Goal: Task Accomplishment & Management: Manage account settings

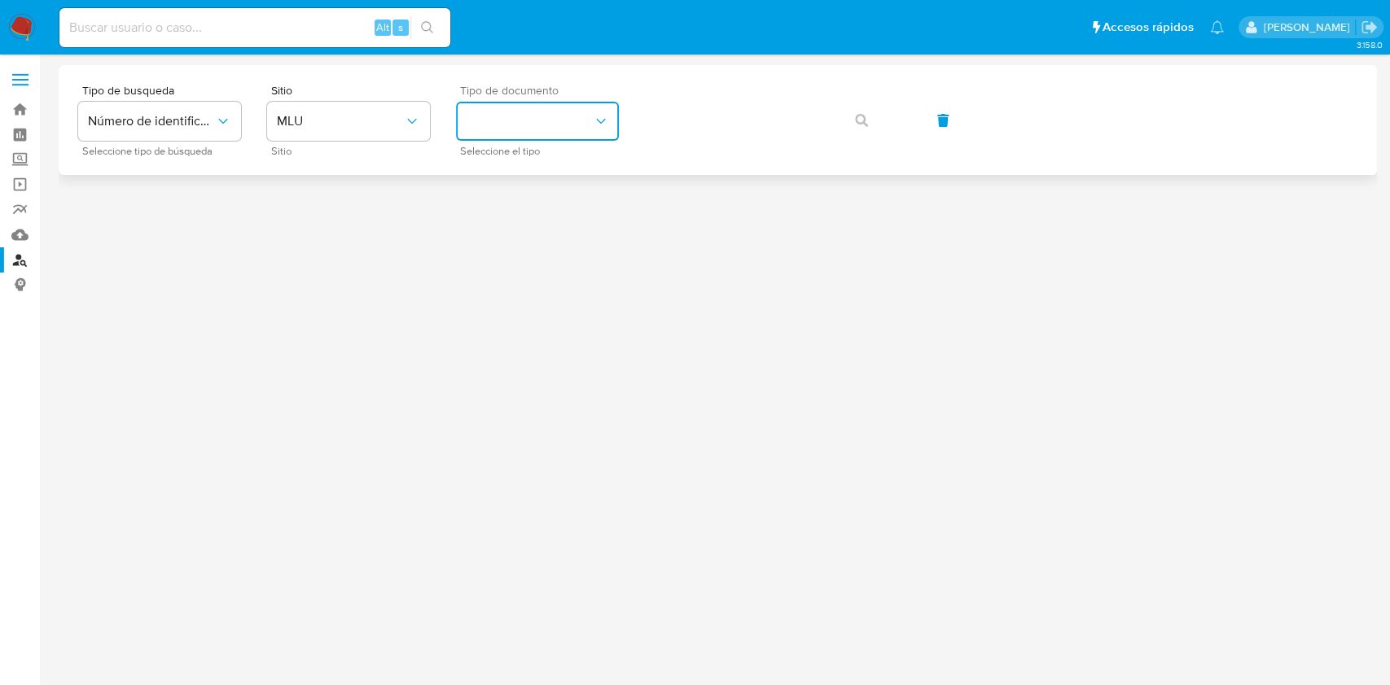
click at [548, 120] on button "identificationType" at bounding box center [537, 121] width 163 height 39
click at [368, 118] on span "MLU" at bounding box center [340, 121] width 127 height 16
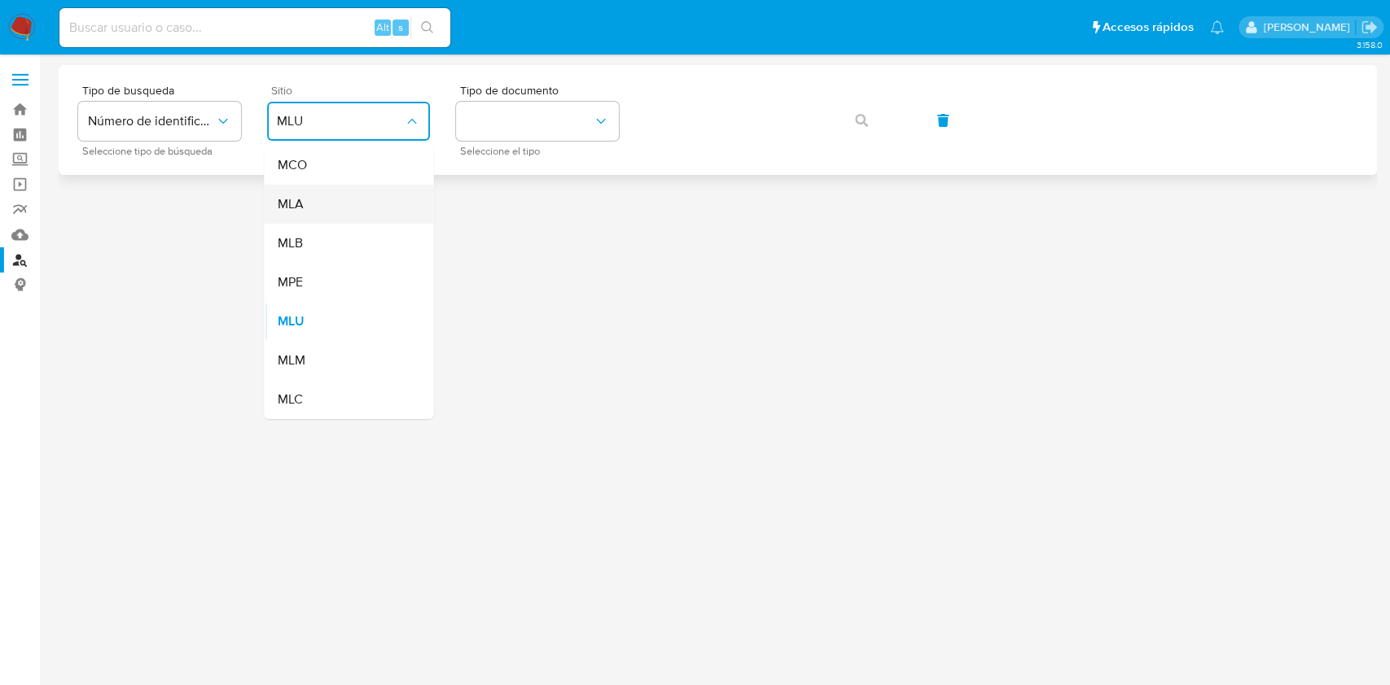
click at [336, 196] on div "MLA" at bounding box center [344, 204] width 134 height 39
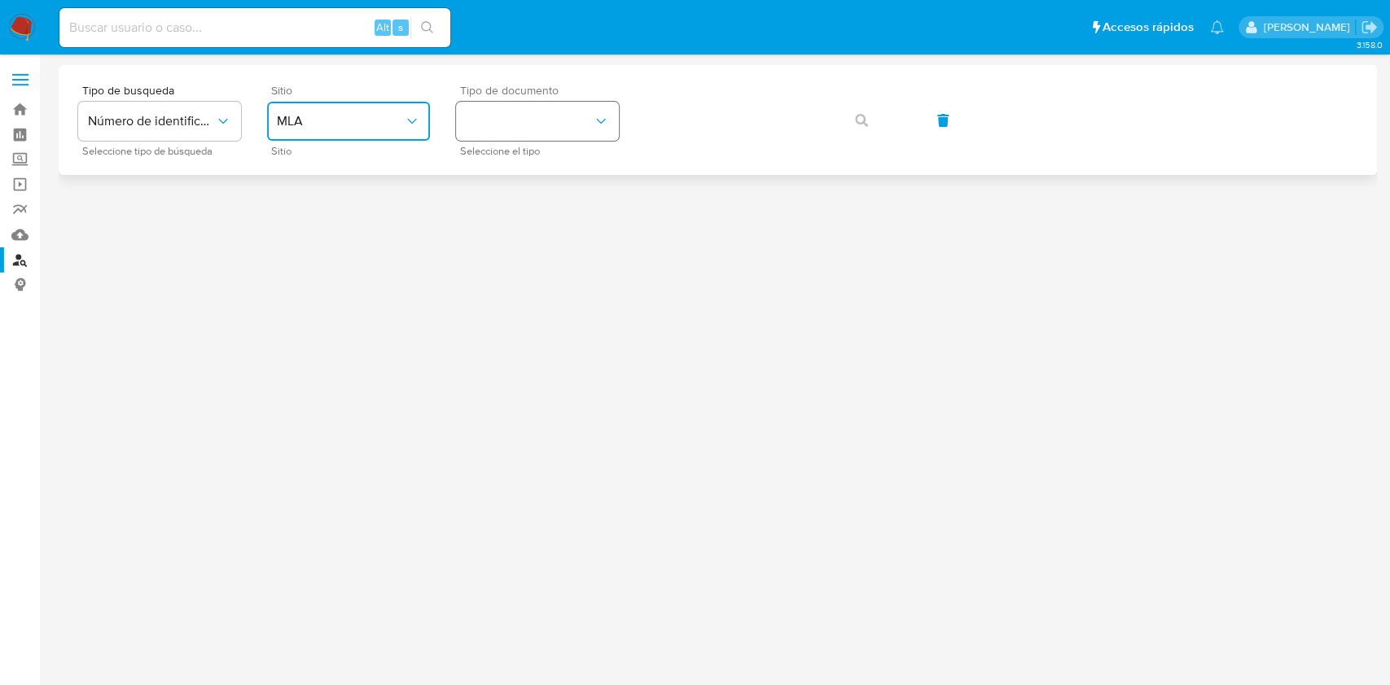
click at [579, 125] on button "identificationType" at bounding box center [537, 121] width 163 height 39
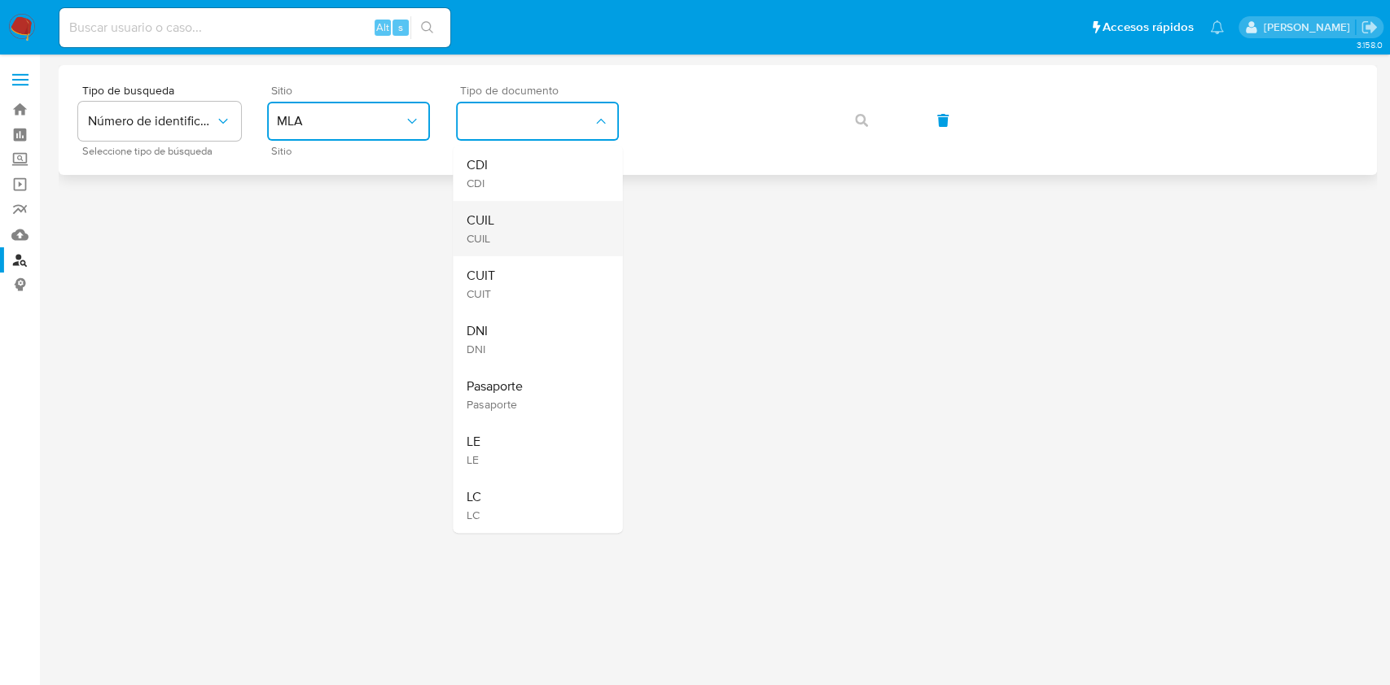
click at [502, 229] on div "CUIL CUIL" at bounding box center [533, 228] width 134 height 55
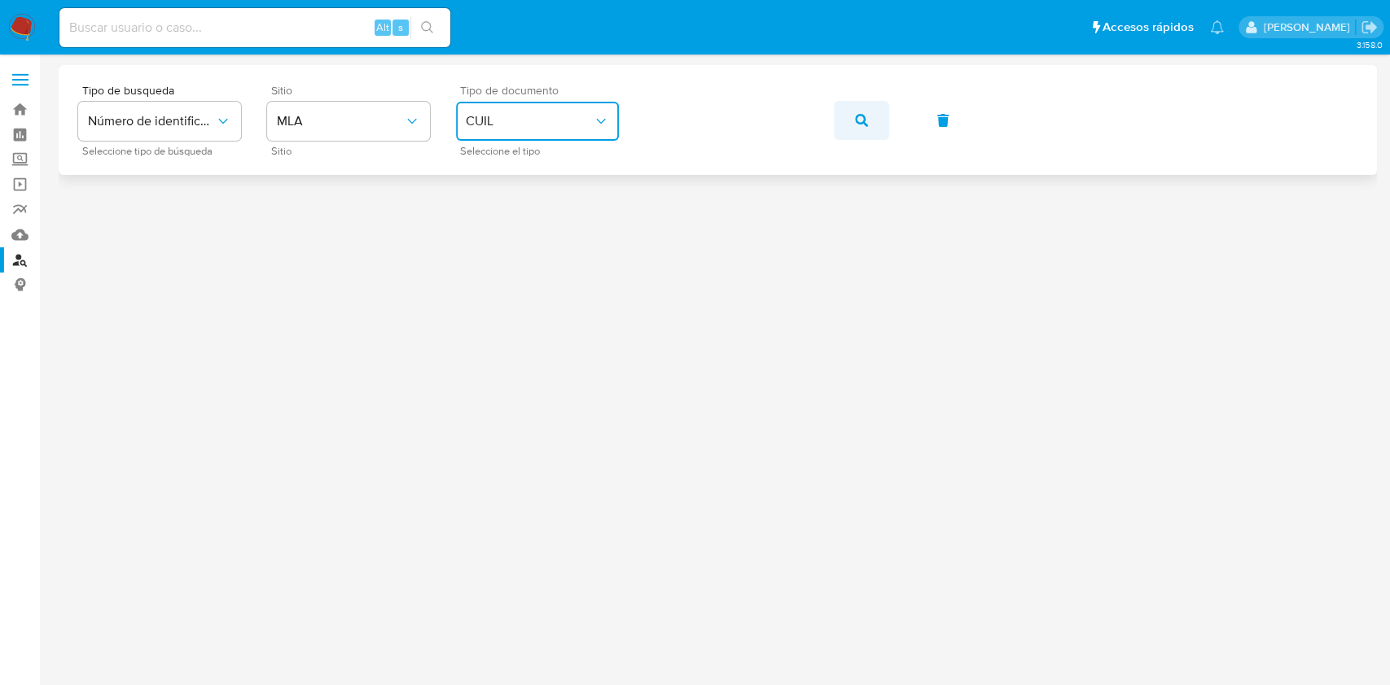
click at [855, 127] on span "button" at bounding box center [861, 121] width 13 height 36
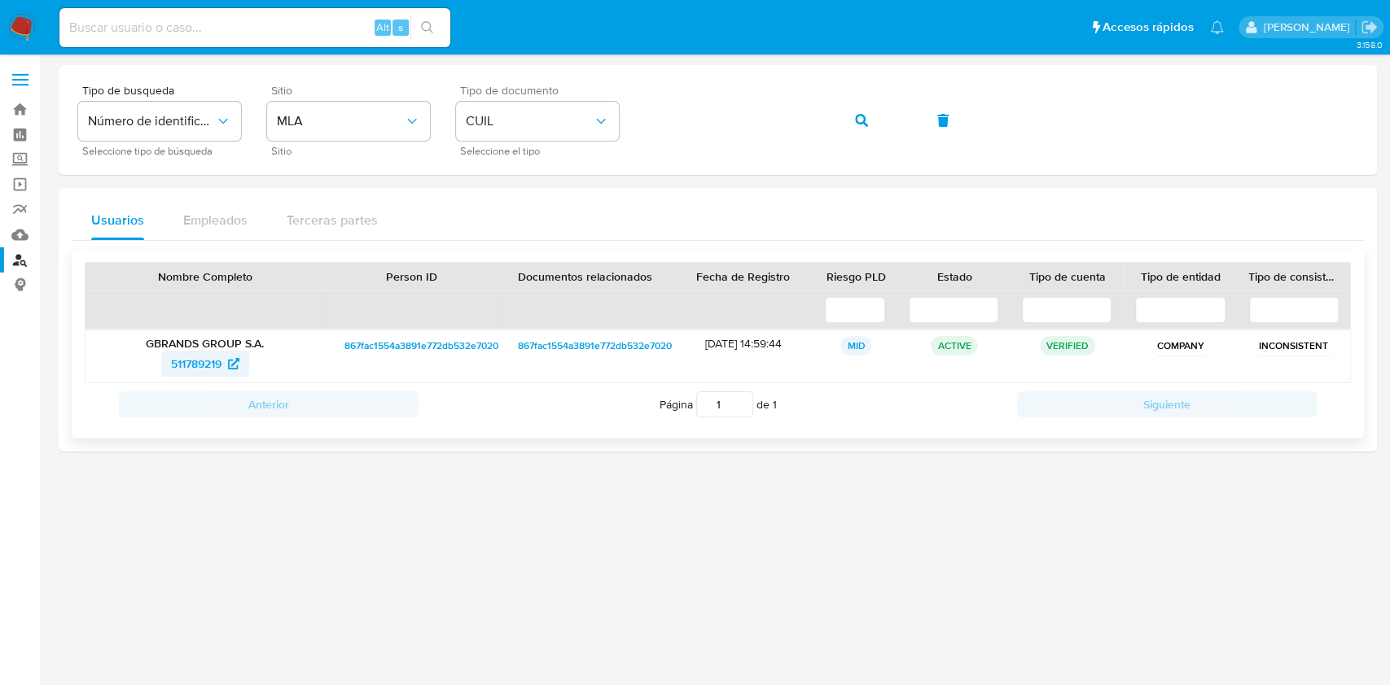
click at [208, 361] on span "511789219" at bounding box center [196, 364] width 50 height 26
click at [860, 121] on icon "button" at bounding box center [861, 120] width 13 height 13
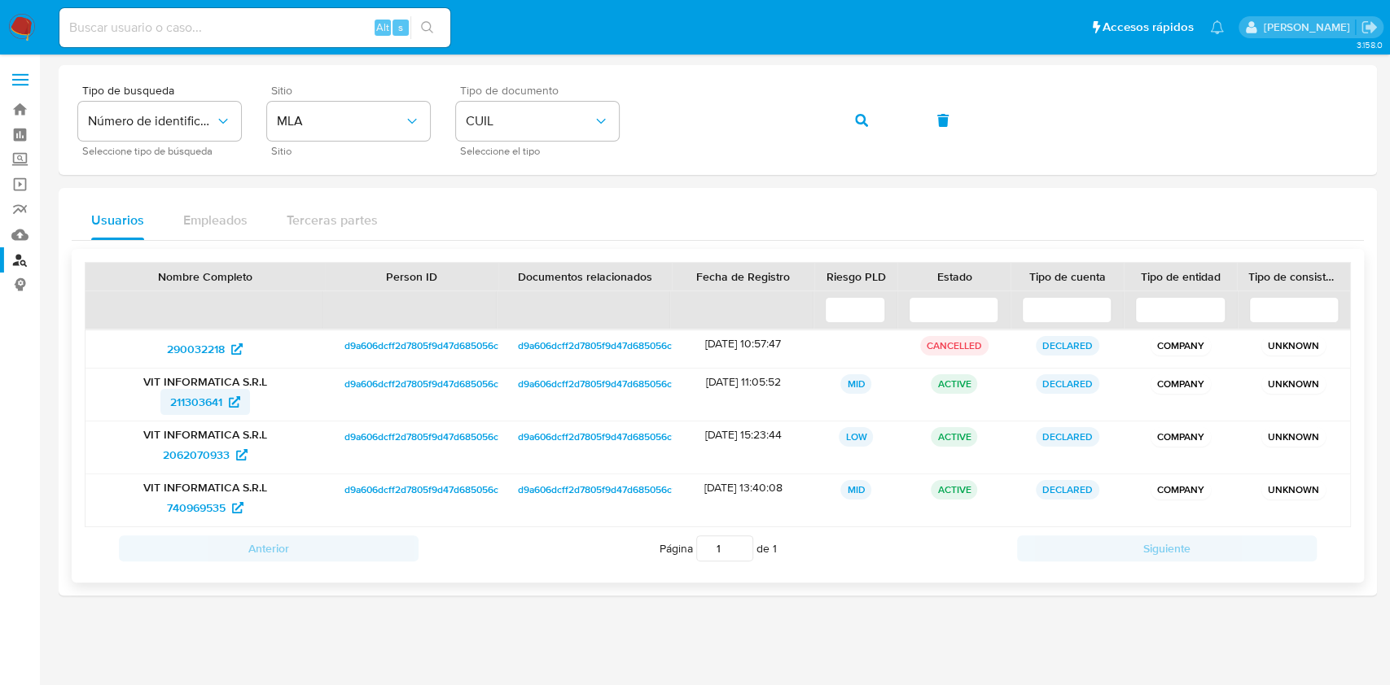
click at [213, 399] on span "211303641" at bounding box center [196, 402] width 52 height 26
click at [839, 120] on button "button" at bounding box center [861, 120] width 55 height 39
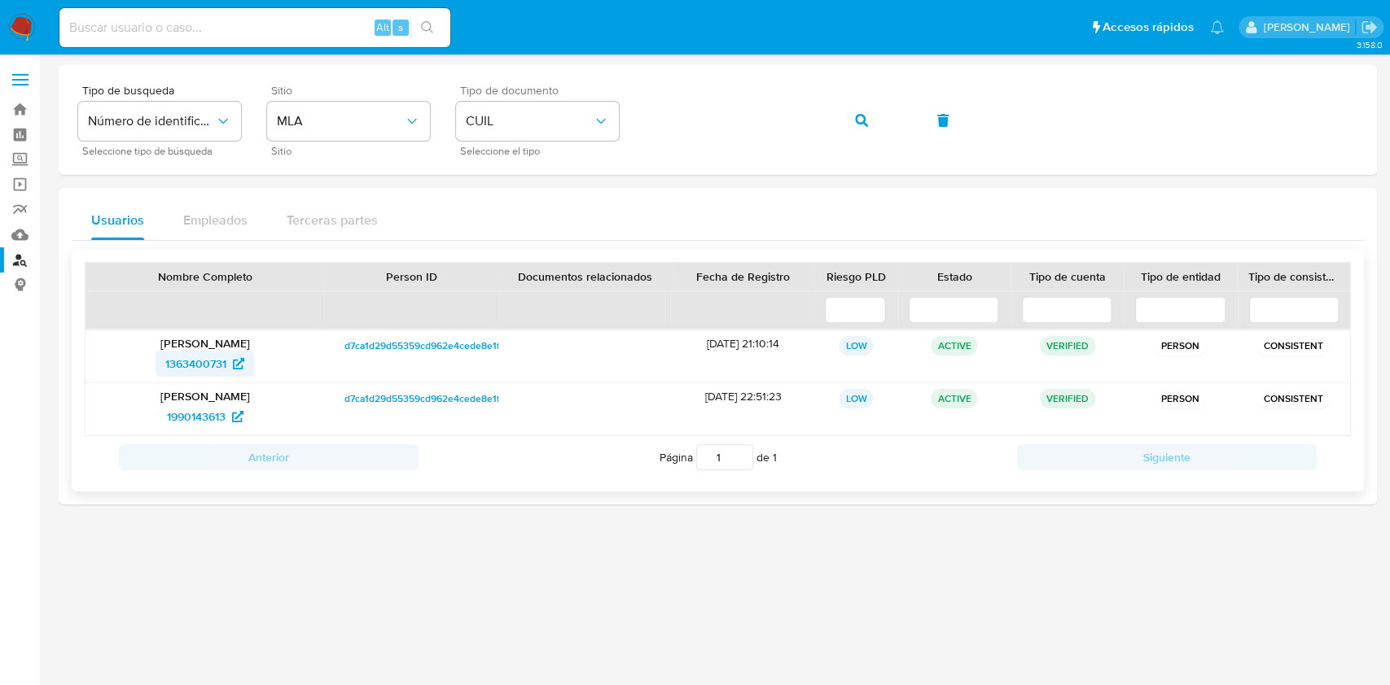
click at [216, 364] on span "1363400731" at bounding box center [195, 364] width 61 height 26
click at [842, 112] on button "button" at bounding box center [861, 120] width 55 height 39
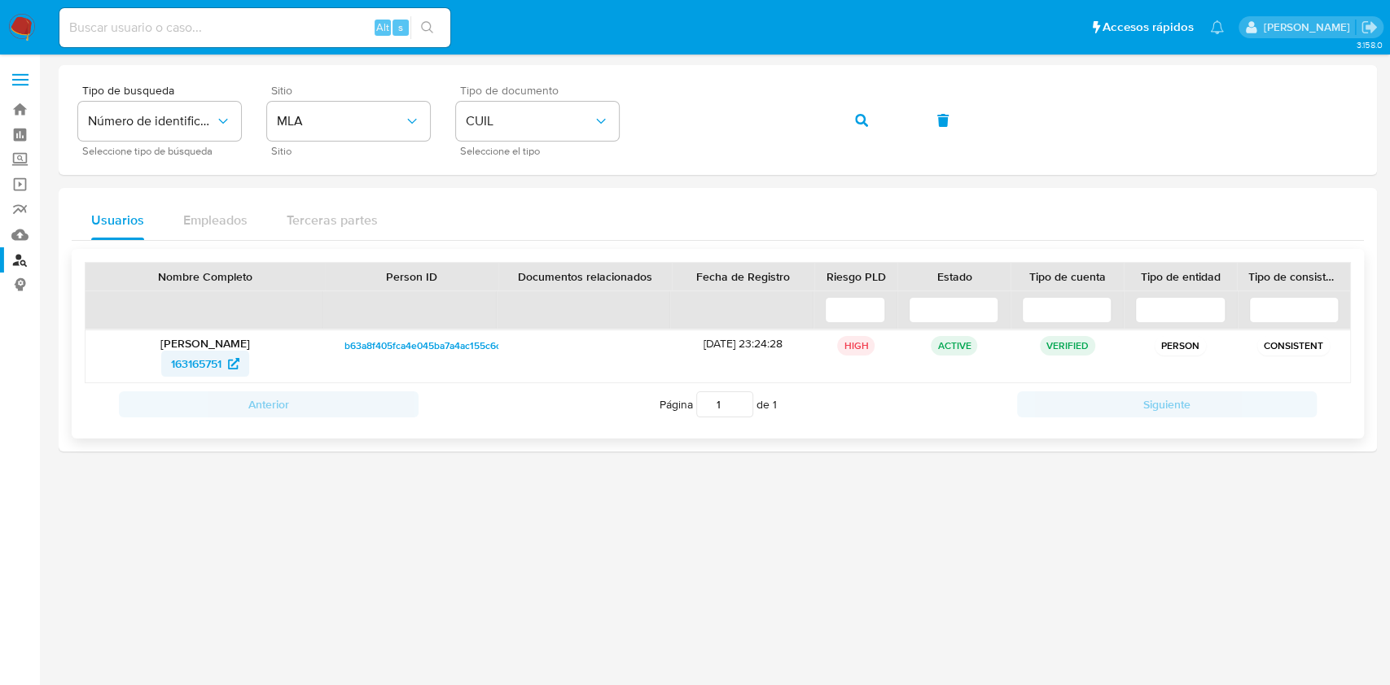
click at [234, 358] on icon at bounding box center [233, 363] width 11 height 11
click at [845, 118] on button "button" at bounding box center [861, 120] width 55 height 39
click at [204, 361] on span "2345979781" at bounding box center [195, 364] width 61 height 26
click at [863, 123] on icon "button" at bounding box center [861, 120] width 13 height 13
click at [230, 355] on span "721195707" at bounding box center [205, 364] width 70 height 26
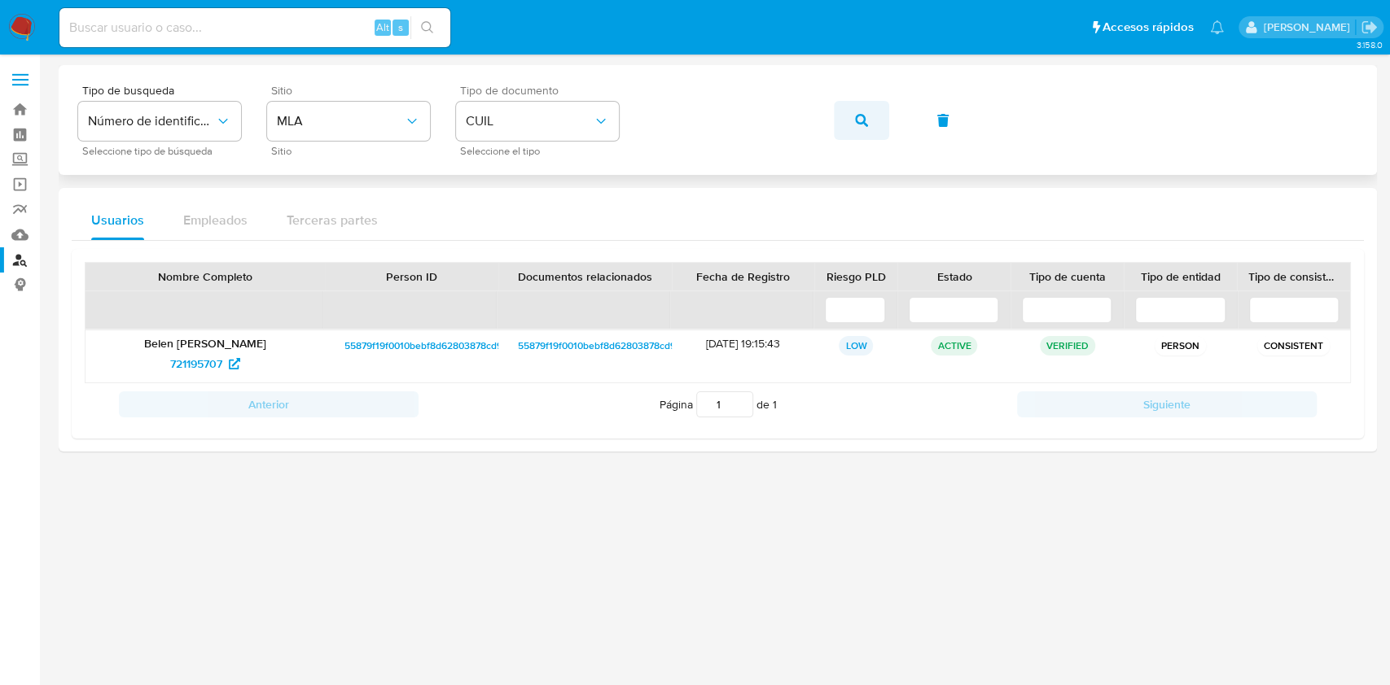
click at [856, 115] on icon "button" at bounding box center [861, 120] width 13 height 13
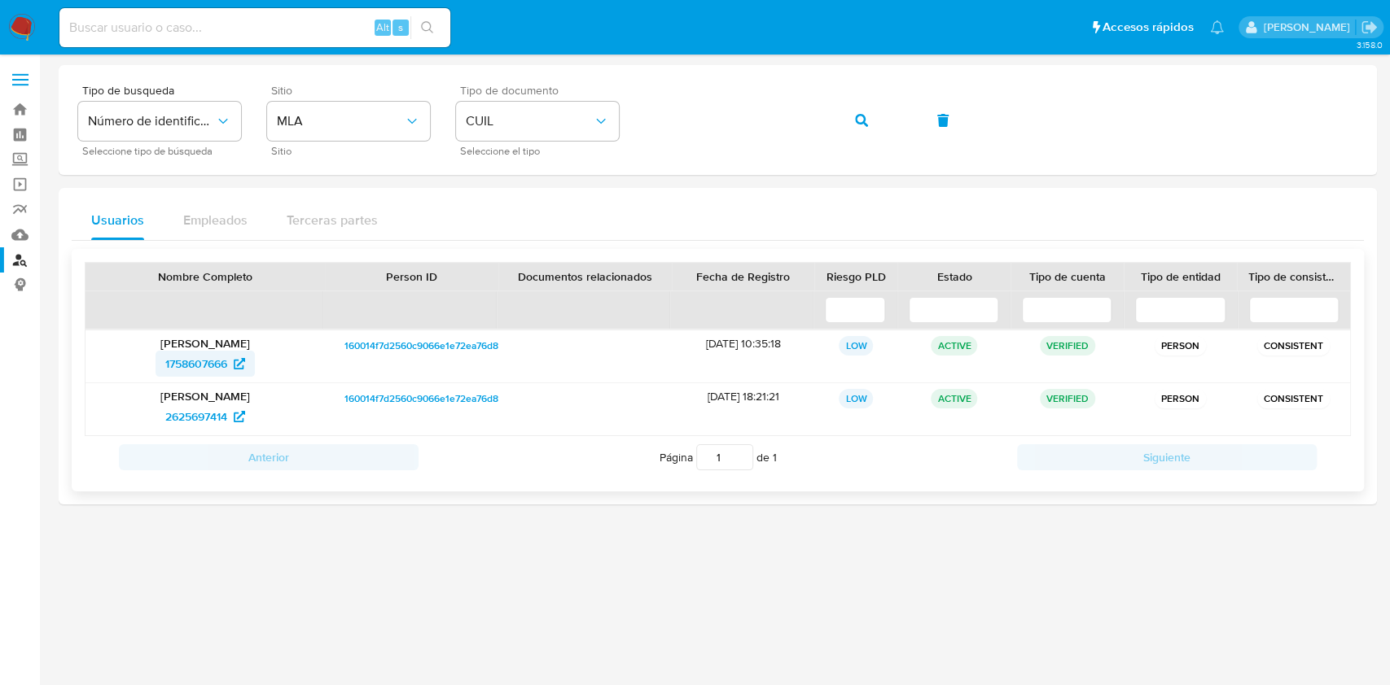
click at [187, 360] on span "1758607666" at bounding box center [196, 364] width 62 height 26
click at [847, 120] on button "button" at bounding box center [861, 120] width 55 height 39
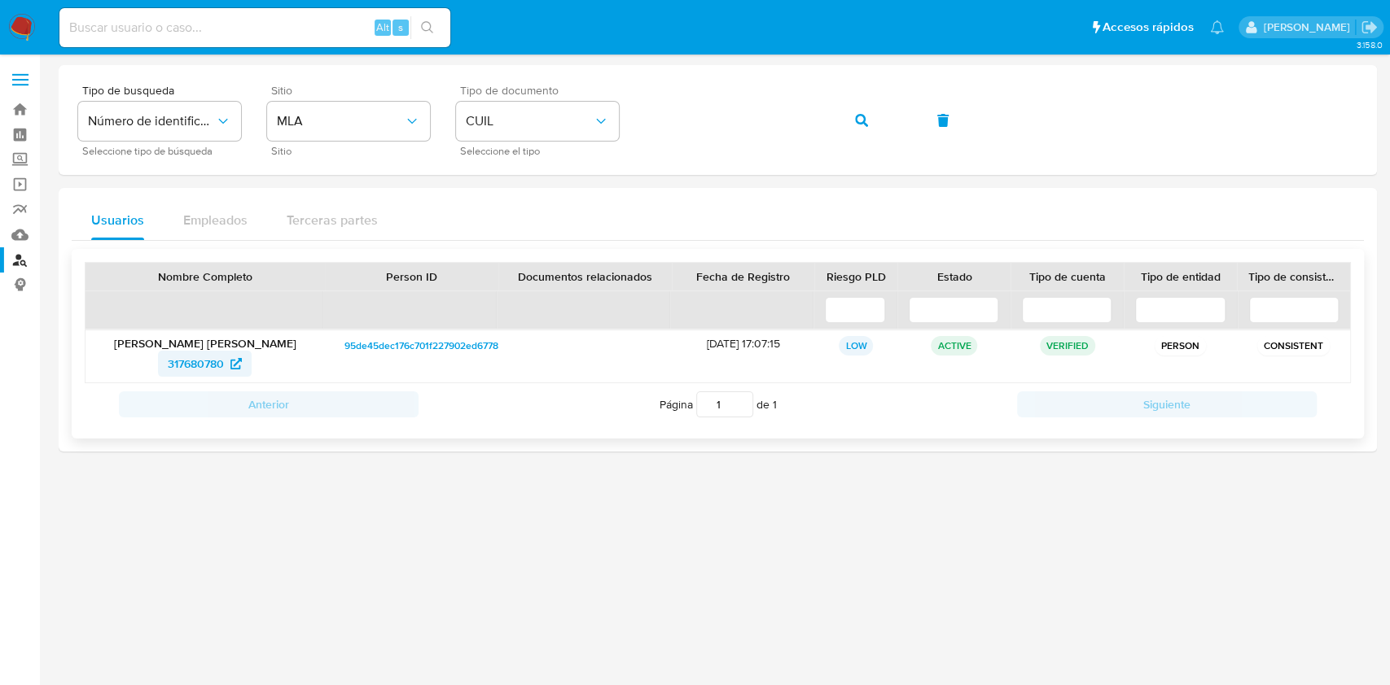
click at [223, 355] on span "317680780" at bounding box center [196, 364] width 56 height 26
click at [875, 111] on button "button" at bounding box center [861, 120] width 55 height 39
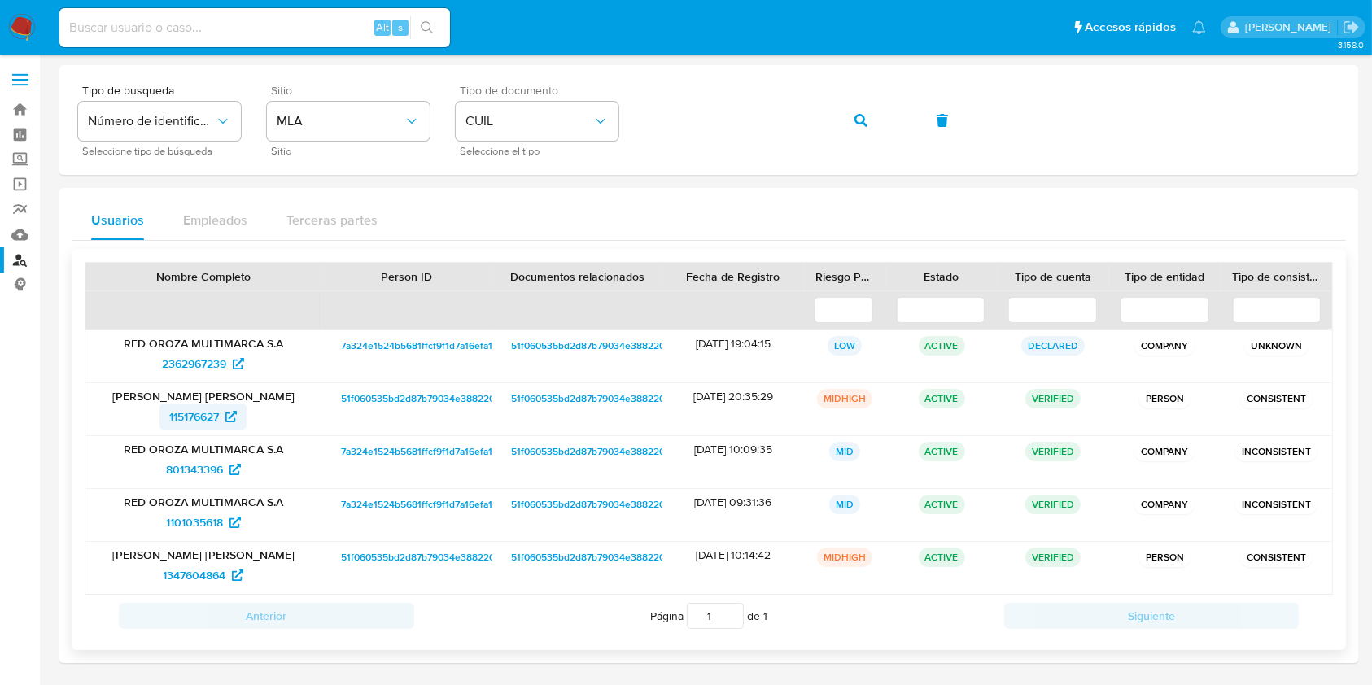
click at [211, 411] on span "115176627" at bounding box center [194, 417] width 50 height 26
click at [863, 120] on icon "button" at bounding box center [861, 120] width 13 height 13
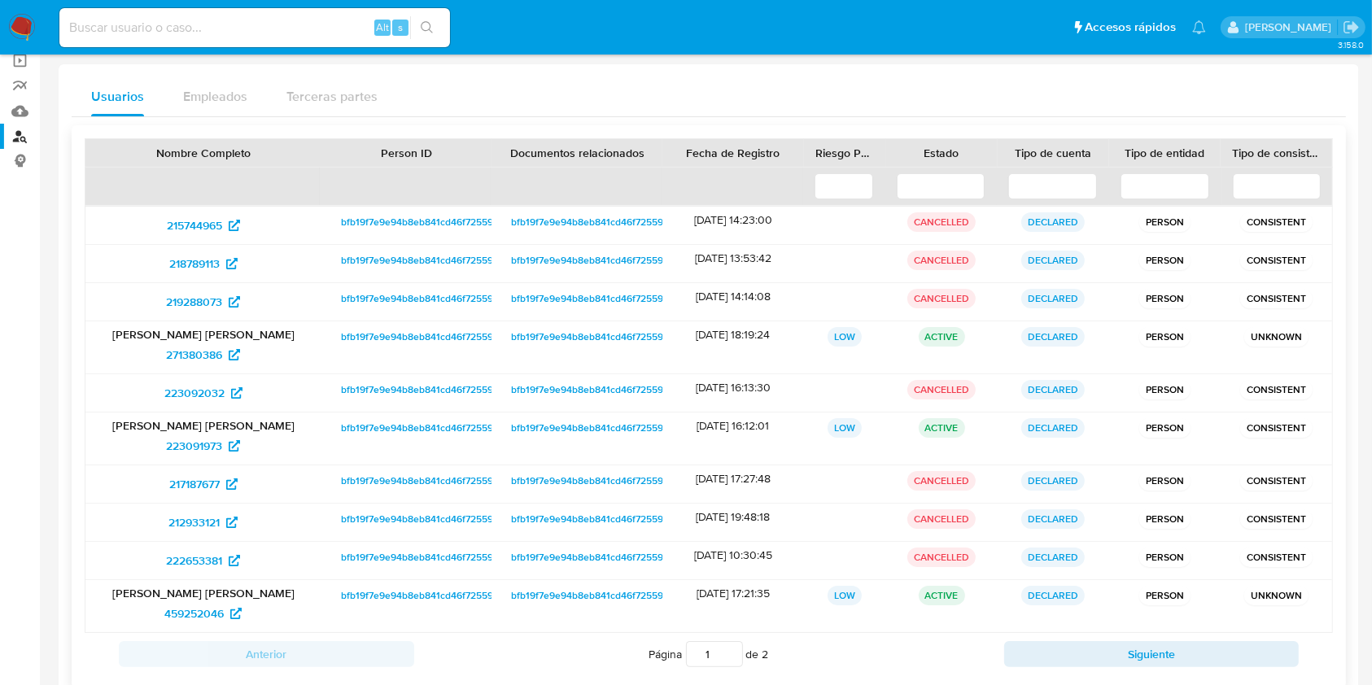
scroll to position [221, 0]
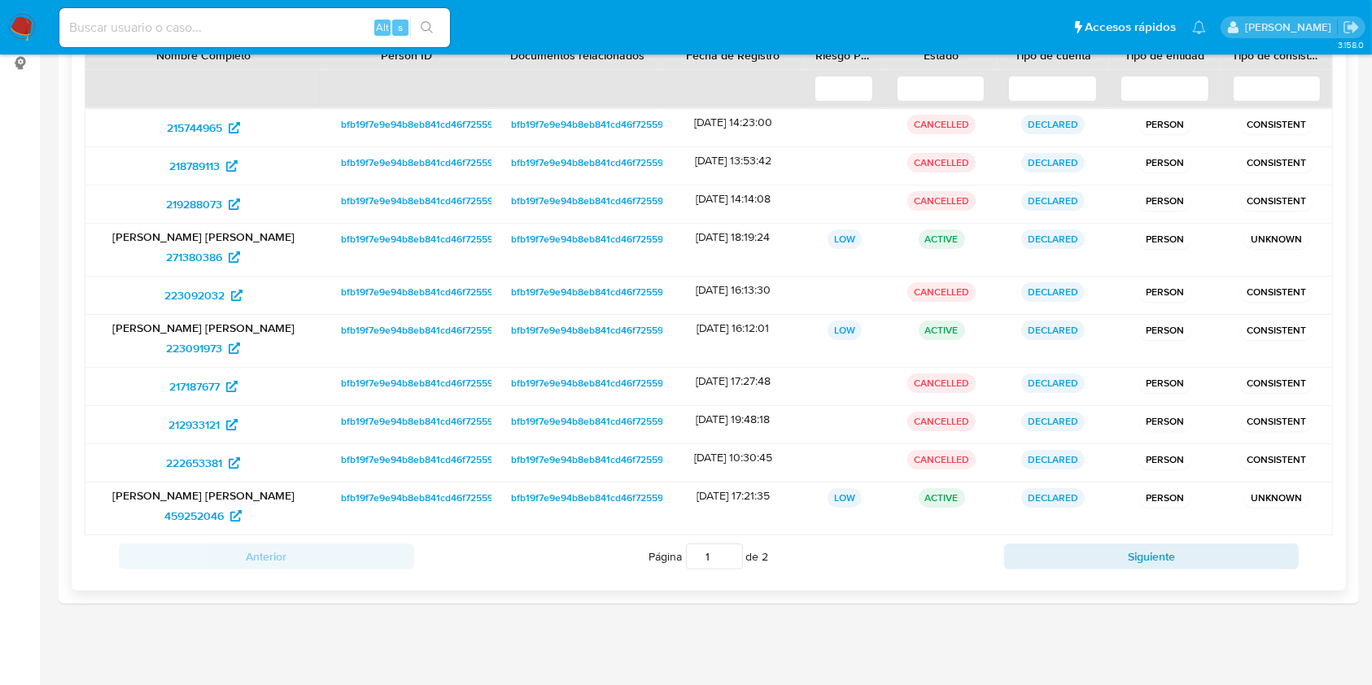
click at [1120, 571] on div "Anterior Página 1 de 2 Siguiente" at bounding box center [709, 557] width 1249 height 42
click at [1118, 570] on div "Anterior Página 1 de 2 Siguiente" at bounding box center [709, 557] width 1249 height 42
click at [1107, 560] on button "Siguiente" at bounding box center [1153, 557] width 296 height 26
type input "2"
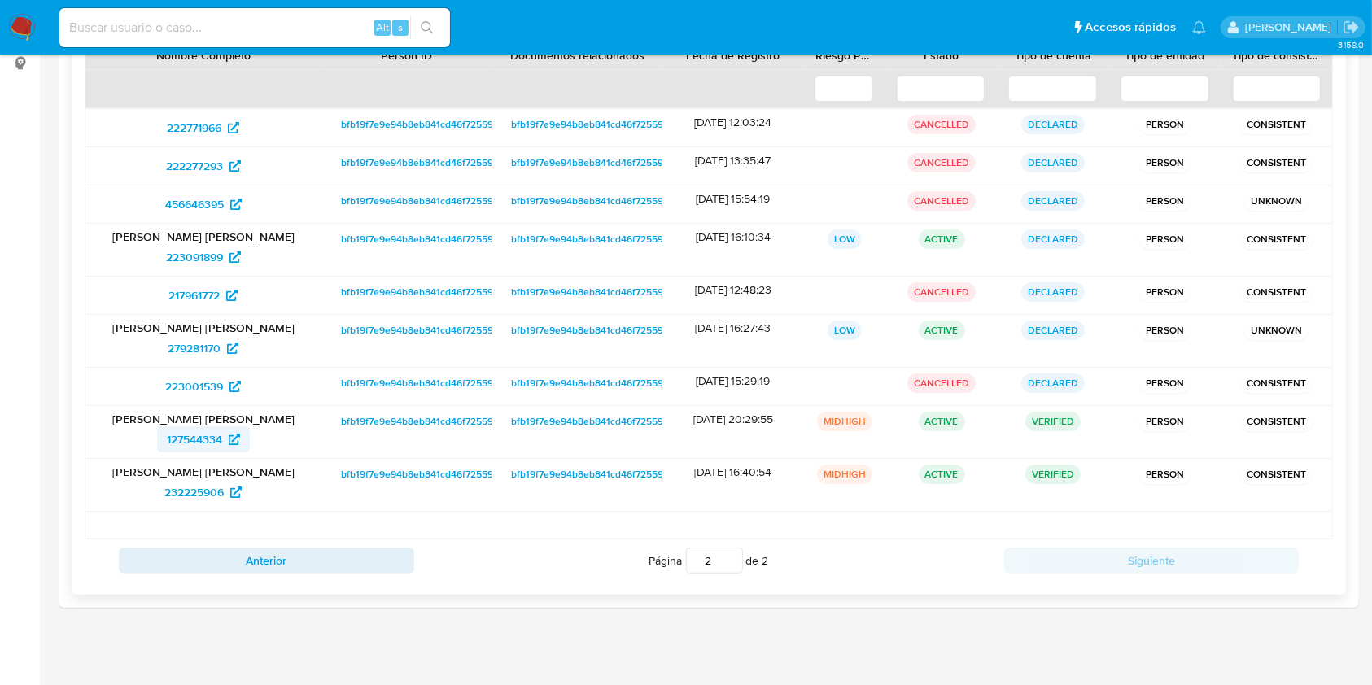
click at [203, 444] on span "127544334" at bounding box center [194, 440] width 55 height 26
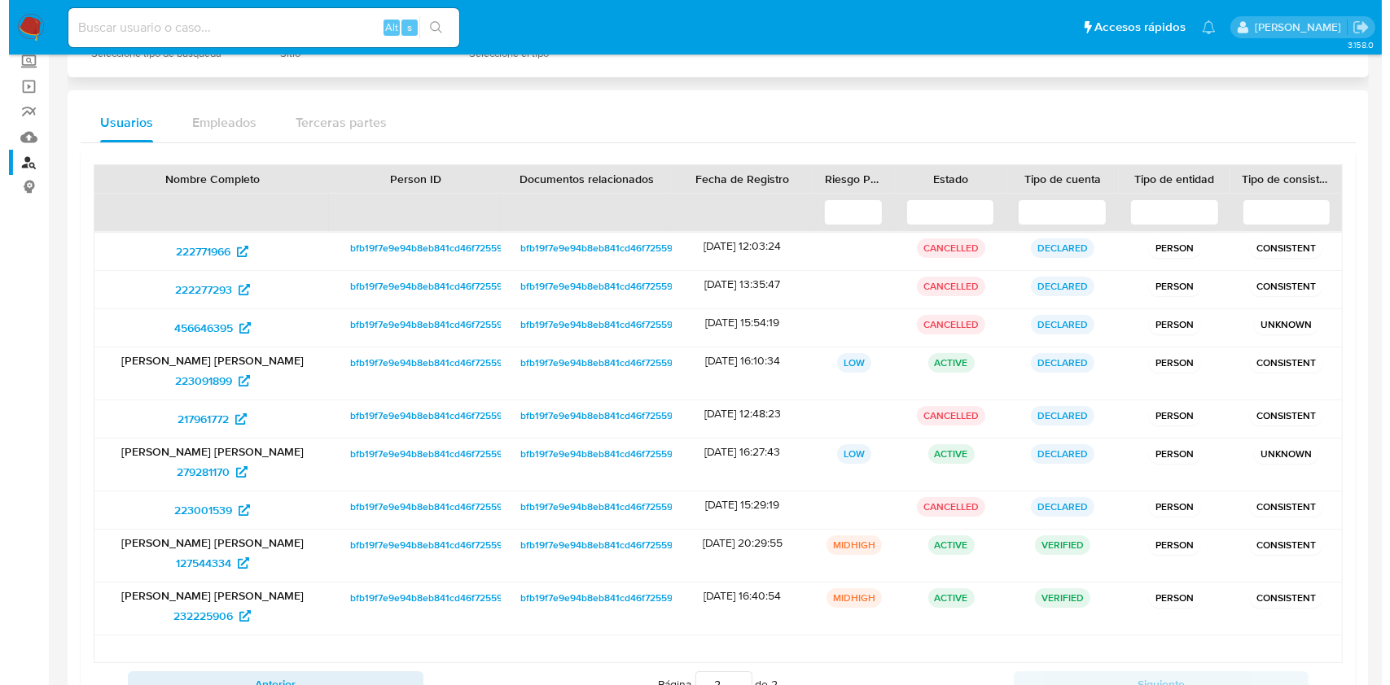
scroll to position [0, 0]
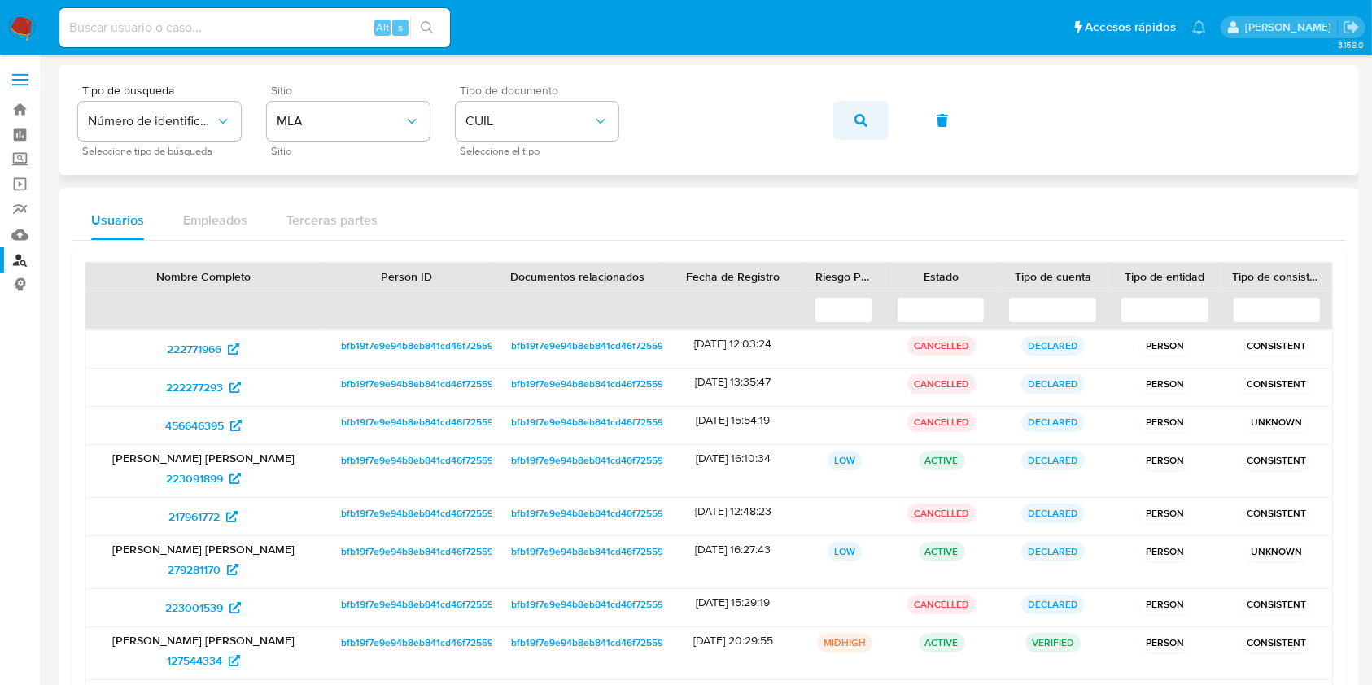
click at [863, 126] on icon "button" at bounding box center [861, 120] width 13 height 13
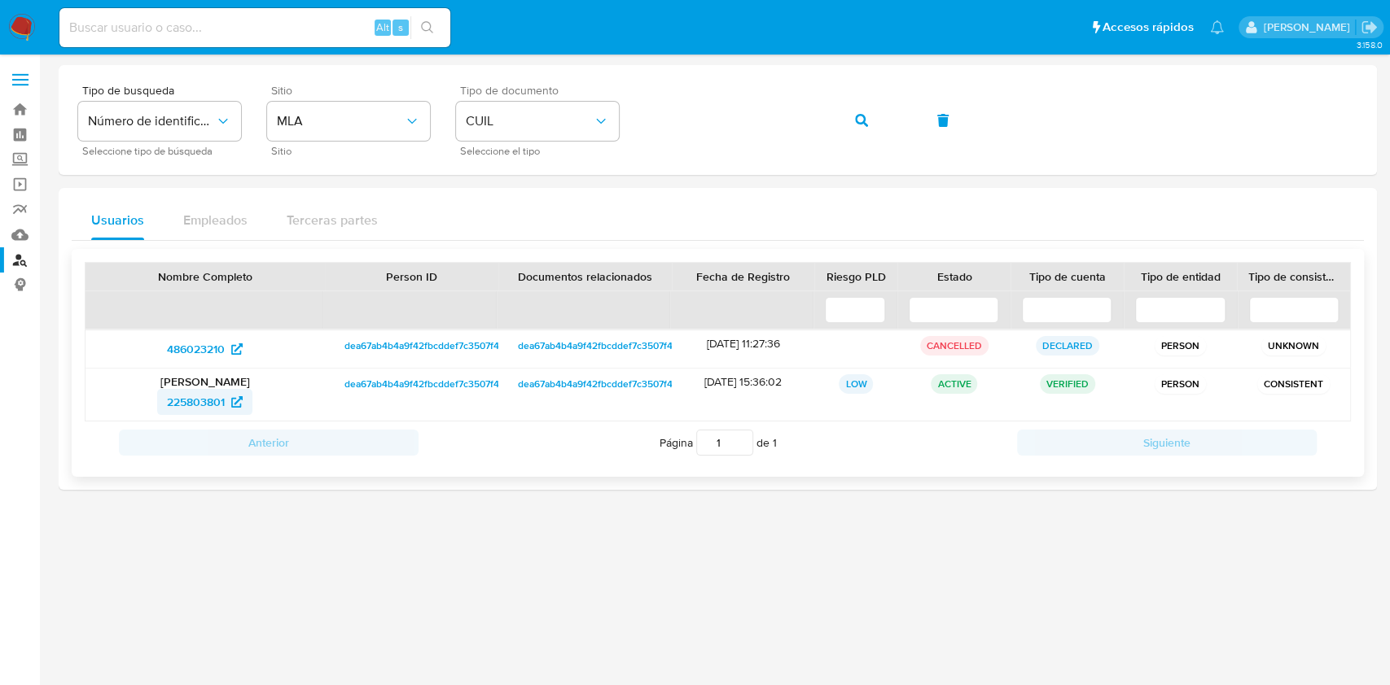
click at [221, 401] on span "225803801" at bounding box center [196, 402] width 58 height 26
click at [862, 119] on icon "button" at bounding box center [861, 120] width 13 height 13
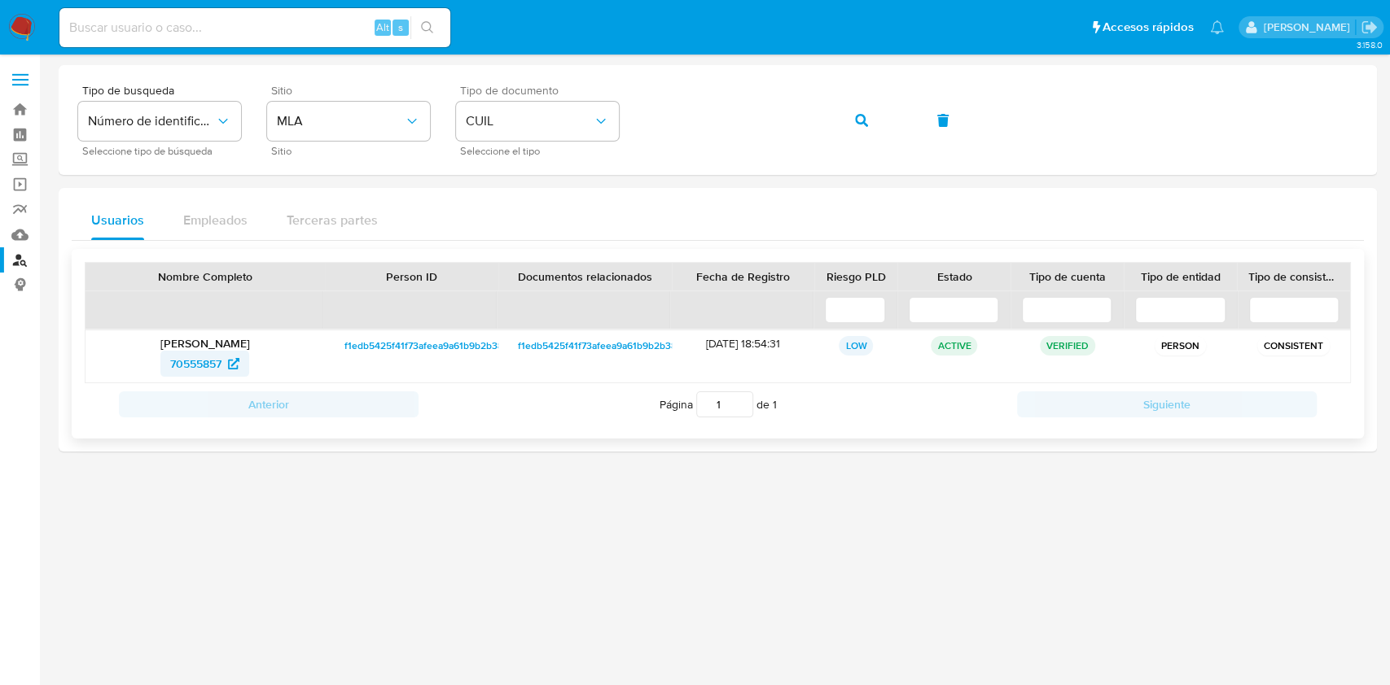
click at [230, 356] on span "70555857" at bounding box center [204, 364] width 69 height 26
click at [846, 122] on button "button" at bounding box center [861, 120] width 55 height 39
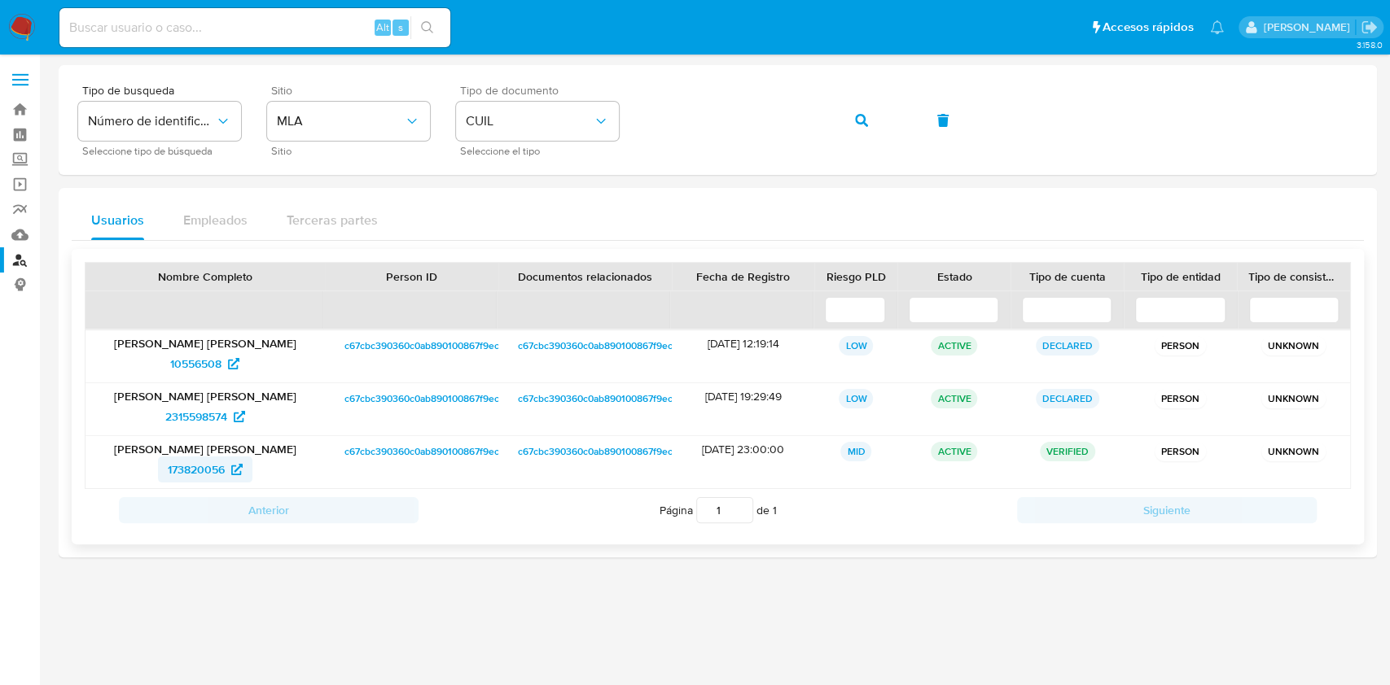
click at [192, 463] on span "173820056" at bounding box center [196, 470] width 57 height 26
click at [851, 121] on button "button" at bounding box center [861, 120] width 55 height 39
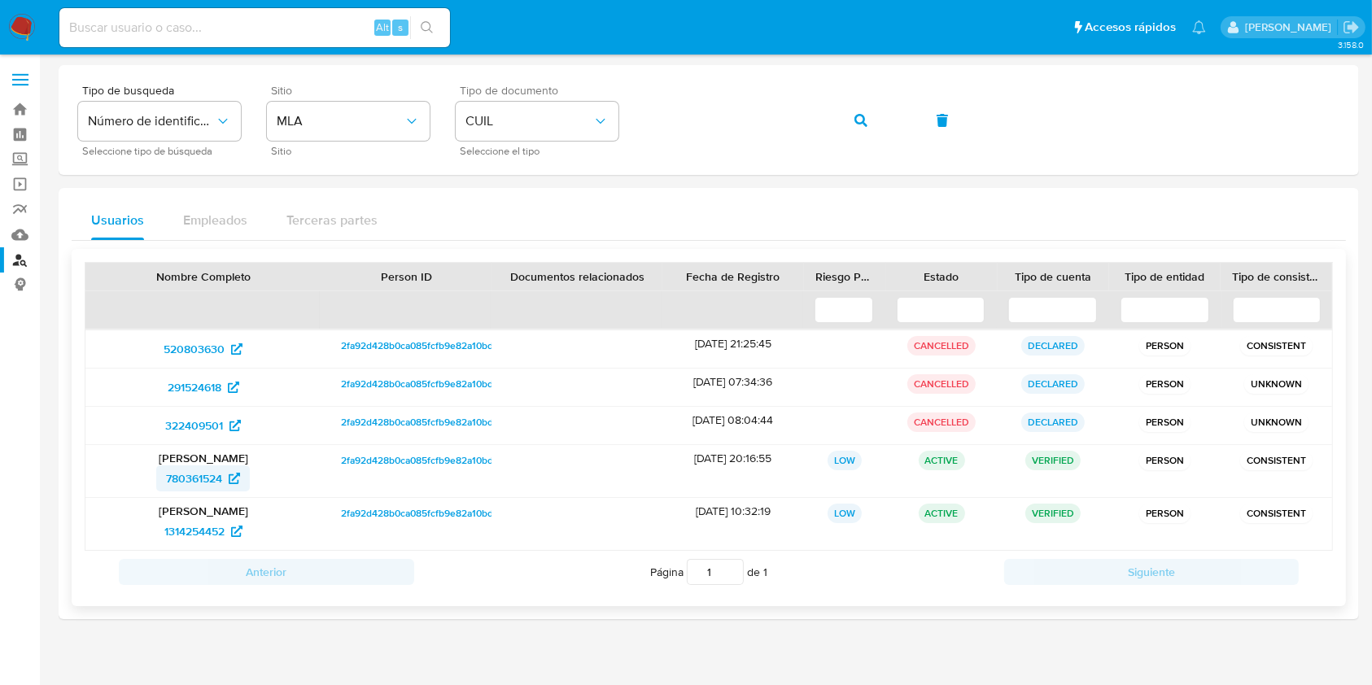
click at [199, 479] on span "780361524" at bounding box center [194, 479] width 56 height 26
click at [853, 115] on button "button" at bounding box center [861, 120] width 55 height 39
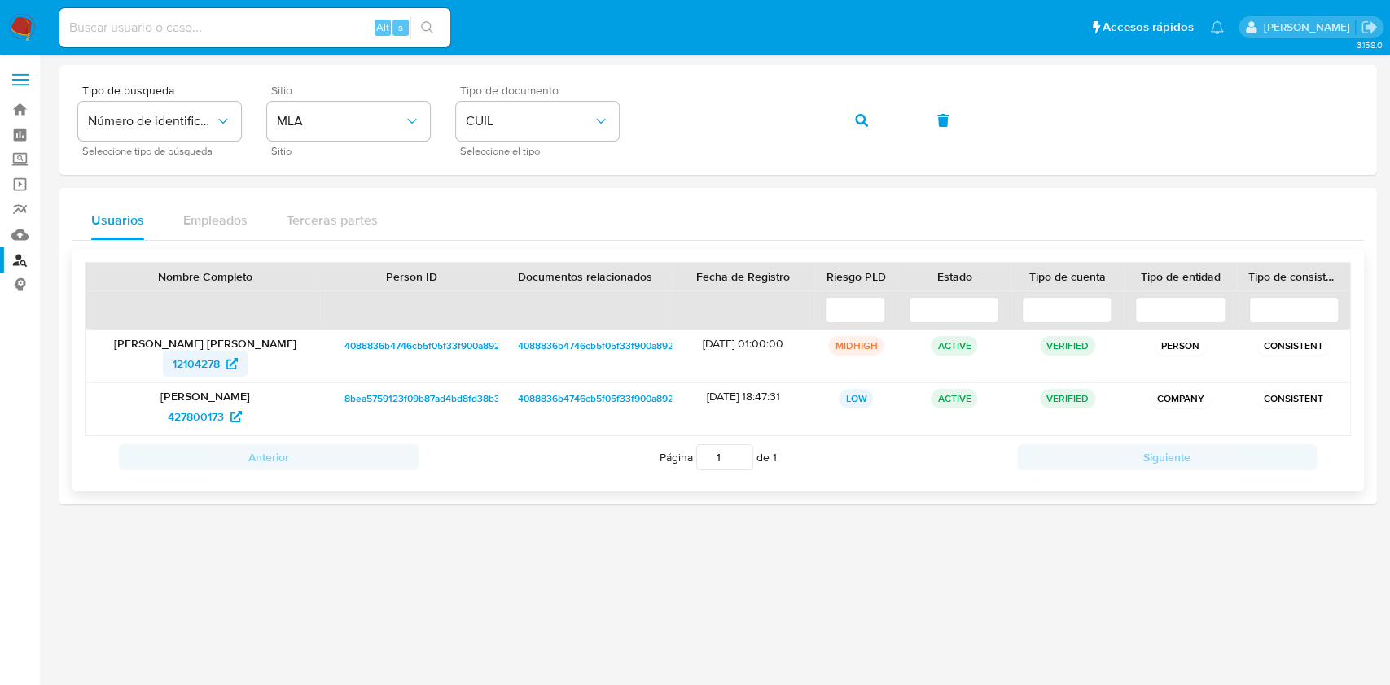
click at [178, 361] on span "12104278" at bounding box center [196, 364] width 47 height 26
click at [860, 114] on icon "button" at bounding box center [861, 120] width 13 height 13
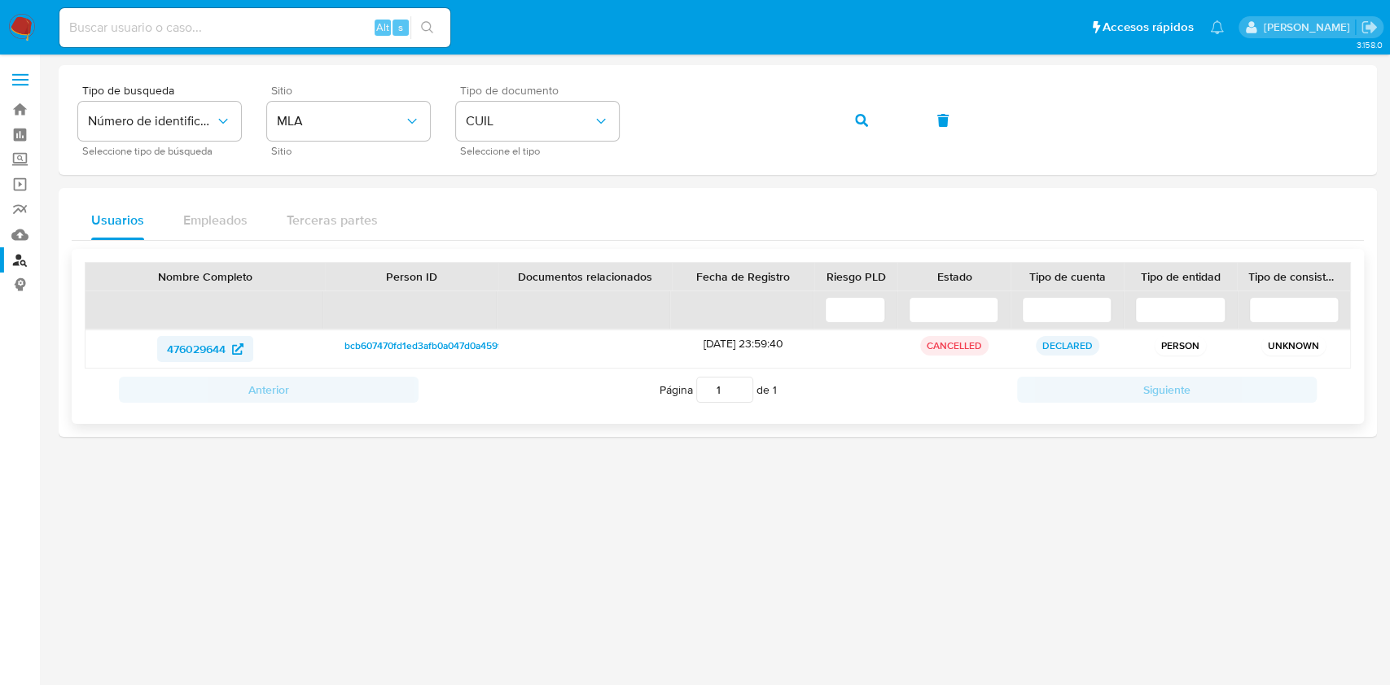
click at [229, 344] on span "476029644" at bounding box center [205, 349] width 77 height 26
click at [853, 117] on button "button" at bounding box center [861, 120] width 55 height 39
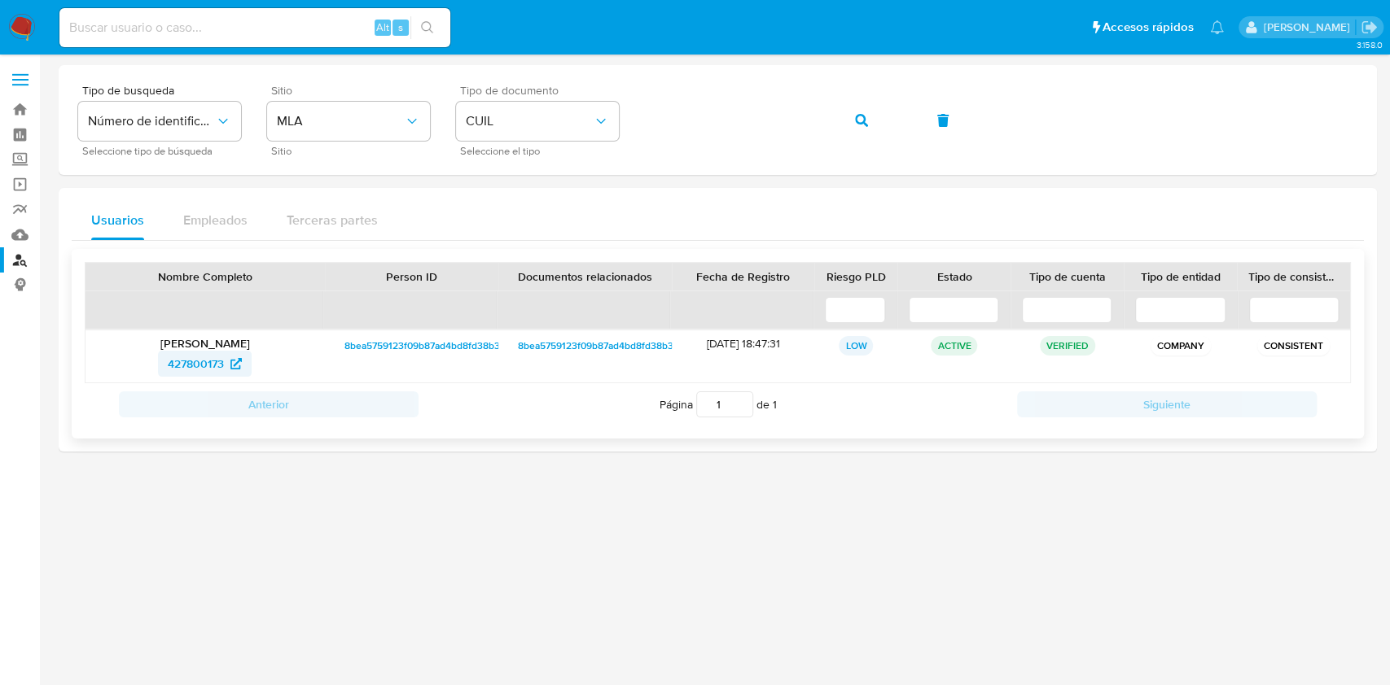
click at [208, 361] on span "427800173" at bounding box center [196, 364] width 56 height 26
click at [866, 125] on icon "button" at bounding box center [861, 120] width 13 height 13
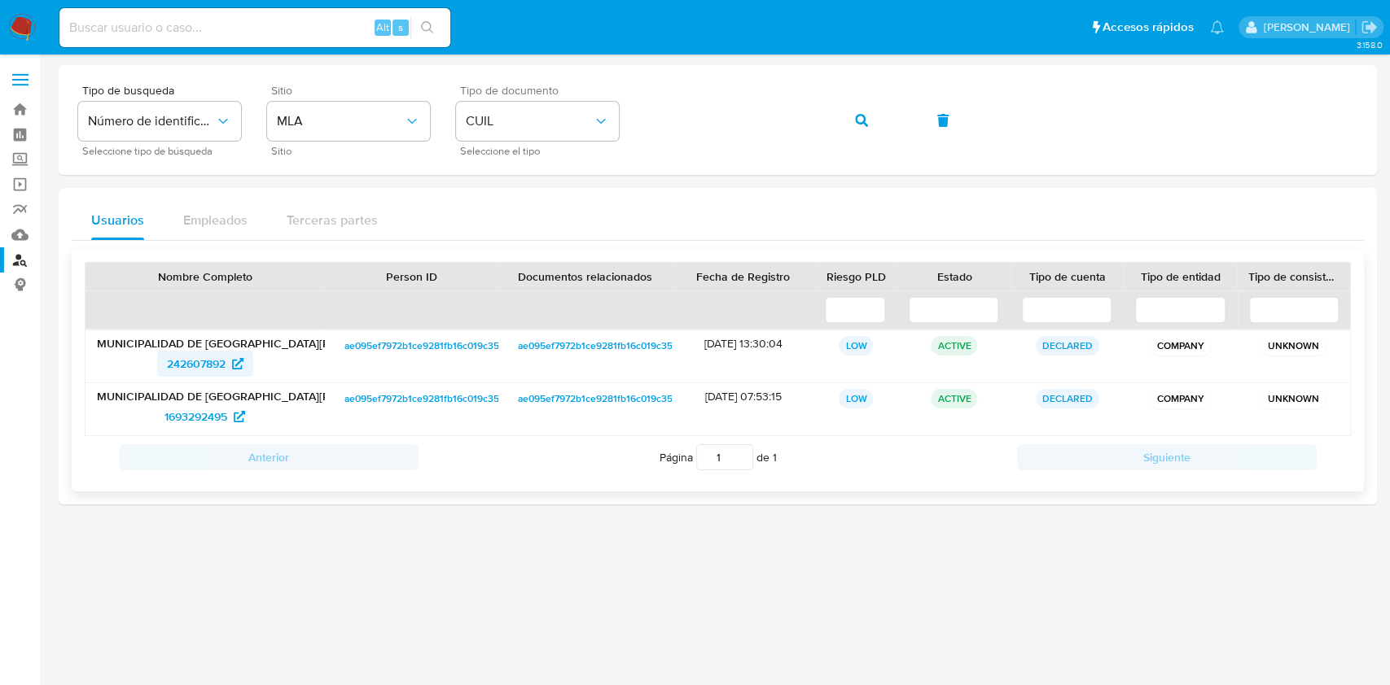
click at [216, 358] on span "242607892" at bounding box center [196, 364] width 59 height 26
click at [860, 124] on icon "button" at bounding box center [861, 120] width 13 height 13
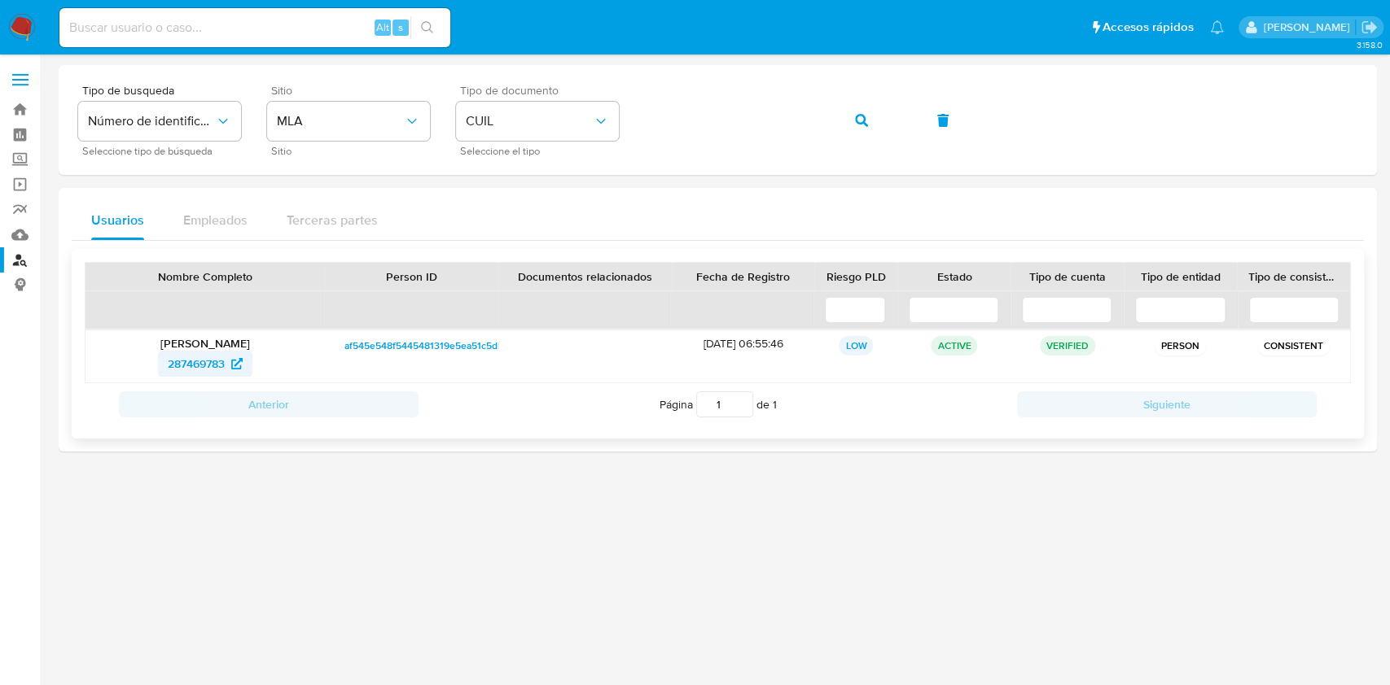
click at [208, 358] on span "287469783" at bounding box center [196, 364] width 57 height 26
drag, startPoint x: 852, startPoint y: 132, endPoint x: 782, endPoint y: 179, distance: 84.4
click at [853, 132] on button "button" at bounding box center [861, 120] width 55 height 39
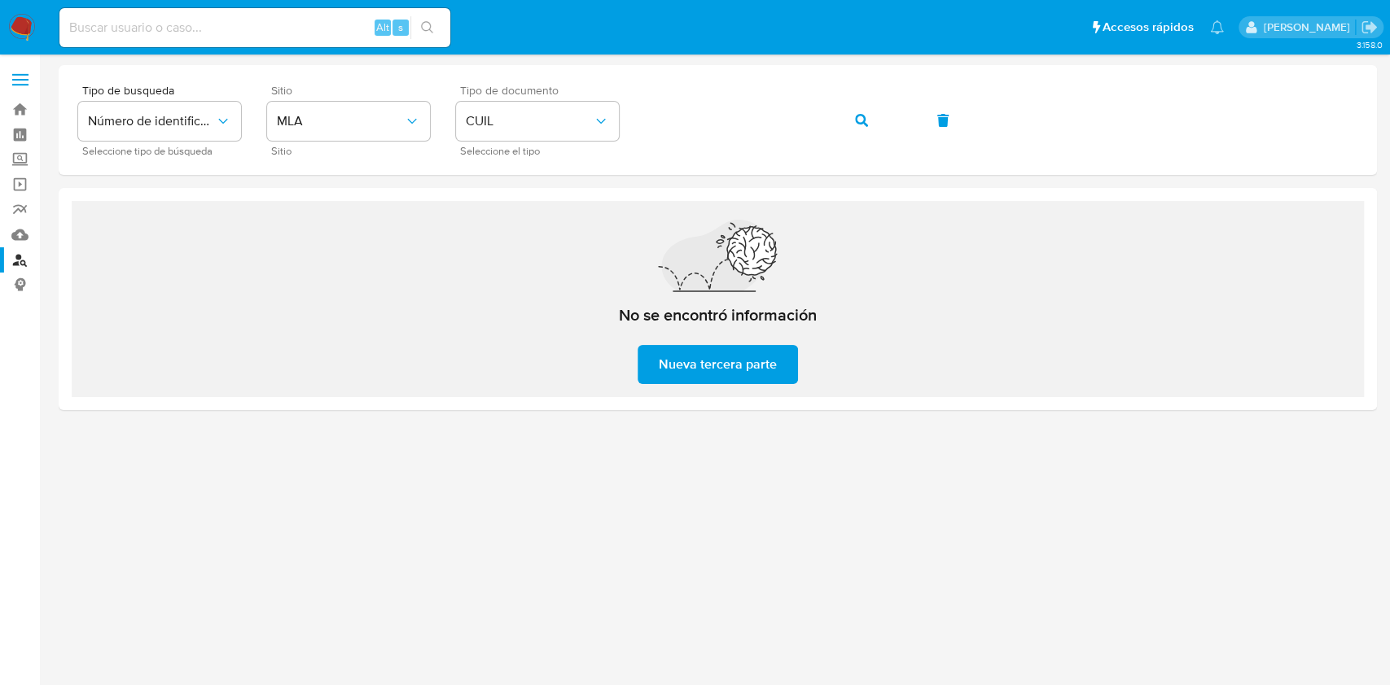
click at [722, 356] on span "Nueva tercera parte" at bounding box center [718, 365] width 118 height 36
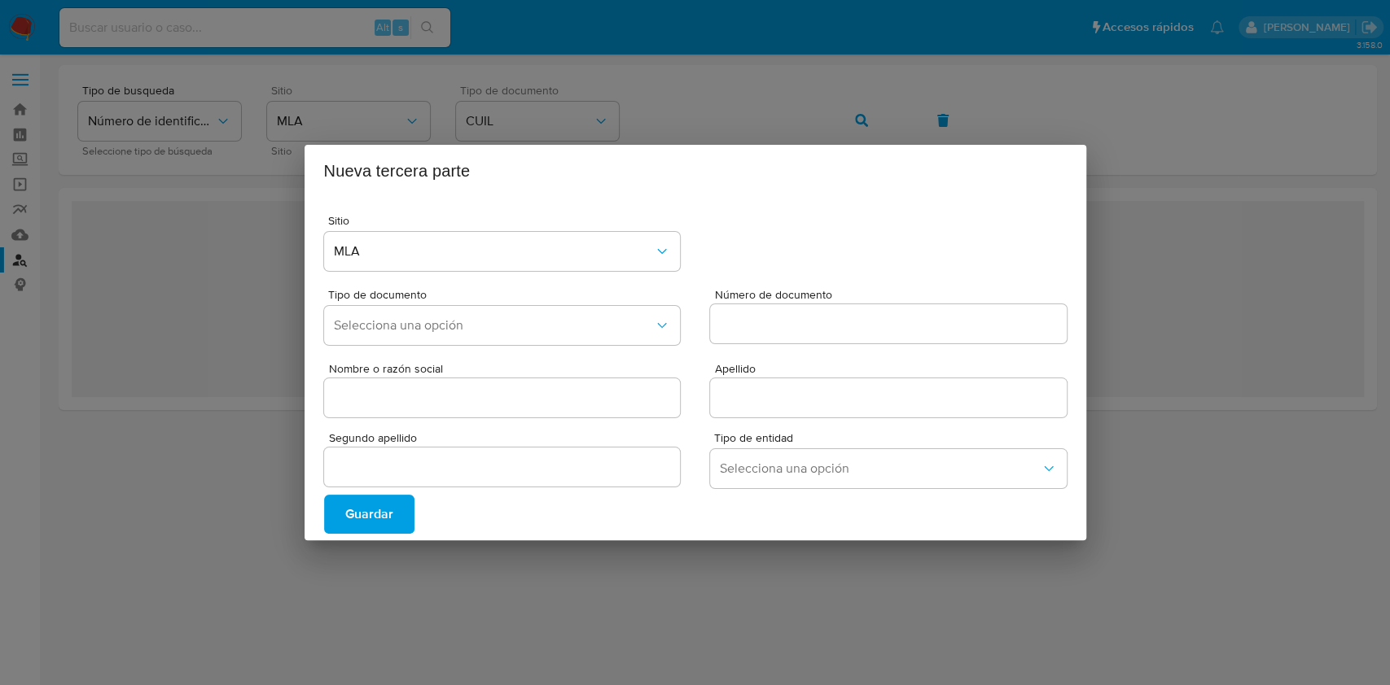
click at [362, 517] on span "Guardar" at bounding box center [369, 515] width 48 height 36
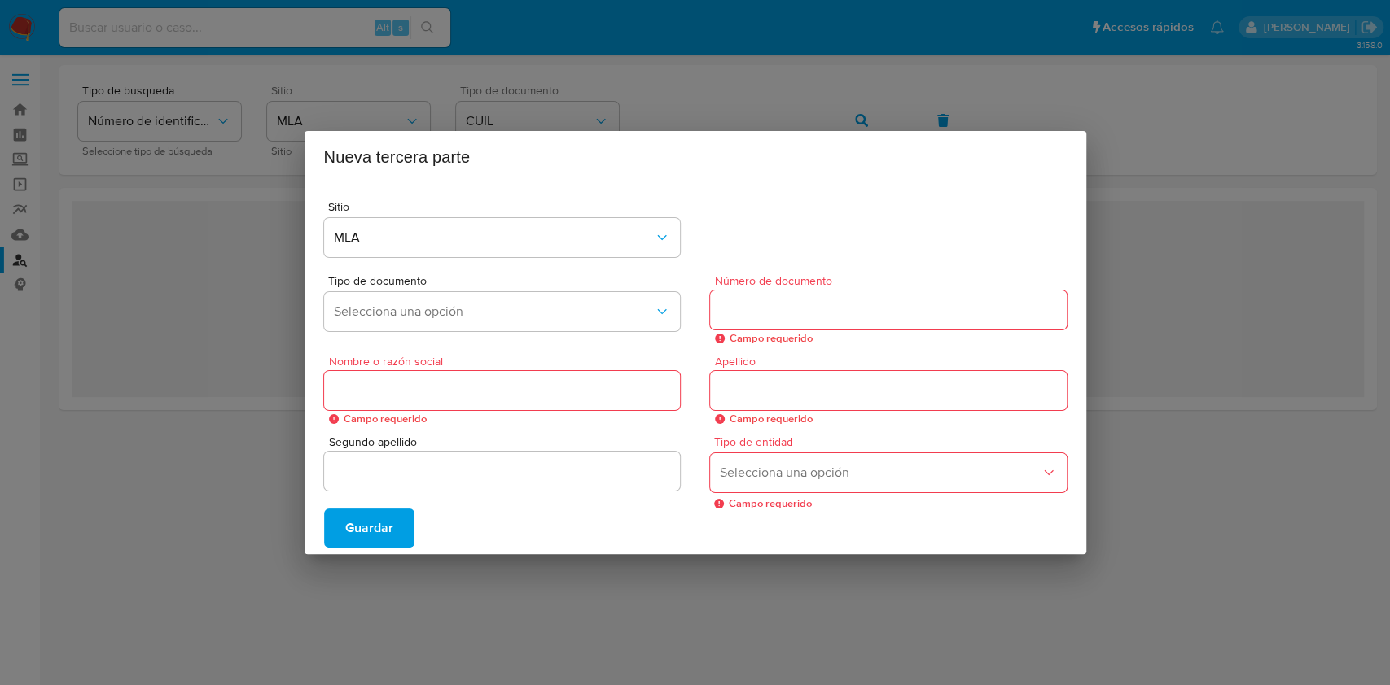
click at [1302, 333] on div "Nueva tercera parte Sitio MLA Tipo de documento Selecciona una opción Número de…" at bounding box center [695, 342] width 1390 height 685
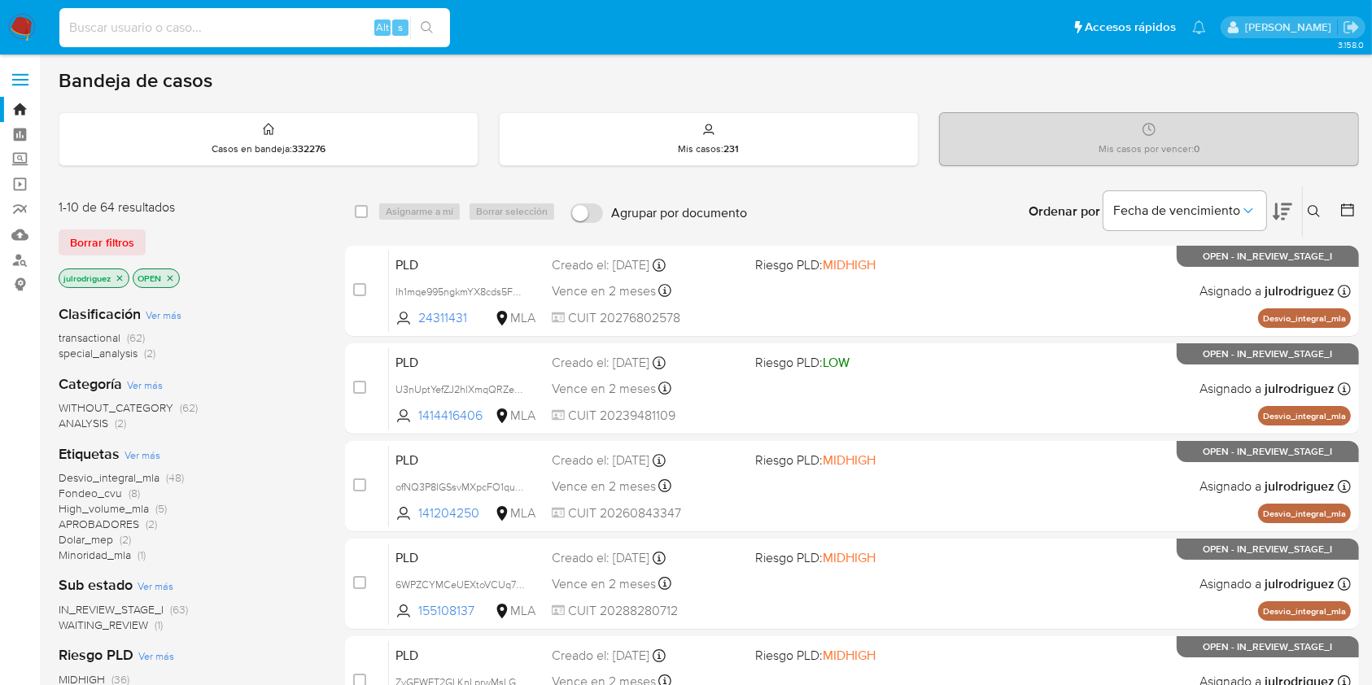
click at [296, 17] on input at bounding box center [254, 27] width 391 height 21
paste input "5Z28hbEnS91KvtfnsITJsKG3"
type input "5Z28hbEnS91KvtfnsITJsKG3"
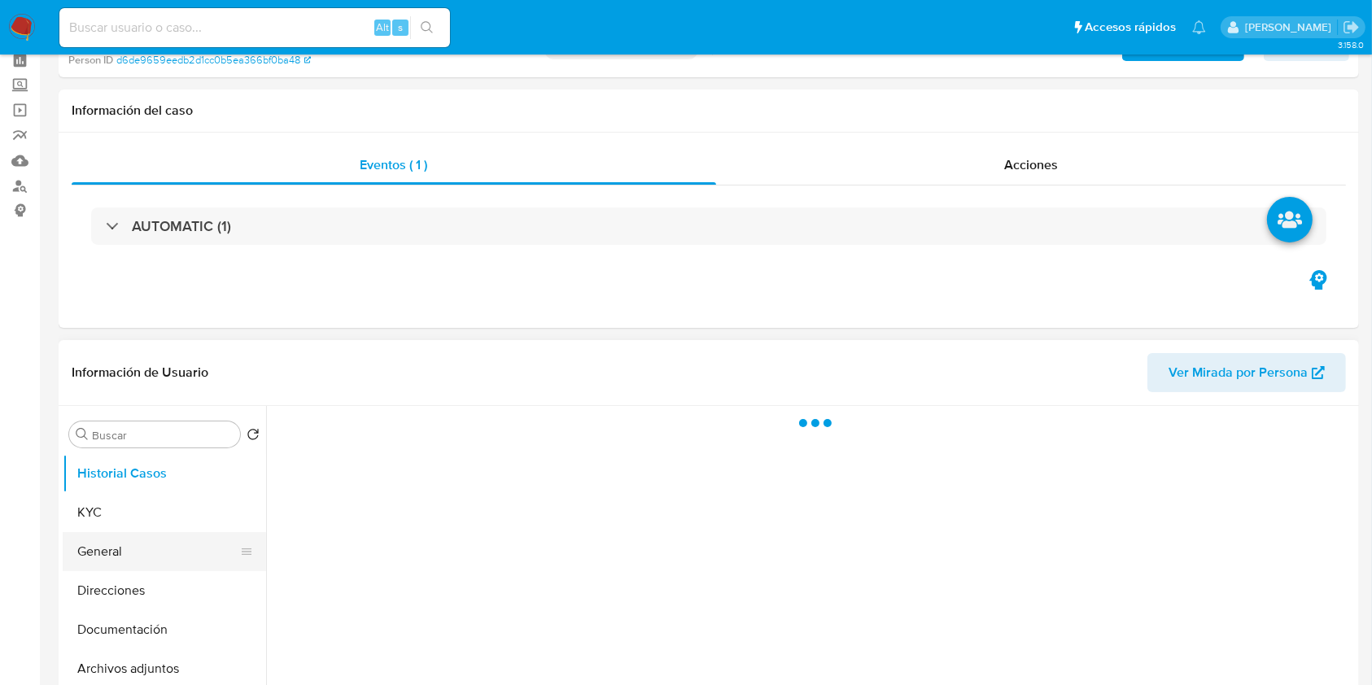
scroll to position [108, 0]
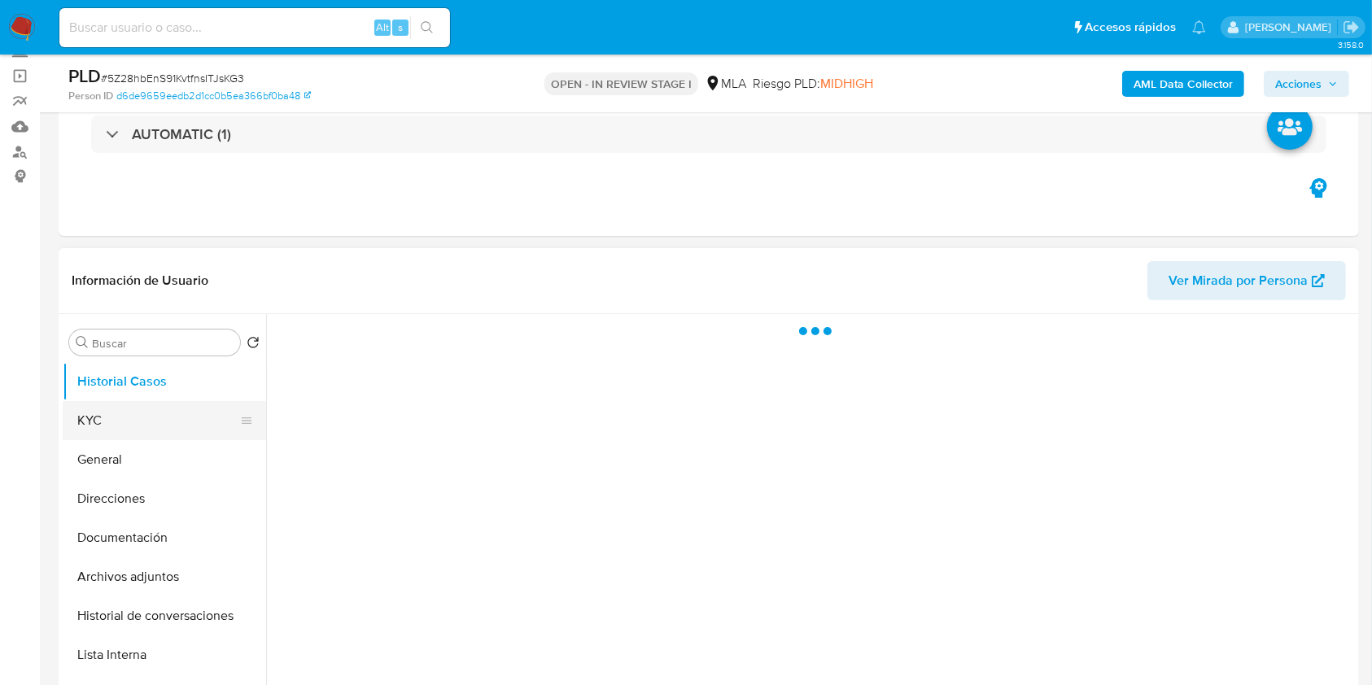
click at [137, 418] on button "KYC" at bounding box center [158, 420] width 190 height 39
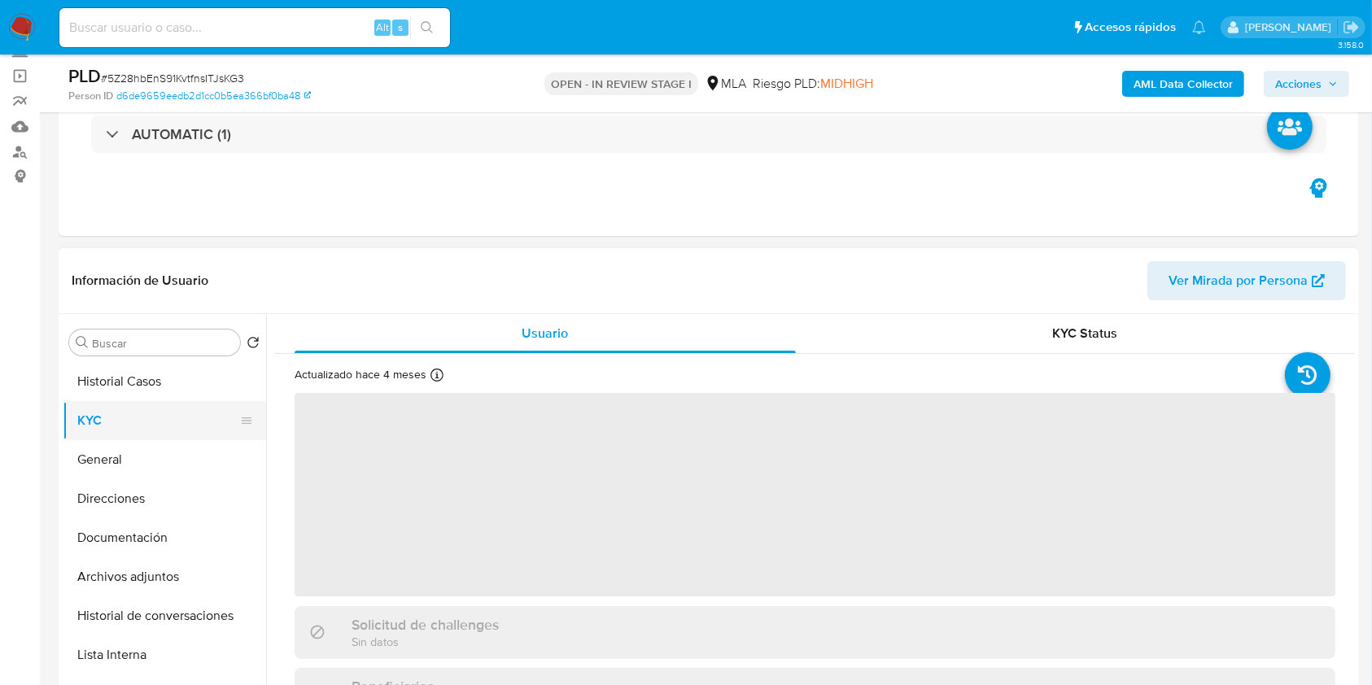
select select "10"
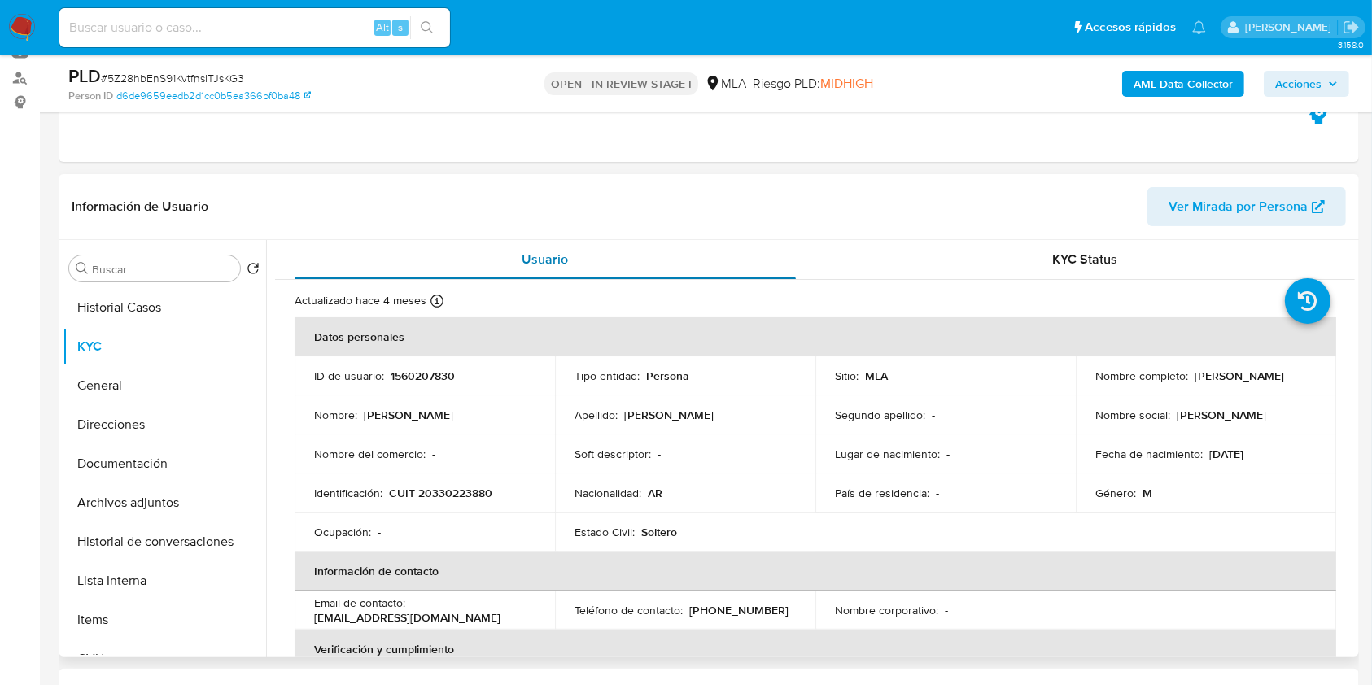
scroll to position [217, 0]
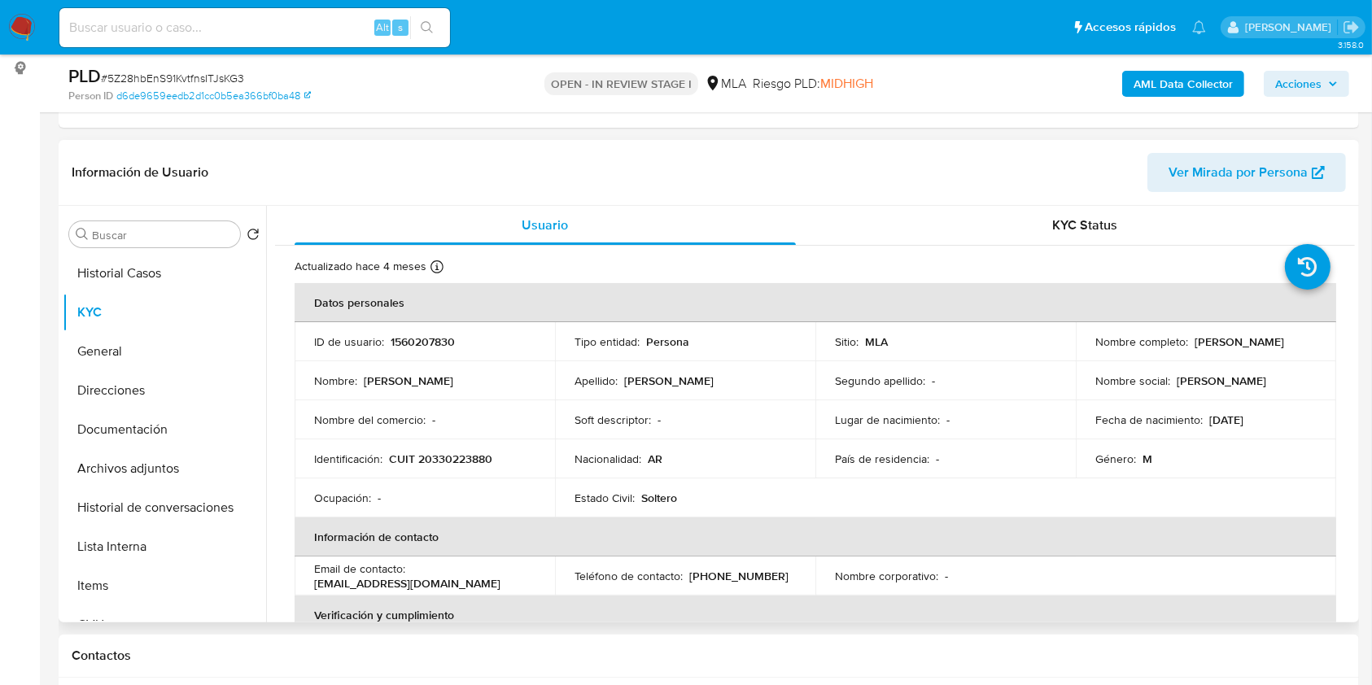
drag, startPoint x: 1189, startPoint y: 340, endPoint x: 1322, endPoint y: 342, distance: 132.7
click at [1322, 342] on td "Nombre completo : Martin Todorovich" at bounding box center [1206, 341] width 260 height 39
copy p "[PERSON_NAME]"
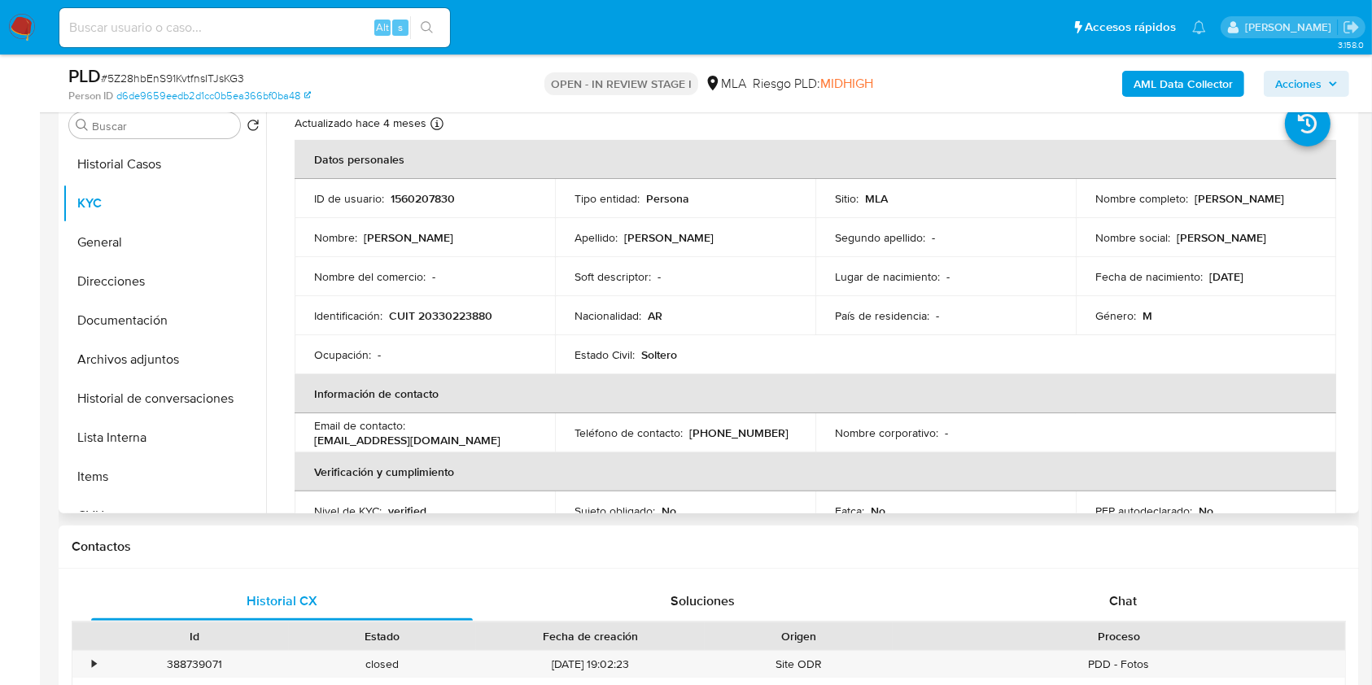
scroll to position [0, 0]
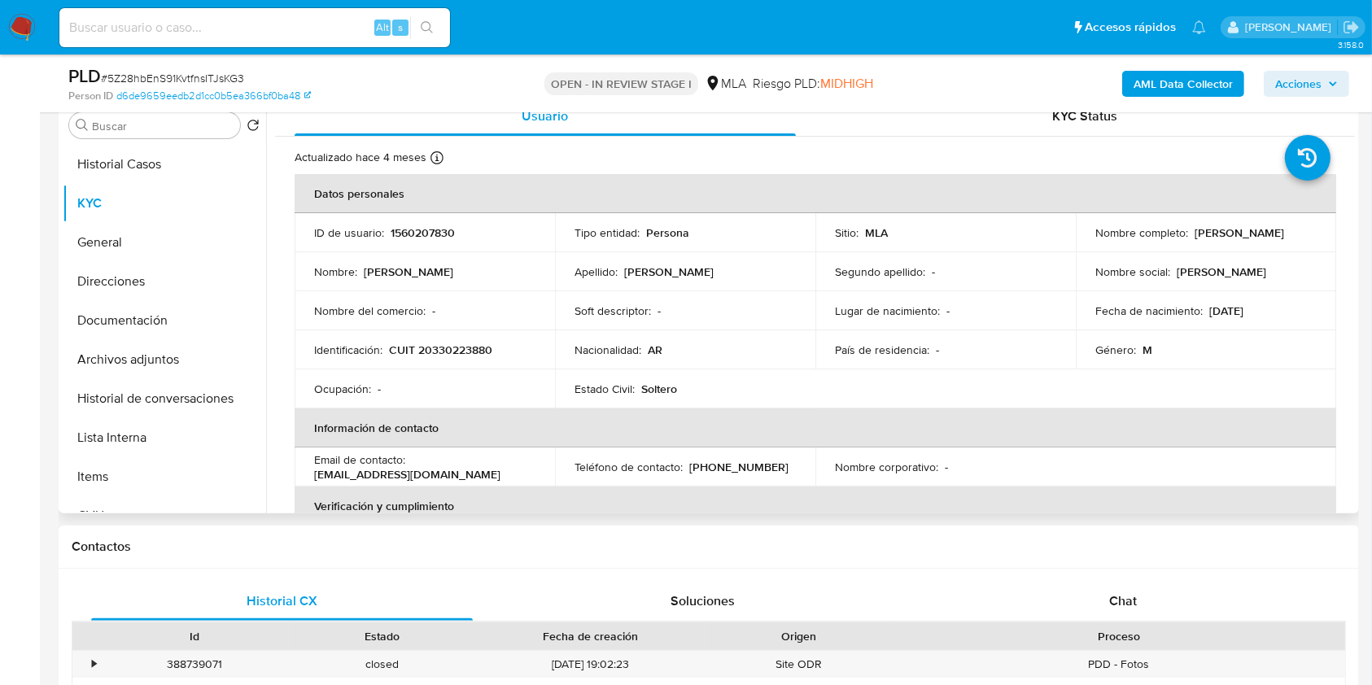
click at [436, 232] on p "1560207830" at bounding box center [423, 232] width 64 height 15
copy p "1560207830"
click at [164, 70] on span "# 5Z28hbEnS91KvtfnsITJsKG3" at bounding box center [172, 78] width 143 height 16
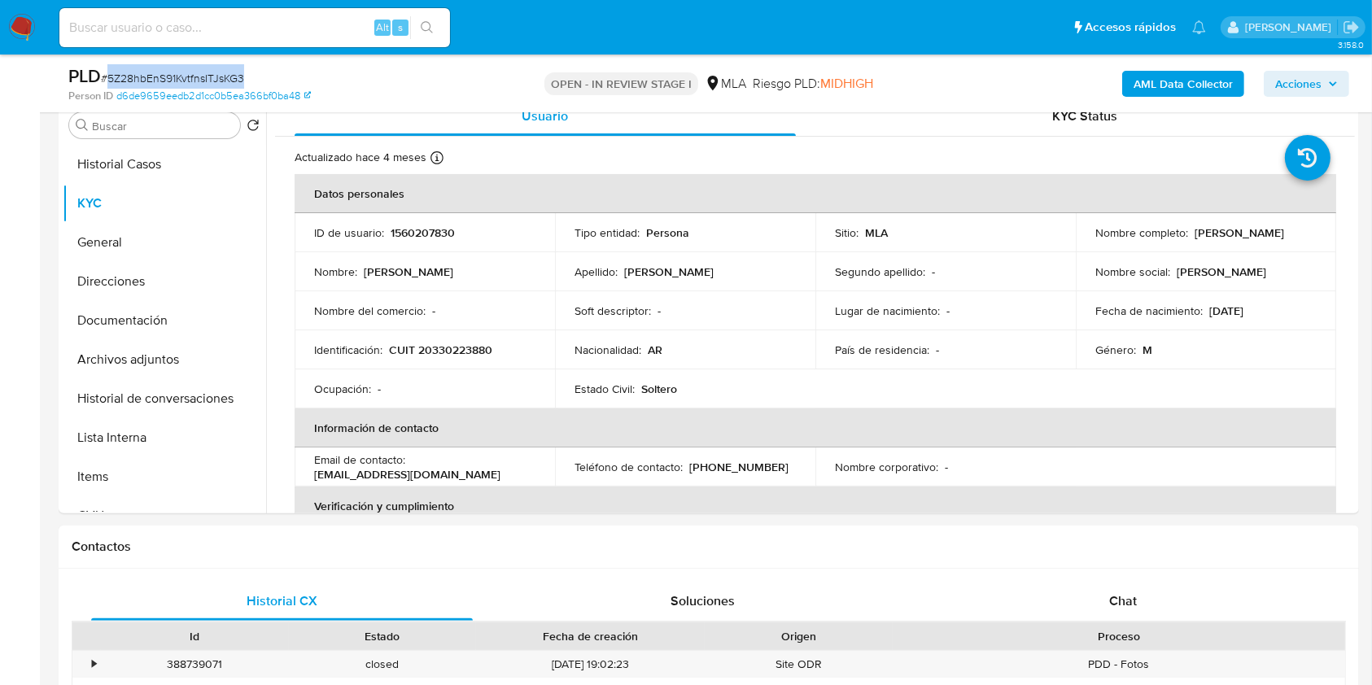
copy span "5Z28hbEnS91KvtfnsITJsKG3"
click at [168, 314] on button "Documentación" at bounding box center [158, 320] width 190 height 39
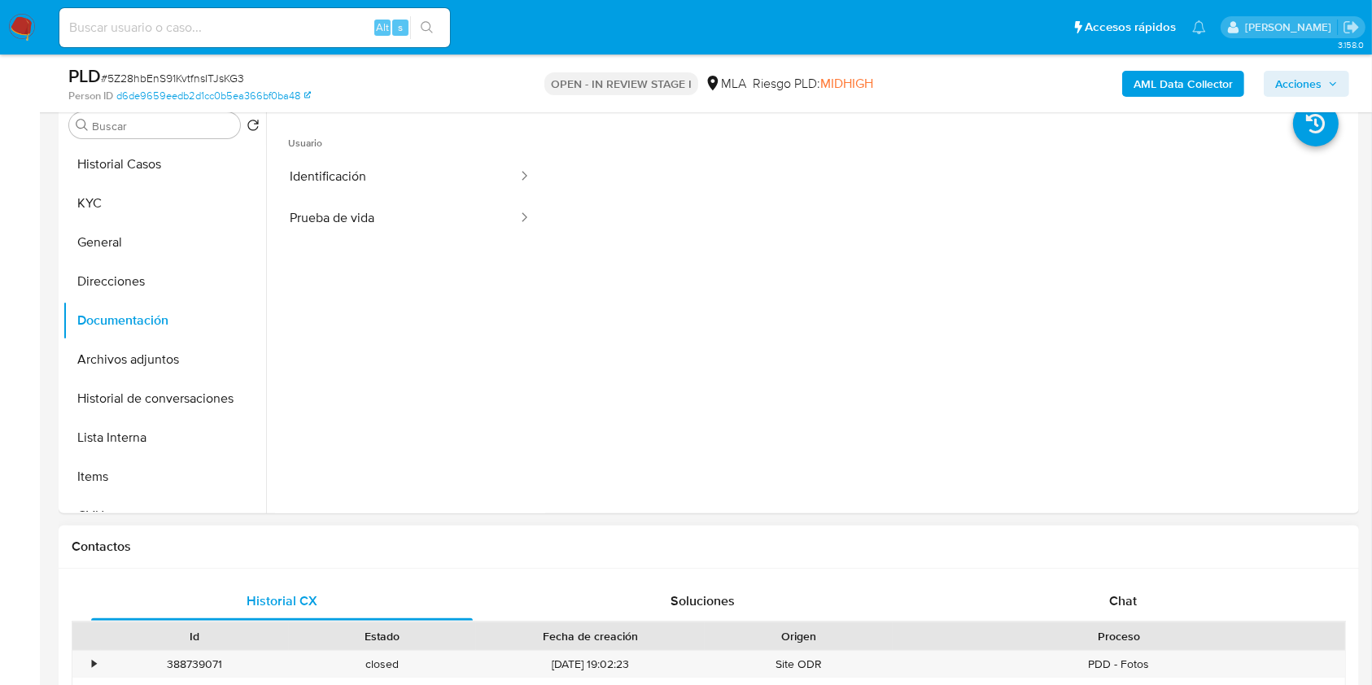
drag, startPoint x: 1151, startPoint y: 601, endPoint x: 1185, endPoint y: 579, distance: 40.6
click at [1151, 600] on div "Chat" at bounding box center [1124, 601] width 382 height 39
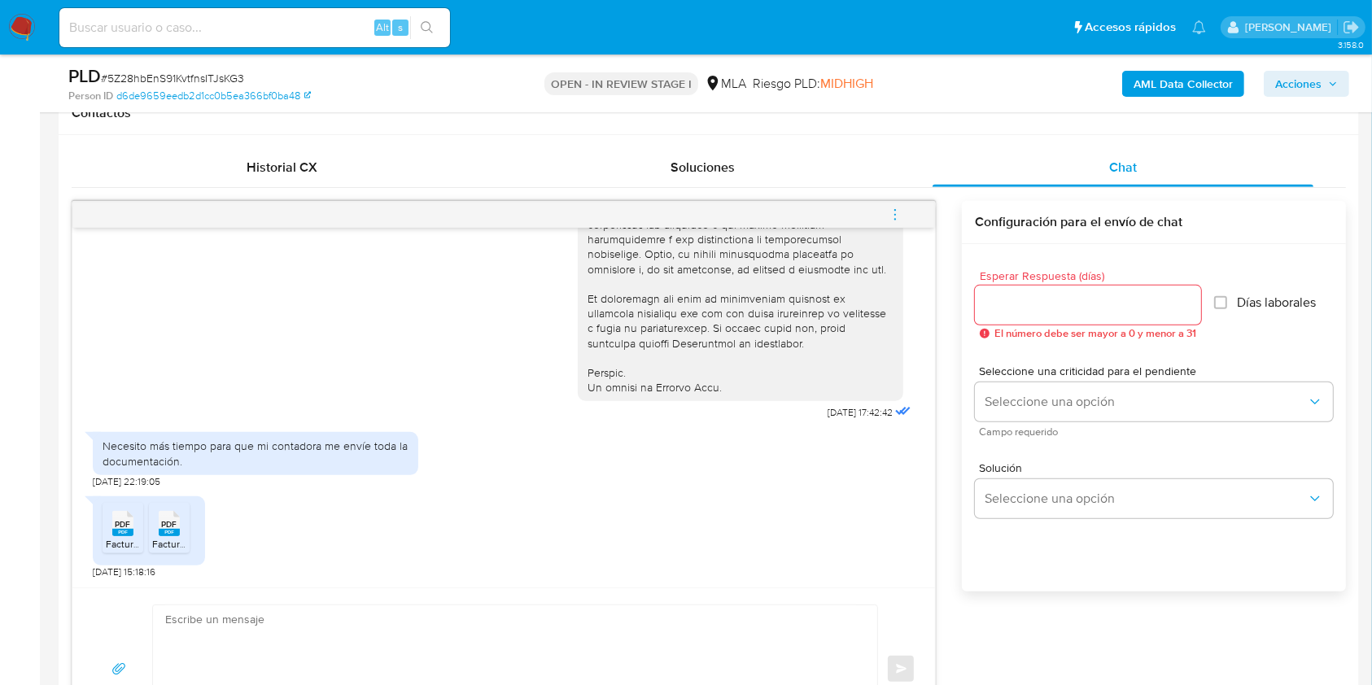
scroll to position [868, 0]
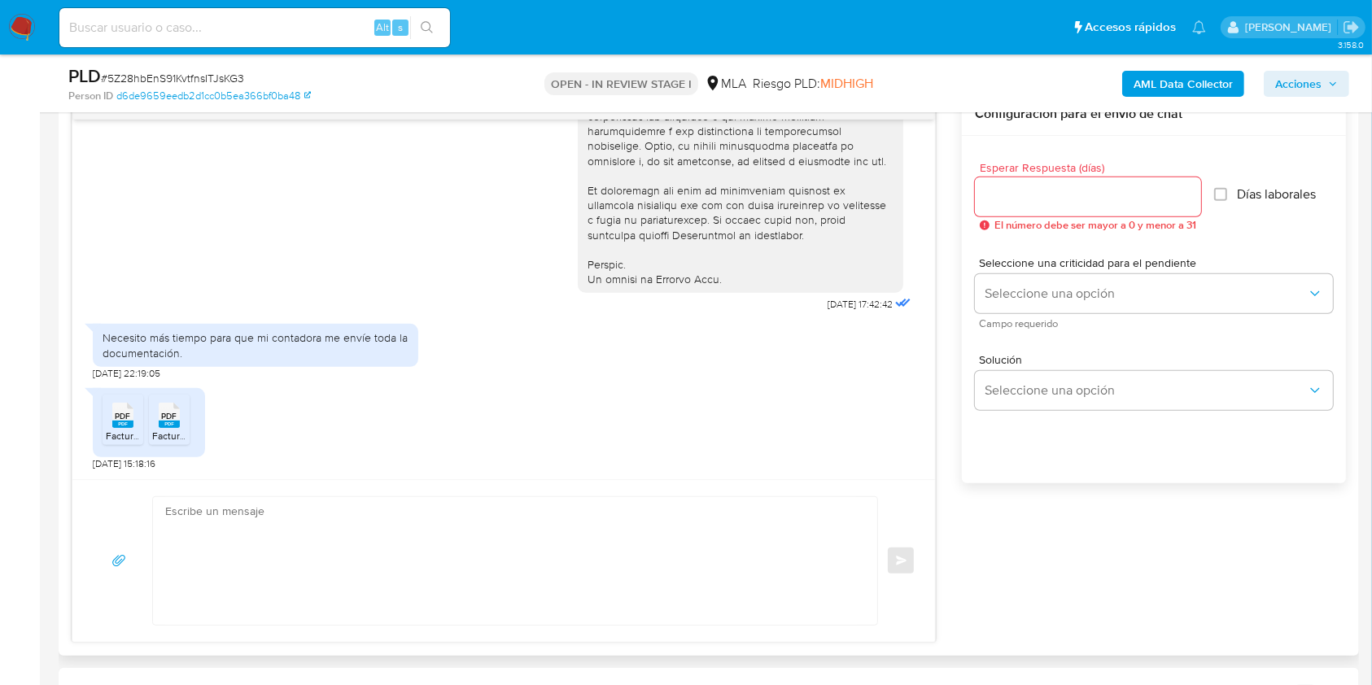
click at [114, 410] on icon at bounding box center [122, 415] width 21 height 25
click at [160, 410] on icon at bounding box center [169, 415] width 21 height 25
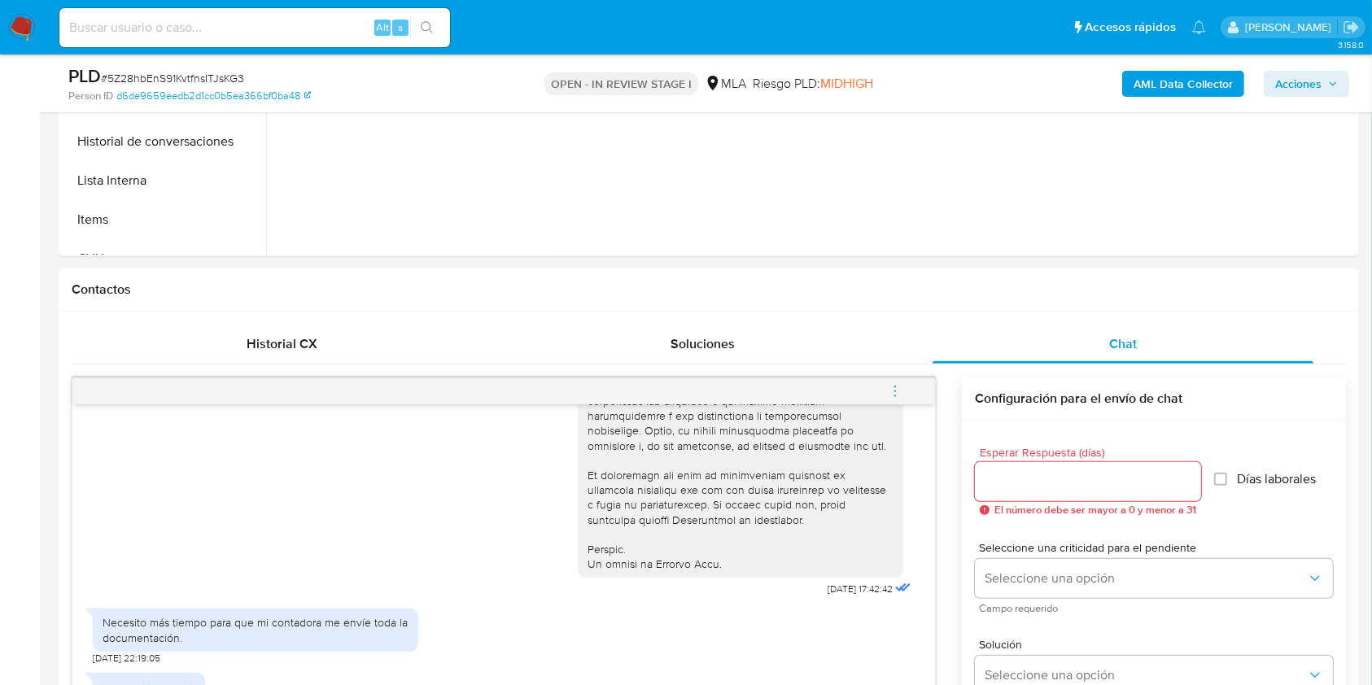
scroll to position [326, 0]
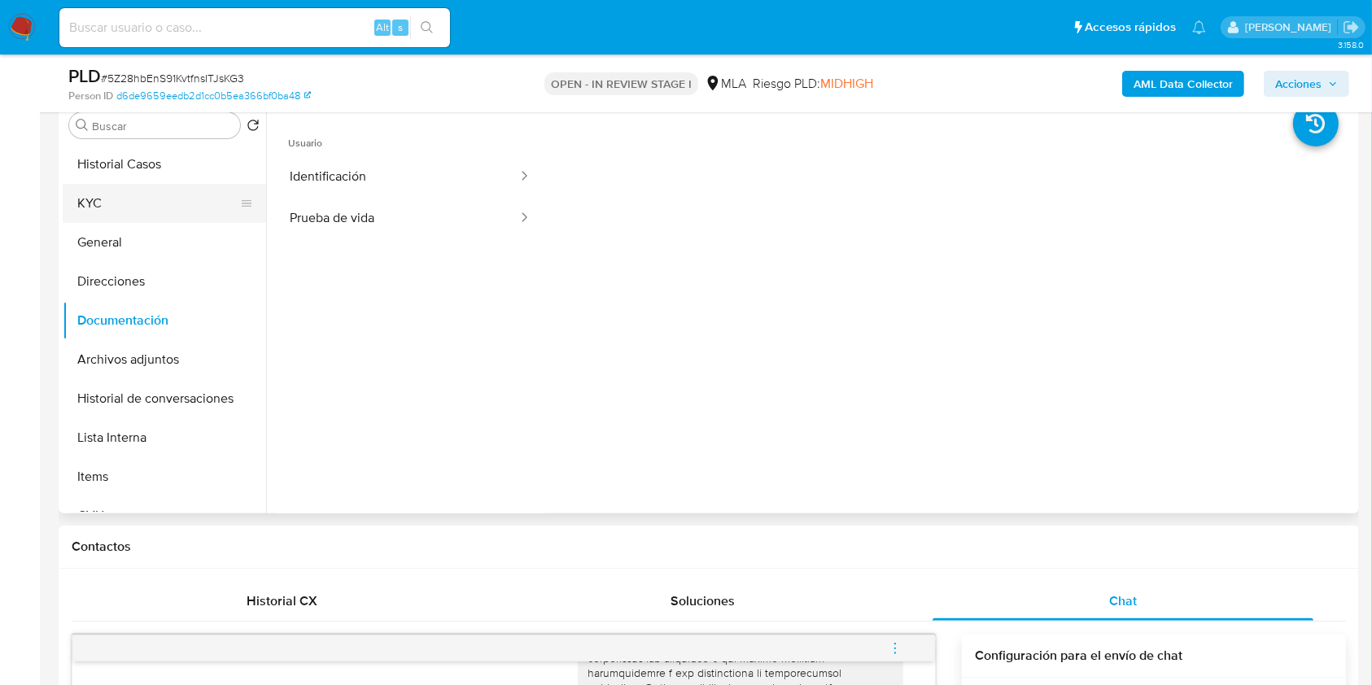
click at [125, 200] on button "KYC" at bounding box center [158, 203] width 190 height 39
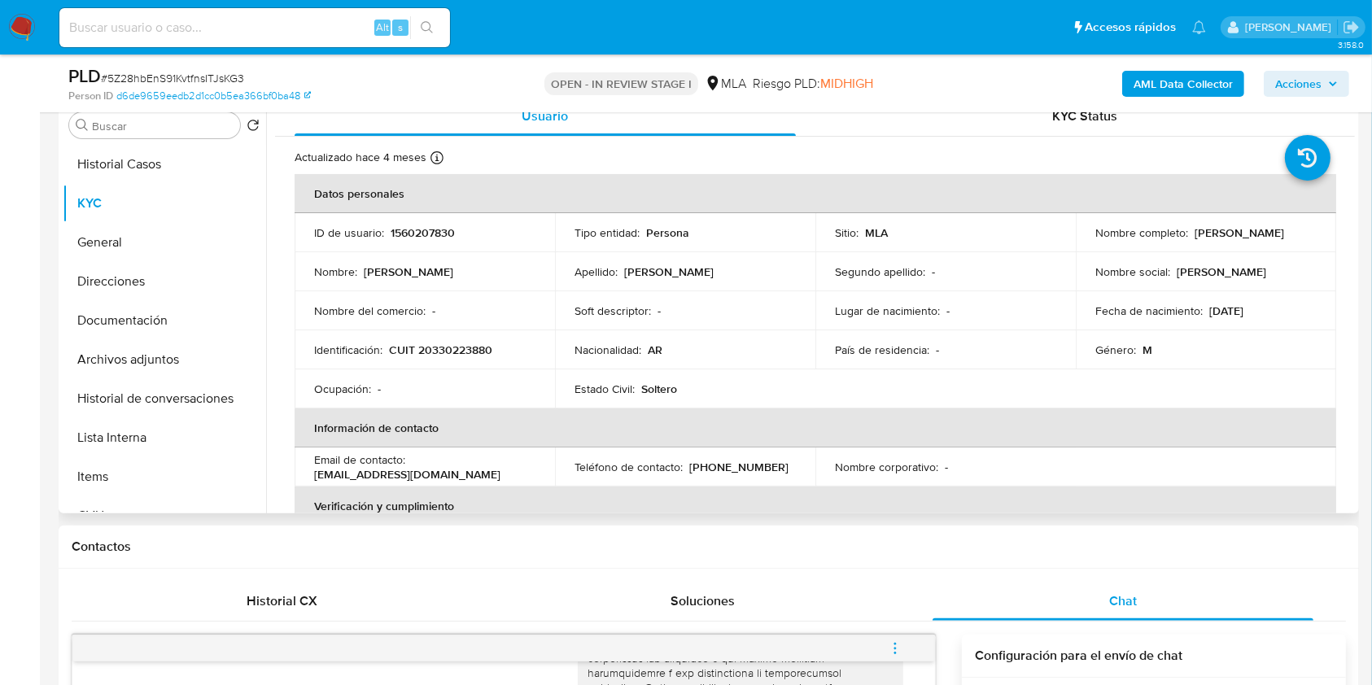
click at [410, 236] on p "1560207830" at bounding box center [423, 232] width 64 height 15
copy p "1560207830"
click at [471, 344] on p "CUIT 20330223880" at bounding box center [440, 350] width 103 height 15
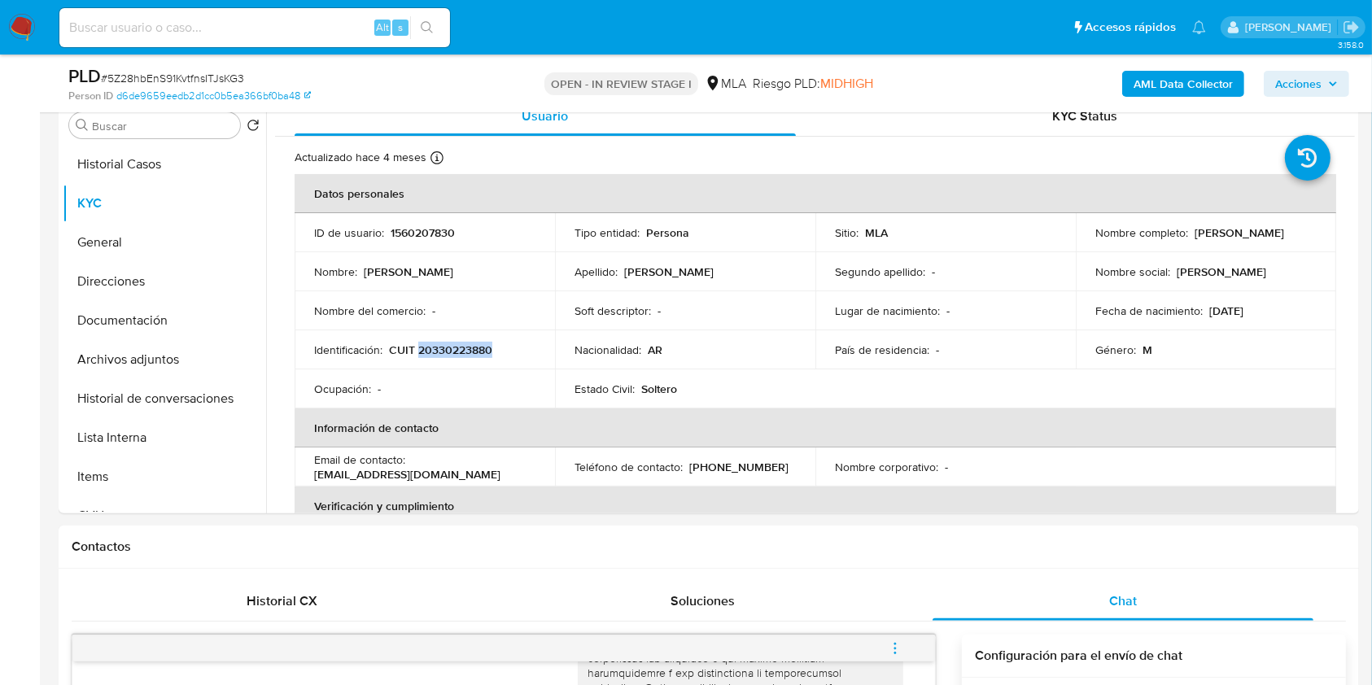
copy p "20330223880"
drag, startPoint x: 1192, startPoint y: 235, endPoint x: 1302, endPoint y: 233, distance: 109.9
click at [1302, 233] on div "Nombre completo : Martin Todorovich" at bounding box center [1206, 232] width 221 height 15
copy p "Martin Todorovich"
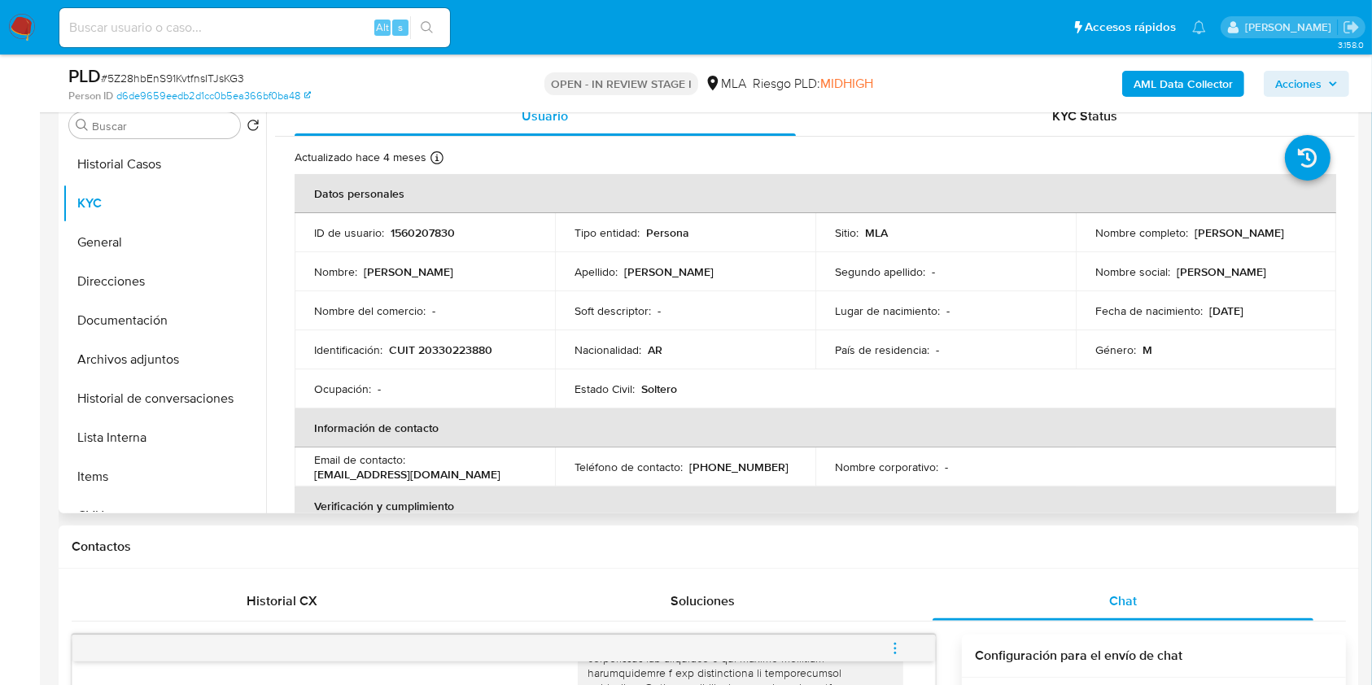
click at [471, 348] on p "CUIT 20330223880" at bounding box center [440, 350] width 103 height 15
copy p "20330223880"
click at [198, 368] on button "Archivos adjuntos" at bounding box center [158, 359] width 190 height 39
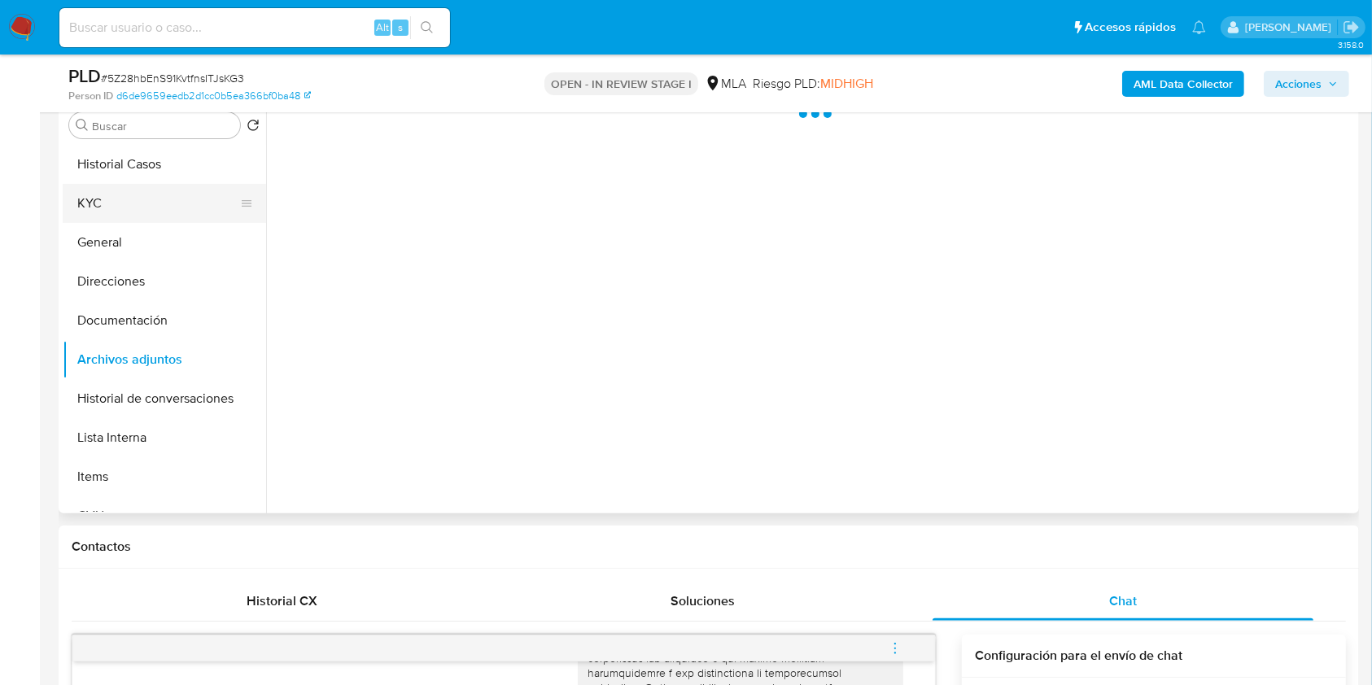
click at [94, 206] on button "KYC" at bounding box center [158, 203] width 190 height 39
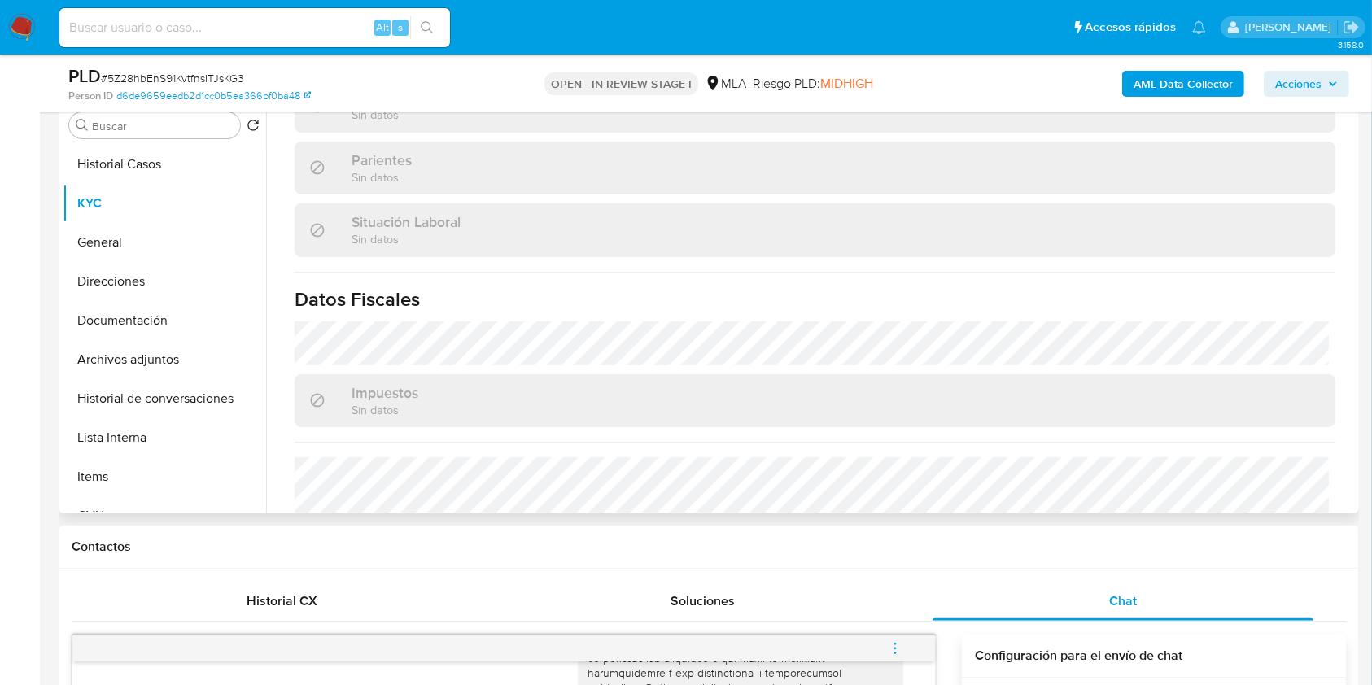
scroll to position [857, 0]
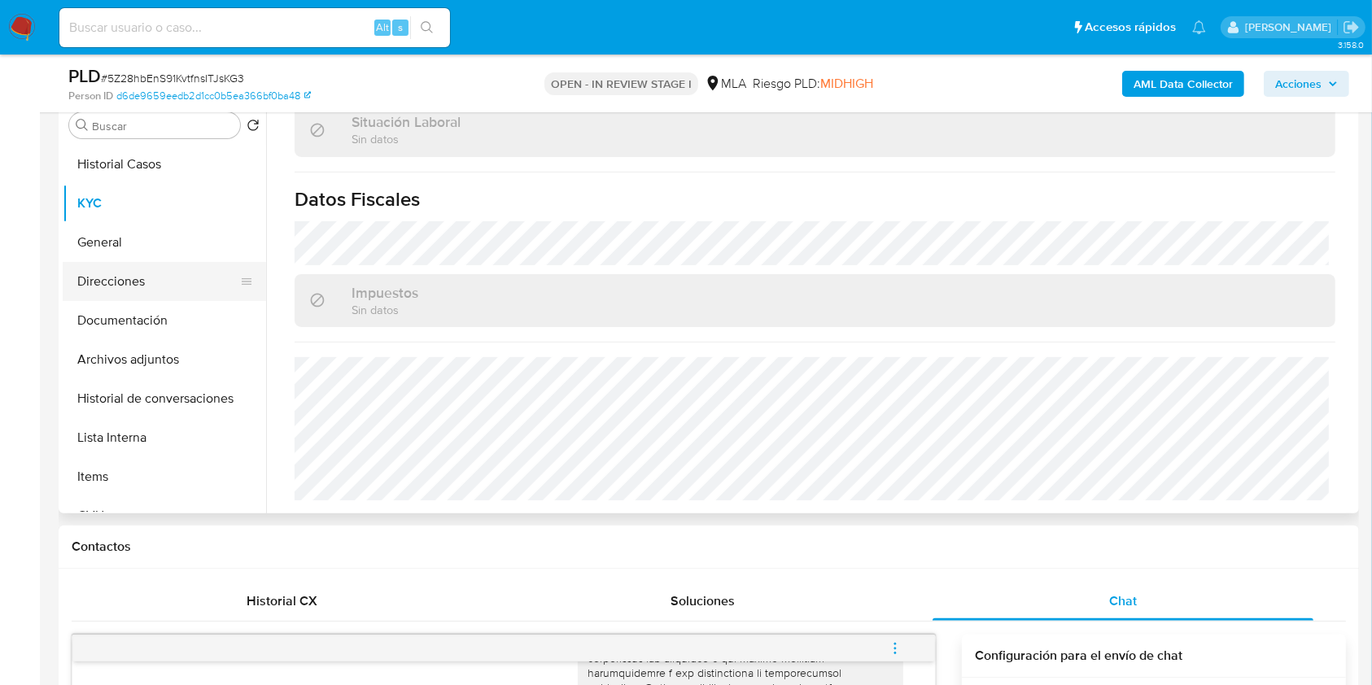
click at [132, 273] on button "Direcciones" at bounding box center [158, 281] width 190 height 39
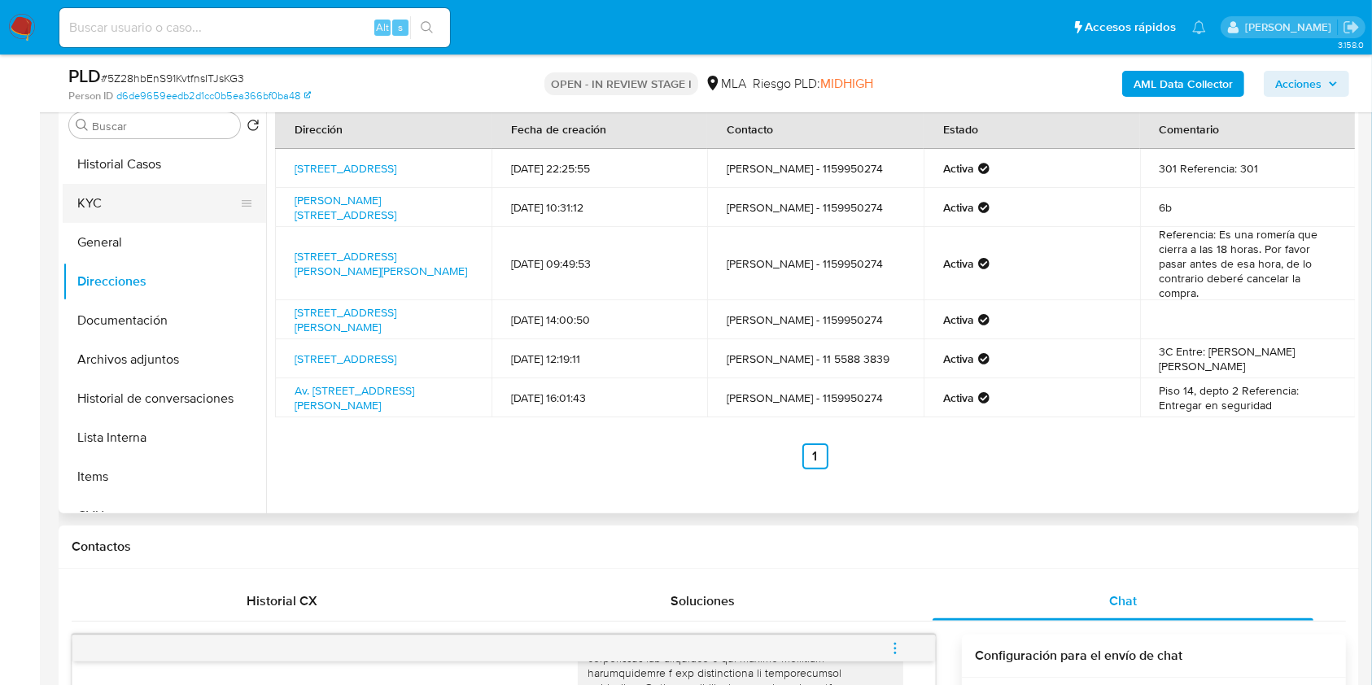
click at [156, 204] on button "KYC" at bounding box center [158, 203] width 190 height 39
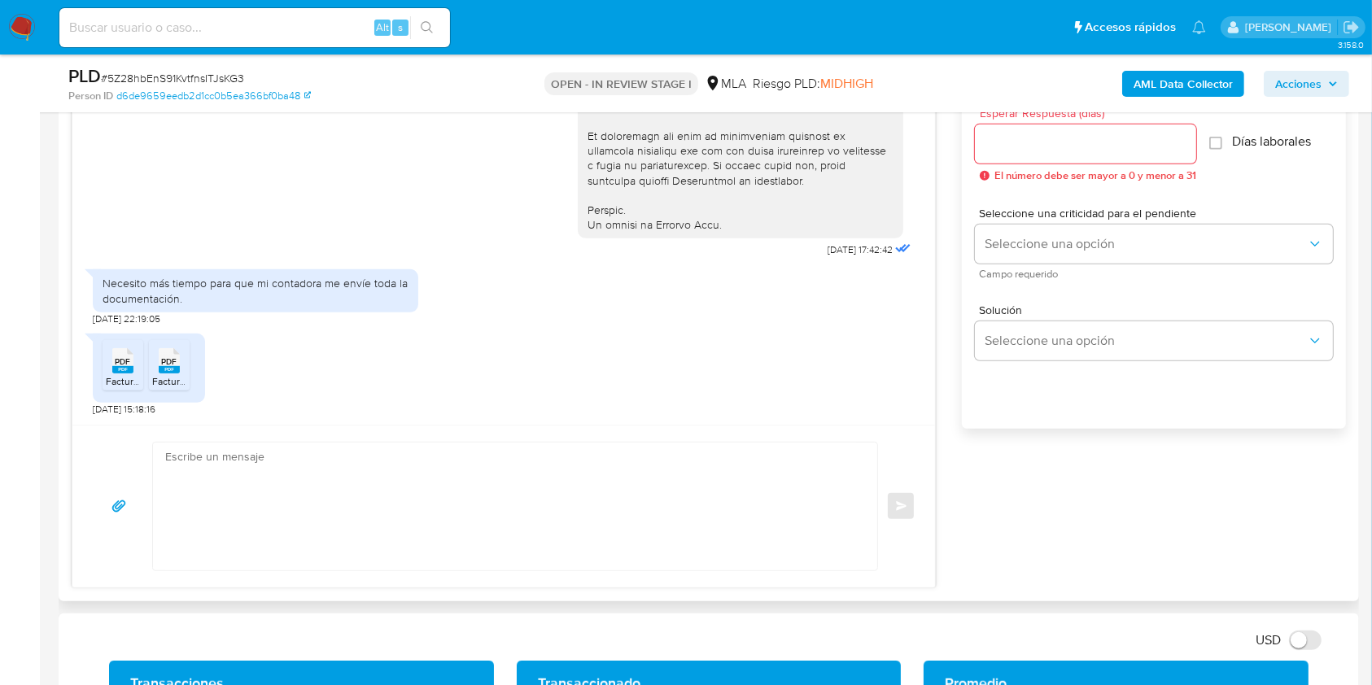
scroll to position [760, 0]
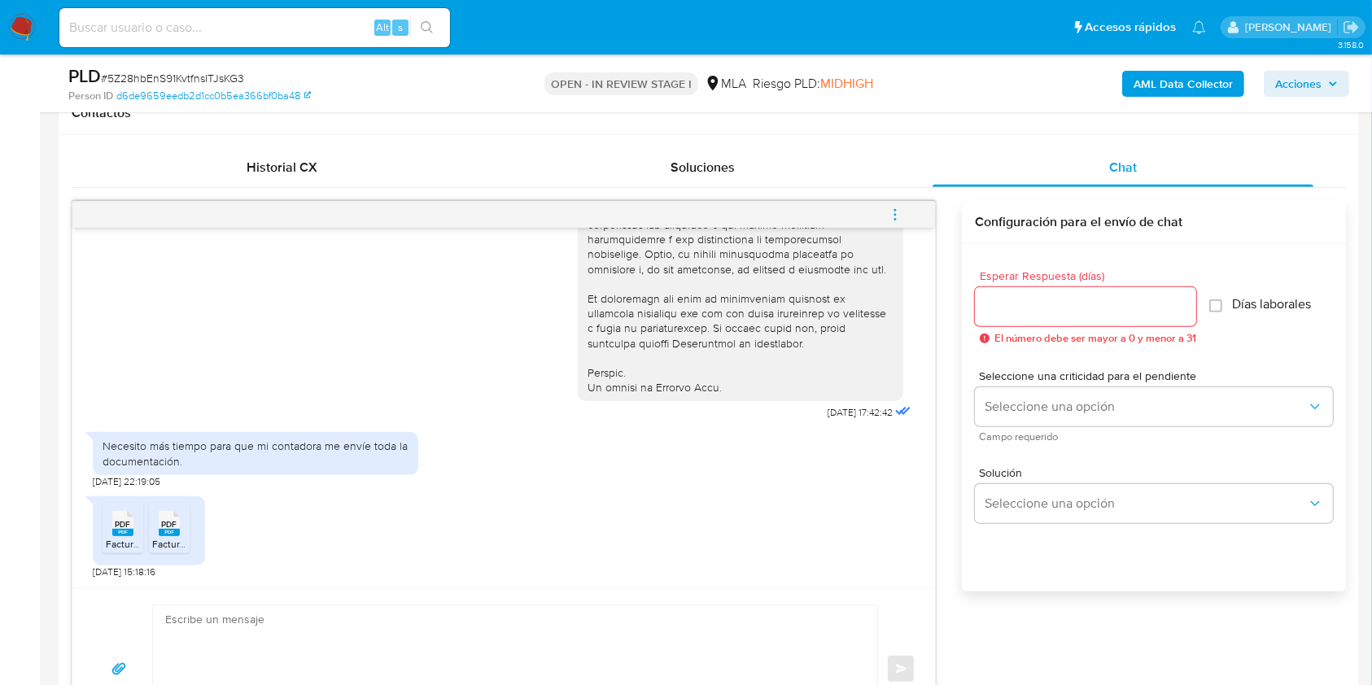
click at [1058, 306] on input "Esperar Respuesta (días)" at bounding box center [1085, 306] width 221 height 21
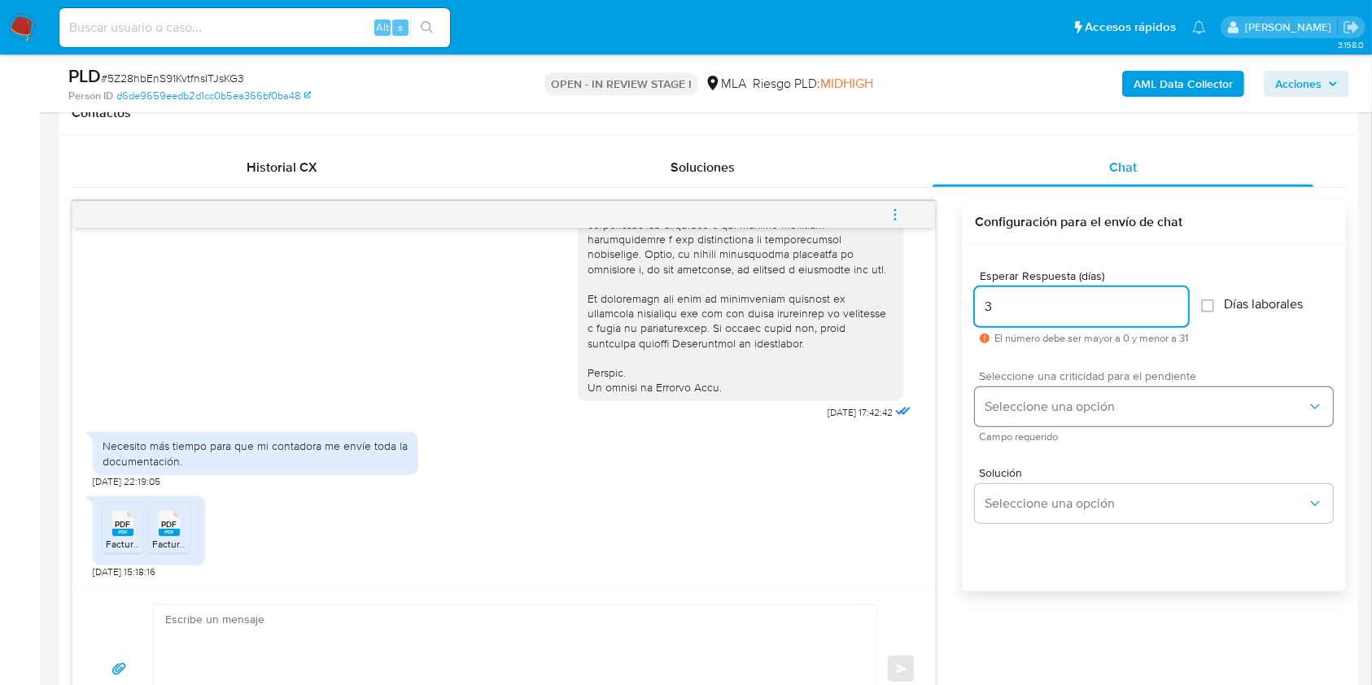
type input "3"
click at [1048, 387] on button "Seleccione una opción" at bounding box center [1154, 406] width 358 height 39
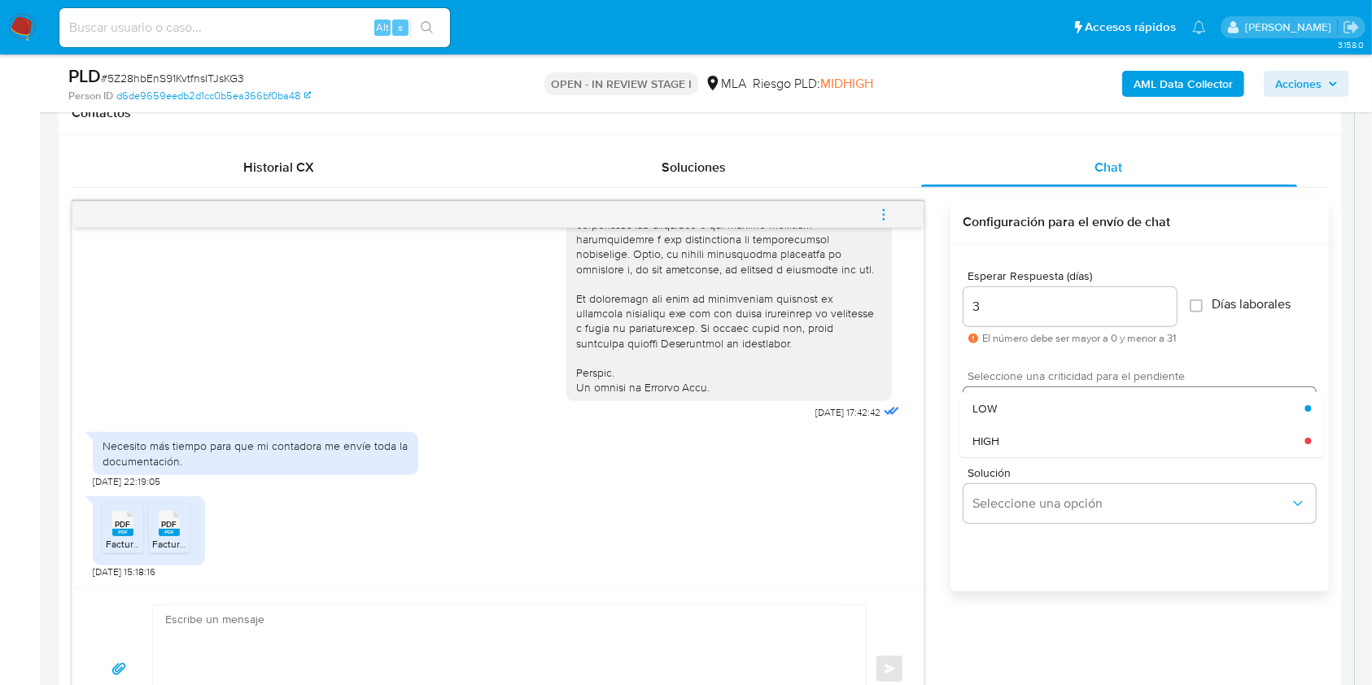
click at [1049, 394] on div "LOW" at bounding box center [1139, 408] width 332 height 33
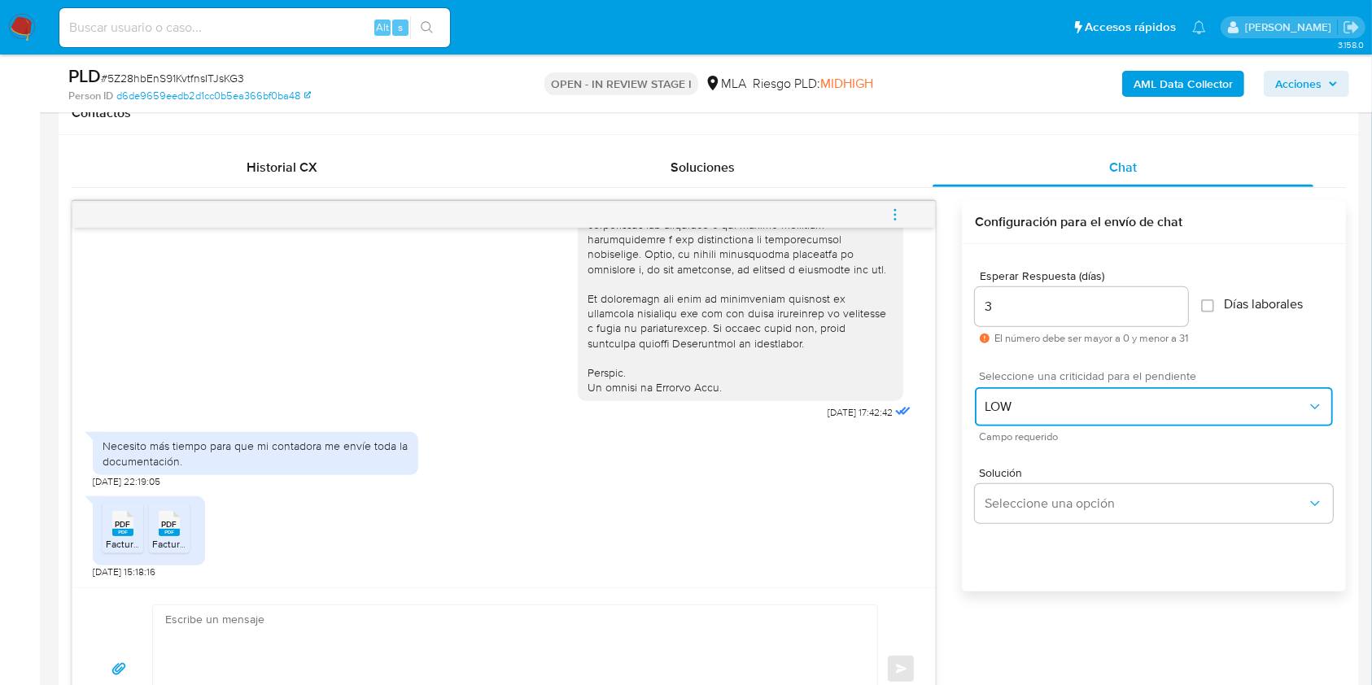
click at [1030, 412] on span "LOW" at bounding box center [1146, 407] width 322 height 16
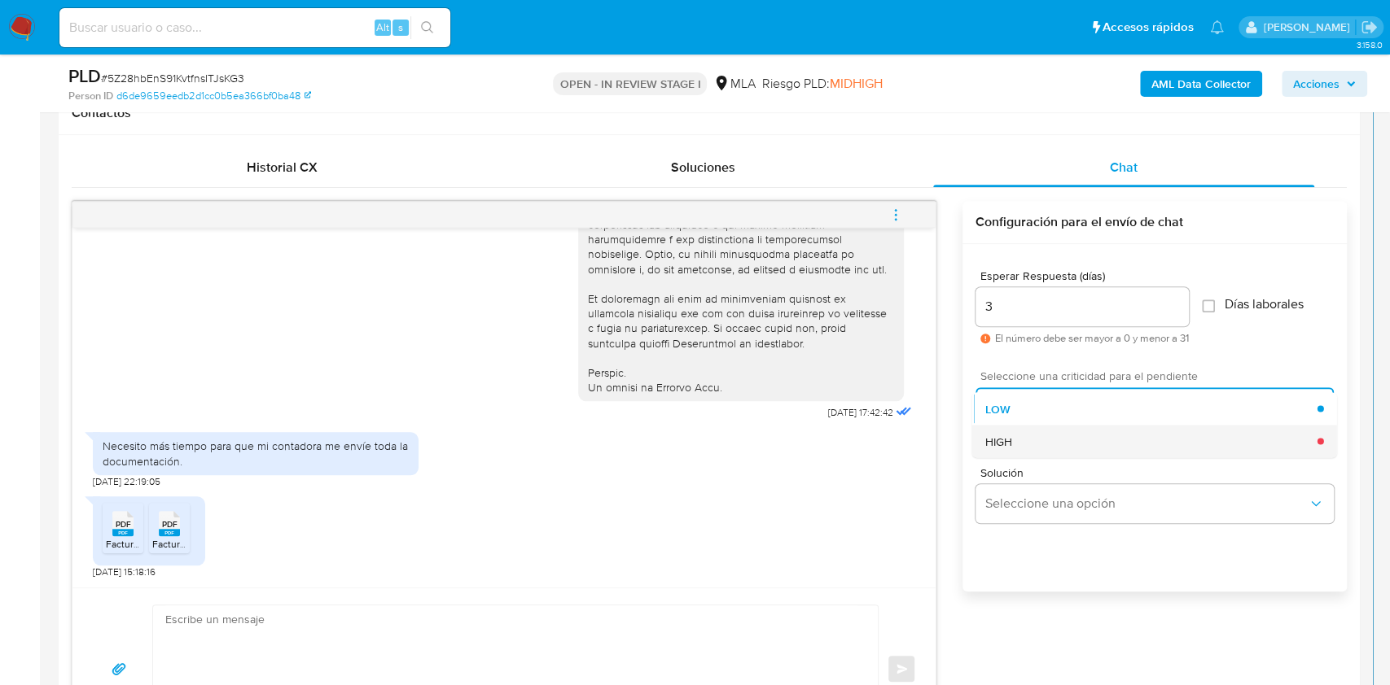
click at [1019, 447] on div "HIGH" at bounding box center [1151, 441] width 332 height 33
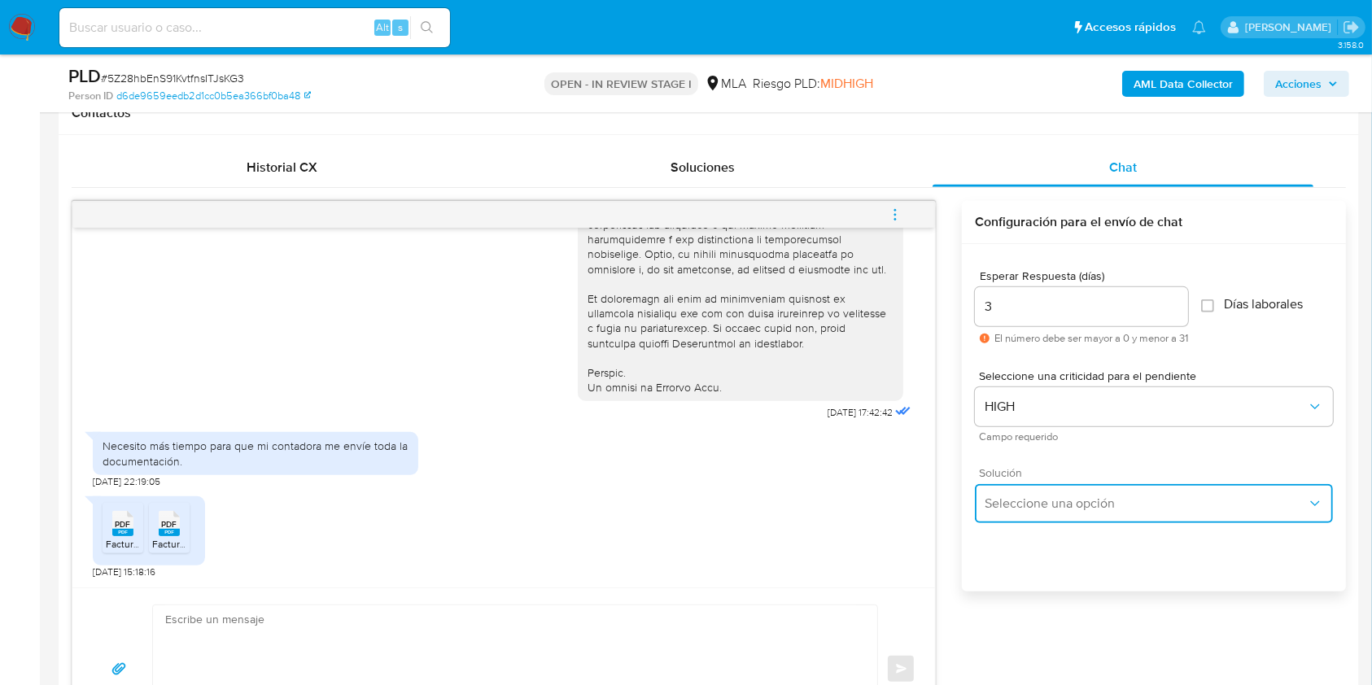
click at [1043, 510] on span "Seleccione una opción" at bounding box center [1146, 504] width 322 height 16
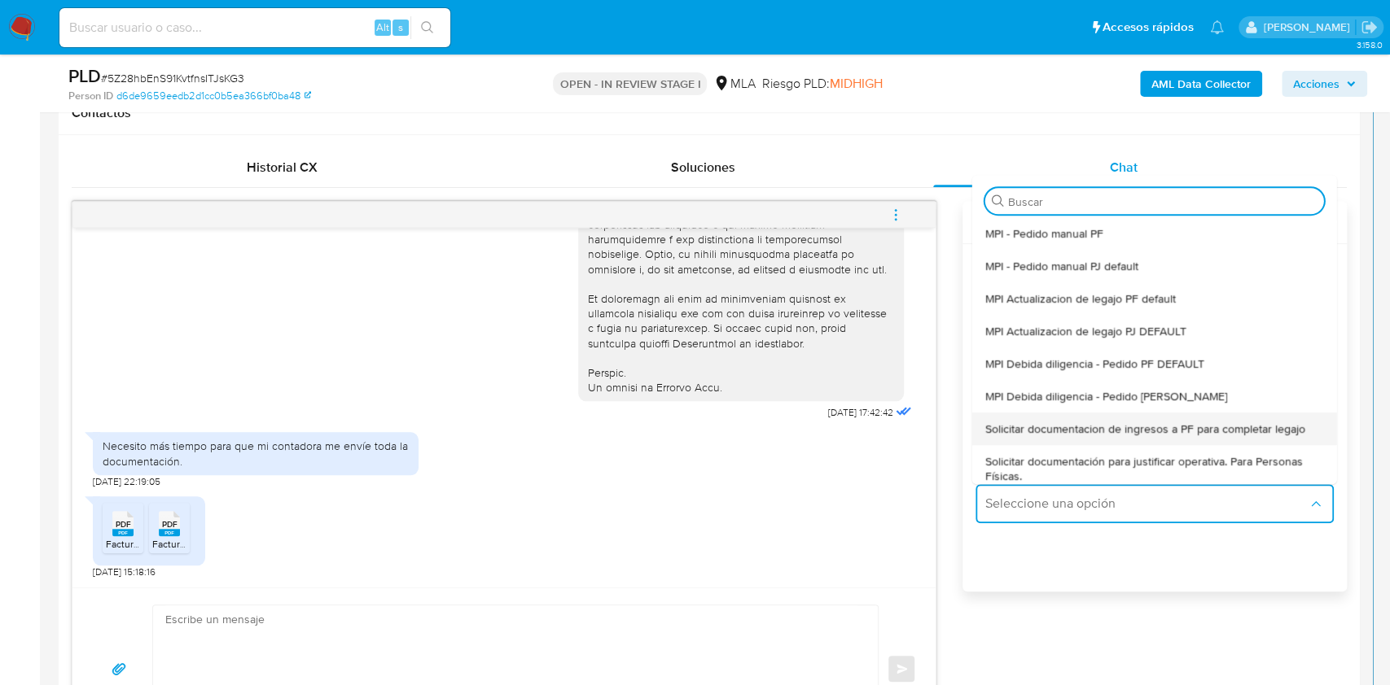
click at [1085, 414] on div "Solicitar documentacion de ingresos a PF para completar legajo" at bounding box center [1154, 429] width 339 height 33
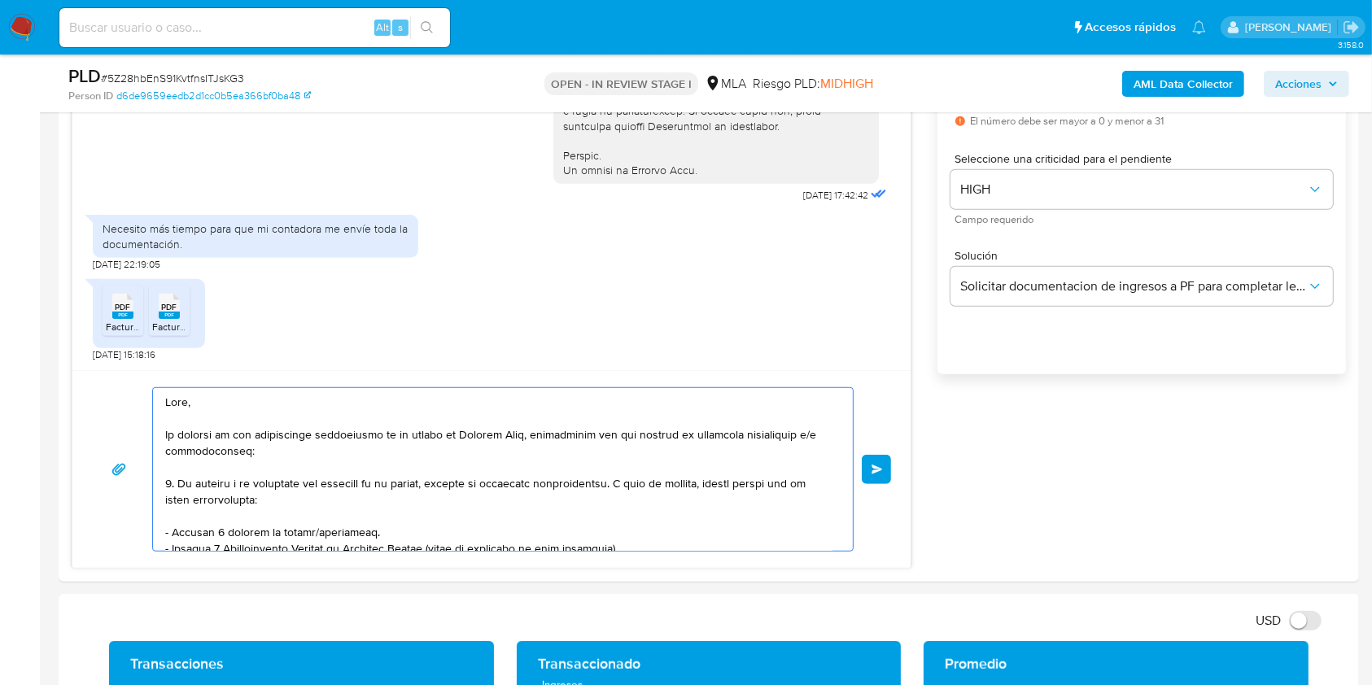
scroll to position [303, 0]
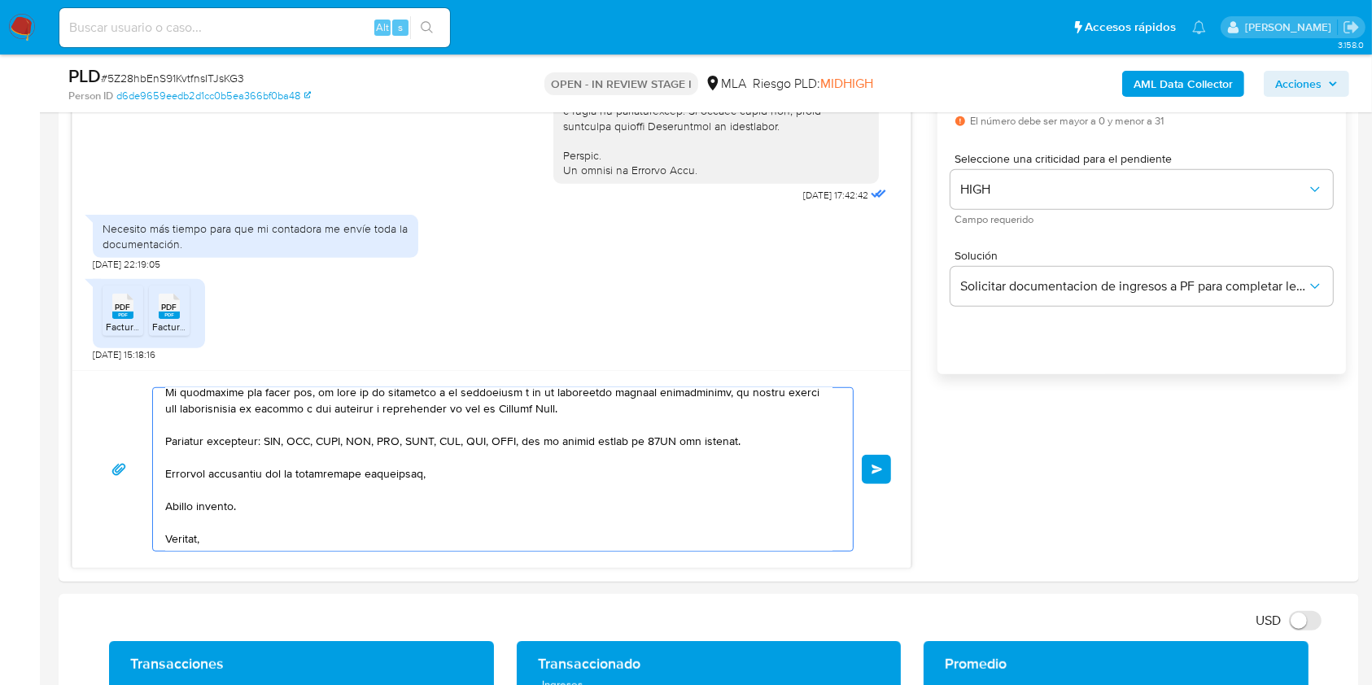
drag, startPoint x: 178, startPoint y: 462, endPoint x: 436, endPoint y: 729, distance: 370.7
type textarea "Hola, En función de las operaciones registradas en tu cuenta de Mercado Pago, n…"
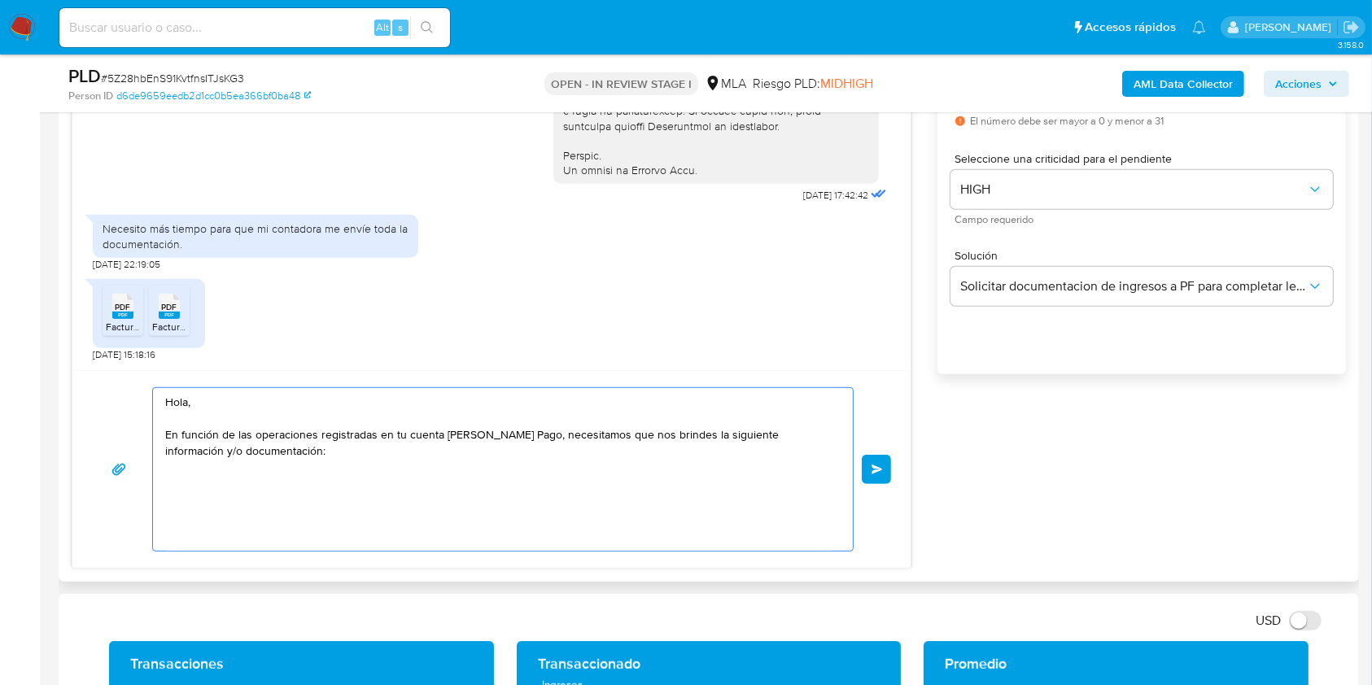
scroll to position [0, 0]
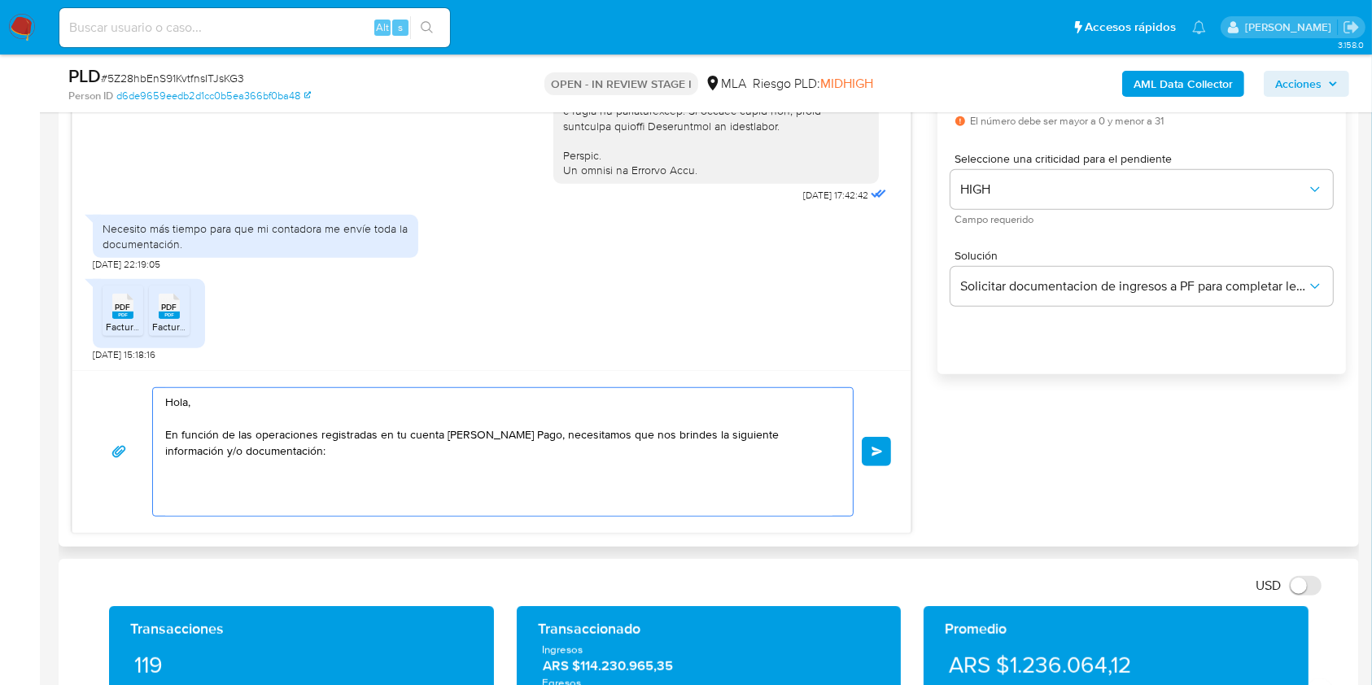
drag, startPoint x: 97, startPoint y: 377, endPoint x: 77, endPoint y: 356, distance: 29.4
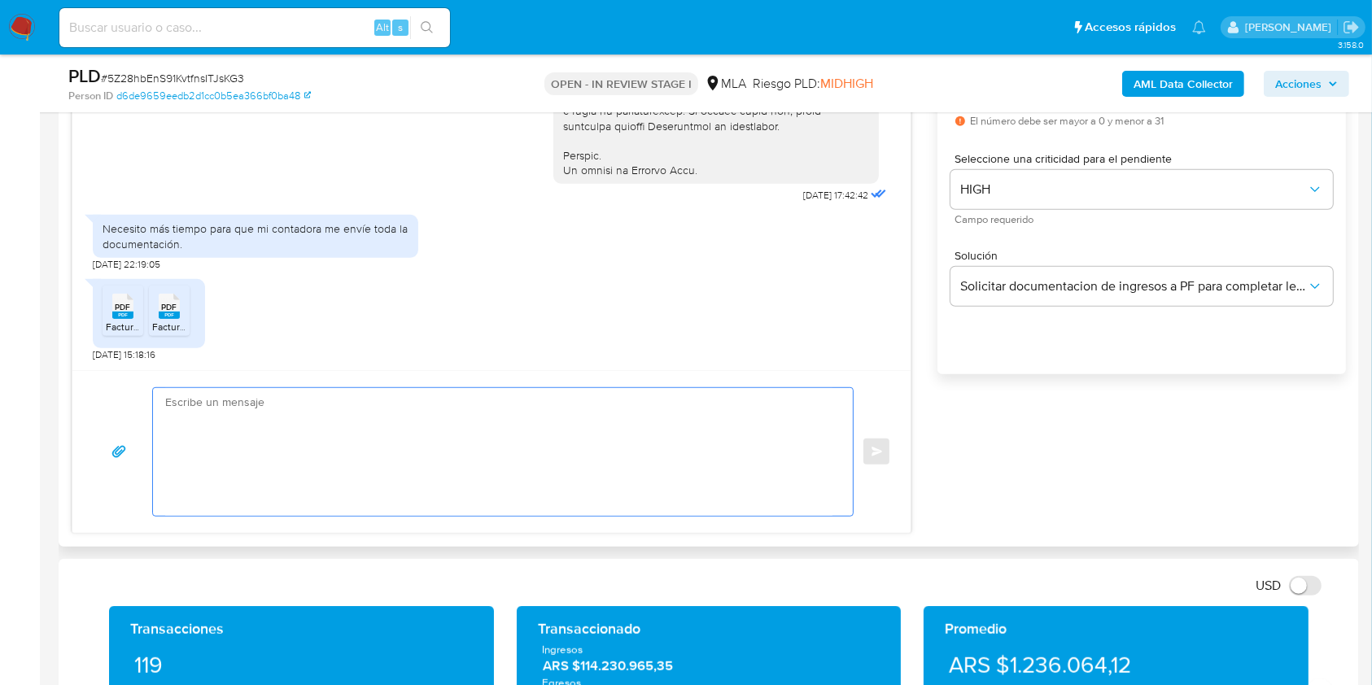
paste textarea "Buenas tardes, Queremos aclararte que la Resolución General ARCA 5696/2025 indi…"
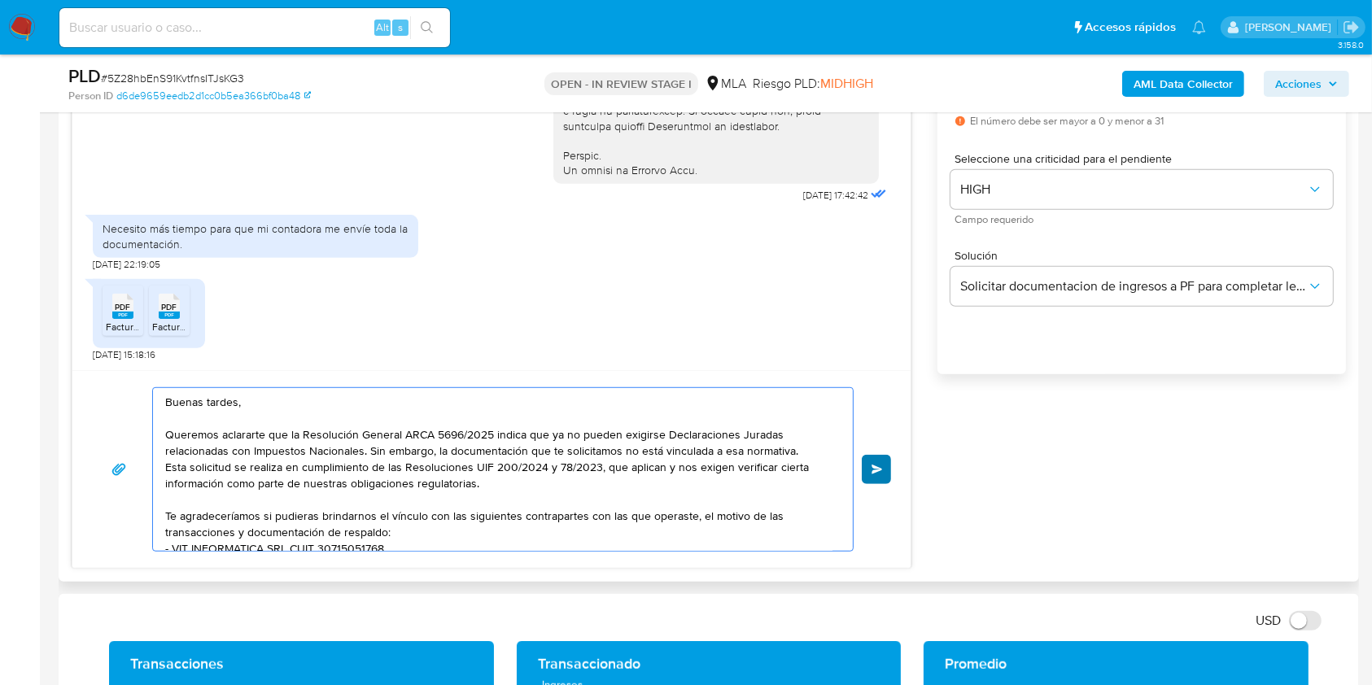
type textarea "Buenas tardes, Queremos aclararte que la Resolución General ARCA 5696/2025 indi…"
click at [879, 466] on span "Enviar" at bounding box center [877, 470] width 11 height 10
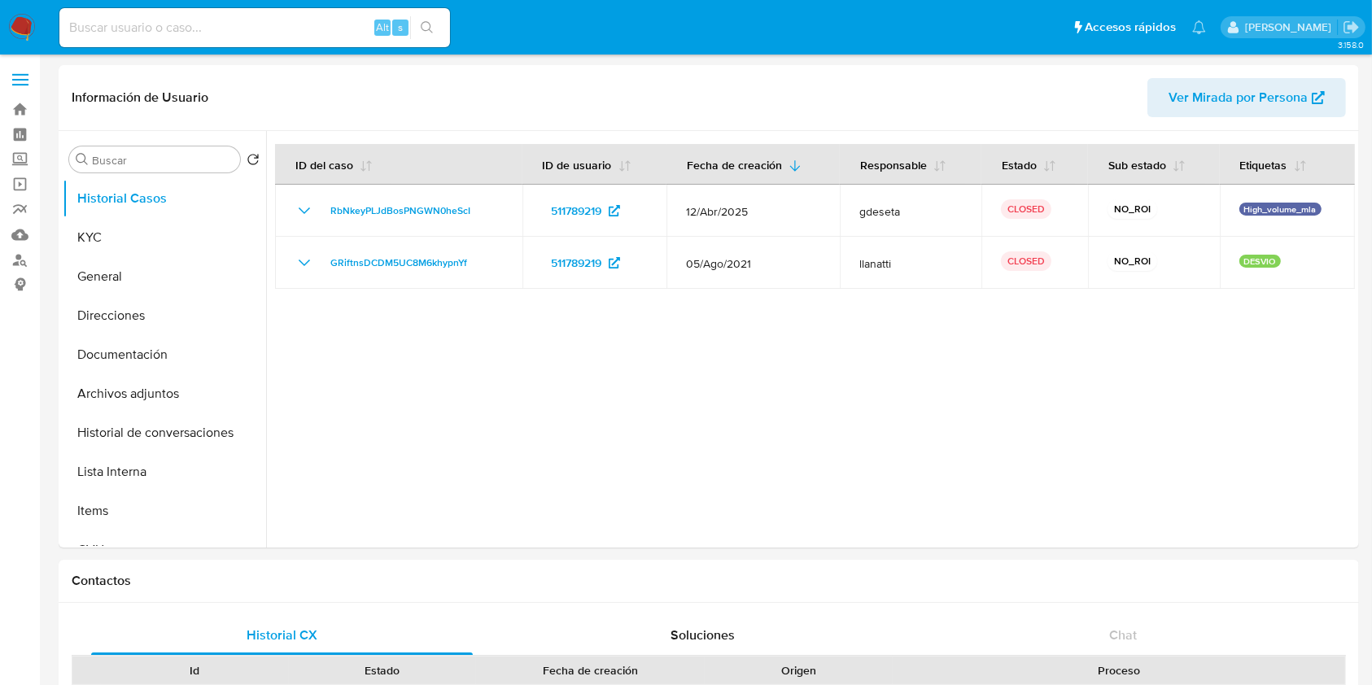
select select "10"
click at [137, 230] on button "KYC" at bounding box center [158, 237] width 190 height 39
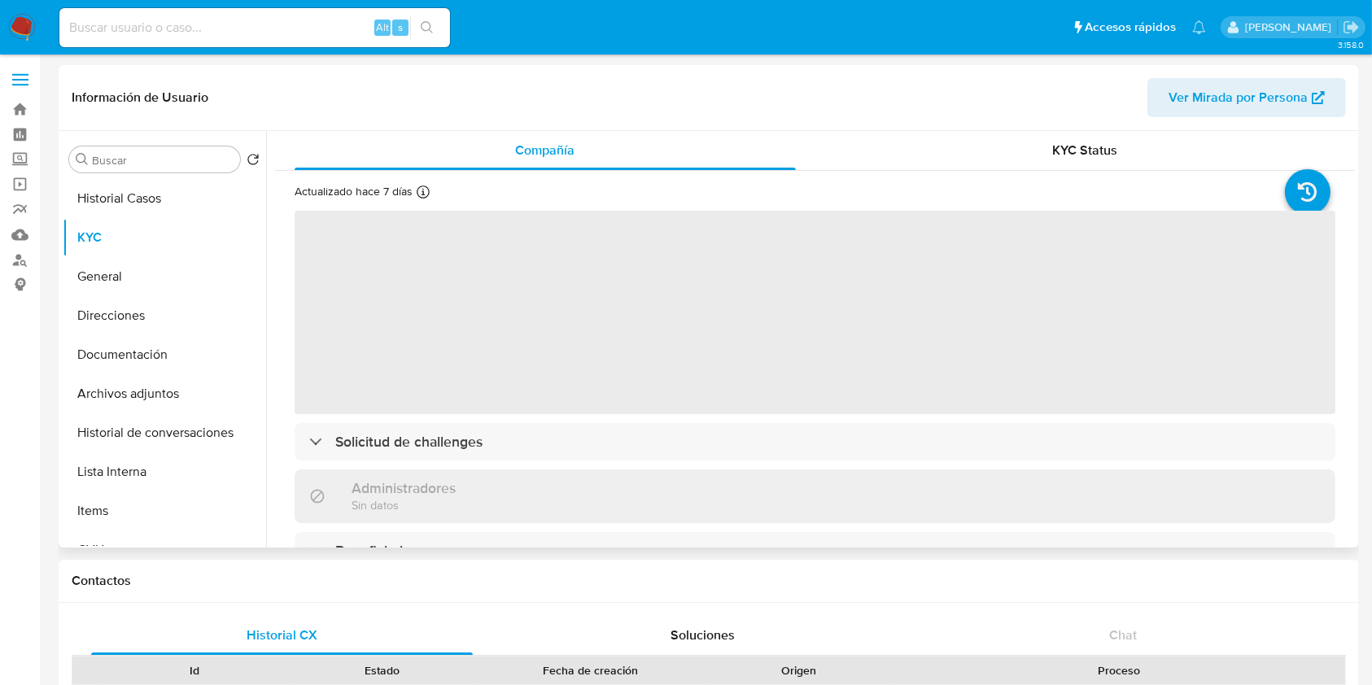
scroll to position [542, 0]
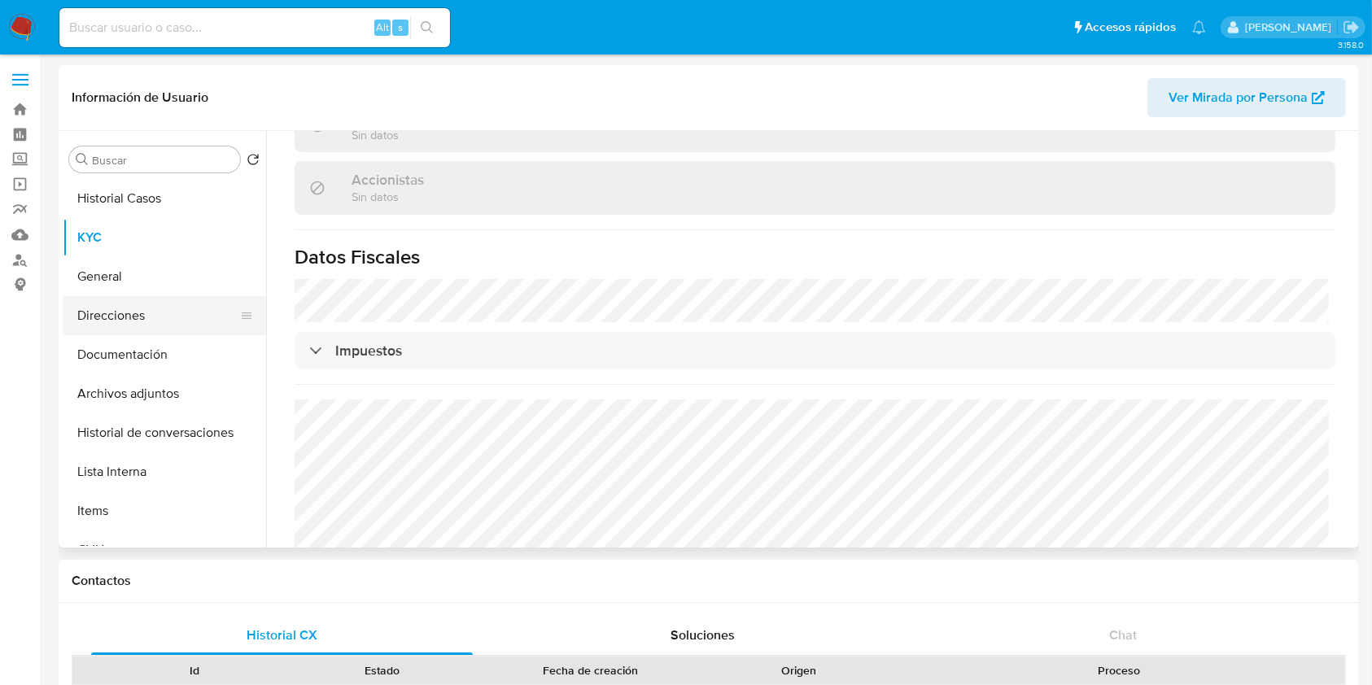
click at [163, 319] on button "Direcciones" at bounding box center [158, 315] width 190 height 39
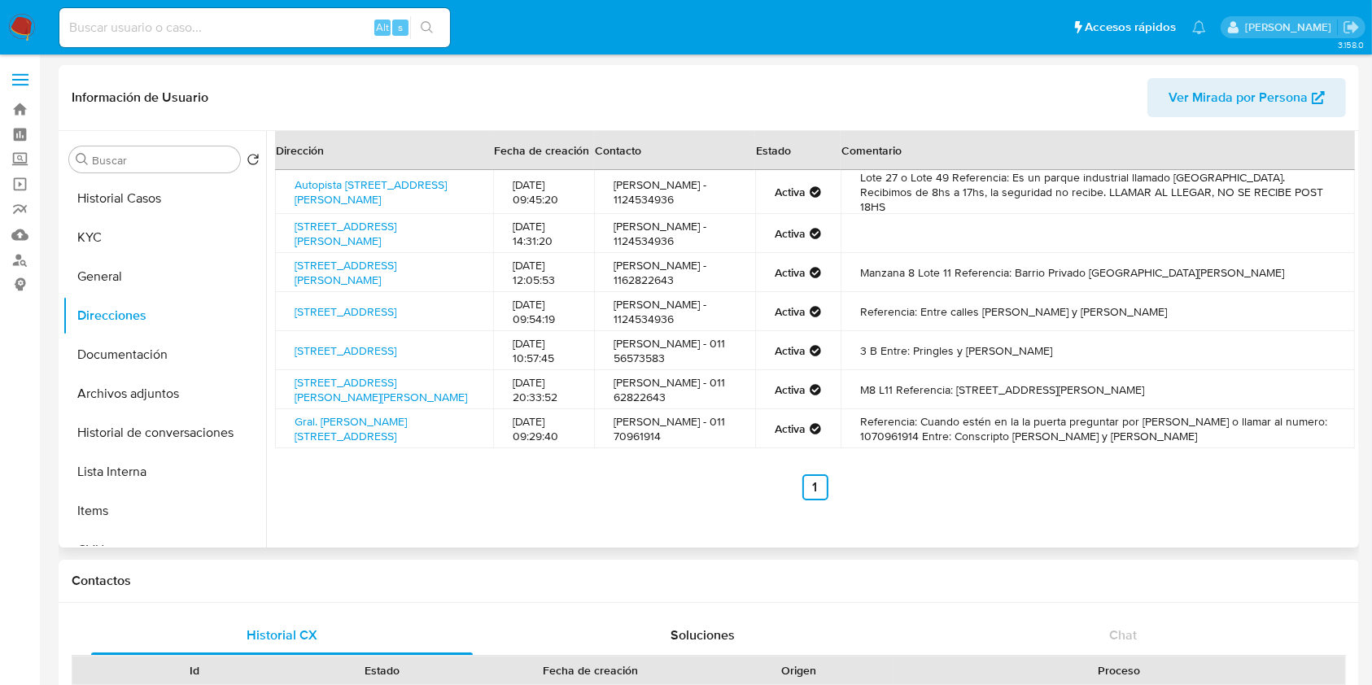
scroll to position [70, 0]
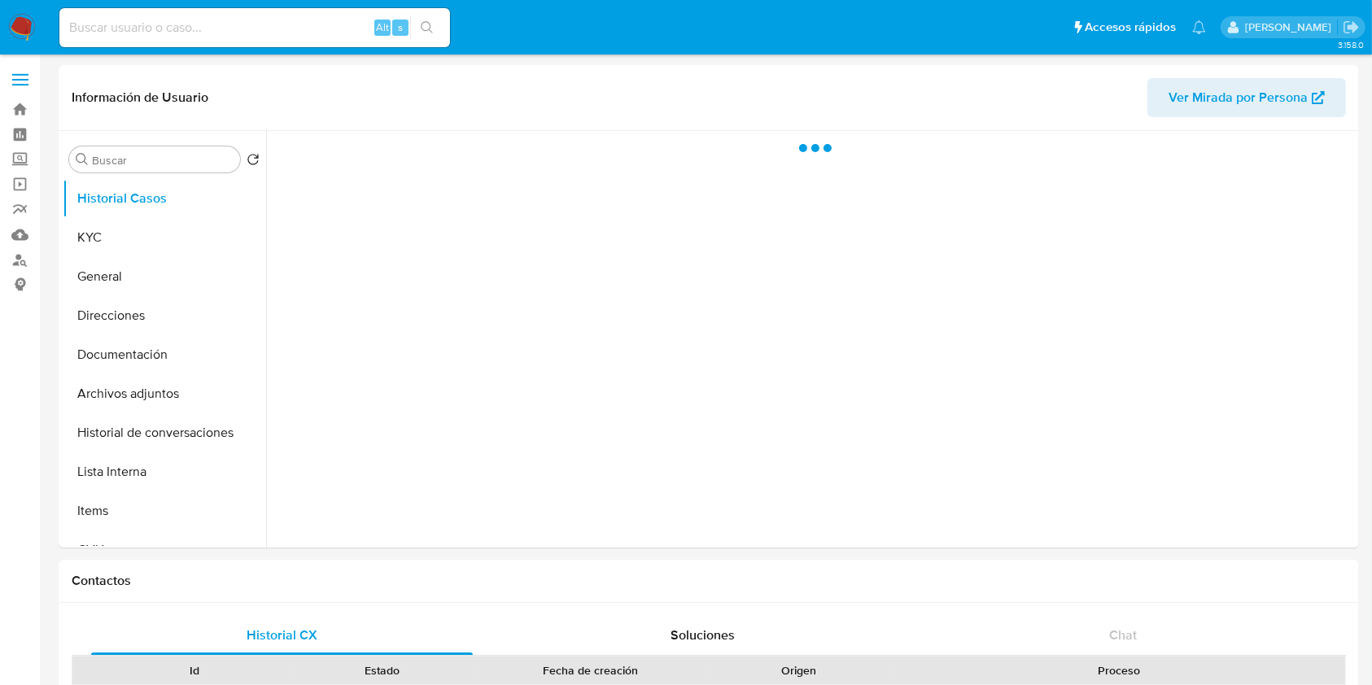
select select "10"
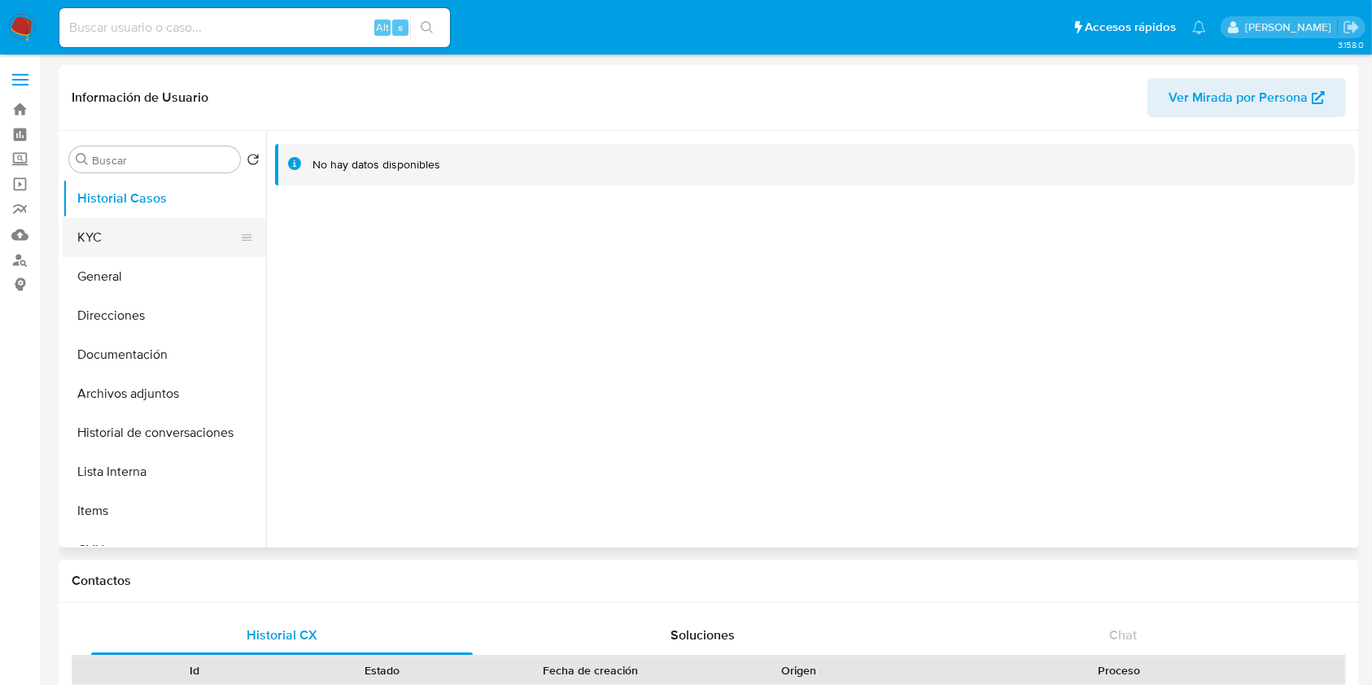
click at [136, 228] on button "KYC" at bounding box center [158, 237] width 190 height 39
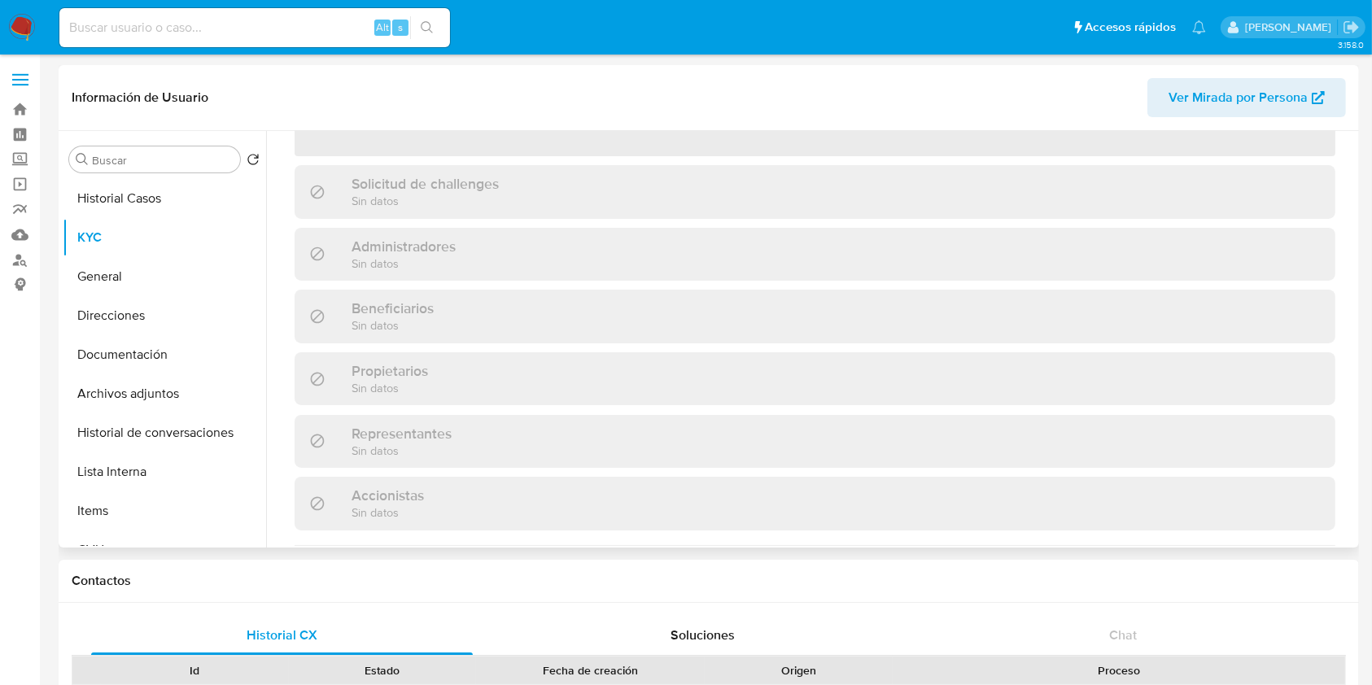
scroll to position [542, 0]
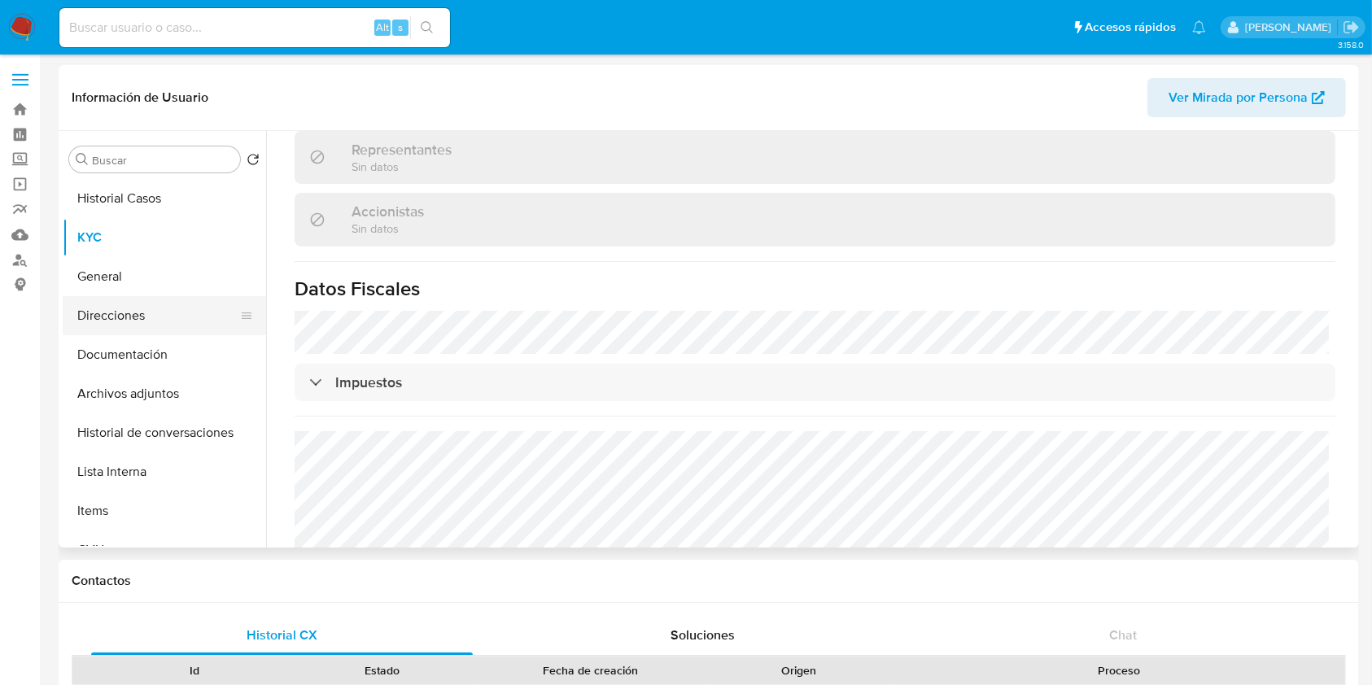
click at [144, 310] on button "Direcciones" at bounding box center [158, 315] width 190 height 39
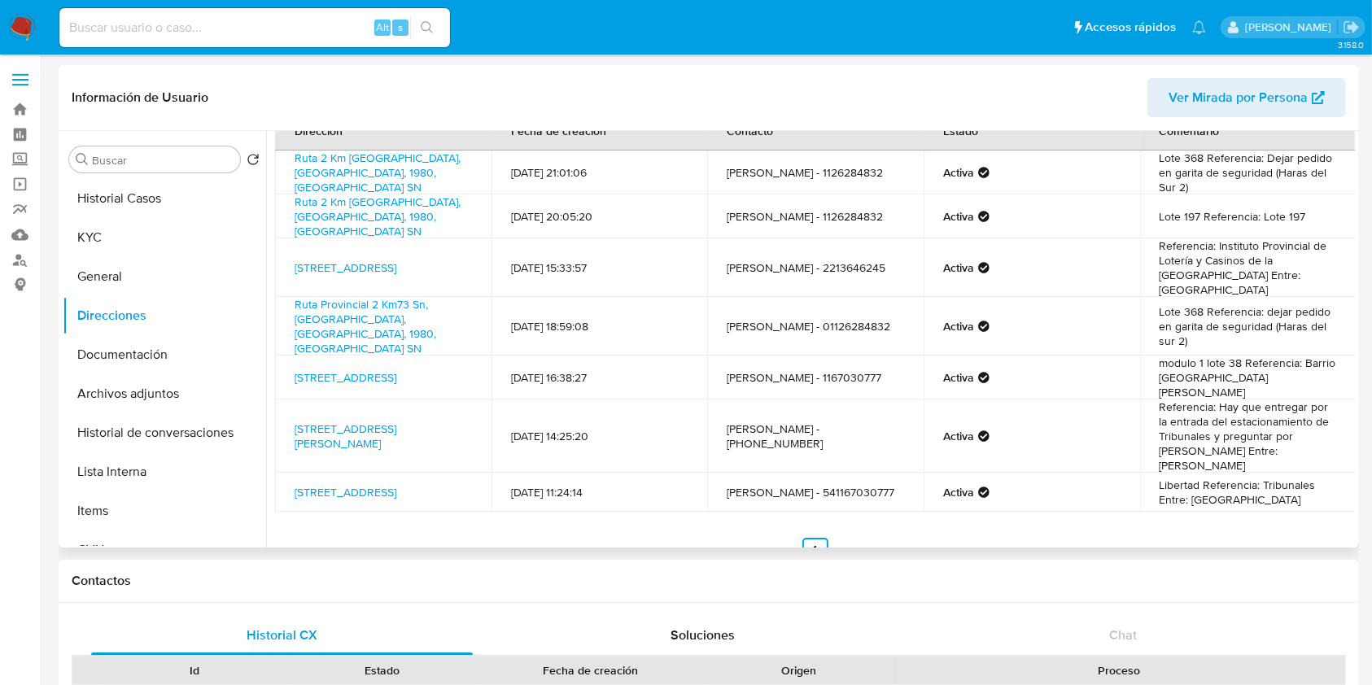
scroll to position [50, 0]
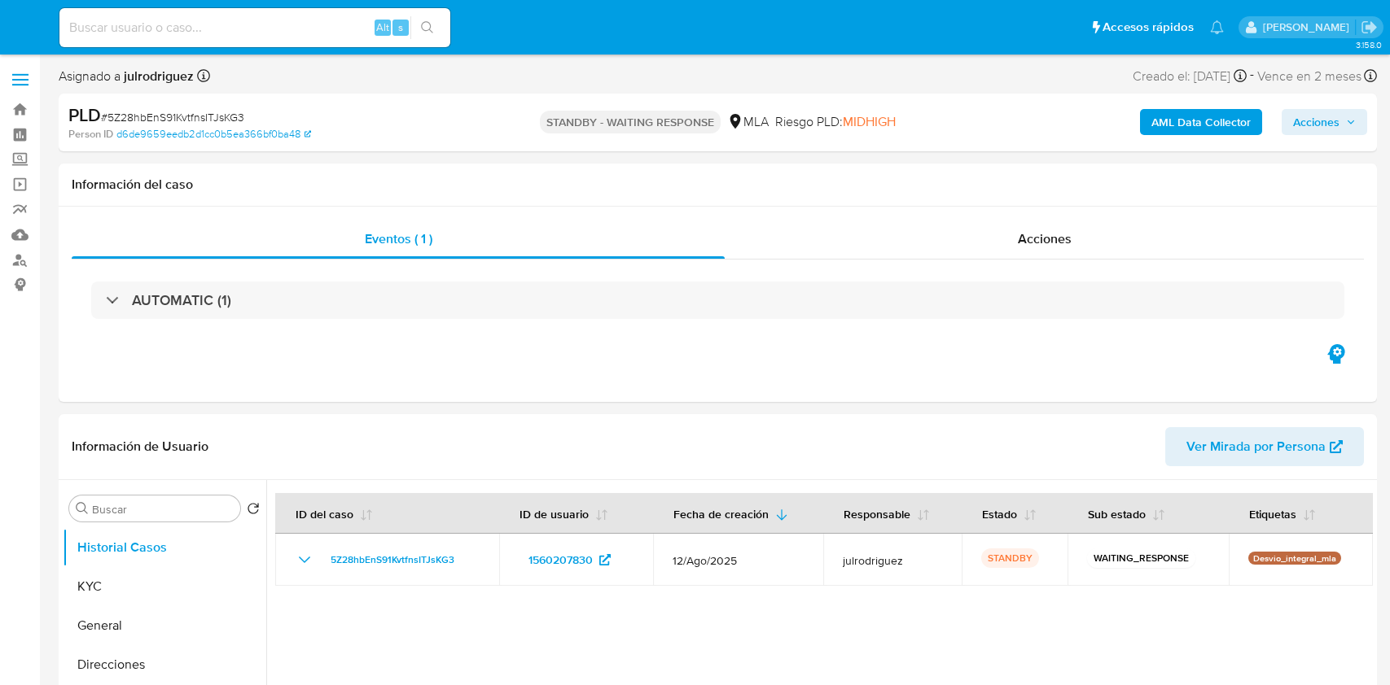
select select "10"
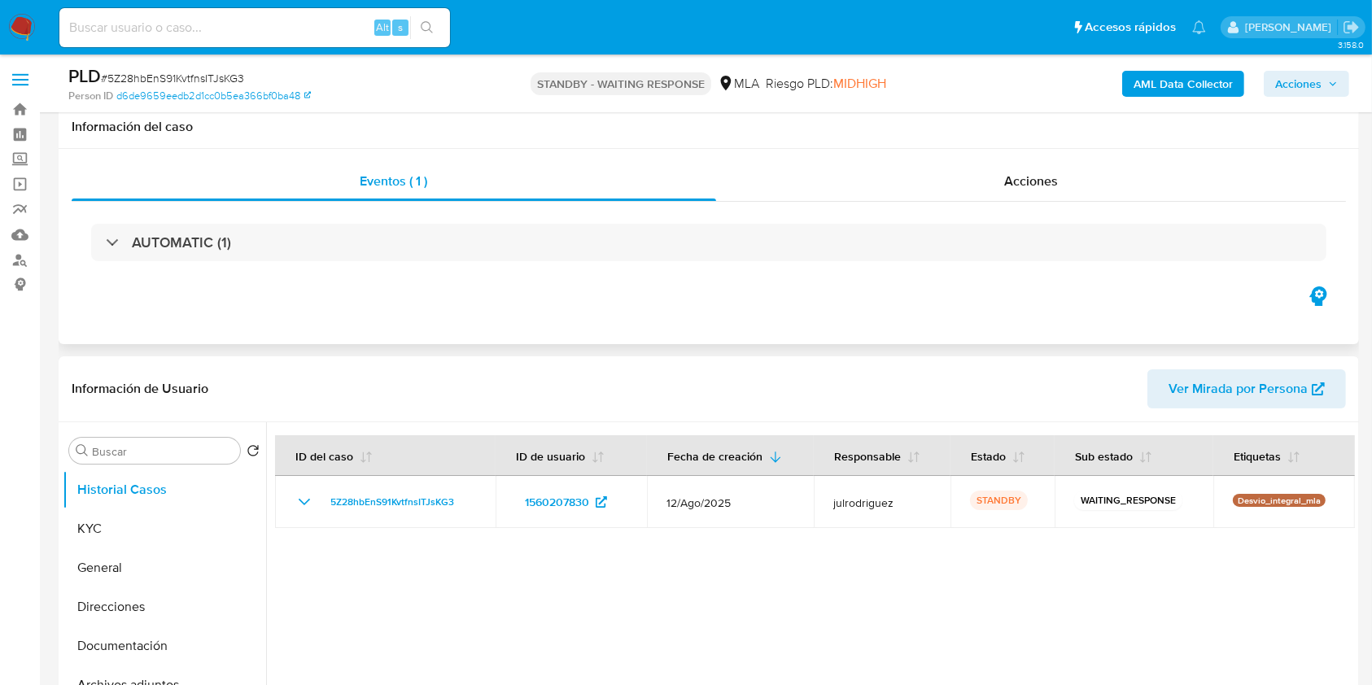
scroll to position [217, 0]
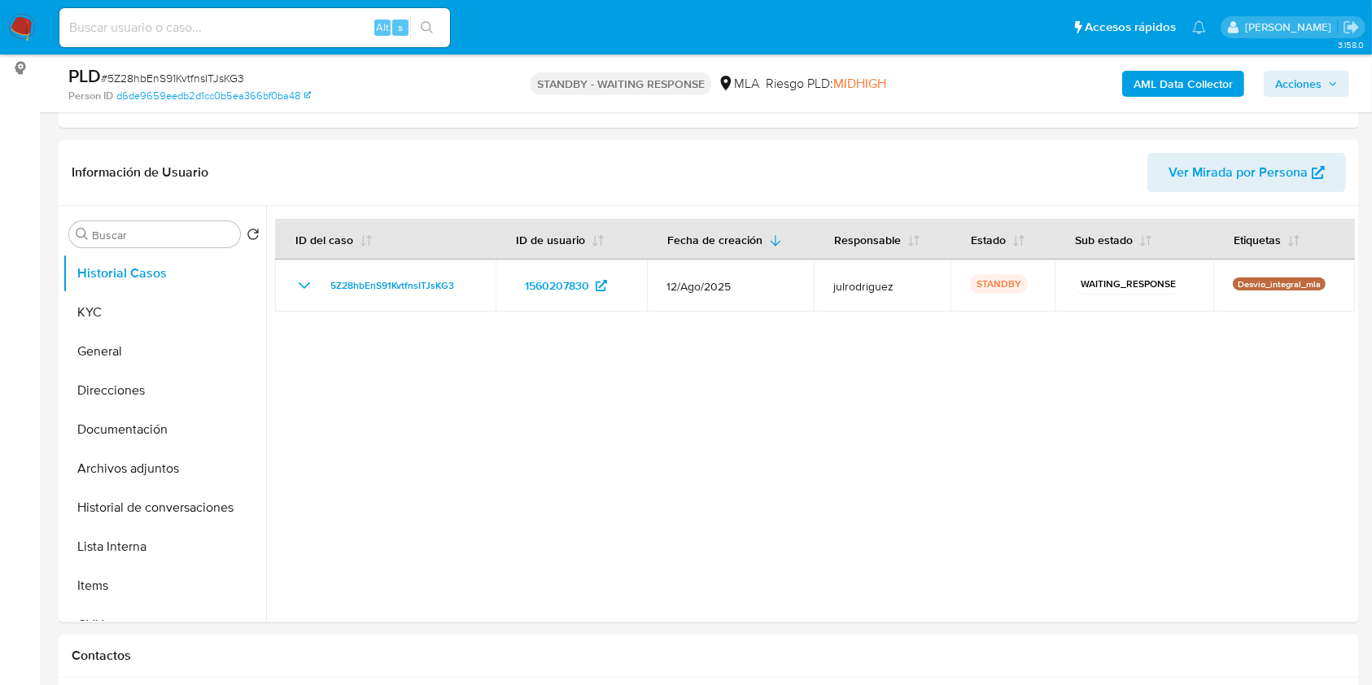
click at [268, 23] on input at bounding box center [254, 27] width 391 height 21
paste input "Vv0SCS5dgQKlbZtHhw7HZQDU"
type input "Vv0SCS5dgQKlbZtHhw7HZQDU"
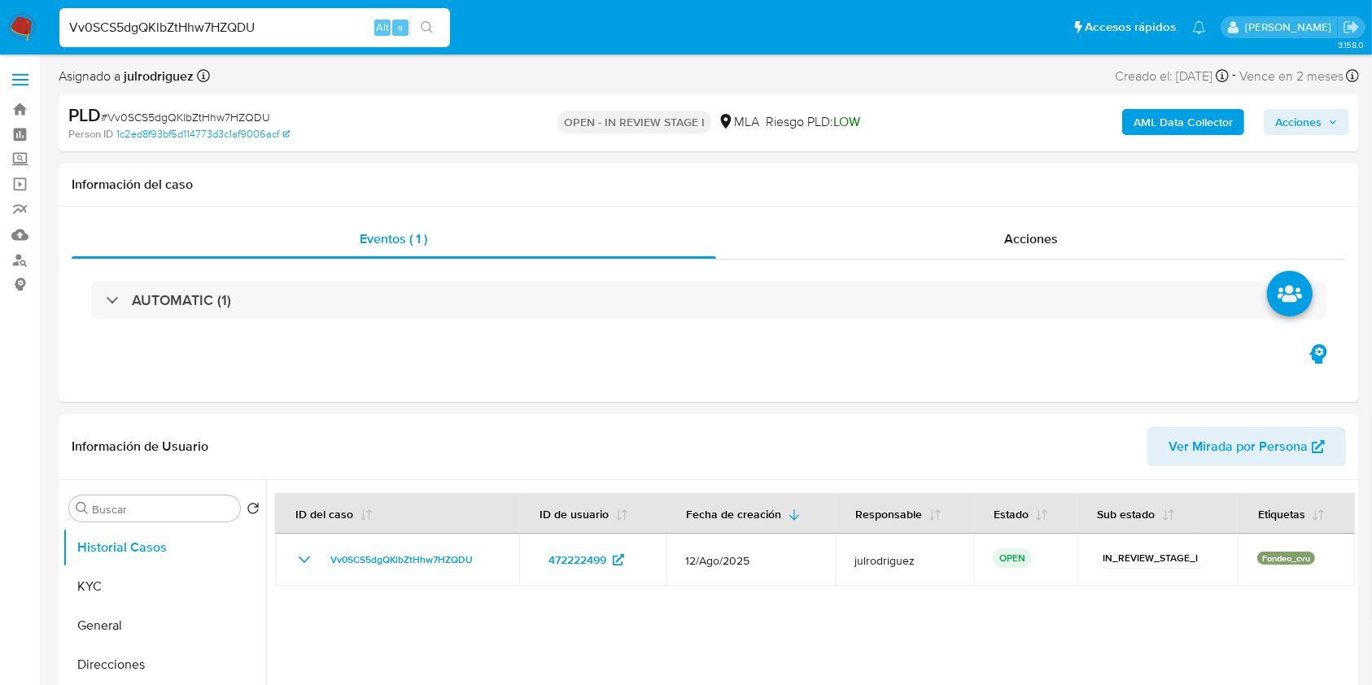
select select "10"
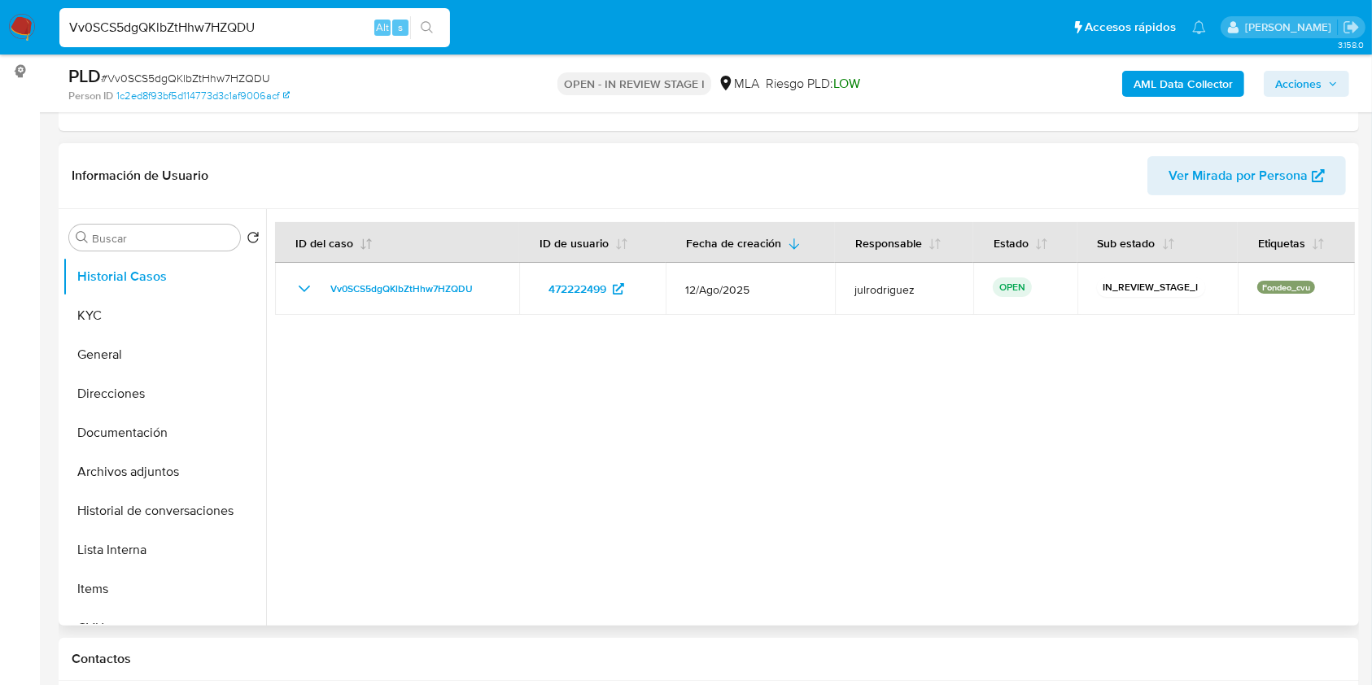
scroll to position [217, 0]
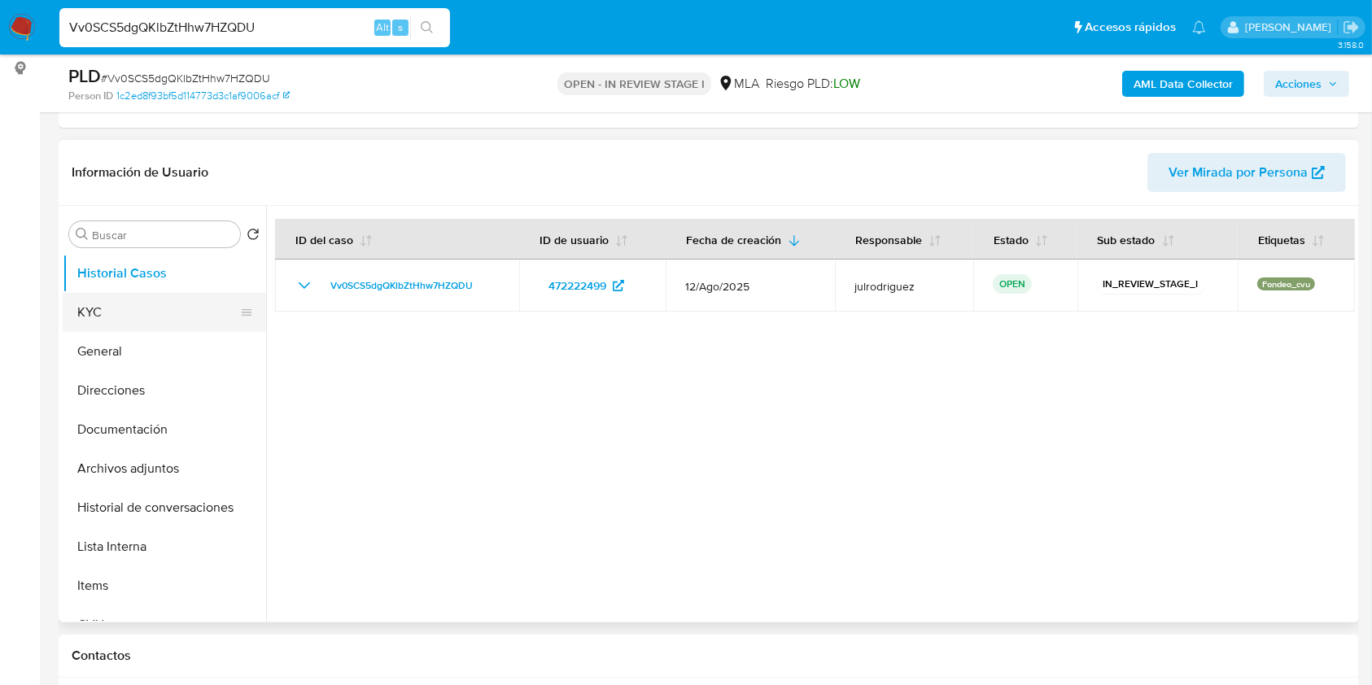
click at [123, 309] on button "KYC" at bounding box center [158, 312] width 190 height 39
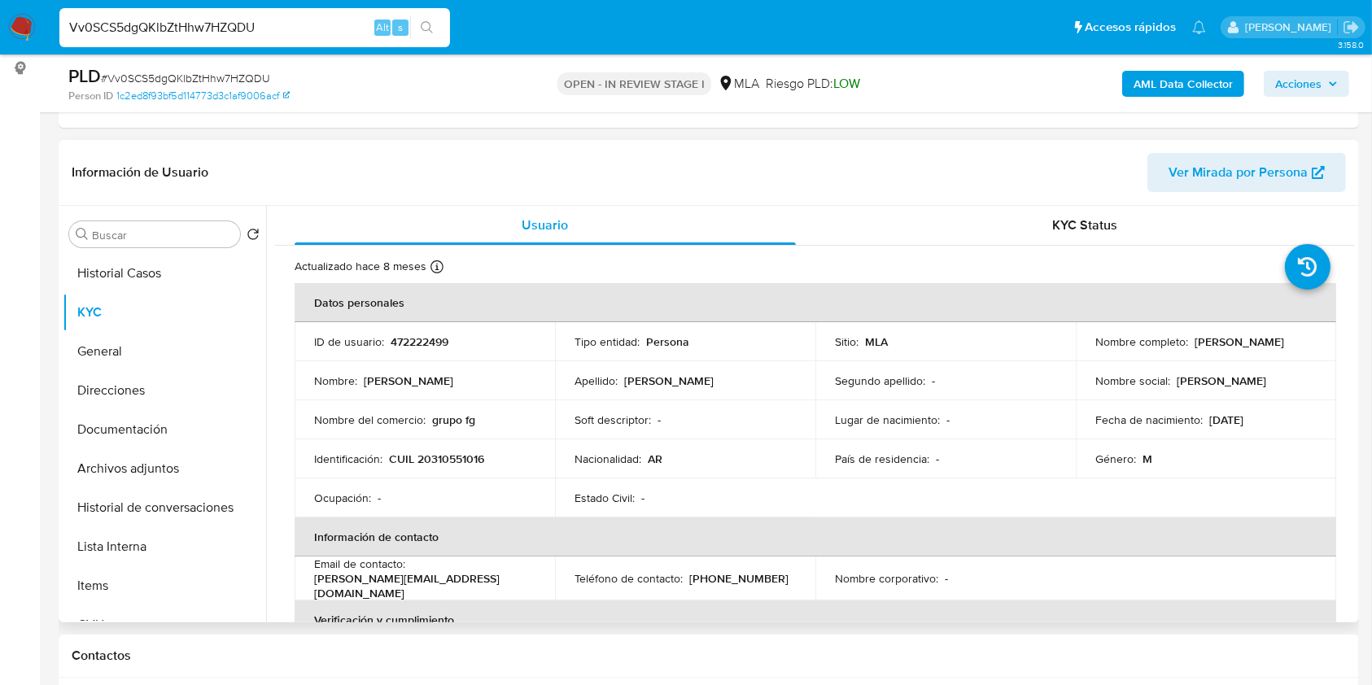
drag, startPoint x: 1090, startPoint y: 345, endPoint x: 1250, endPoint y: 350, distance: 160.4
click at [1250, 350] on td "Nombre completo : Rogelio Federico Gomez Zarate" at bounding box center [1206, 341] width 260 height 39
copy p "Rogelio Federico Gomez Zarate"
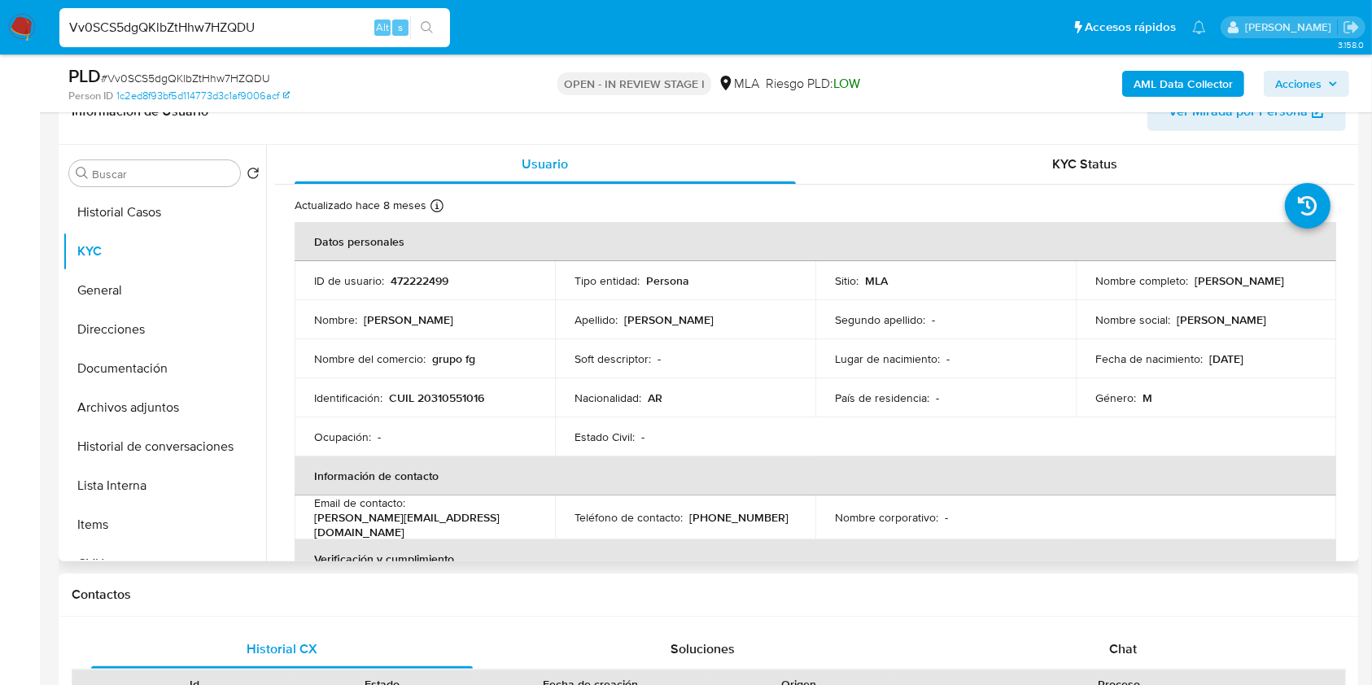
scroll to position [125, 0]
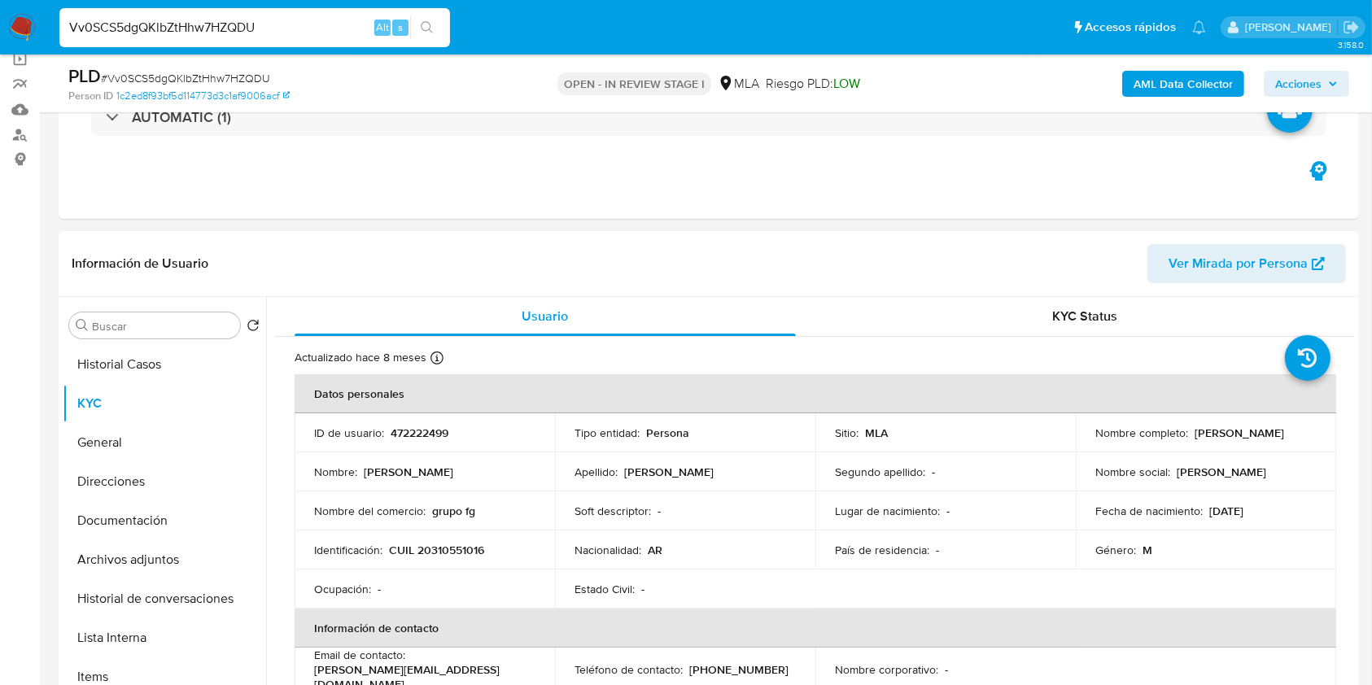
click at [415, 430] on p "472222499" at bounding box center [420, 433] width 58 height 15
copy p "472222499"
click at [225, 75] on span "# Vv0SCS5dgQKlbZtHhw7HZQDU" at bounding box center [185, 78] width 169 height 16
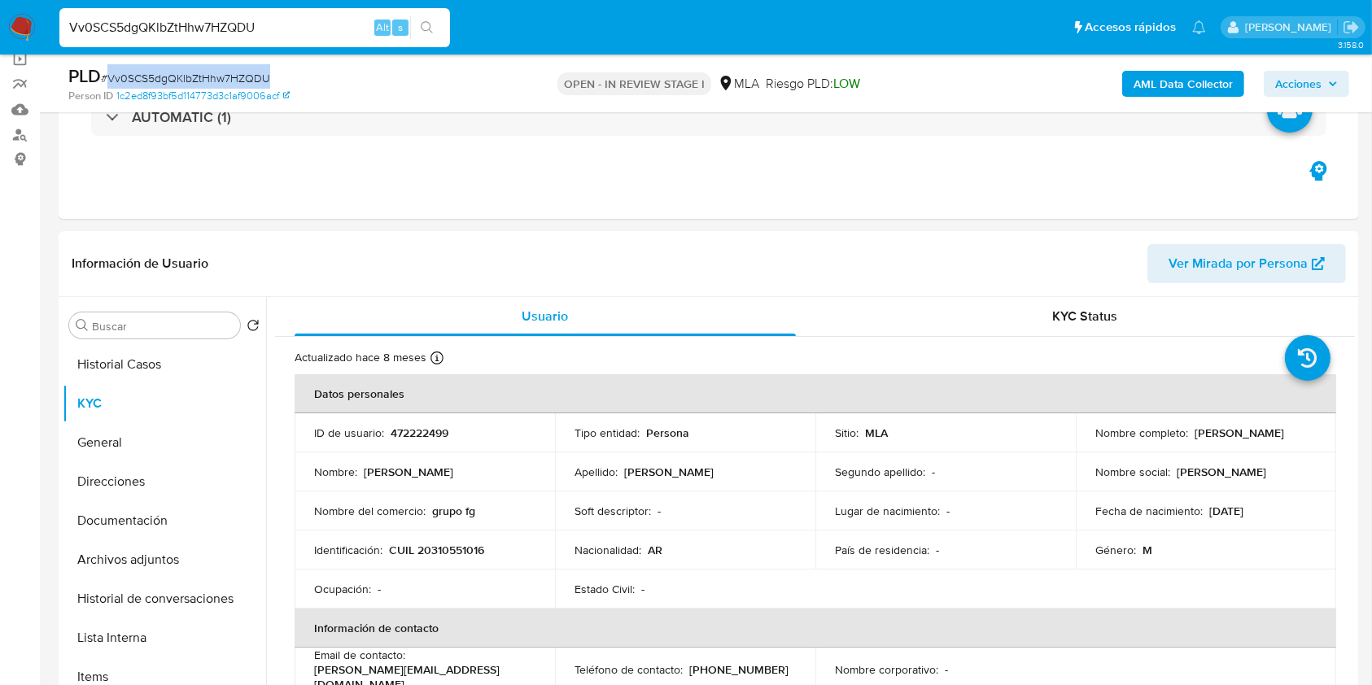
copy span "Vv0SCS5dgQKlbZtHhw7HZQDU"
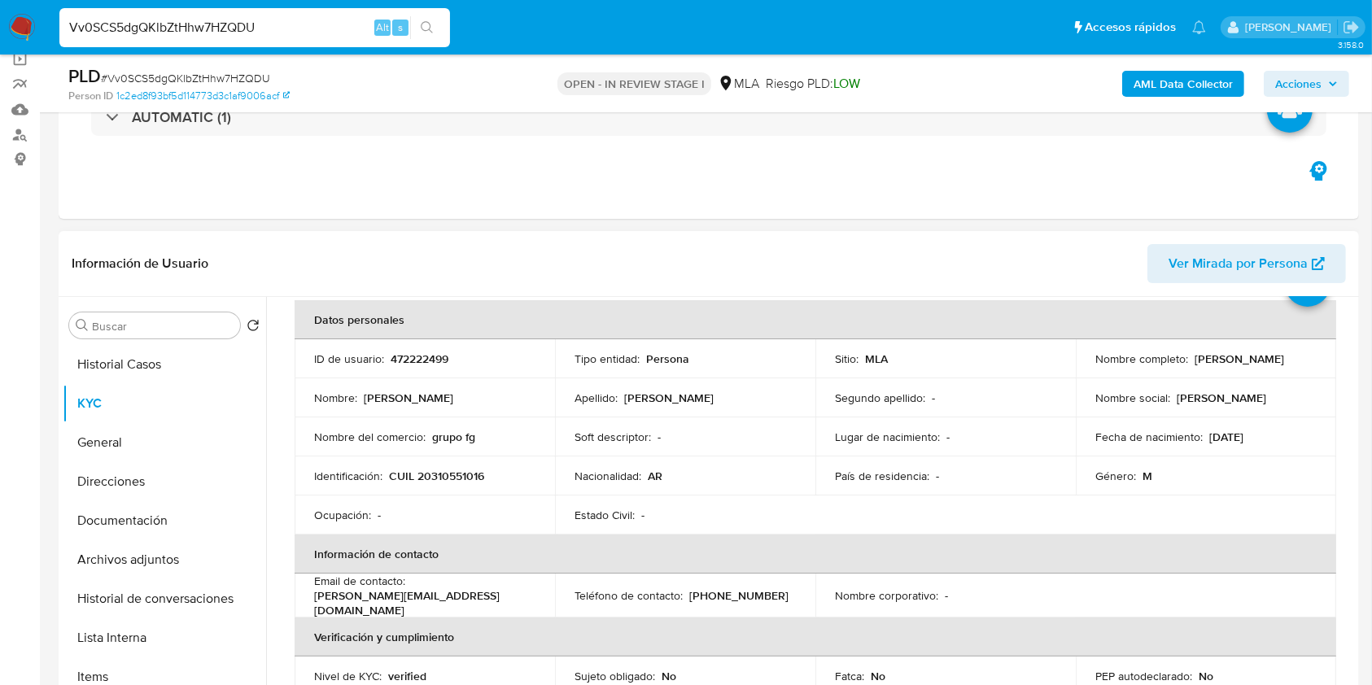
scroll to position [108, 0]
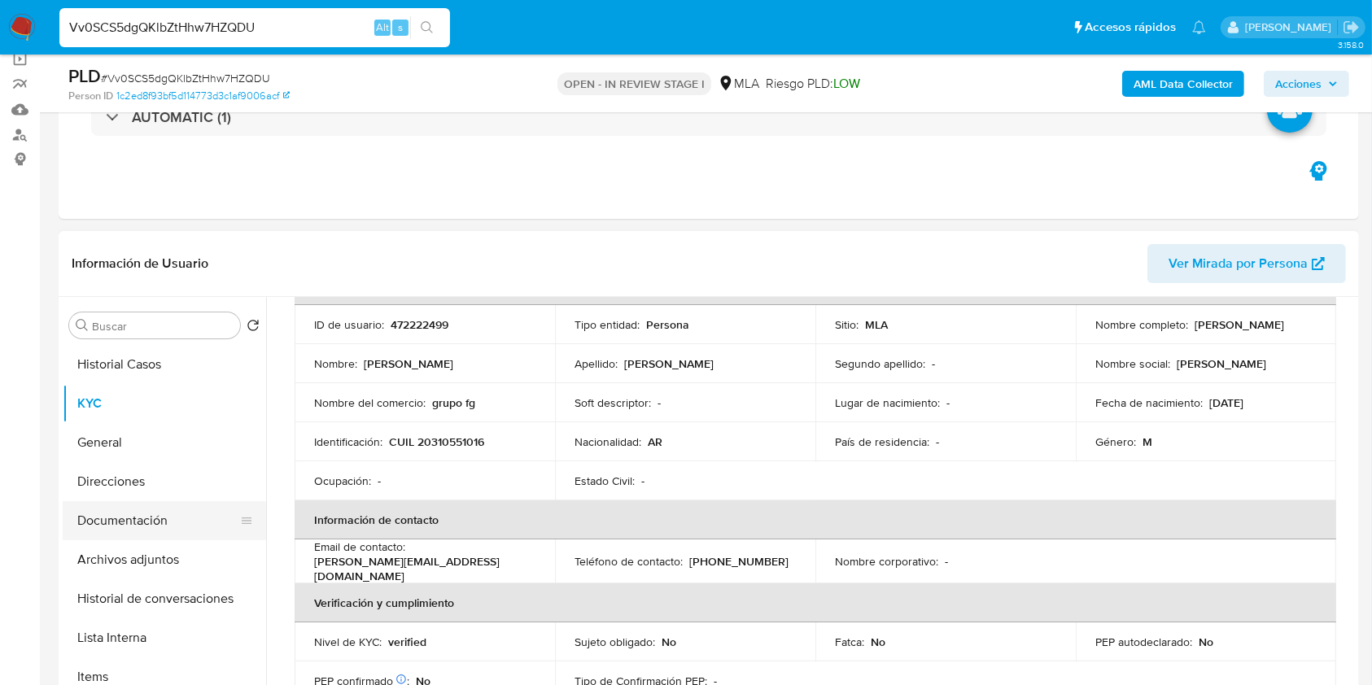
click at [142, 505] on button "Documentación" at bounding box center [158, 520] width 190 height 39
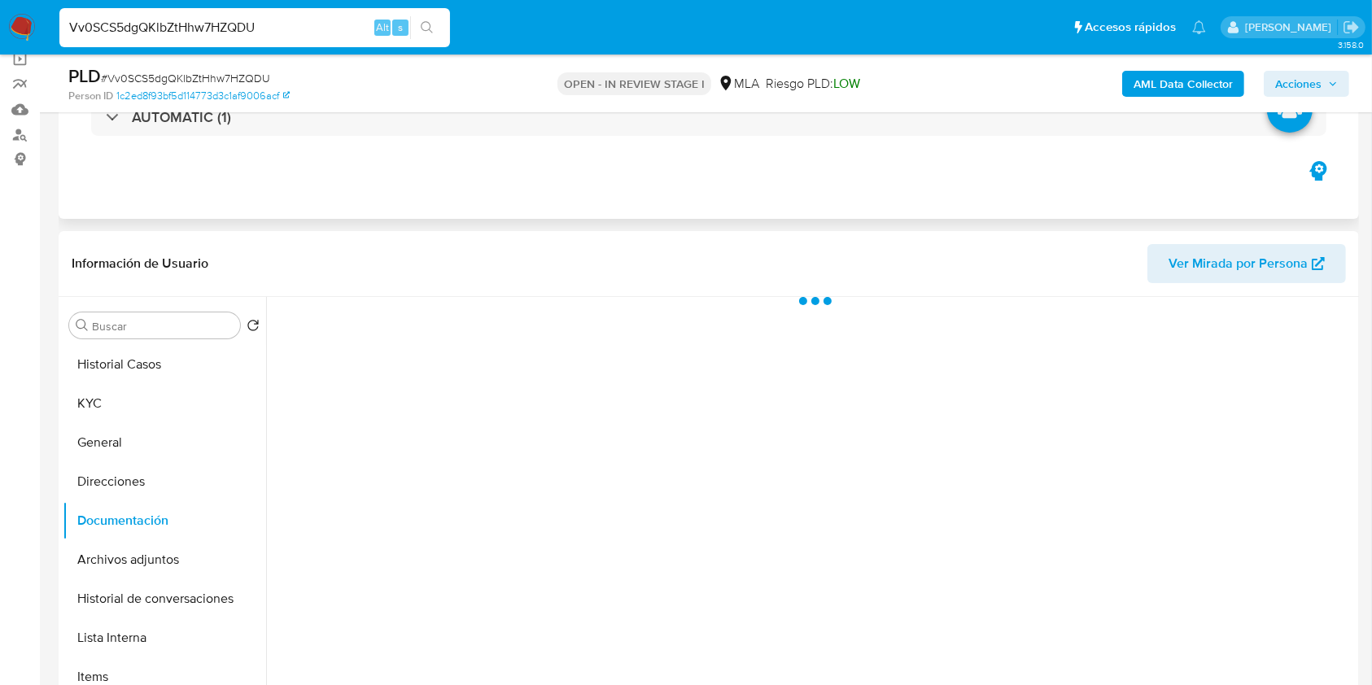
scroll to position [0, 0]
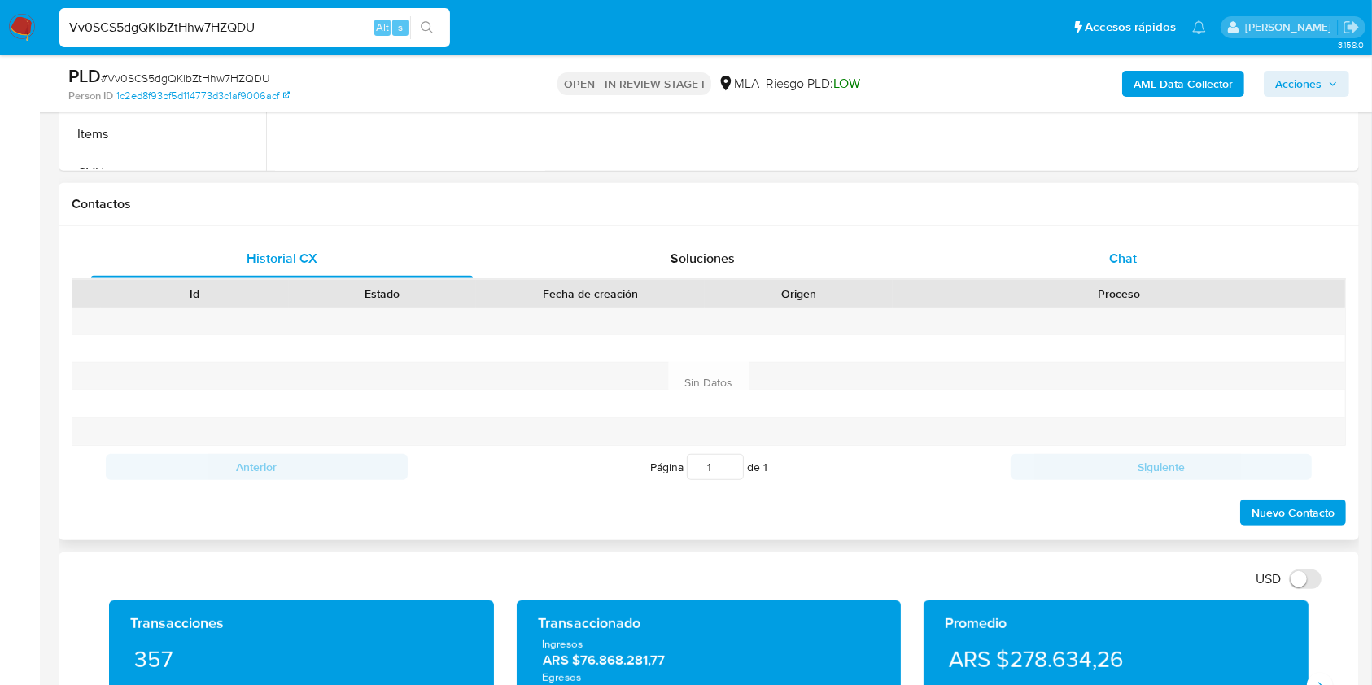
click at [1127, 239] on div "Chat" at bounding box center [1124, 258] width 382 height 39
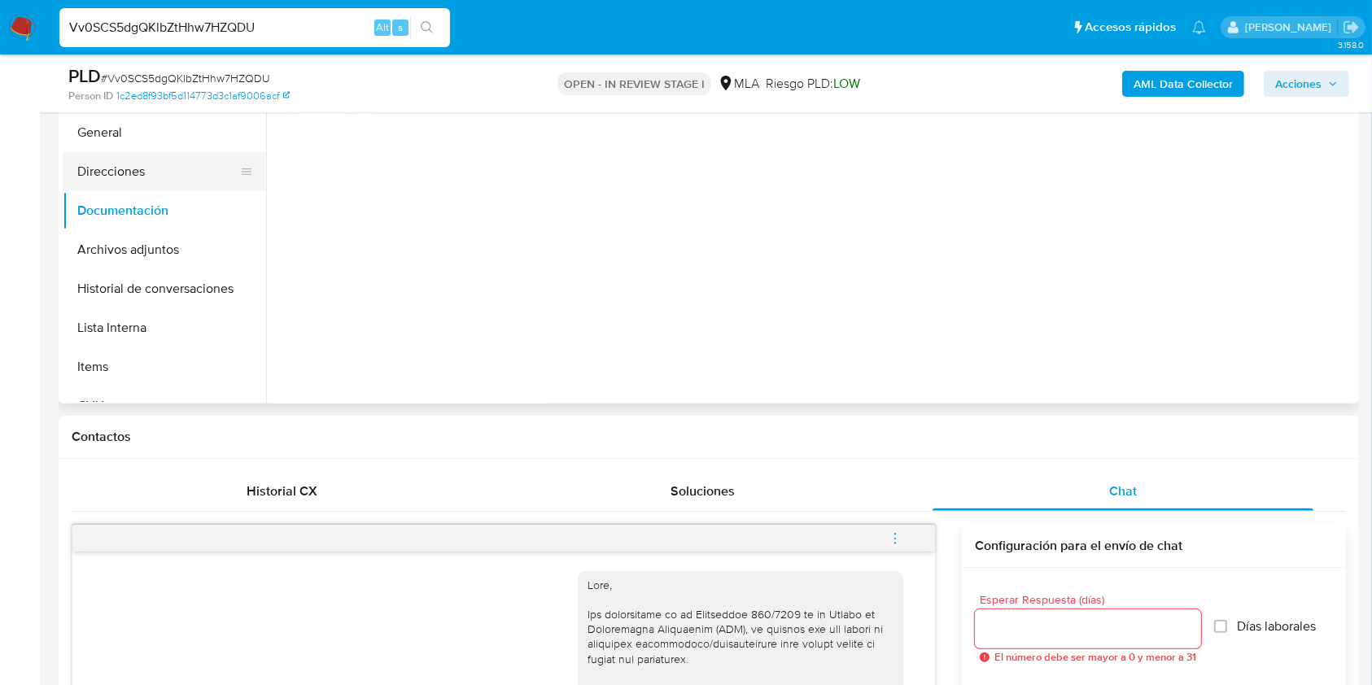
scroll to position [343, 0]
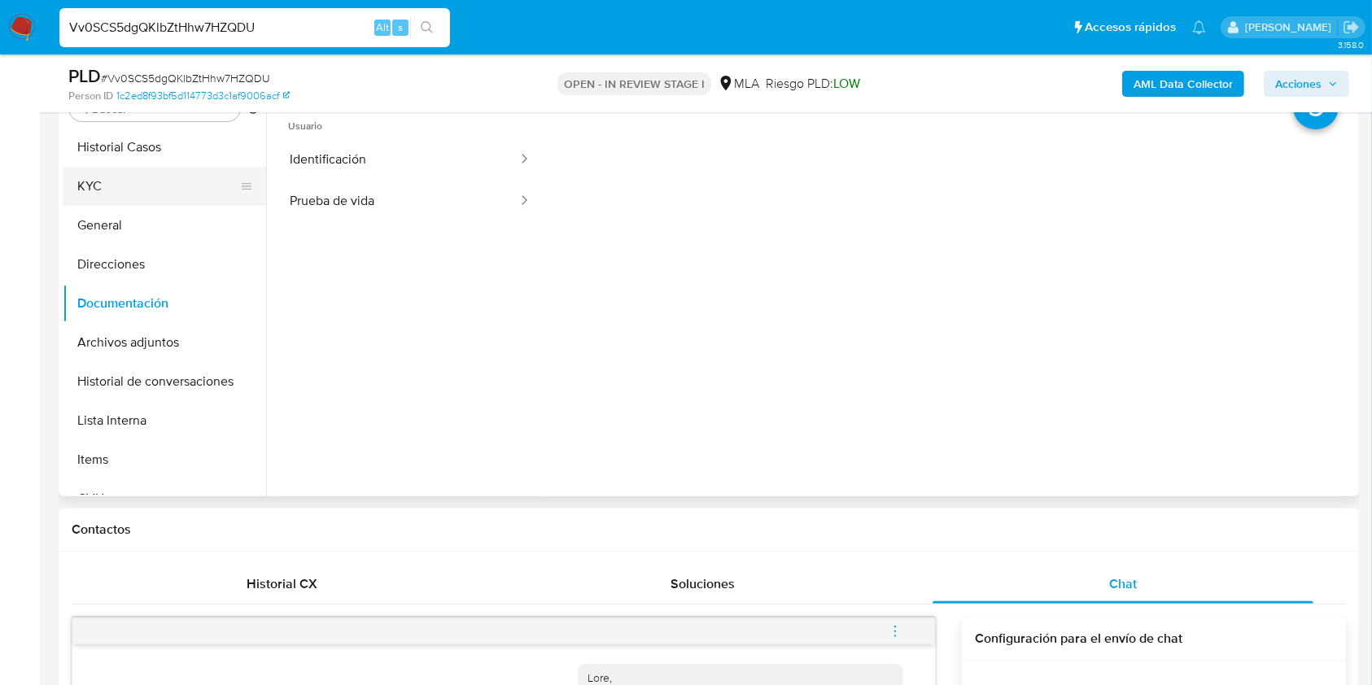
click at [116, 190] on button "KYC" at bounding box center [158, 186] width 190 height 39
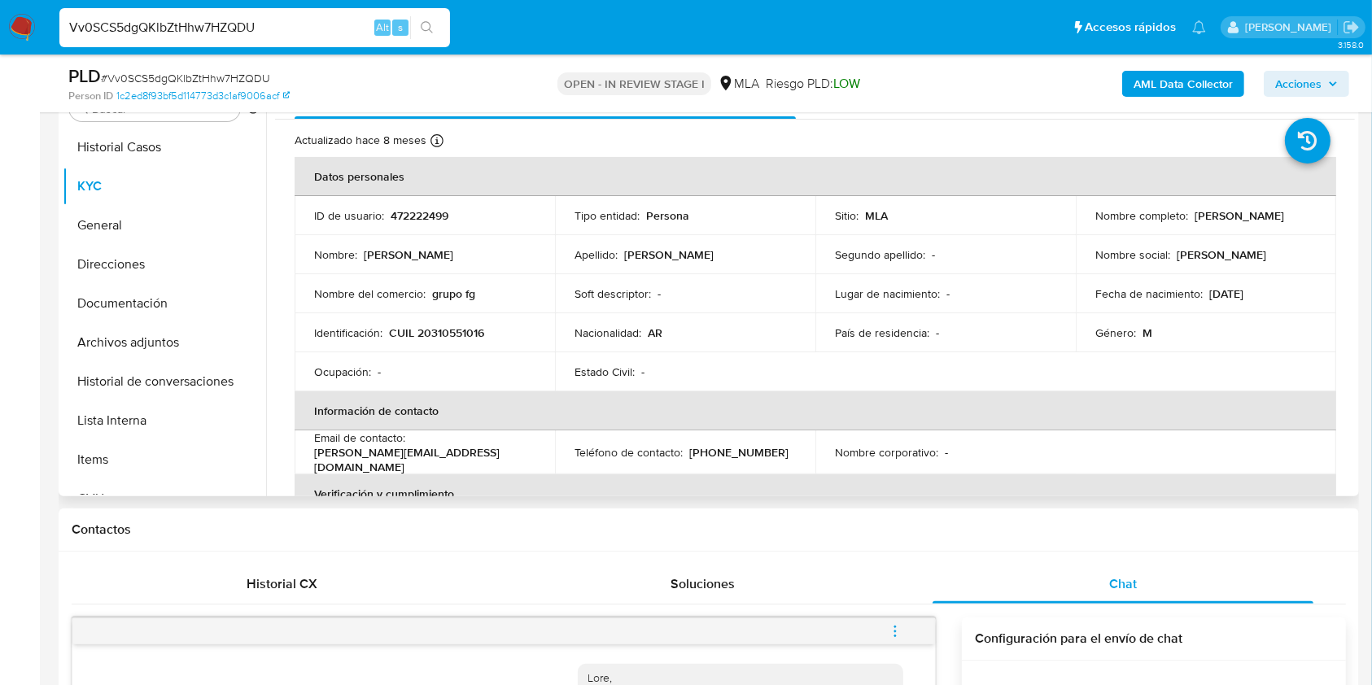
click at [440, 329] on p "CUIL 20310551016" at bounding box center [436, 333] width 95 height 15
copy p "20310551016"
click at [417, 217] on p "472222499" at bounding box center [420, 215] width 58 height 15
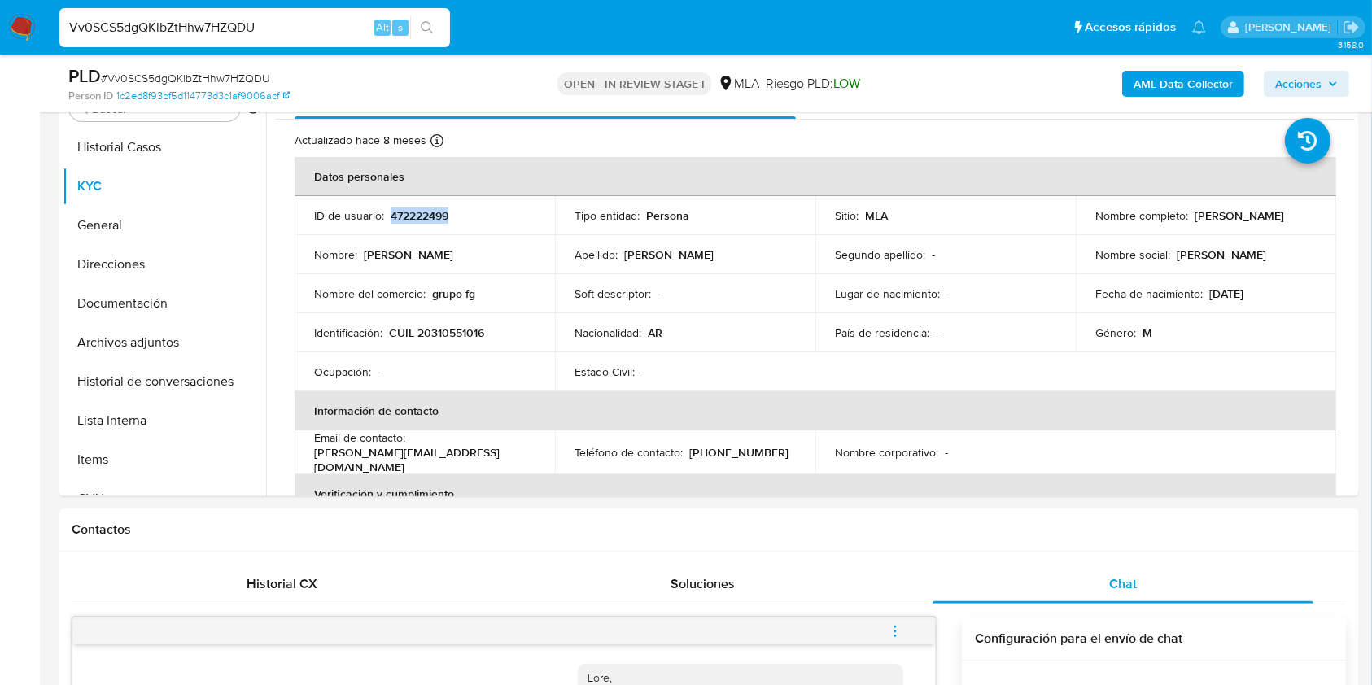
copy p "472222499"
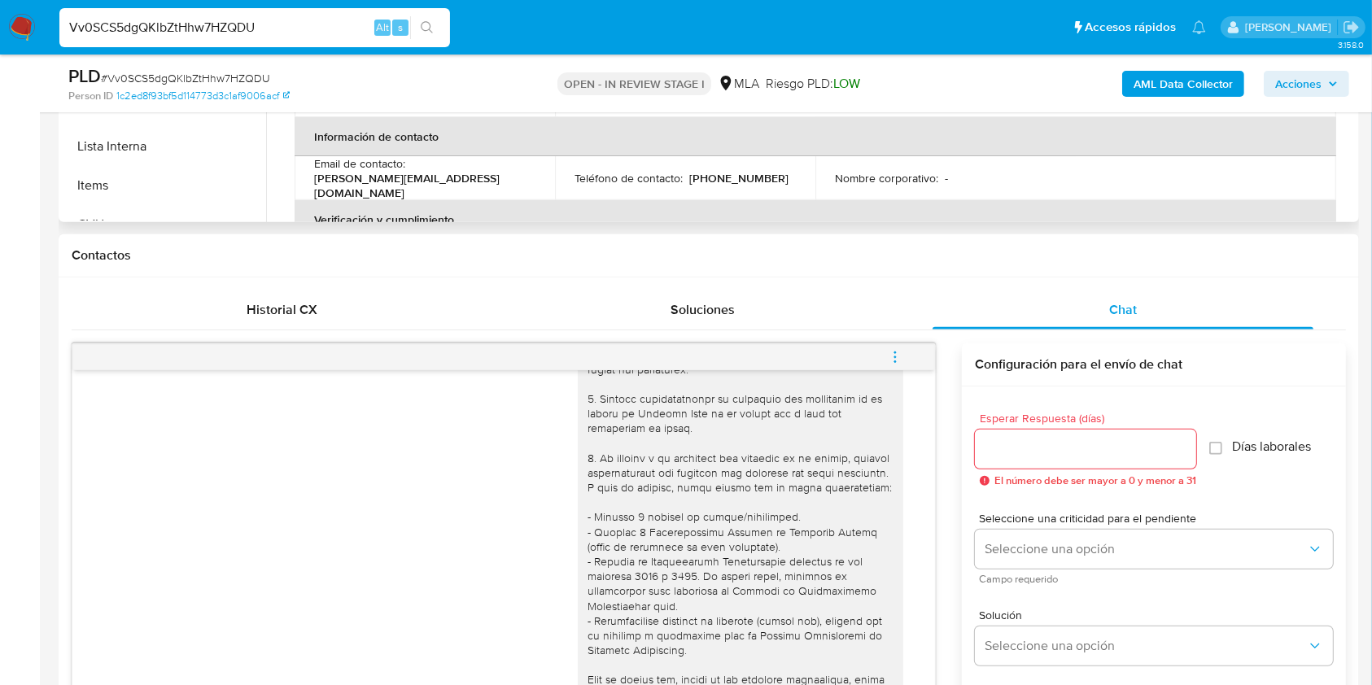
scroll to position [234, 0]
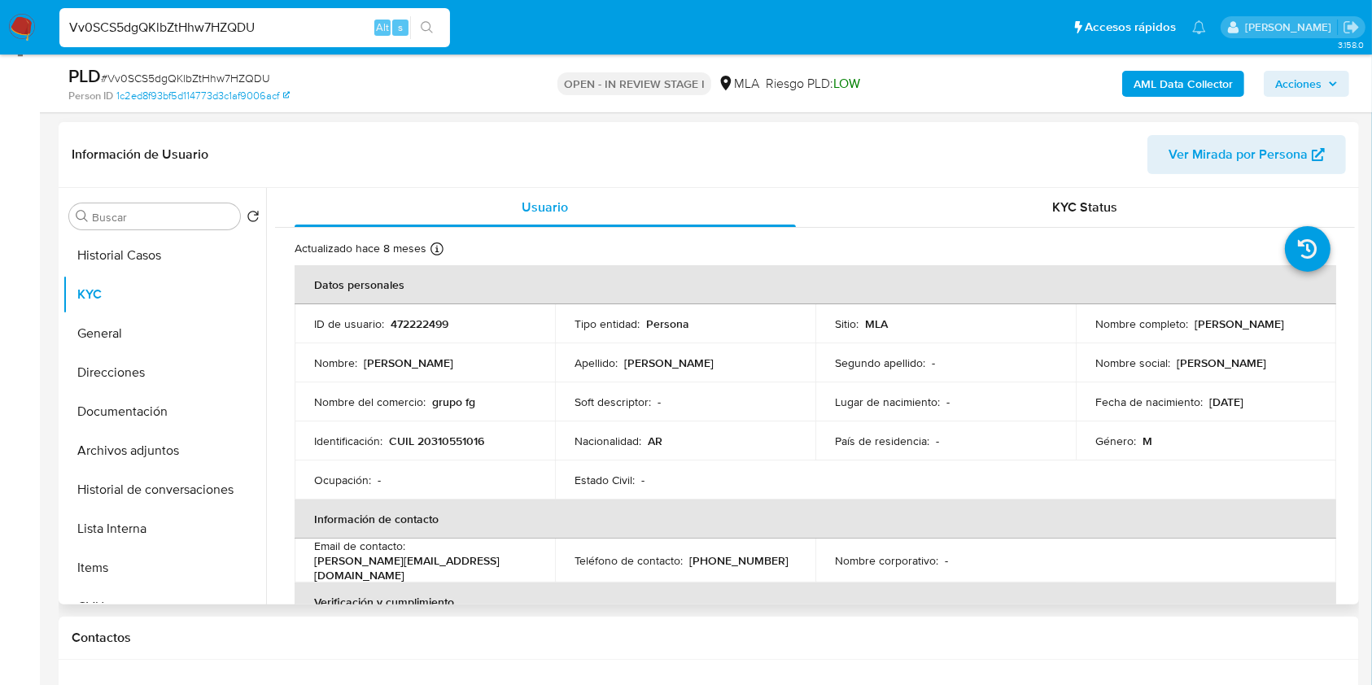
click at [466, 440] on p "CUIL 20310551016" at bounding box center [436, 441] width 95 height 15
copy p "20310551016"
drag, startPoint x: 1101, startPoint y: 326, endPoint x: 1222, endPoint y: 265, distance: 135.8
click at [1264, 327] on div "Nombre completo : Rogelio Federico Gomez Zarate" at bounding box center [1206, 324] width 221 height 15
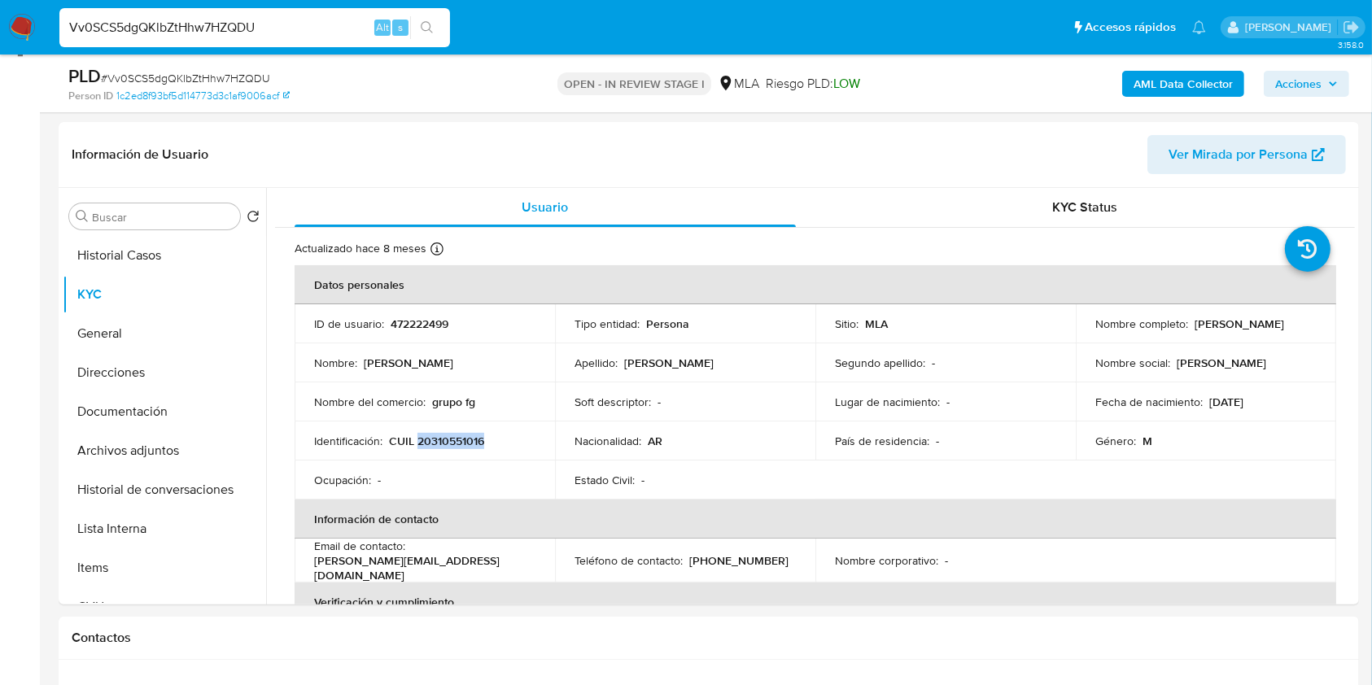
copy p "Rogelio Federico Gomez Zarate"
click at [449, 436] on p "CUIL 20310551016" at bounding box center [436, 441] width 95 height 15
copy p "20310551016"
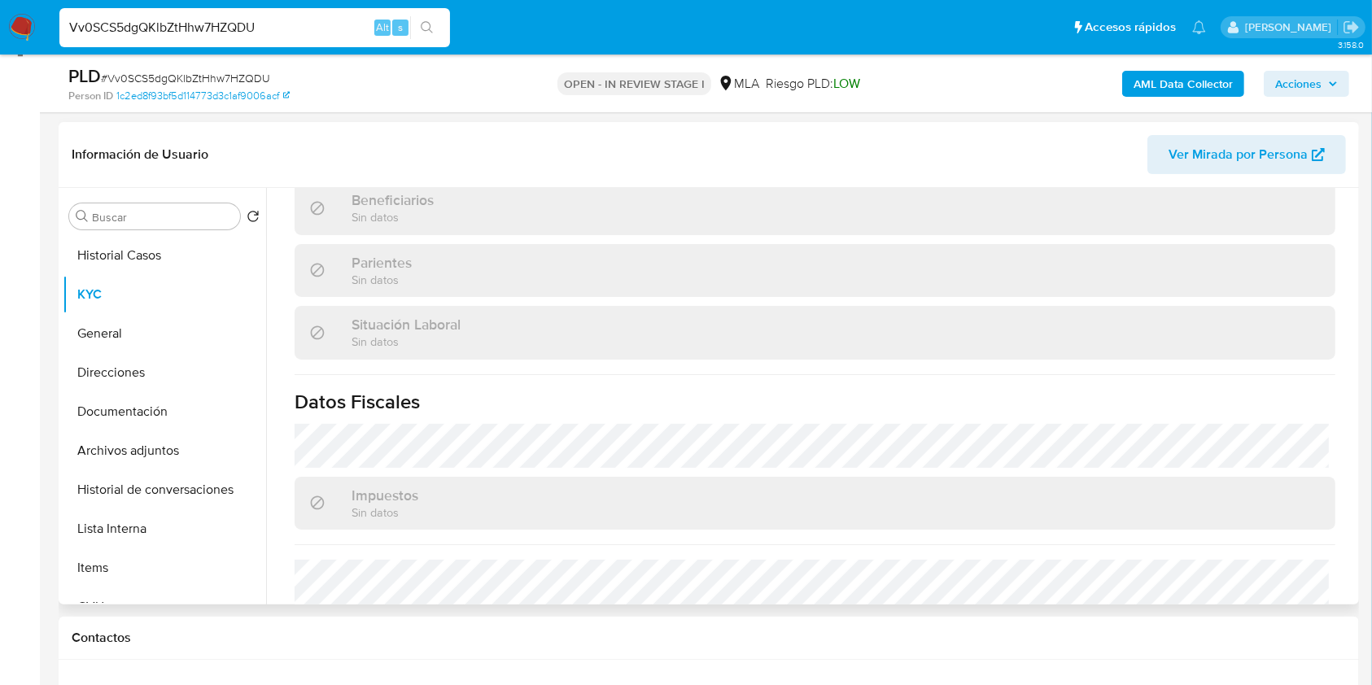
scroll to position [857, 0]
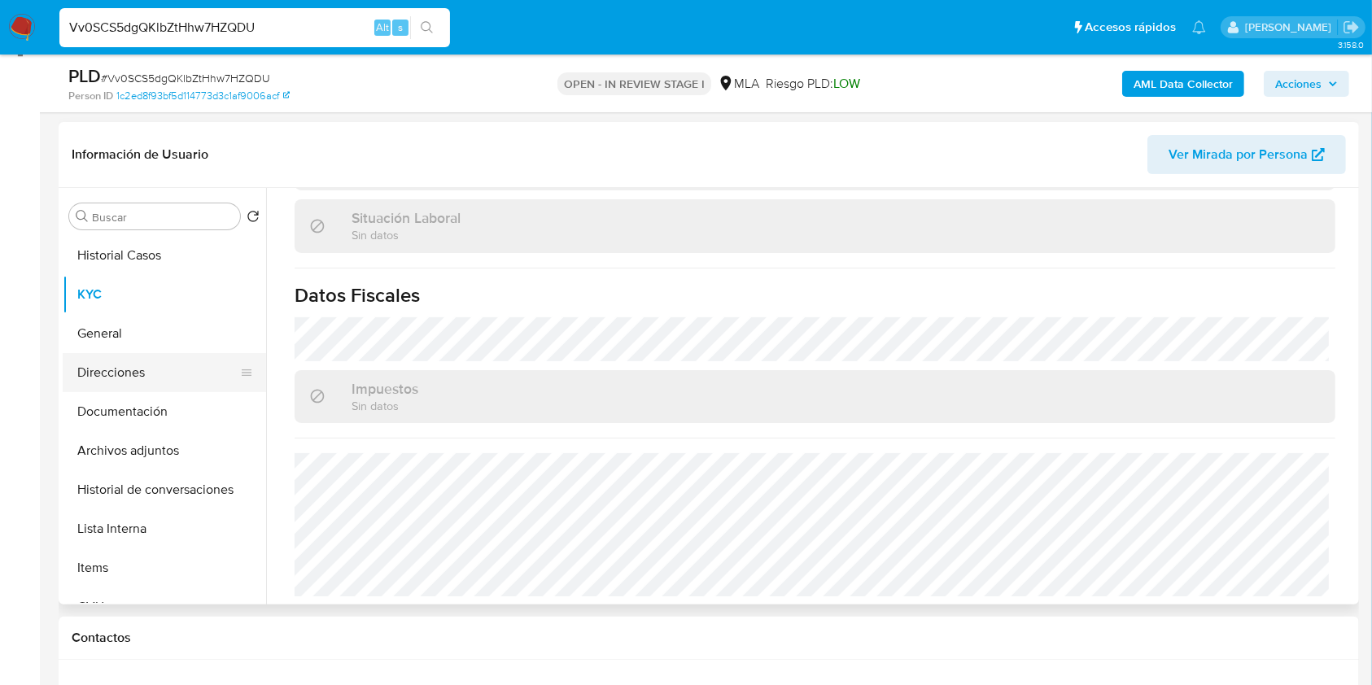
click at [125, 370] on button "Direcciones" at bounding box center [158, 372] width 190 height 39
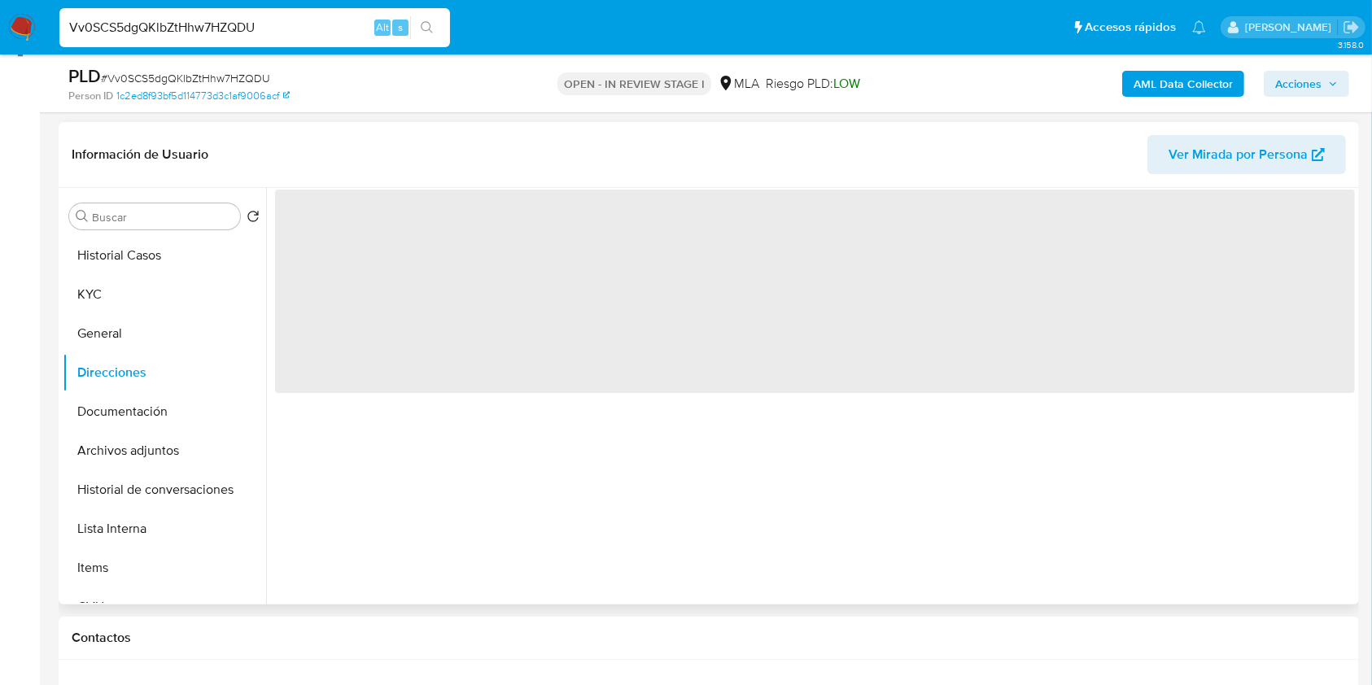
scroll to position [0, 0]
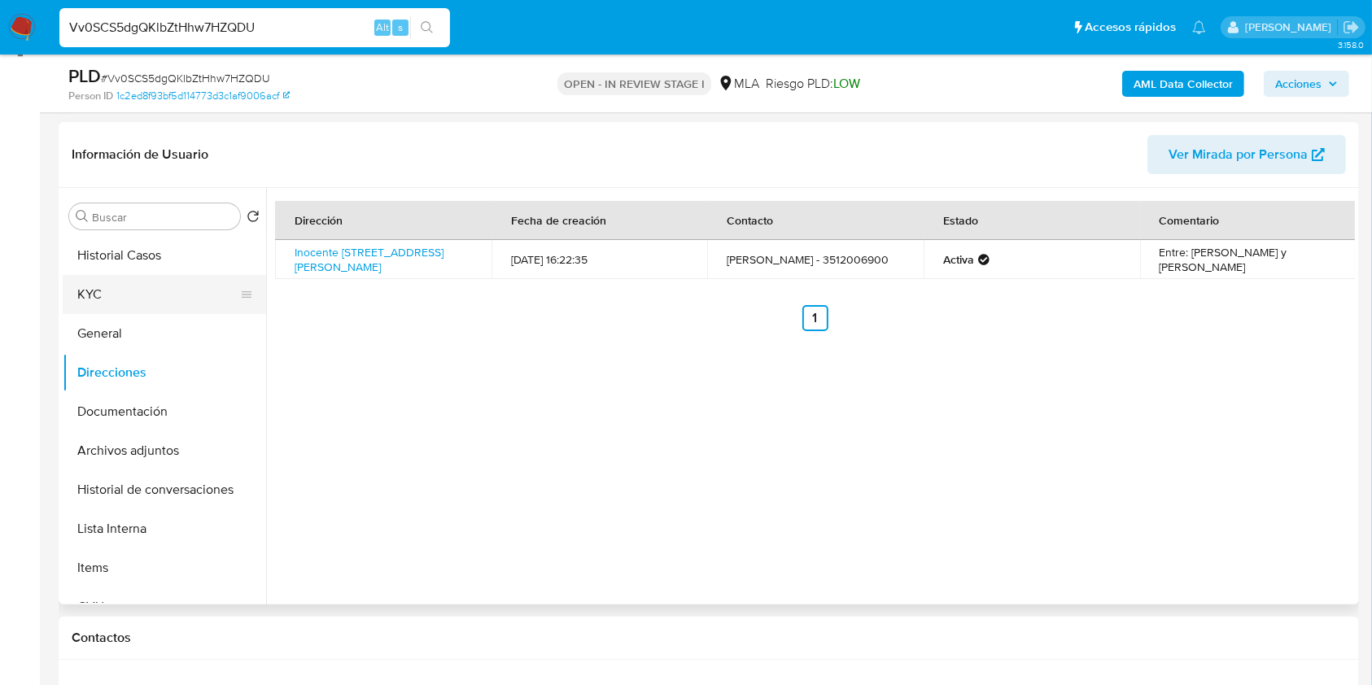
click at [111, 309] on button "KYC" at bounding box center [158, 294] width 190 height 39
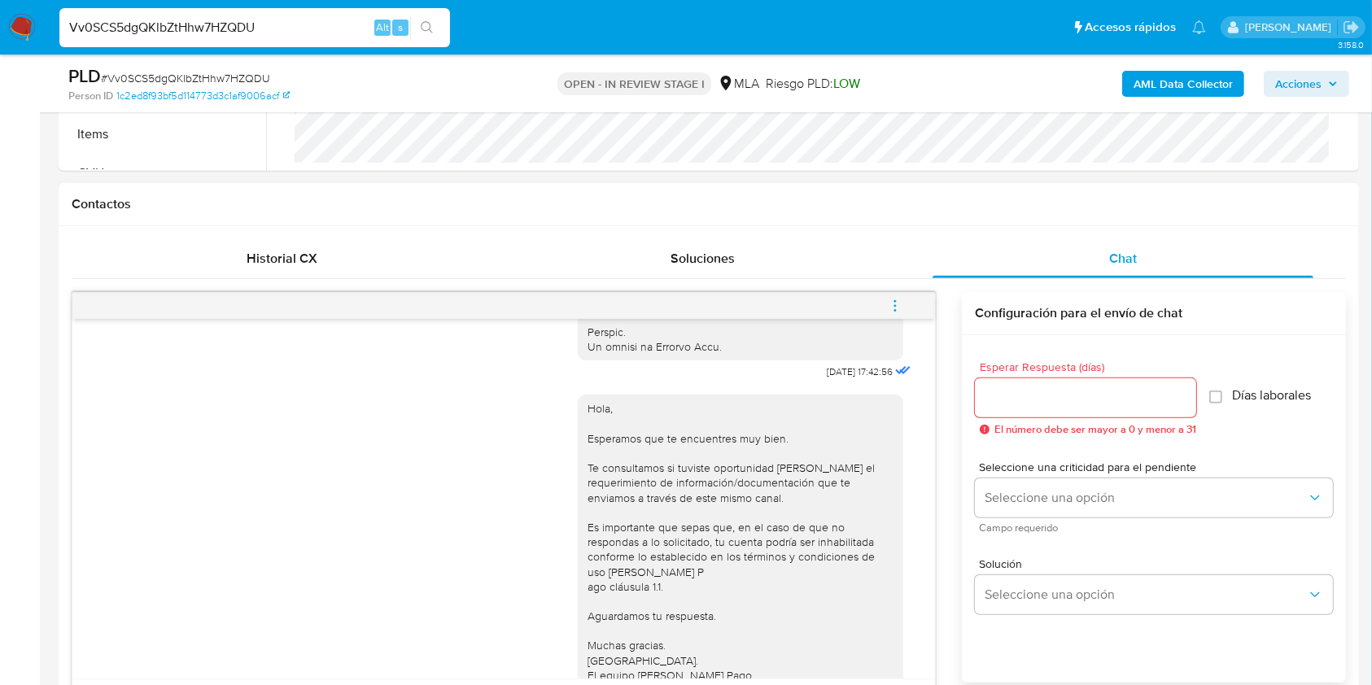
scroll to position [868, 0]
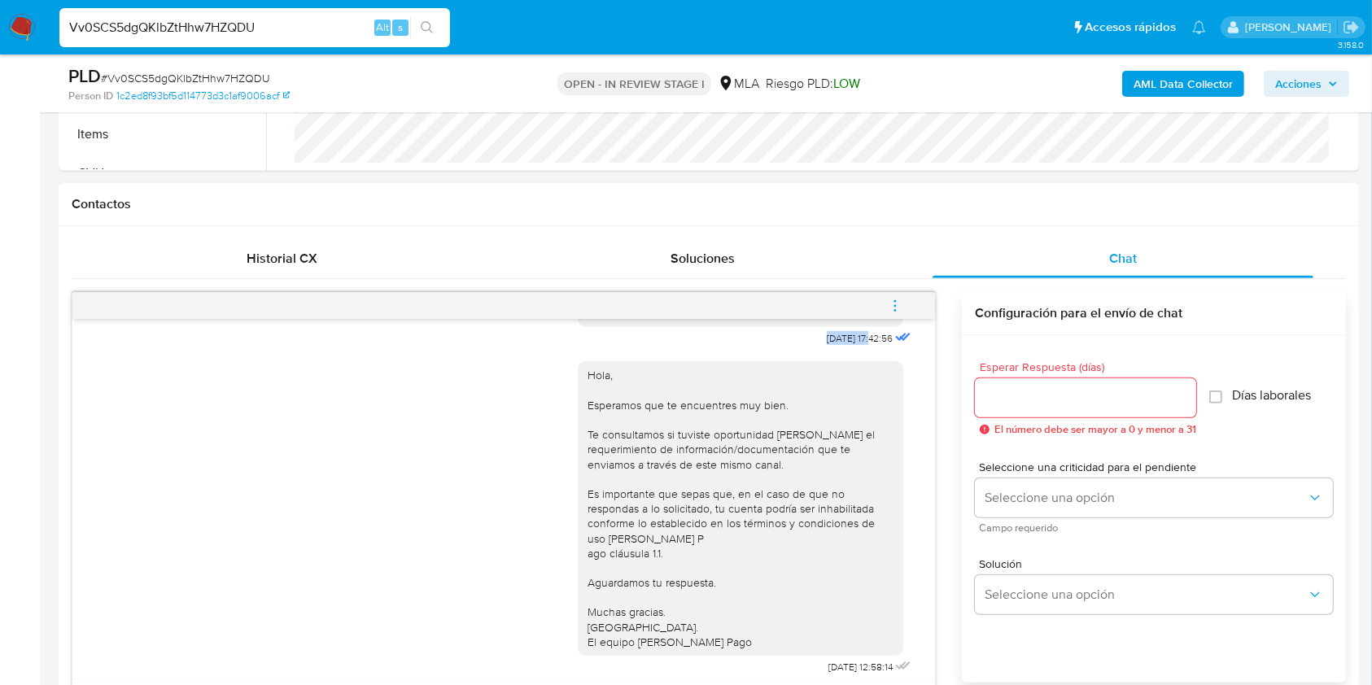
drag, startPoint x: 782, startPoint y: 367, endPoint x: 840, endPoint y: 367, distance: 57.8
copy span "18/08/2025"
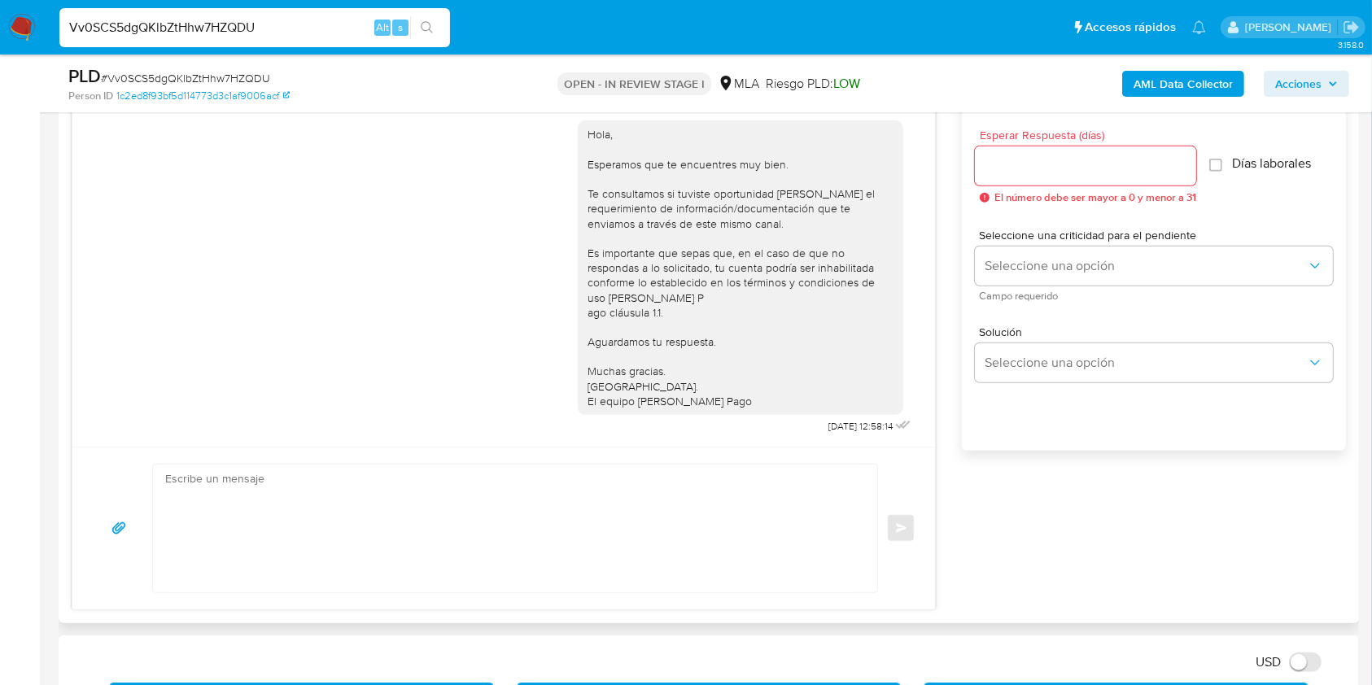
scroll to position [994, 0]
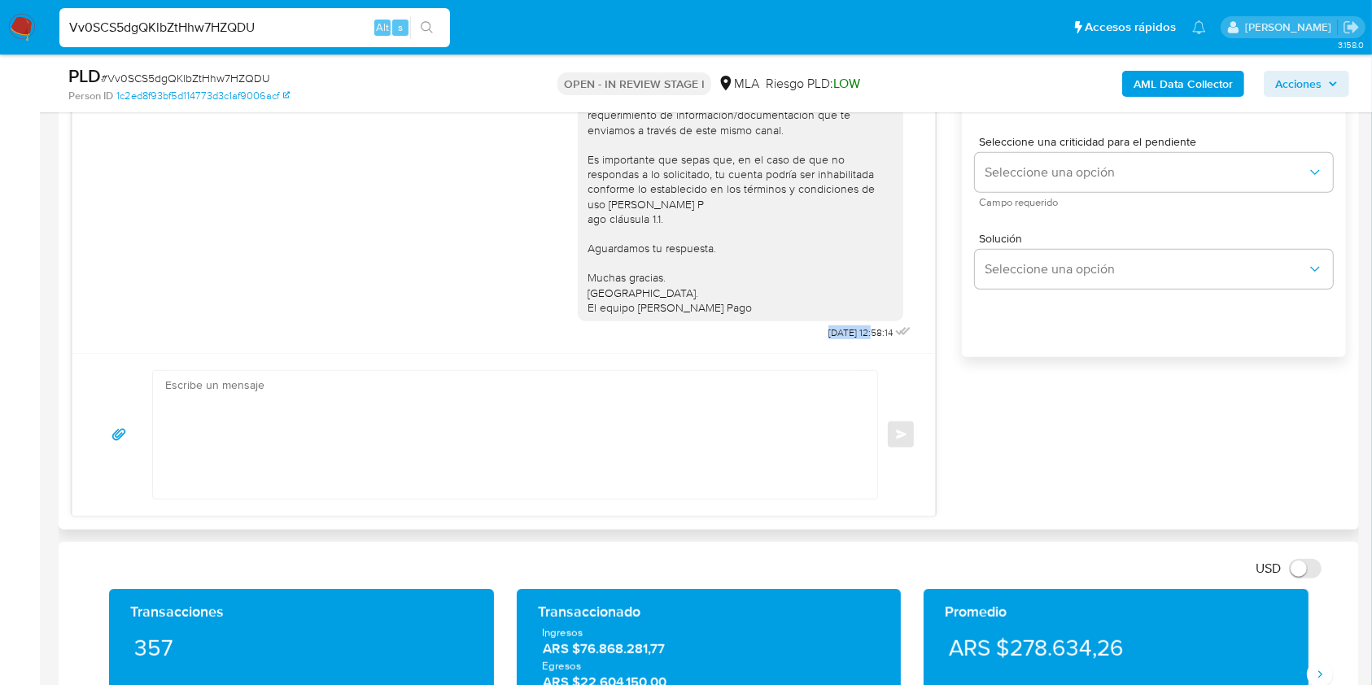
drag, startPoint x: 783, startPoint y: 328, endPoint x: 841, endPoint y: 335, distance: 58.2
click at [841, 335] on div "Hola, Esperamos que te encuentres muy bien. Te consultamos si tuviste oportunid…" at bounding box center [746, 179] width 337 height 329
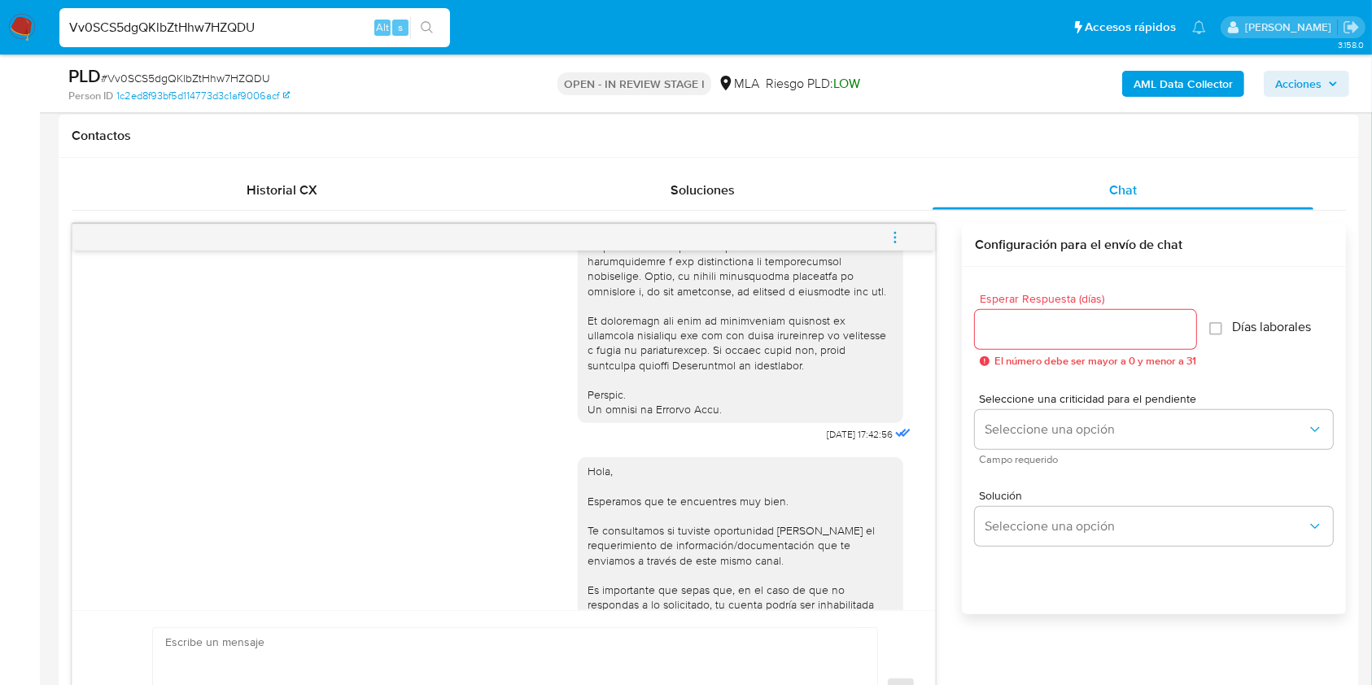
scroll to position [668, 0]
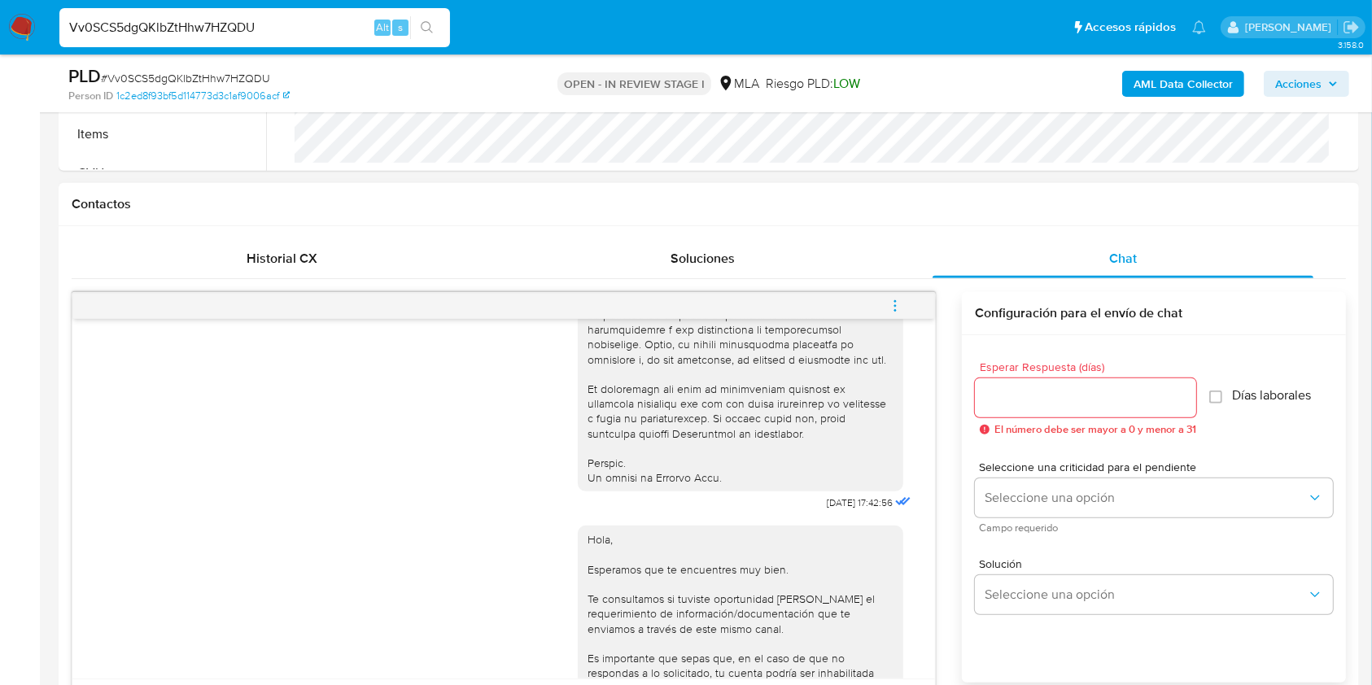
click at [892, 306] on icon "menu-action" at bounding box center [895, 306] width 15 height 15
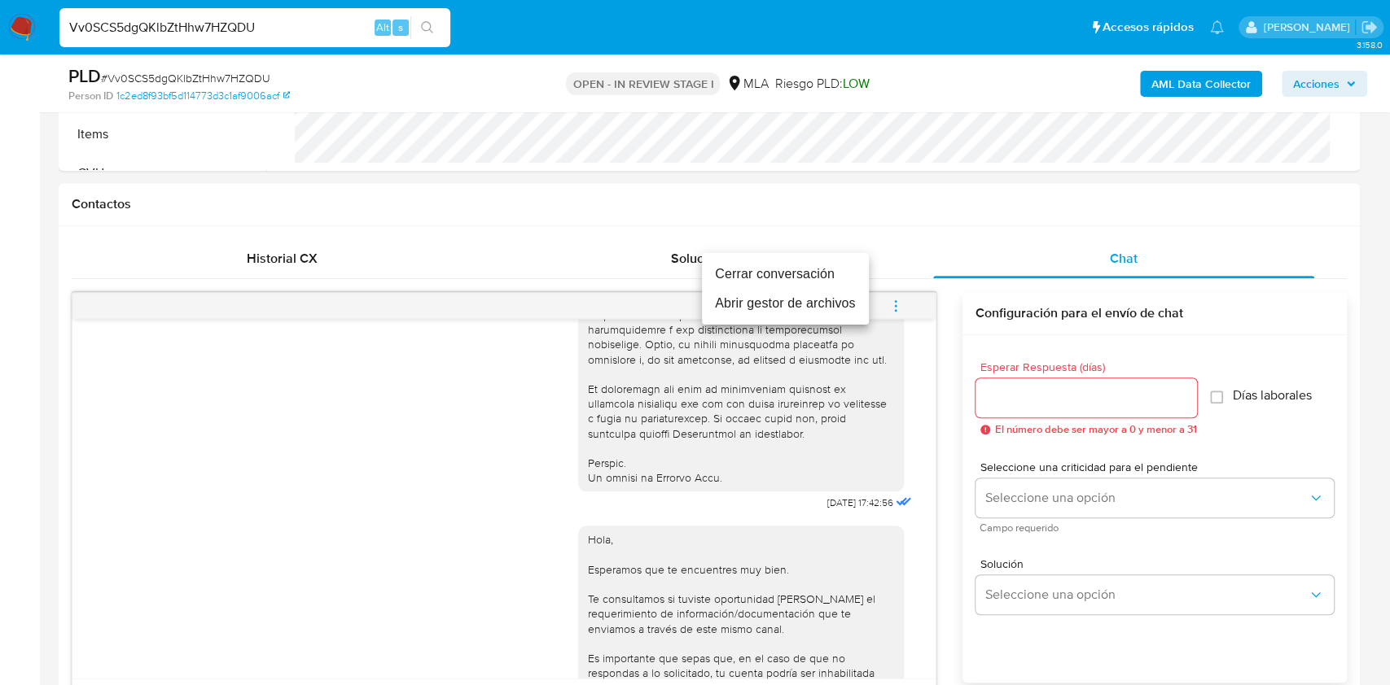
click at [770, 270] on li "Cerrar conversación" at bounding box center [785, 274] width 167 height 29
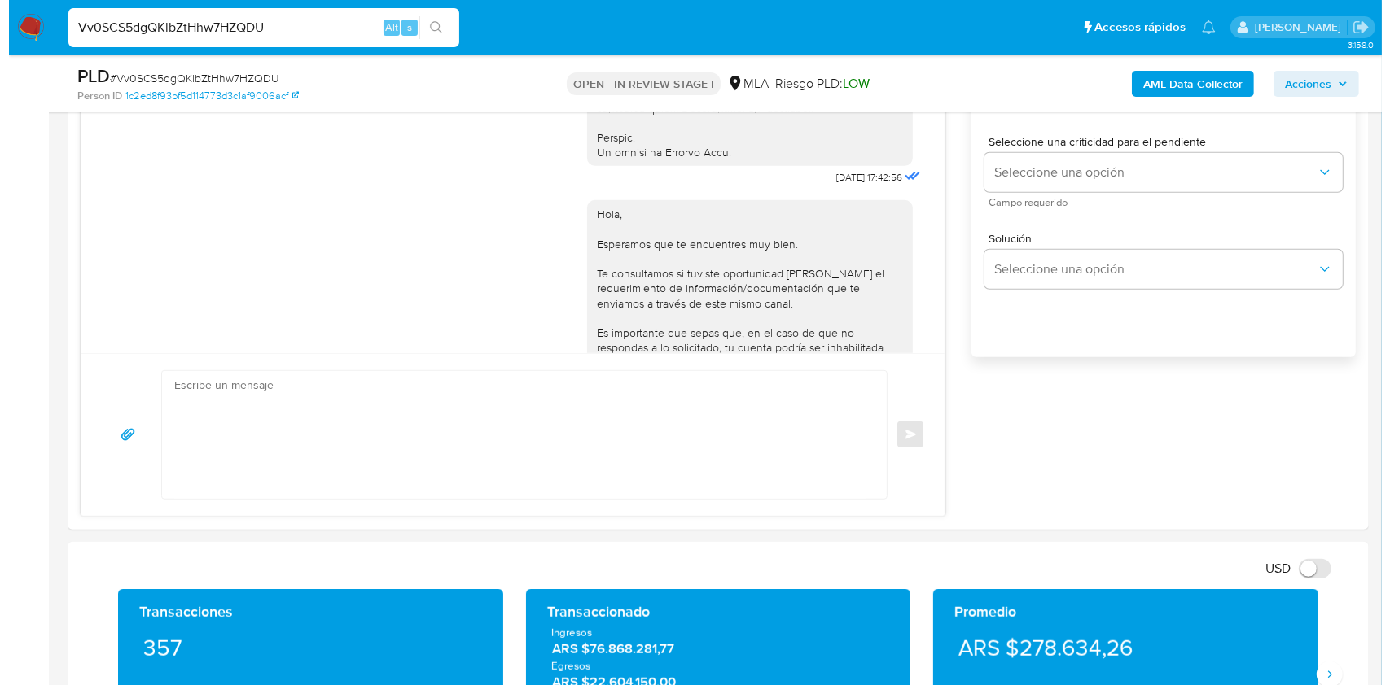
scroll to position [2983, 0]
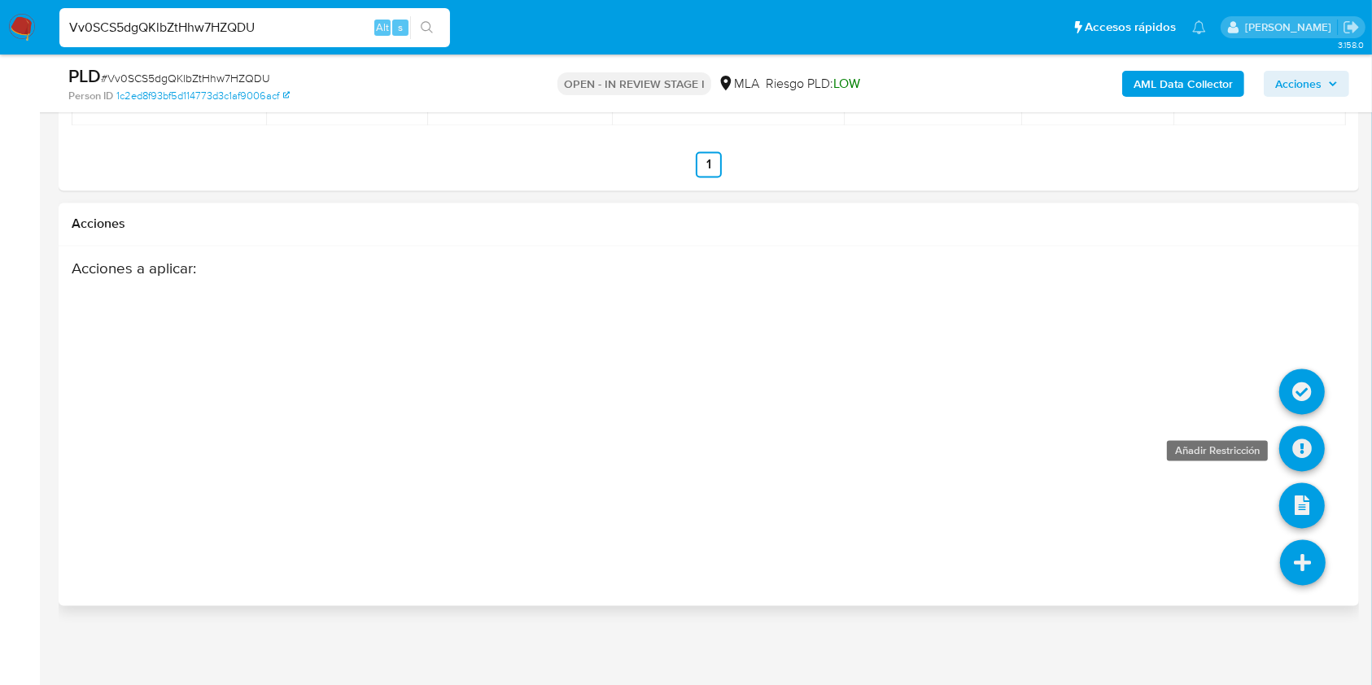
click at [1306, 453] on icon at bounding box center [1303, 450] width 46 height 46
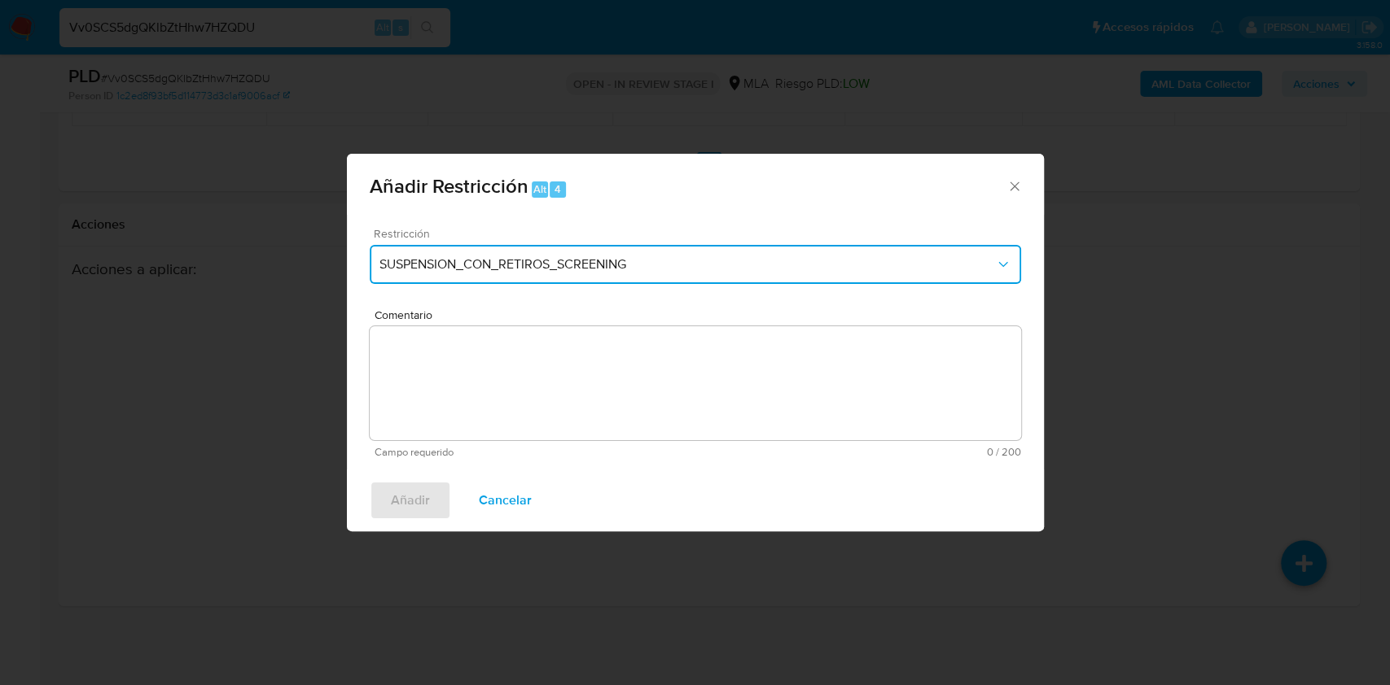
click at [455, 275] on button "SUSPENSION_CON_RETIROS_SCREENING" at bounding box center [695, 264] width 651 height 39
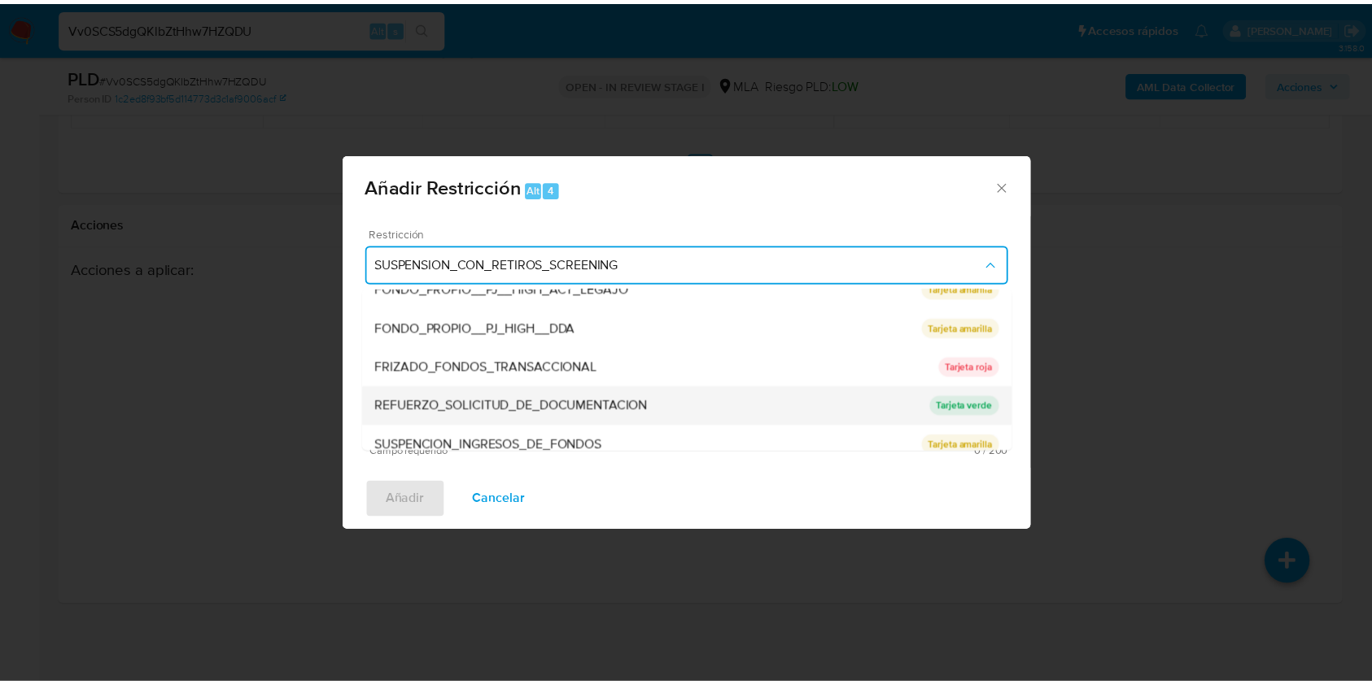
scroll to position [345, 0]
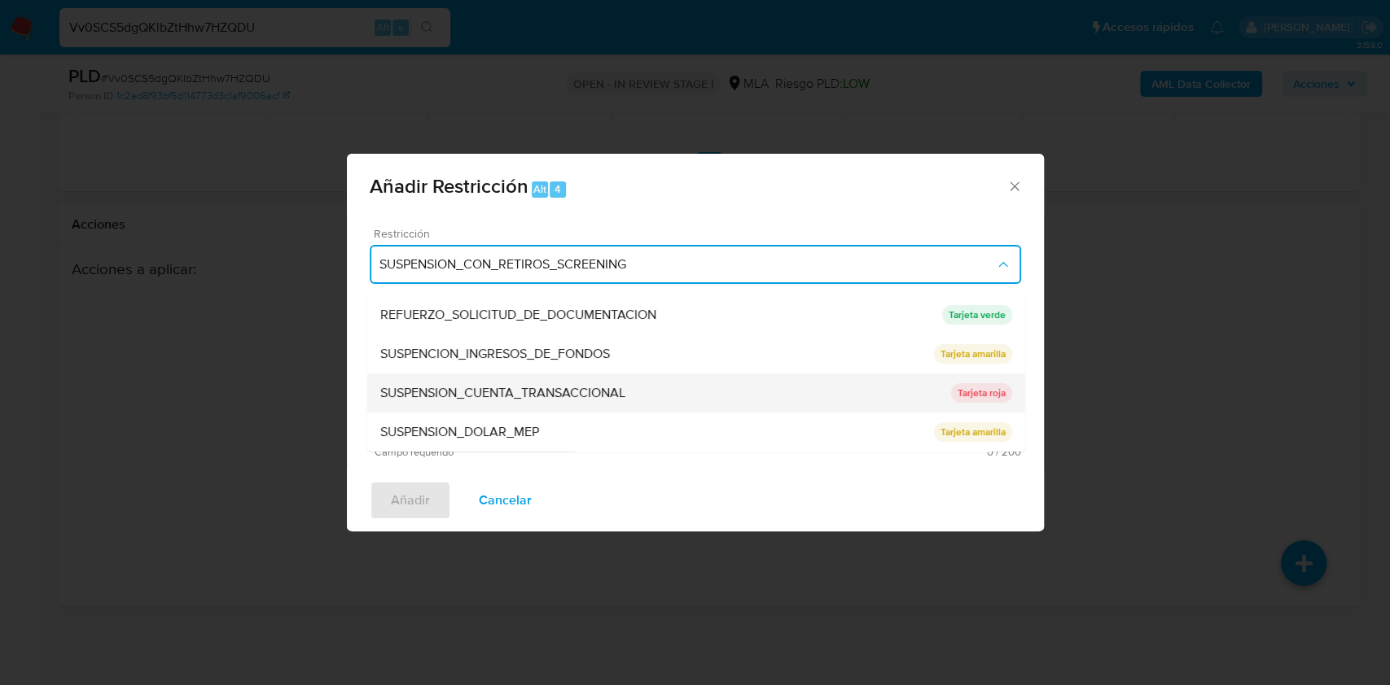
click at [514, 380] on div "SUSPENSION_CUENTA_TRANSACCIONAL" at bounding box center [664, 393] width 571 height 39
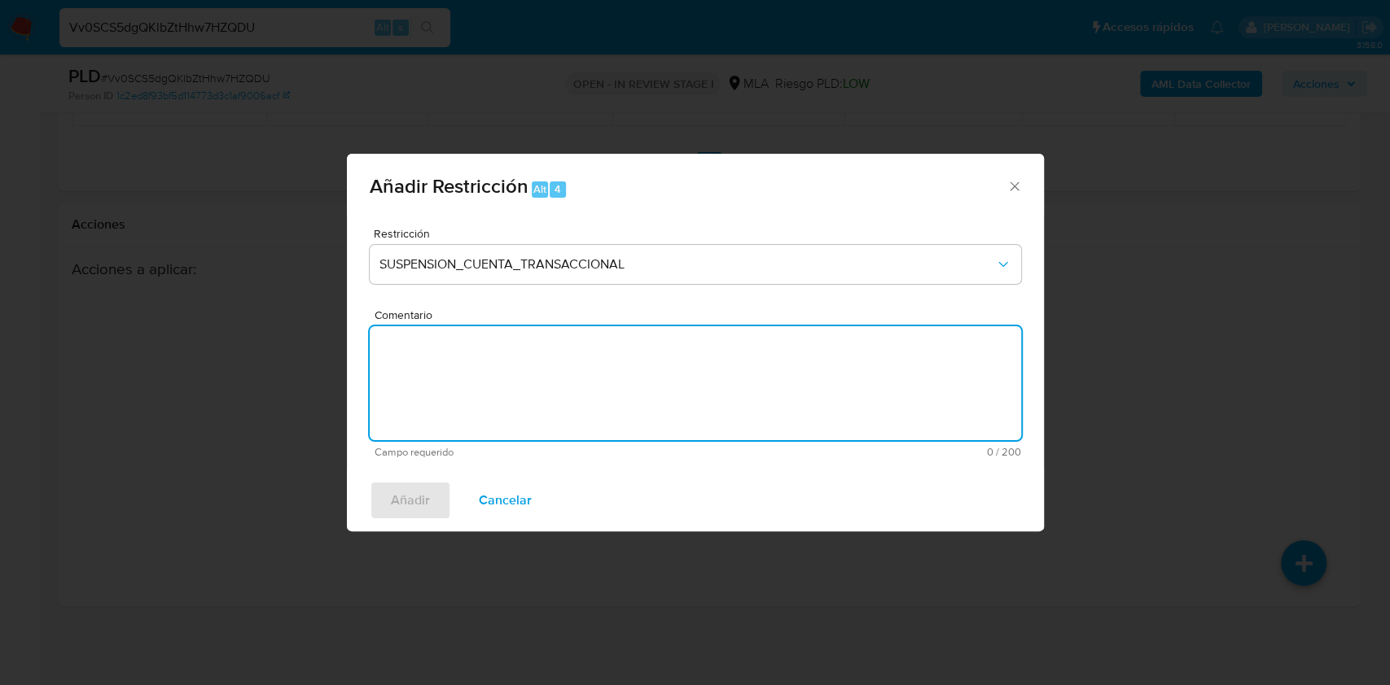
click at [566, 370] on textarea "Comentario" at bounding box center [695, 383] width 651 height 114
type textarea "AML"
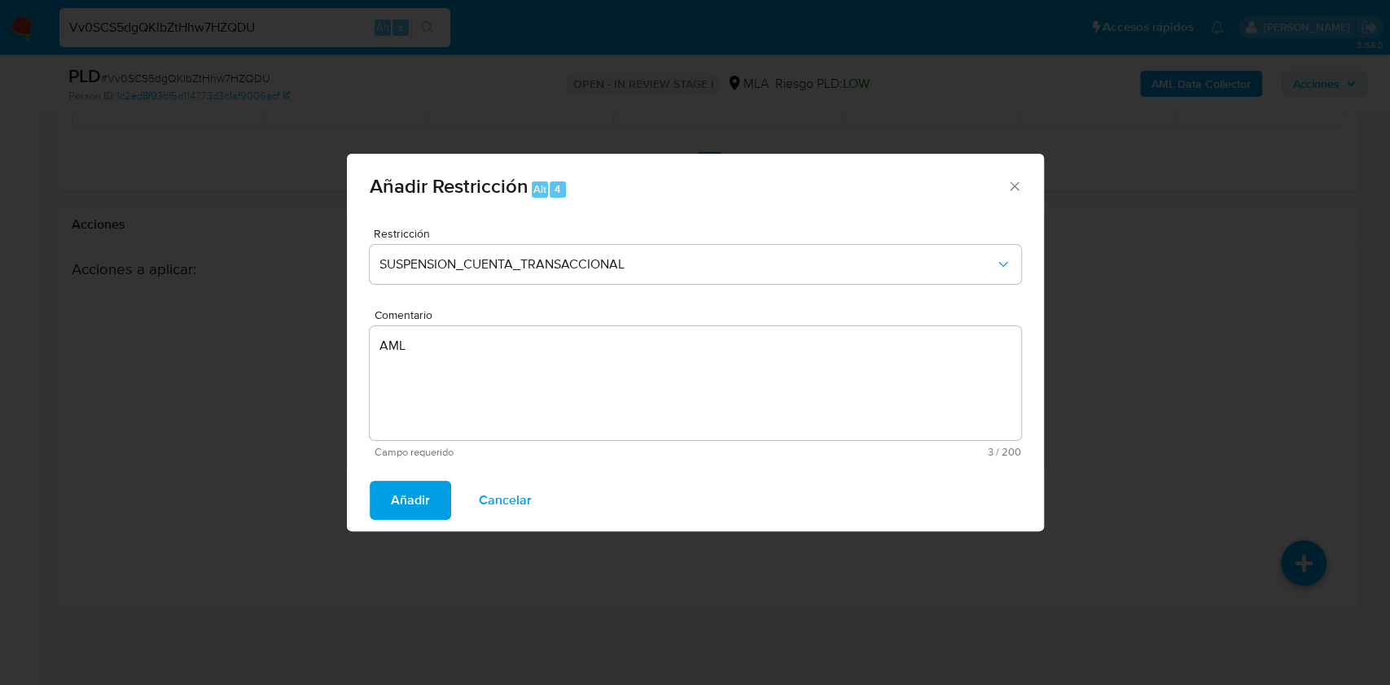
click at [431, 495] on button "Añadir" at bounding box center [410, 500] width 81 height 39
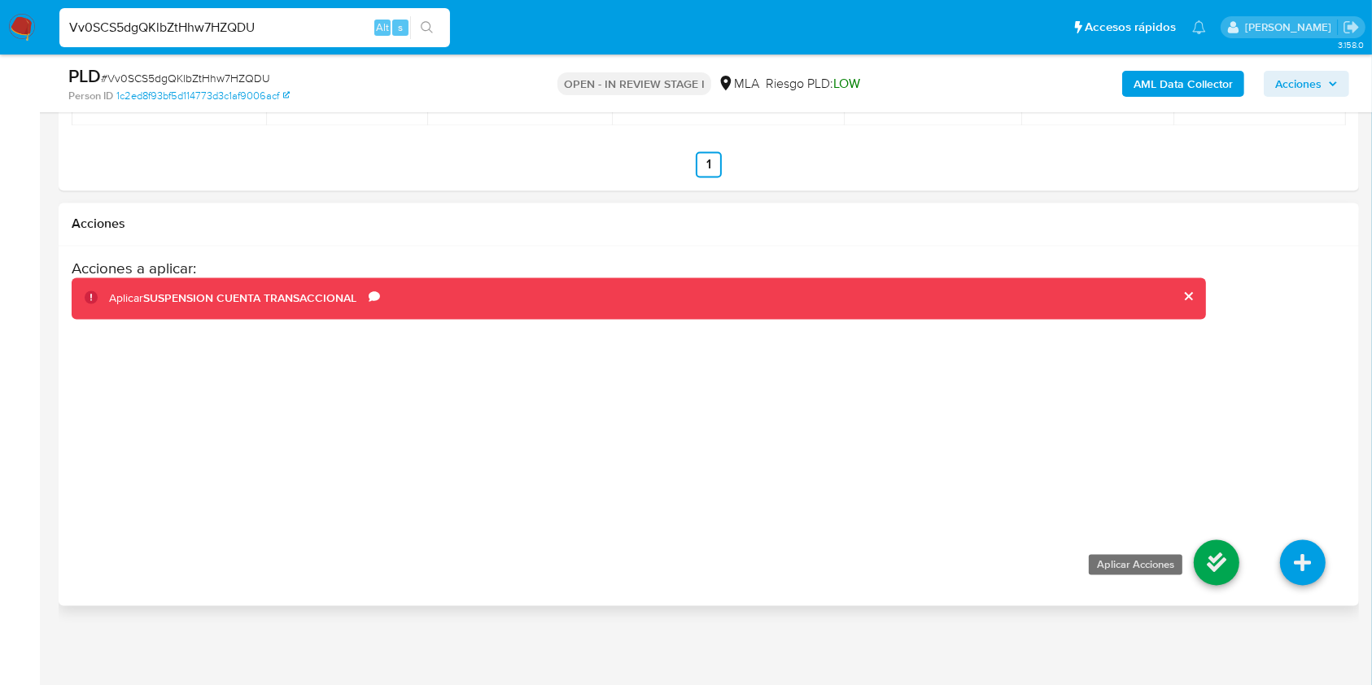
click at [1224, 565] on icon at bounding box center [1217, 564] width 46 height 46
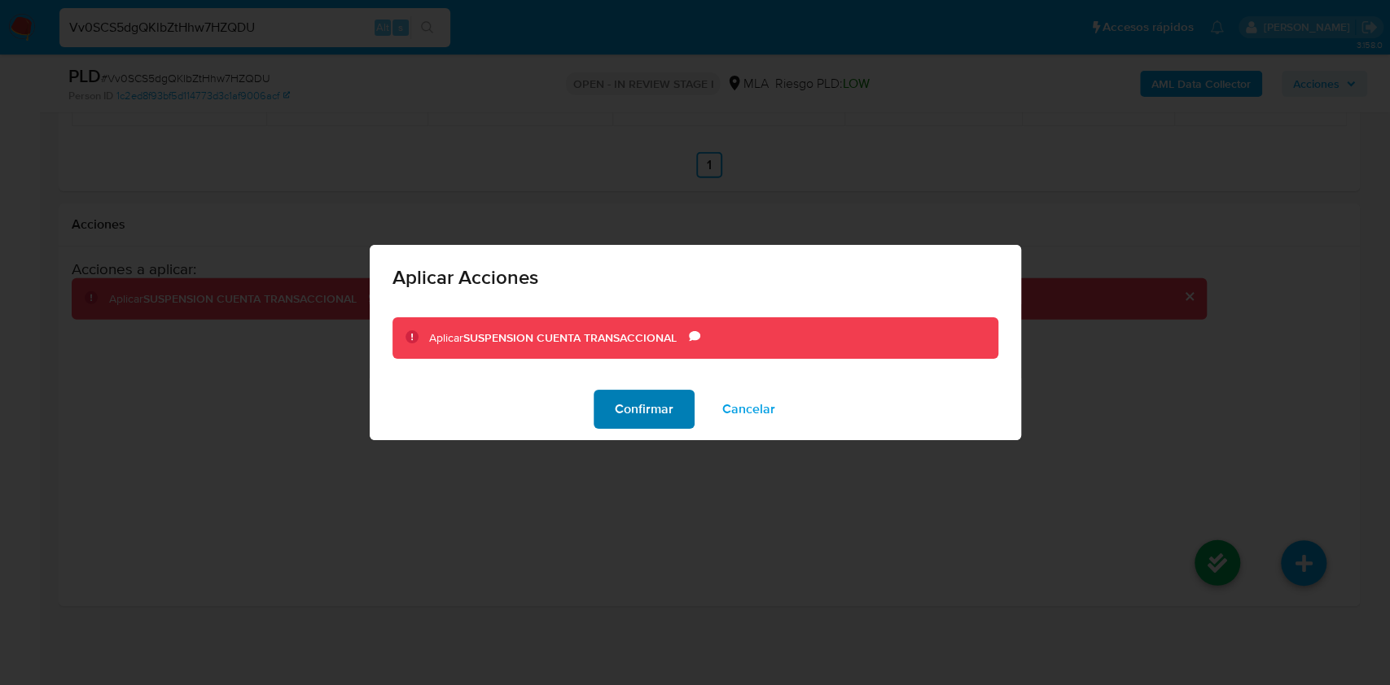
click at [653, 412] on span "Confirmar" at bounding box center [644, 410] width 59 height 36
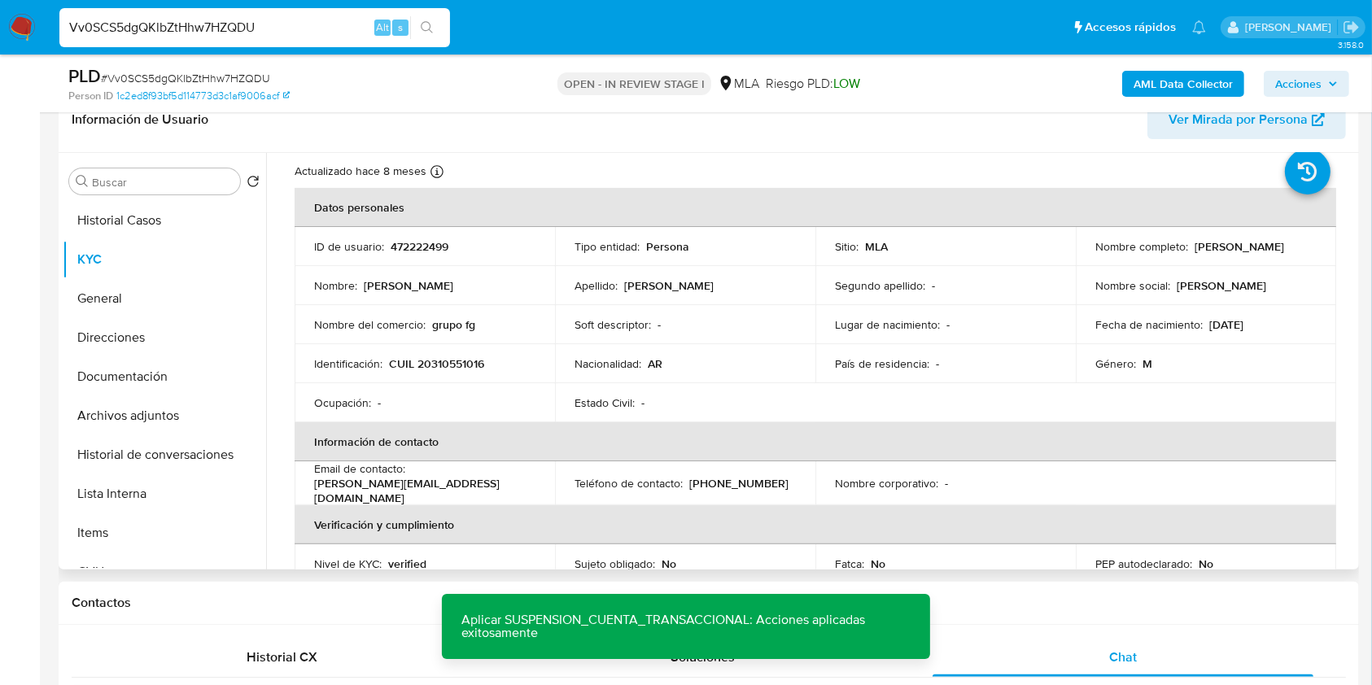
scroll to position [0, 0]
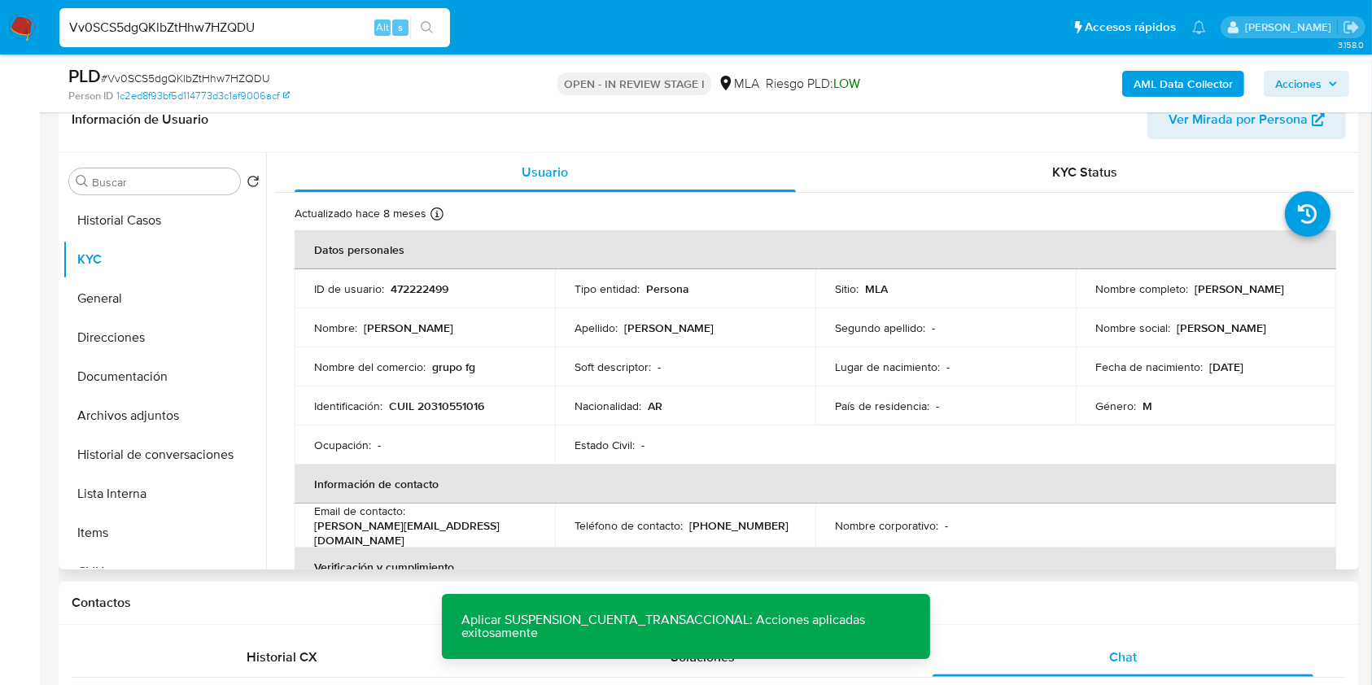
click at [427, 282] on p "472222499" at bounding box center [420, 289] width 58 height 15
click at [225, 71] on span "# Vv0SCS5dgQKlbZtHhw7HZQDU" at bounding box center [185, 78] width 169 height 16
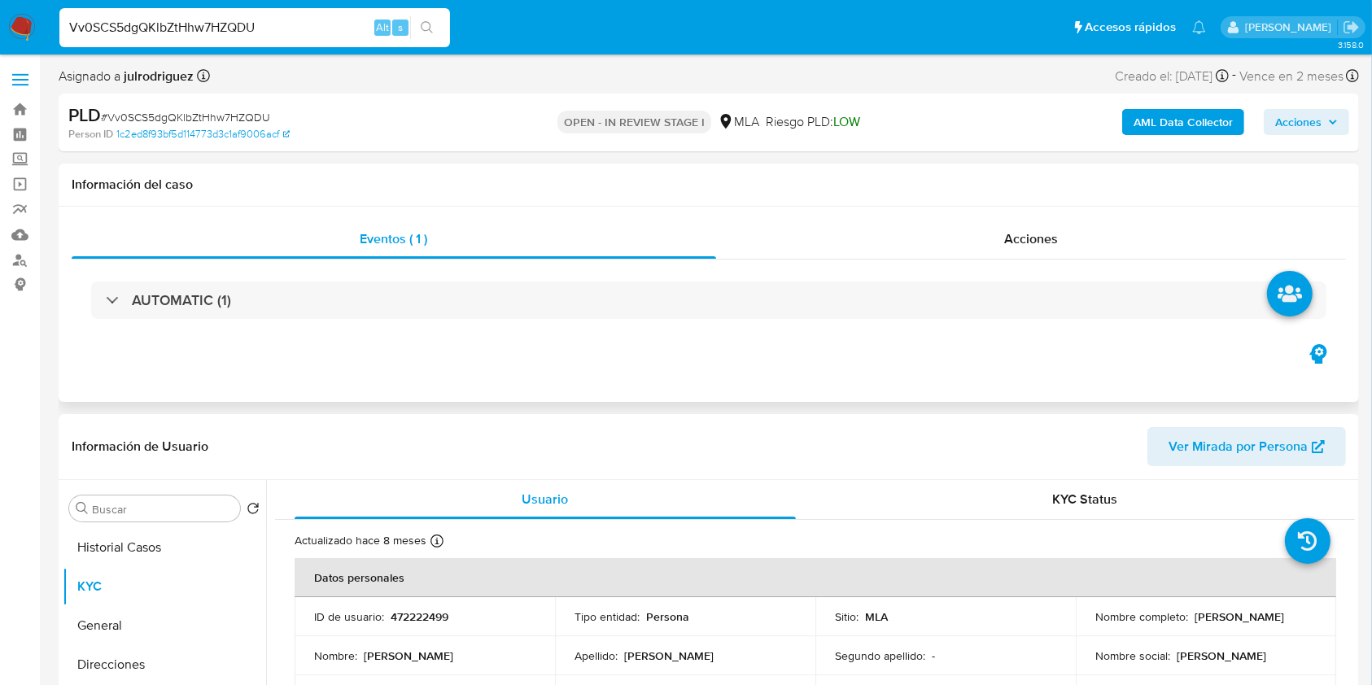
click at [1039, 247] on span "Acciones" at bounding box center [1032, 239] width 54 height 19
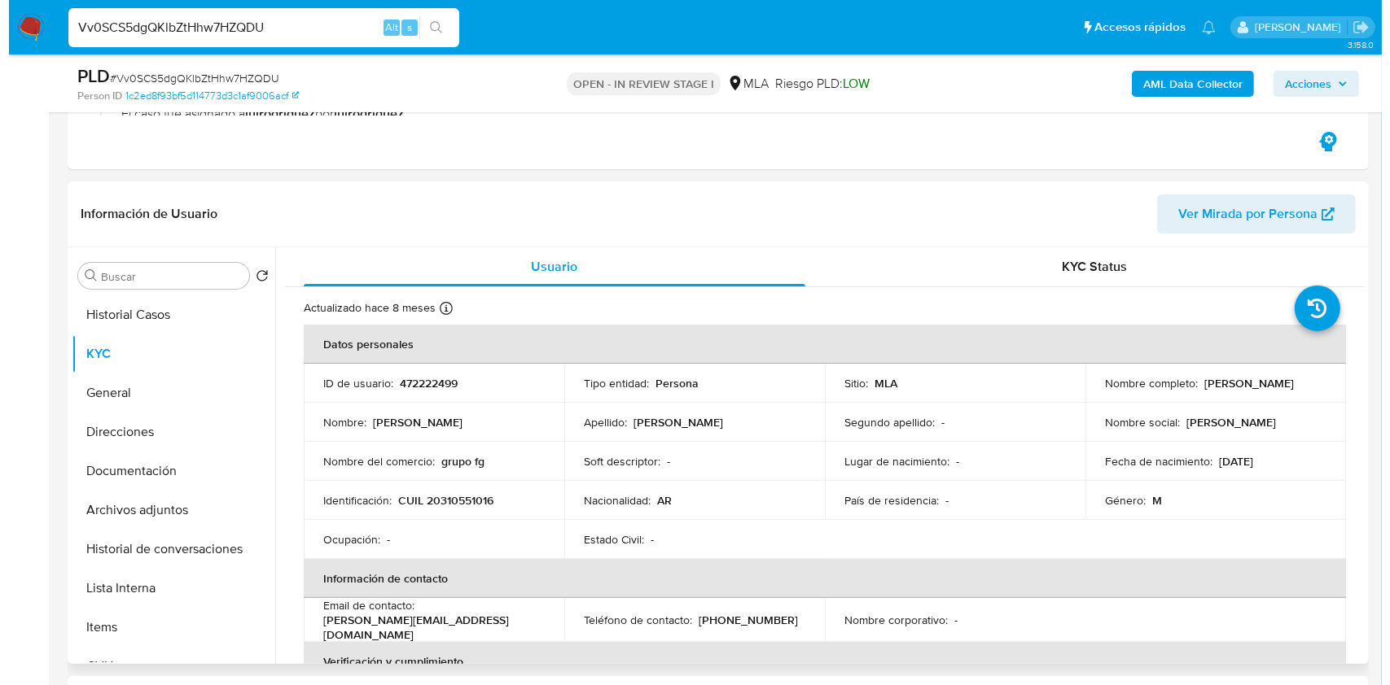
scroll to position [434, 0]
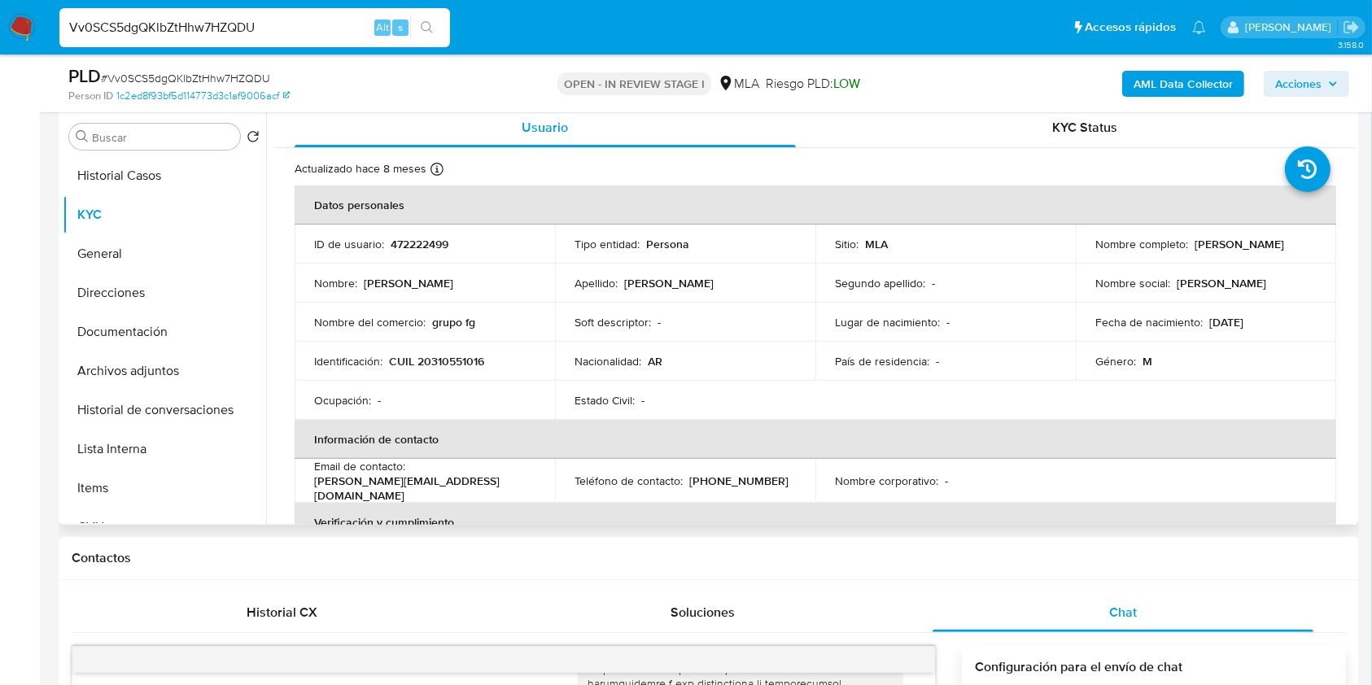
click at [192, 407] on button "Historial de conversaciones" at bounding box center [165, 410] width 204 height 39
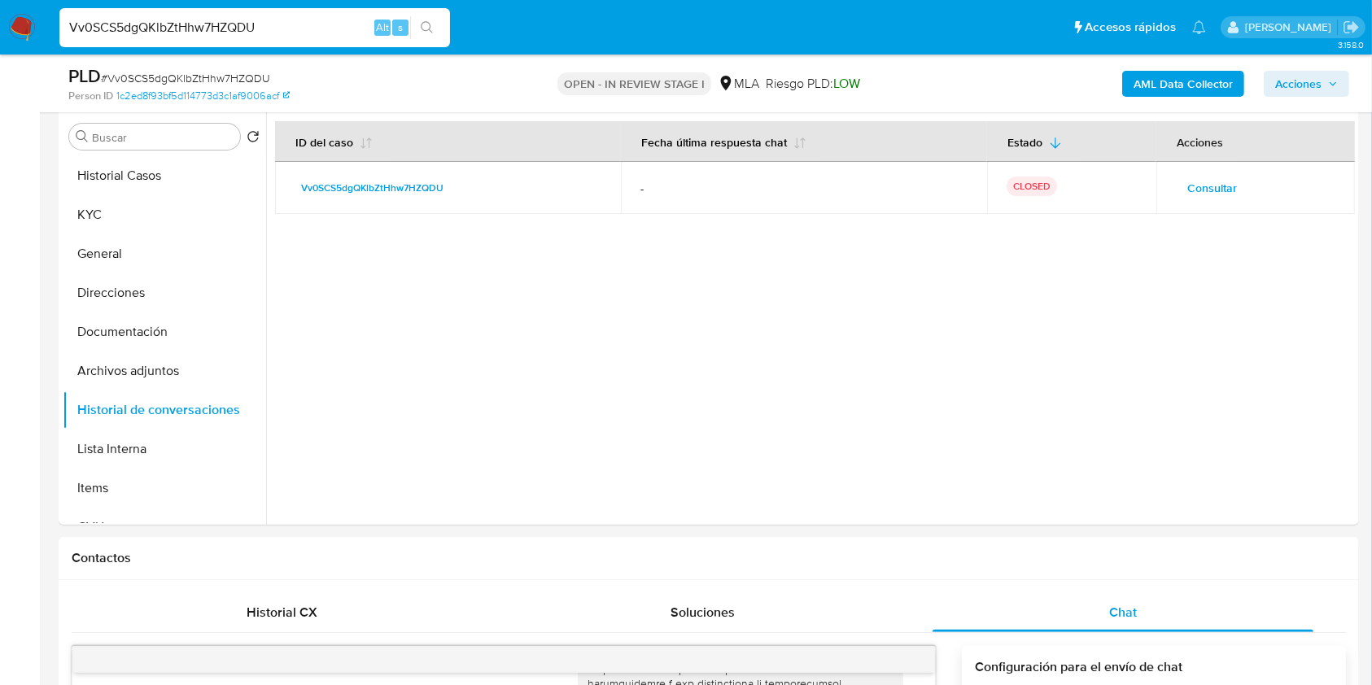
click at [1155, 85] on b "AML Data Collector" at bounding box center [1183, 84] width 99 height 26
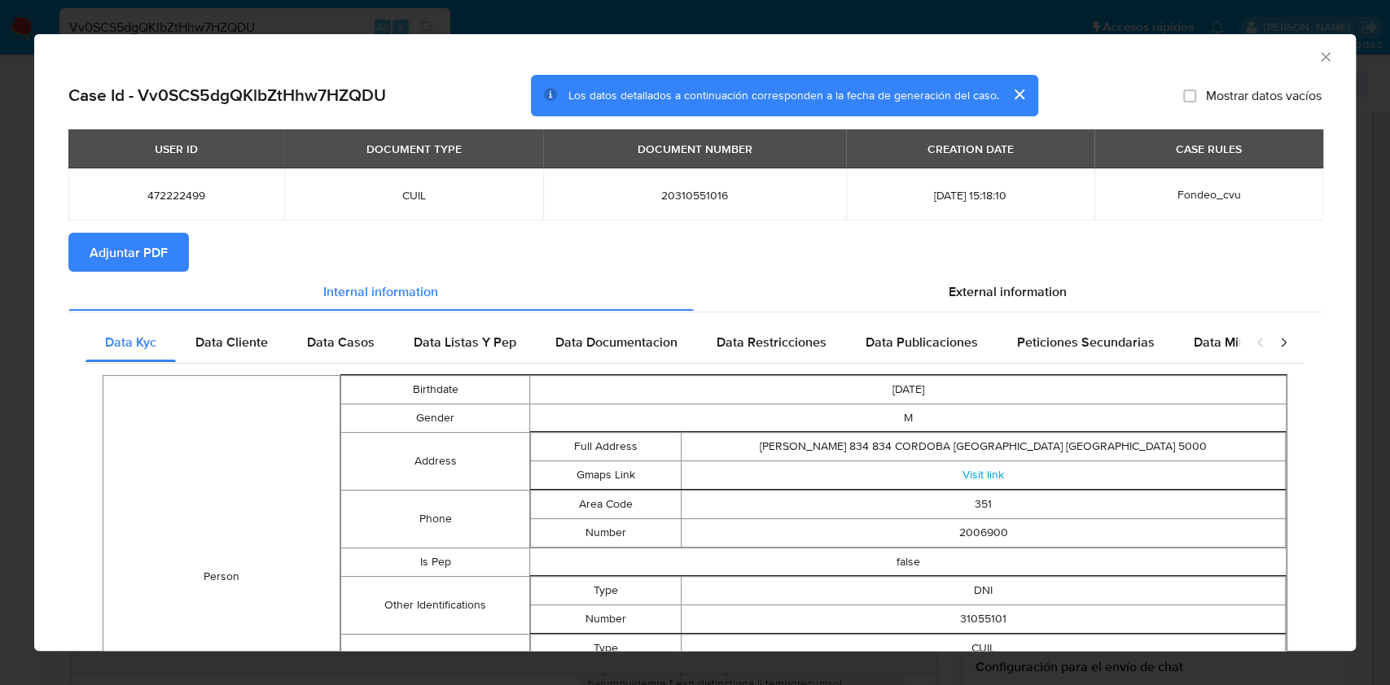
click at [155, 257] on span "Adjuntar PDF" at bounding box center [129, 252] width 78 height 36
click at [1317, 64] on icon "Cerrar ventana" at bounding box center [1325, 57] width 16 height 16
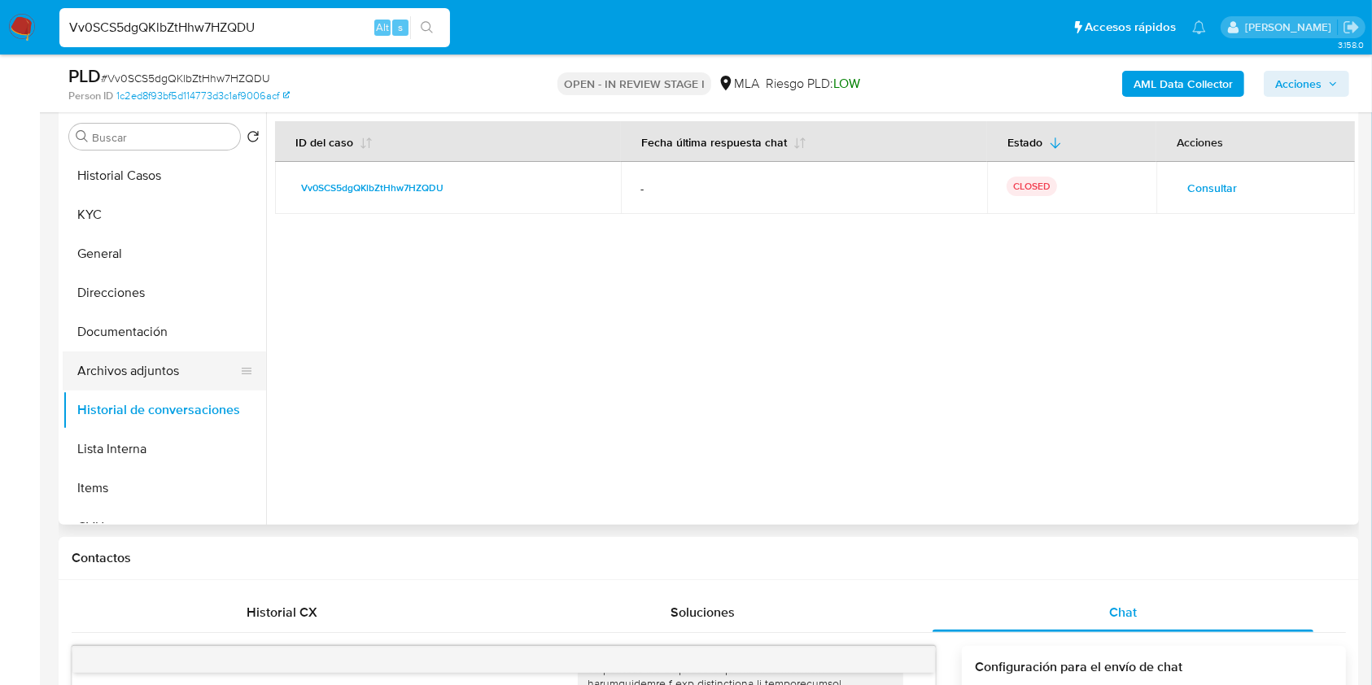
click at [180, 365] on button "Archivos adjuntos" at bounding box center [158, 371] width 190 height 39
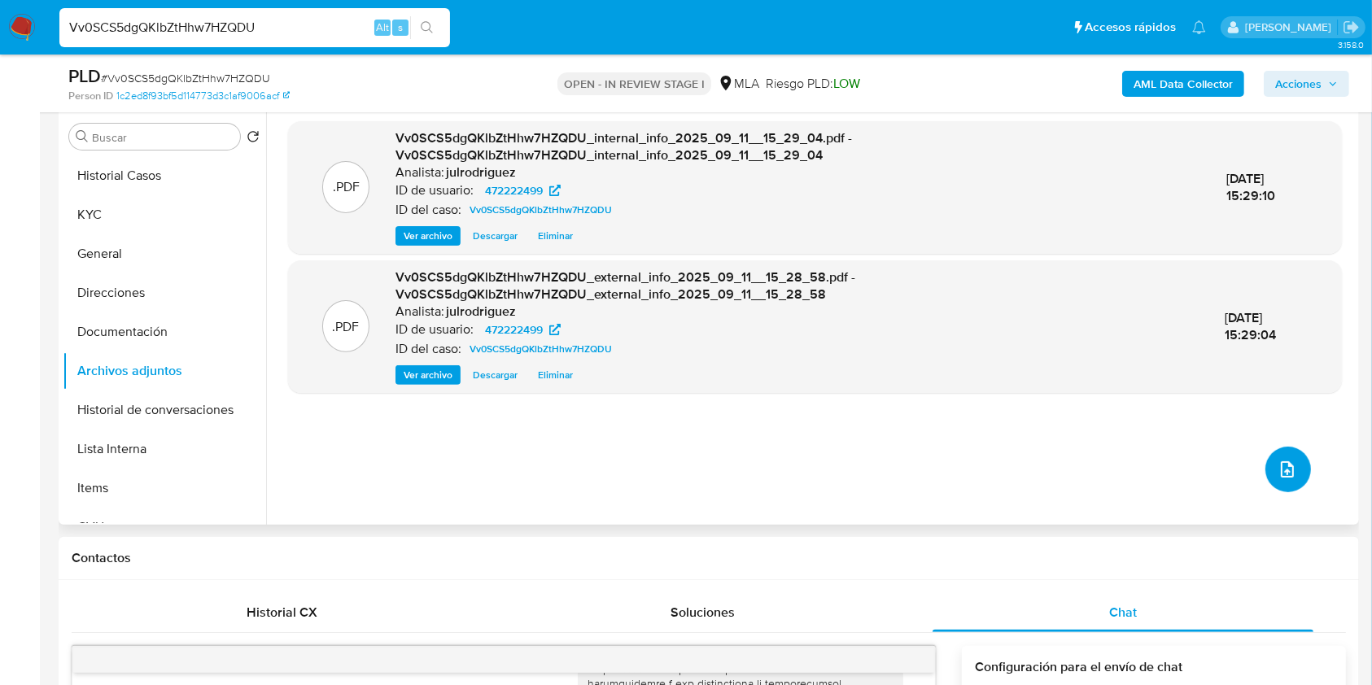
click at [1280, 466] on icon "upload-file" at bounding box center [1288, 470] width 20 height 20
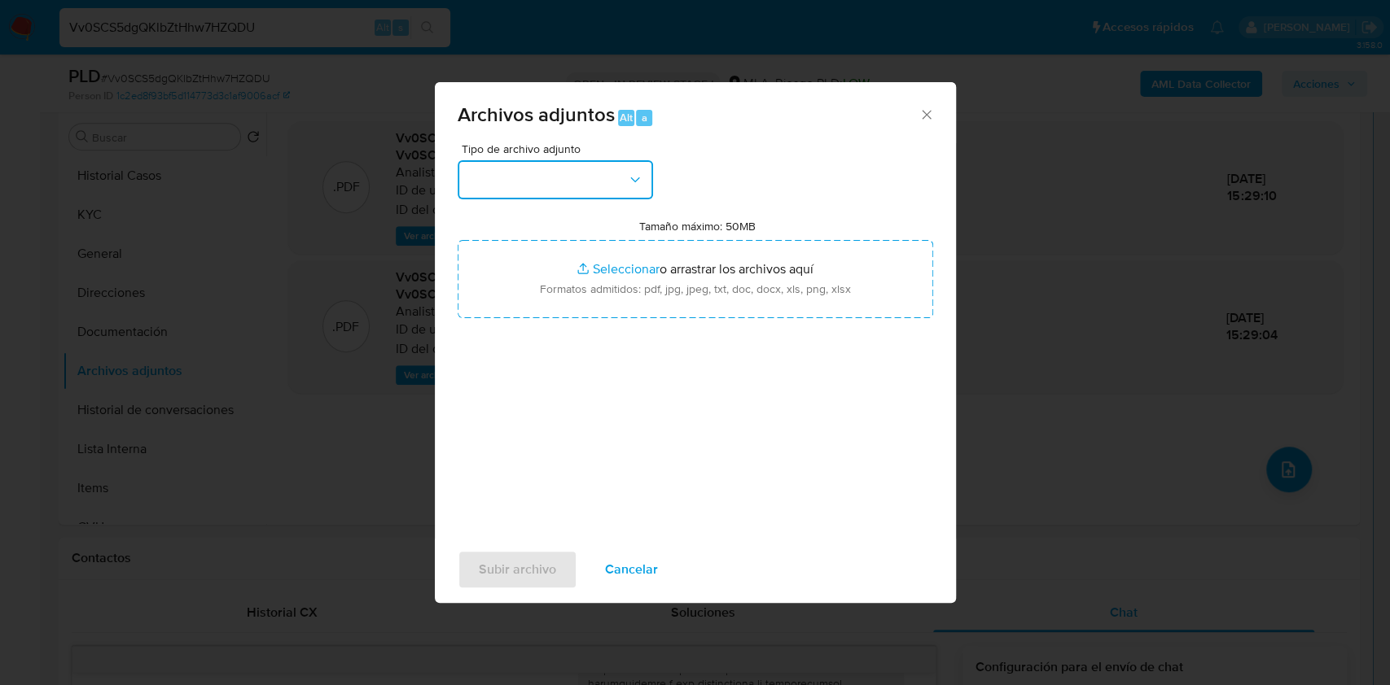
click at [519, 182] on button "button" at bounding box center [554, 179] width 195 height 39
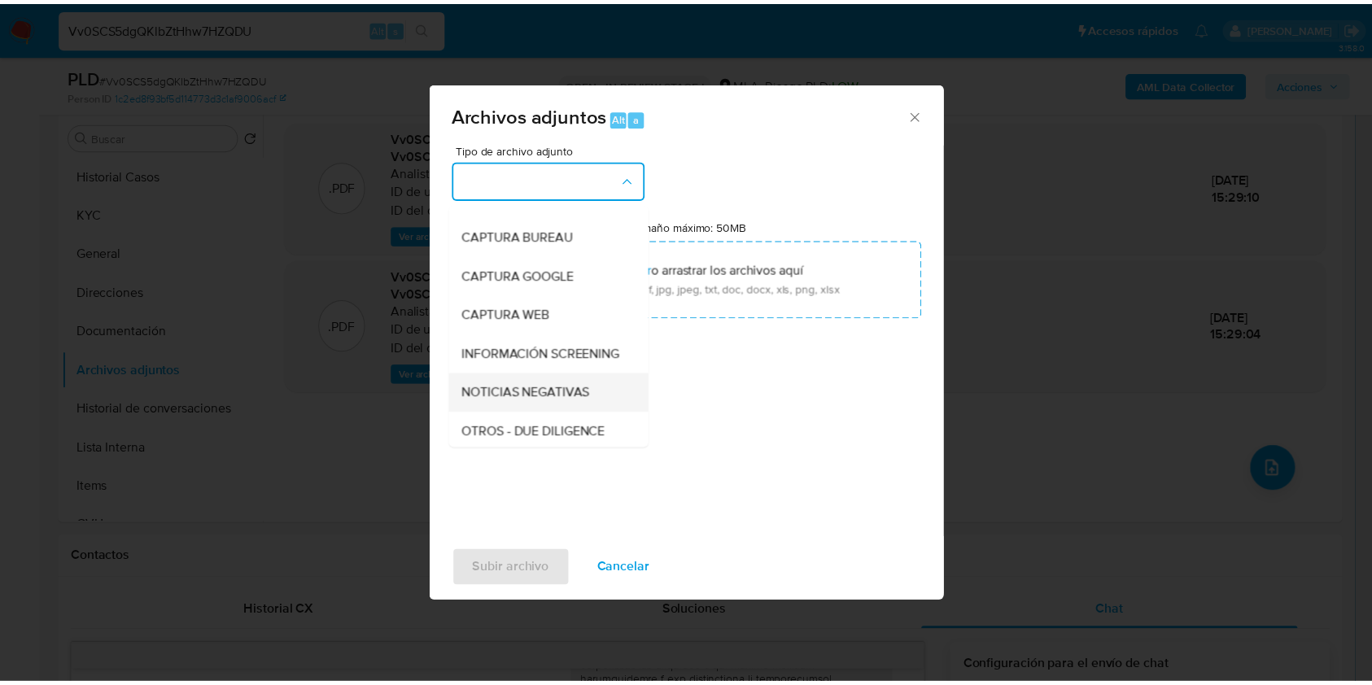
scroll to position [108, 0]
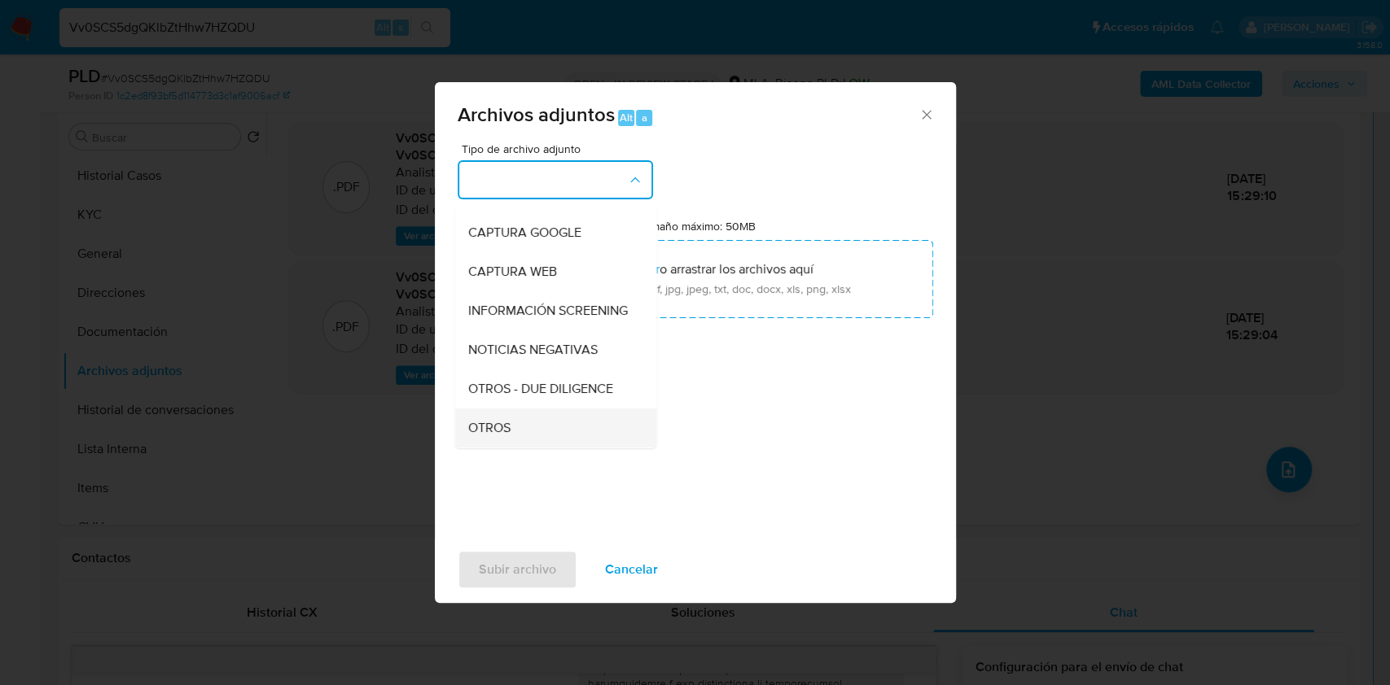
click at [514, 427] on div "OTROS" at bounding box center [550, 428] width 166 height 39
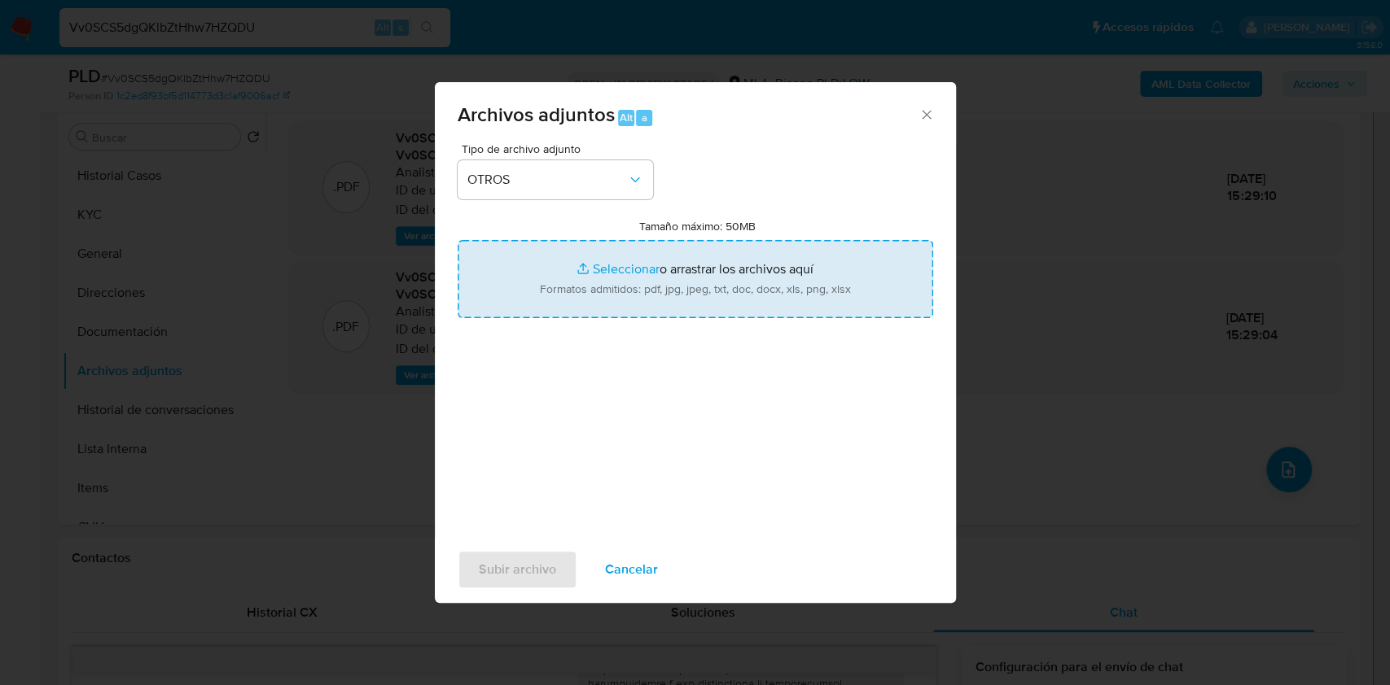
click at [616, 279] on input "Tamaño máximo: 50MB Seleccionar archivos" at bounding box center [694, 279] width 475 height 78
type input "C:\fakepath\Movimientos - 472222499 - Vv0SCS5dgQKlbZtHhw7HZQDU.xlsx"
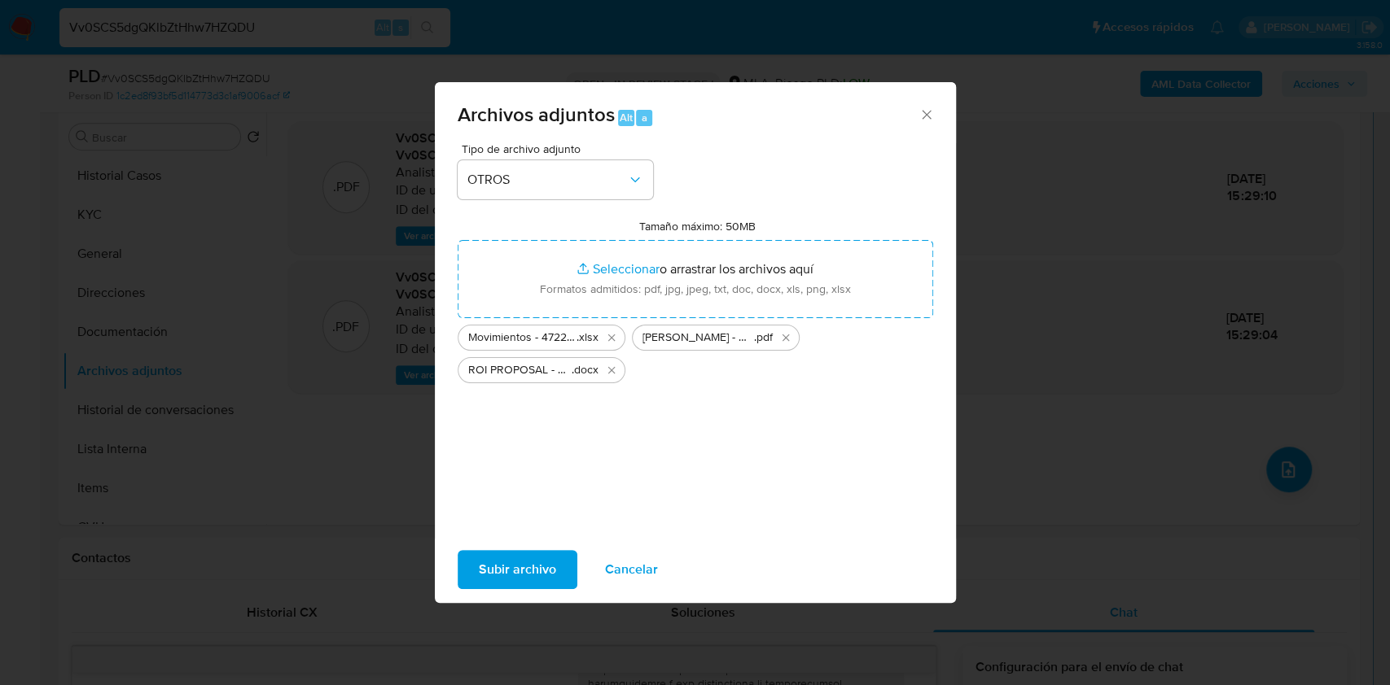
click at [532, 549] on div "Subir archivo Cancelar" at bounding box center [695, 570] width 521 height 62
click at [531, 560] on span "Subir archivo" at bounding box center [517, 570] width 77 height 36
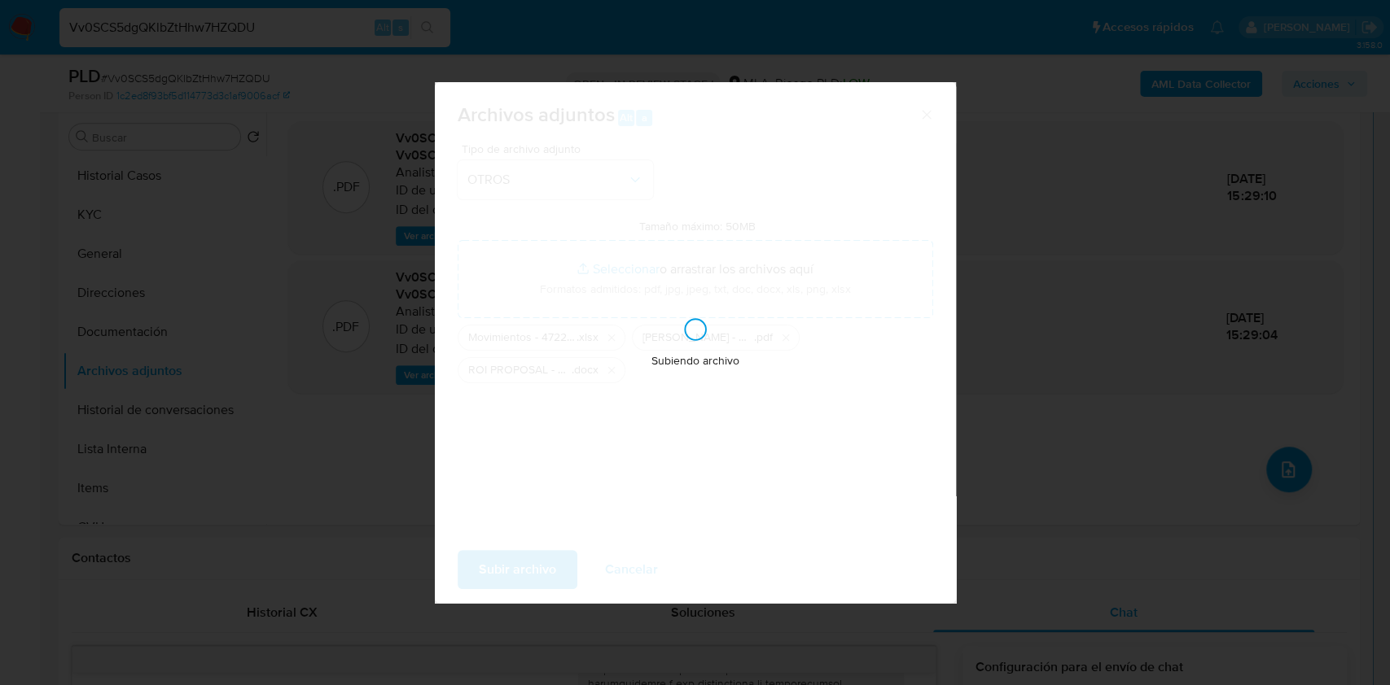
click at [690, 674] on div "Archivos adjuntos Alt a Tipo de archivo adjunto OTROS Tamaño máximo: 50MB Selec…" at bounding box center [695, 342] width 1390 height 685
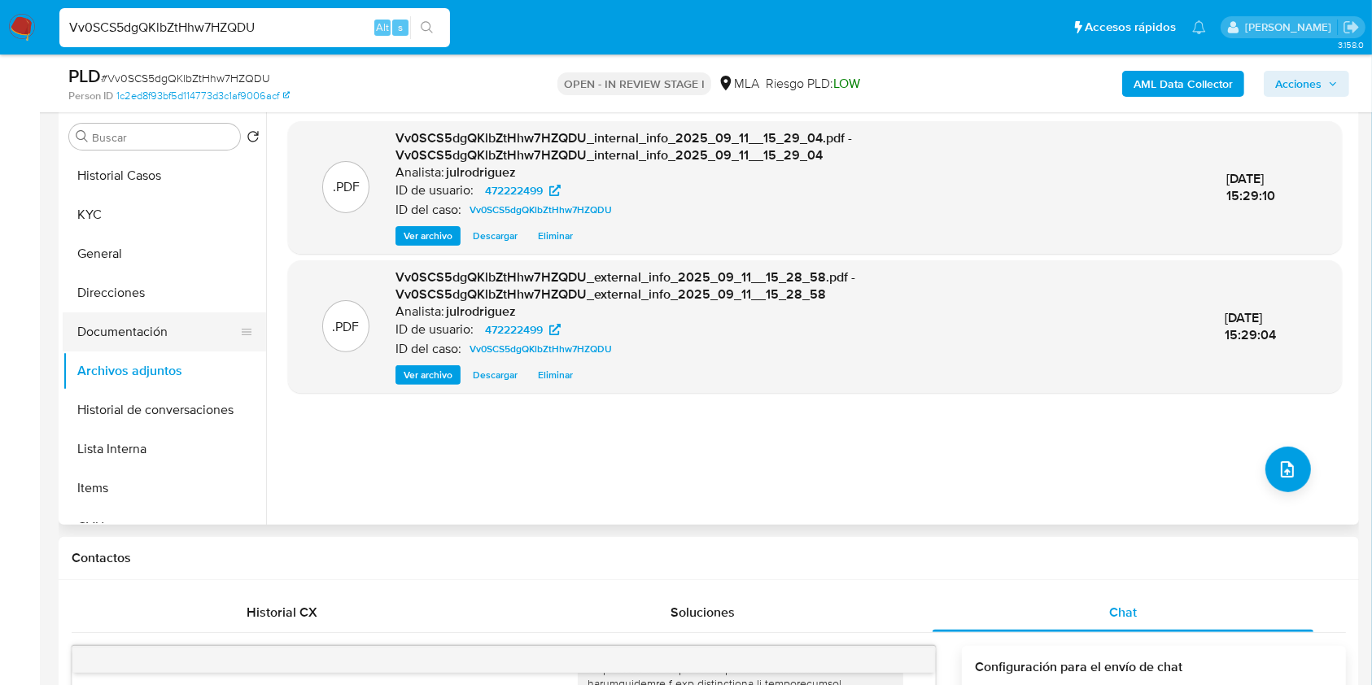
click at [177, 333] on button "Documentación" at bounding box center [158, 332] width 190 height 39
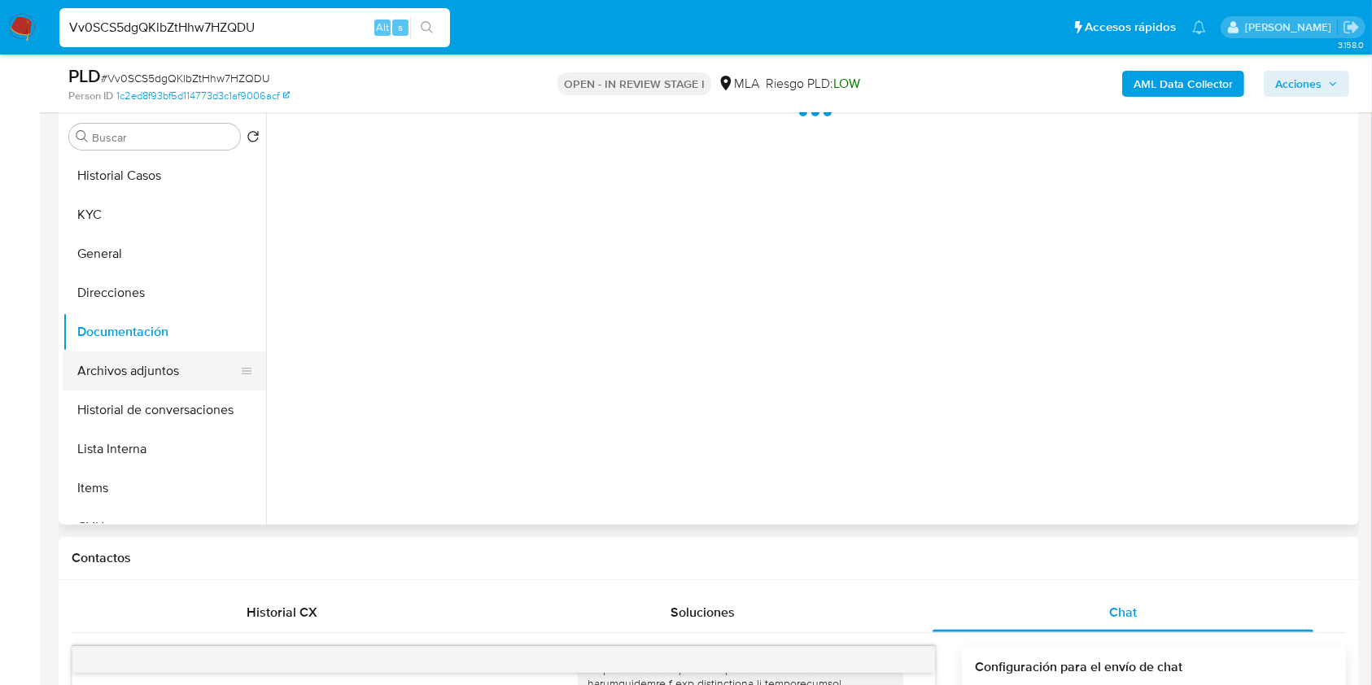
click at [161, 370] on button "Archivos adjuntos" at bounding box center [158, 371] width 190 height 39
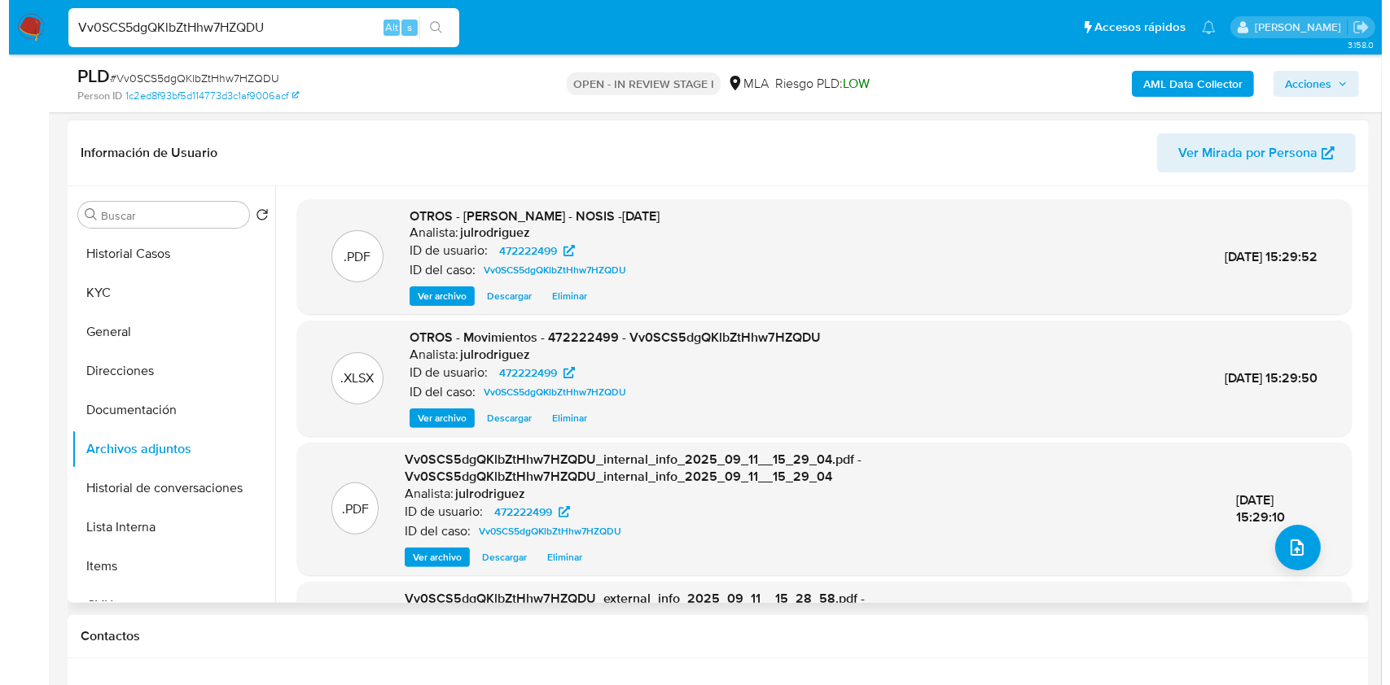
scroll to position [326, 0]
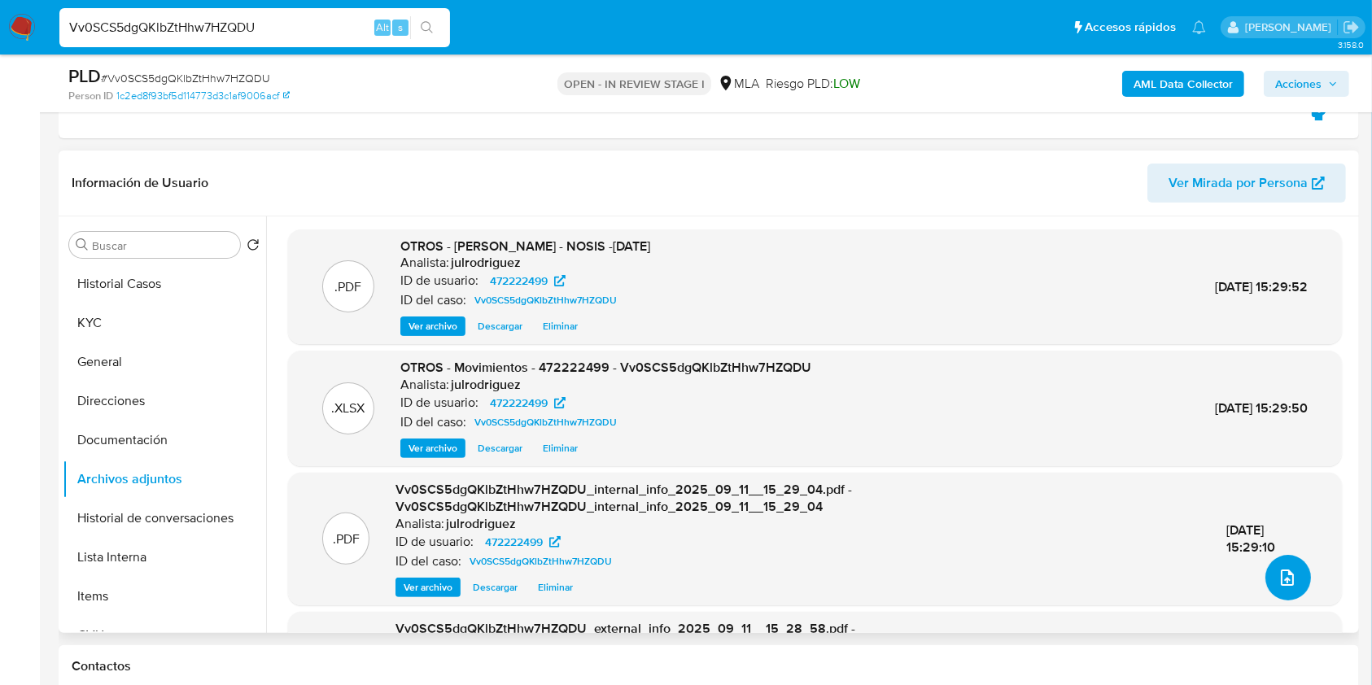
click at [1279, 568] on span "upload-file" at bounding box center [1288, 578] width 18 height 20
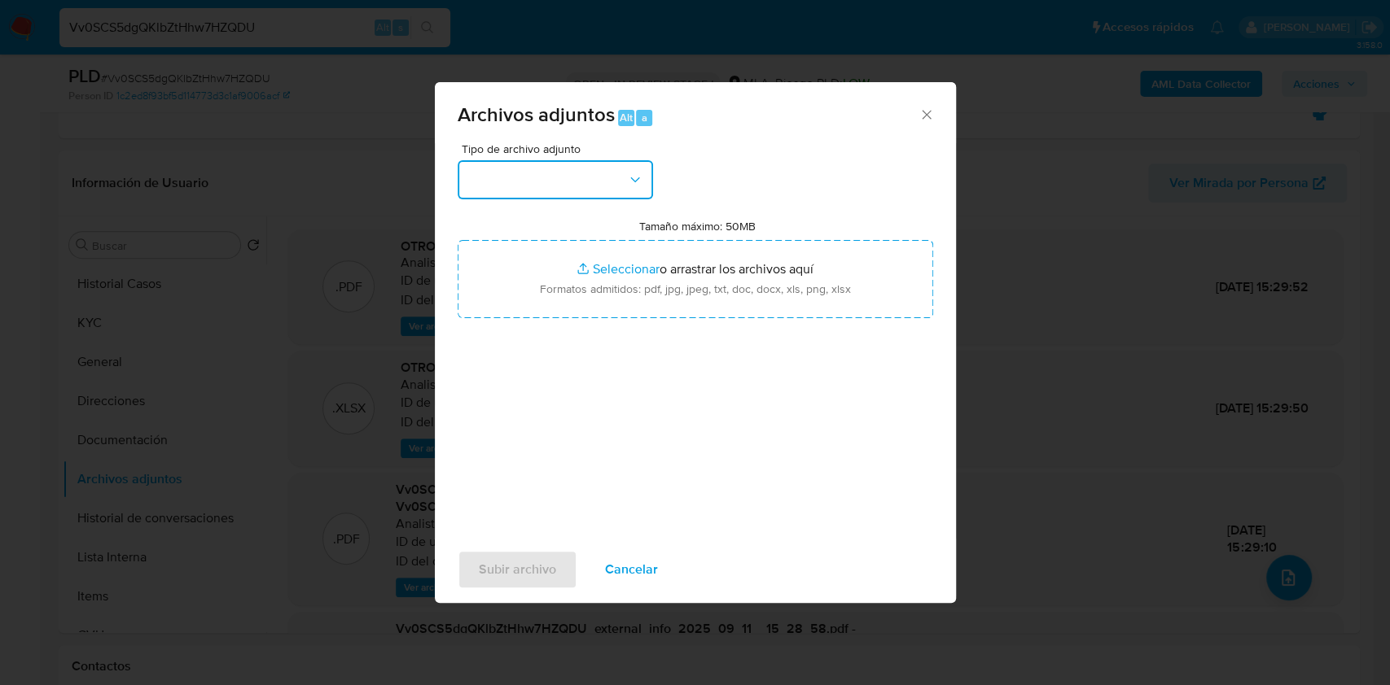
click at [554, 168] on button "button" at bounding box center [554, 179] width 195 height 39
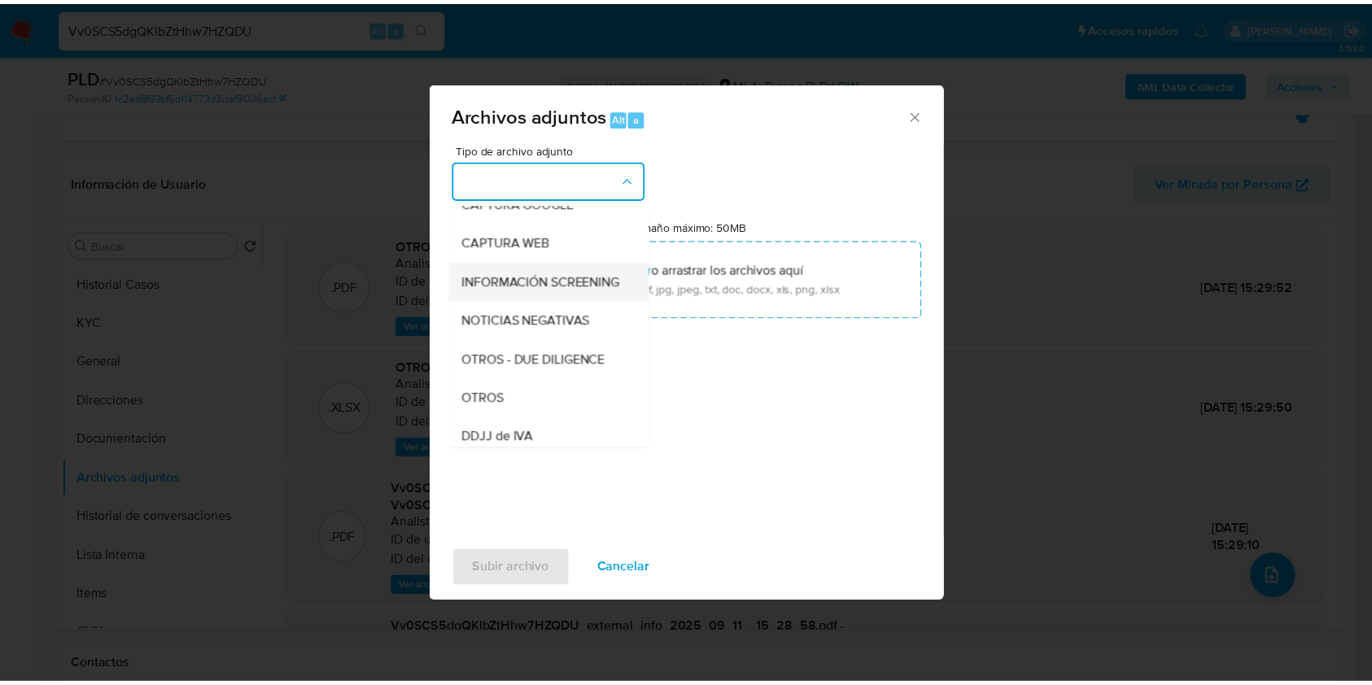
scroll to position [217, 0]
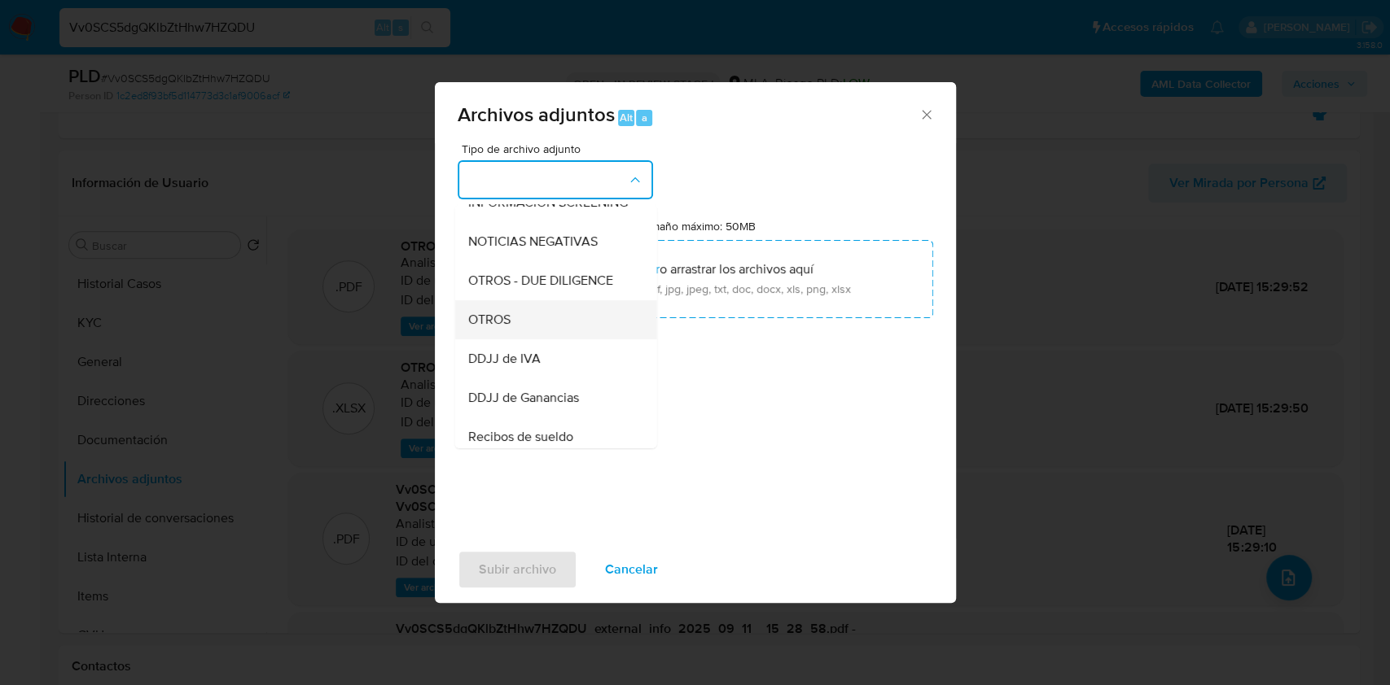
click at [506, 328] on span "OTROS" at bounding box center [488, 320] width 42 height 16
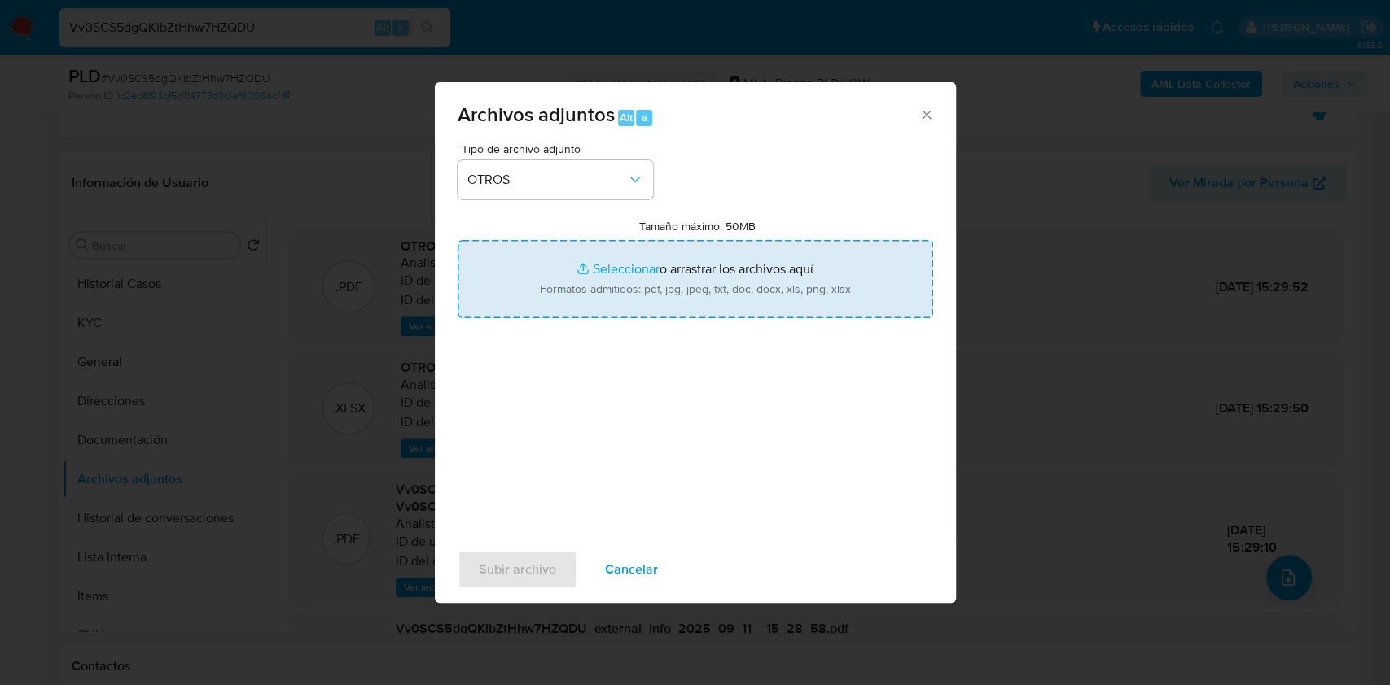
click at [640, 274] on input "Tamaño máximo: 50MB Seleccionar archivos" at bounding box center [694, 279] width 475 height 78
type input "C:\fakepath\ROI PROPOSAL - Caselog Vv0SCS5dgQKlbZtHhw7HZQDU_2025_08_19_09_52_51…"
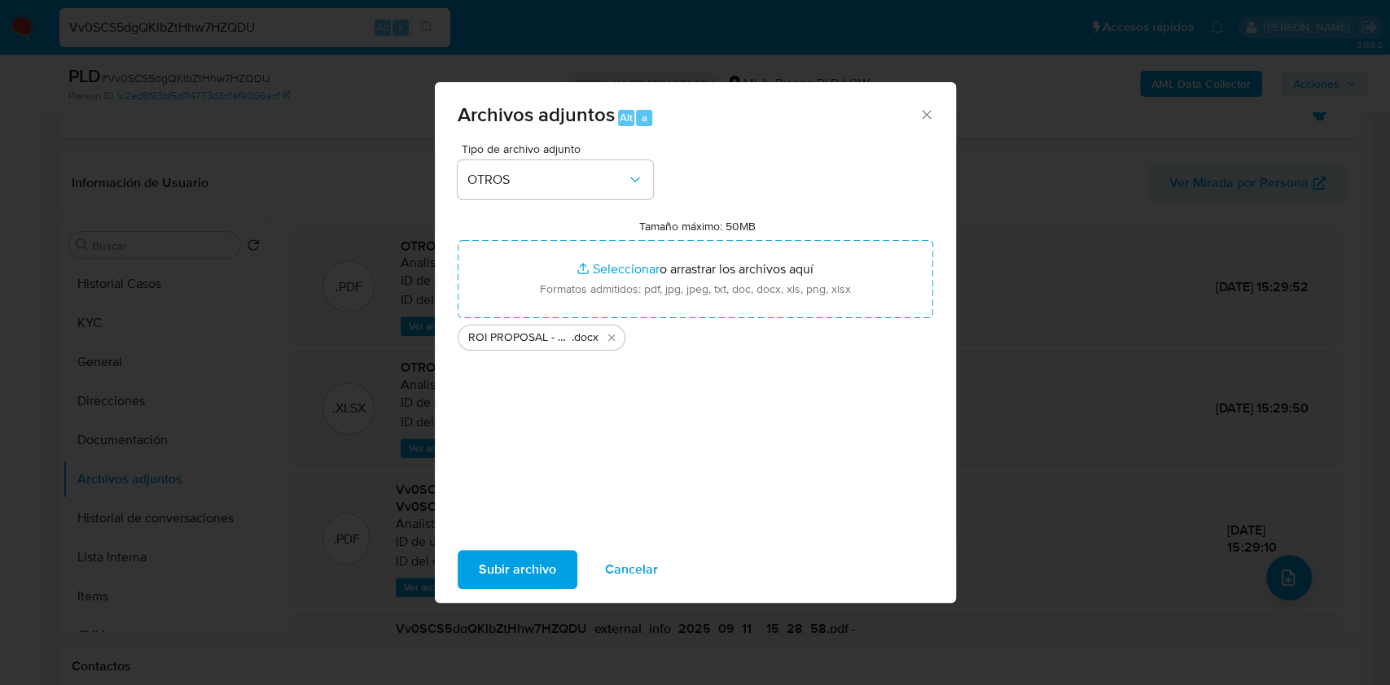
click at [545, 558] on span "Subir archivo" at bounding box center [517, 570] width 77 height 36
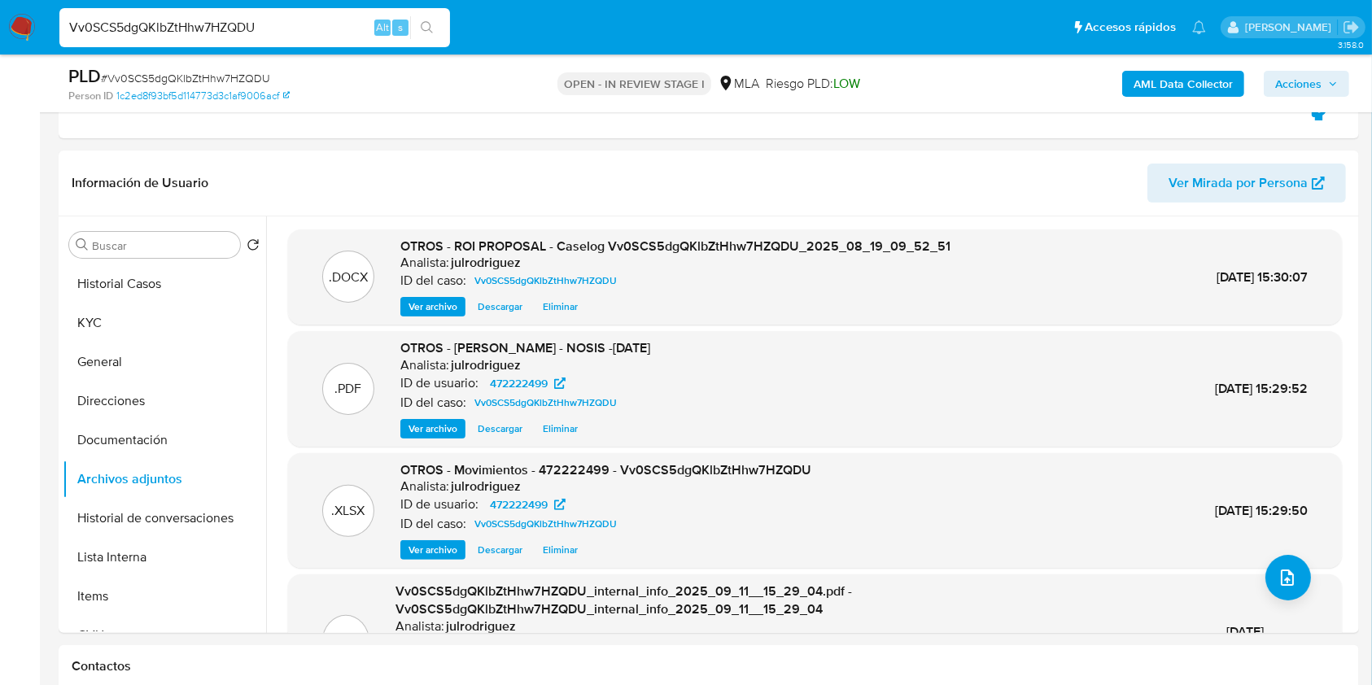
click at [1308, 81] on span "Acciones" at bounding box center [1299, 84] width 46 height 26
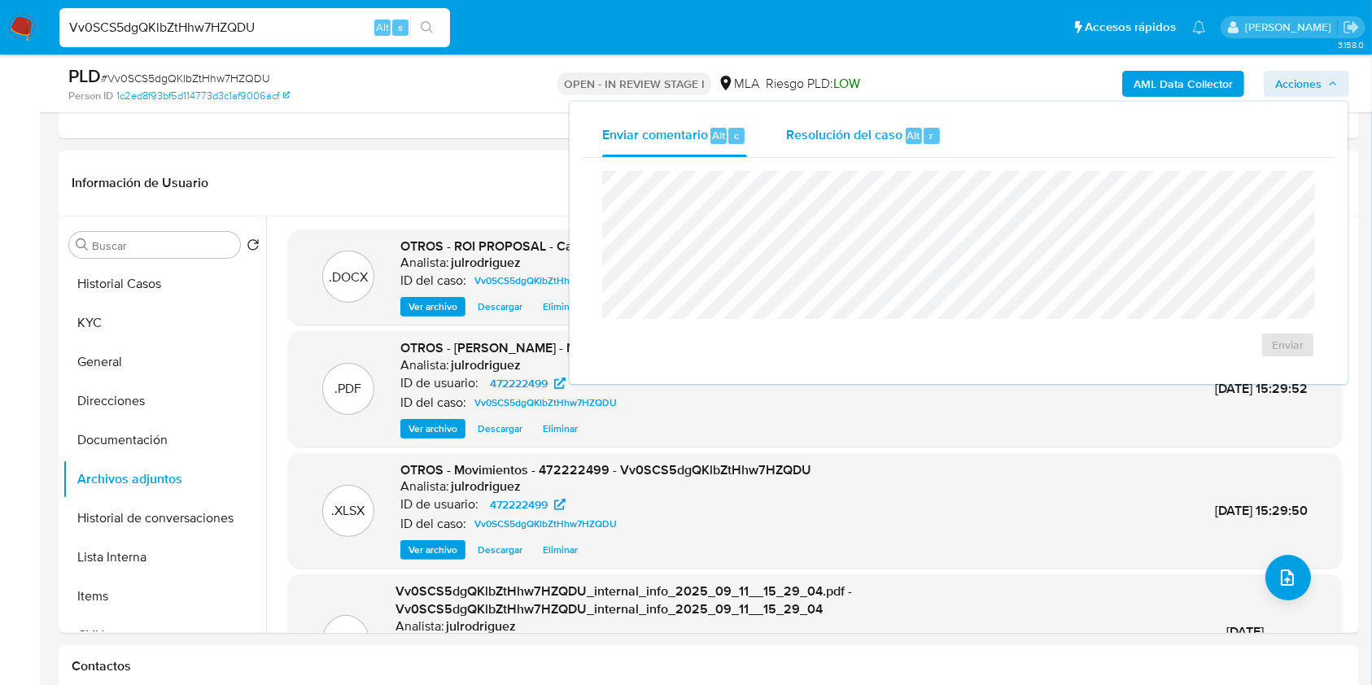
click at [859, 134] on span "Resolución del caso" at bounding box center [844, 134] width 116 height 19
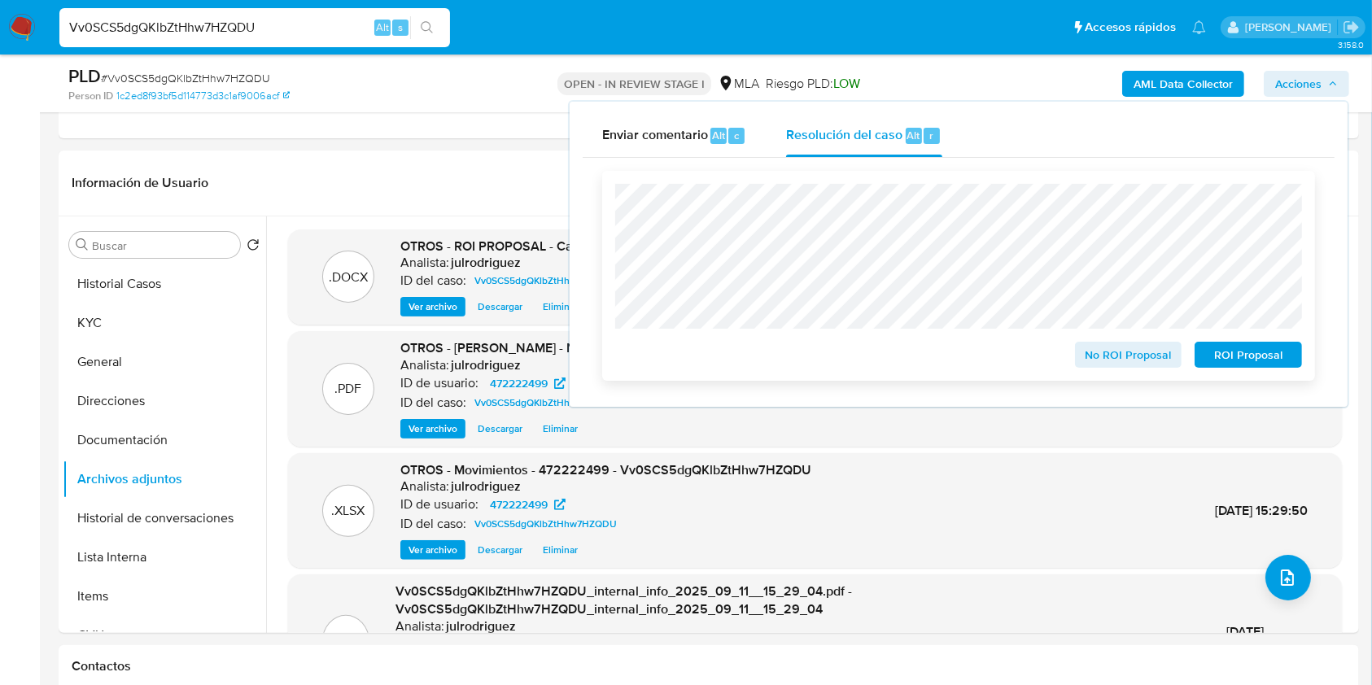
click at [1219, 350] on span "ROI Proposal" at bounding box center [1248, 355] width 85 height 23
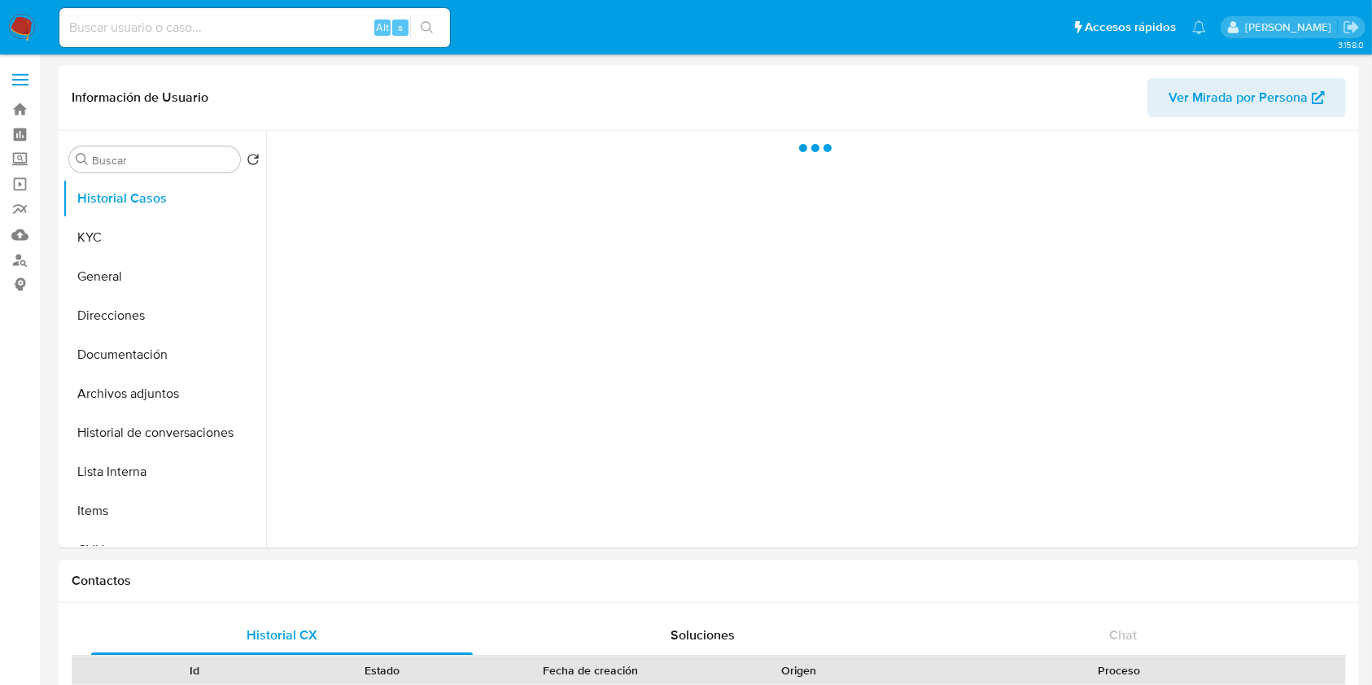
select select "10"
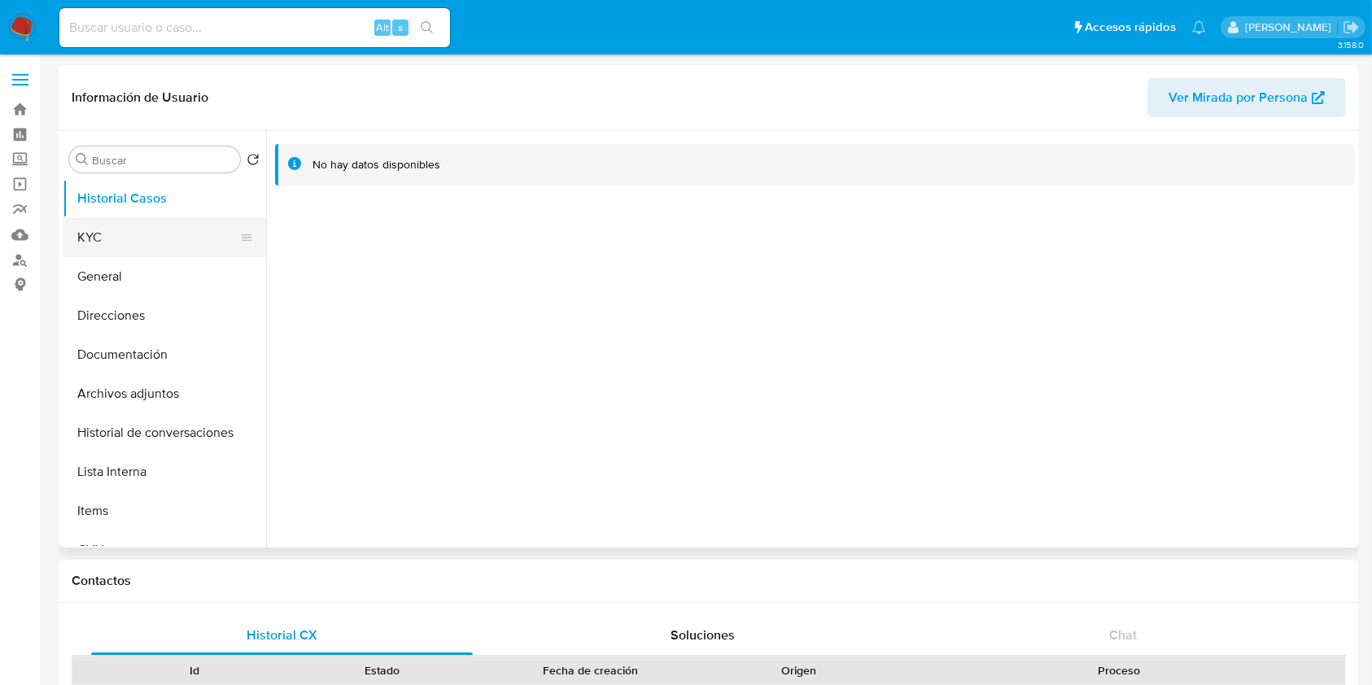
click at [156, 233] on button "KYC" at bounding box center [158, 237] width 190 height 39
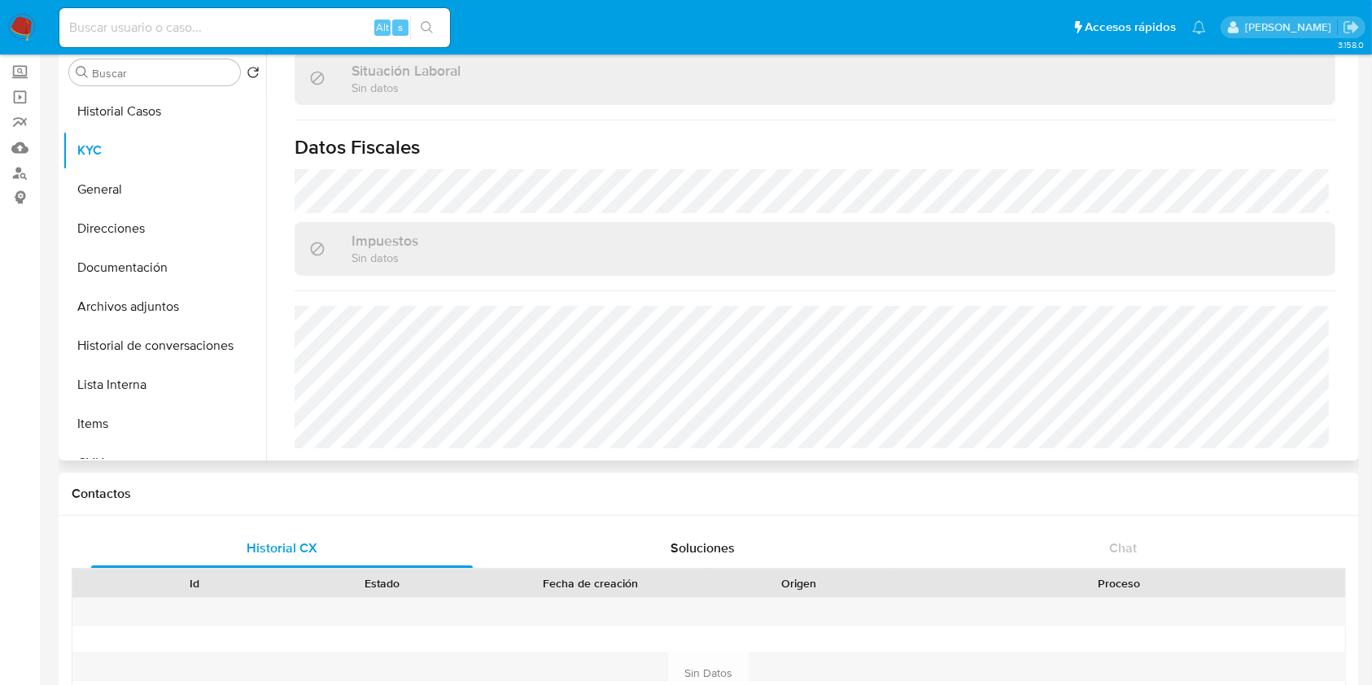
scroll to position [108, 0]
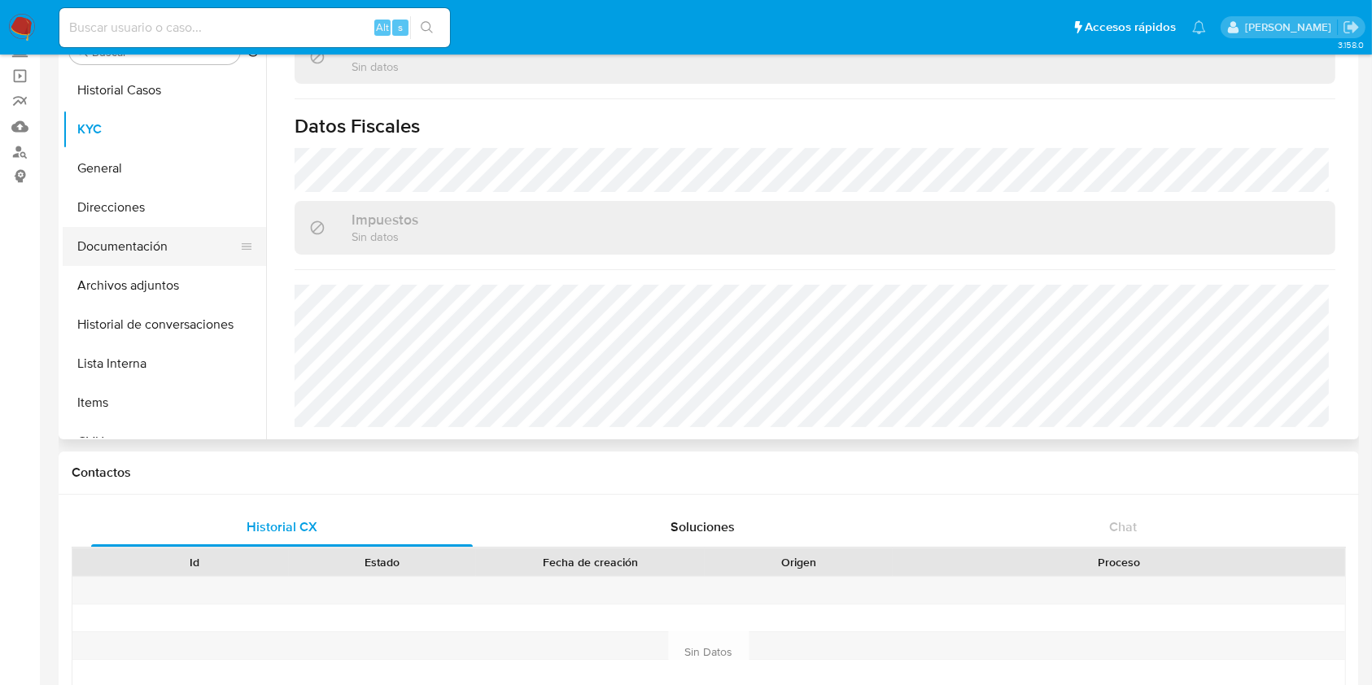
click at [143, 244] on button "Documentación" at bounding box center [158, 246] width 190 height 39
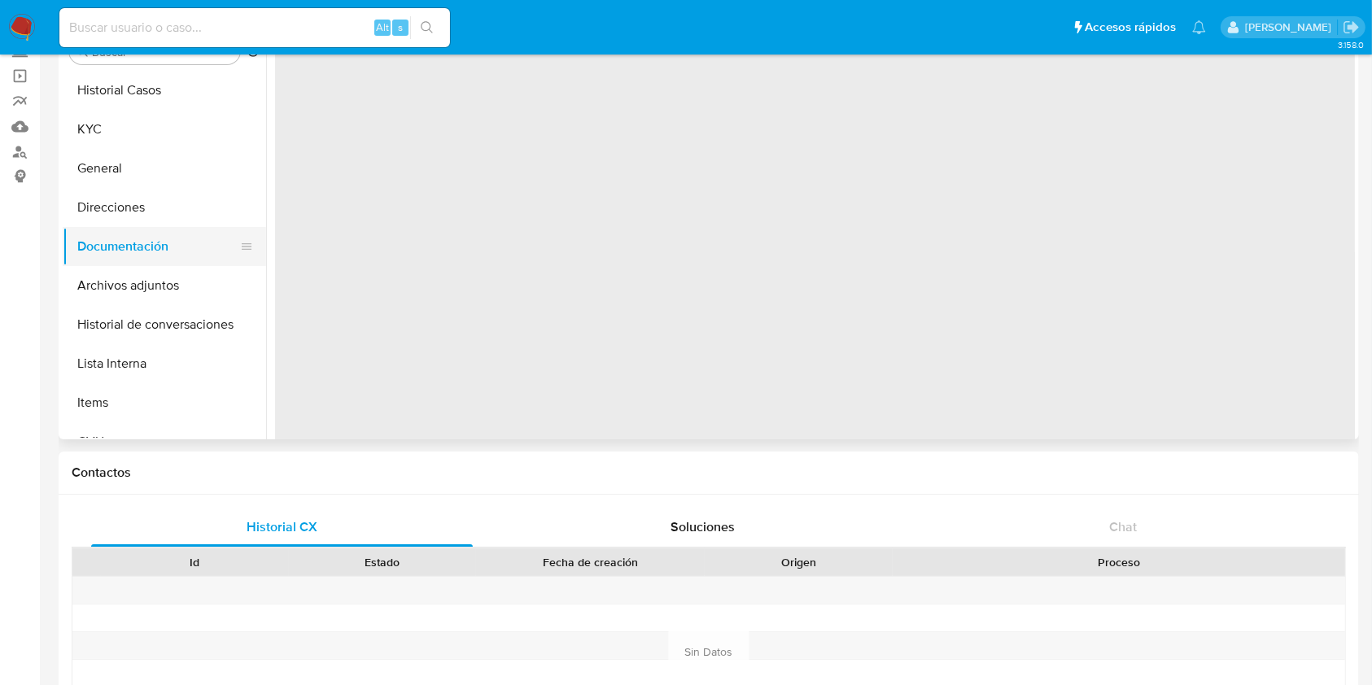
scroll to position [0, 0]
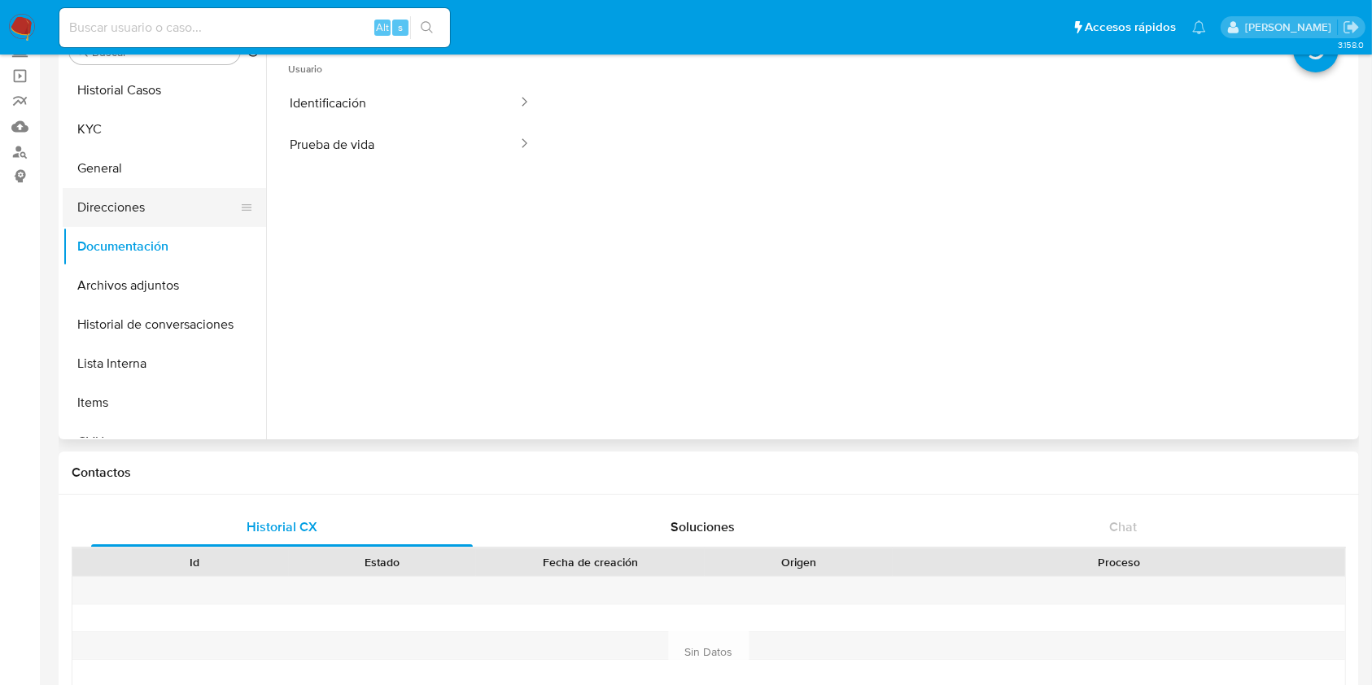
click at [156, 218] on button "Direcciones" at bounding box center [158, 207] width 190 height 39
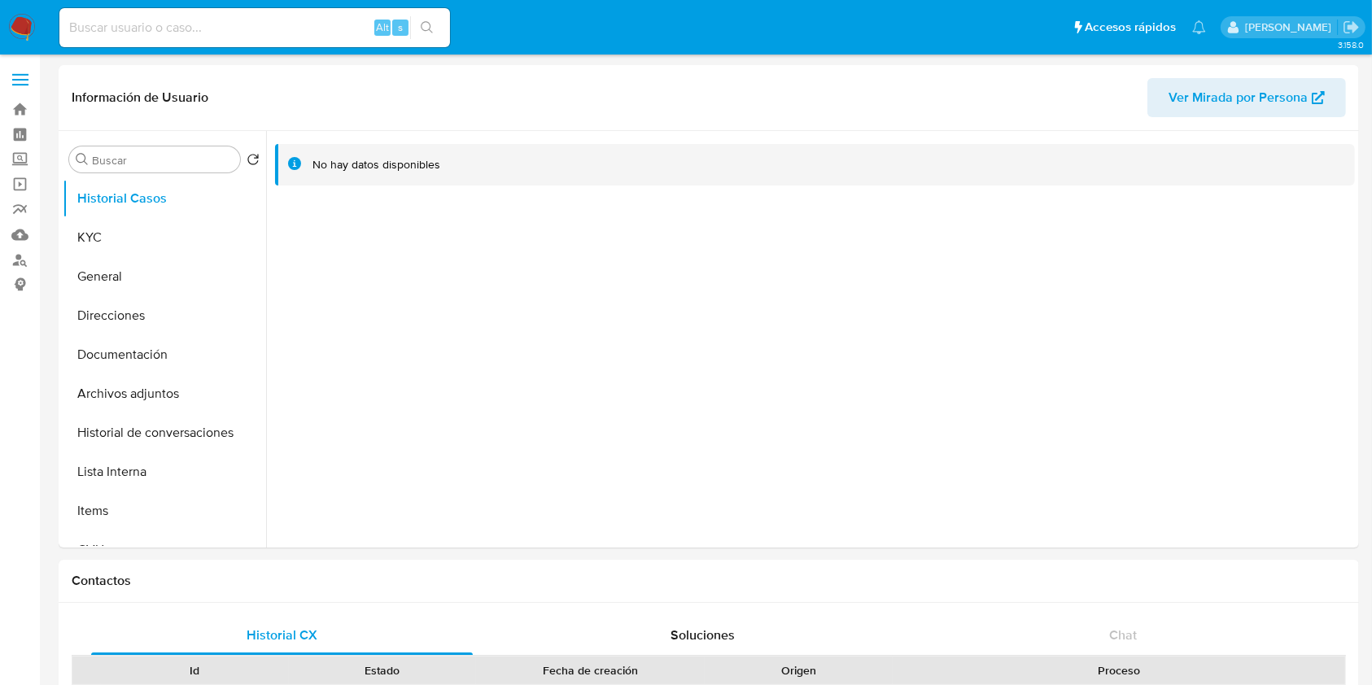
select select "10"
click at [150, 226] on button "KYC" at bounding box center [158, 237] width 190 height 39
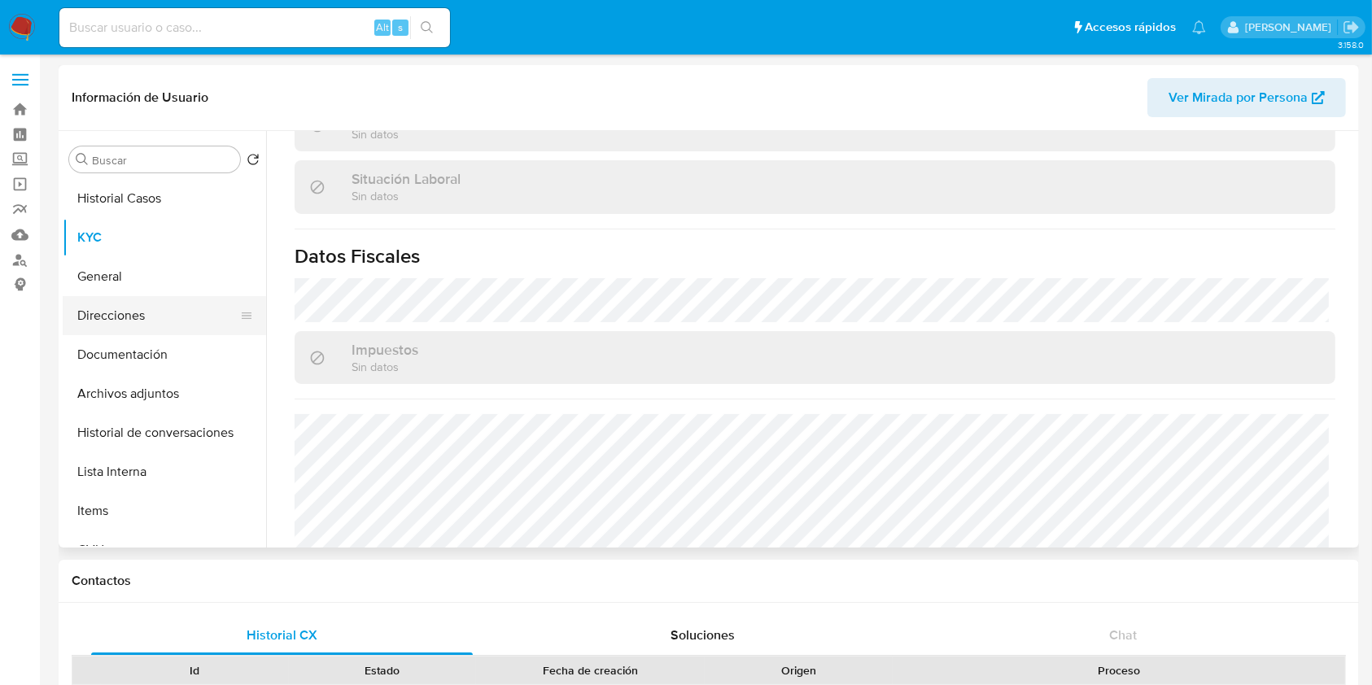
scroll to position [818, 0]
click at [103, 317] on button "Direcciones" at bounding box center [158, 315] width 190 height 39
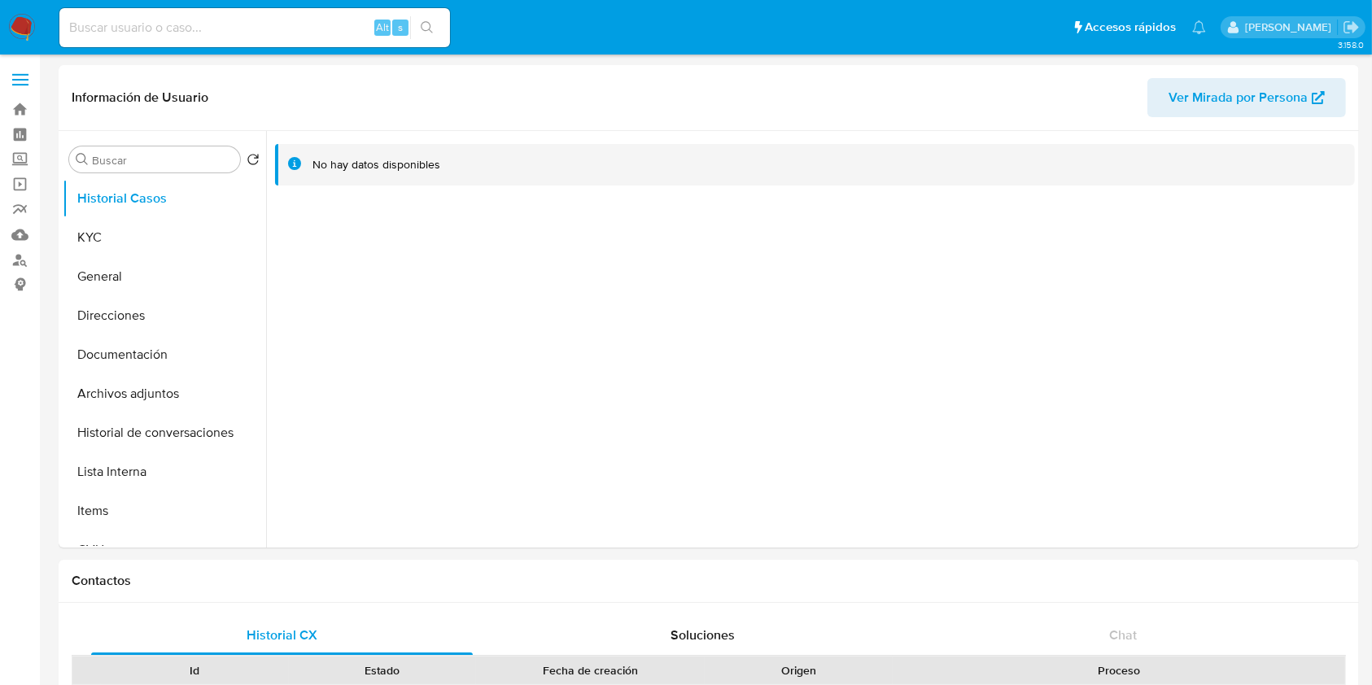
select select "10"
click at [177, 227] on button "KYC" at bounding box center [158, 237] width 190 height 39
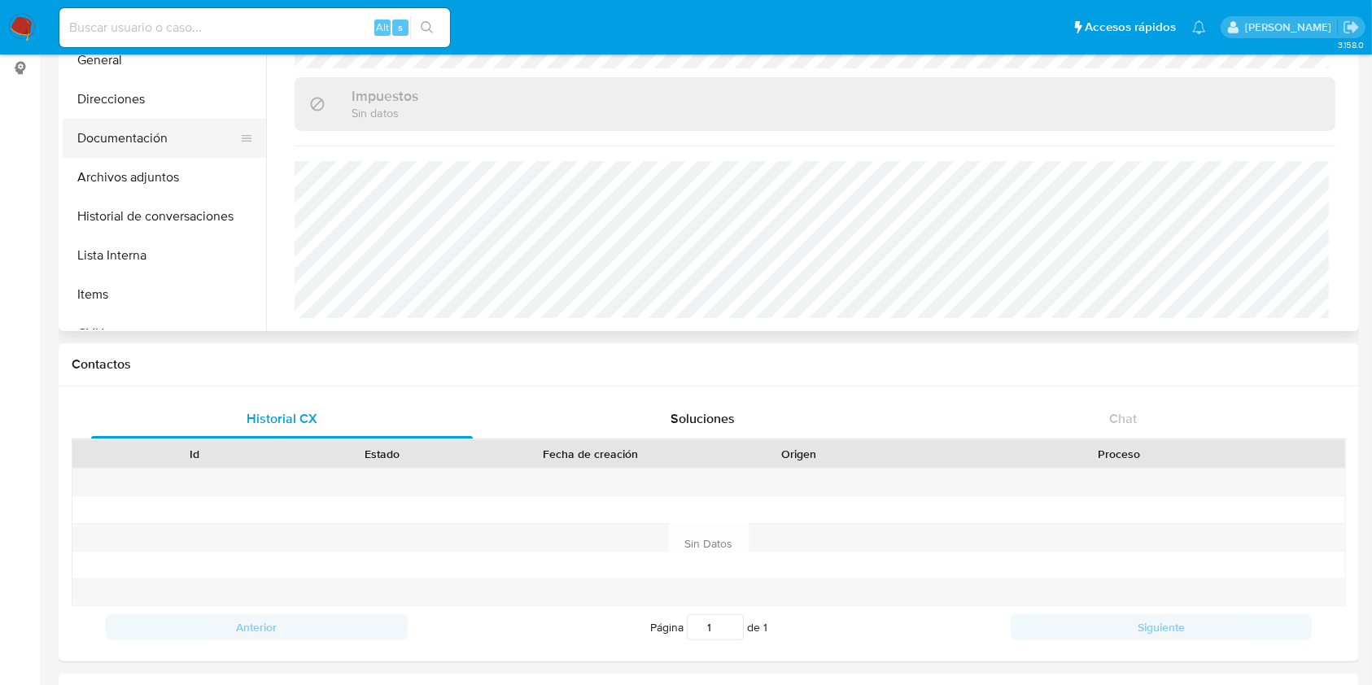
scroll to position [857, 0]
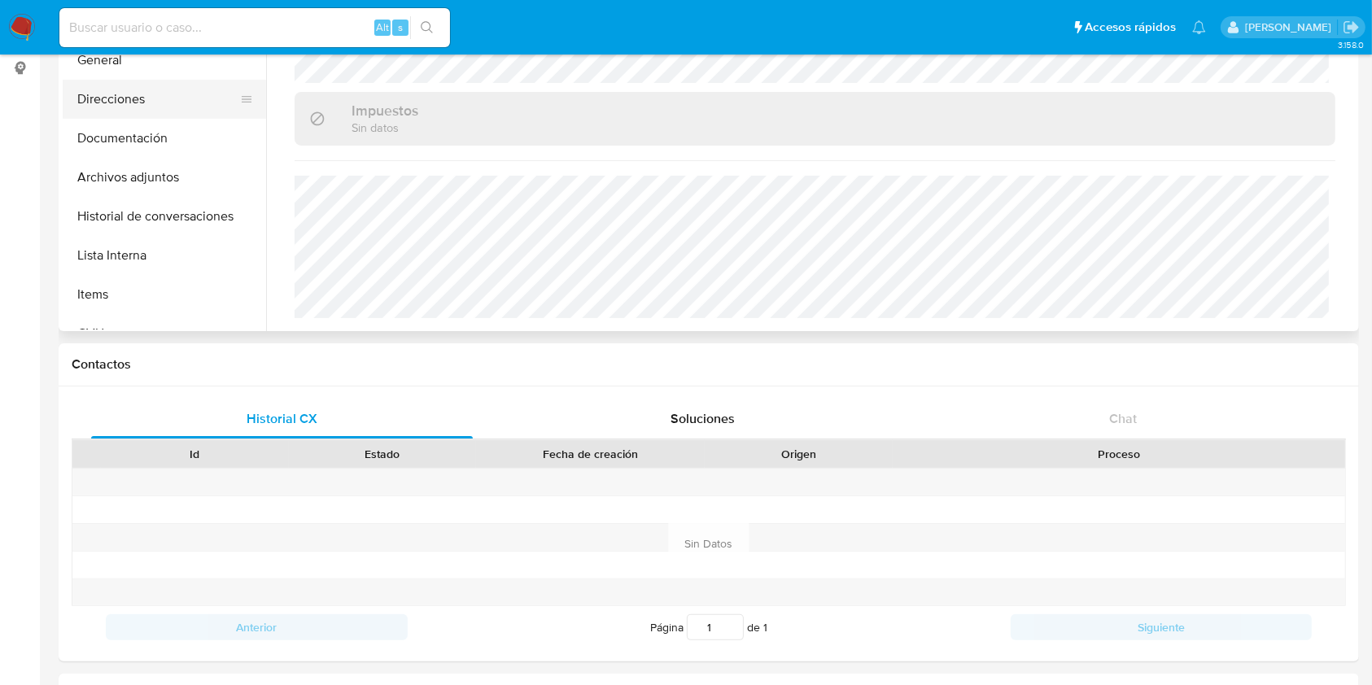
click at [129, 103] on button "Direcciones" at bounding box center [158, 99] width 190 height 39
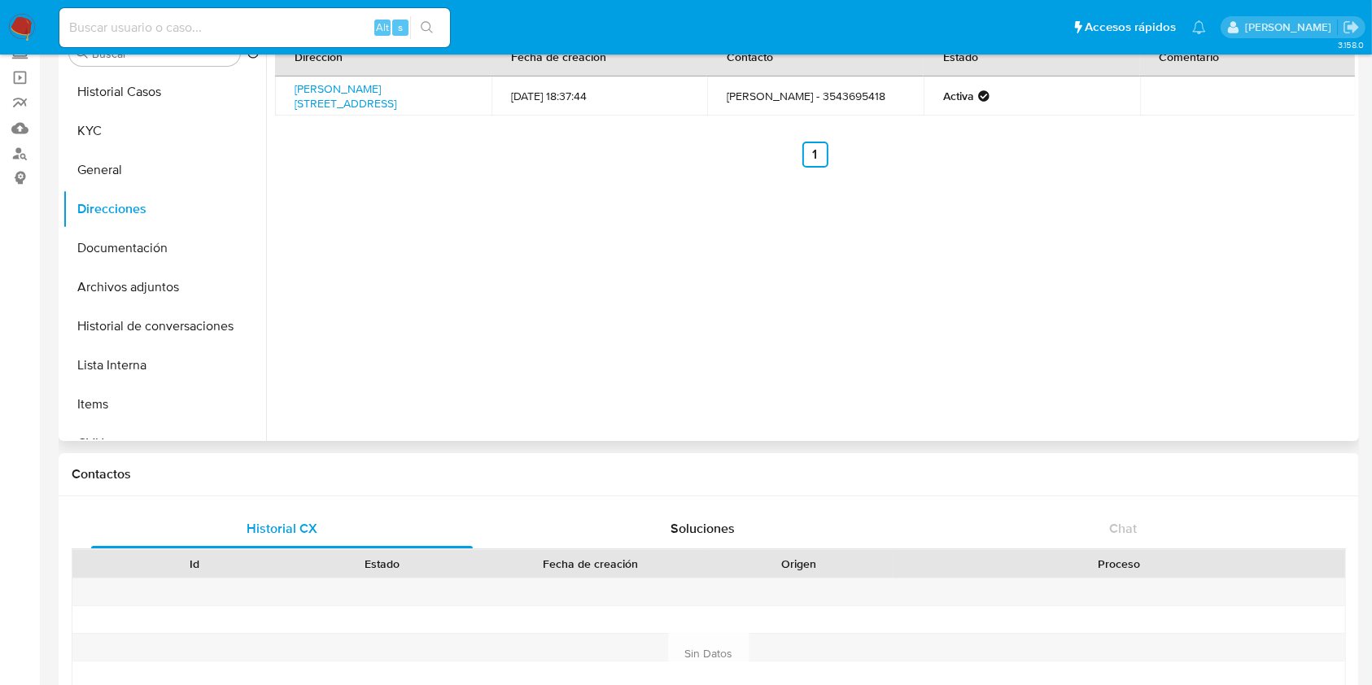
scroll to position [0, 0]
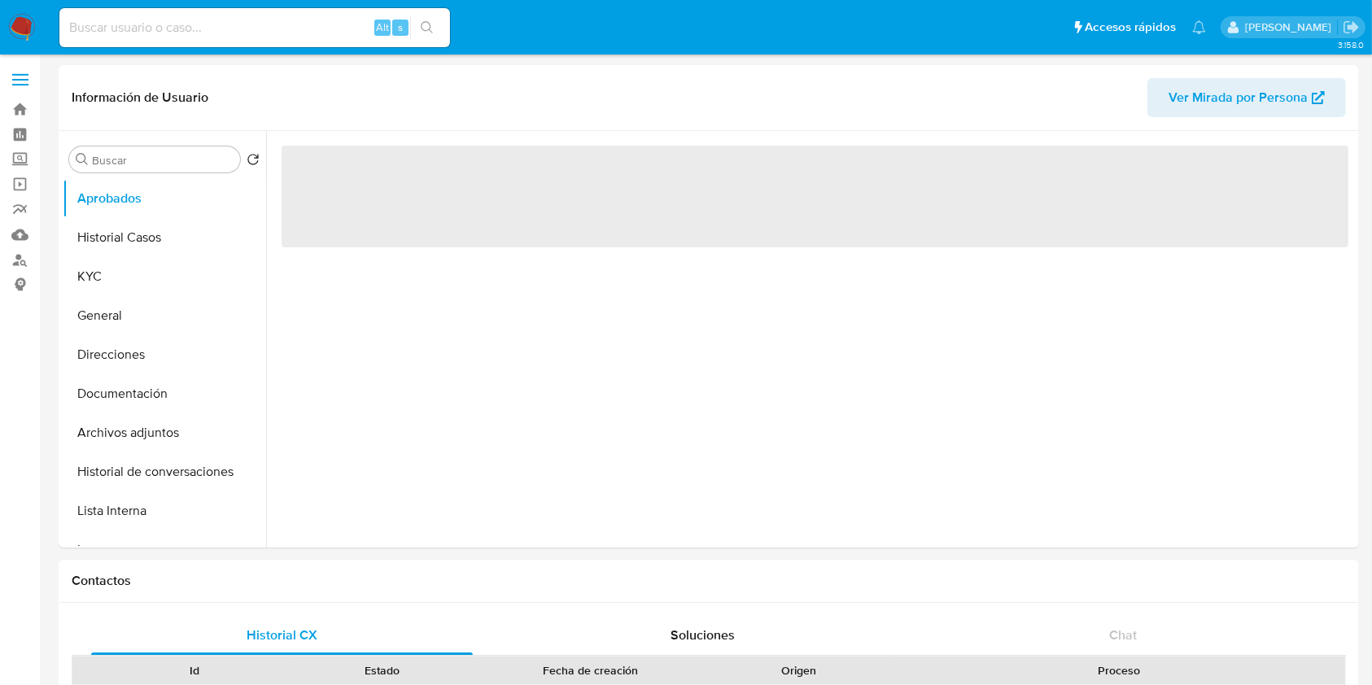
select select "10"
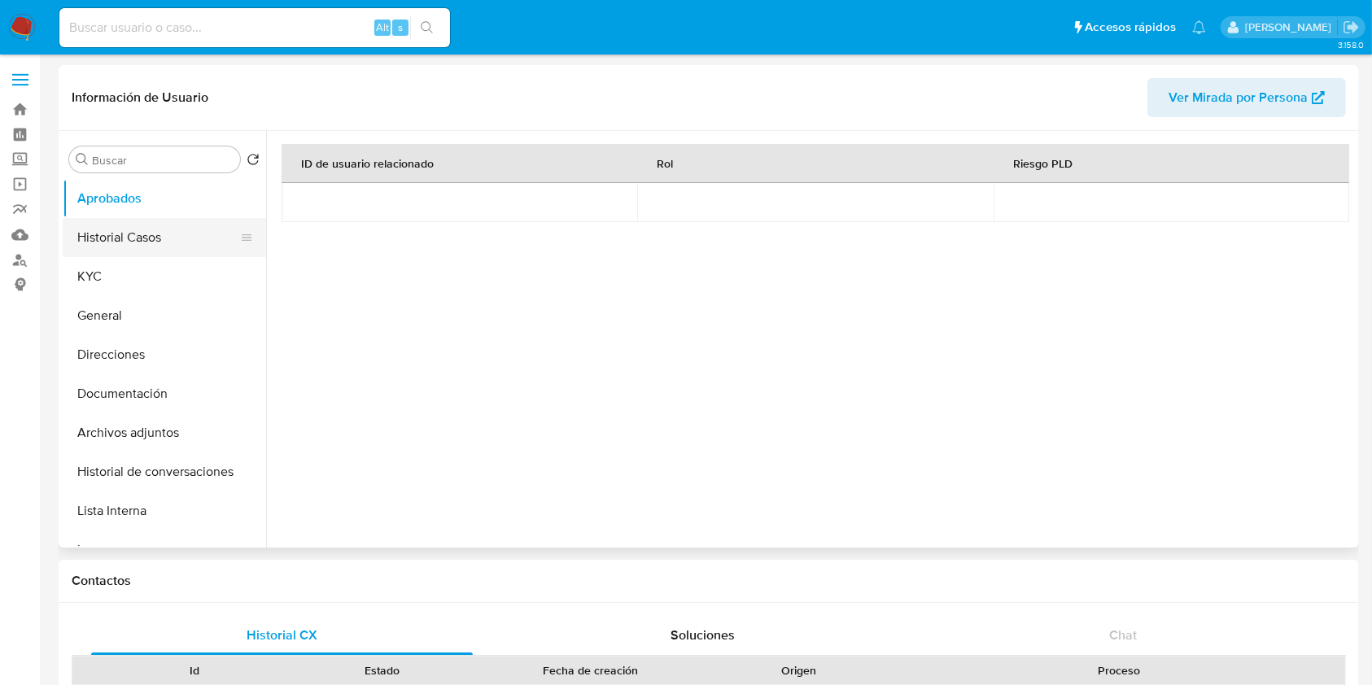
click at [118, 249] on button "Historial Casos" at bounding box center [158, 237] width 190 height 39
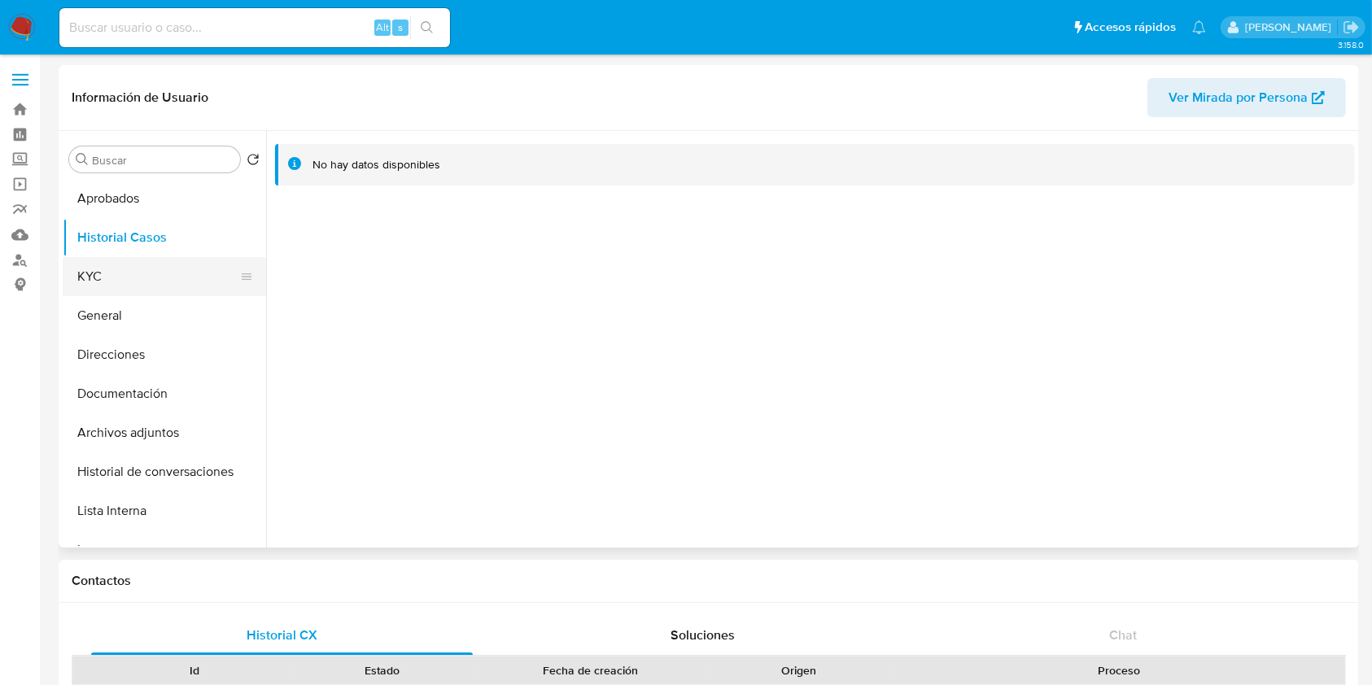
click at [117, 279] on button "KYC" at bounding box center [158, 276] width 190 height 39
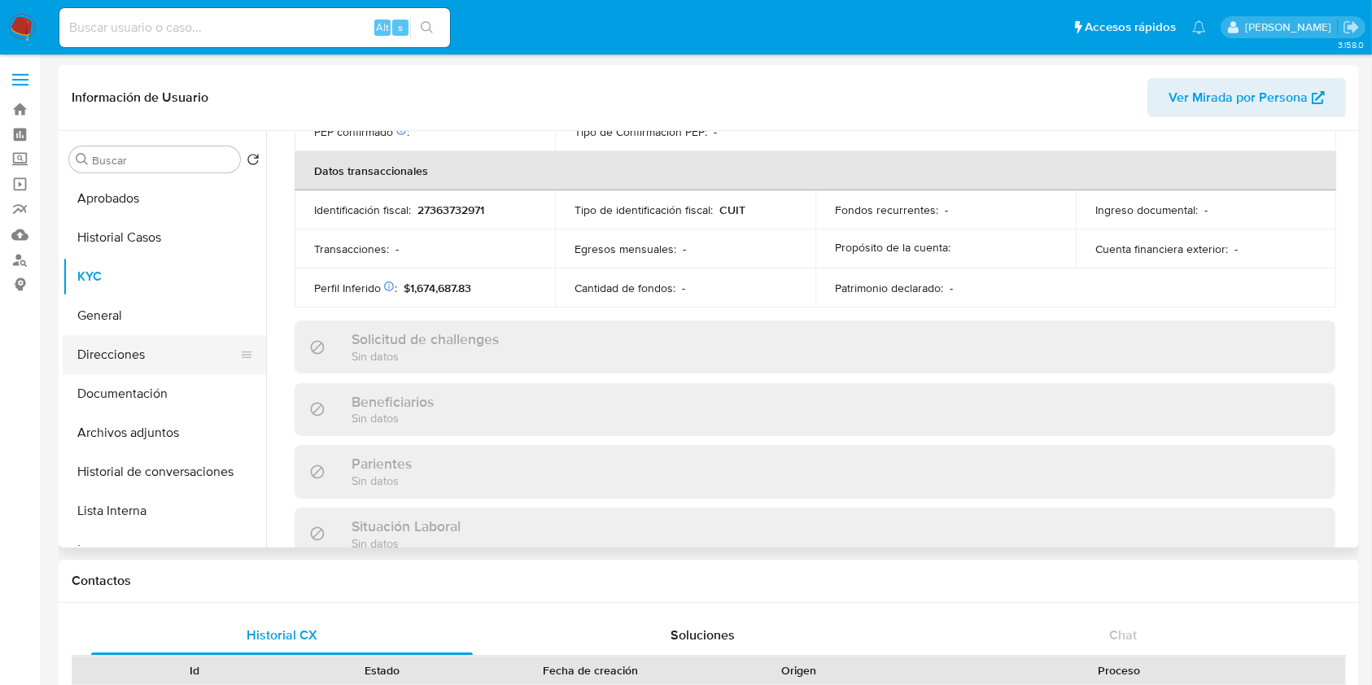
scroll to position [857, 0]
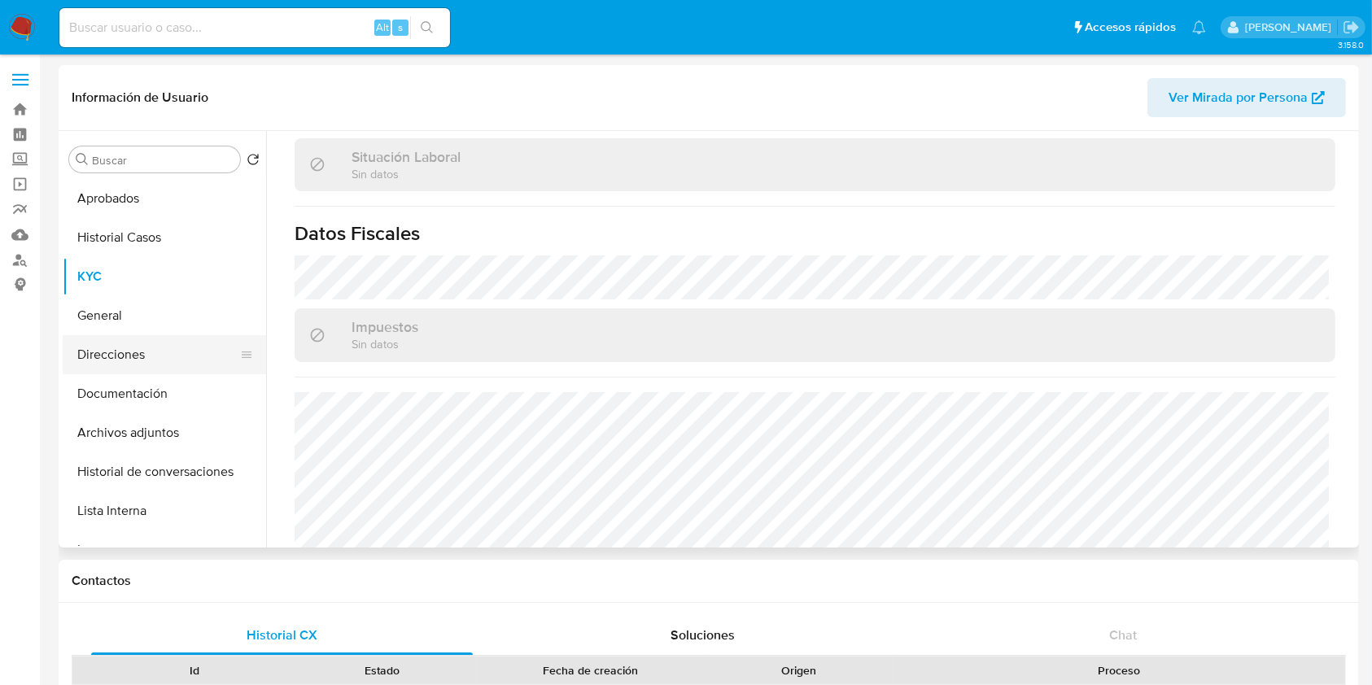
click at [90, 352] on button "Direcciones" at bounding box center [158, 354] width 190 height 39
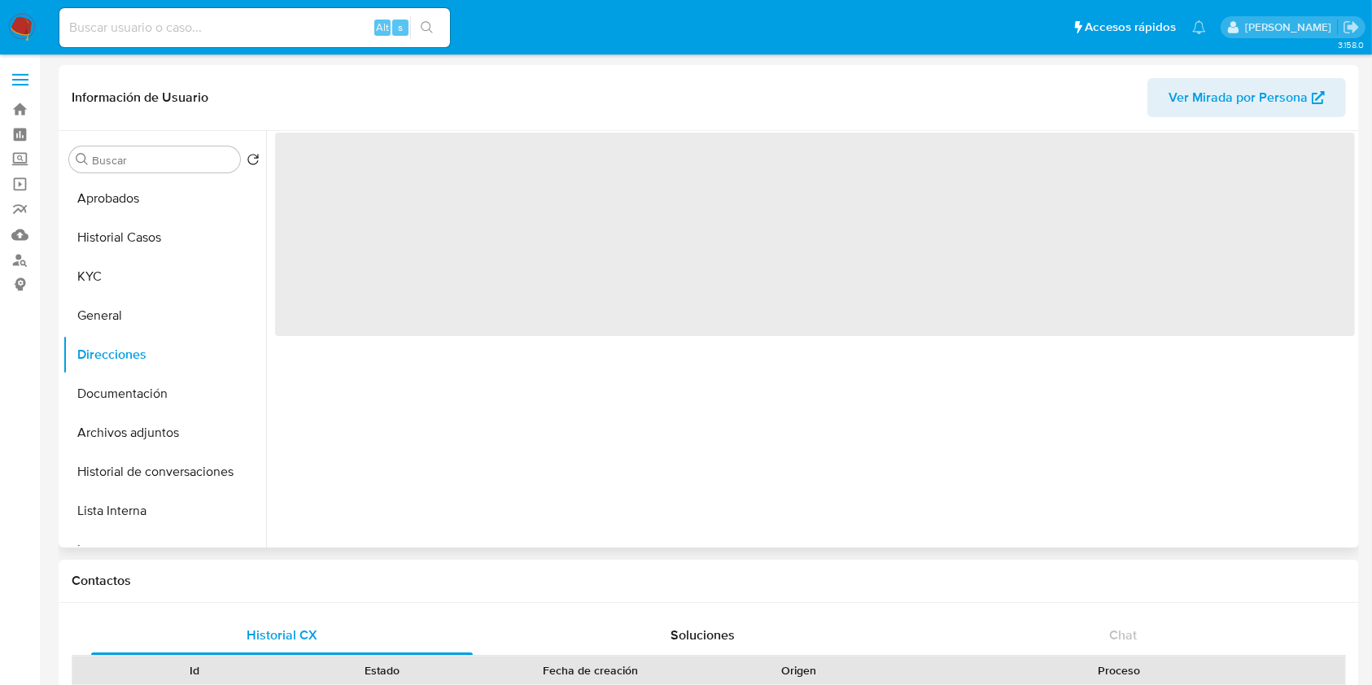
scroll to position [0, 0]
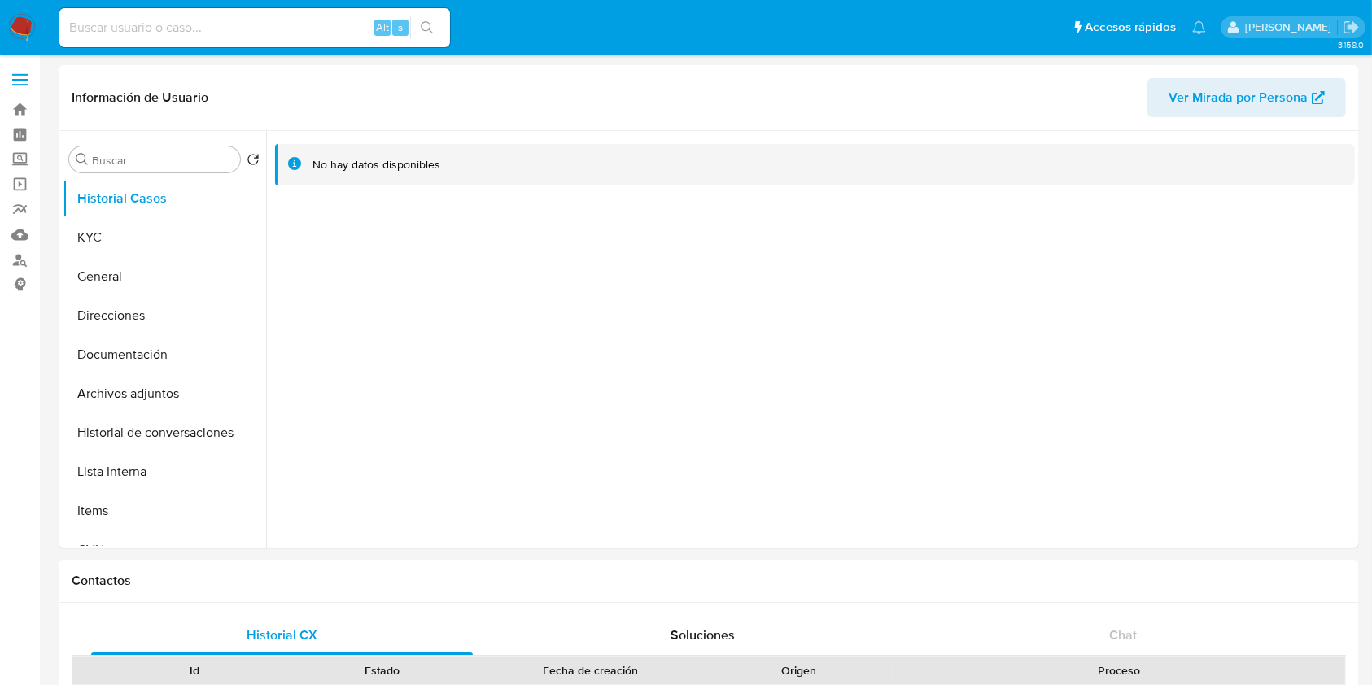
select select "10"
click at [103, 248] on button "KYC" at bounding box center [158, 237] width 190 height 39
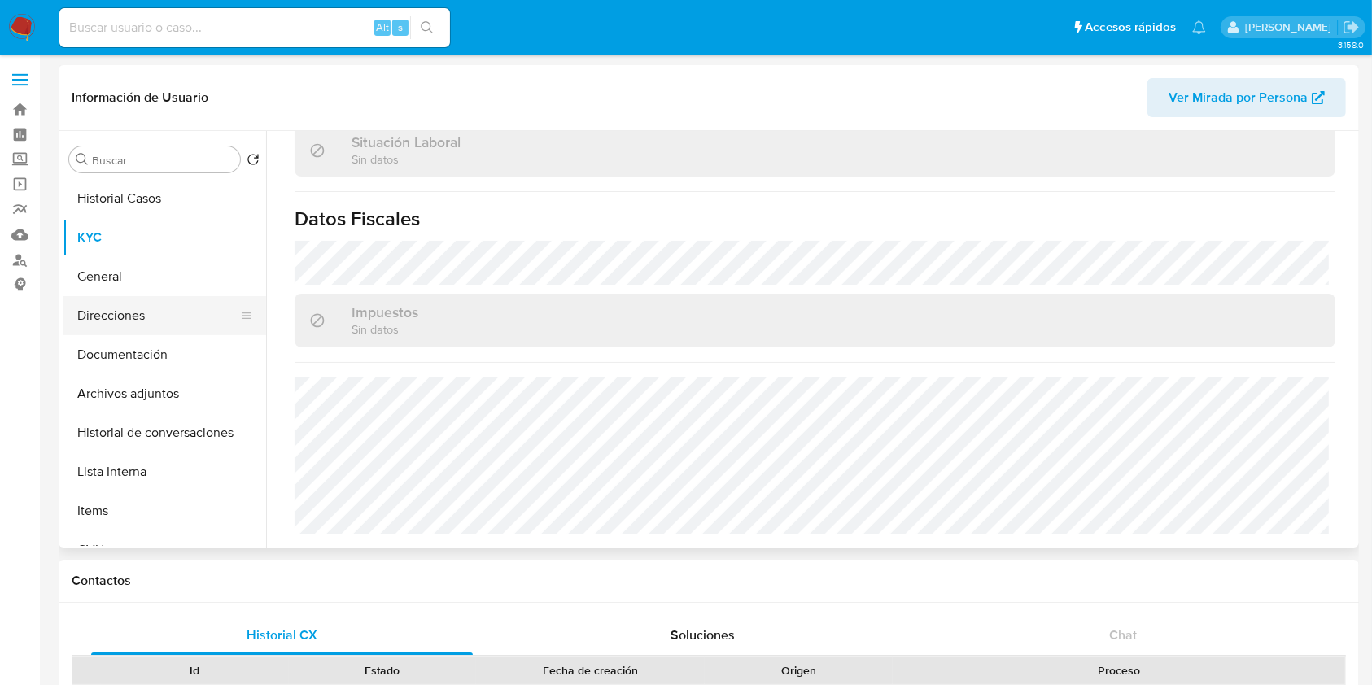
scroll to position [857, 0]
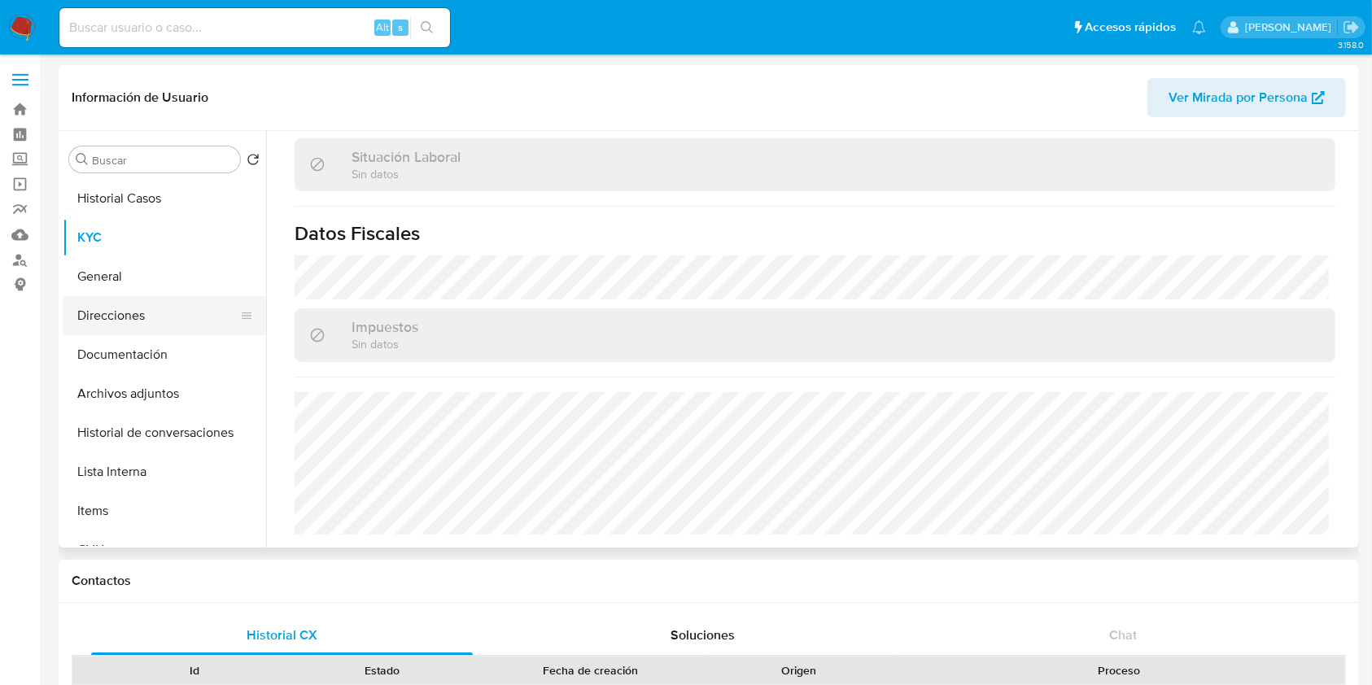
click at [115, 320] on button "Direcciones" at bounding box center [158, 315] width 190 height 39
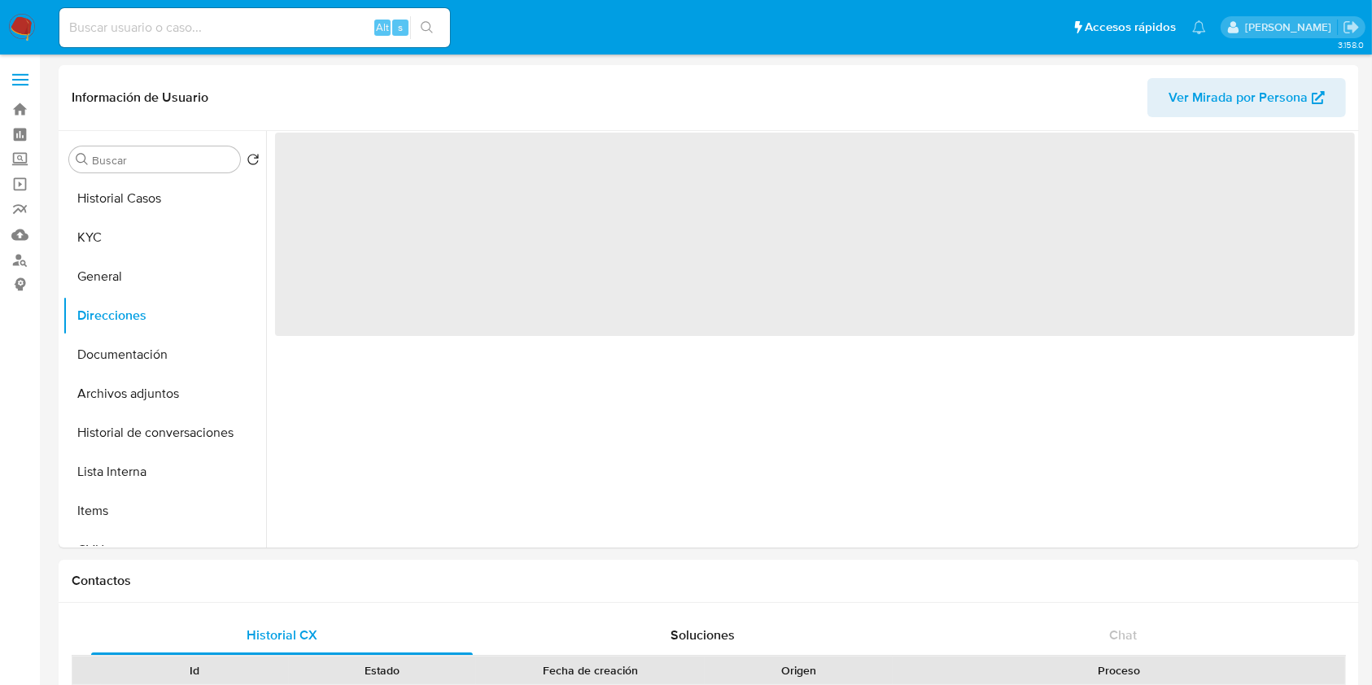
scroll to position [0, 0]
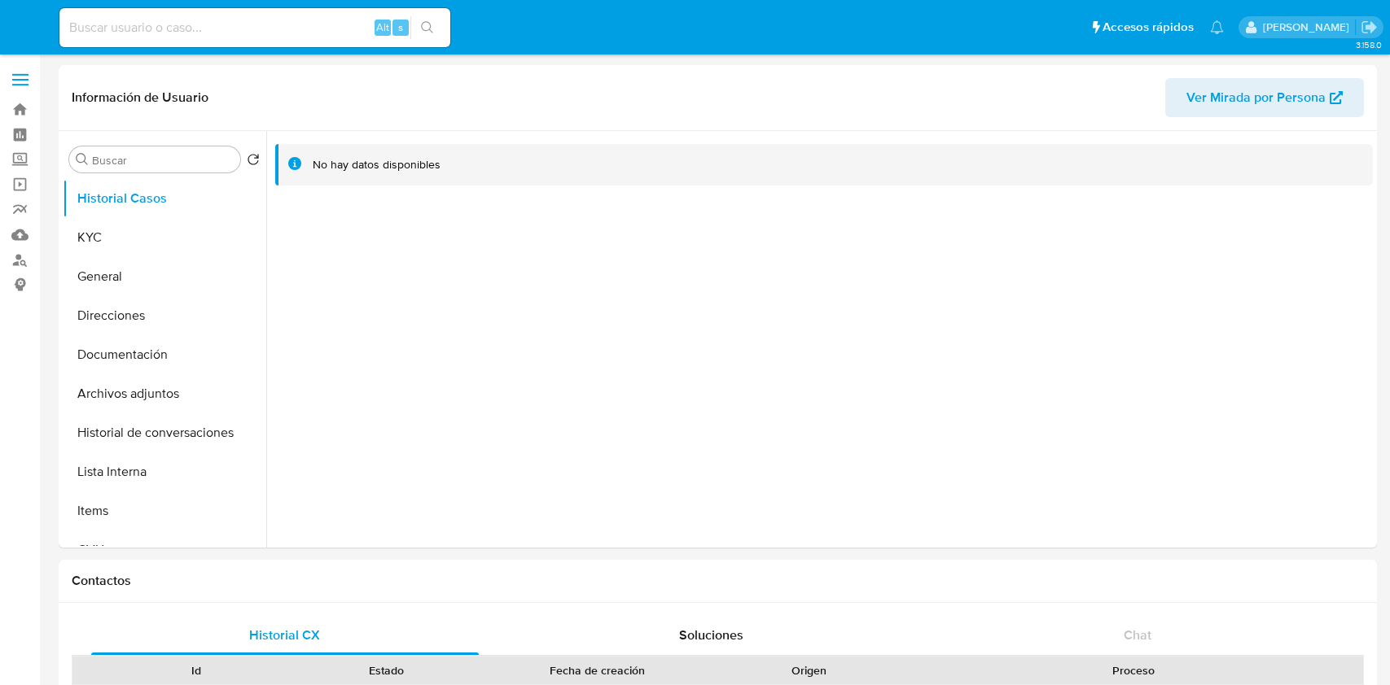
select select "10"
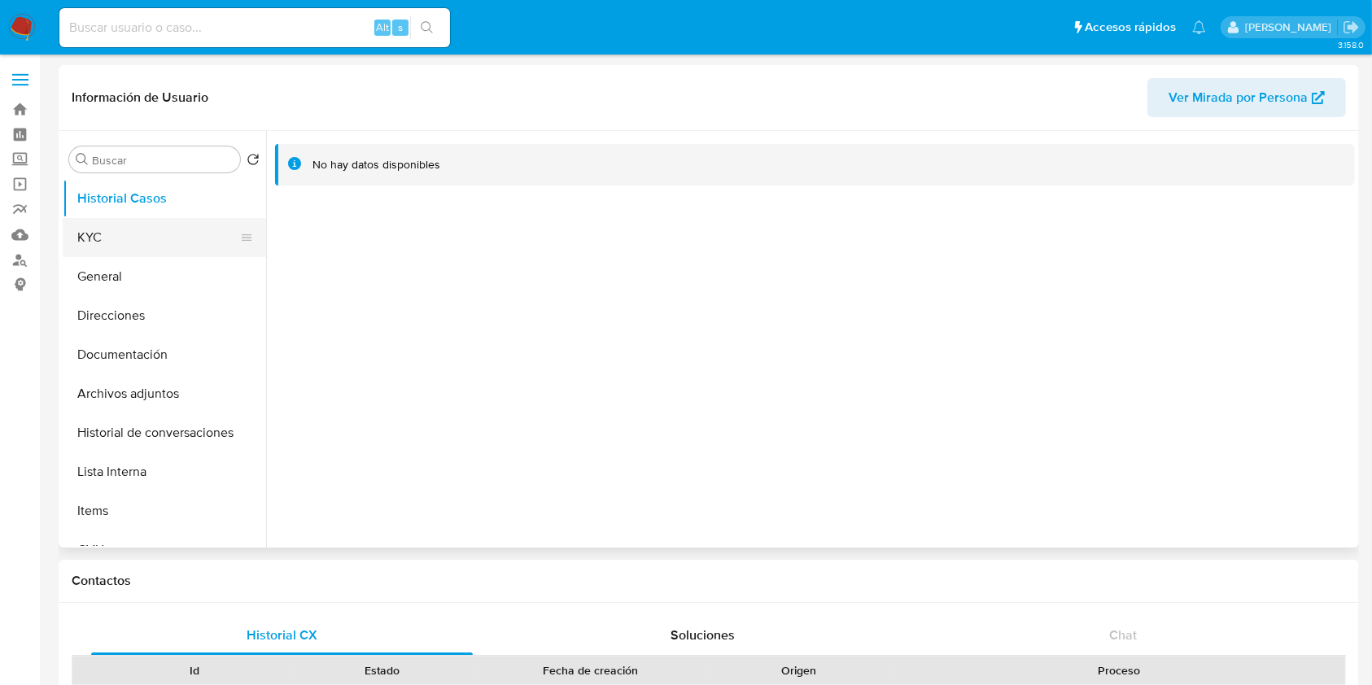
click at [148, 221] on button "KYC" at bounding box center [158, 237] width 190 height 39
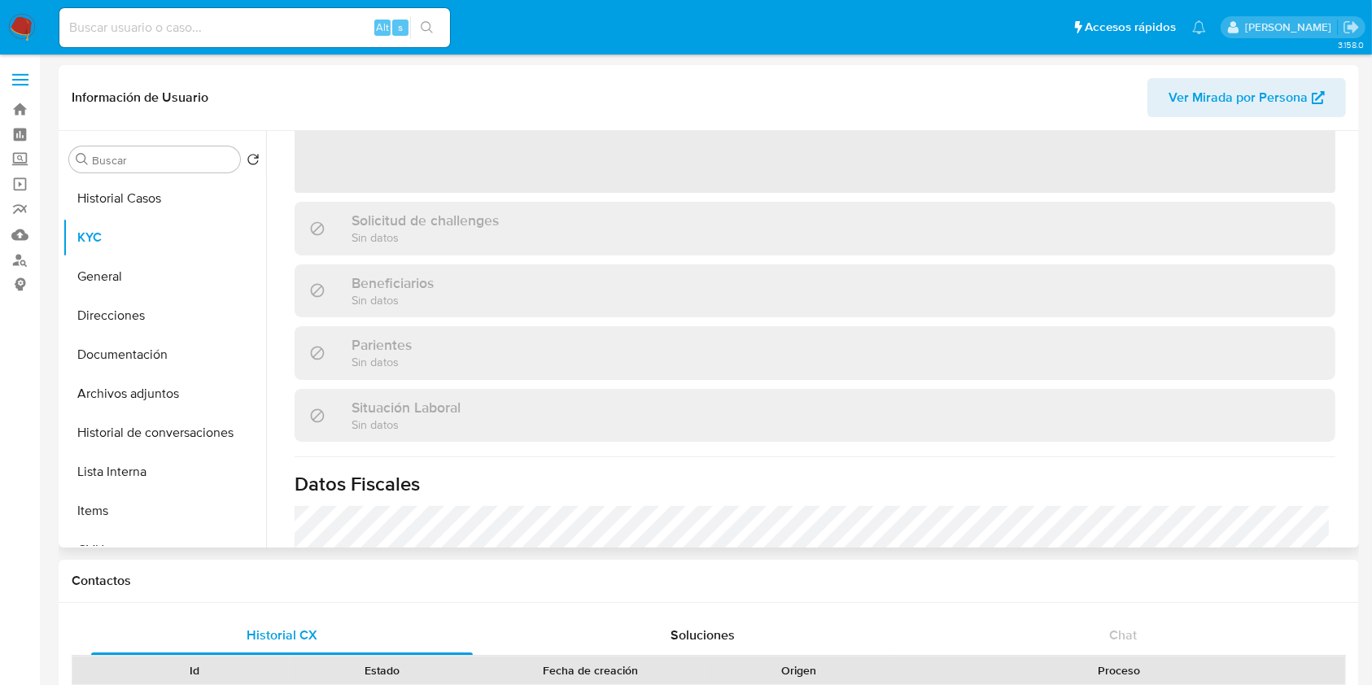
scroll to position [488, 0]
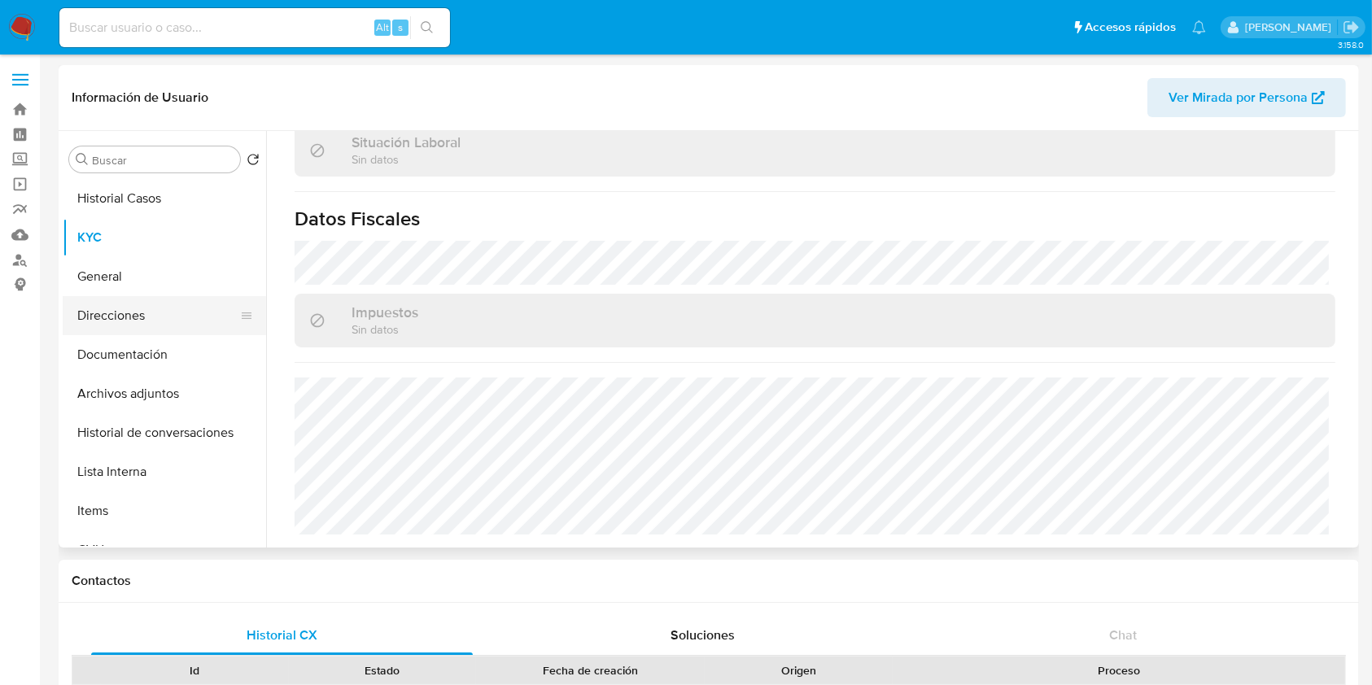
click at [127, 320] on button "Direcciones" at bounding box center [158, 315] width 190 height 39
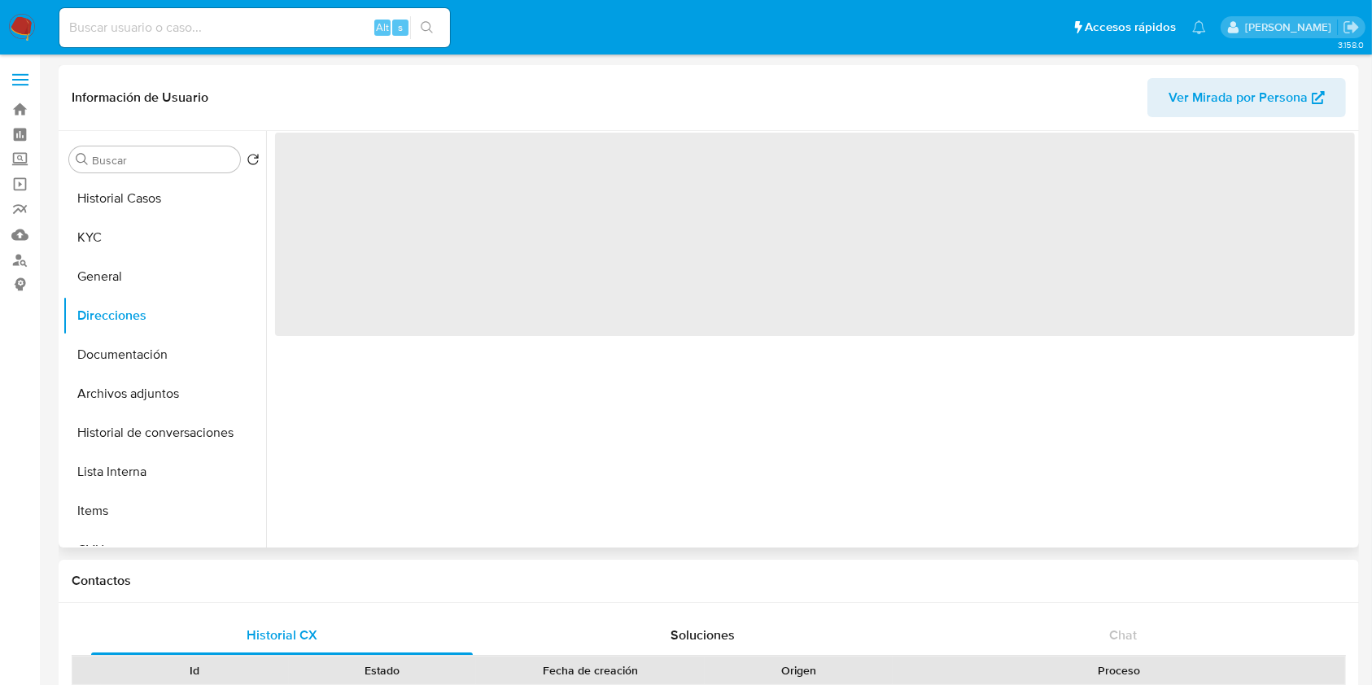
scroll to position [0, 0]
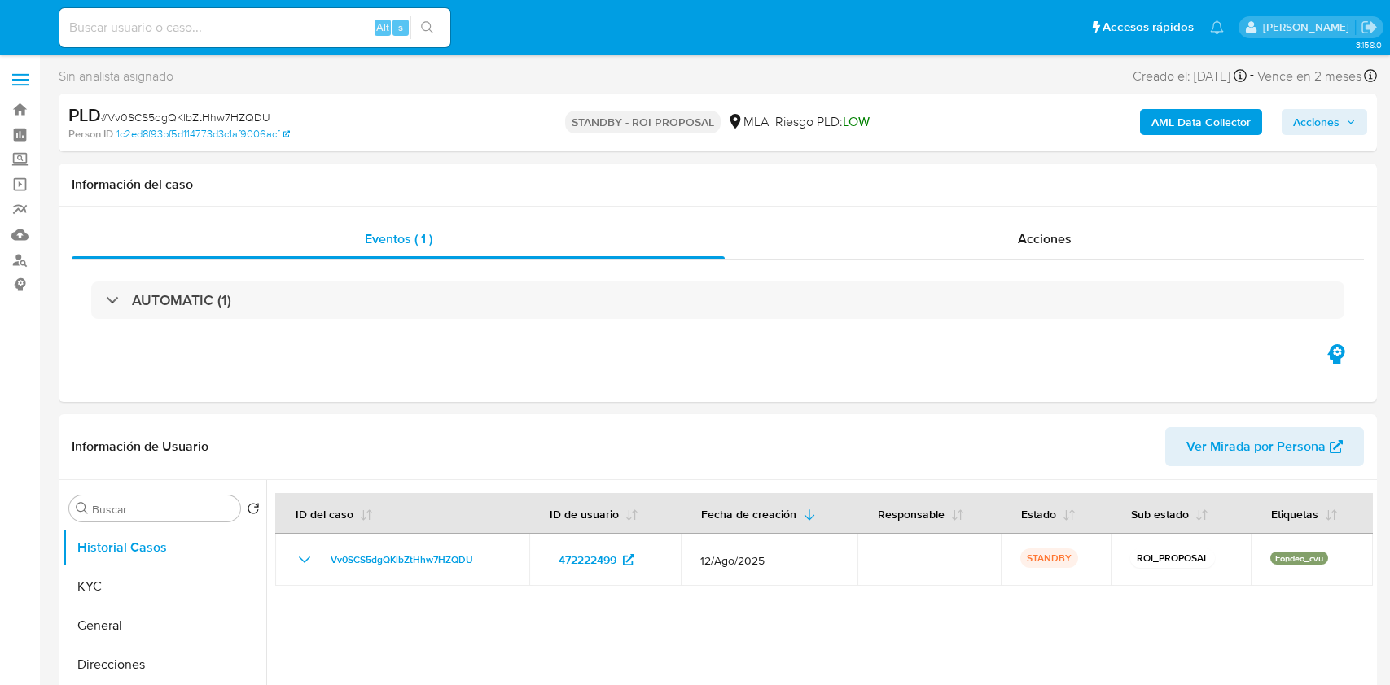
select select "10"
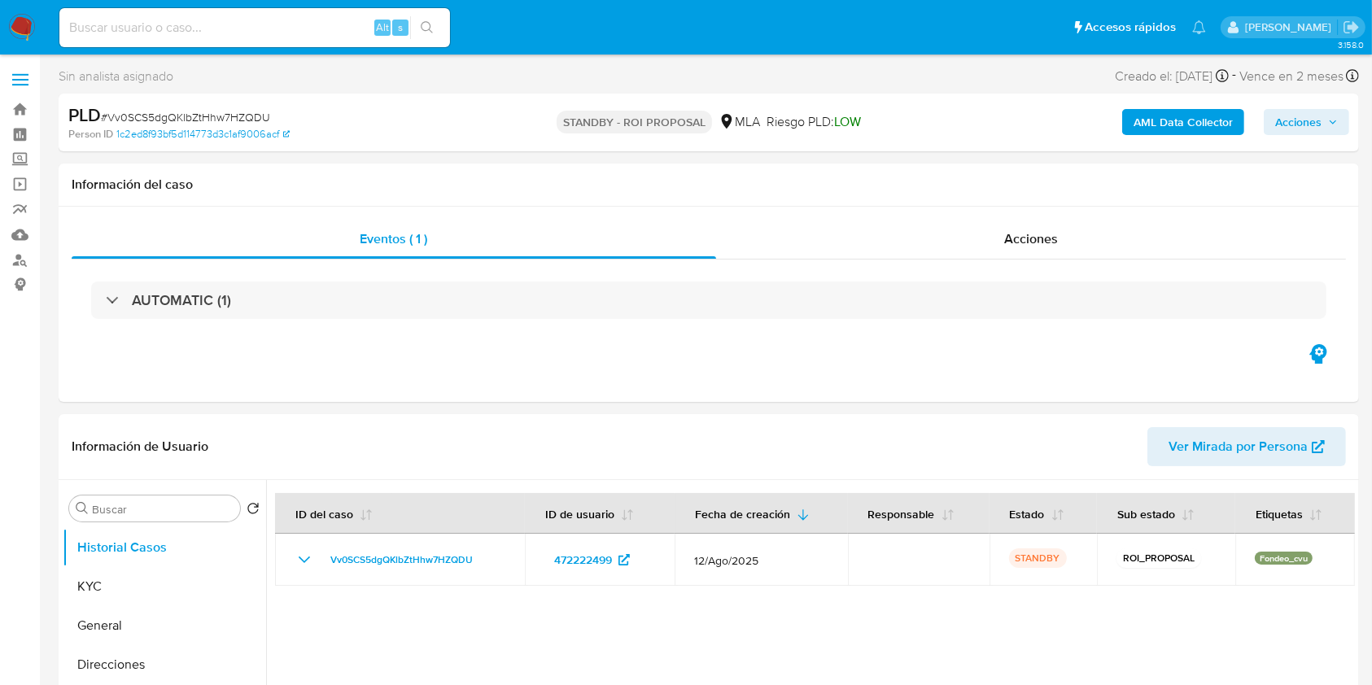
click at [322, 27] on input at bounding box center [254, 27] width 391 height 21
paste input "YPDfTNT72mLV1Is32V6uwYTh"
type input "YPDfTNT72mLV1Is32V6uwYTh"
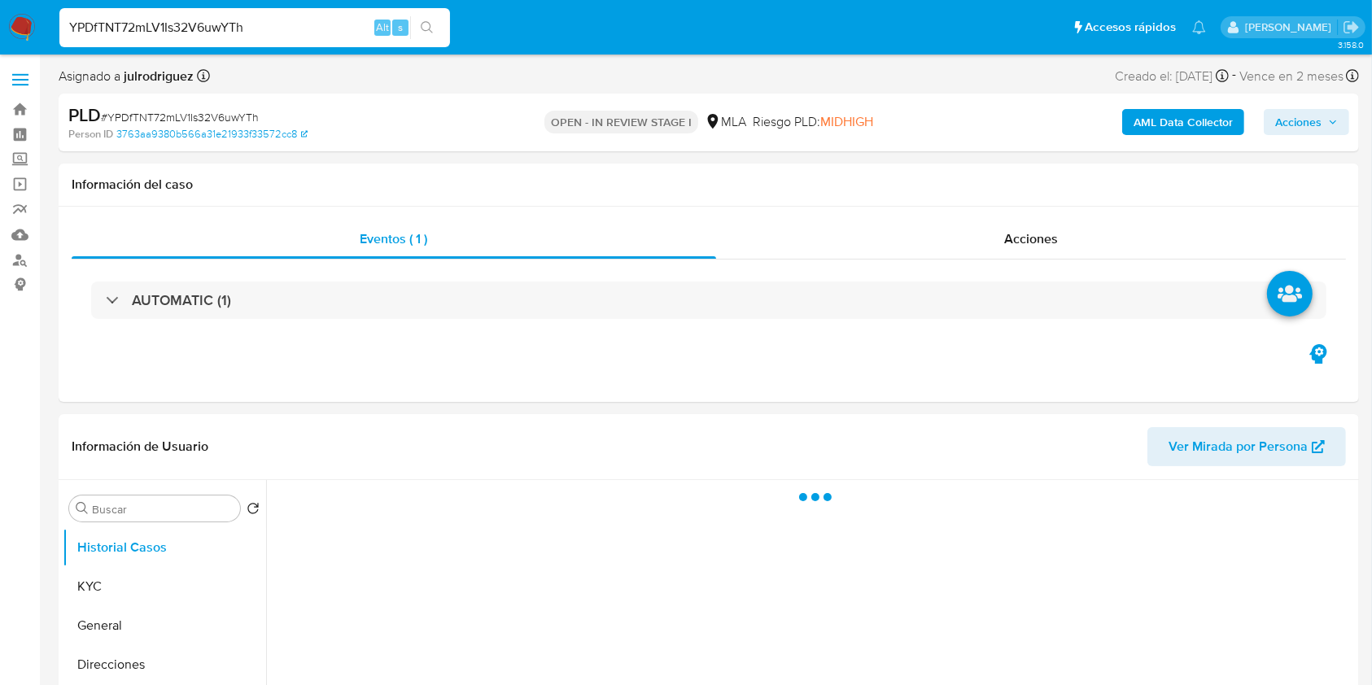
scroll to position [217, 0]
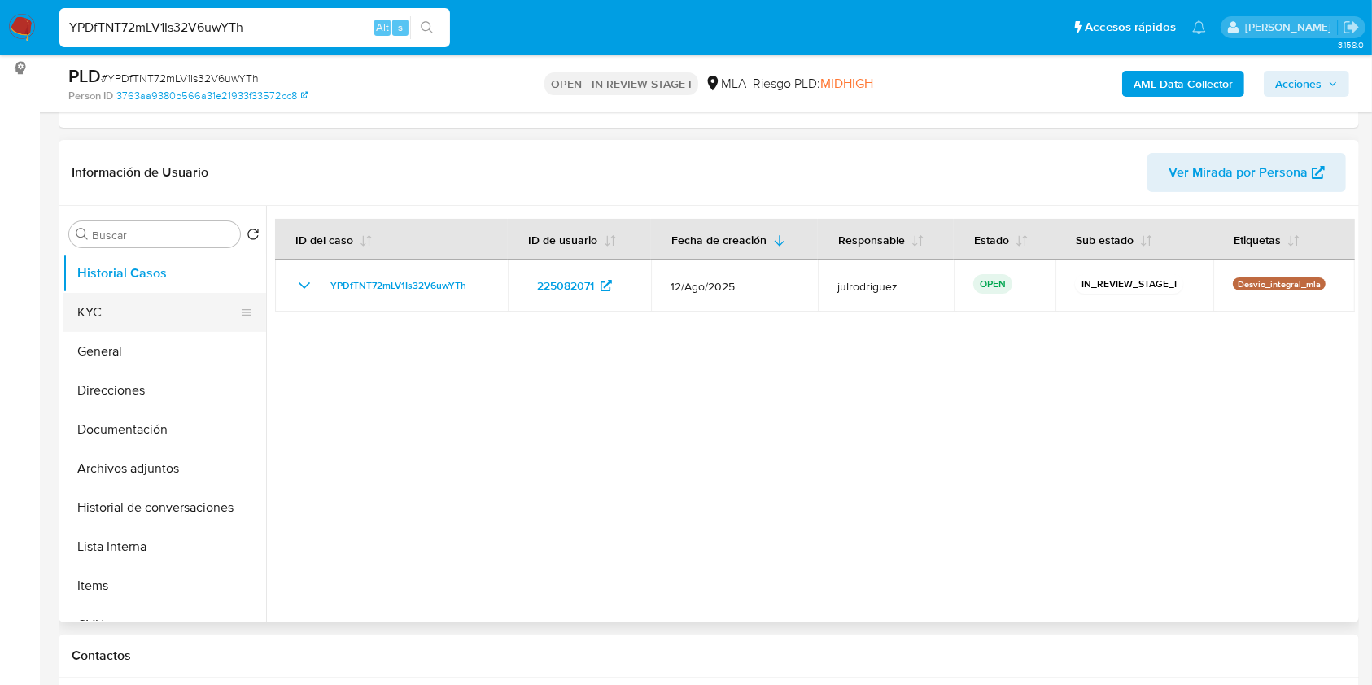
click at [138, 313] on button "KYC" at bounding box center [158, 312] width 190 height 39
select select "10"
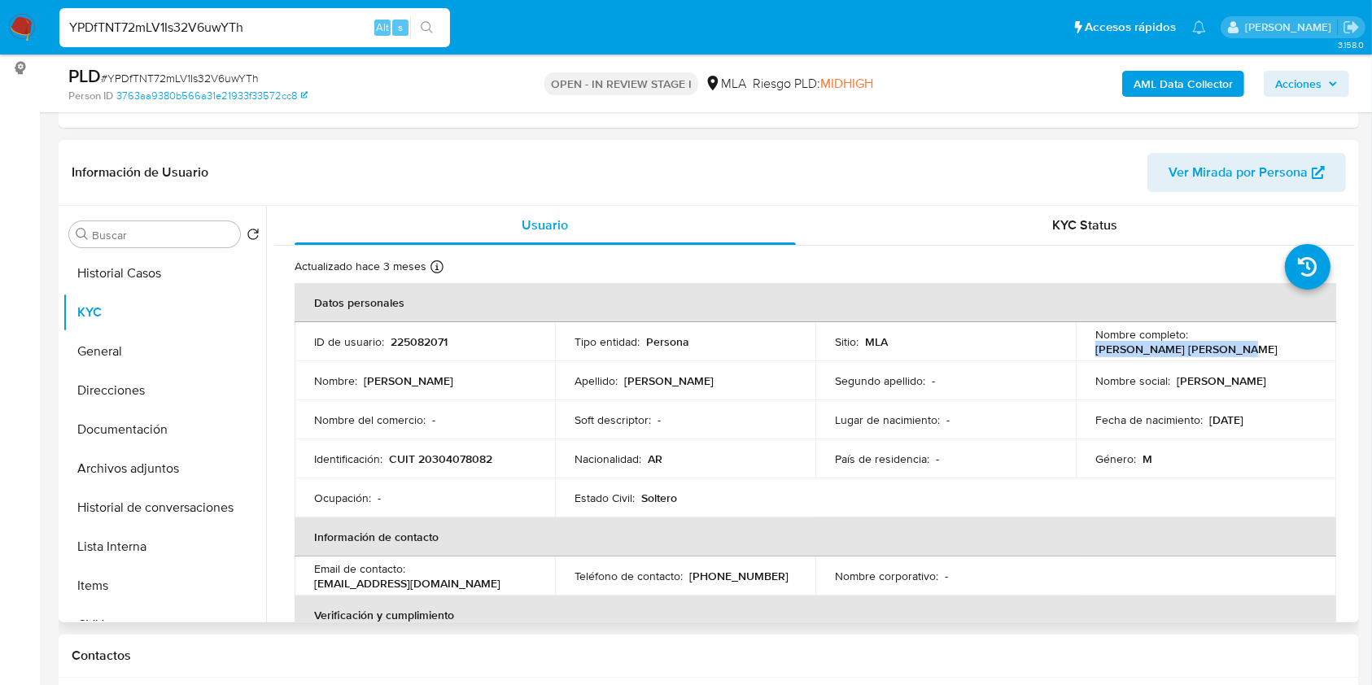
drag, startPoint x: 1091, startPoint y: 348, endPoint x: 1232, endPoint y: 348, distance: 140.8
click at [1232, 348] on div "Nombre completo : Juan Cruz Talamona Beola" at bounding box center [1206, 341] width 221 height 29
copy p "Juan Cruz Talamona Beola"
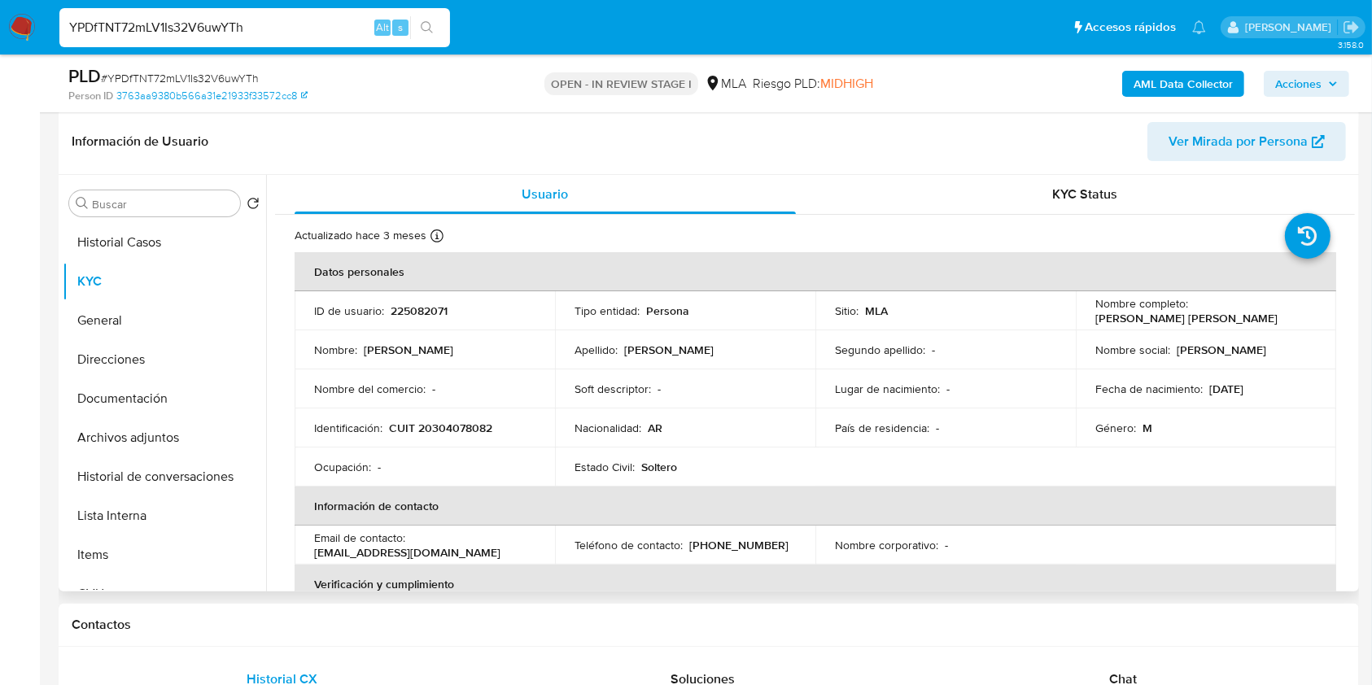
scroll to position [243, 0]
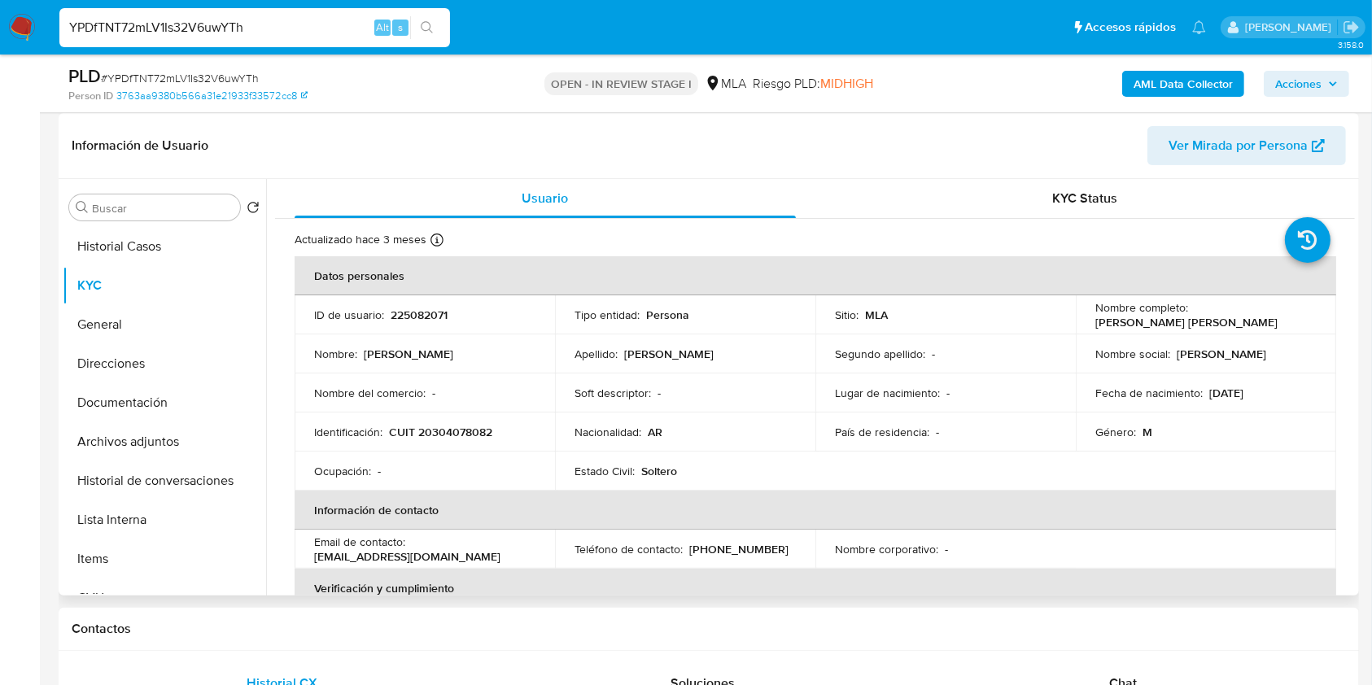
click at [417, 313] on p "225082071" at bounding box center [419, 315] width 57 height 15
copy p "225082071"
click at [208, 74] on span "# YPDfTNT72mLV1Is32V6uwYTh" at bounding box center [180, 78] width 158 height 16
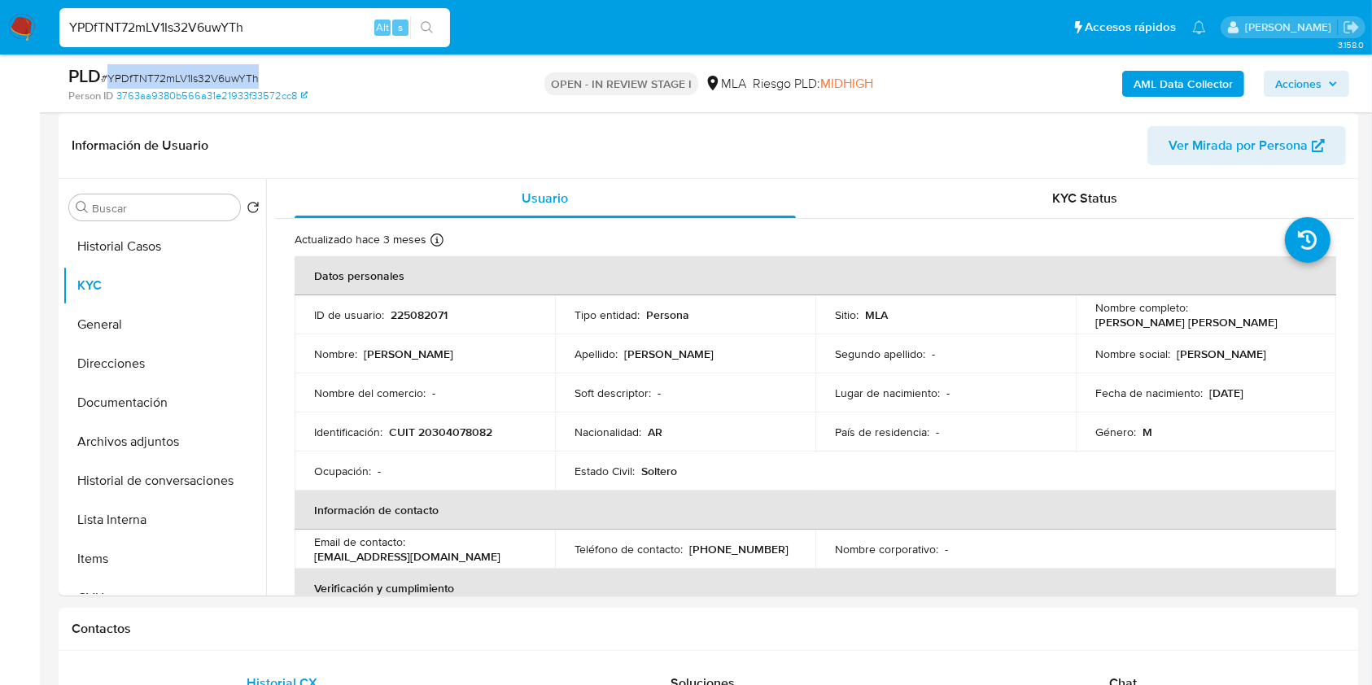
copy span "YPDfTNT72mLV1Is32V6uwYTh"
click at [450, 433] on p "CUIT 20304078082" at bounding box center [440, 432] width 103 height 15
copy p "20304078082"
click at [408, 313] on p "225082071" at bounding box center [419, 315] width 57 height 15
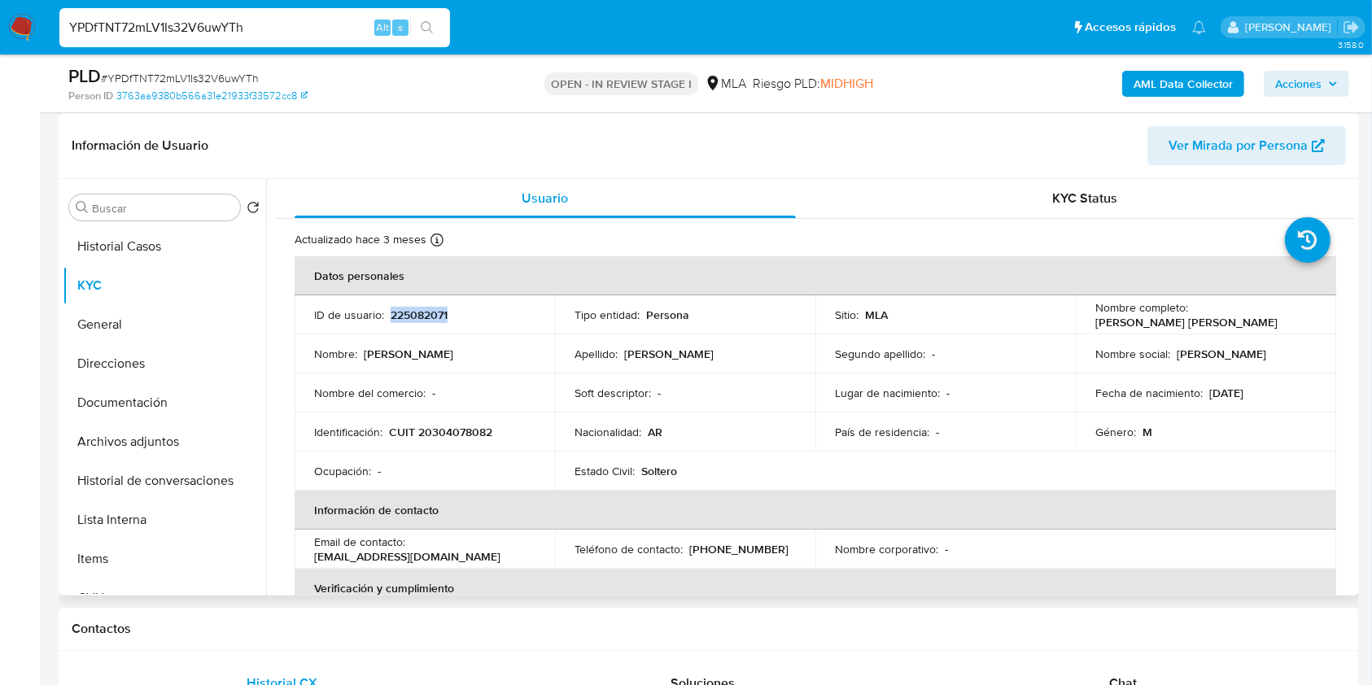
click at [408, 313] on p "225082071" at bounding box center [419, 315] width 57 height 15
copy p "225082071"
drag, startPoint x: 1092, startPoint y: 321, endPoint x: 1255, endPoint y: 322, distance: 162.8
click at [1255, 322] on div "Nombre completo : Juan Cruz Talamona Beola" at bounding box center [1206, 314] width 221 height 29
copy p "Juan Cruz Talamona Beola"
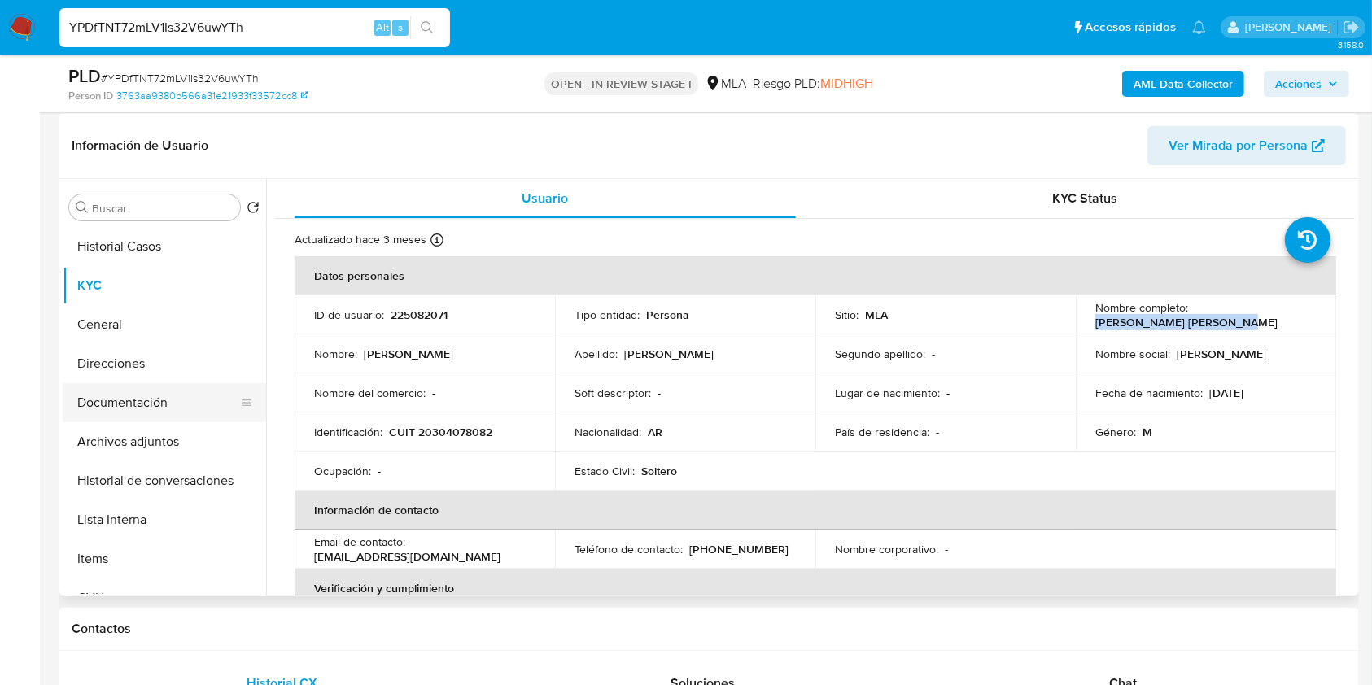
click at [100, 402] on button "Documentación" at bounding box center [158, 402] width 190 height 39
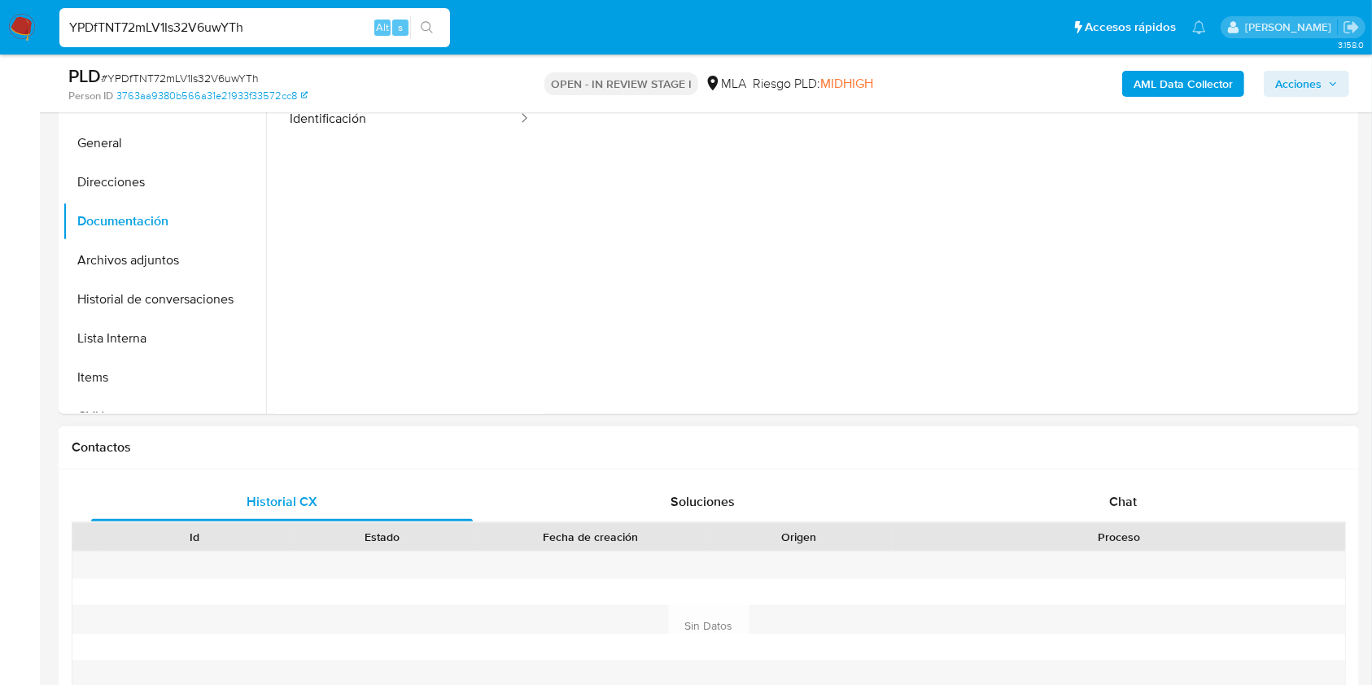
scroll to position [677, 0]
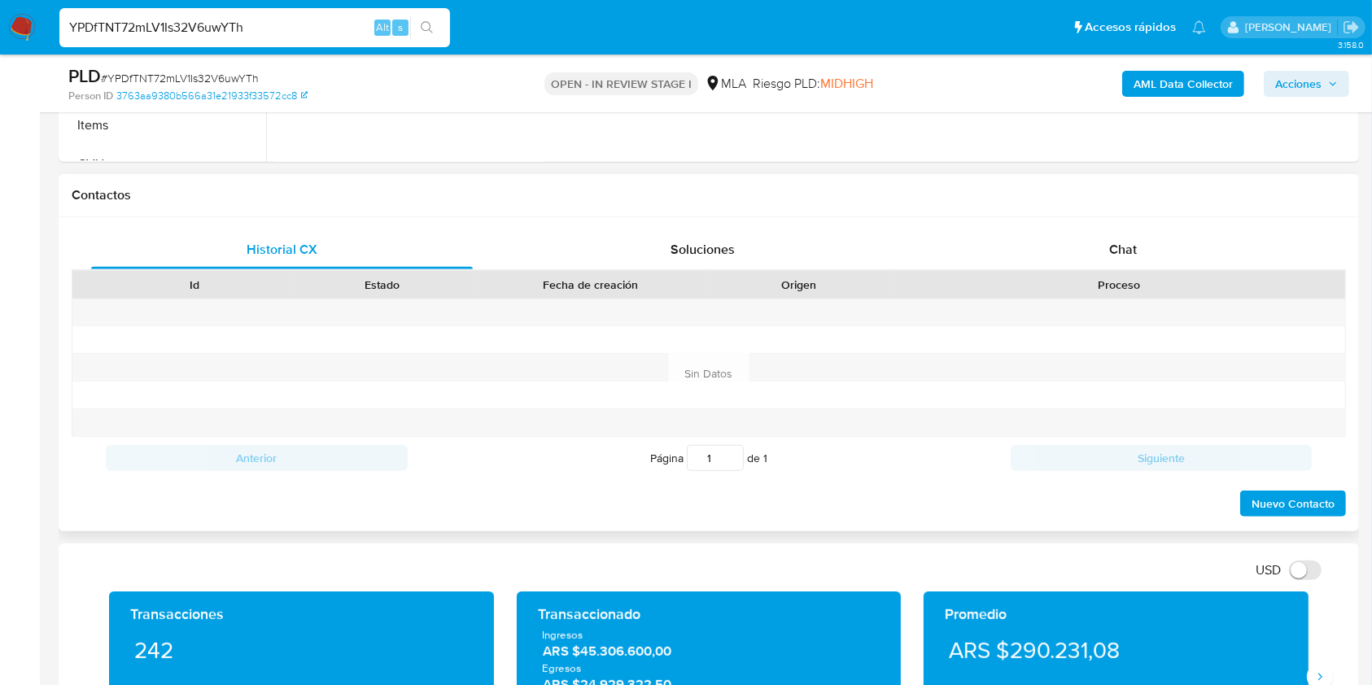
click at [1182, 220] on div "Historial CX Soluciones Chat Id Estado Fecha de creación Origen Proceso Anterio…" at bounding box center [709, 374] width 1301 height 314
click at [1154, 248] on div "Chat" at bounding box center [1124, 249] width 382 height 39
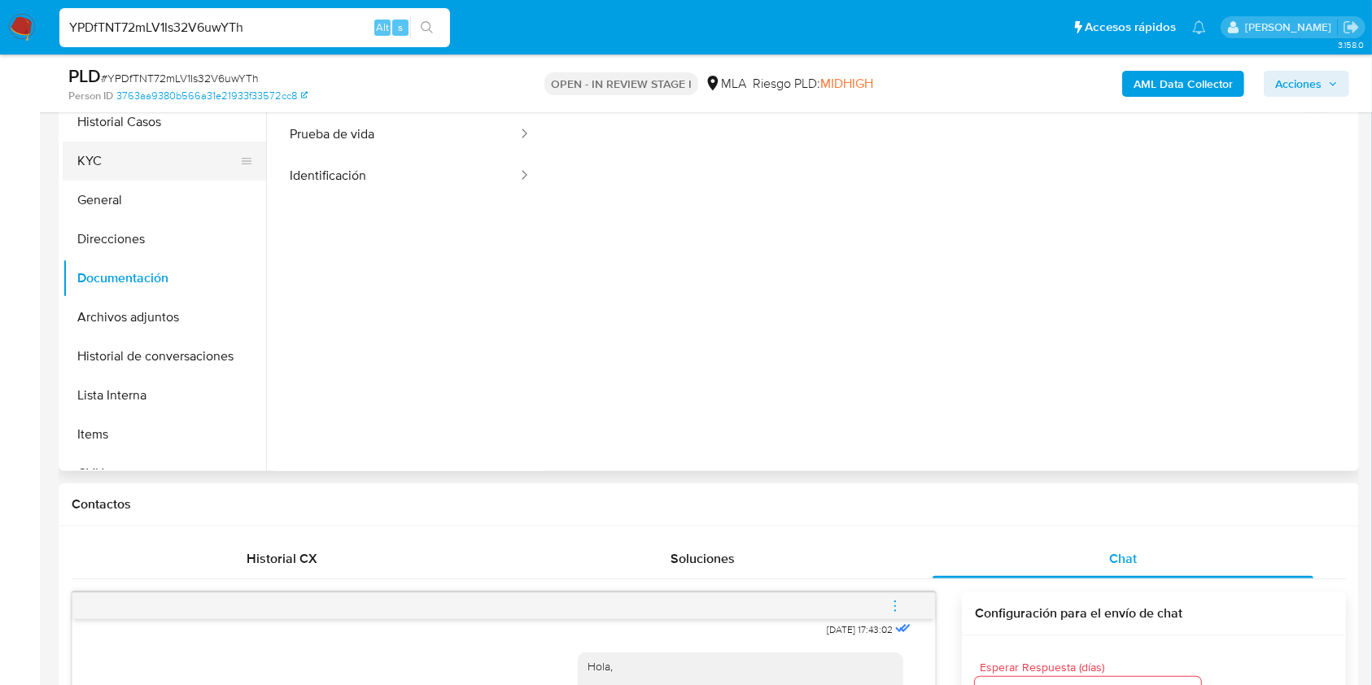
scroll to position [243, 0]
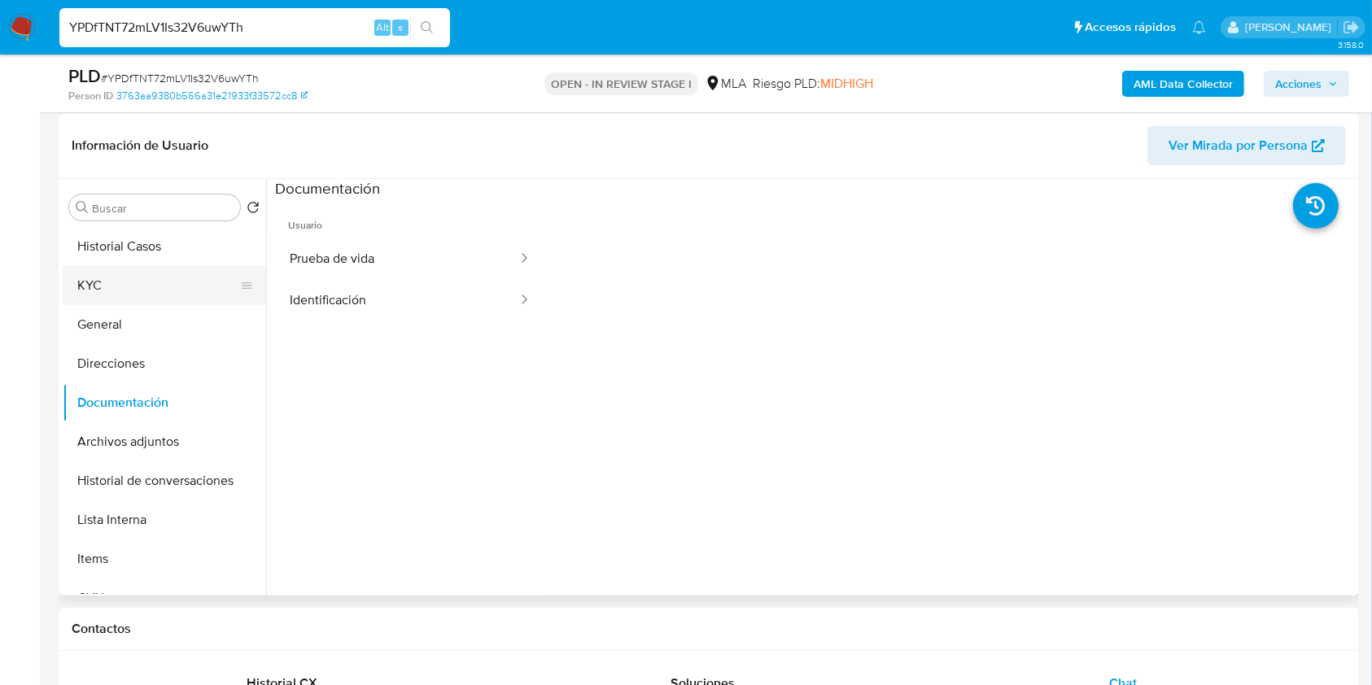
click at [95, 276] on button "KYC" at bounding box center [158, 285] width 190 height 39
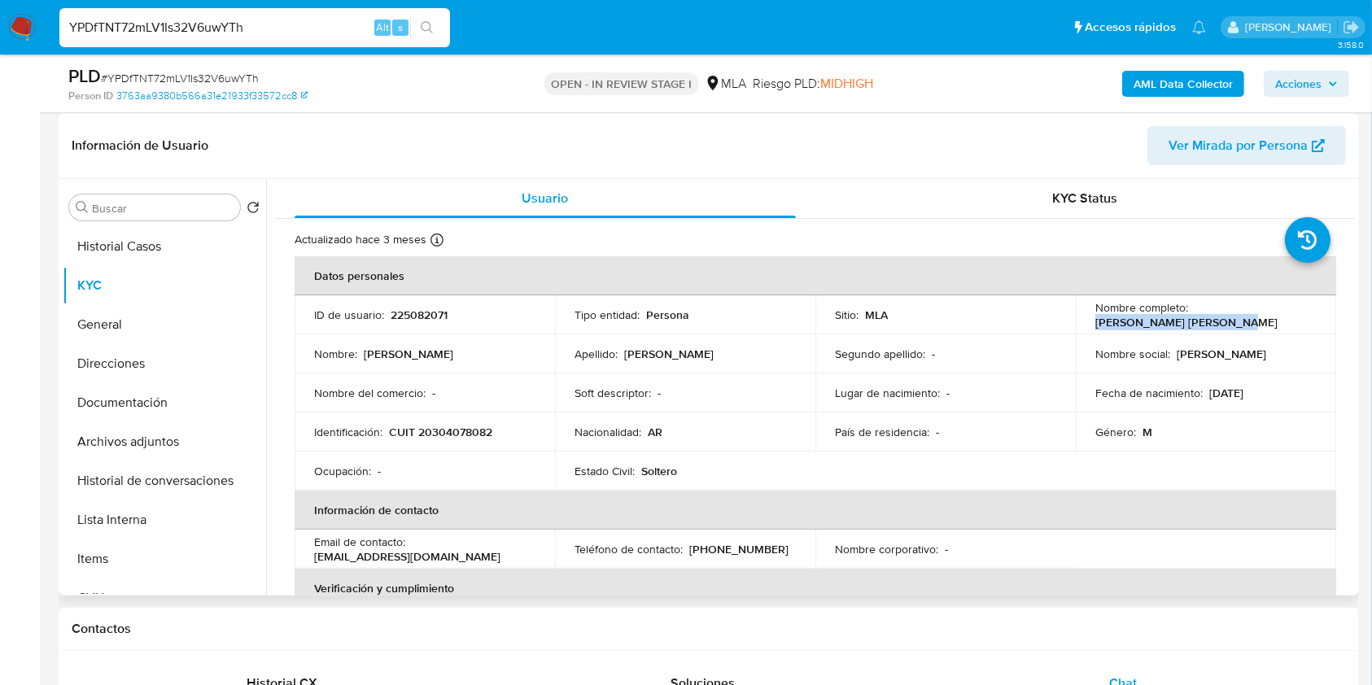
drag, startPoint x: 1089, startPoint y: 317, endPoint x: 1278, endPoint y: 322, distance: 188.9
click at [1278, 322] on td "Nombre completo : Juan Cruz Talamona Beola" at bounding box center [1206, 315] width 260 height 39
copy p "Juan Cruz Talamona Beola"
click at [475, 431] on p "CUIT 20304078082" at bounding box center [440, 432] width 103 height 15
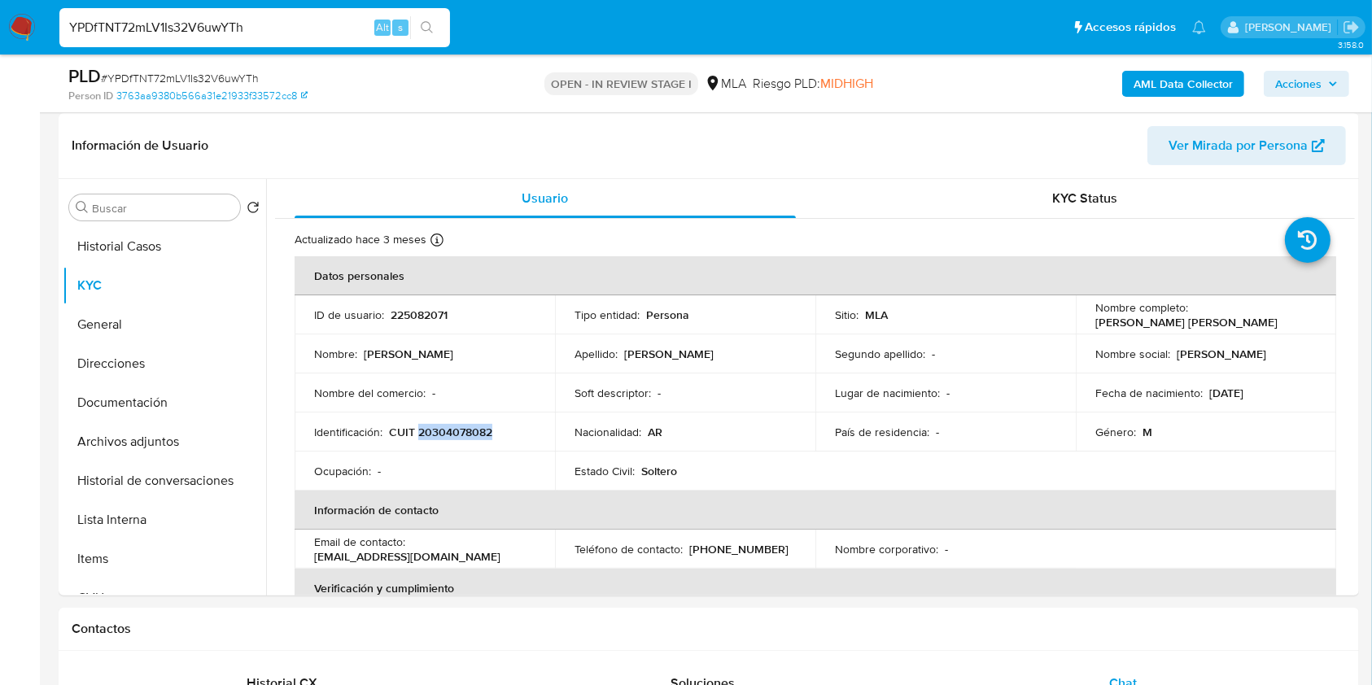
copy p "20304078082"
click at [481, 439] on p "CUIT 20304078082" at bounding box center [440, 432] width 103 height 15
click at [444, 436] on p "CUIT 20304078082" at bounding box center [440, 432] width 103 height 15
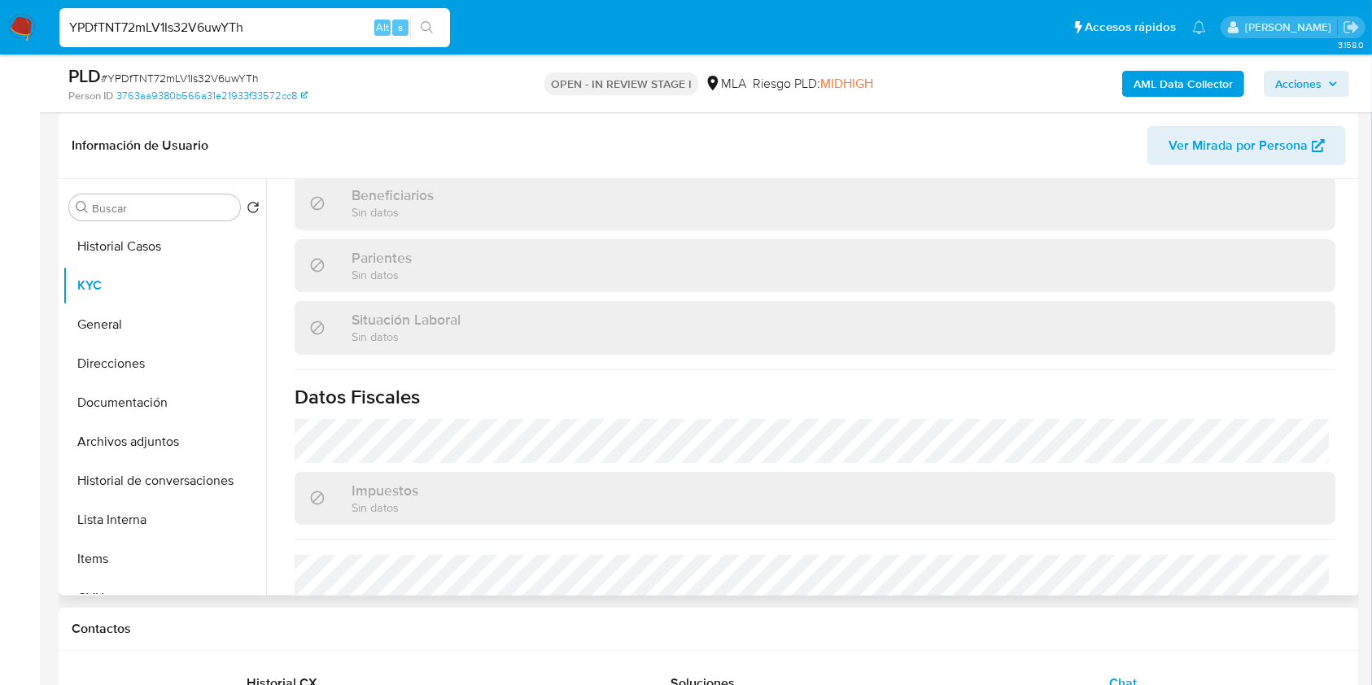
scroll to position [883, 0]
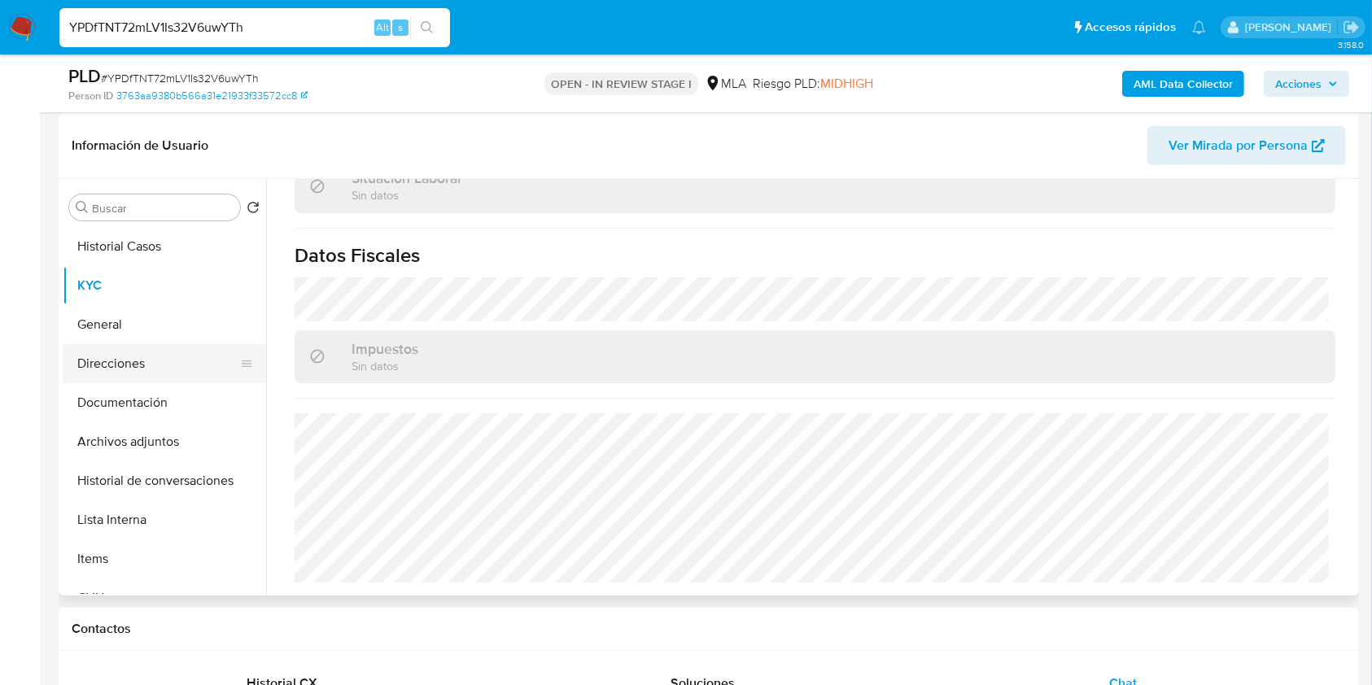
click at [135, 355] on button "Direcciones" at bounding box center [158, 363] width 190 height 39
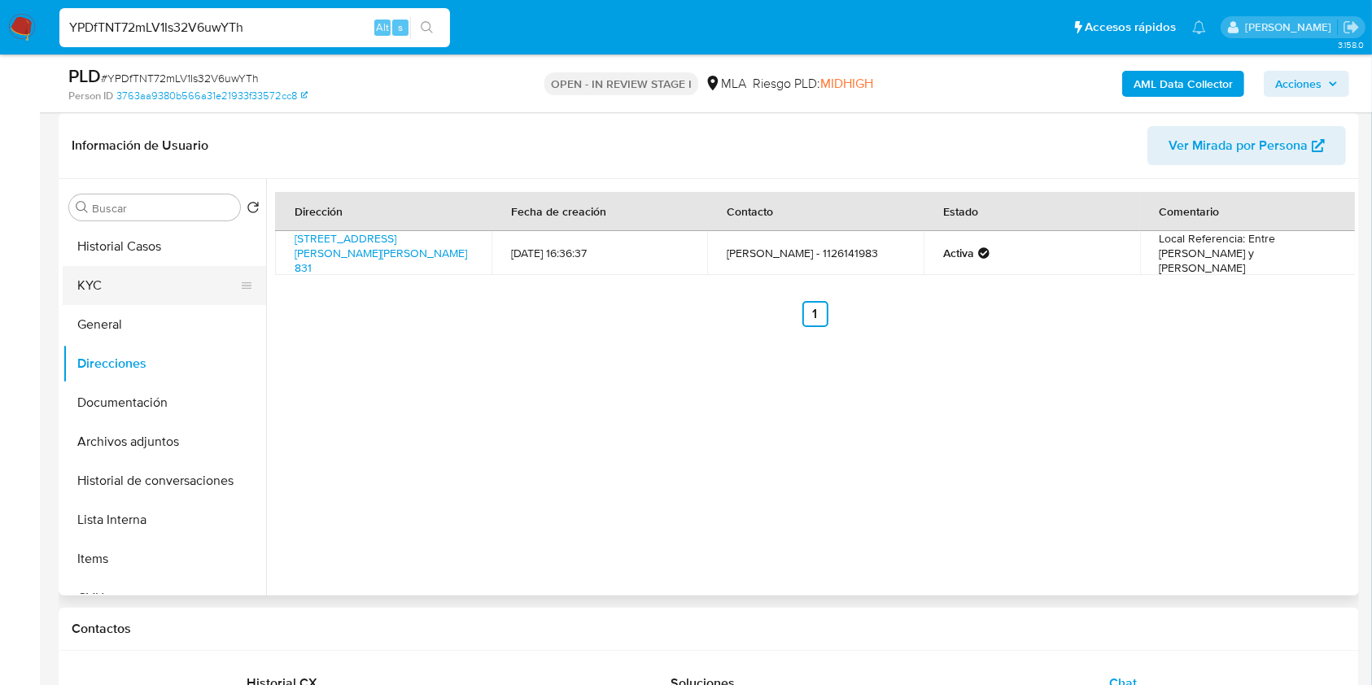
click at [108, 288] on button "KYC" at bounding box center [158, 285] width 190 height 39
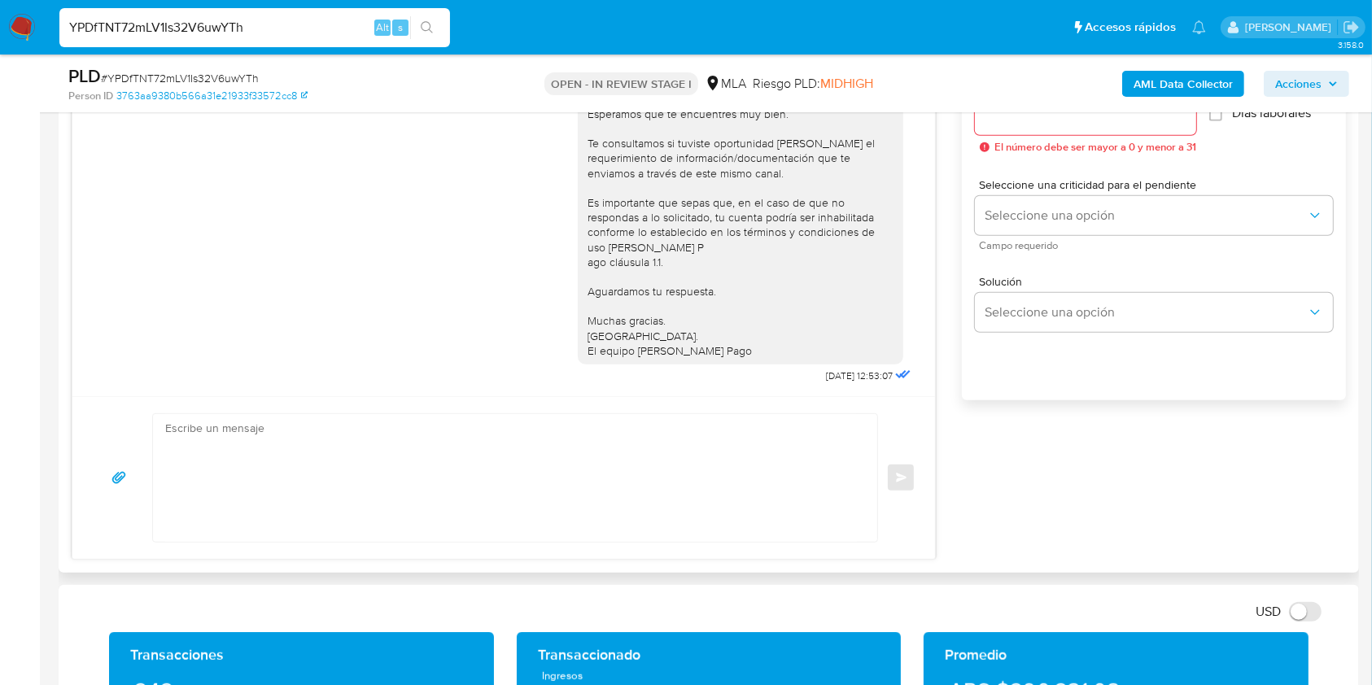
scroll to position [569, 0]
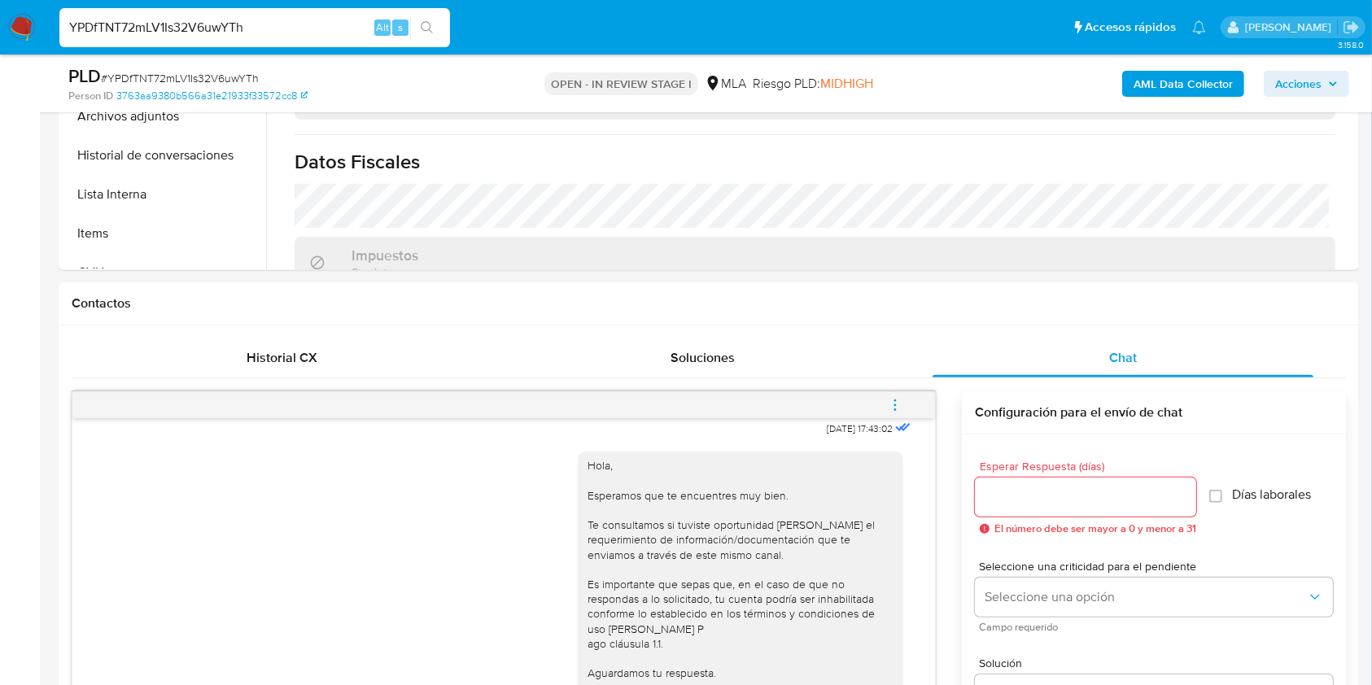
click at [907, 410] on button "menu-action" at bounding box center [896, 405] width 54 height 39
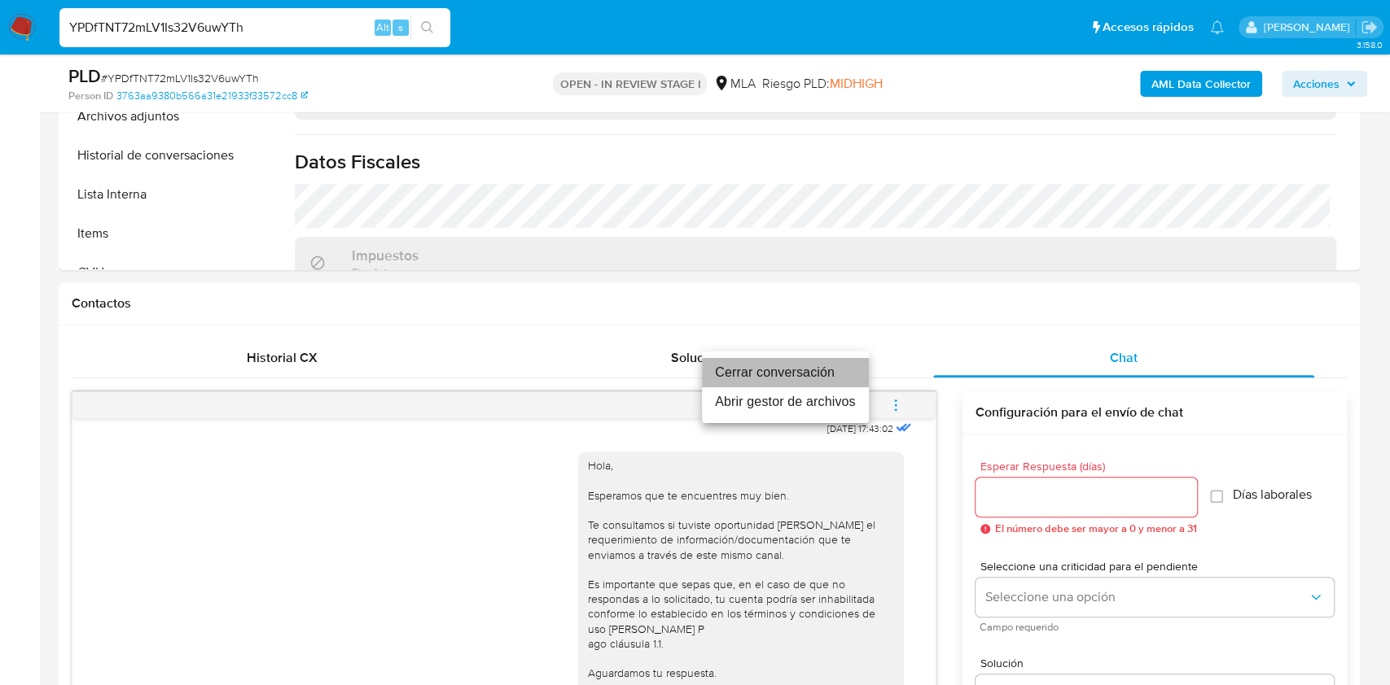
click at [762, 379] on li "Cerrar conversación" at bounding box center [785, 372] width 167 height 29
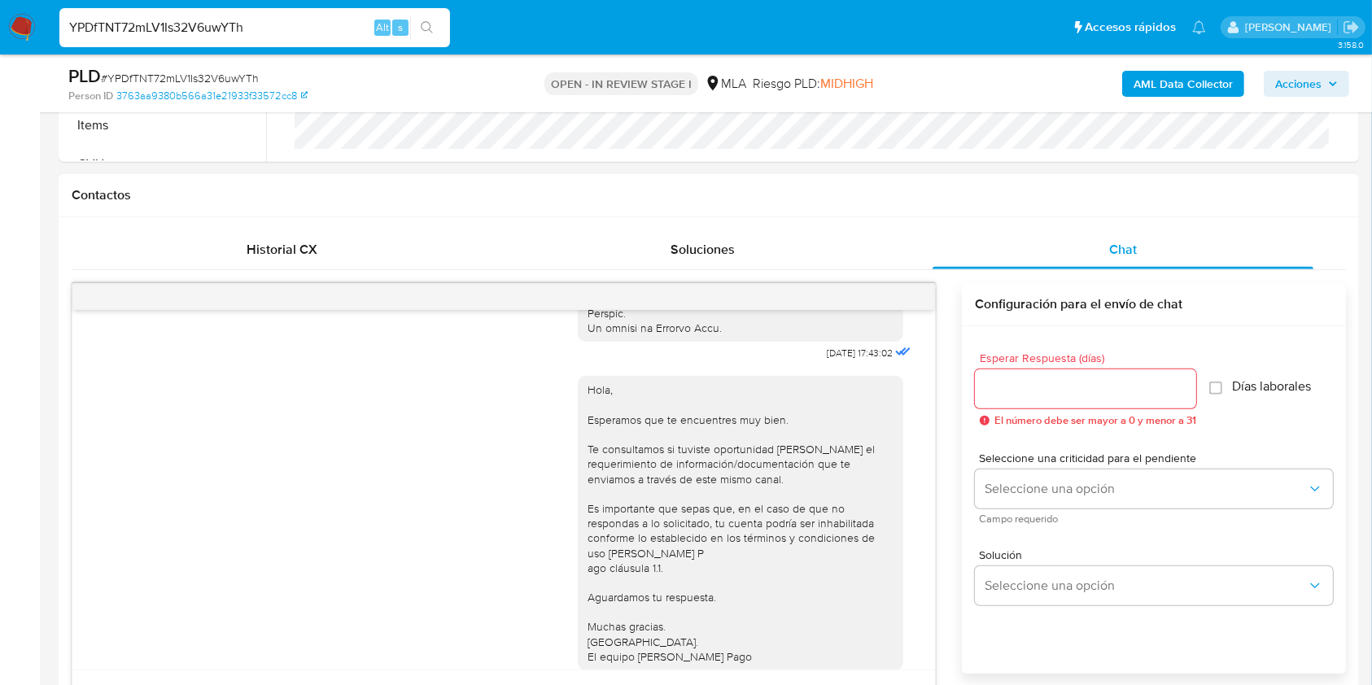
scroll to position [812, 0]
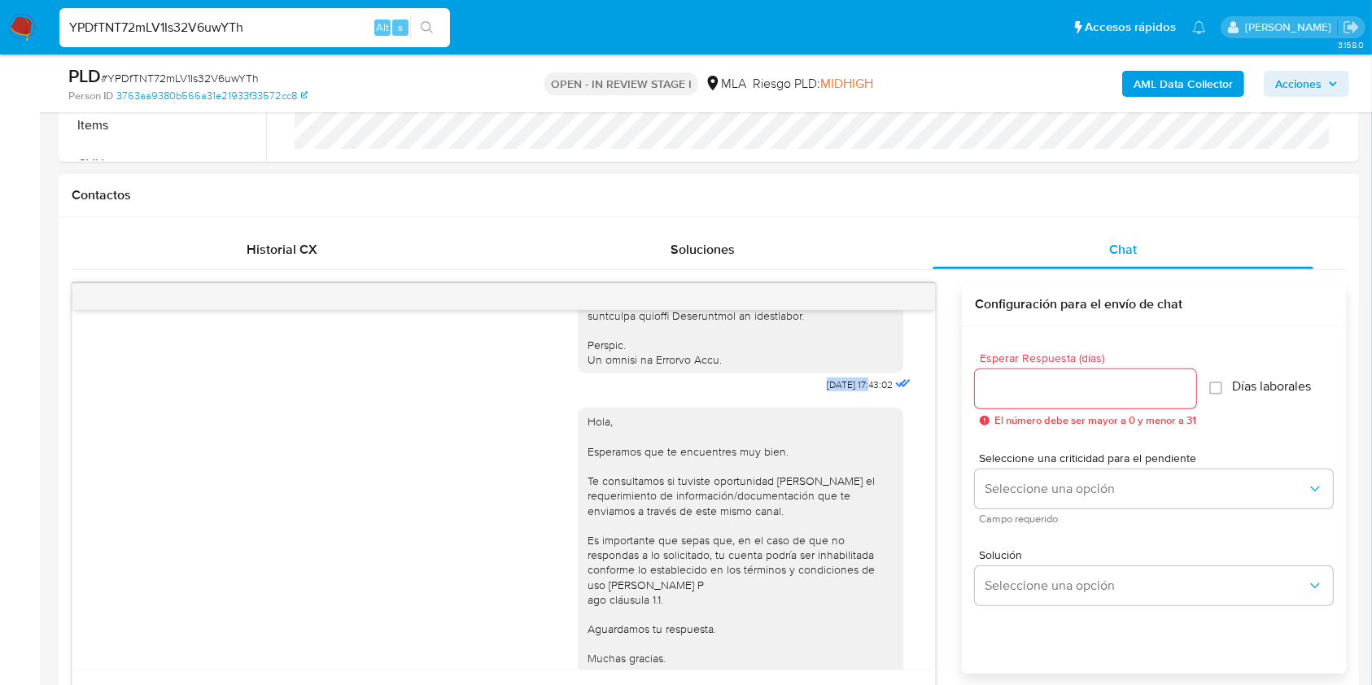
drag, startPoint x: 787, startPoint y: 410, endPoint x: 840, endPoint y: 418, distance: 53.5
copy span "18/08/2025"
click at [90, 510] on div "18/08/2025 17:43:02 Hola, Esperamos que te encuentres muy bien. Te consultamos …" at bounding box center [503, 490] width 863 height 360
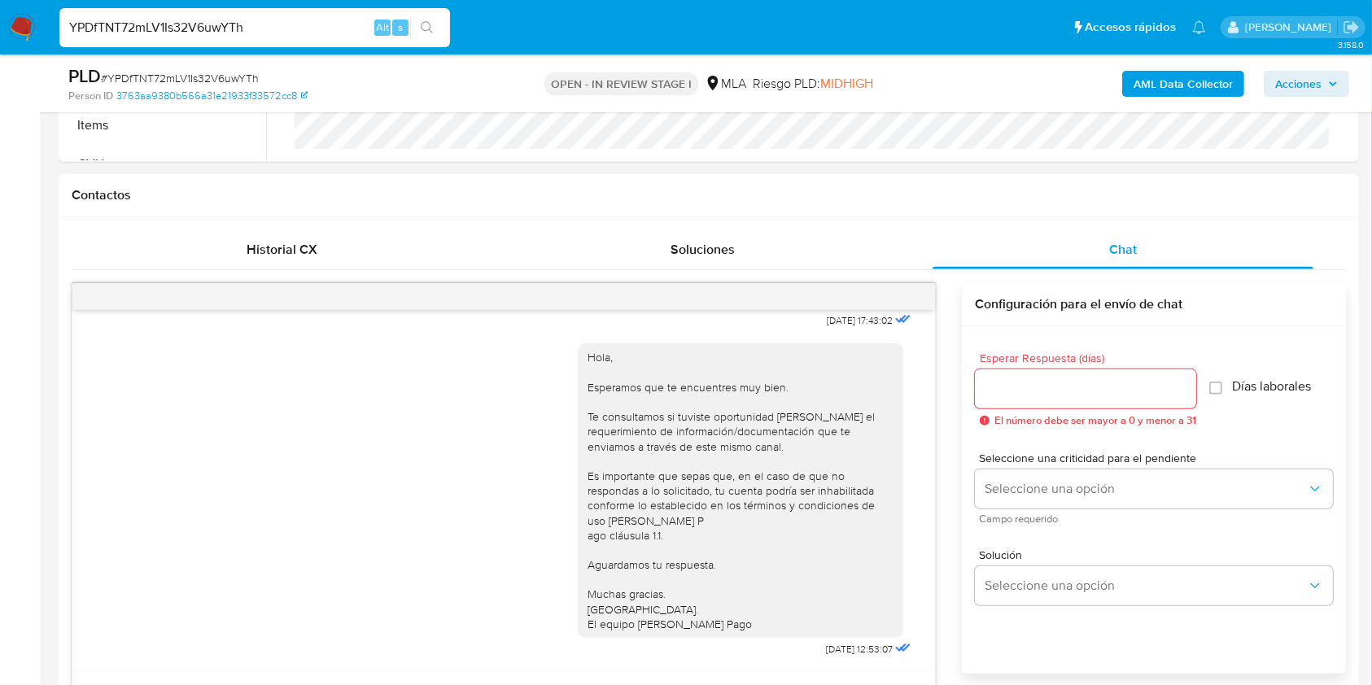
scroll to position [920, 0]
drag, startPoint x: 786, startPoint y: 649, endPoint x: 838, endPoint y: 648, distance: 52.9
click at [838, 648] on div "Hola, Esperamos que te encuentres muy bien. Te consultamos si tuviste oportunid…" at bounding box center [746, 496] width 337 height 329
copy span "22/08/2025"
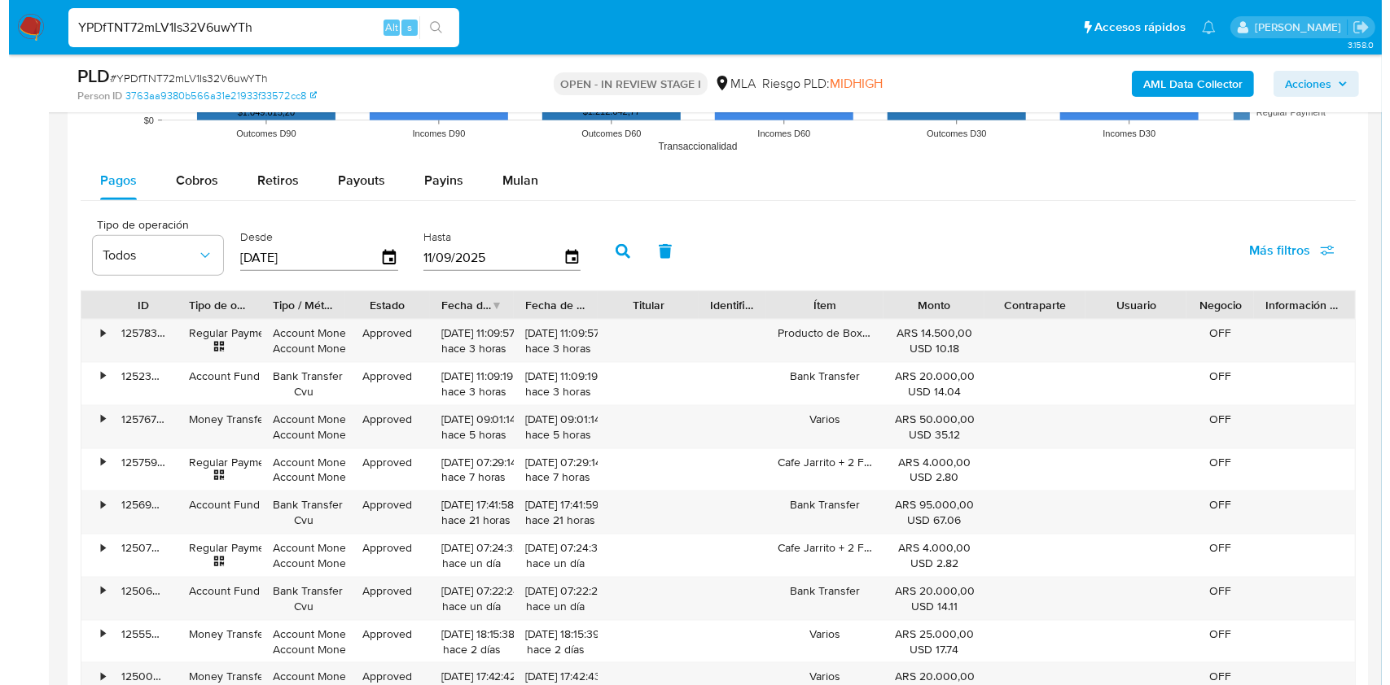
scroll to position [2879, 0]
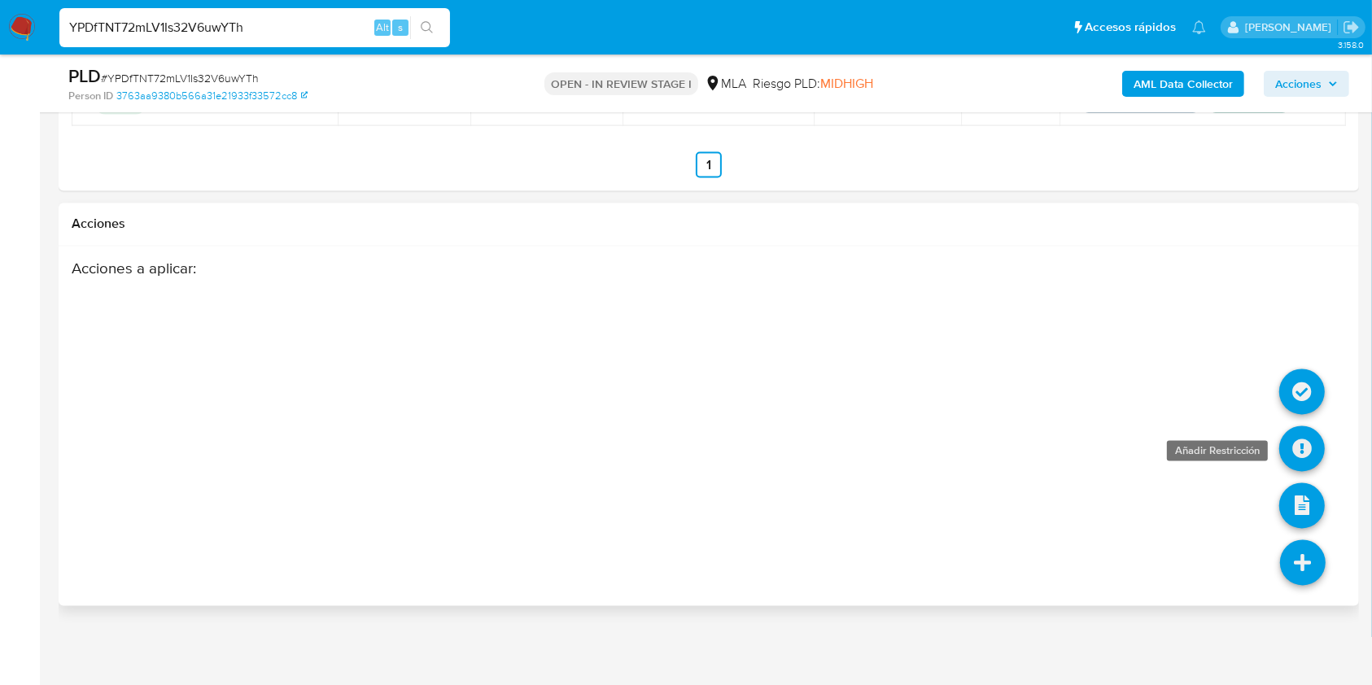
click at [1291, 440] on icon at bounding box center [1303, 450] width 46 height 46
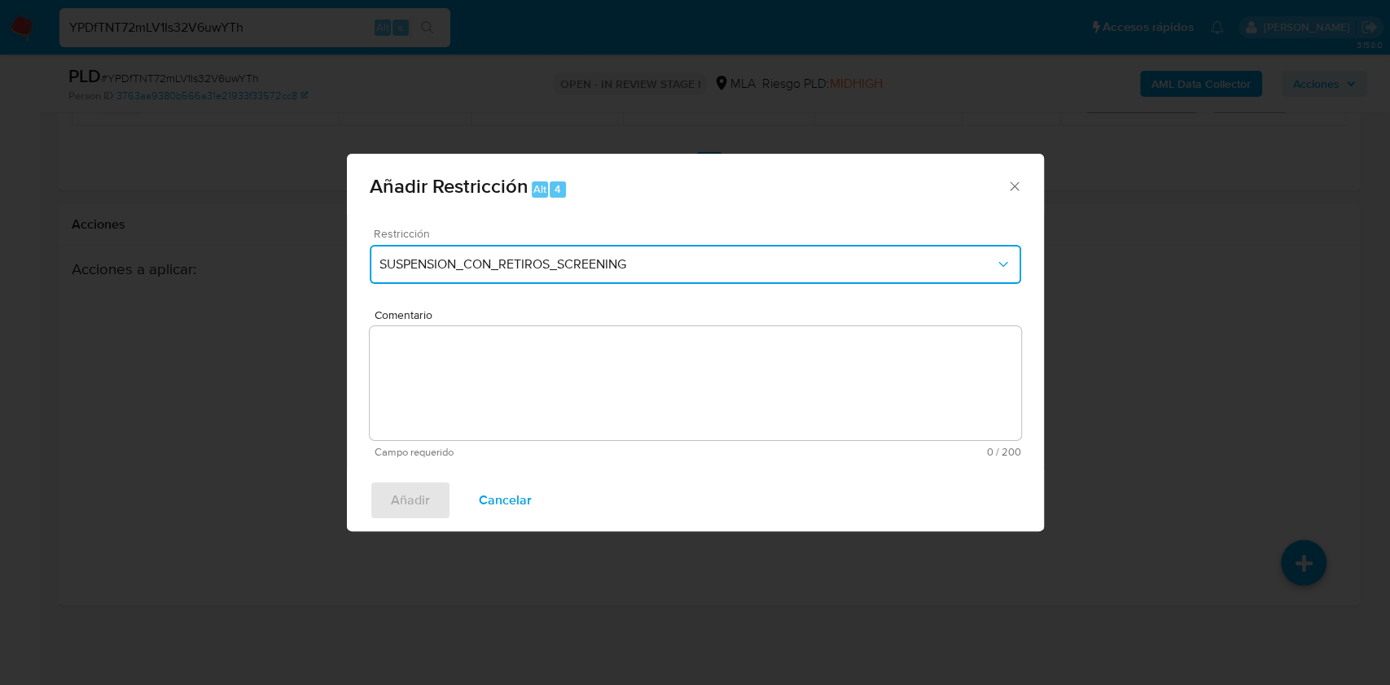
click at [515, 251] on button "SUSPENSION_CON_RETIROS_SCREENING" at bounding box center [695, 264] width 651 height 39
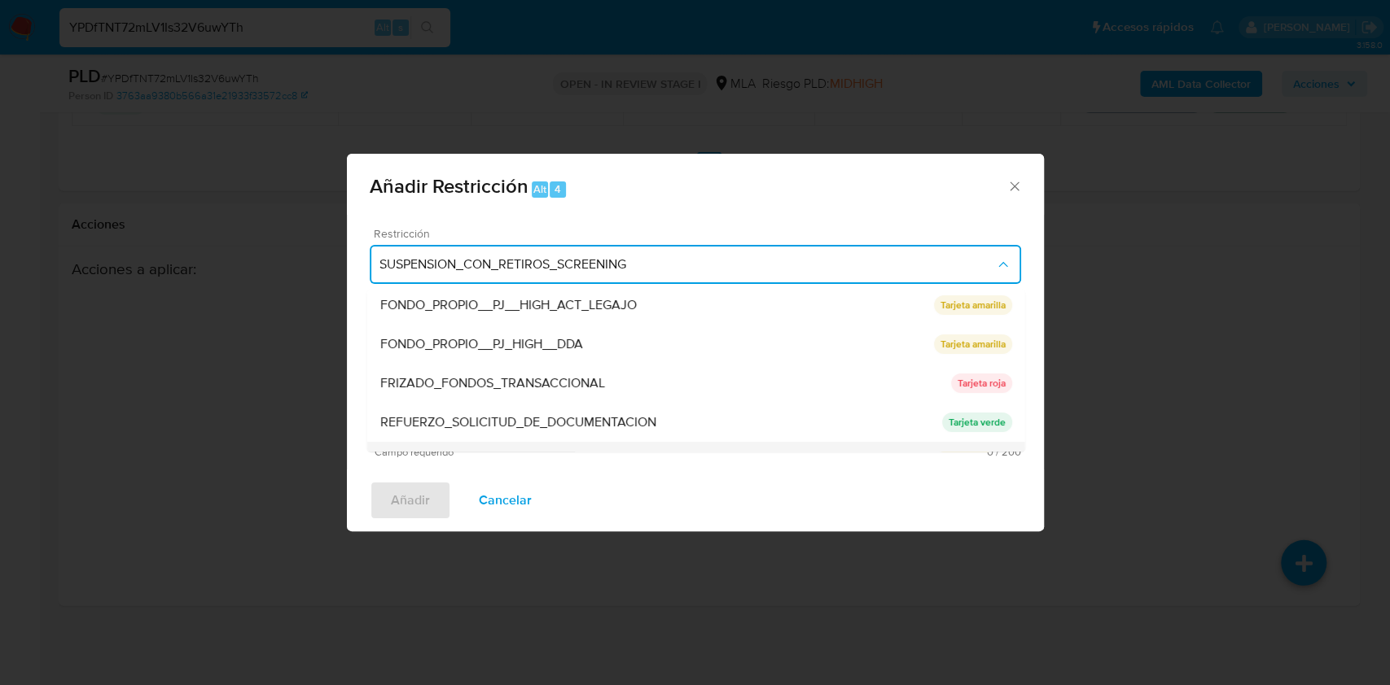
scroll to position [345, 0]
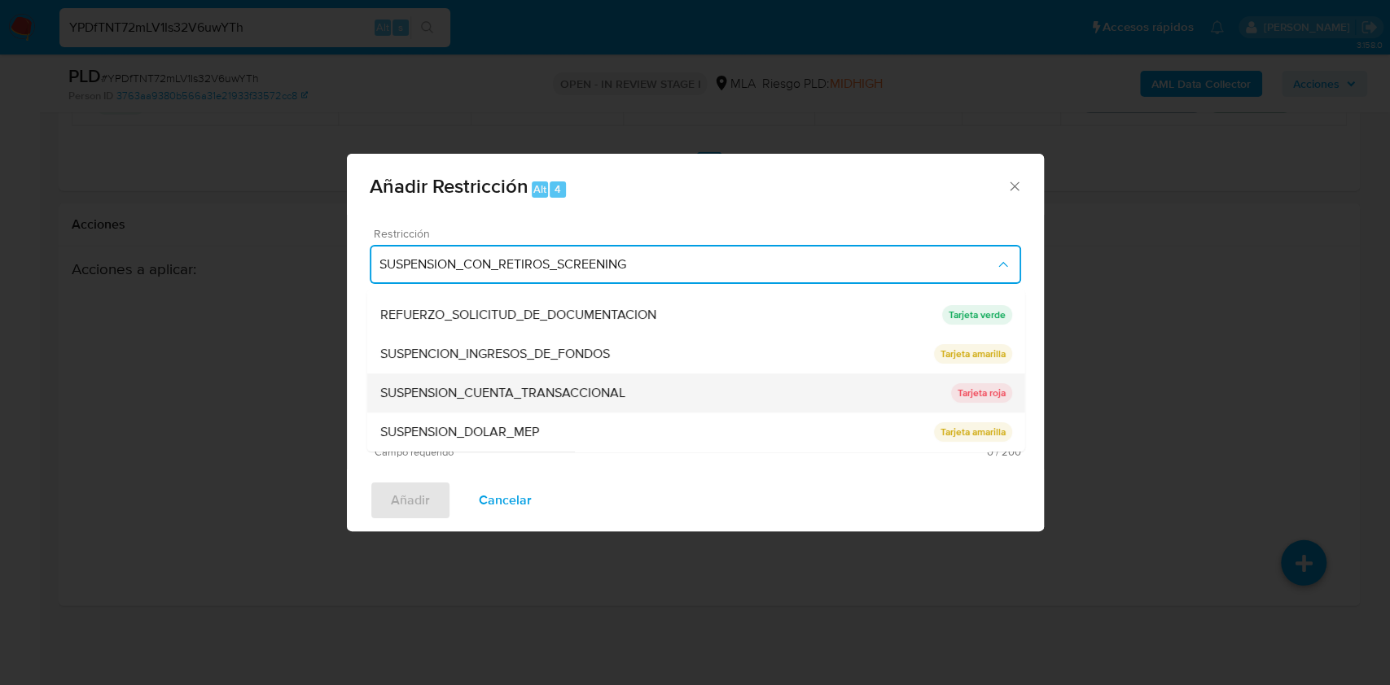
click at [504, 401] on span "SUSPENSION_CUENTA_TRANSACCIONAL" at bounding box center [501, 393] width 245 height 16
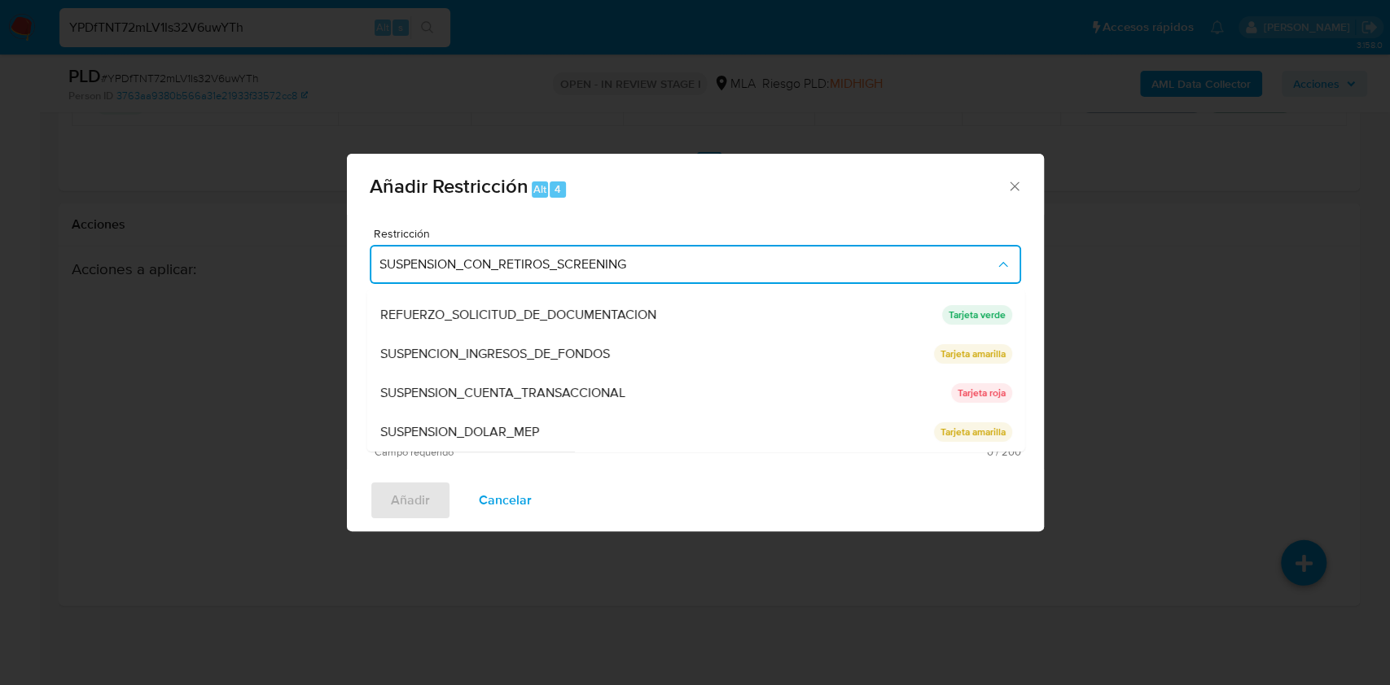
click at [568, 382] on textarea "Comentario" at bounding box center [695, 383] width 651 height 114
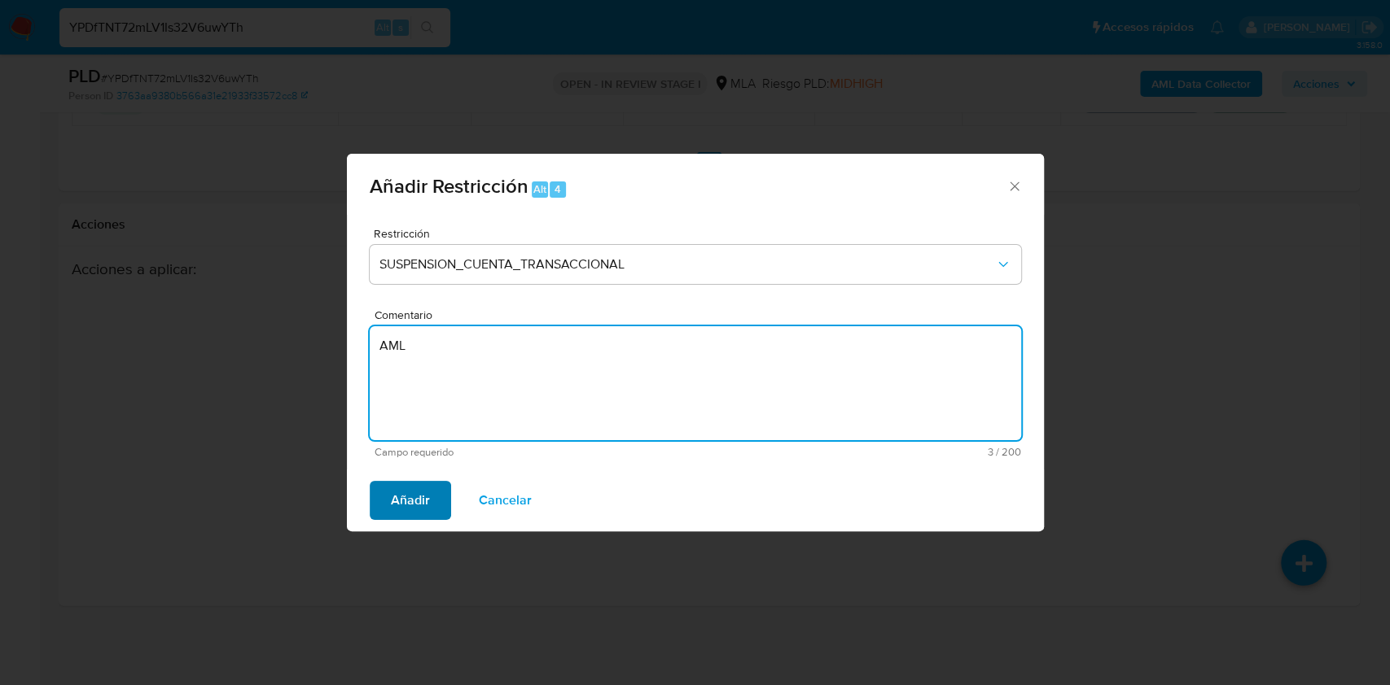
type textarea "AML"
click at [436, 485] on button "Añadir" at bounding box center [410, 500] width 81 height 39
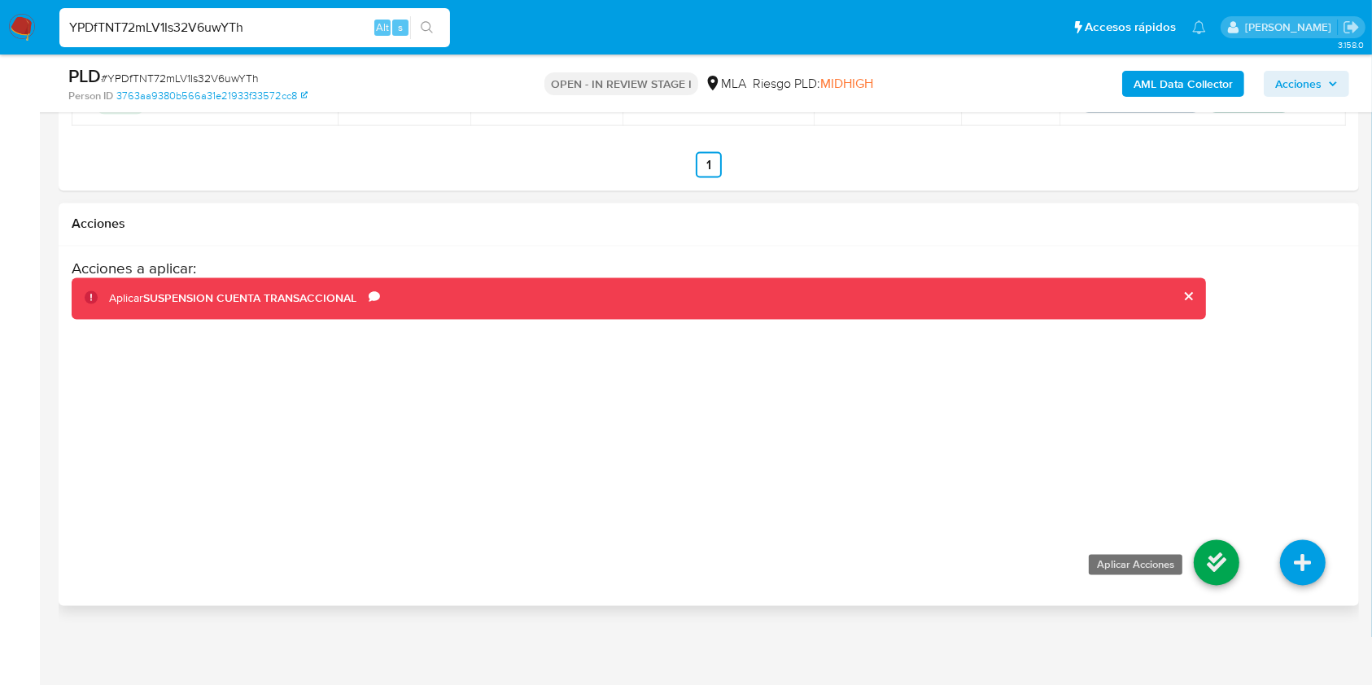
click at [1215, 563] on icon at bounding box center [1217, 564] width 46 height 46
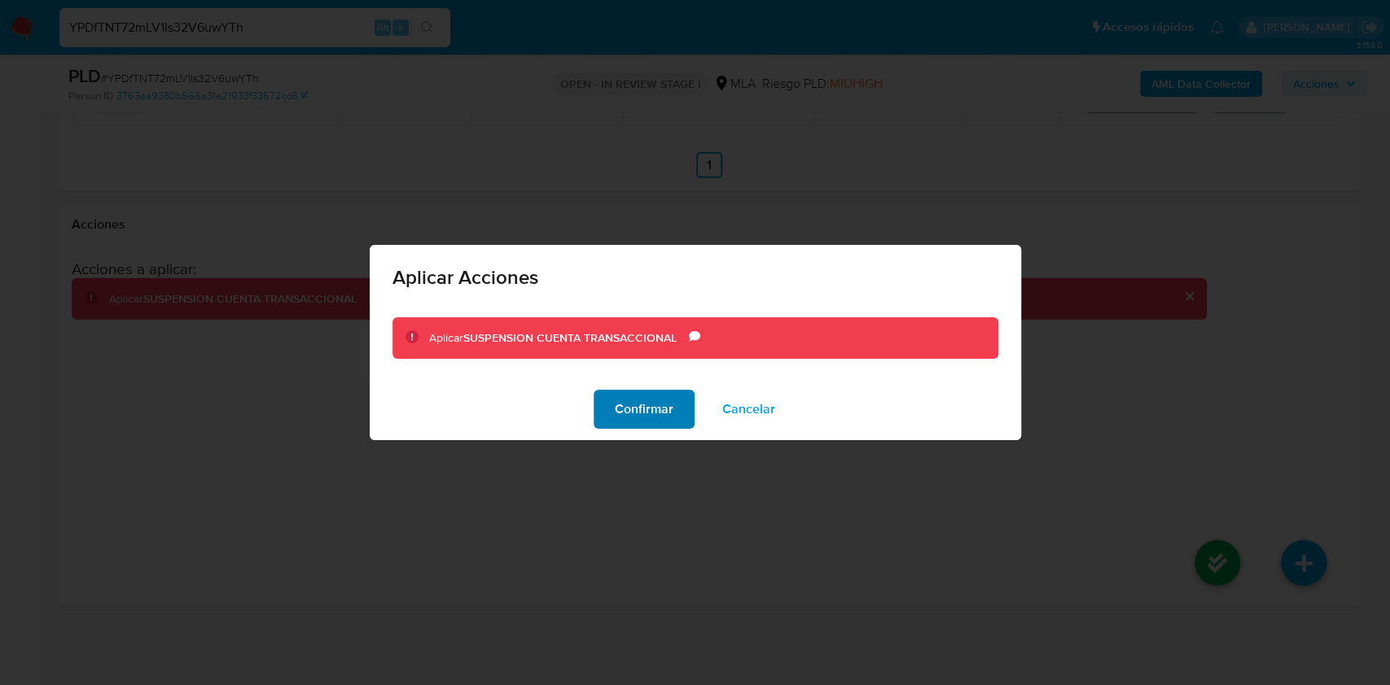
click at [635, 396] on span "Confirmar" at bounding box center [644, 410] width 59 height 36
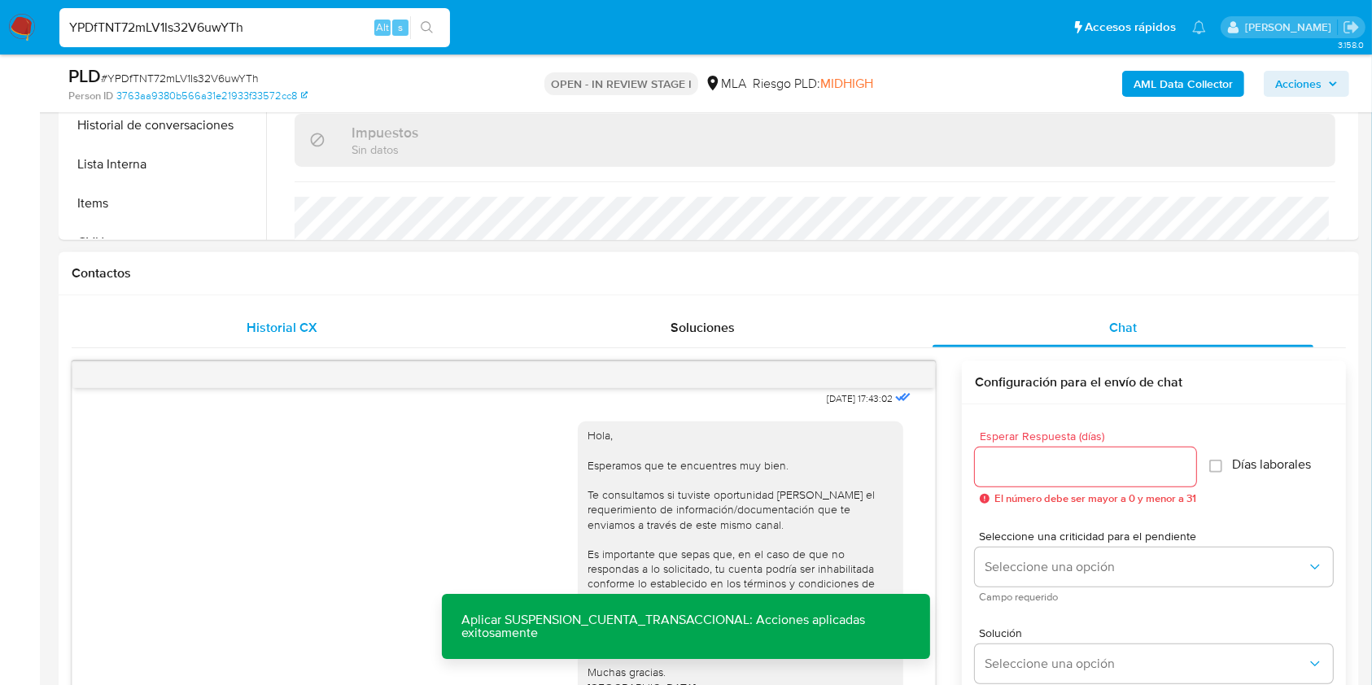
scroll to position [666, 0]
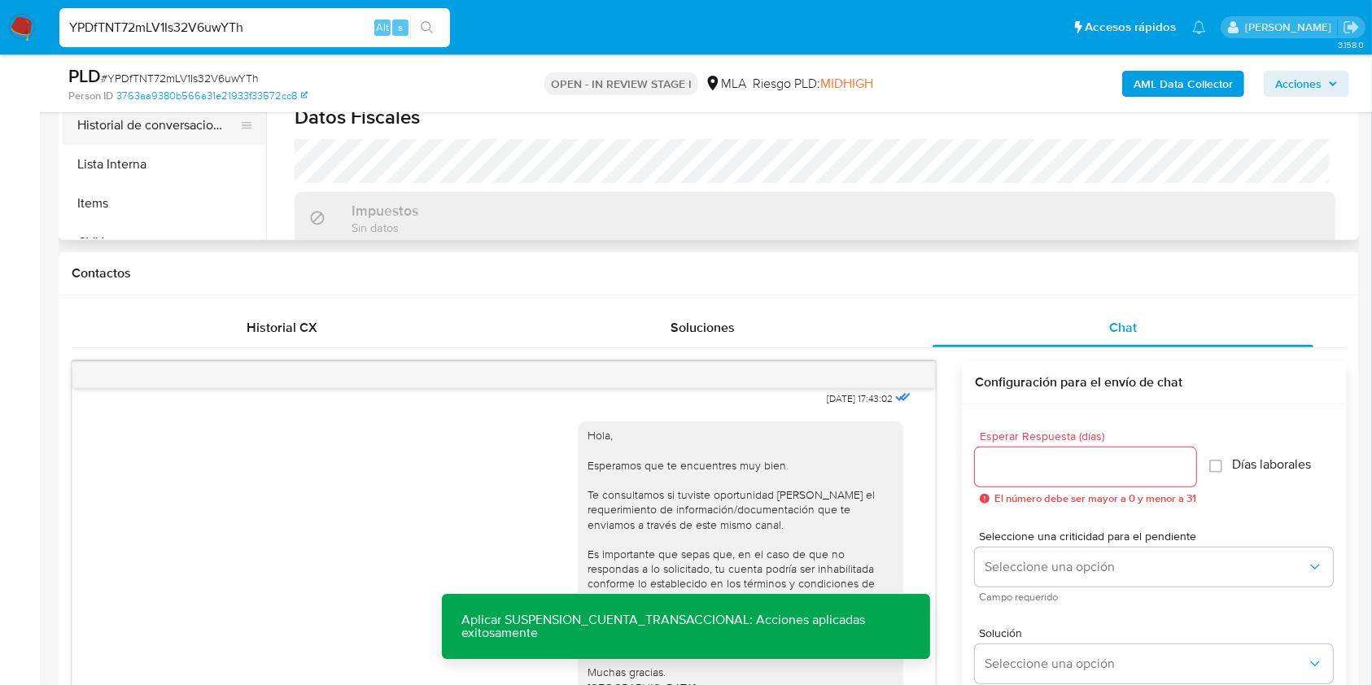
click at [164, 133] on button "Historial de conversaciones" at bounding box center [158, 125] width 190 height 39
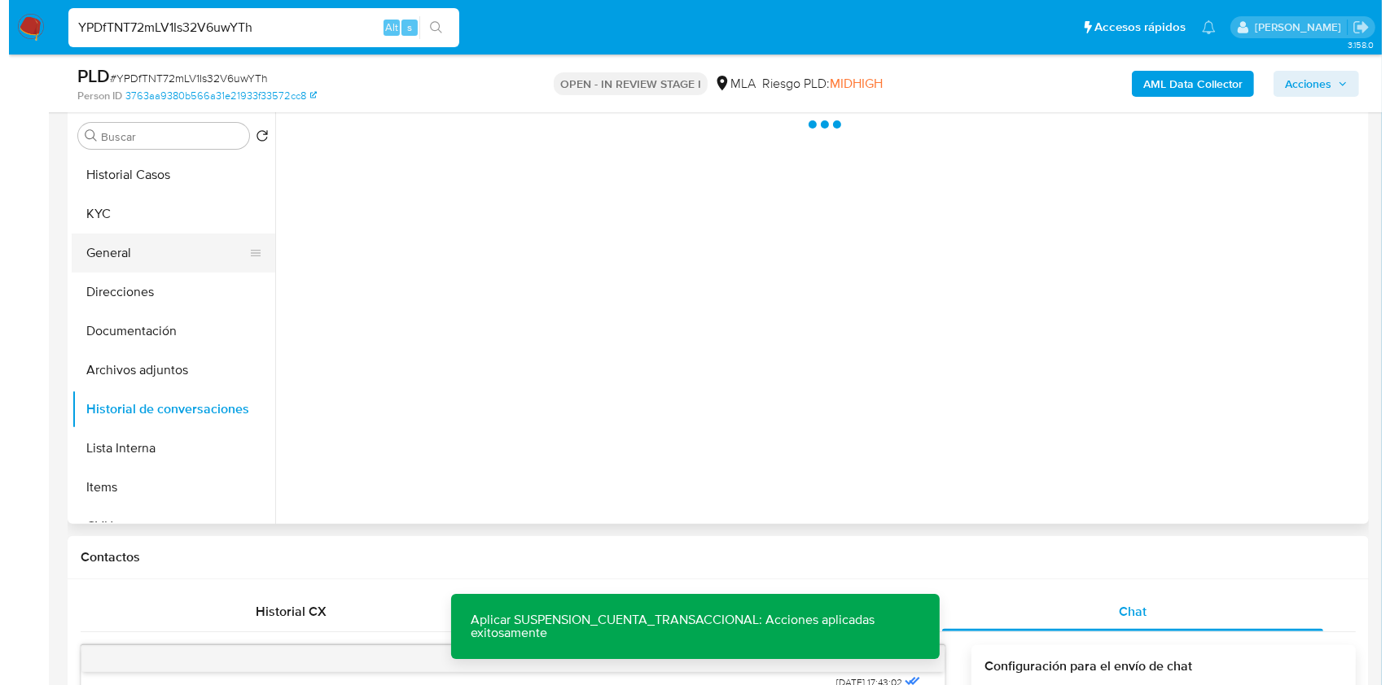
scroll to position [274, 0]
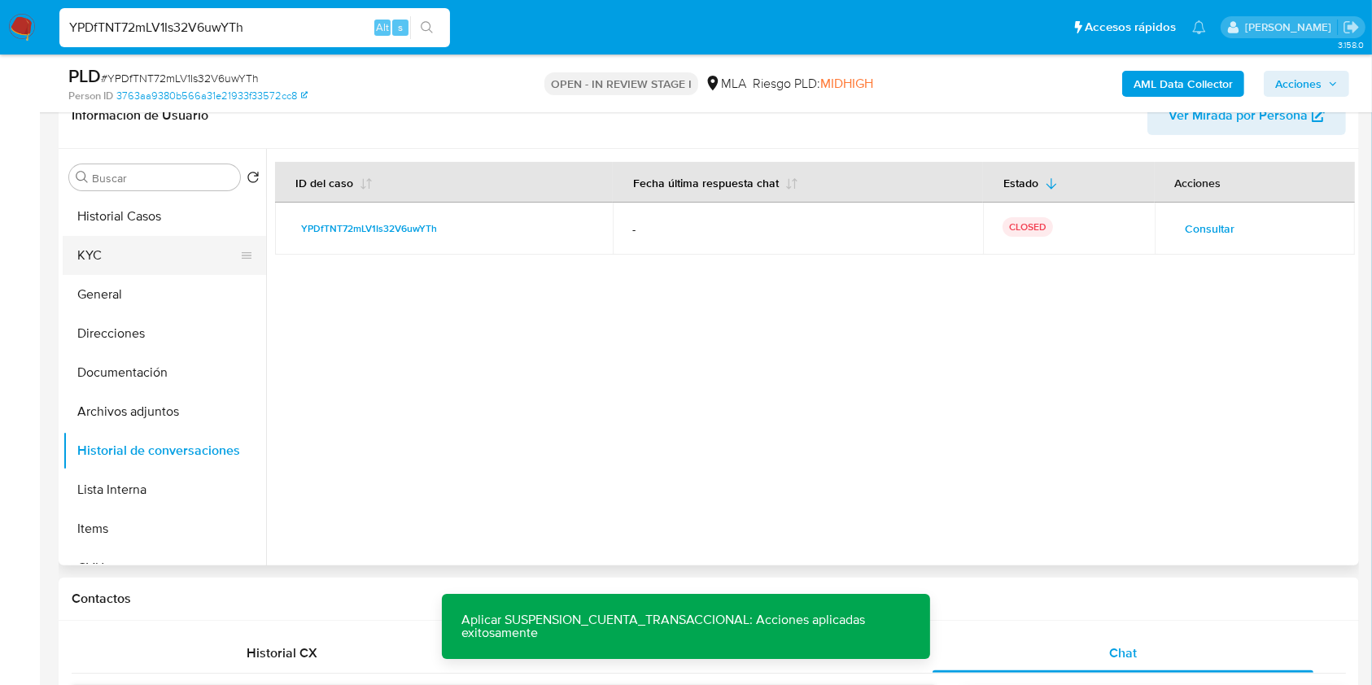
click at [142, 252] on button "KYC" at bounding box center [158, 255] width 190 height 39
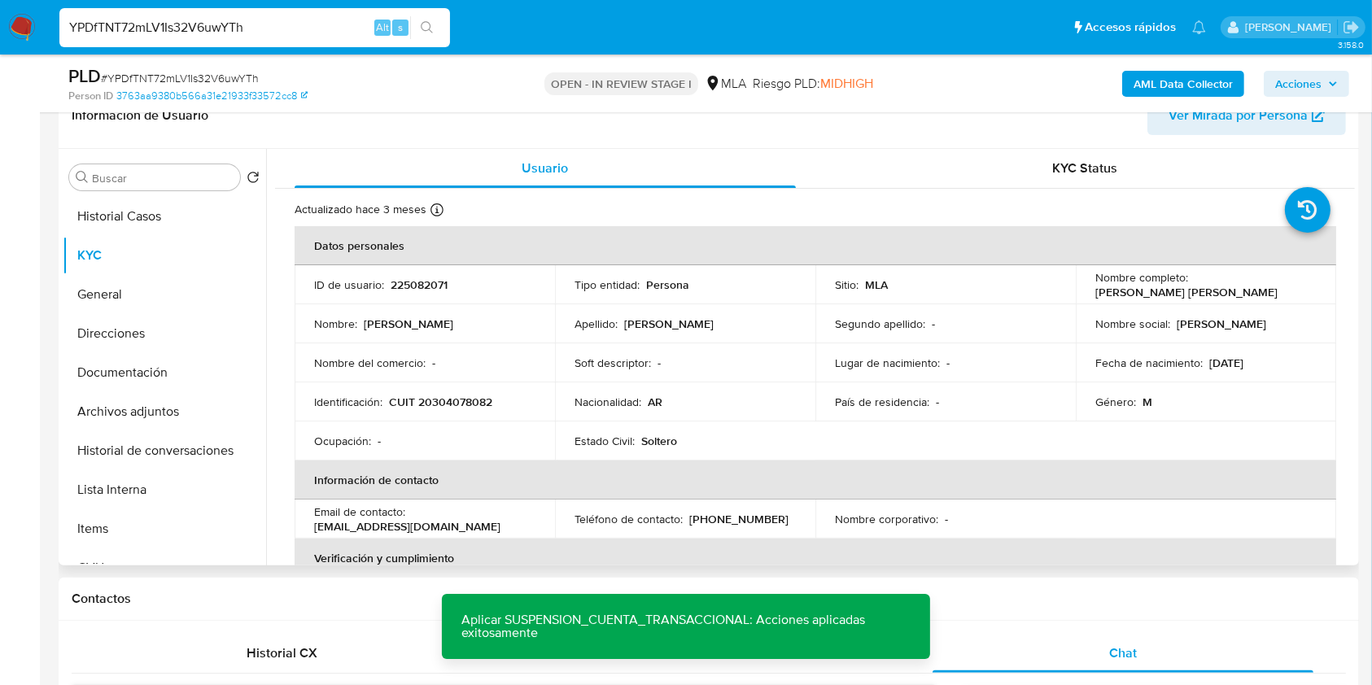
click at [414, 283] on p "225082071" at bounding box center [419, 285] width 57 height 15
click at [226, 71] on span "# YPDfTNT72mLV1Is32V6uwYTh" at bounding box center [180, 78] width 158 height 16
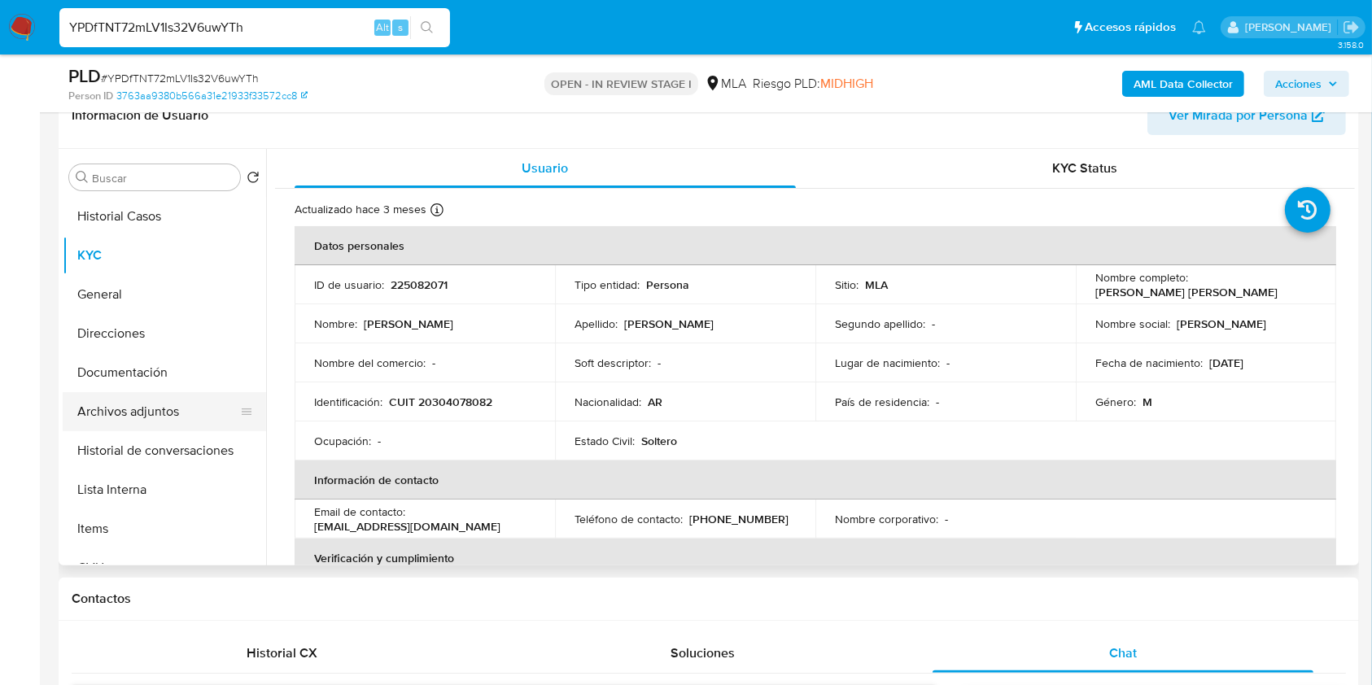
click at [160, 409] on button "Archivos adjuntos" at bounding box center [158, 411] width 190 height 39
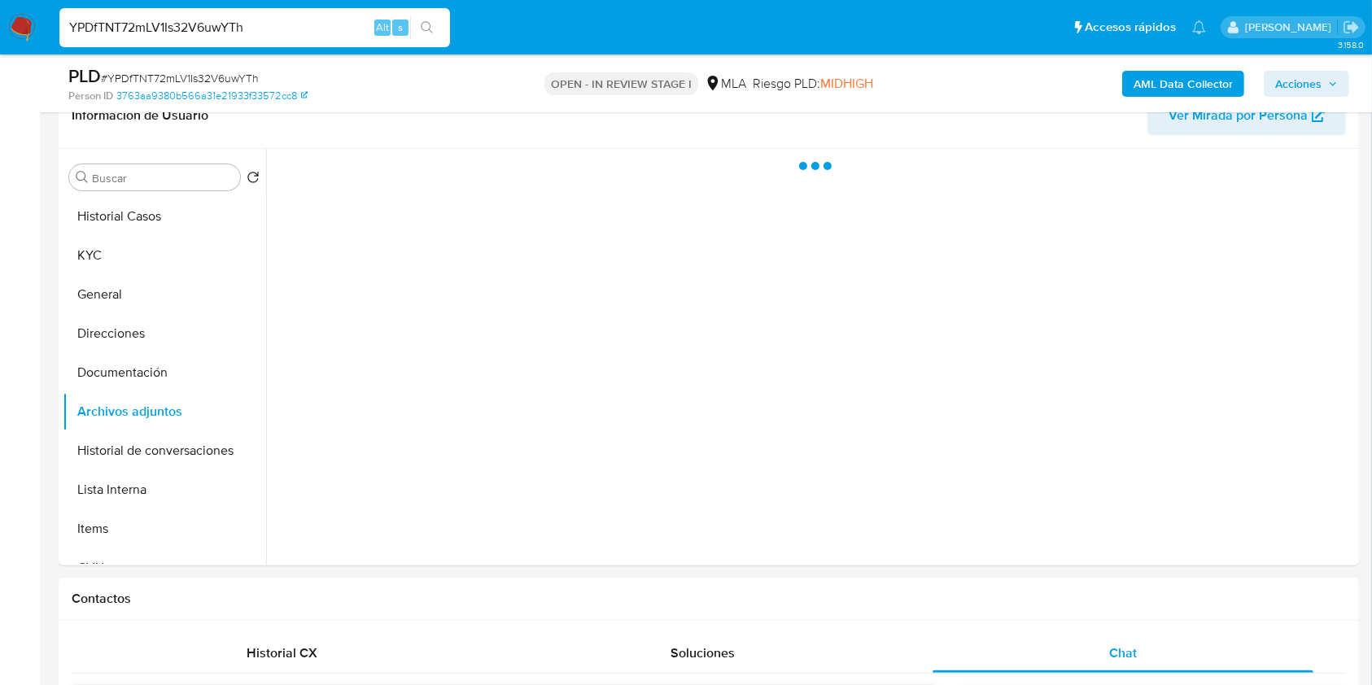
click at [1137, 81] on b "AML Data Collector" at bounding box center [1183, 84] width 99 height 26
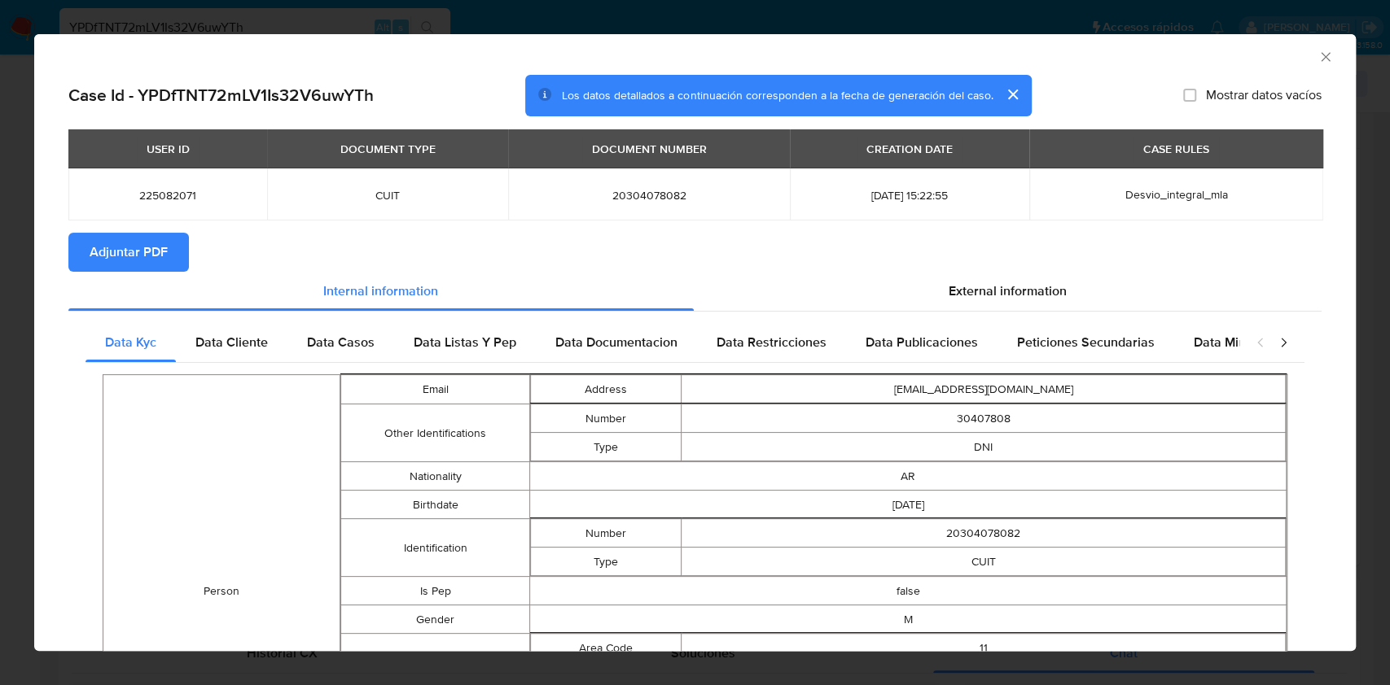
click at [160, 266] on span "Adjuntar PDF" at bounding box center [129, 252] width 78 height 36
click at [1317, 55] on icon "Cerrar ventana" at bounding box center [1325, 57] width 16 height 16
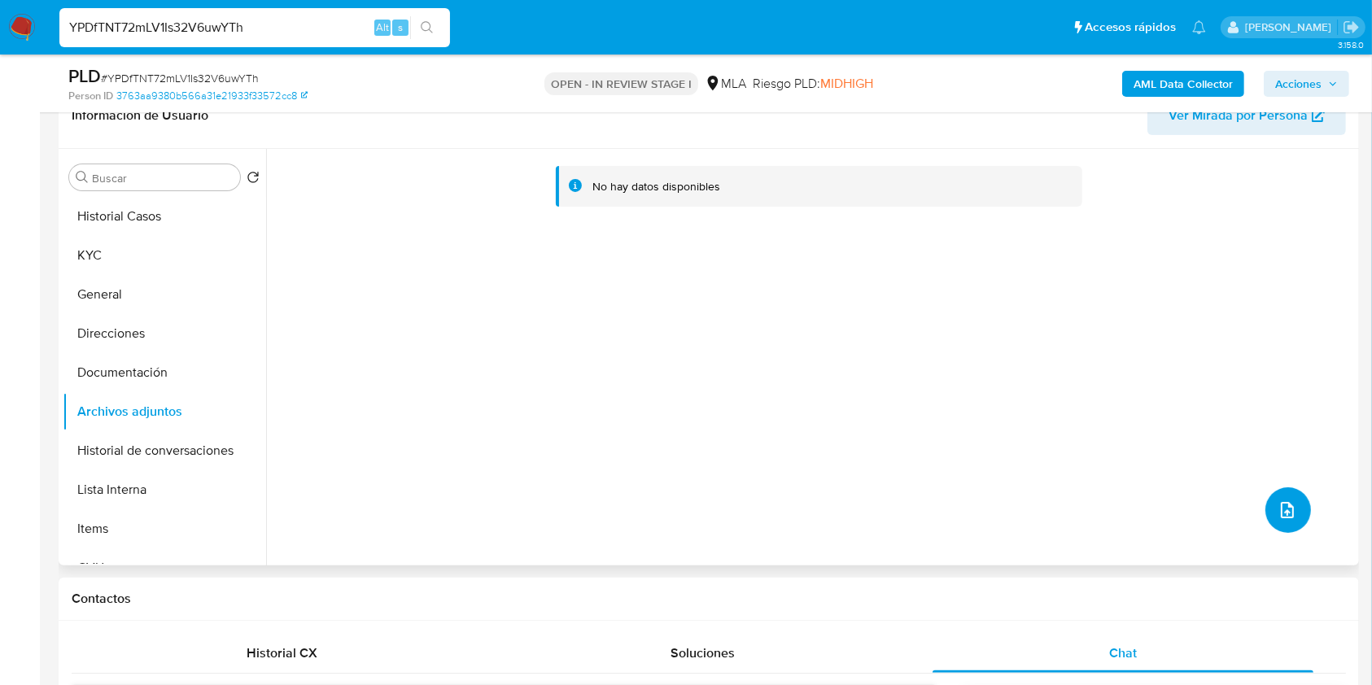
click at [1296, 511] on button "upload-file" at bounding box center [1289, 511] width 46 height 46
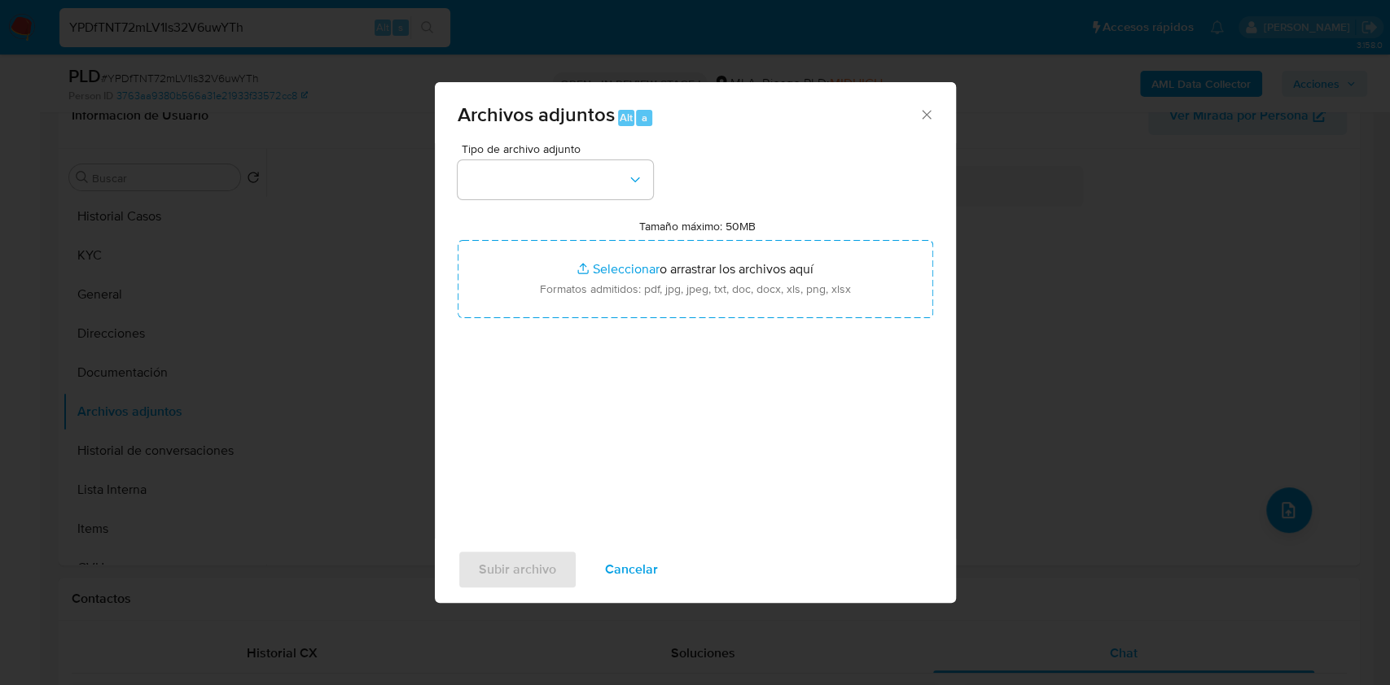
click at [551, 212] on div "Tipo de archivo adjunto Tamaño máximo: 50MB Seleccionar archivos Seleccionar o …" at bounding box center [694, 335] width 475 height 384
click at [541, 173] on button "button" at bounding box center [554, 179] width 195 height 39
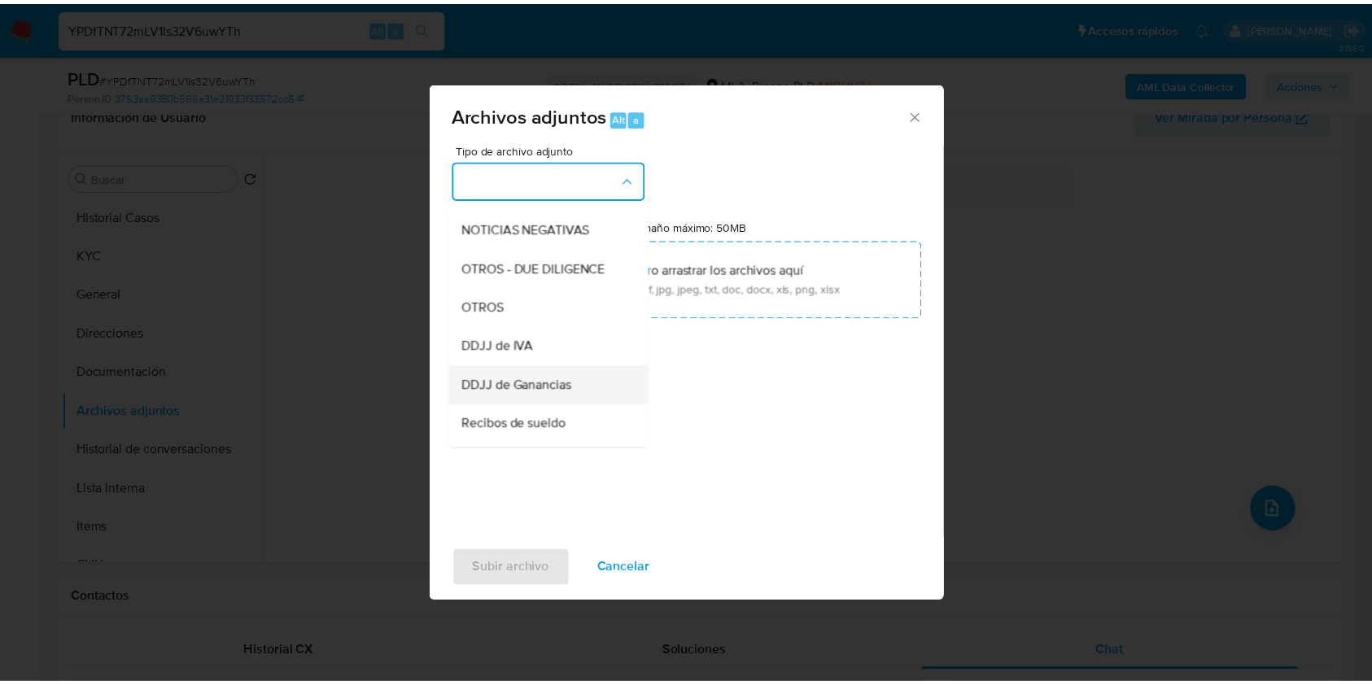
scroll to position [326, 0]
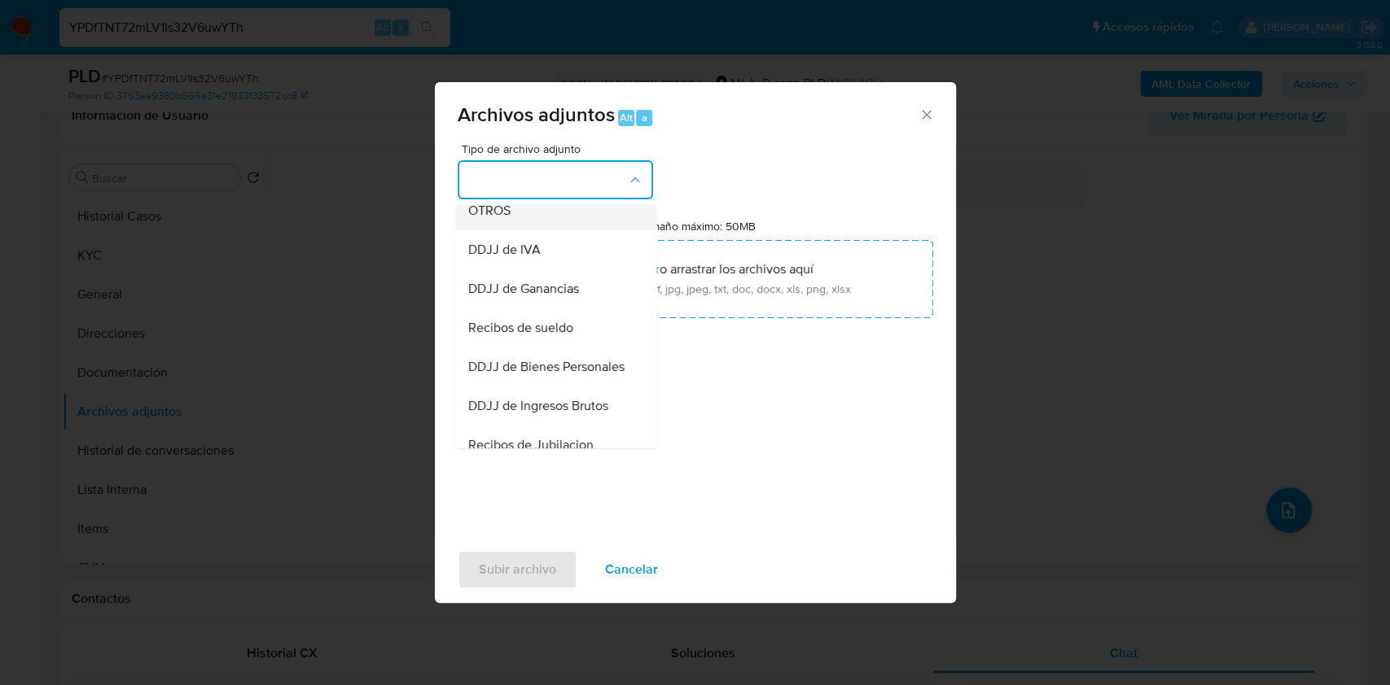
click at [480, 219] on span "OTROS" at bounding box center [488, 211] width 42 height 16
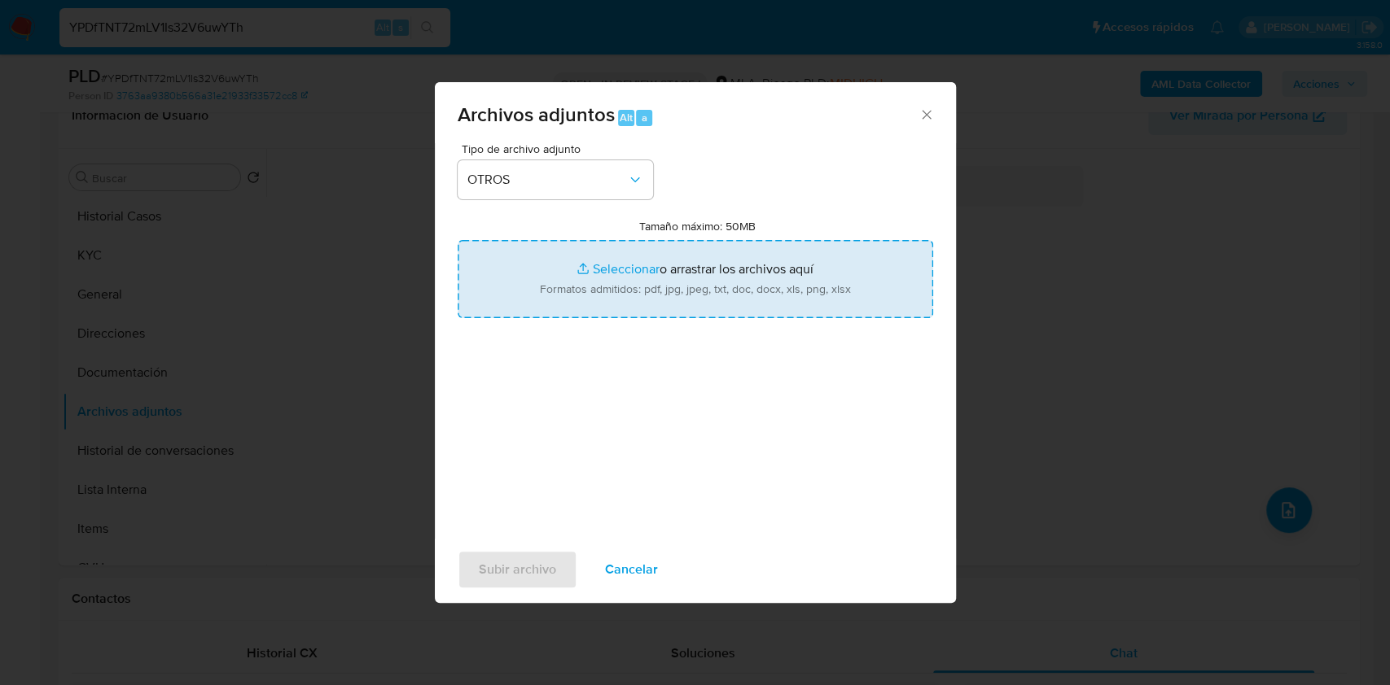
click at [636, 283] on input "Tamaño máximo: 50MB Seleccionar archivos" at bounding box center [694, 279] width 475 height 78
type input "C:\fakepath\Juan Cruz Talamona Beola - NOSIS - AGOSTO 2025.pdf"
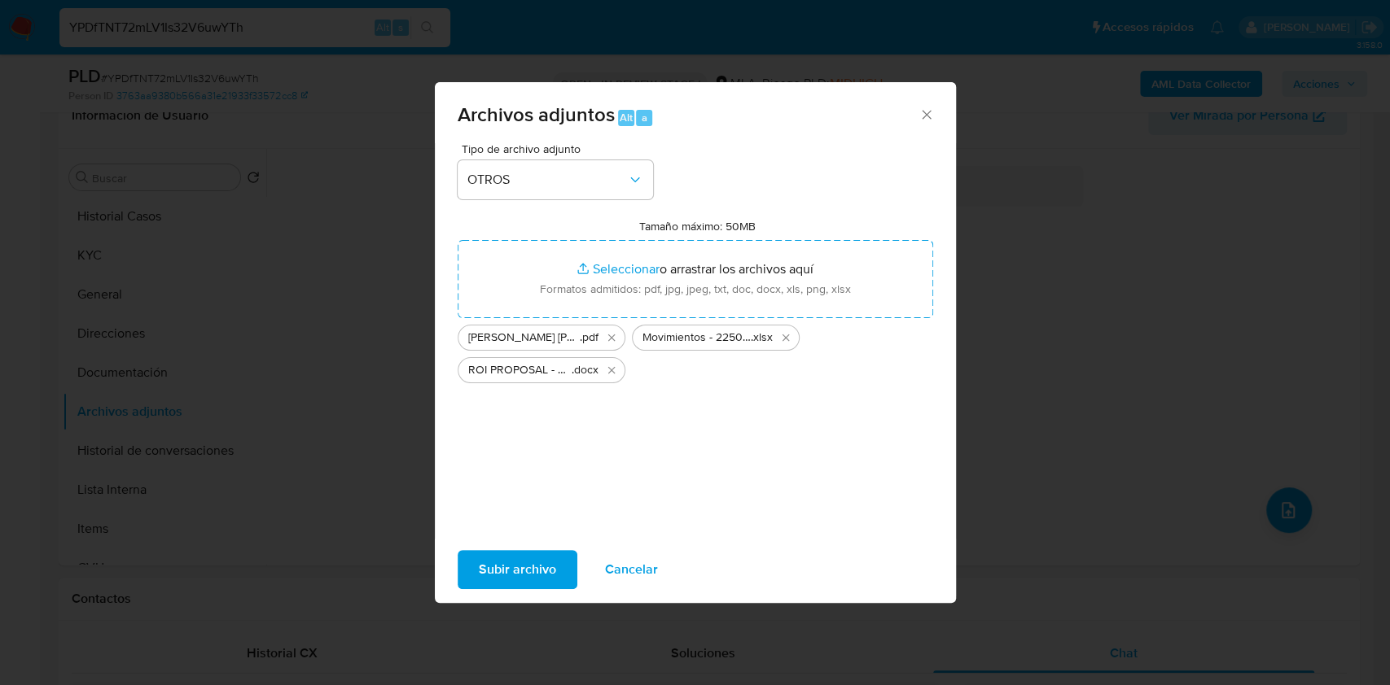
click at [496, 539] on div "Subir archivo Cancelar" at bounding box center [695, 570] width 521 height 62
click at [507, 580] on span "Subir archivo" at bounding box center [517, 570] width 77 height 36
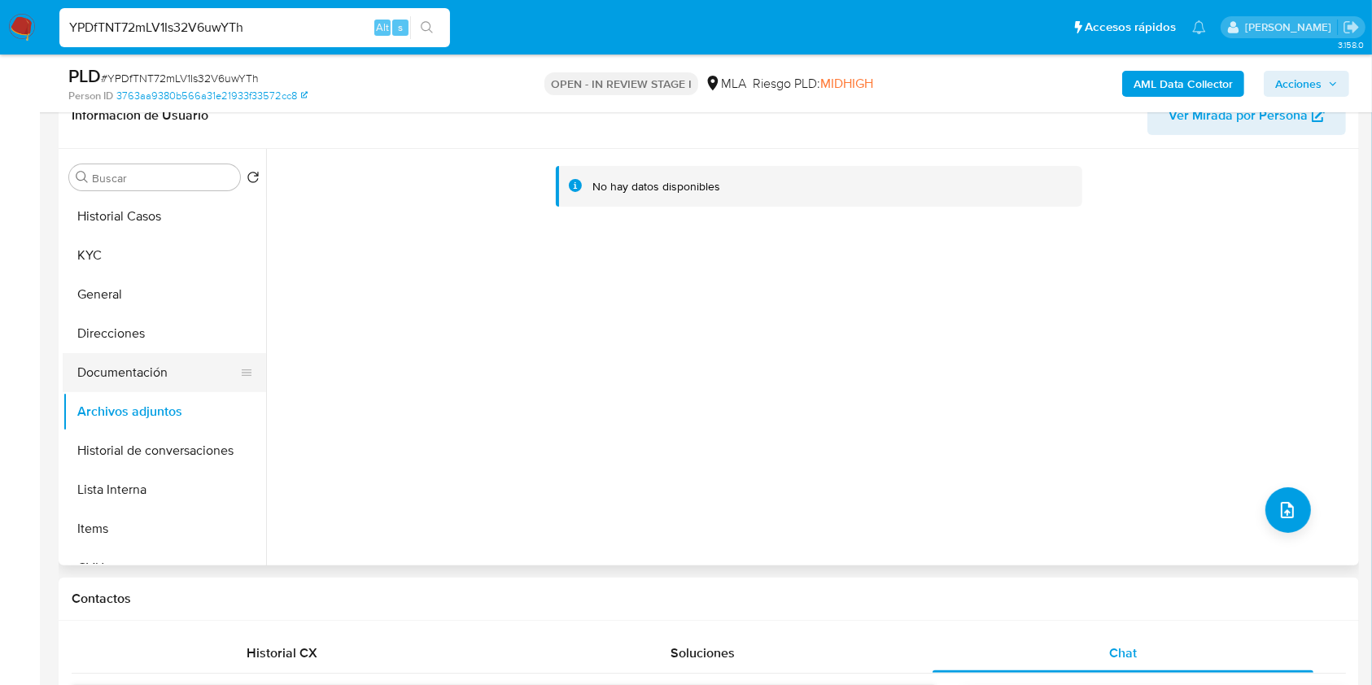
click at [129, 378] on button "Documentación" at bounding box center [158, 372] width 190 height 39
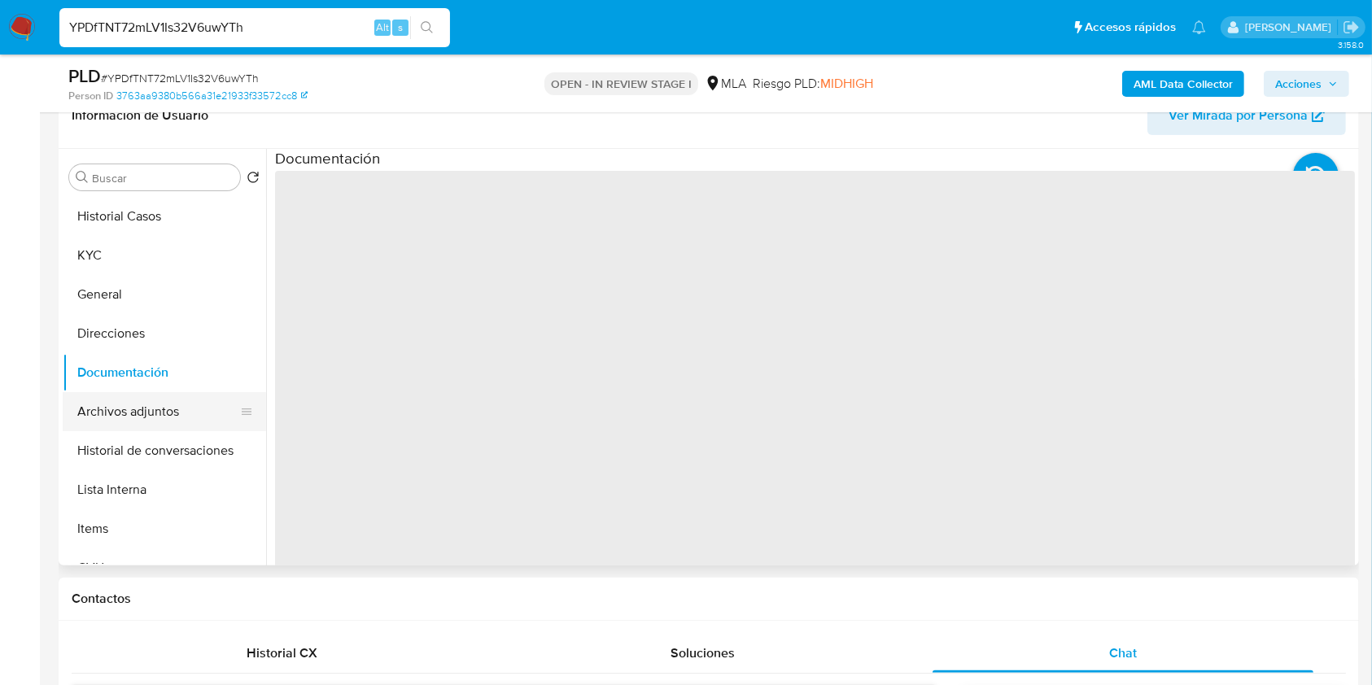
click at [137, 414] on button "Archivos adjuntos" at bounding box center [158, 411] width 190 height 39
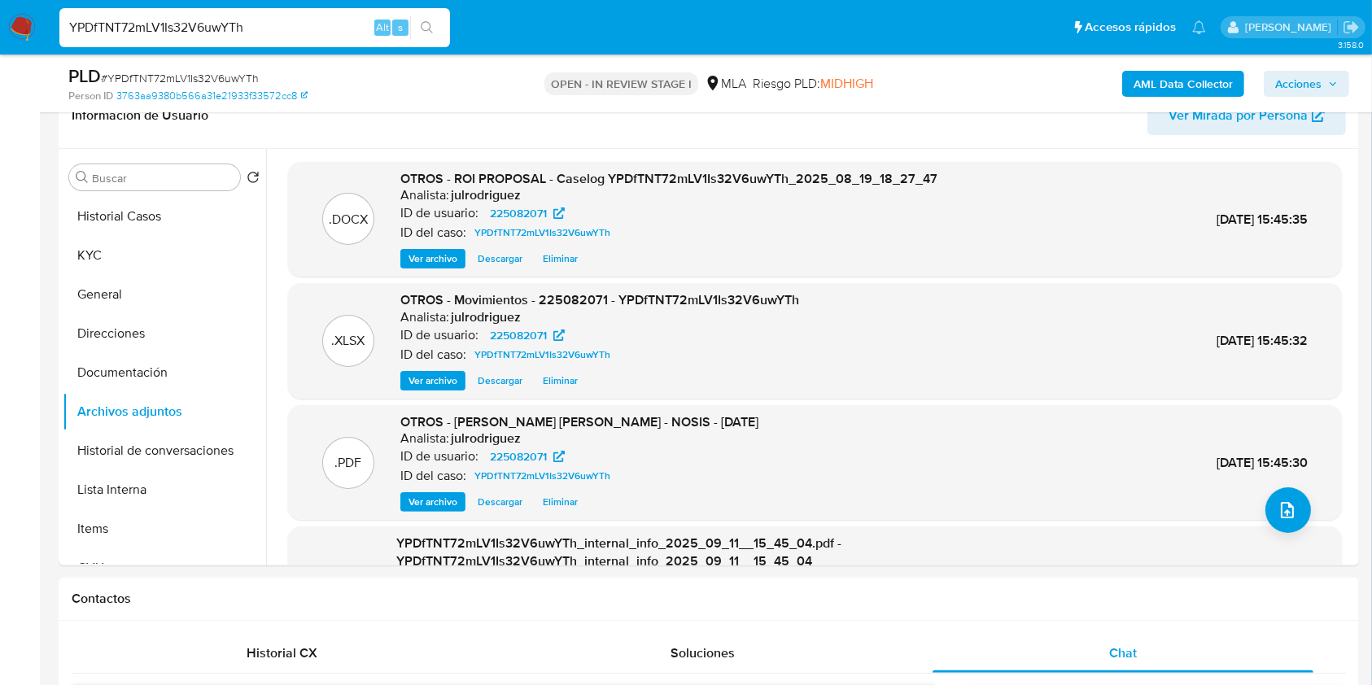
click at [1300, 81] on span "Acciones" at bounding box center [1299, 84] width 46 height 26
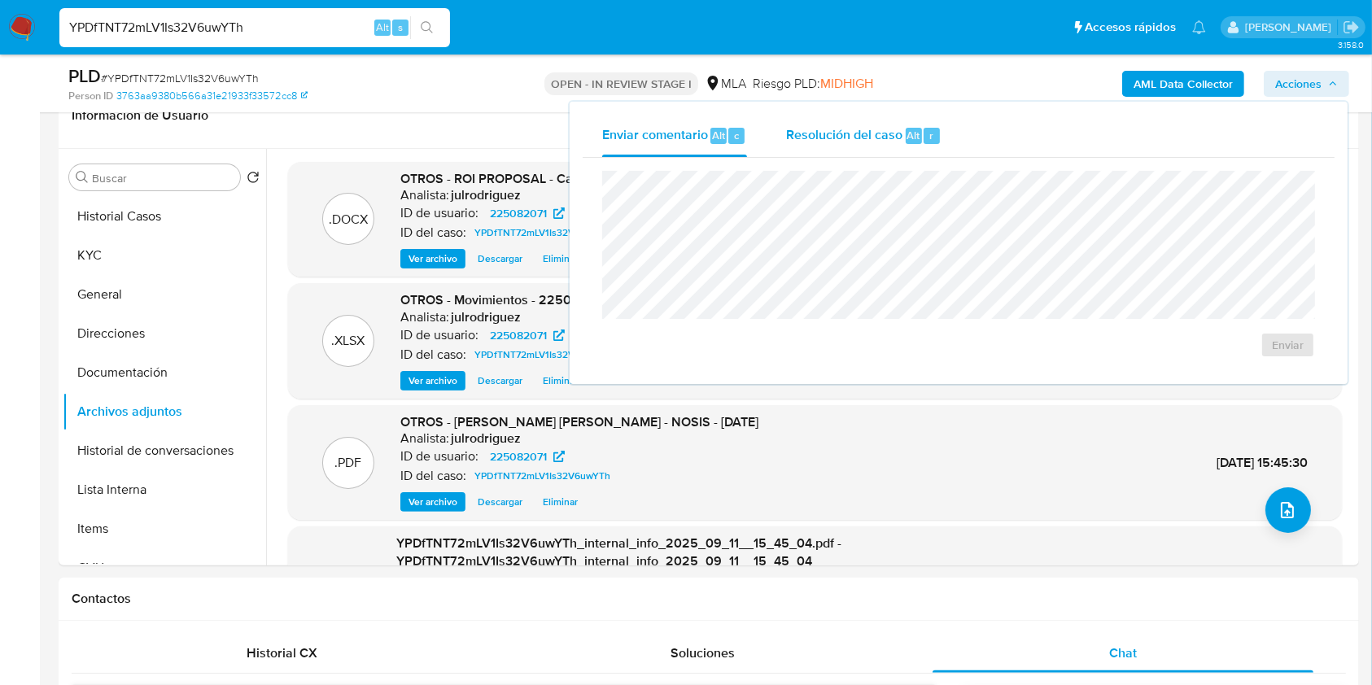
click at [819, 131] on span "Resolución del caso" at bounding box center [844, 134] width 116 height 19
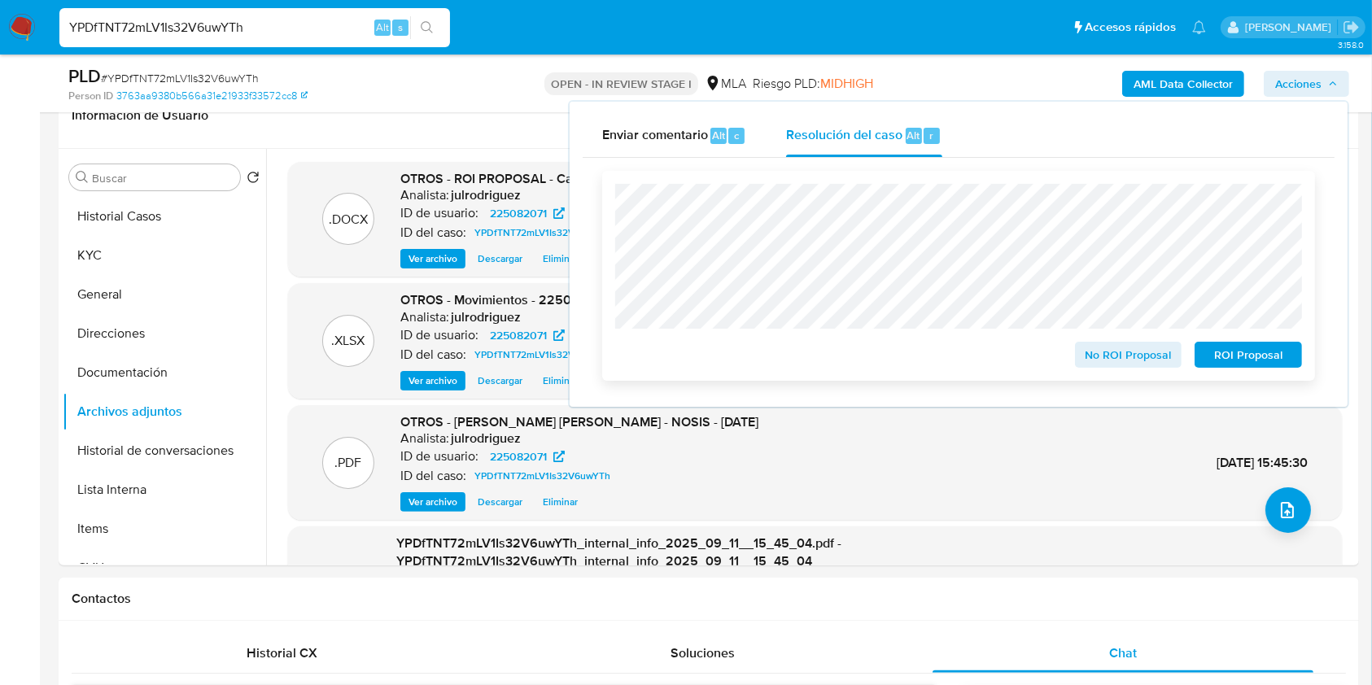
click at [1243, 359] on span "ROI Proposal" at bounding box center [1248, 355] width 85 height 23
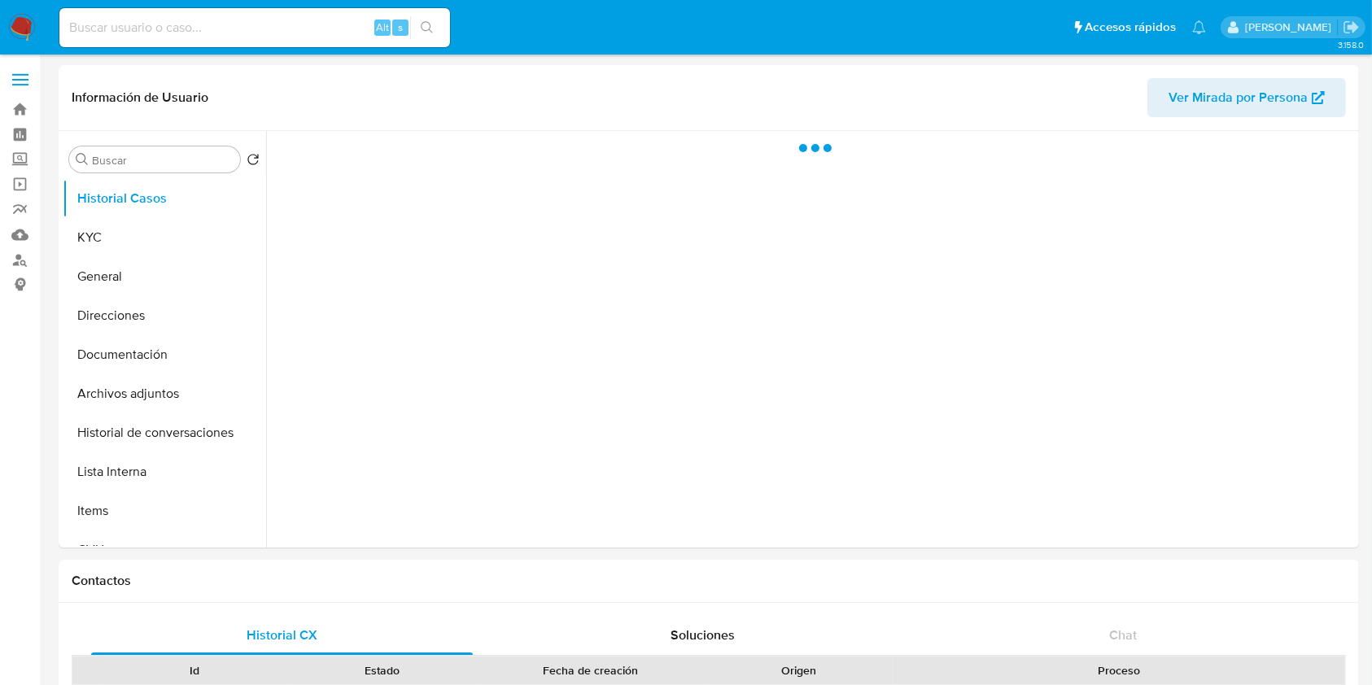
select select "10"
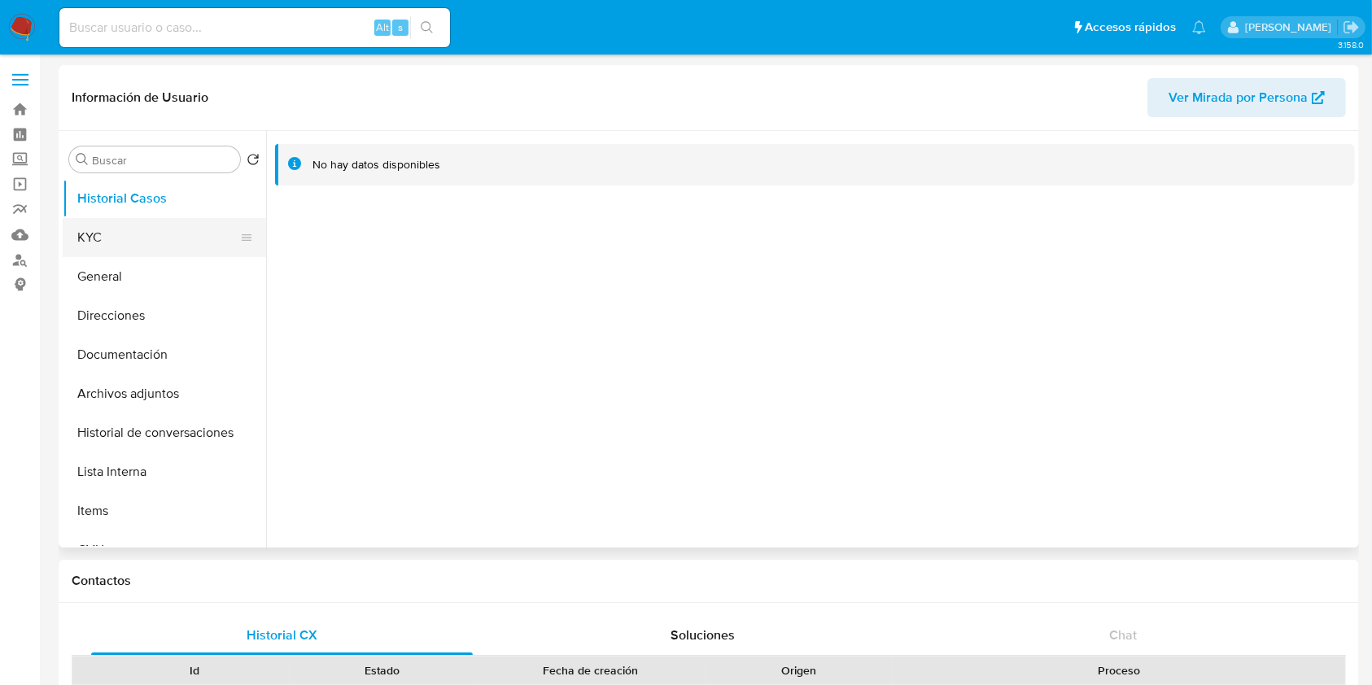
click at [173, 238] on button "KYC" at bounding box center [158, 237] width 190 height 39
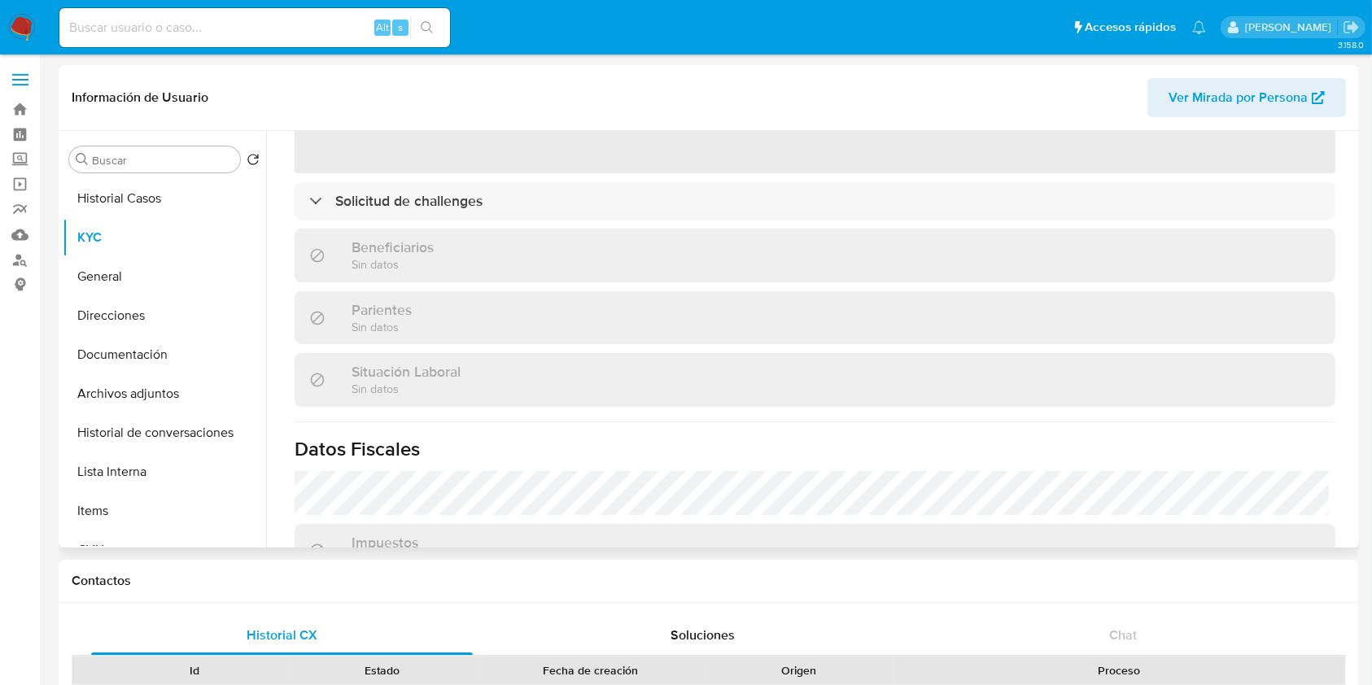
scroll to position [434, 0]
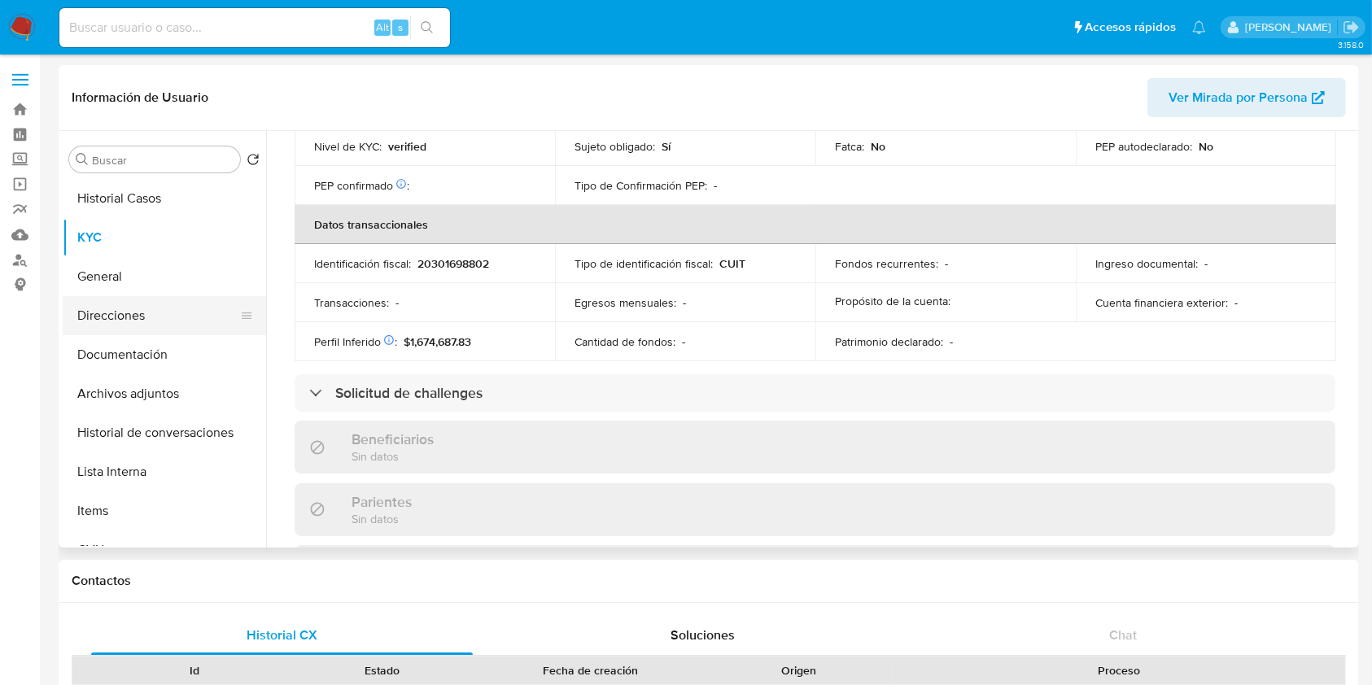
click at [72, 317] on button "Direcciones" at bounding box center [158, 315] width 190 height 39
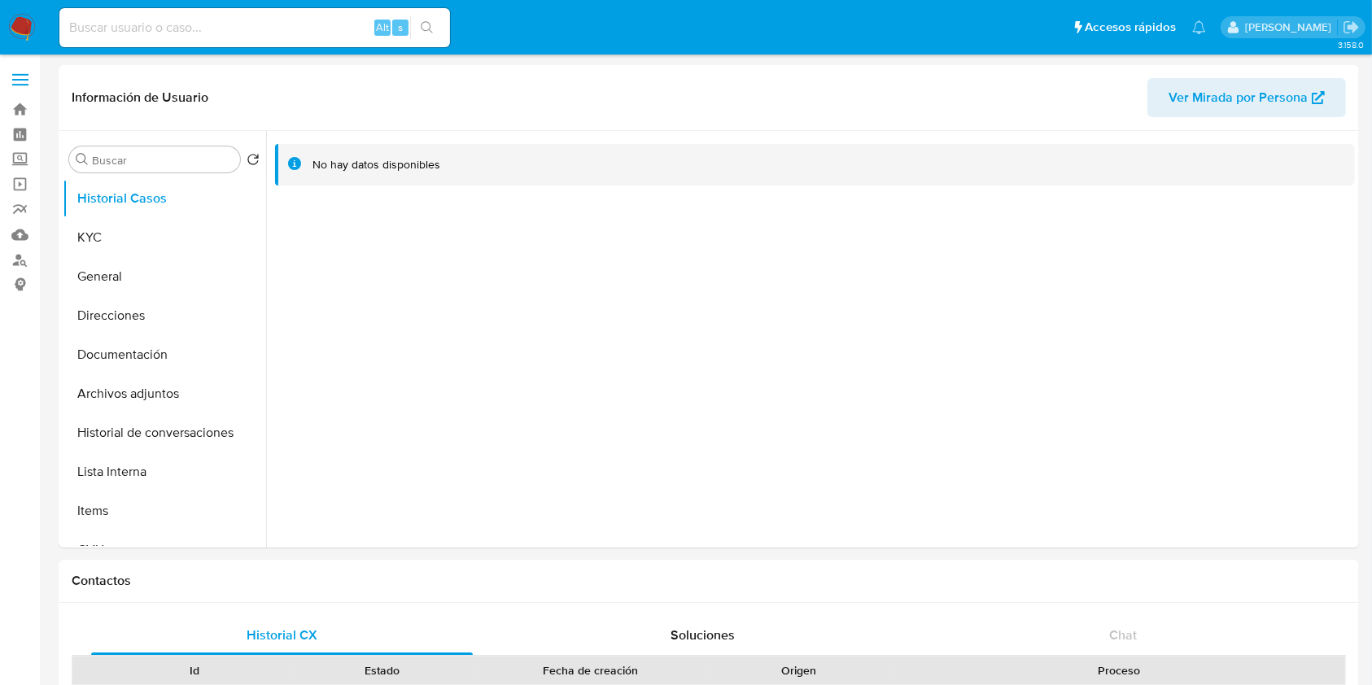
select select "10"
click at [125, 243] on button "KYC" at bounding box center [158, 237] width 190 height 39
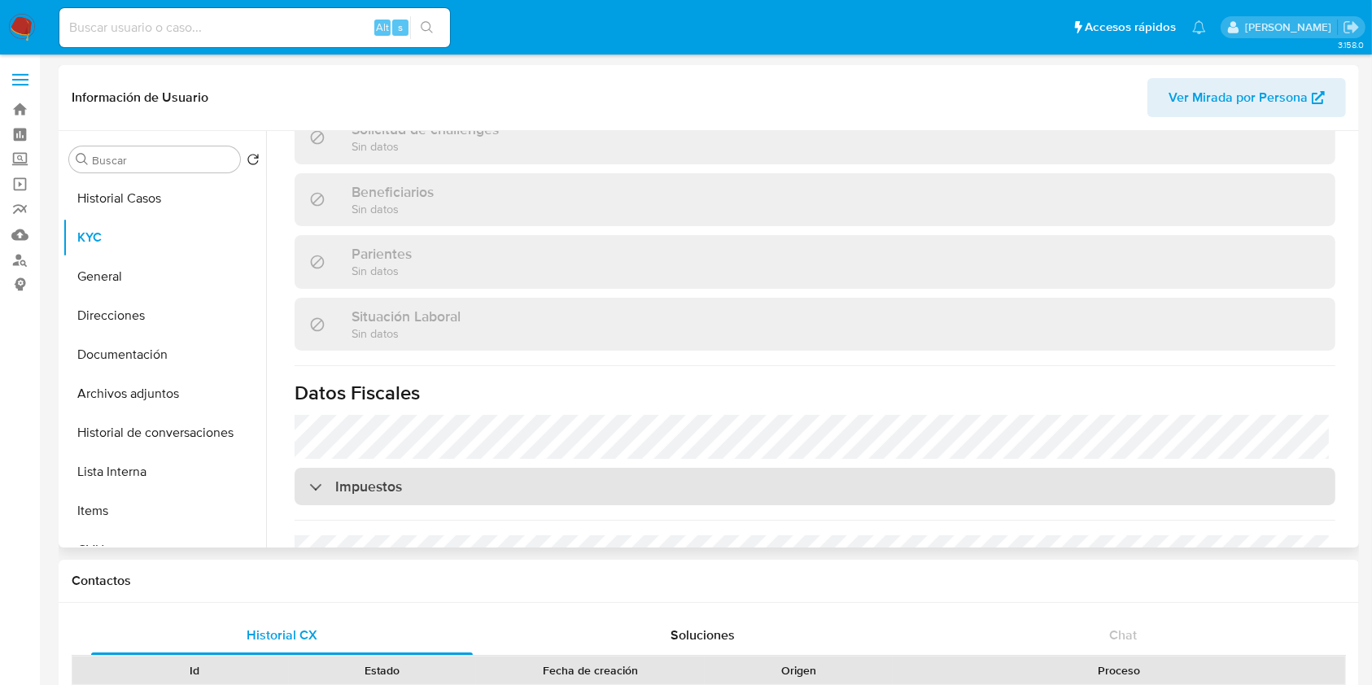
scroll to position [418, 0]
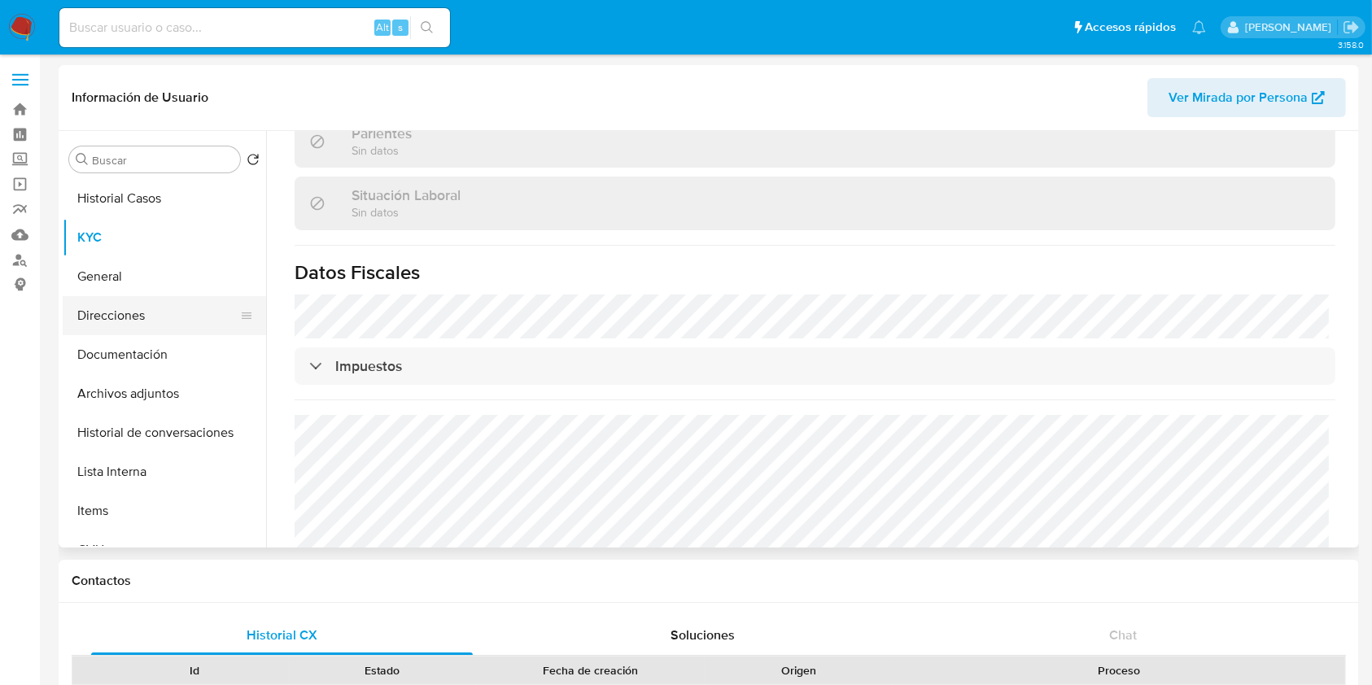
click at [117, 318] on button "Direcciones" at bounding box center [158, 315] width 190 height 39
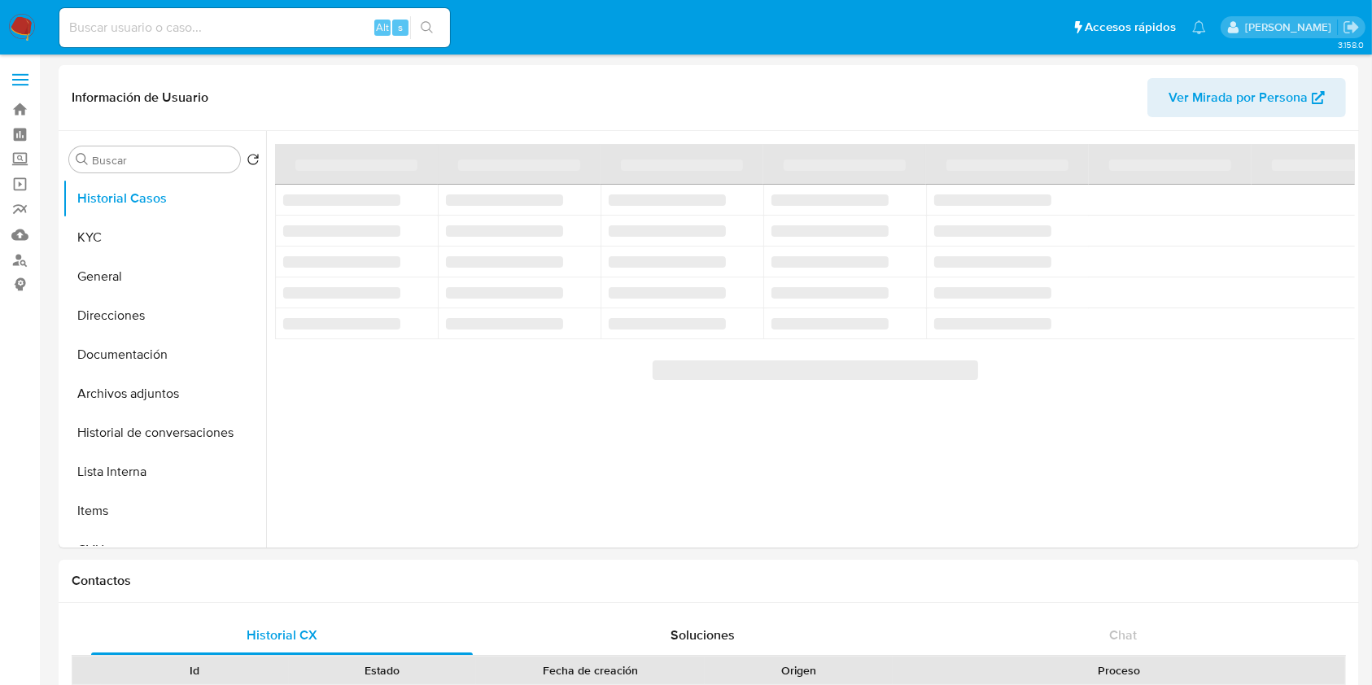
select select "10"
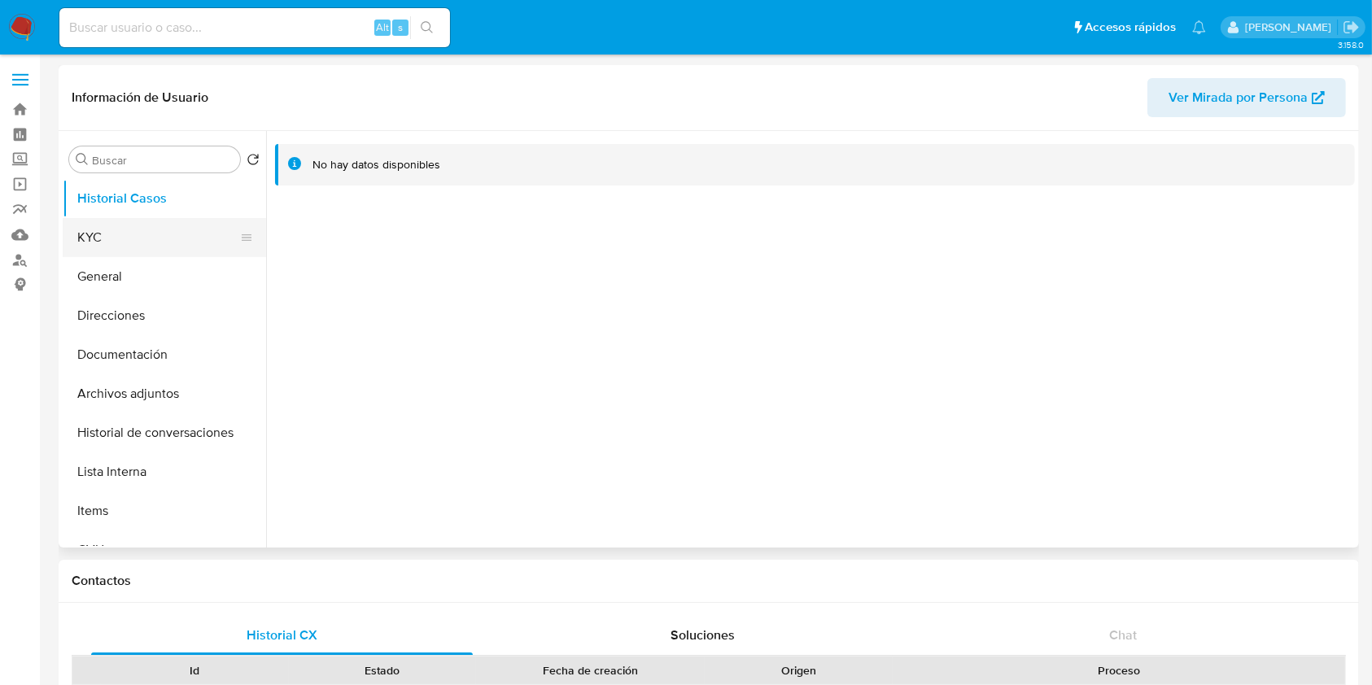
click at [151, 236] on button "KYC" at bounding box center [158, 237] width 190 height 39
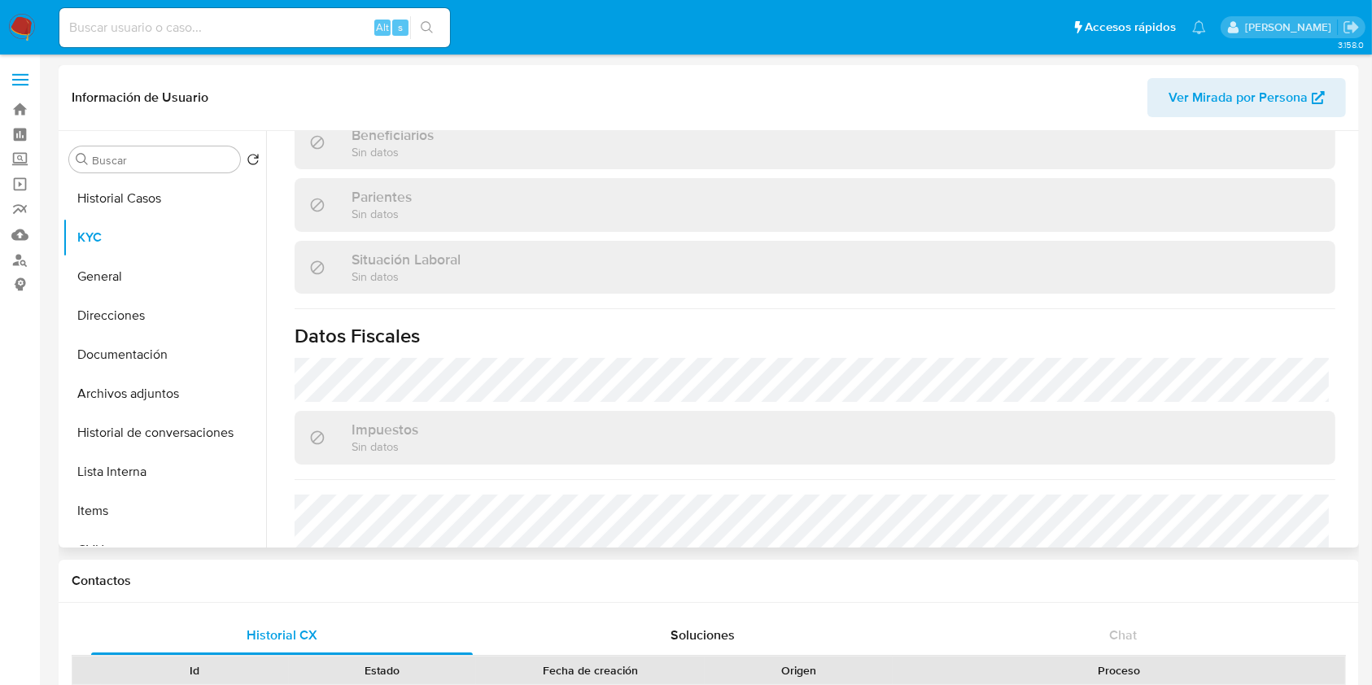
scroll to position [434, 0]
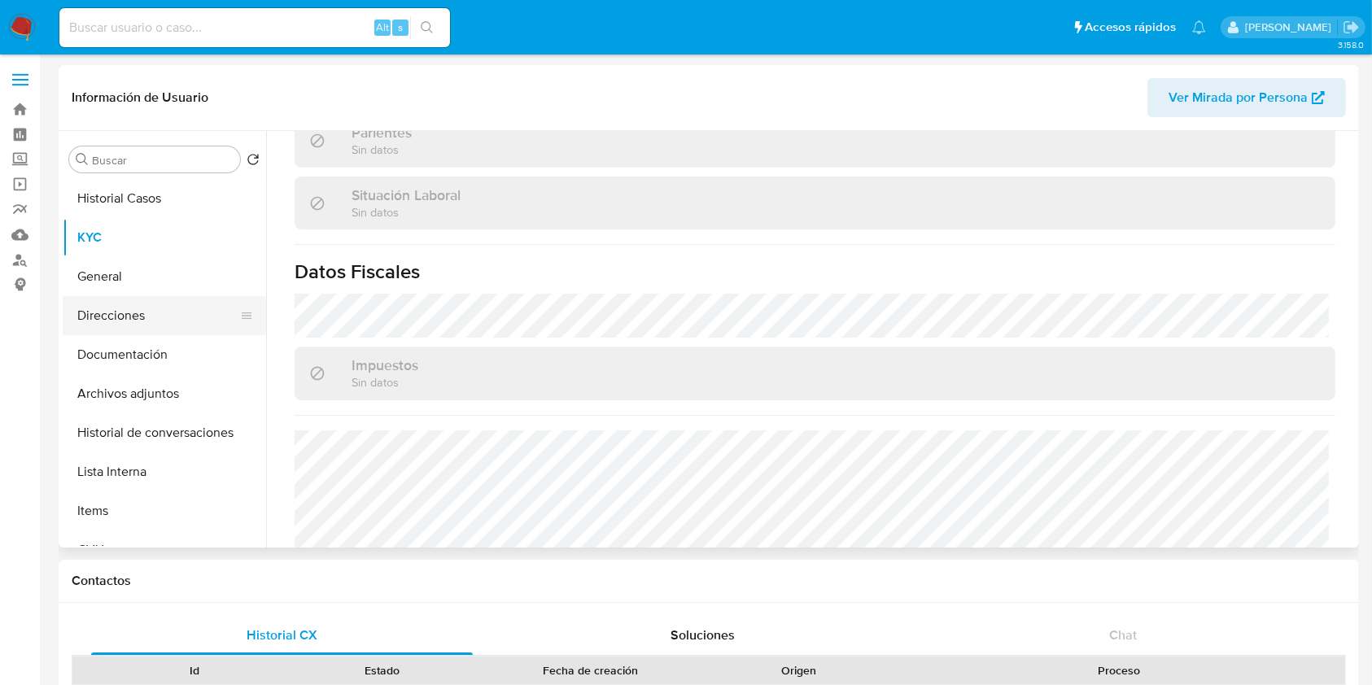
click at [159, 309] on button "Direcciones" at bounding box center [158, 315] width 190 height 39
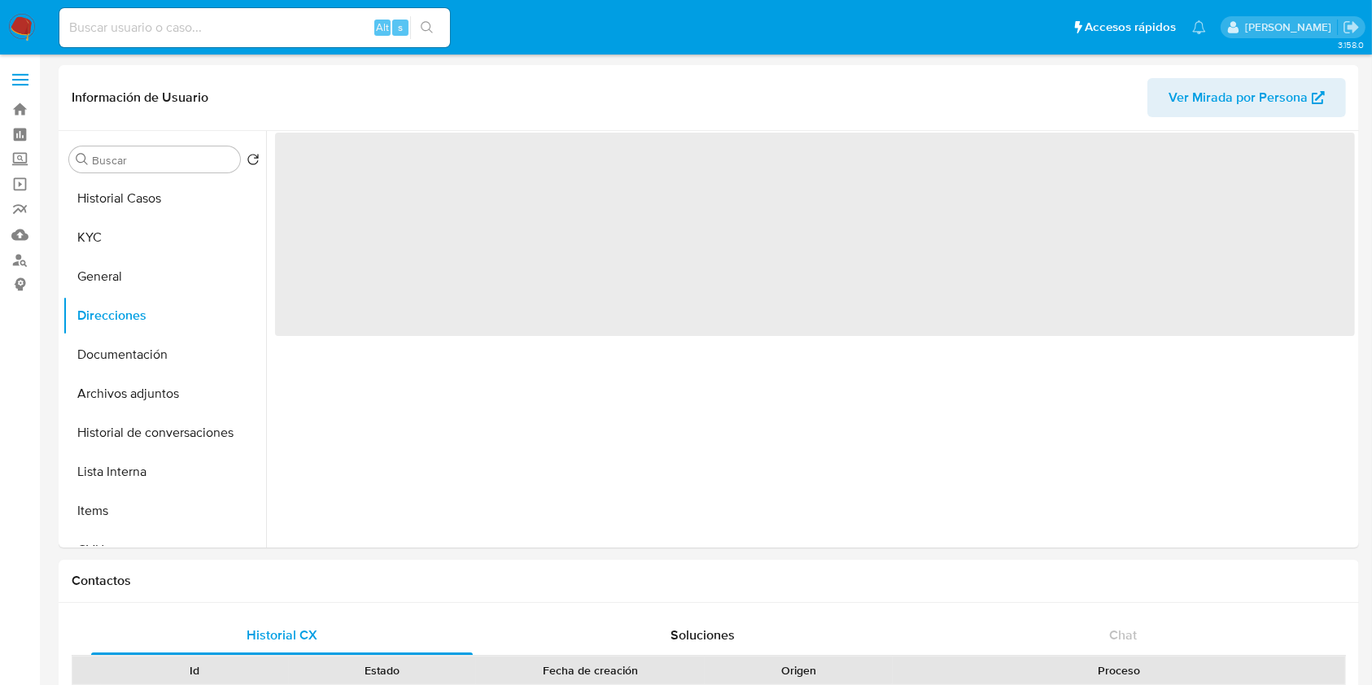
scroll to position [0, 0]
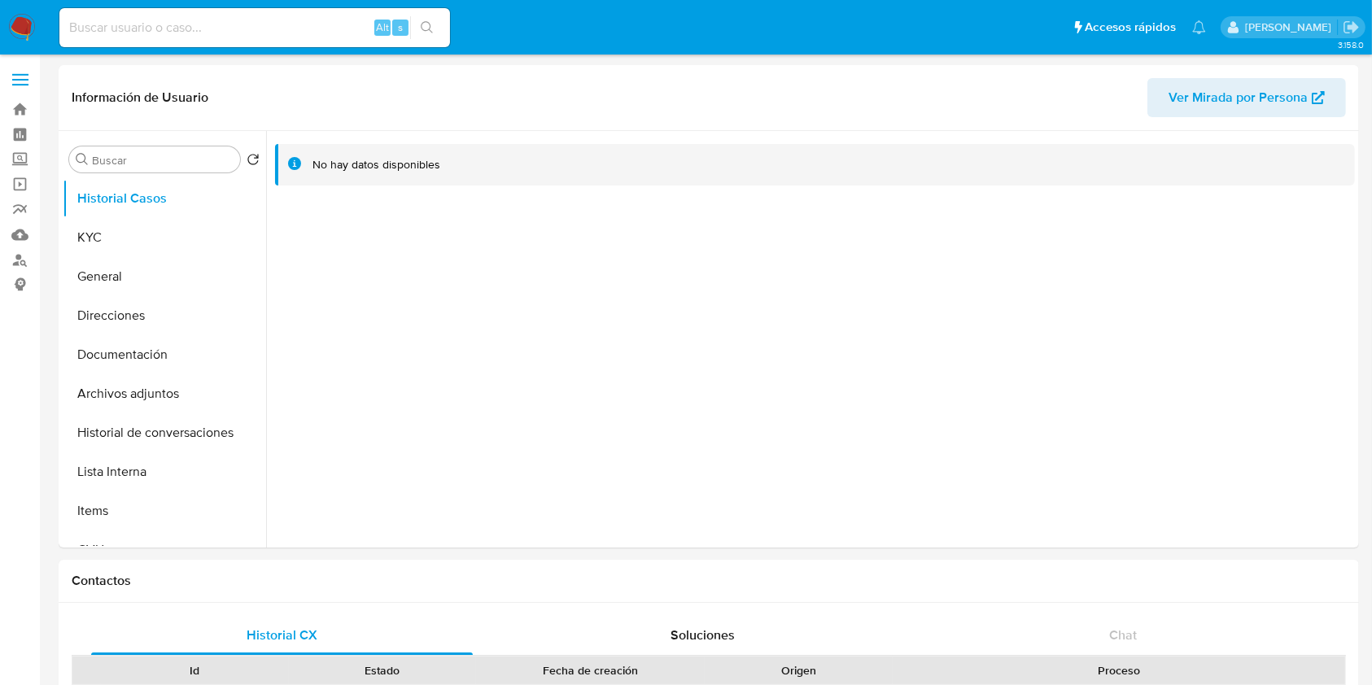
select select "10"
click at [115, 219] on button "KYC" at bounding box center [158, 237] width 190 height 39
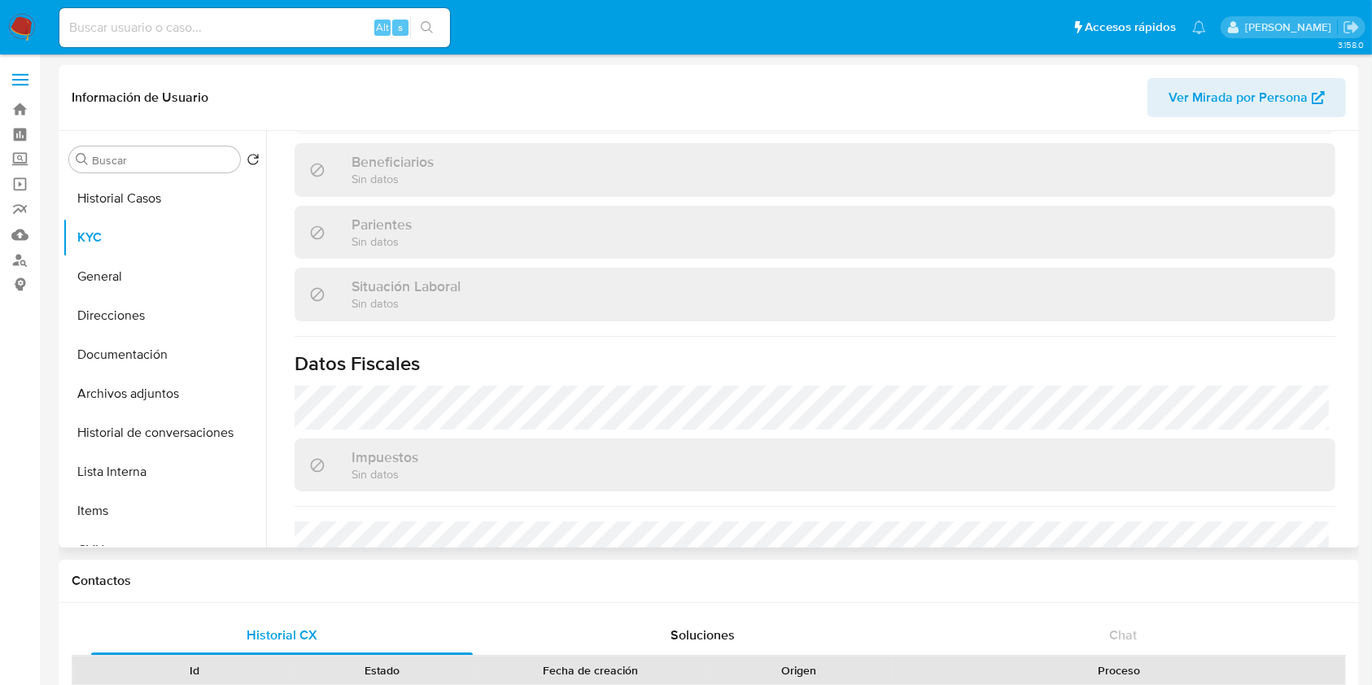
scroll to position [488, 0]
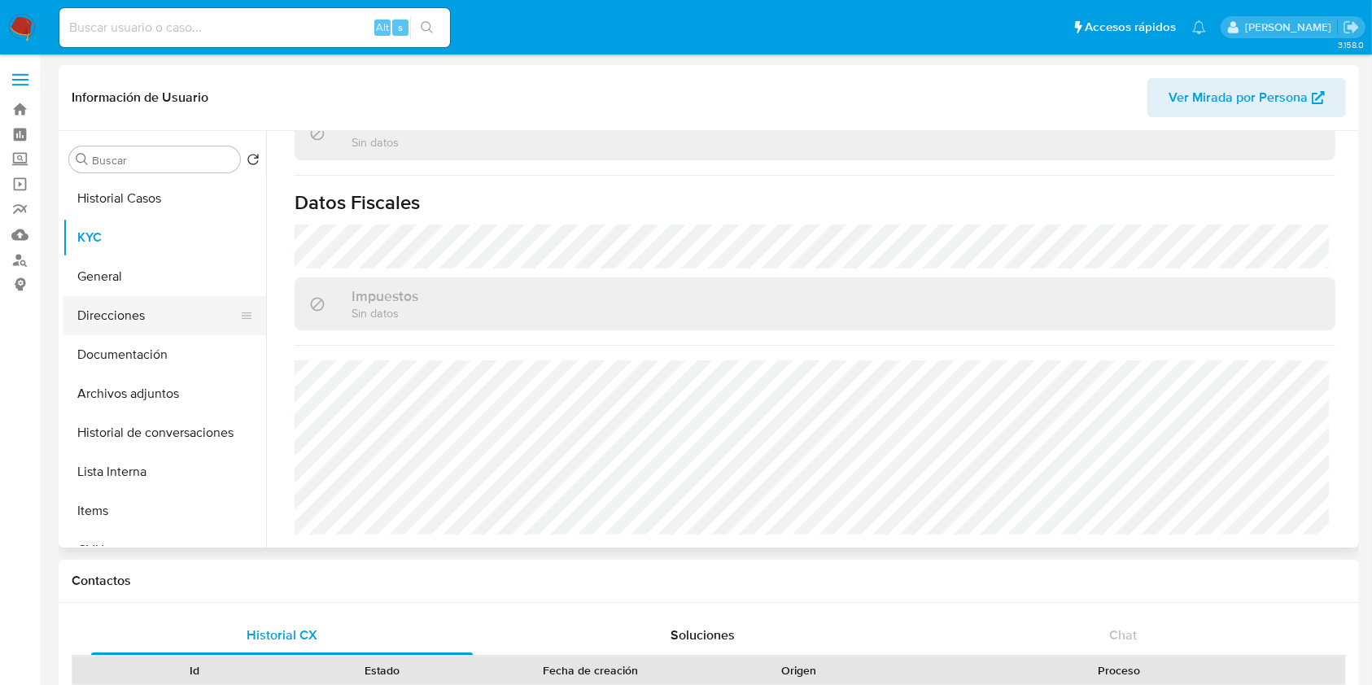
click at [136, 313] on button "Direcciones" at bounding box center [158, 315] width 190 height 39
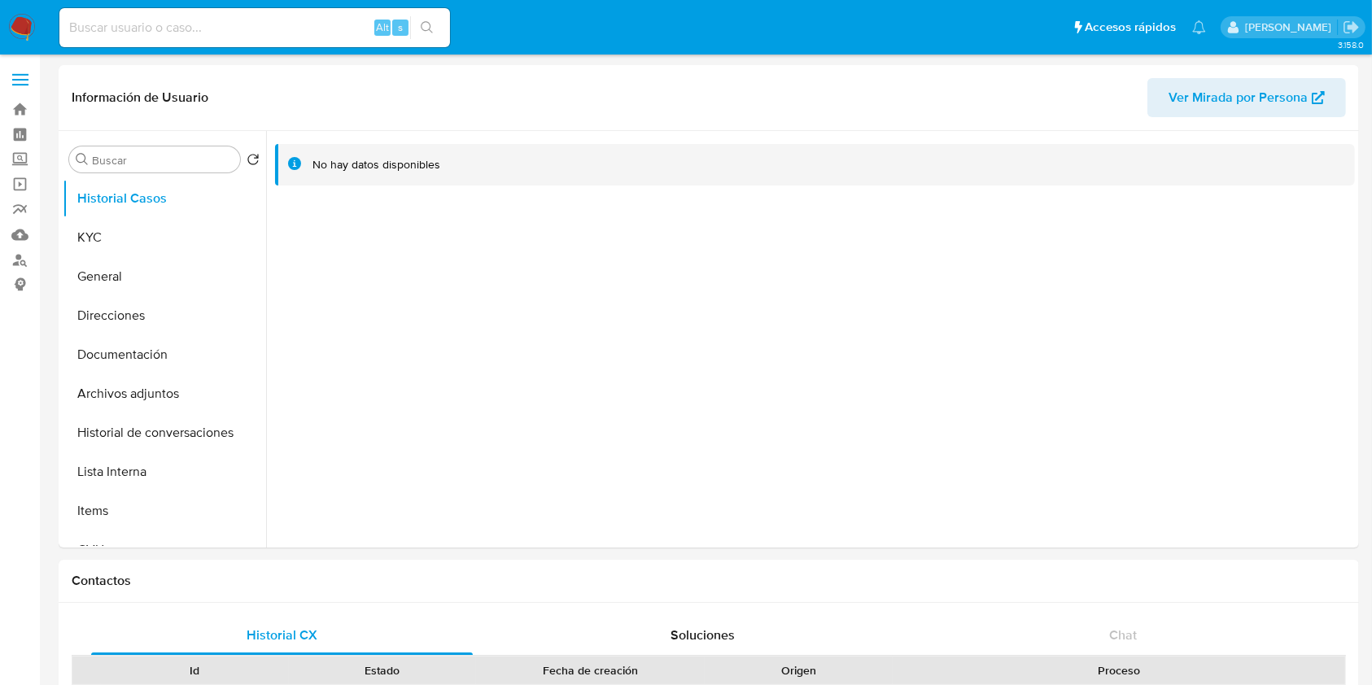
select select "10"
click at [147, 242] on button "KYC" at bounding box center [158, 237] width 190 height 39
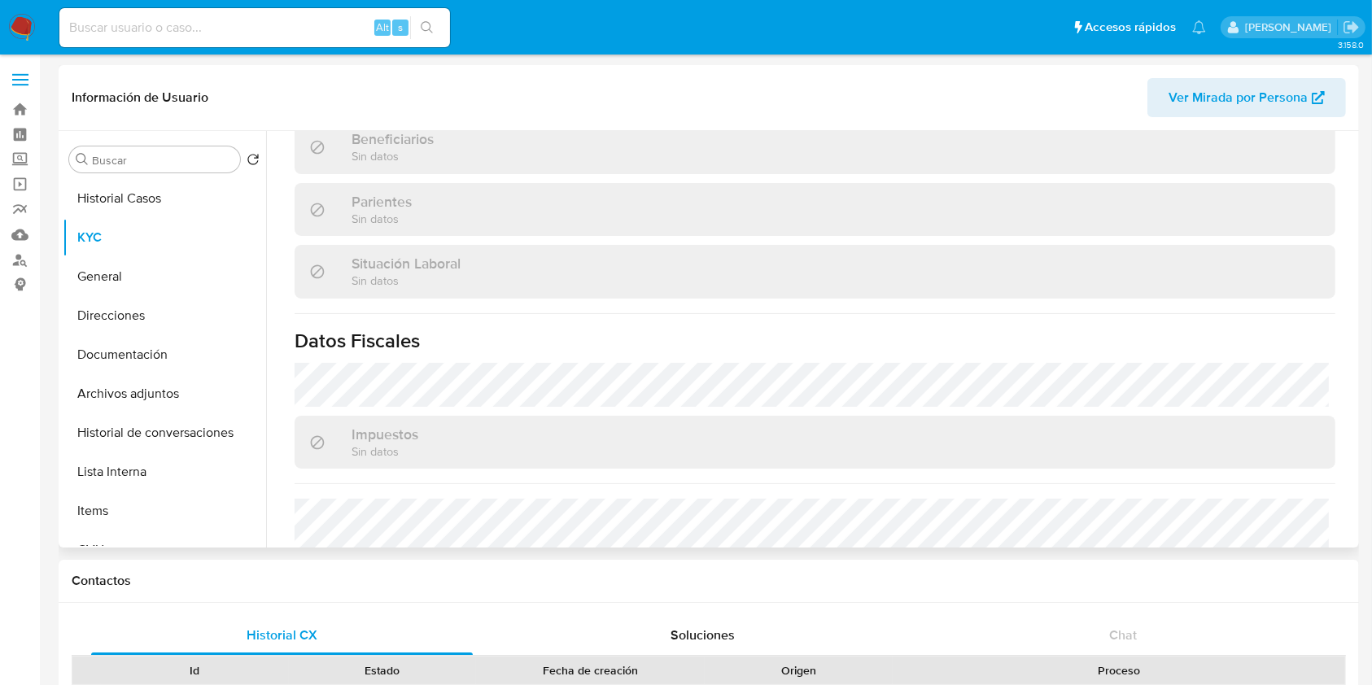
scroll to position [434, 0]
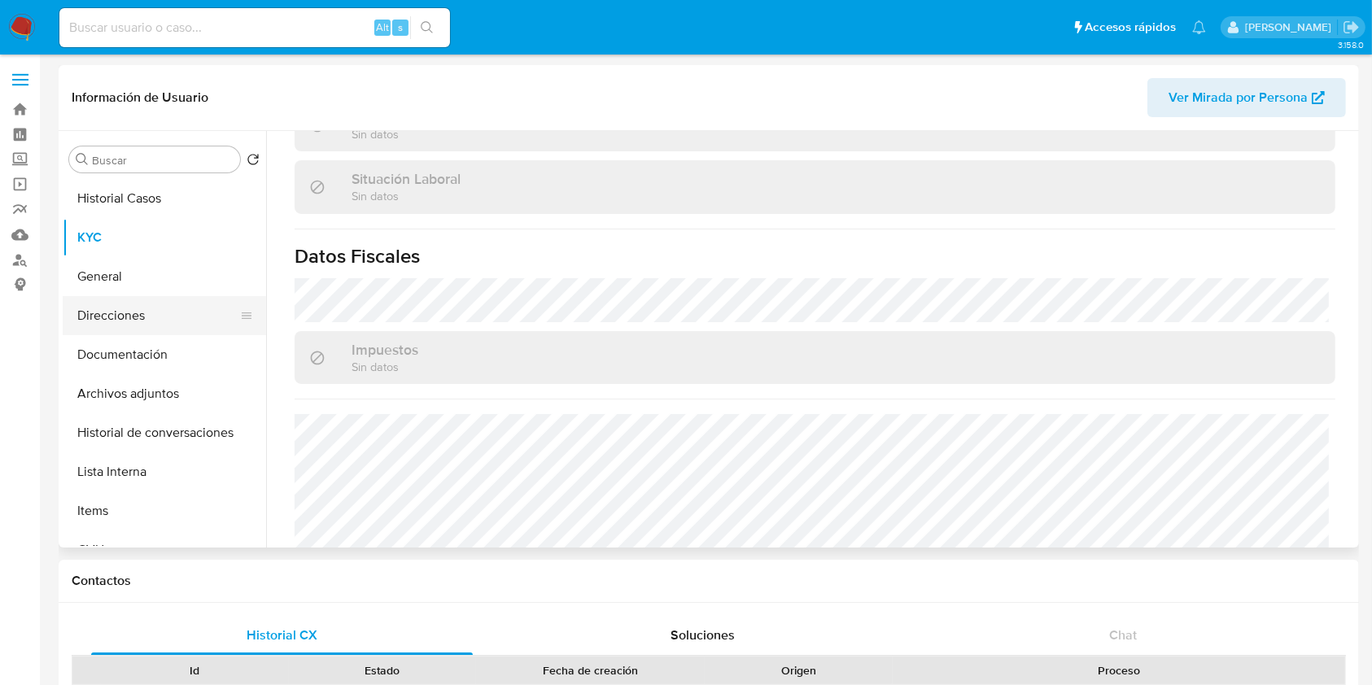
click at [139, 305] on button "Direcciones" at bounding box center [158, 315] width 190 height 39
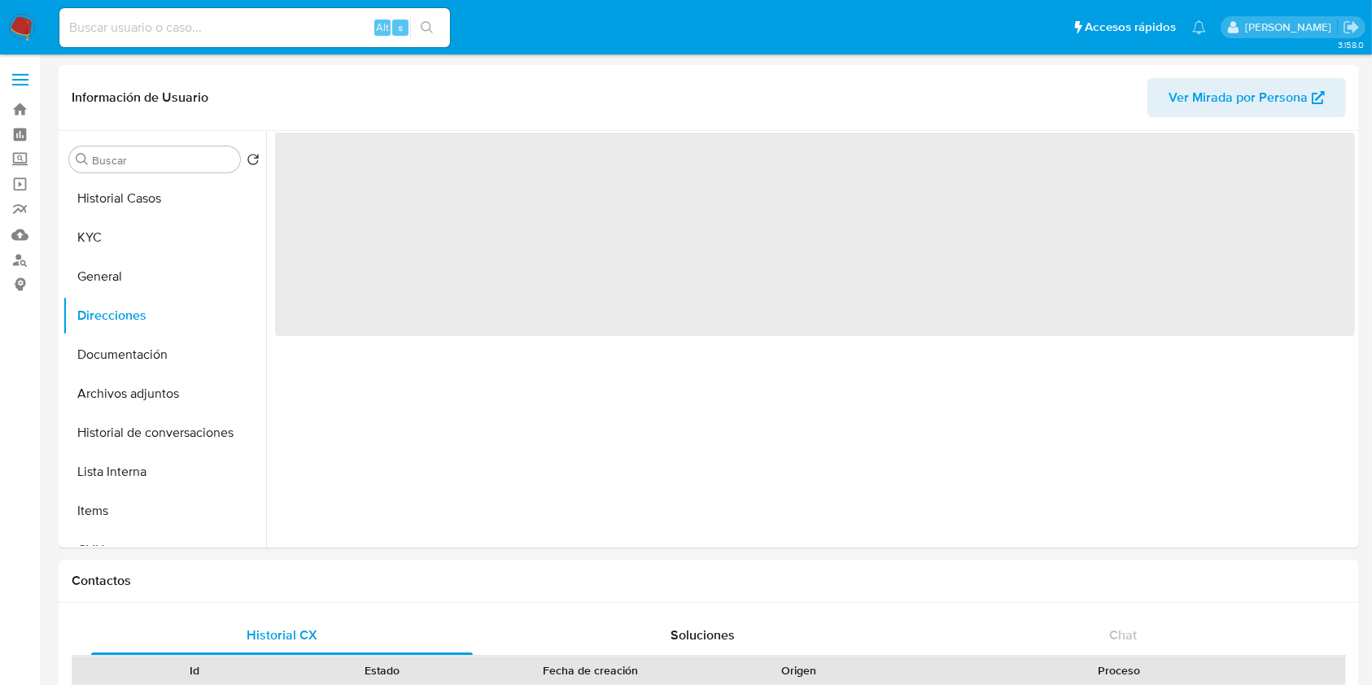
scroll to position [0, 0]
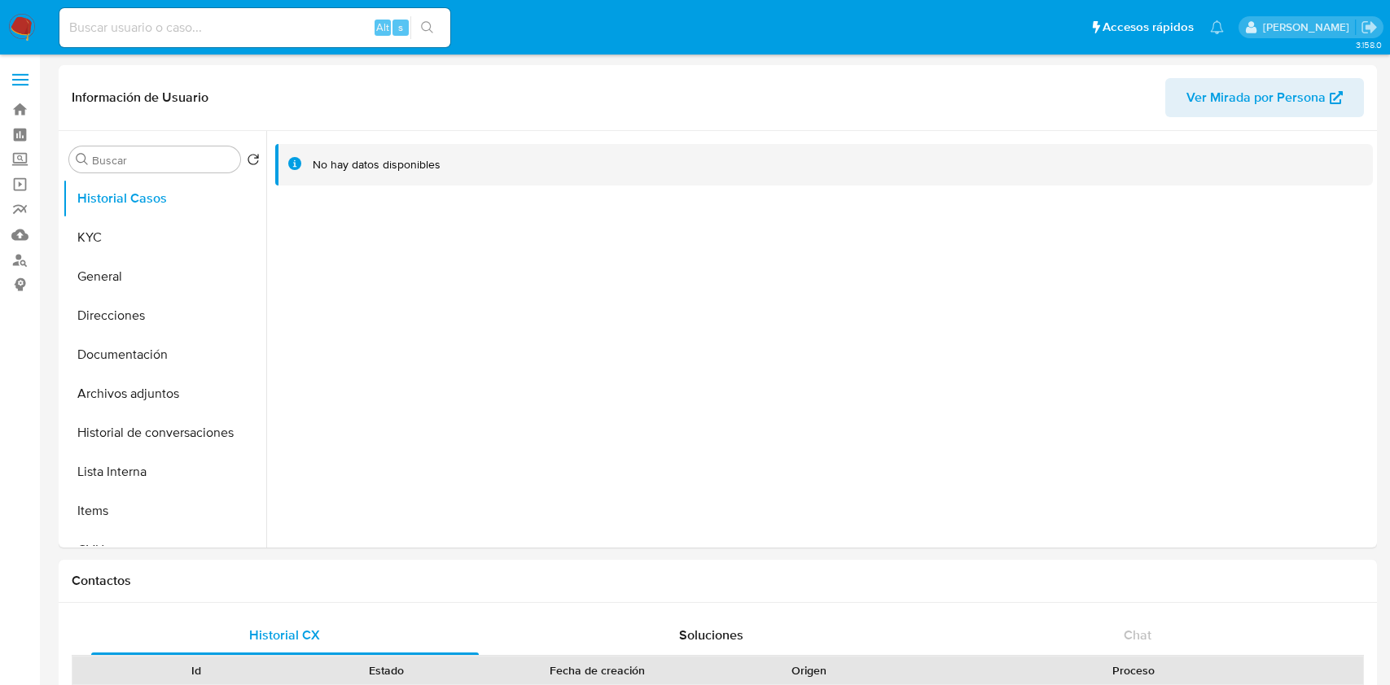
select select "10"
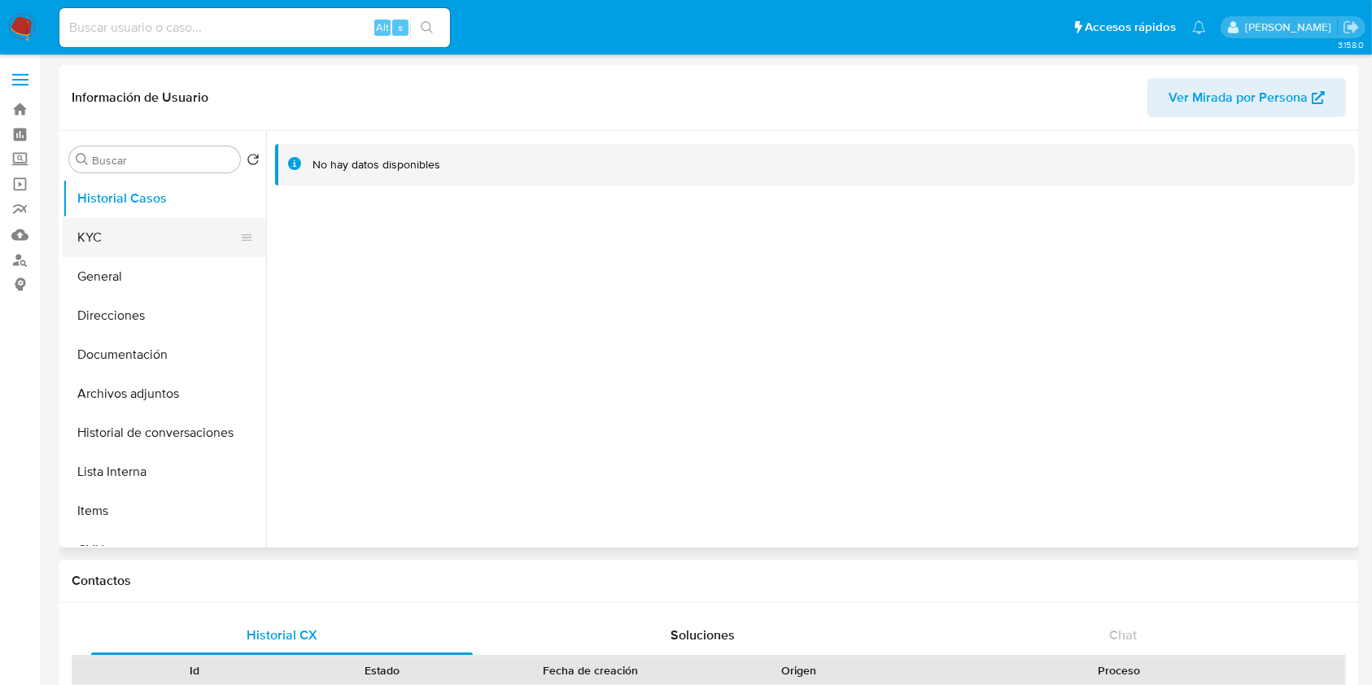
click at [116, 234] on button "KYC" at bounding box center [158, 237] width 190 height 39
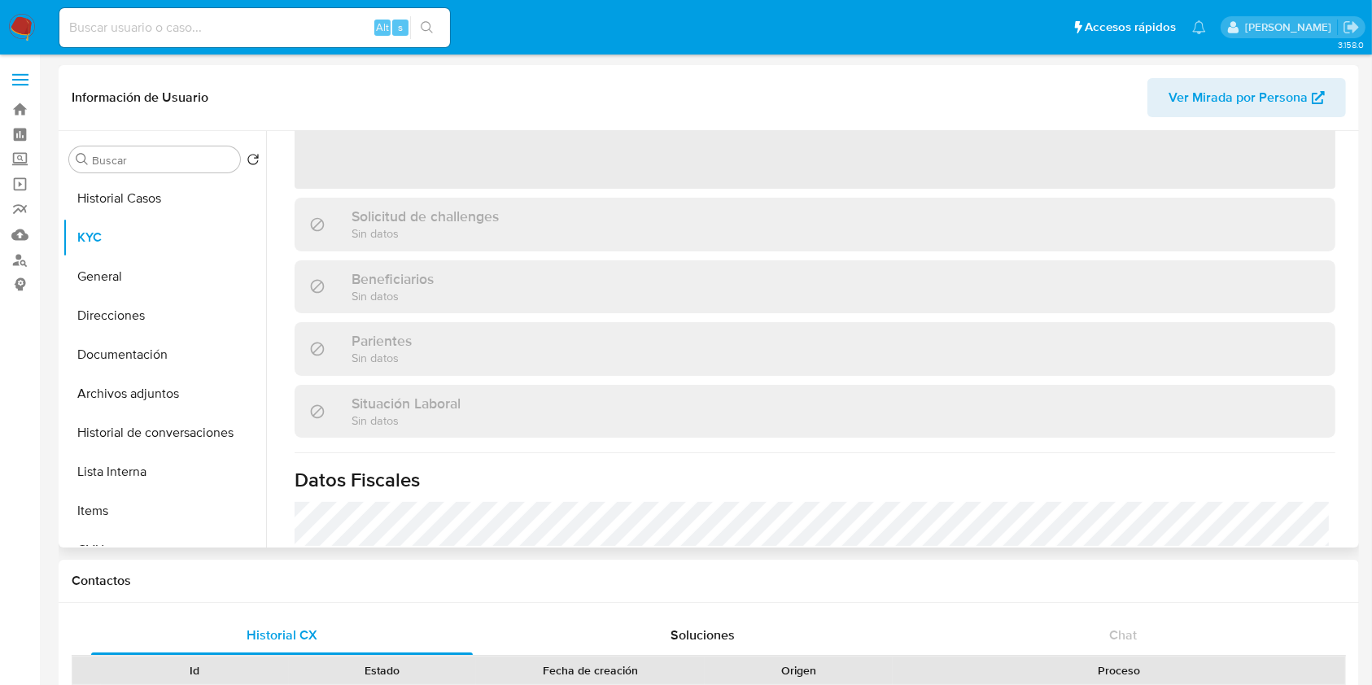
scroll to position [434, 0]
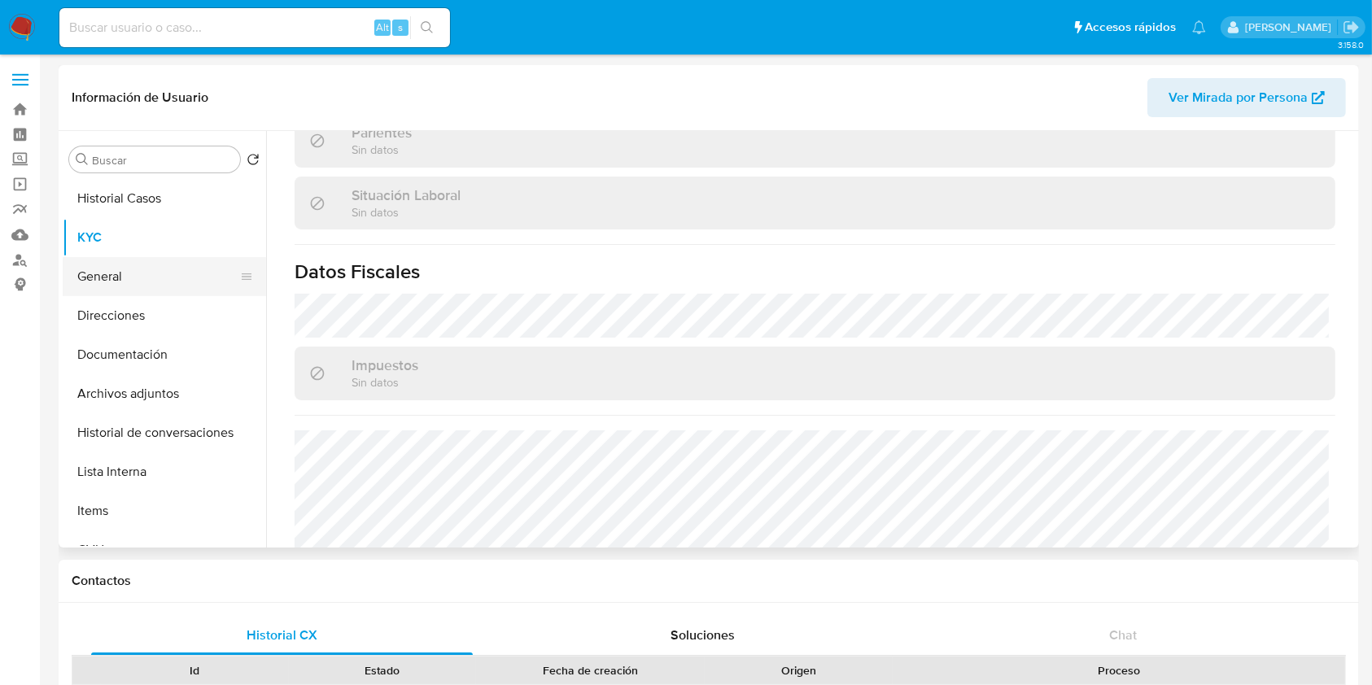
click at [146, 267] on button "General" at bounding box center [158, 276] width 190 height 39
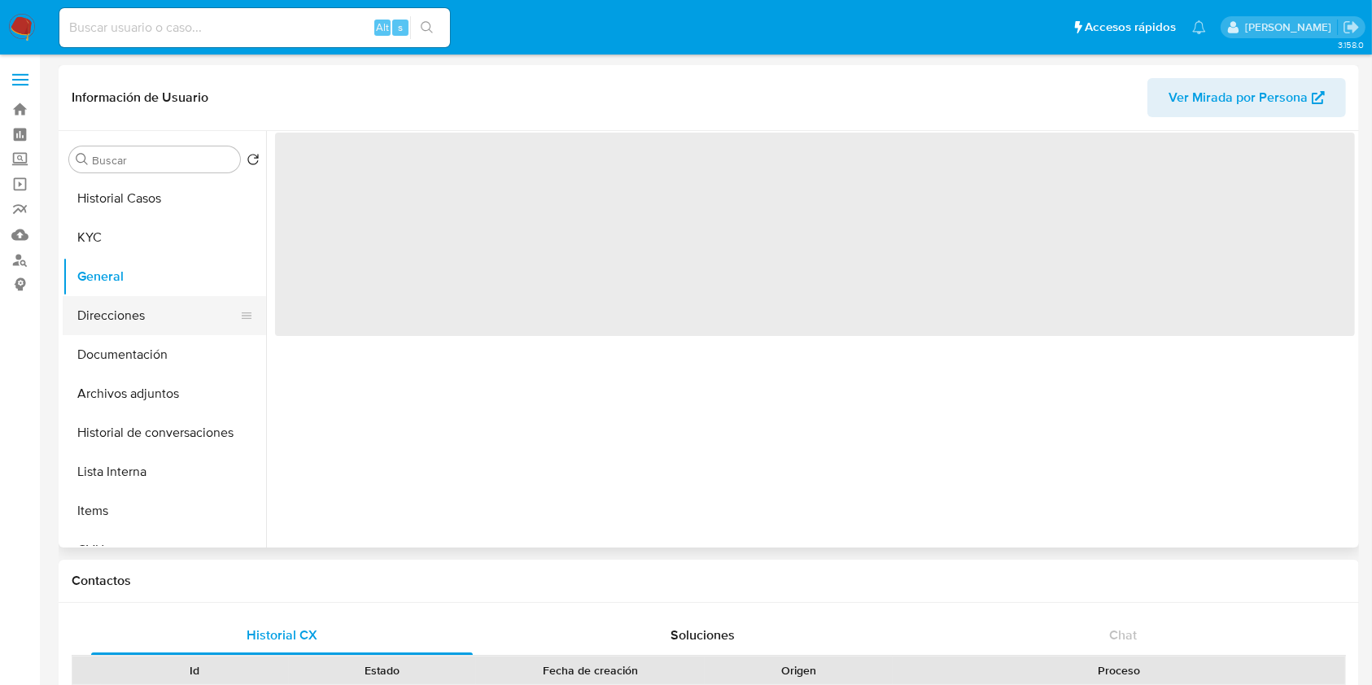
scroll to position [0, 0]
click at [164, 303] on button "Direcciones" at bounding box center [158, 315] width 190 height 39
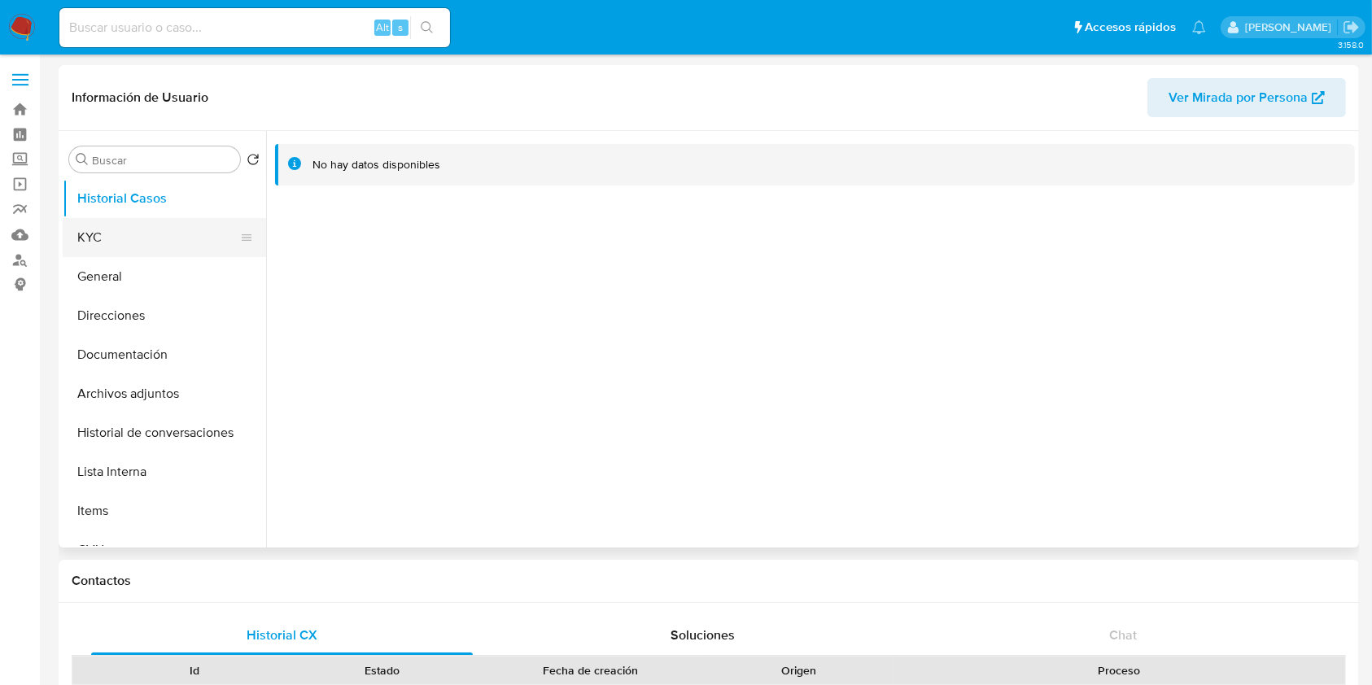
select select "10"
click at [125, 241] on button "KYC" at bounding box center [158, 237] width 190 height 39
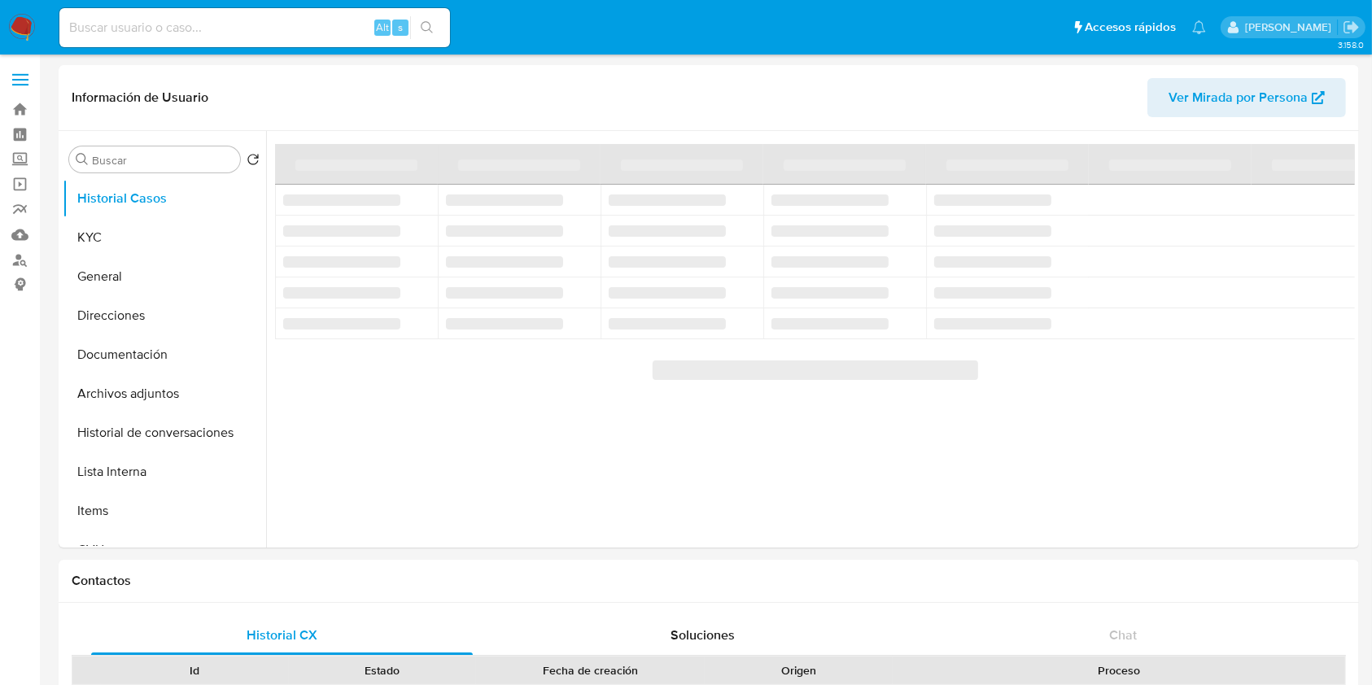
select select "10"
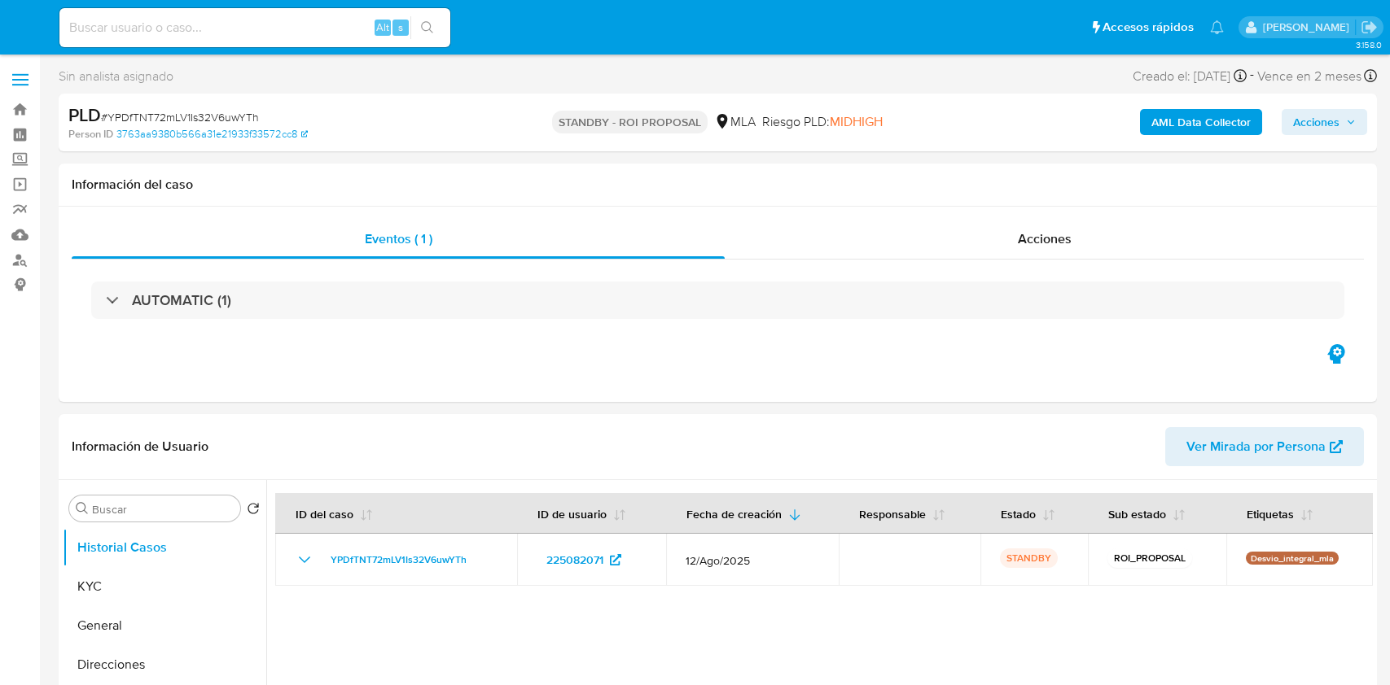
select select "10"
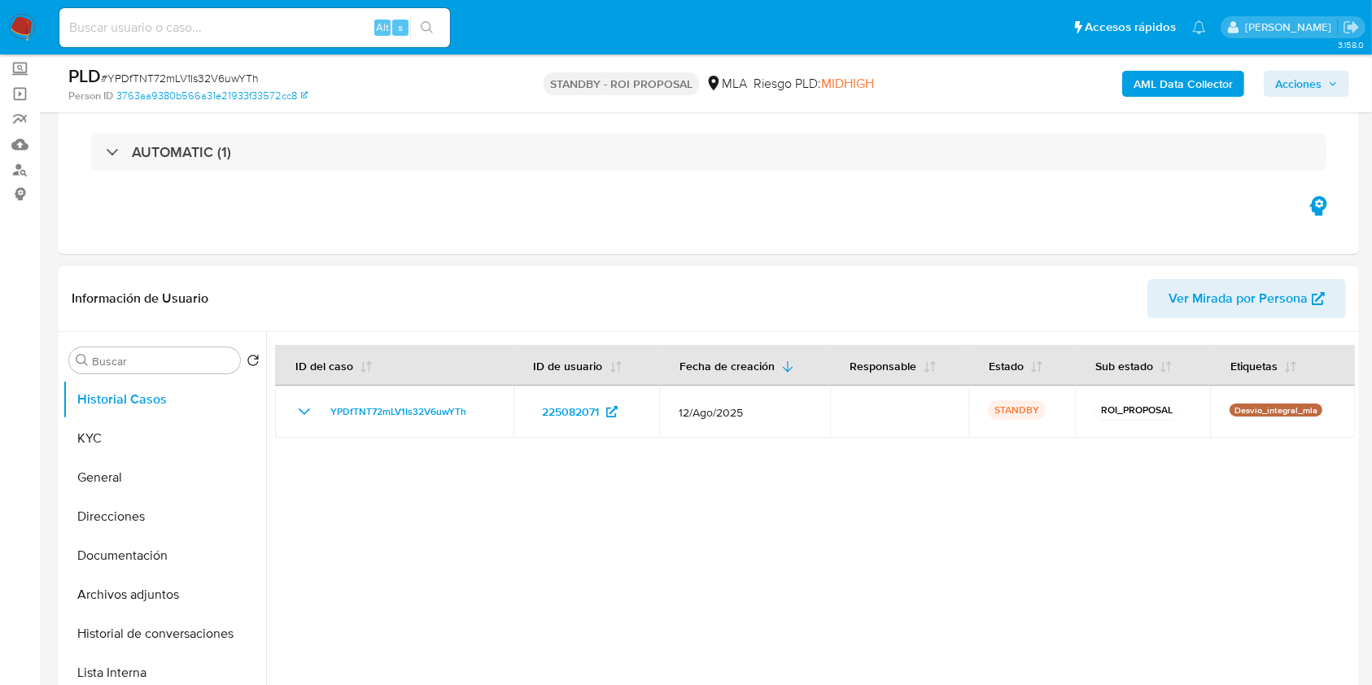
scroll to position [217, 0]
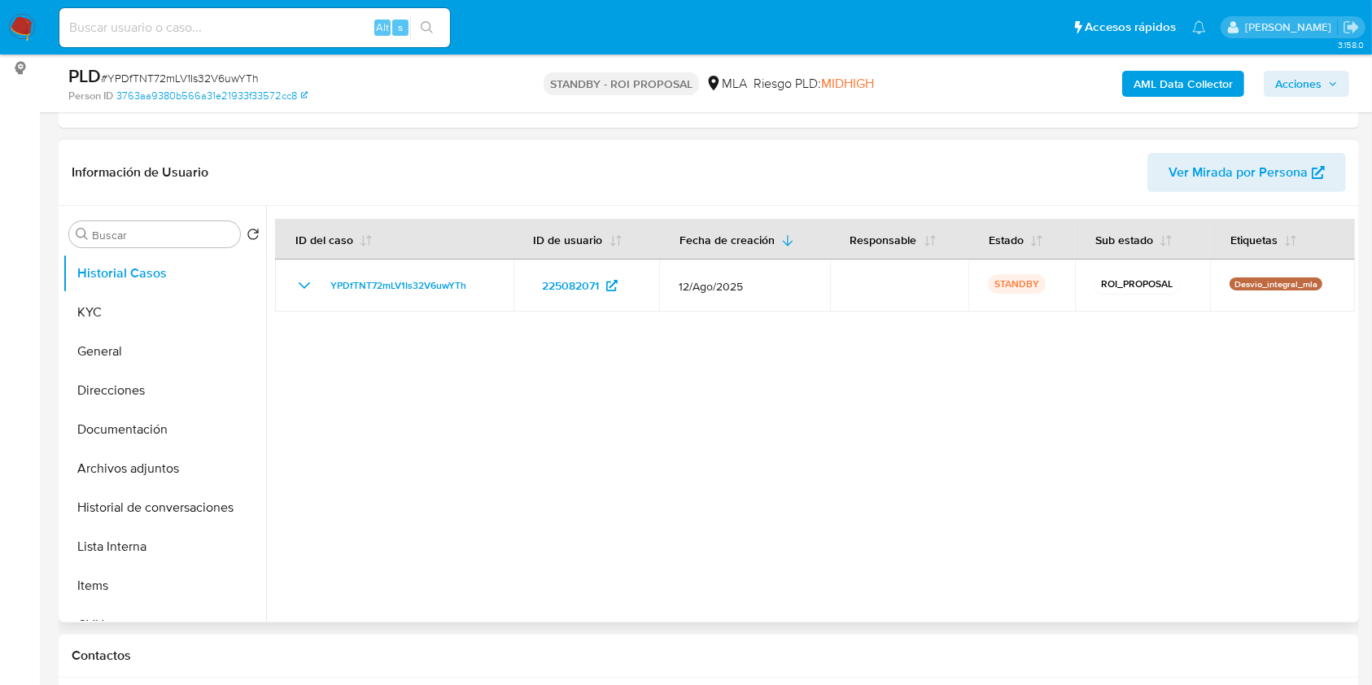
click at [120, 304] on button "KYC" at bounding box center [165, 312] width 204 height 39
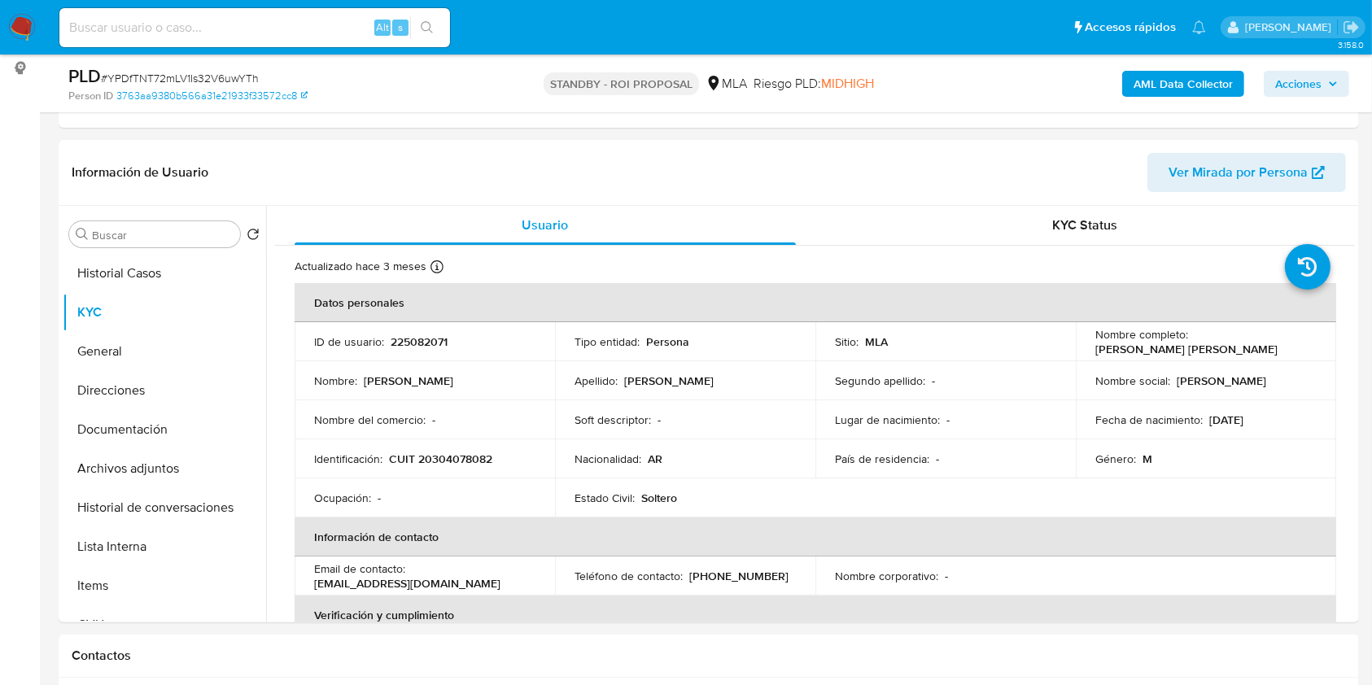
click at [279, 23] on input at bounding box center [254, 27] width 391 height 21
paste input "ZvGFWFT2GLKnLprwMsLGCu9L"
type input "ZvGFWFT2GLKnLprwMsLGCu9L"
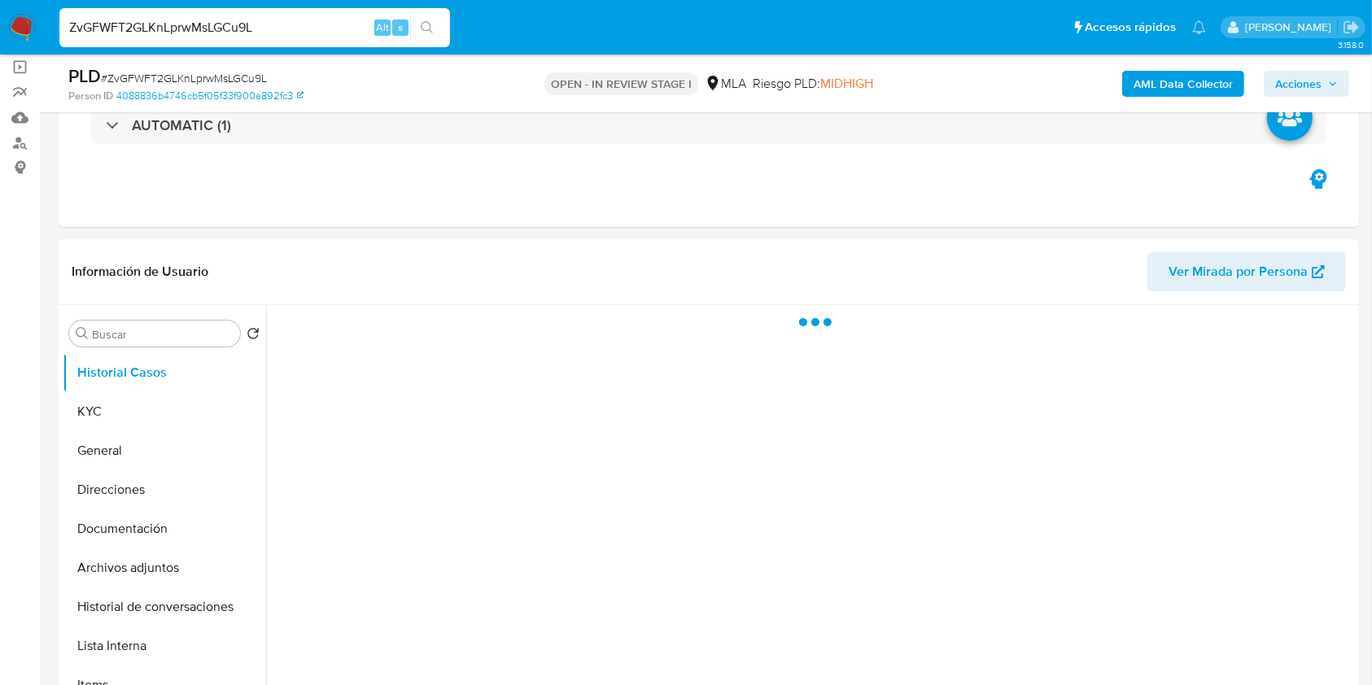
scroll to position [217, 0]
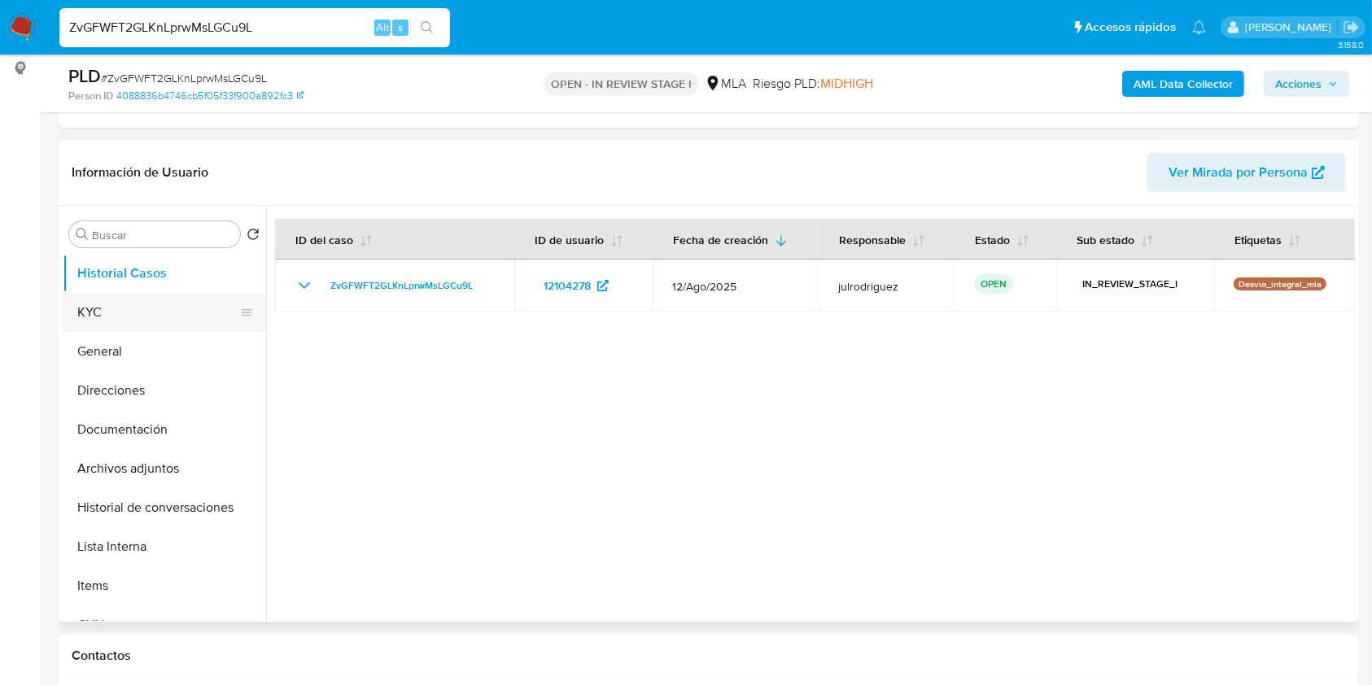
click at [134, 305] on button "KYC" at bounding box center [158, 312] width 190 height 39
select select "10"
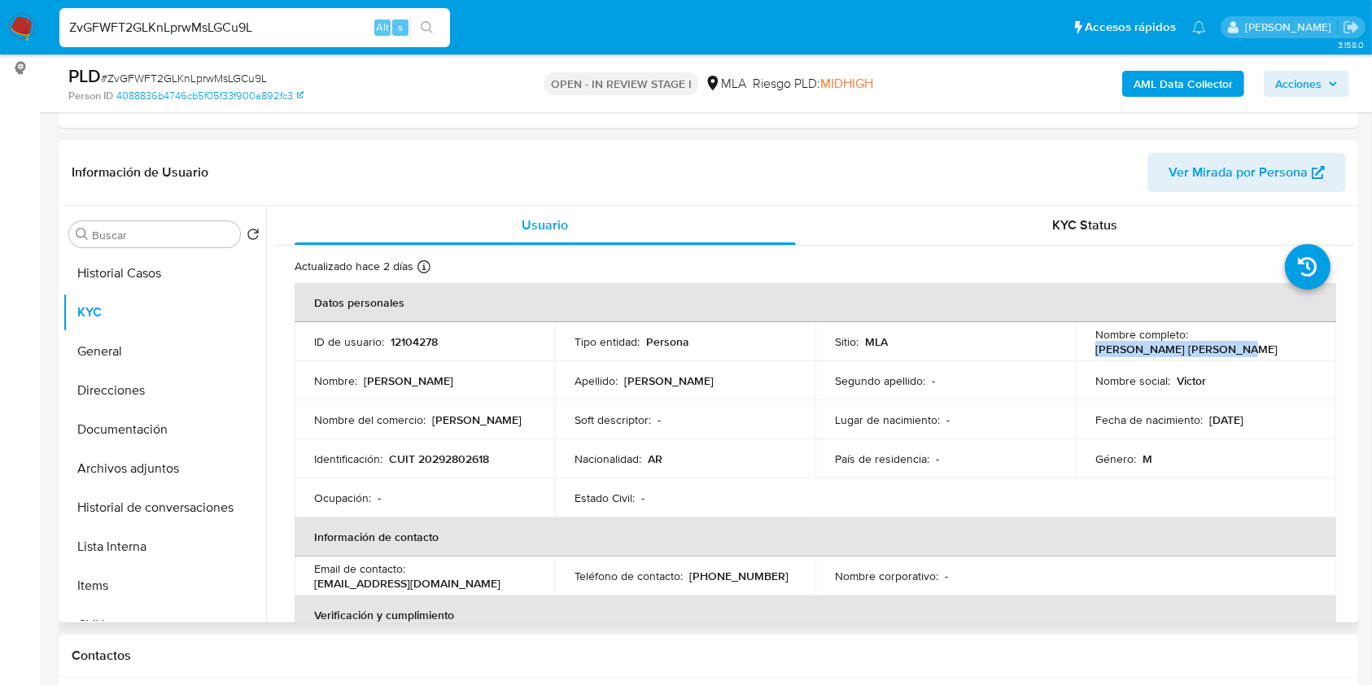
drag, startPoint x: 1090, startPoint y: 348, endPoint x: 1254, endPoint y: 347, distance: 163.6
click at [1254, 347] on div "Nombre completo : Victor Manuel Muñoz Soto" at bounding box center [1206, 341] width 221 height 29
copy p "[PERSON_NAME]"
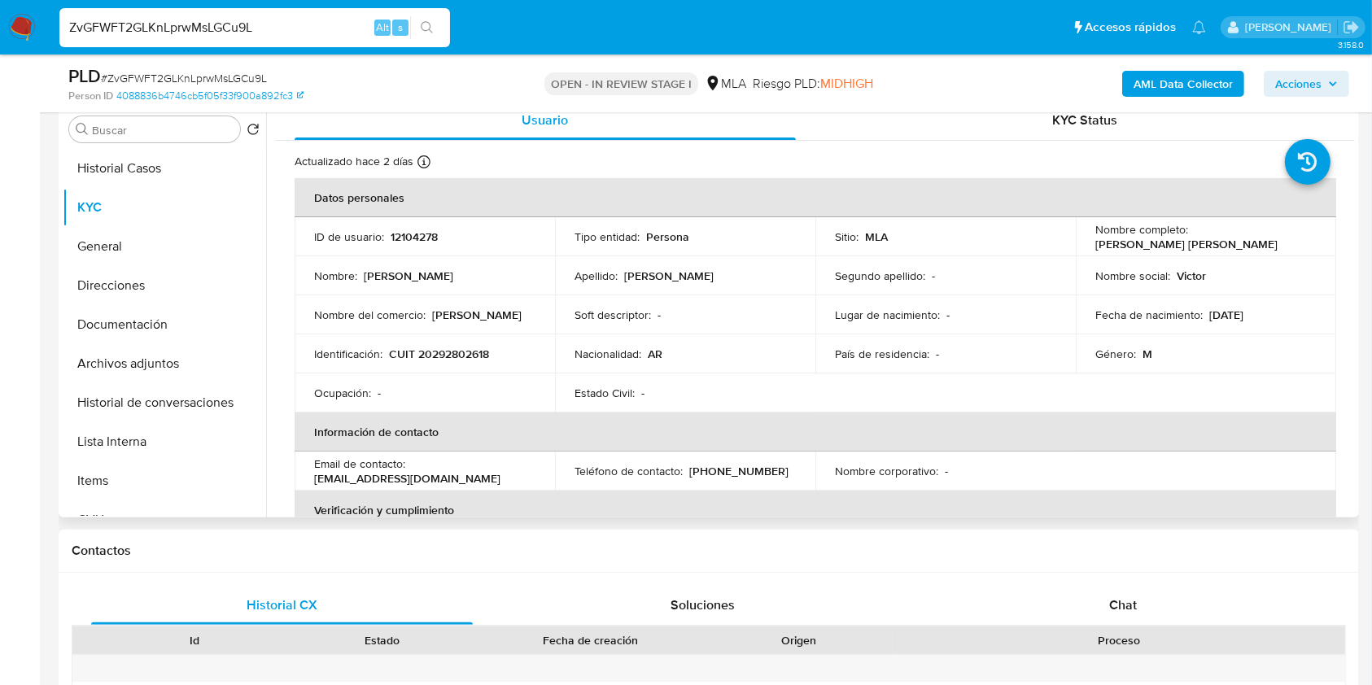
scroll to position [243, 0]
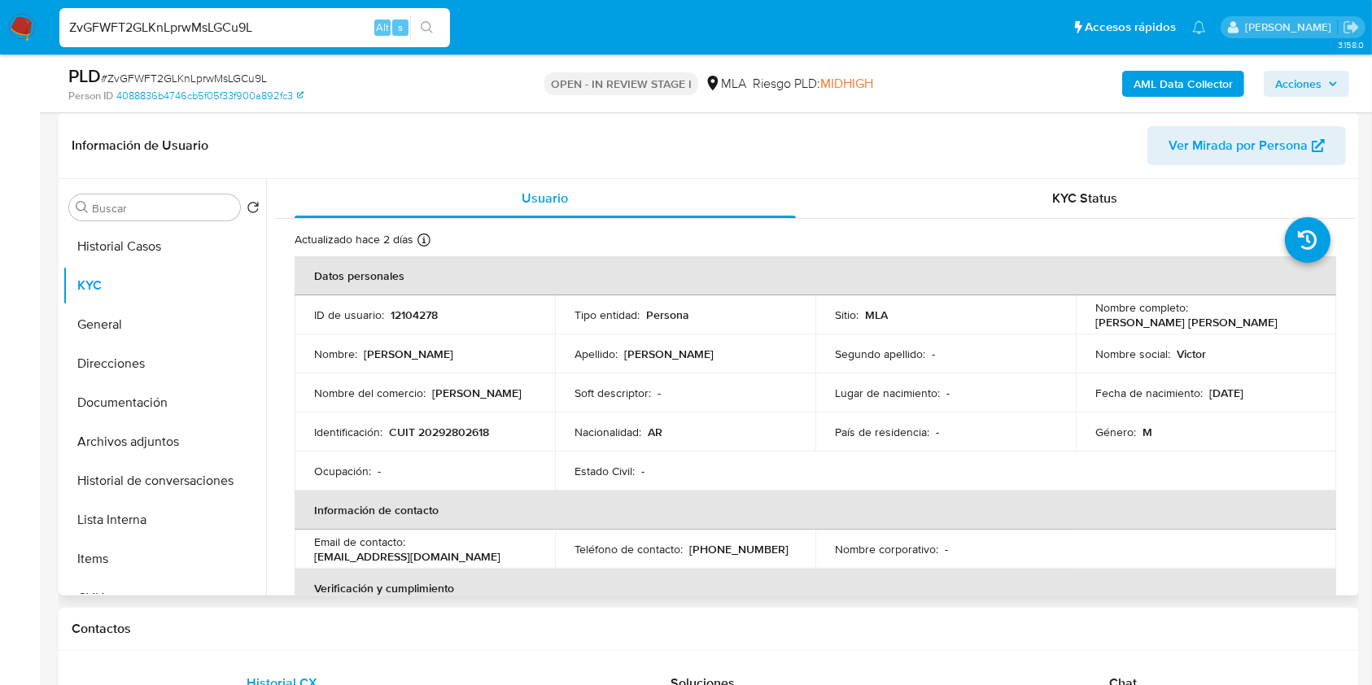
click at [419, 319] on p "12104278" at bounding box center [414, 315] width 47 height 15
copy p "12104278"
click at [214, 82] on span "# ZvGFWFT2GLKnLprwMsLGCu9L" at bounding box center [184, 78] width 166 height 16
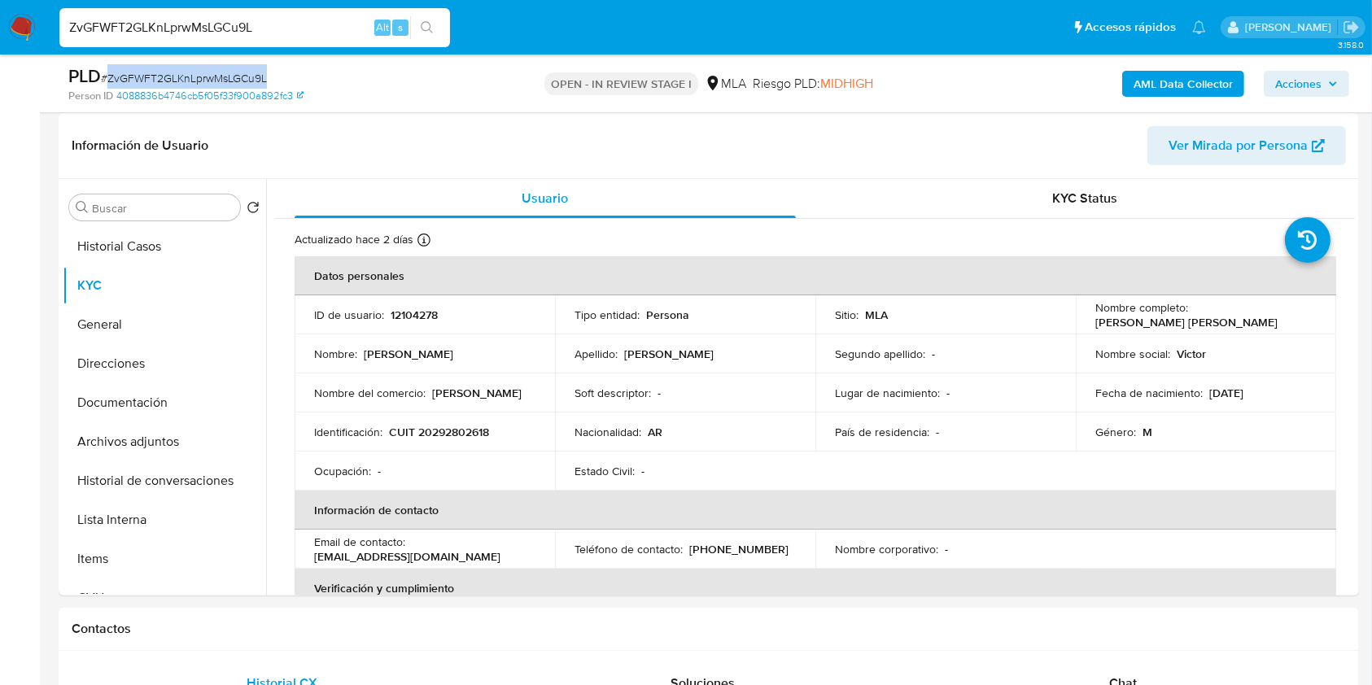
copy span "ZvGFWFT2GLKnLprwMsLGCu9L"
click at [448, 429] on p "CUIT 20292802618" at bounding box center [439, 432] width 100 height 15
copy p "20292802618"
click at [426, 309] on p "12104278" at bounding box center [414, 315] width 47 height 15
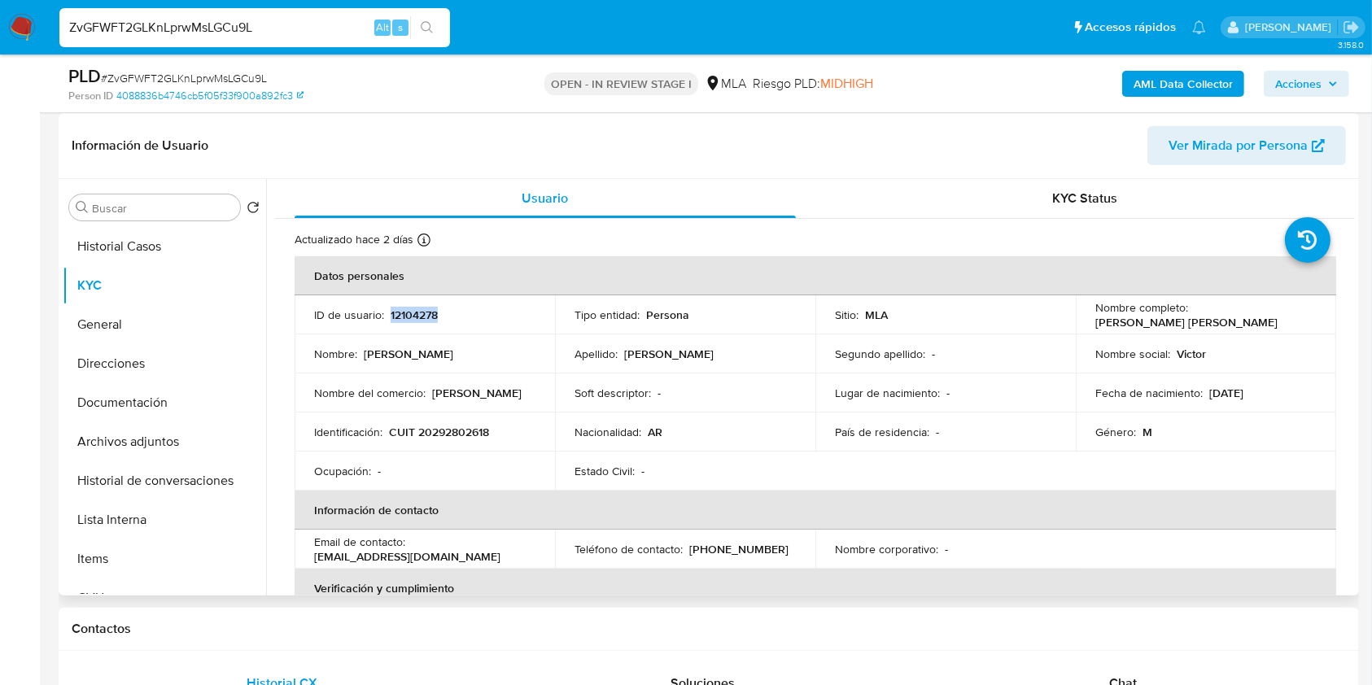
click at [426, 309] on p "12104278" at bounding box center [414, 315] width 47 height 15
copy p "12104278"
drag, startPoint x: 1095, startPoint y: 318, endPoint x: 1238, endPoint y: 317, distance: 143.3
click at [1238, 317] on div "Nombre completo : Victor Manuel Muñoz Soto" at bounding box center [1206, 314] width 221 height 29
drag, startPoint x: 1092, startPoint y: 321, endPoint x: 1257, endPoint y: 311, distance: 164.7
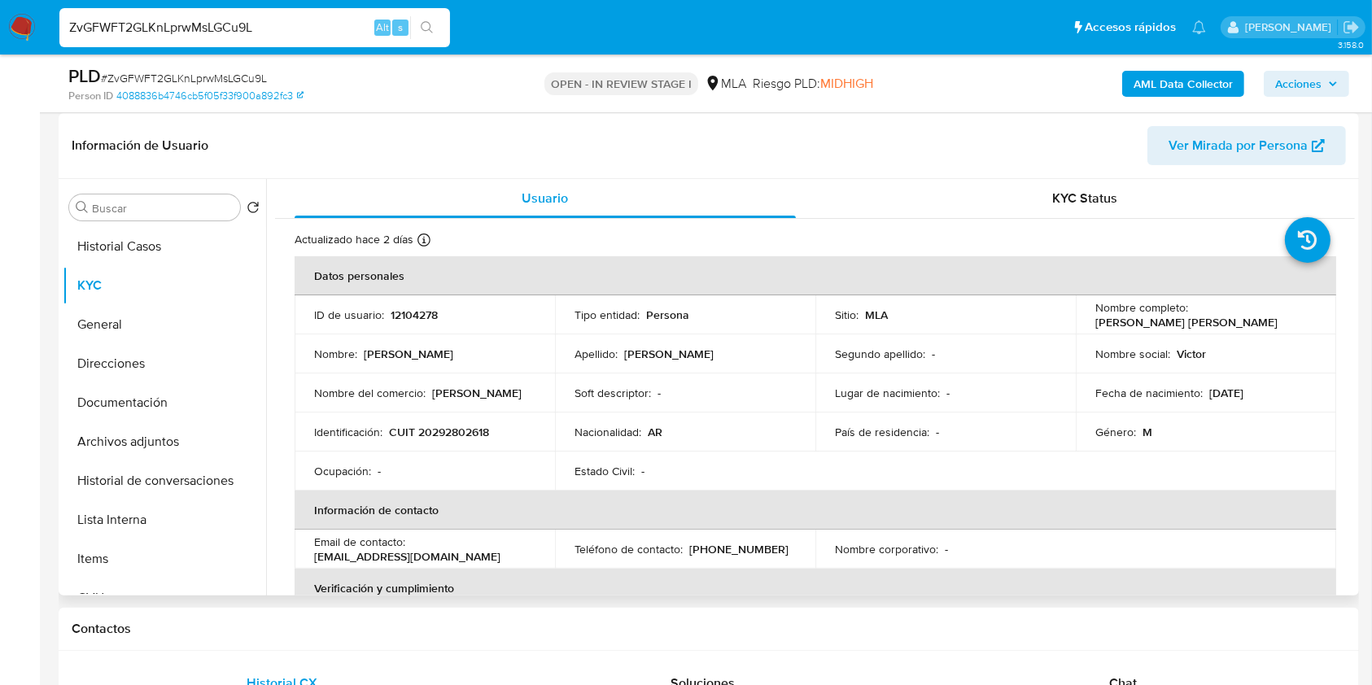
click at [1257, 311] on div "Nombre completo : Victor Manuel Muñoz Soto" at bounding box center [1206, 314] width 221 height 29
drag, startPoint x: 1090, startPoint y: 325, endPoint x: 1232, endPoint y: 322, distance: 142.5
click at [1232, 322] on td "Nombre completo : Victor Manuel Muñoz Soto" at bounding box center [1206, 315] width 260 height 39
copy p "Victor Manuel Muñoz Soto"
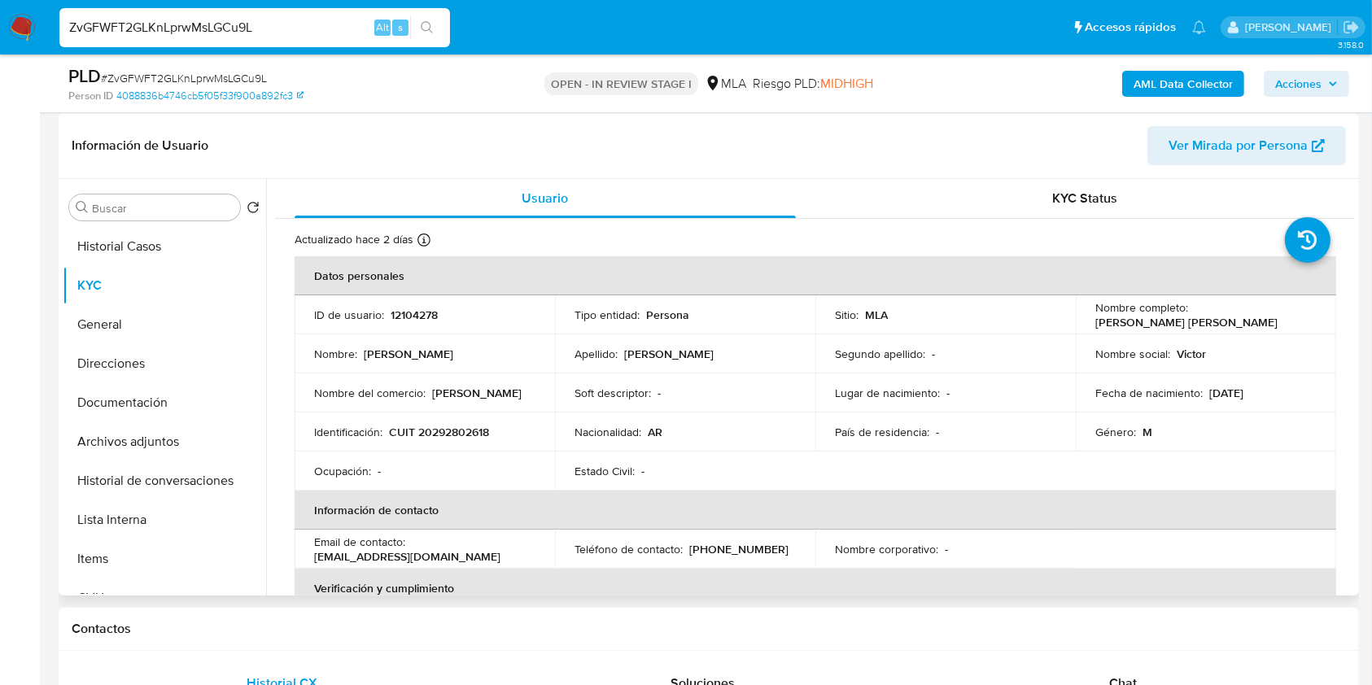
click at [436, 425] on p "CUIT 20292802618" at bounding box center [439, 432] width 100 height 15
copy p "20292802618"
click at [470, 430] on p "CUIT 20292802618" at bounding box center [439, 432] width 100 height 15
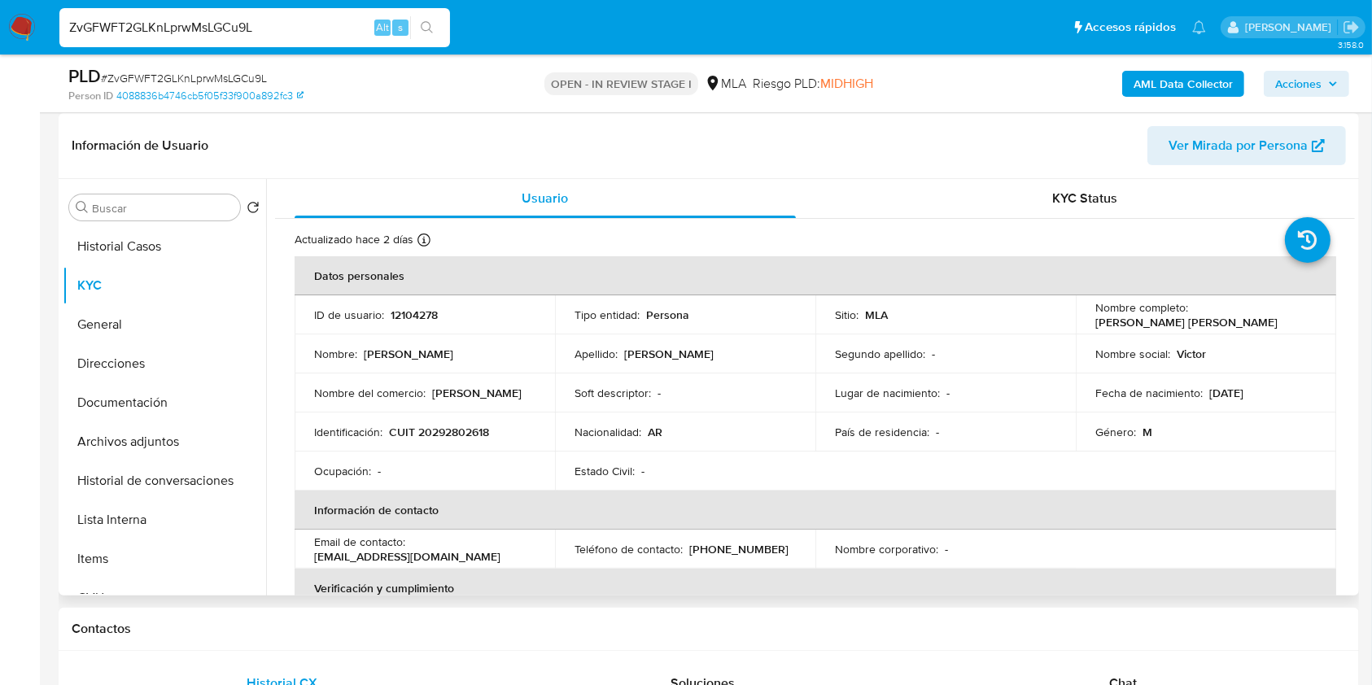
click at [437, 420] on td "Identificación : CUIT 20292802618" at bounding box center [425, 432] width 260 height 39
click at [440, 425] on p "CUIT 20292802618" at bounding box center [439, 432] width 100 height 15
copy p "20292802618"
click at [93, 397] on button "Documentación" at bounding box center [158, 402] width 190 height 39
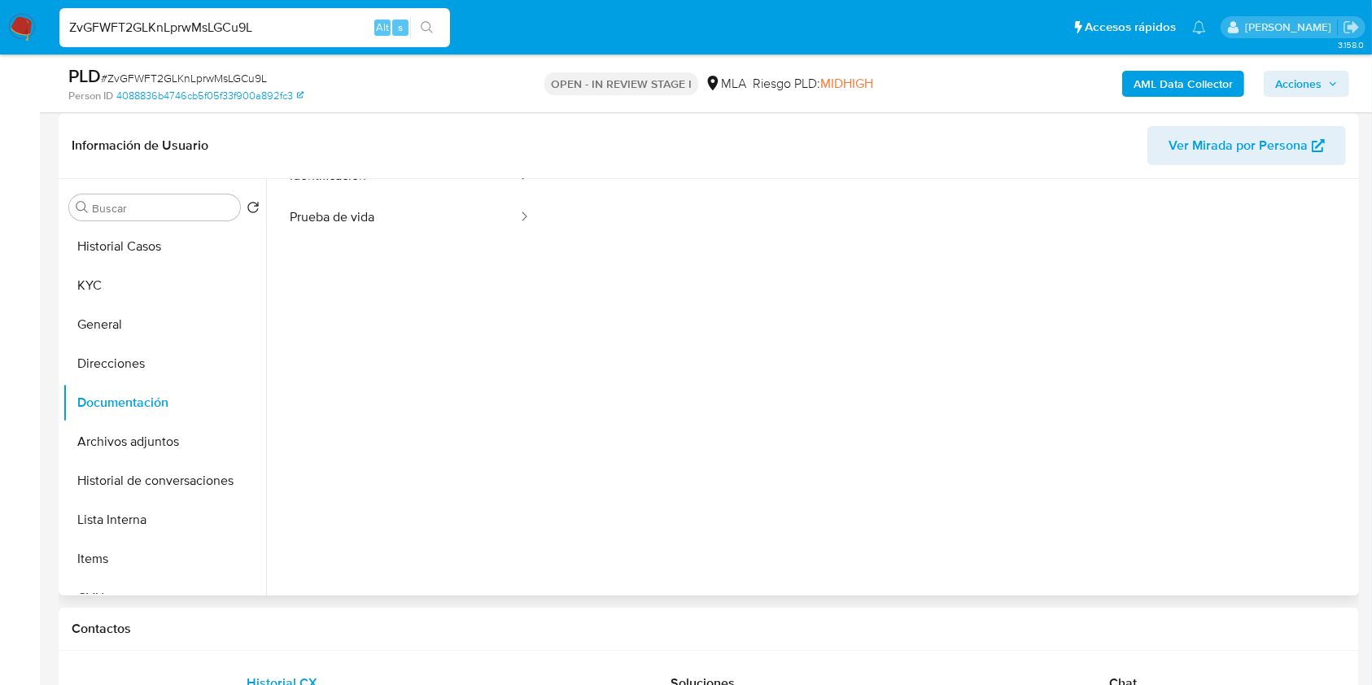
scroll to position [132, 0]
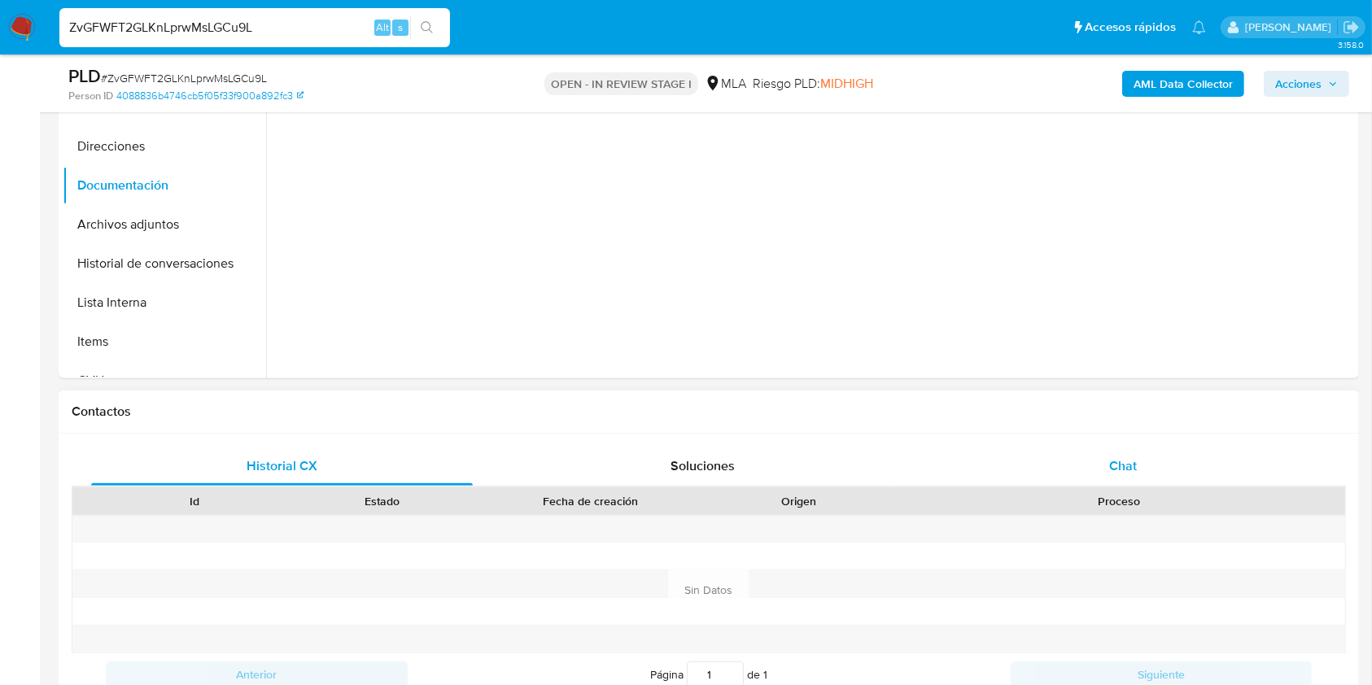
click at [1141, 479] on div "Chat" at bounding box center [1124, 466] width 382 height 39
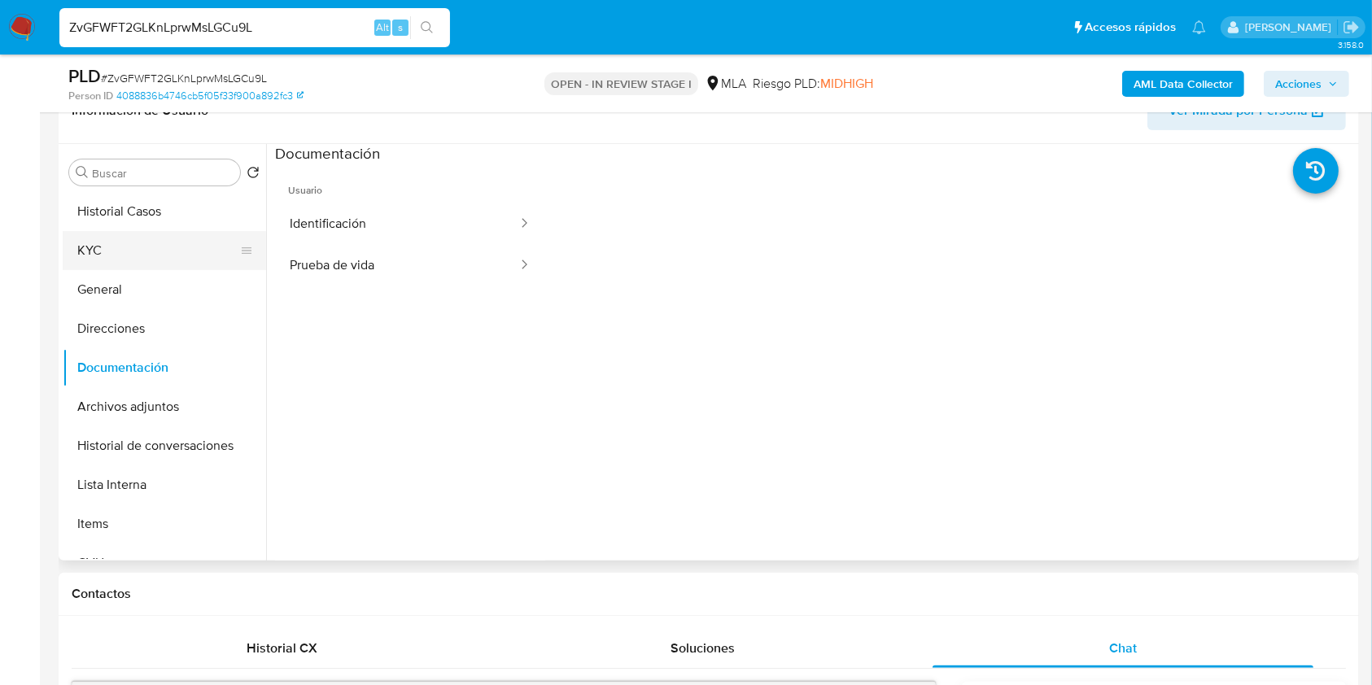
scroll to position [243, 0]
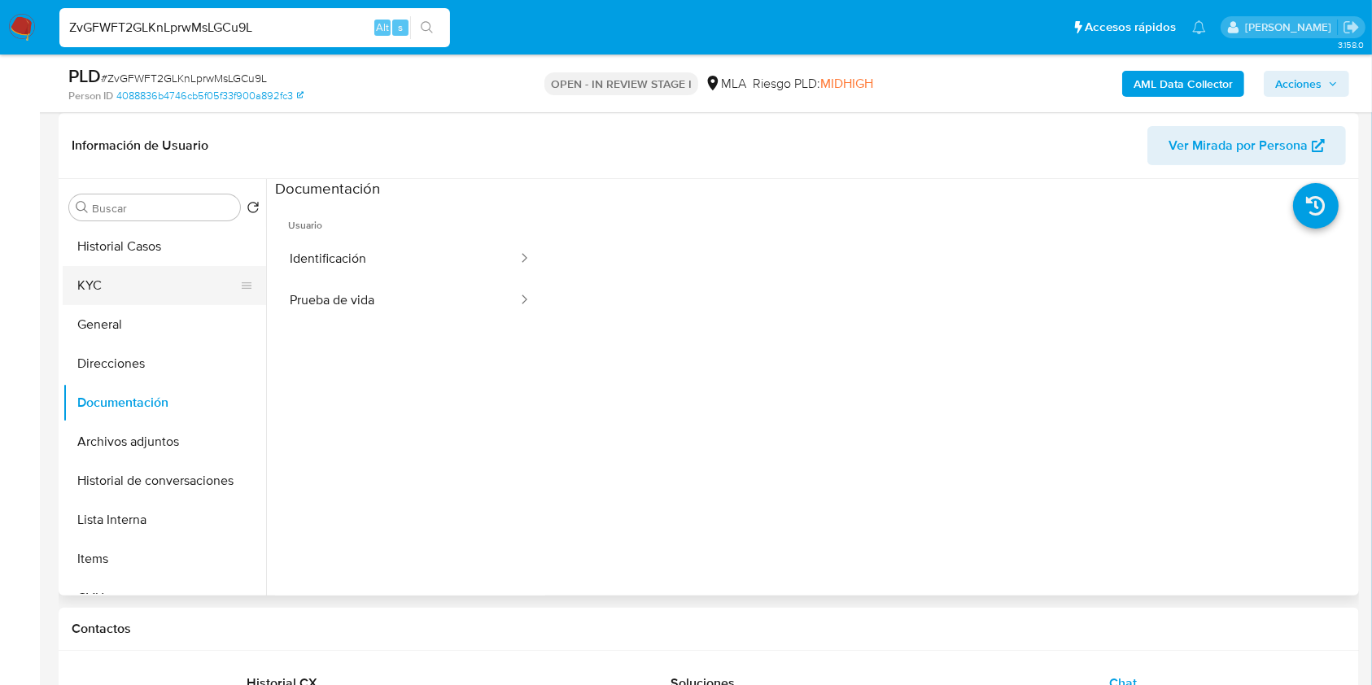
click at [103, 287] on button "KYC" at bounding box center [158, 285] width 190 height 39
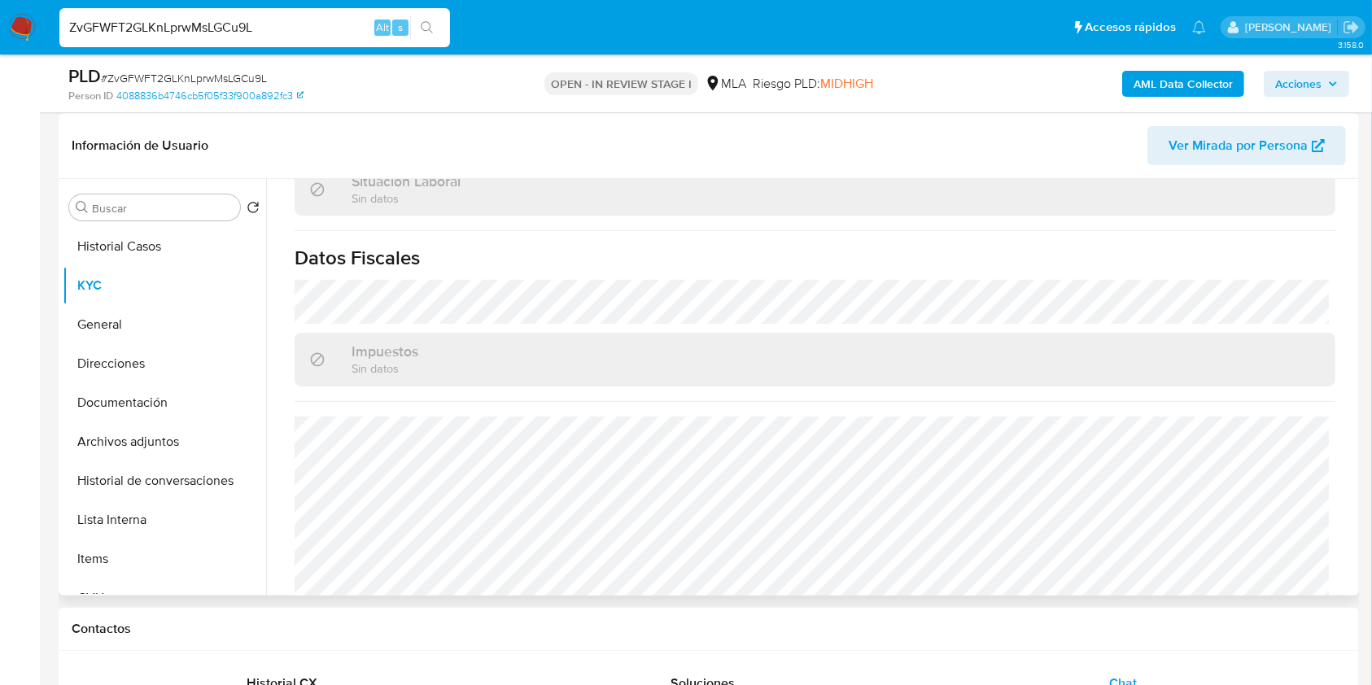
scroll to position [899, 0]
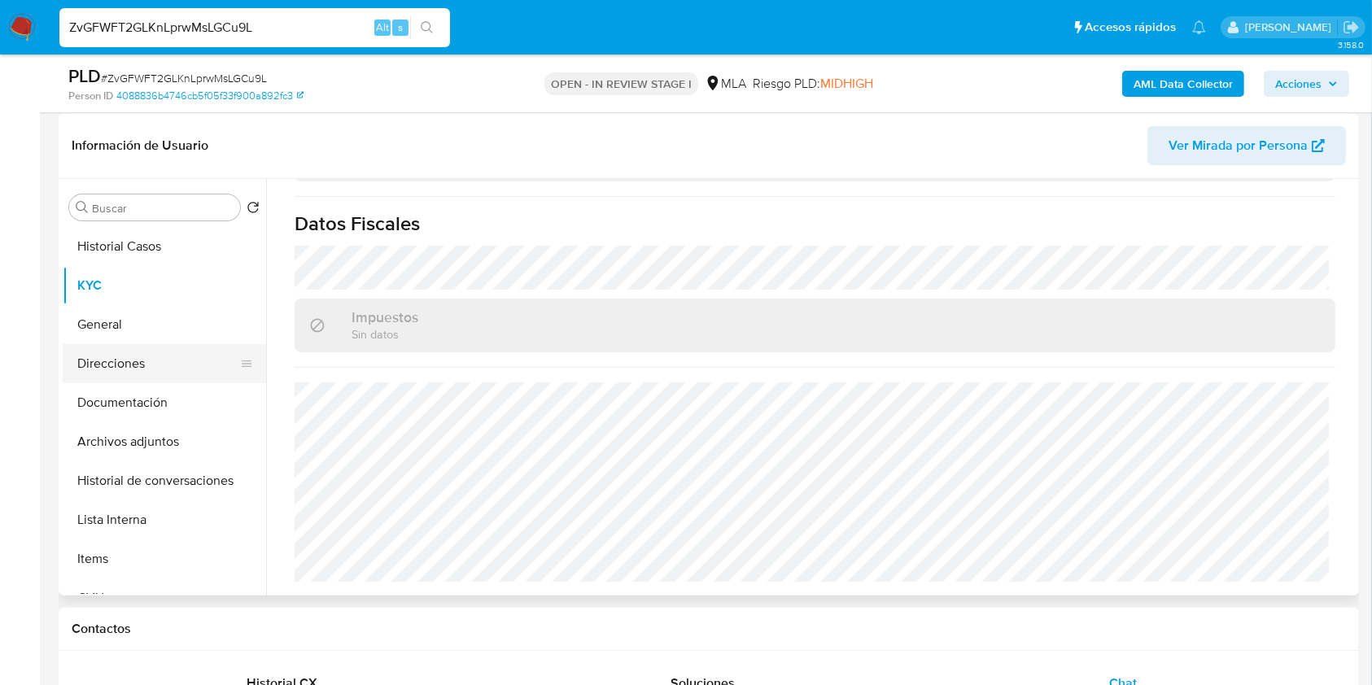
click at [121, 360] on button "Direcciones" at bounding box center [158, 363] width 190 height 39
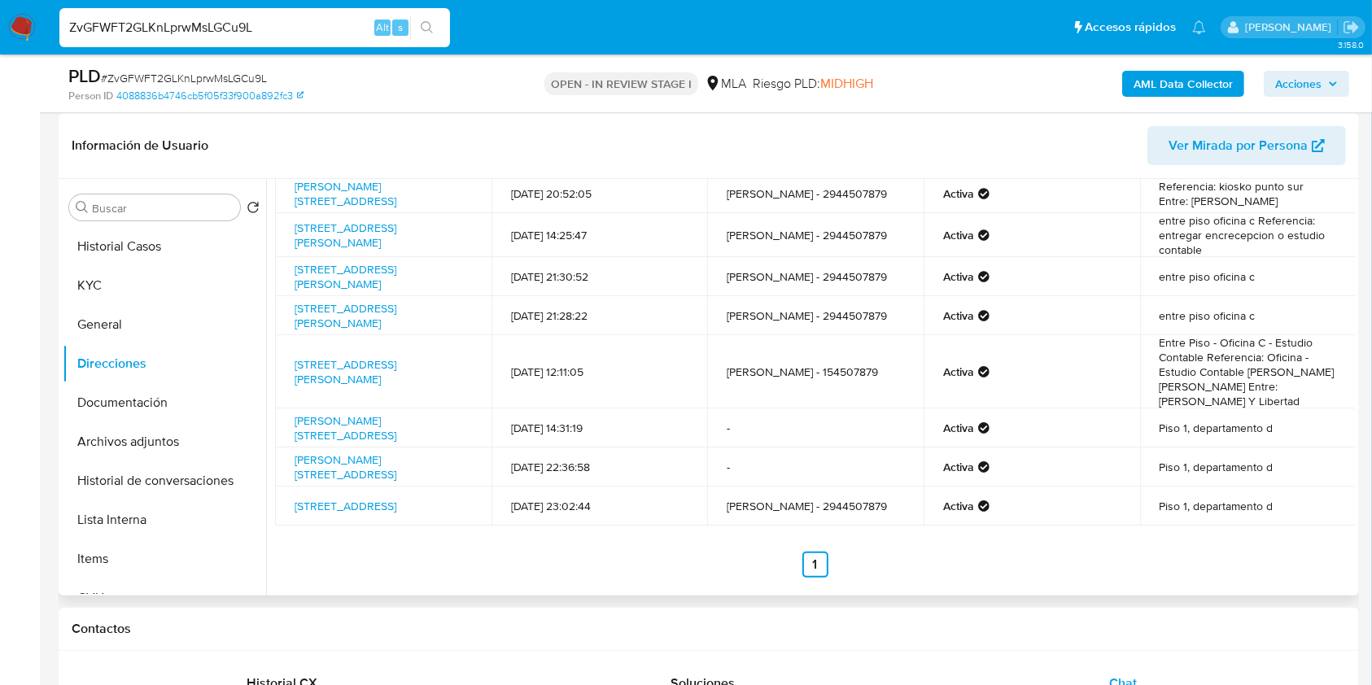
scroll to position [143, 0]
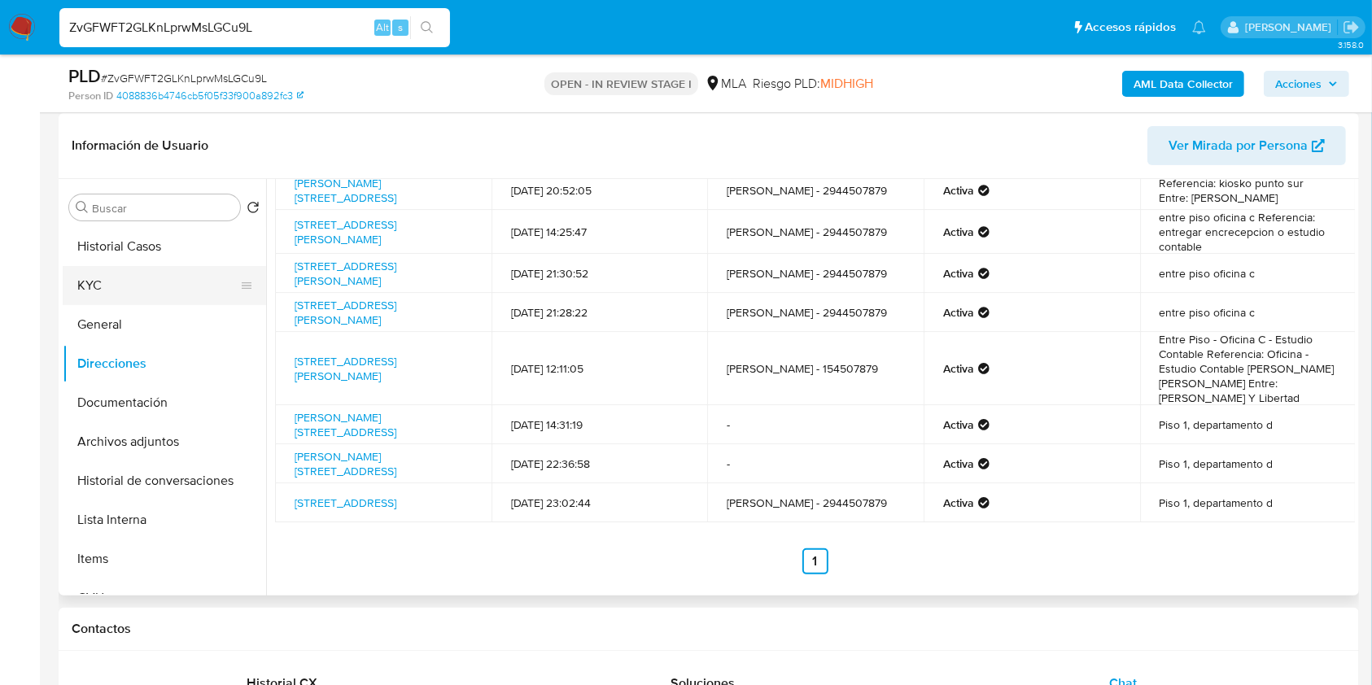
click at [120, 284] on button "KYC" at bounding box center [158, 285] width 190 height 39
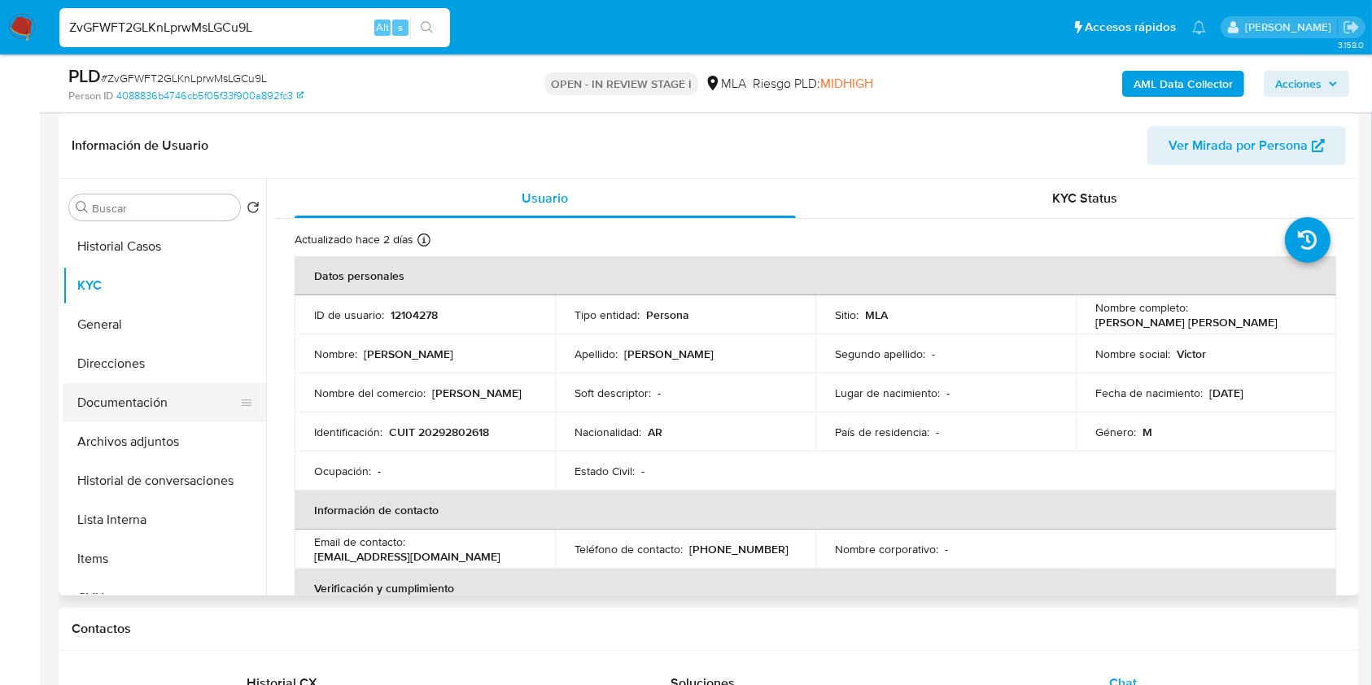
click at [139, 394] on button "Documentación" at bounding box center [158, 402] width 190 height 39
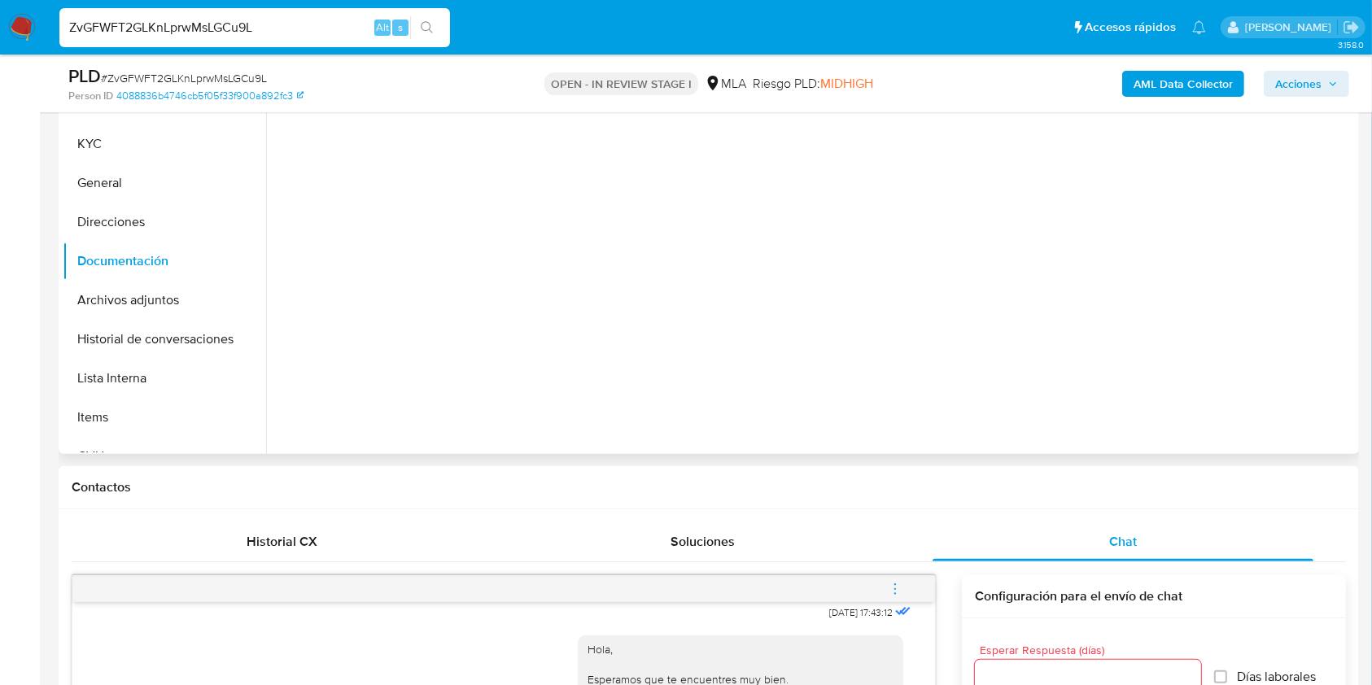
scroll to position [352, 0]
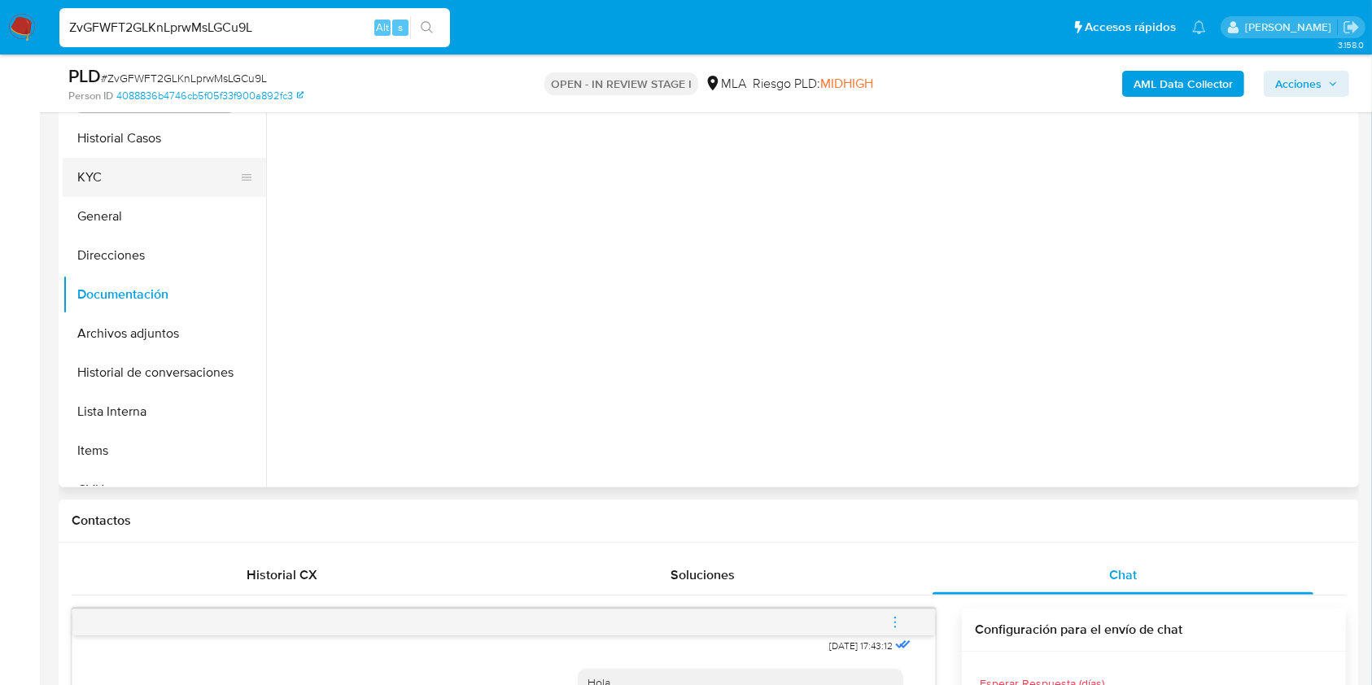
click at [179, 163] on button "KYC" at bounding box center [158, 177] width 190 height 39
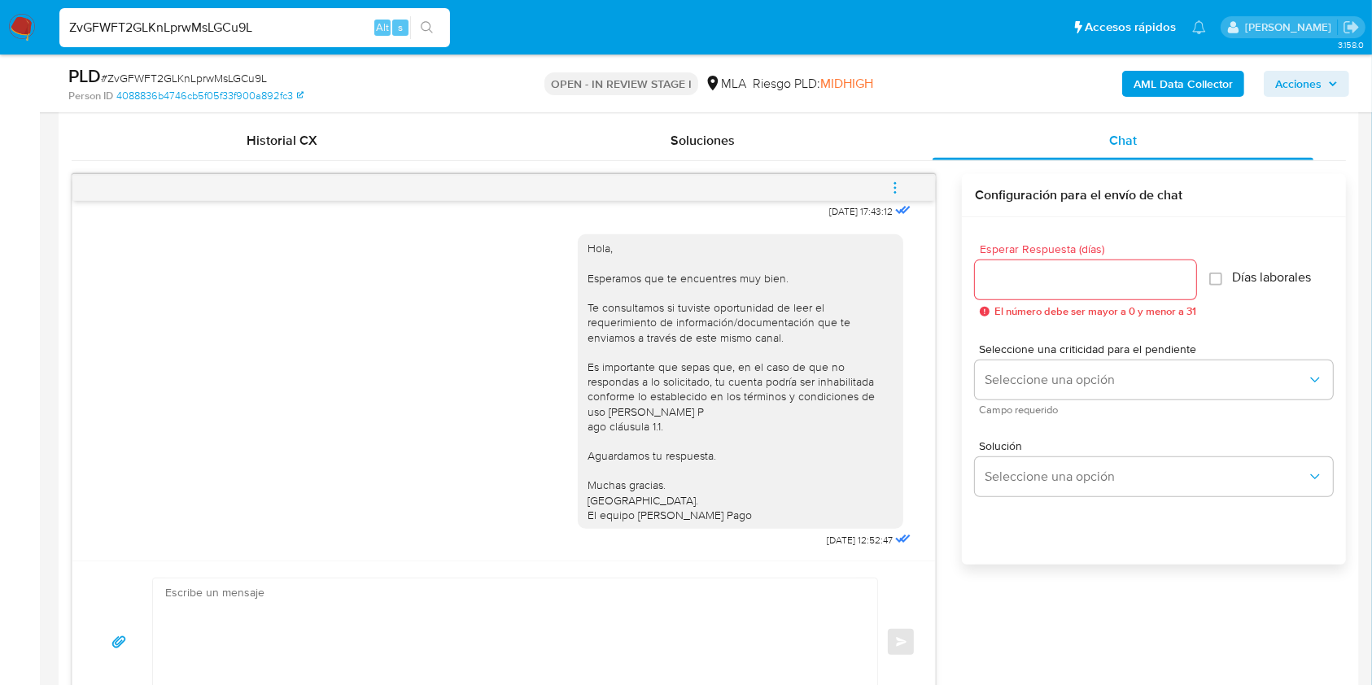
scroll to position [812, 0]
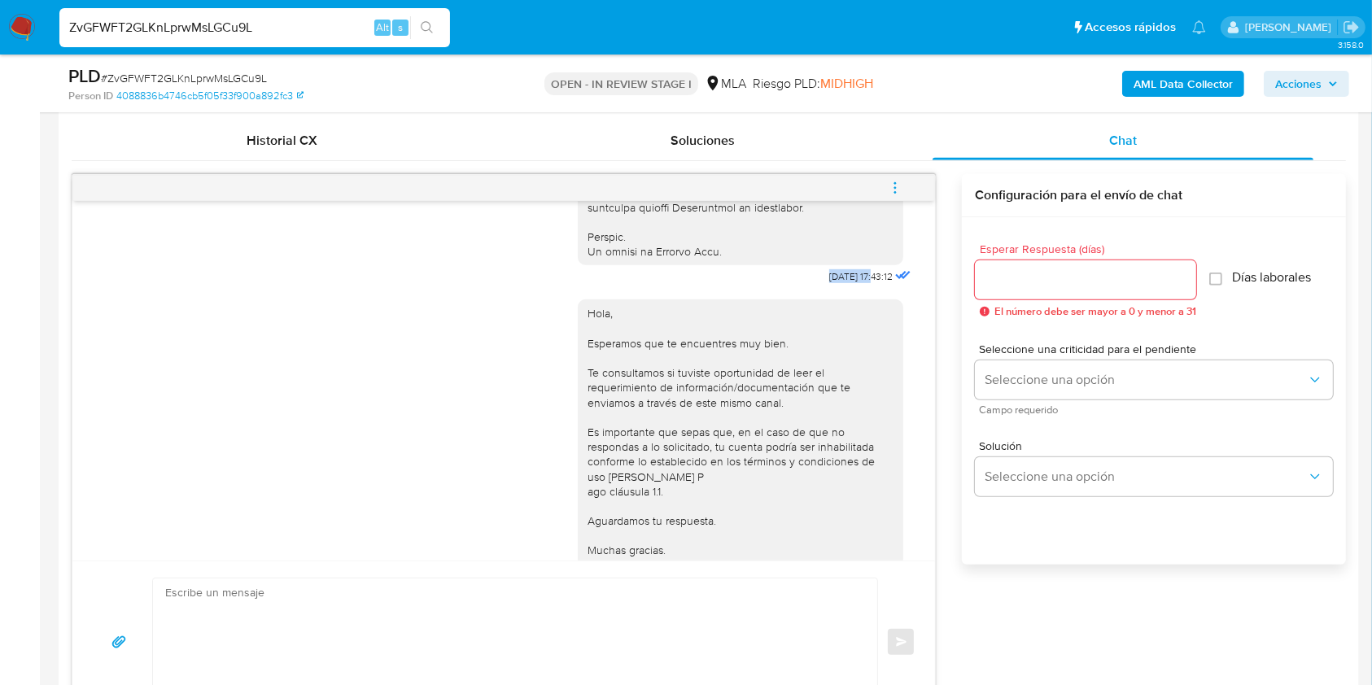
drag, startPoint x: 790, startPoint y: 298, endPoint x: 841, endPoint y: 304, distance: 50.9
copy span "18/08/2025"
click at [102, 357] on div "Hola, Esperamos que te encuentres muy bien. Te consultamos si tuviste oportunid…" at bounding box center [504, 452] width 822 height 329
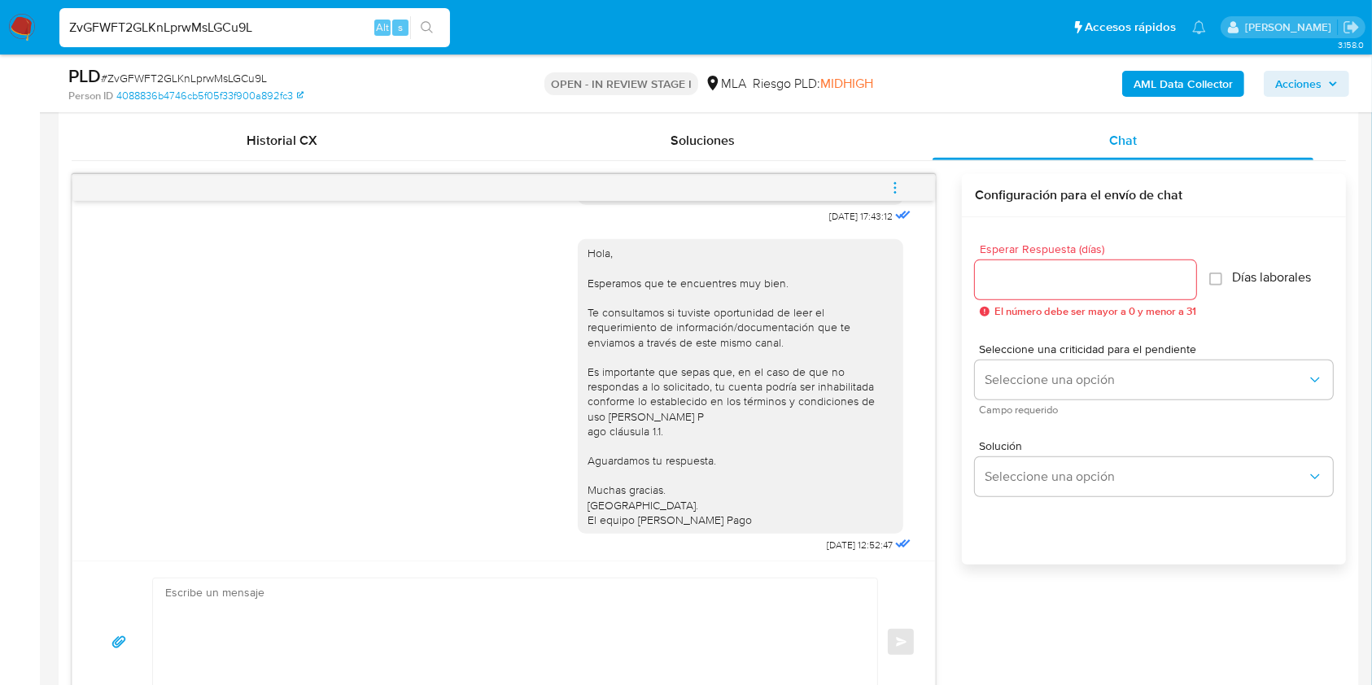
scroll to position [920, 0]
drag, startPoint x: 781, startPoint y: 541, endPoint x: 841, endPoint y: 536, distance: 59.6
click at [841, 536] on div "Hola, Esperamos que te encuentres muy bien. Te consultamos si tuviste oportunid…" at bounding box center [746, 387] width 337 height 329
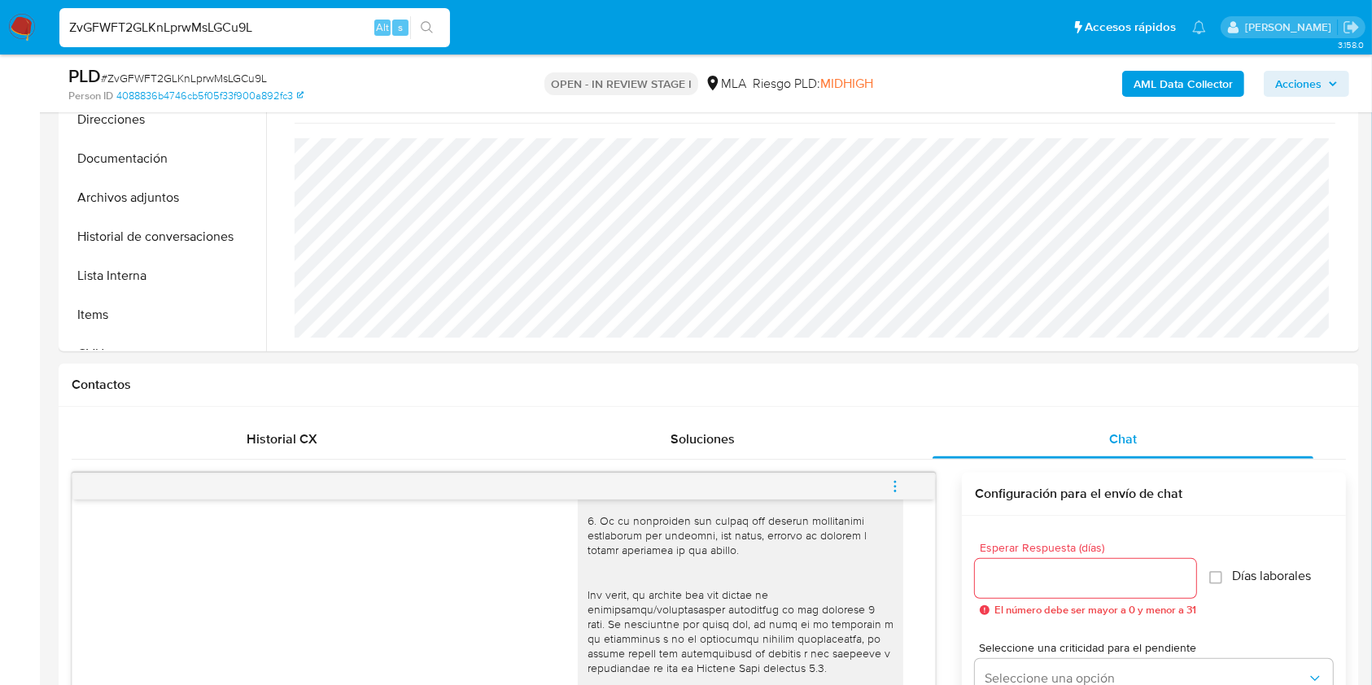
scroll to position [461, 0]
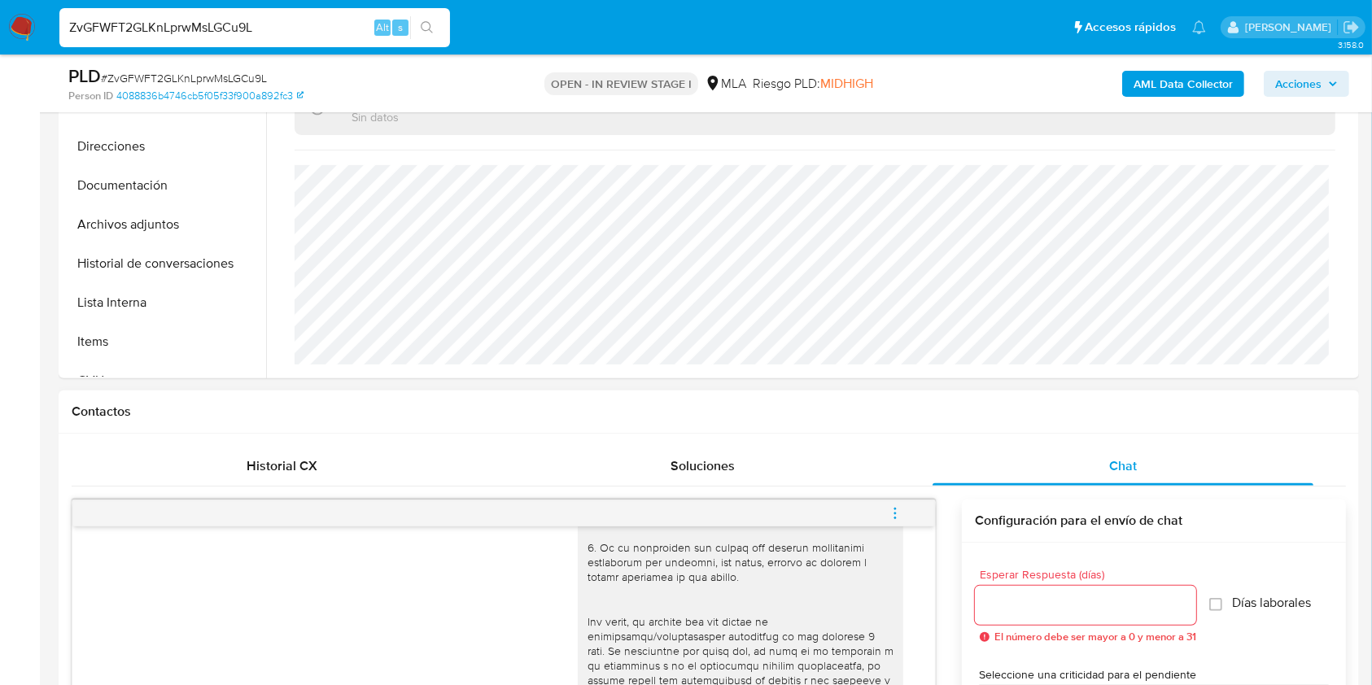
click at [913, 524] on button "menu-action" at bounding box center [896, 513] width 54 height 39
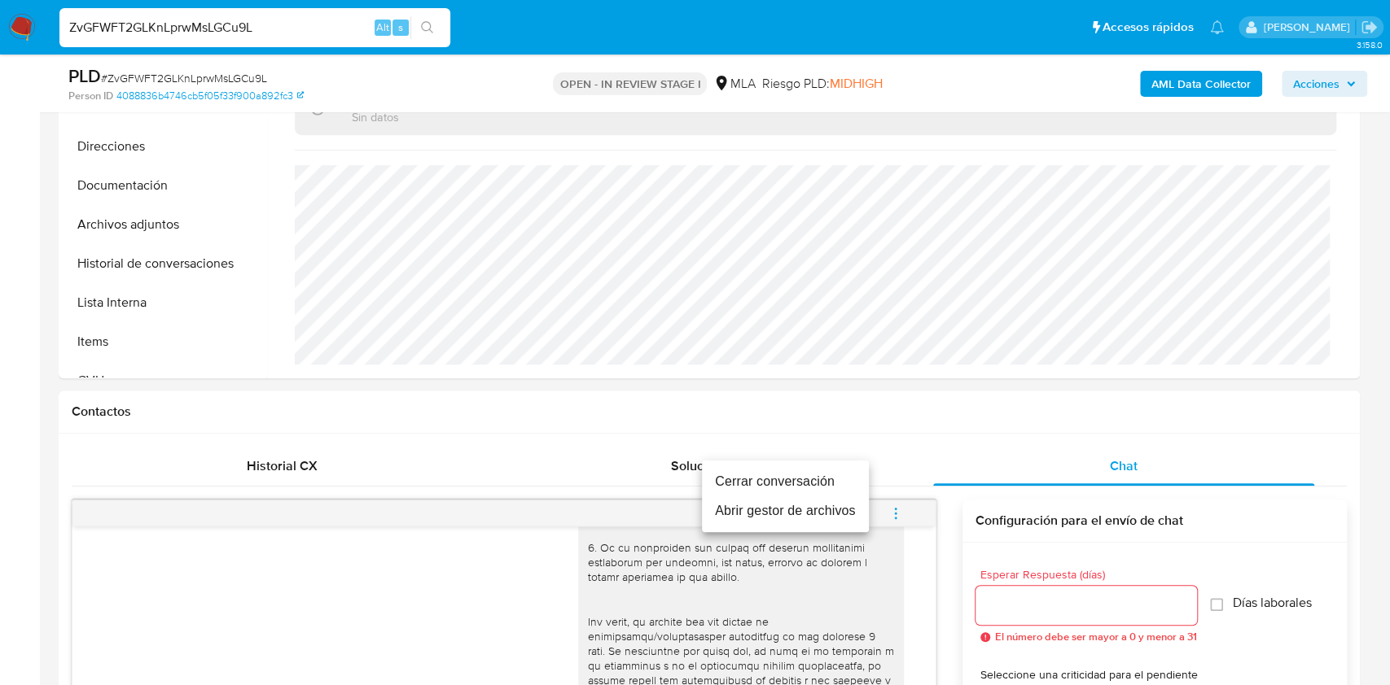
click at [768, 479] on li "Cerrar conversación" at bounding box center [785, 481] width 167 height 29
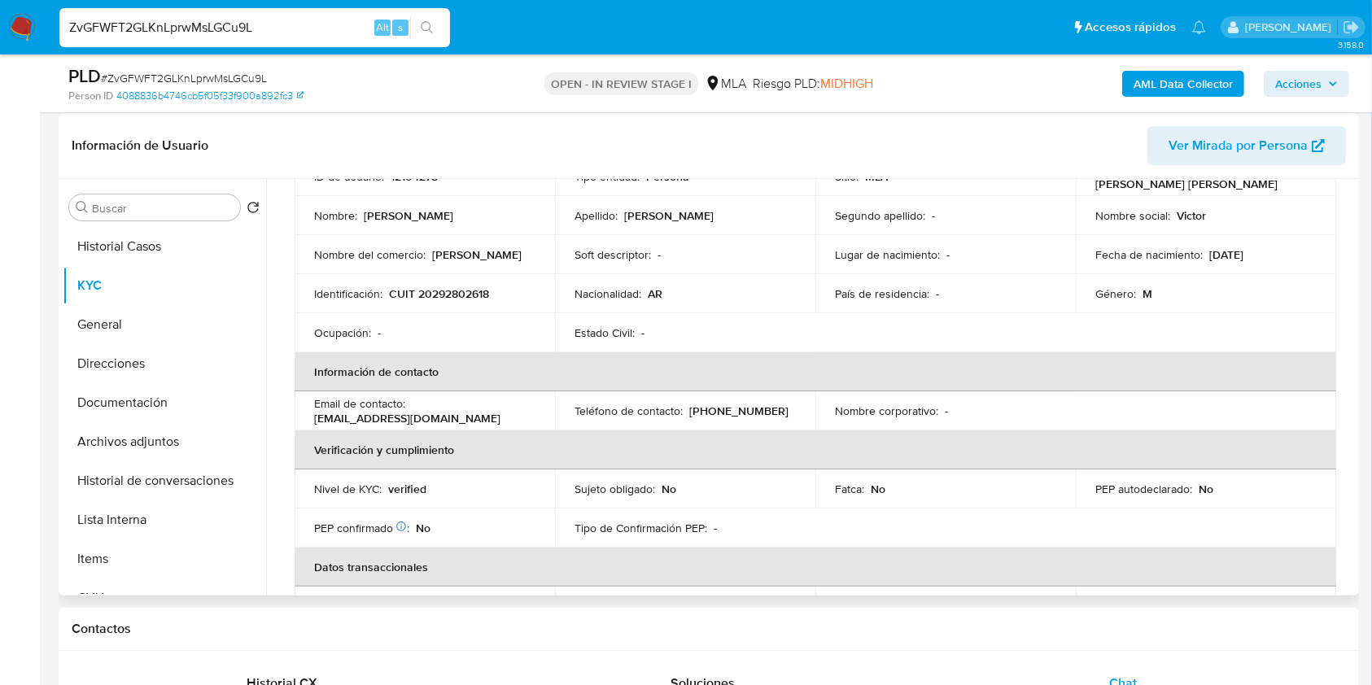
scroll to position [0, 0]
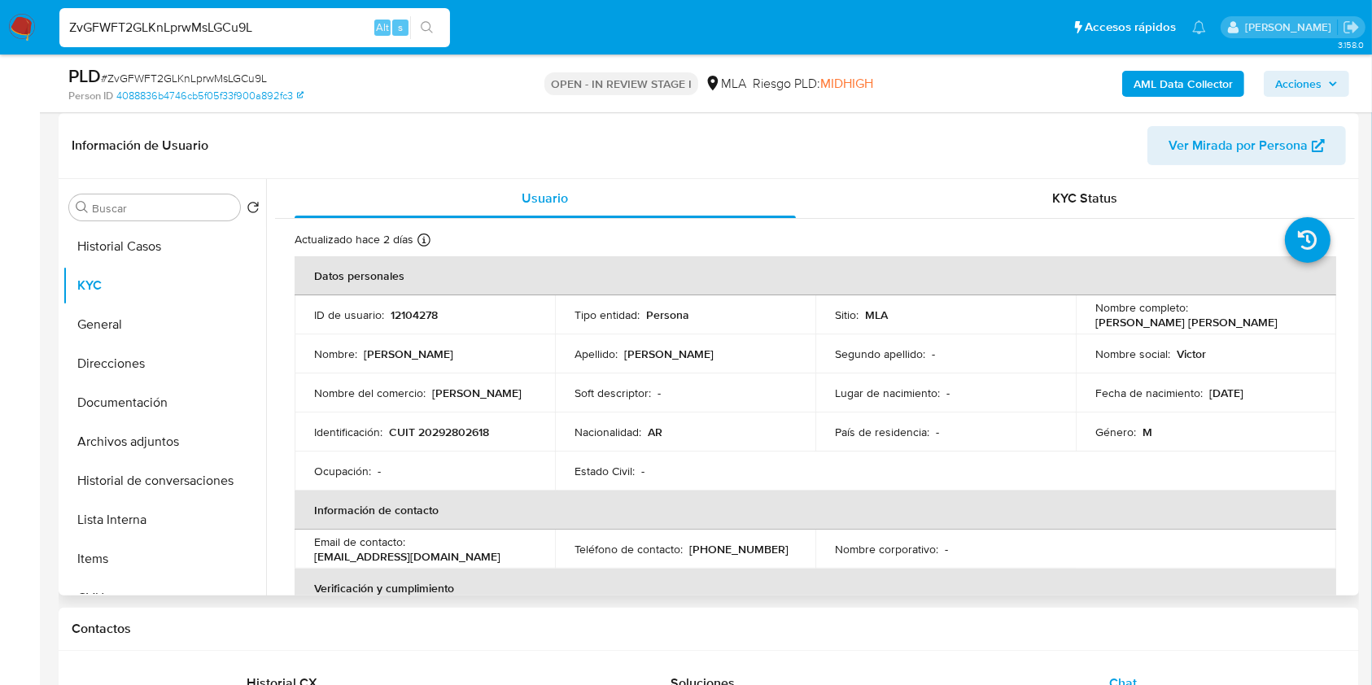
click at [413, 311] on p "12104278" at bounding box center [414, 315] width 47 height 15
click at [257, 72] on span "# ZvGFWFT2GLKnLprwMsLGCu9L" at bounding box center [184, 78] width 166 height 16
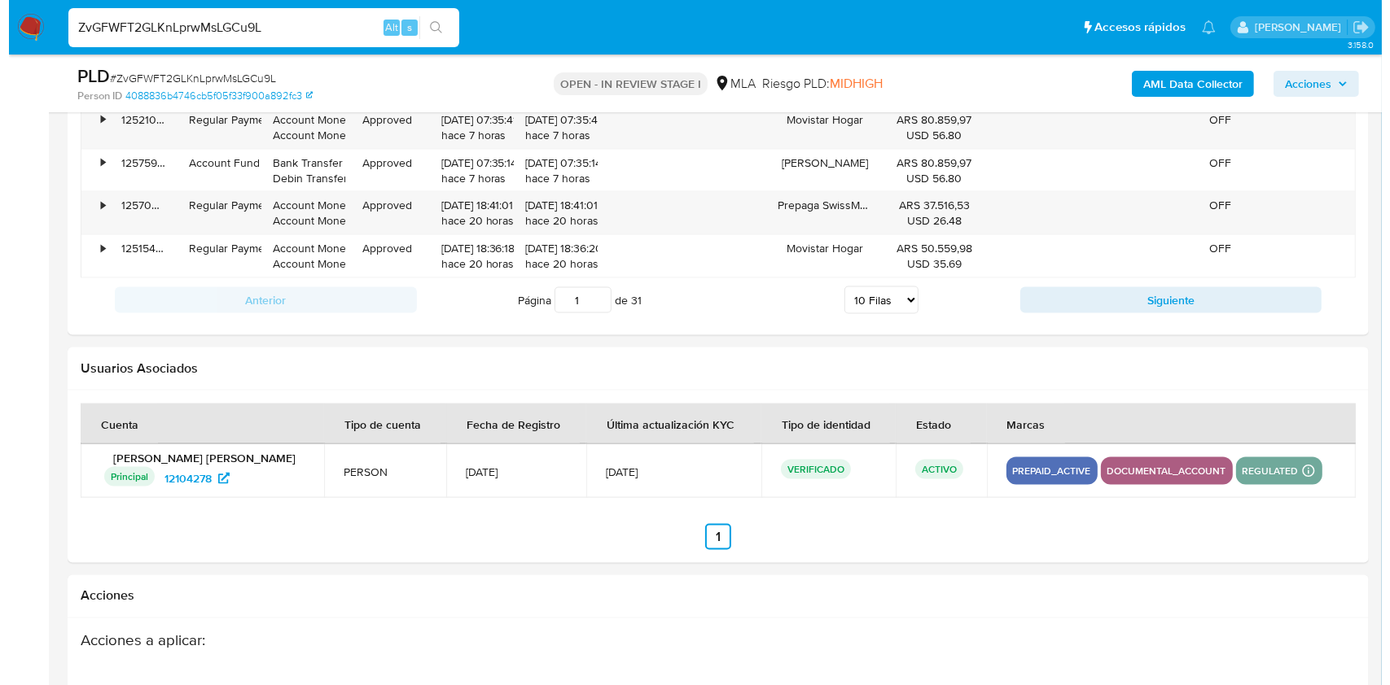
scroll to position [2879, 0]
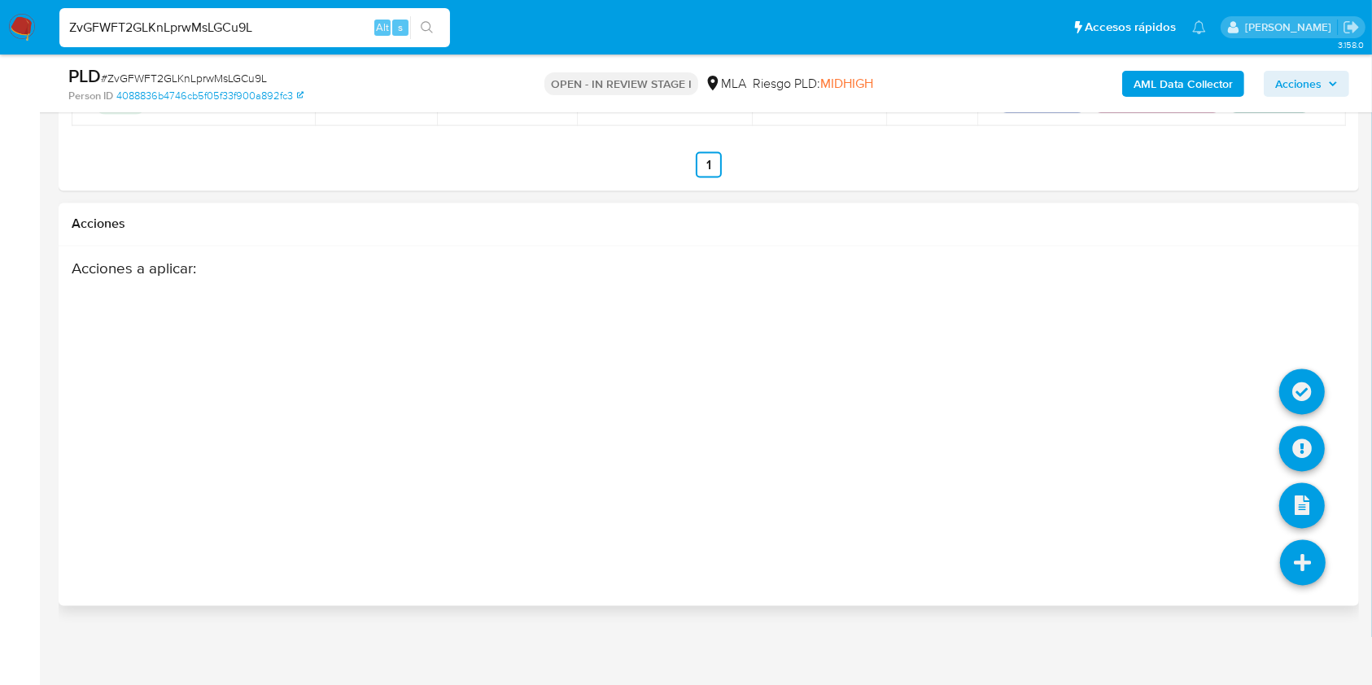
click at [1291, 422] on li at bounding box center [1303, 394] width 46 height 67
click at [1296, 440] on icon at bounding box center [1303, 450] width 46 height 46
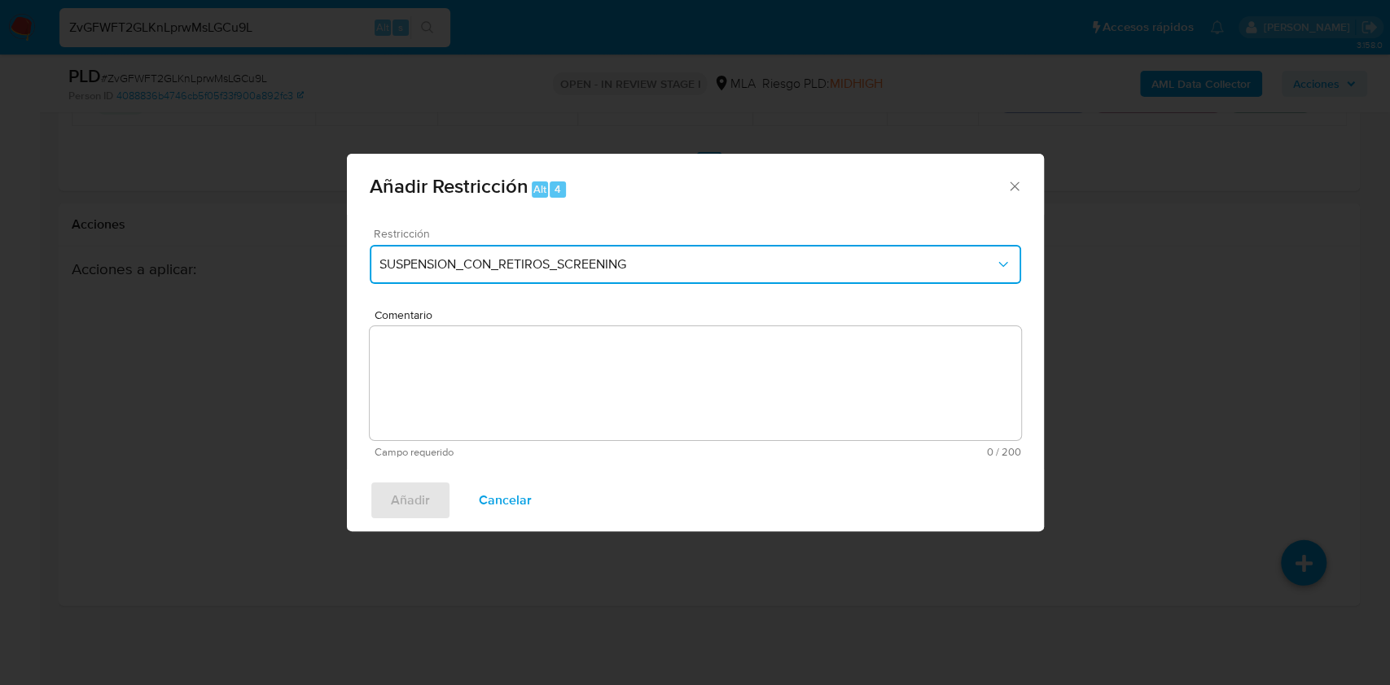
click at [484, 259] on span "SUSPENSION_CON_RETIROS_SCREENING" at bounding box center [686, 264] width 615 height 16
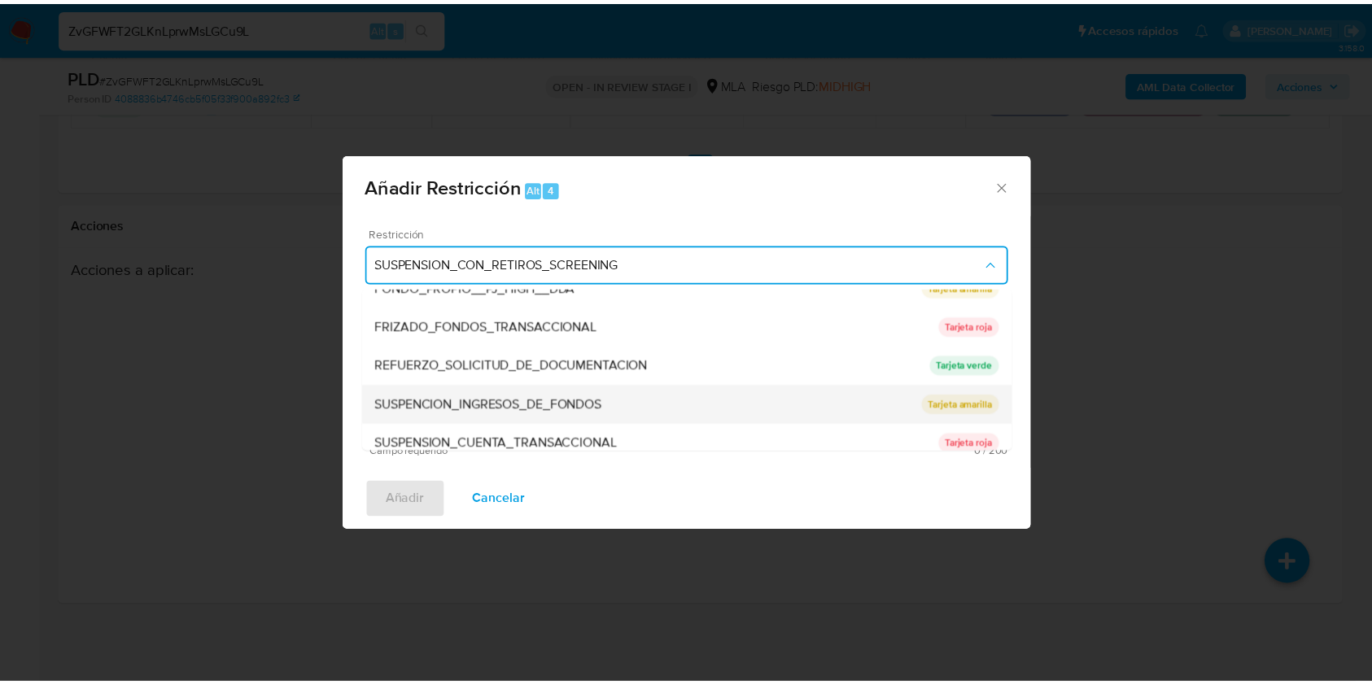
scroll to position [345, 0]
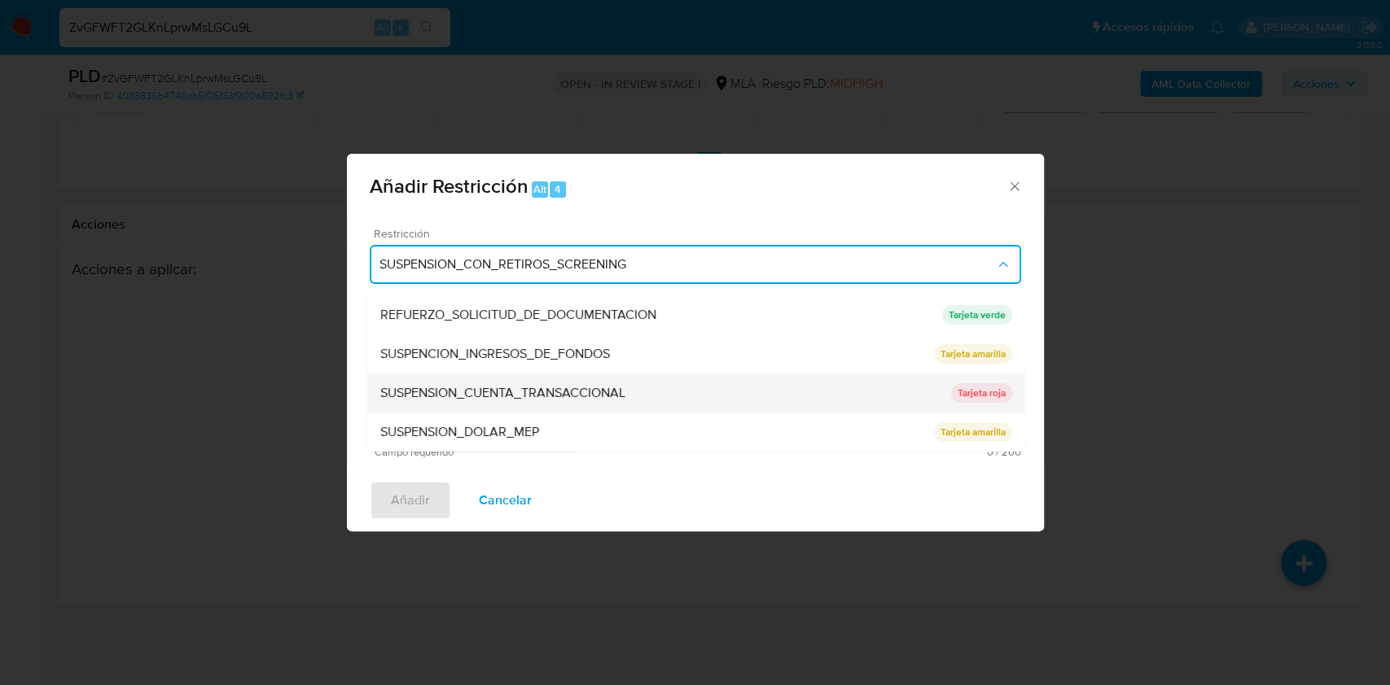
click at [526, 397] on span "SUSPENSION_CUENTA_TRANSACCIONAL" at bounding box center [501, 393] width 245 height 16
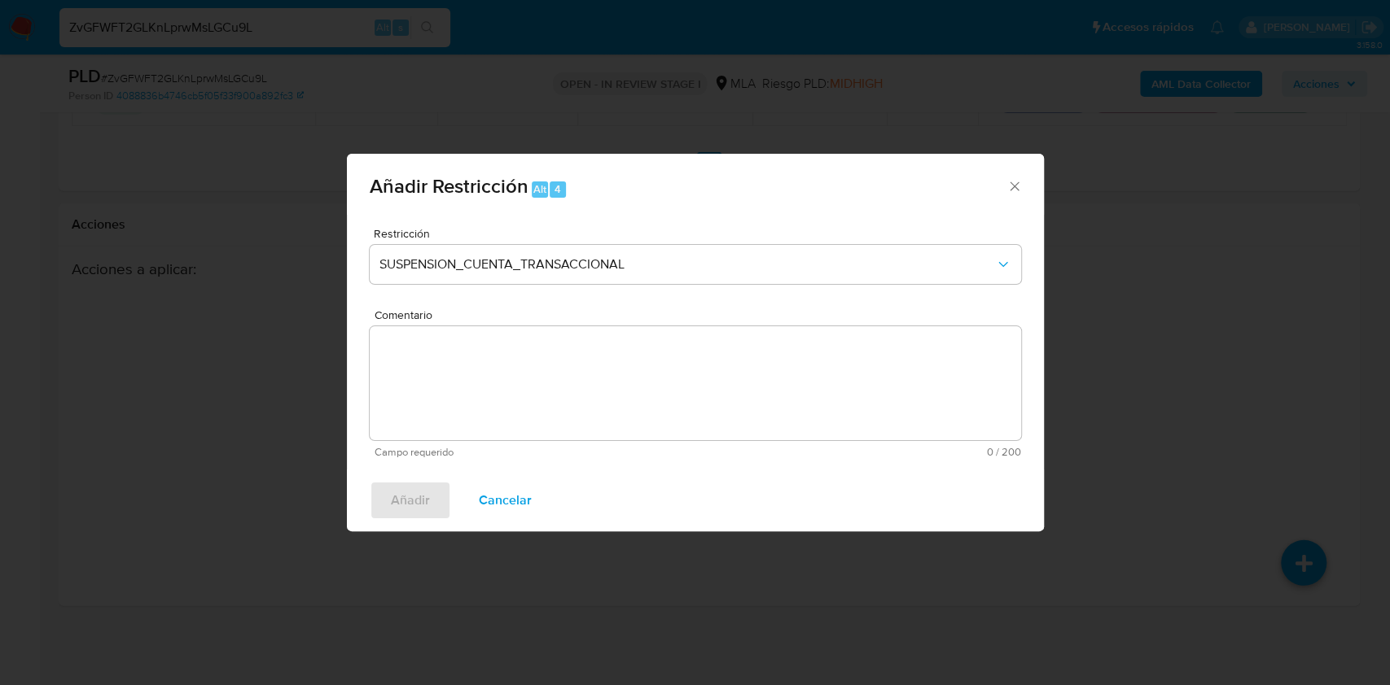
click at [599, 377] on textarea "Comentario" at bounding box center [695, 383] width 651 height 114
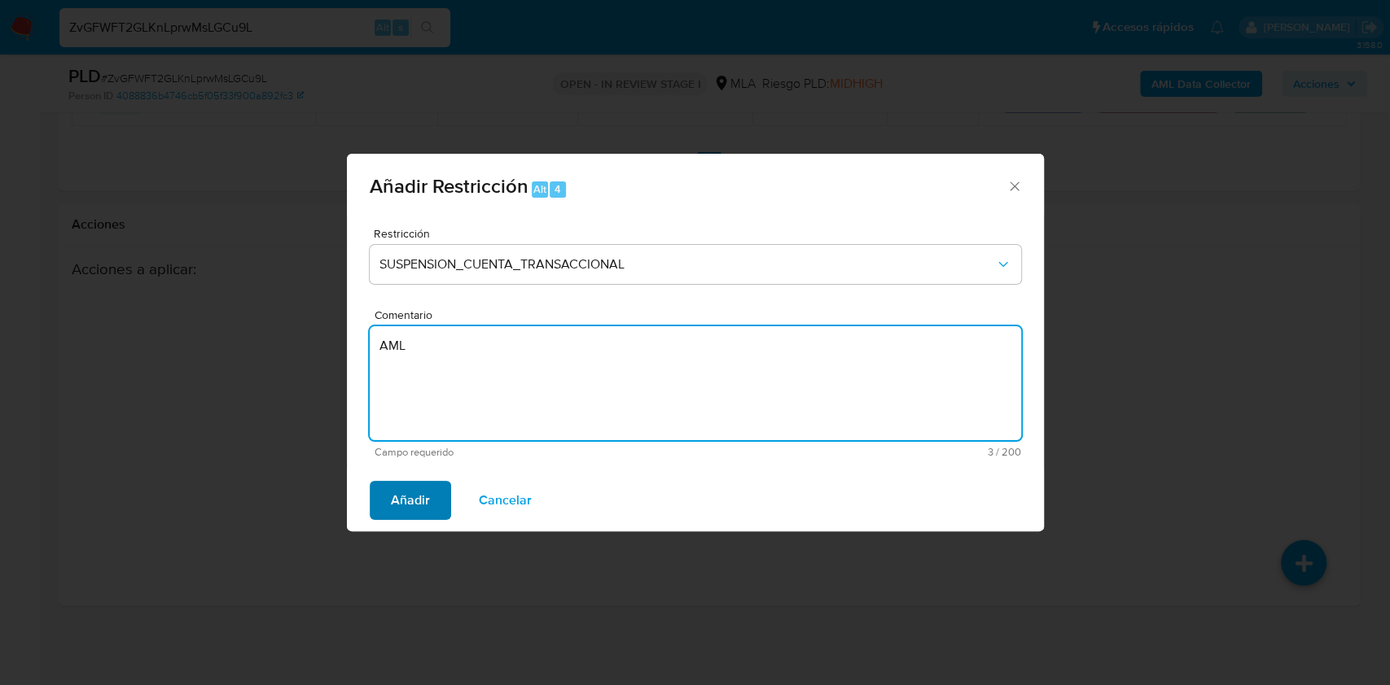
type textarea "AML"
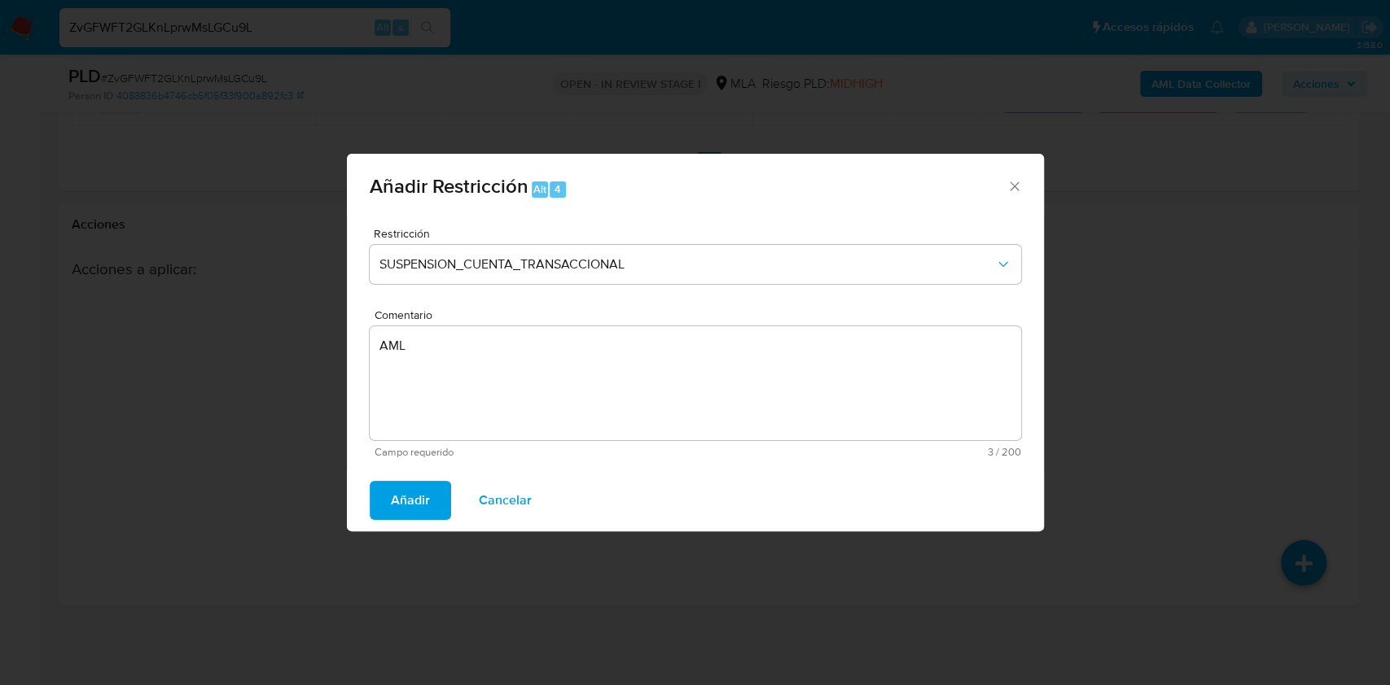
click at [389, 498] on button "Añadir" at bounding box center [410, 500] width 81 height 39
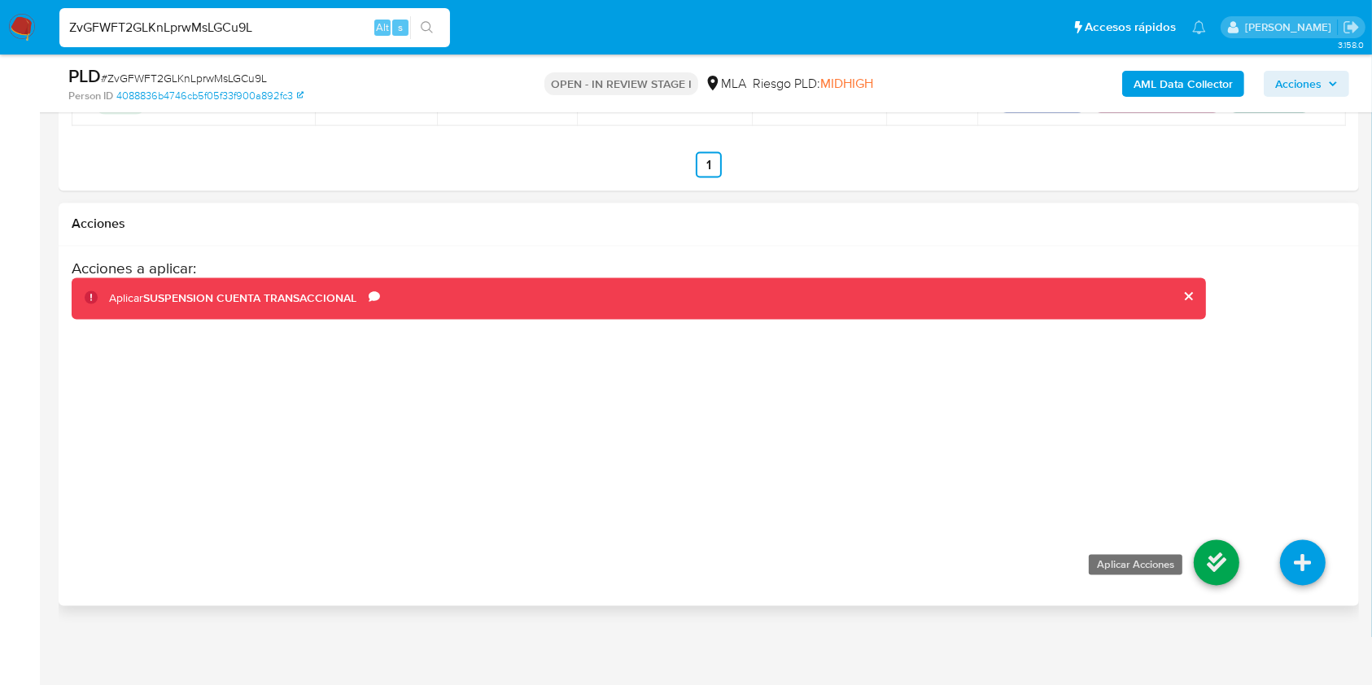
click at [1218, 571] on icon at bounding box center [1217, 564] width 46 height 46
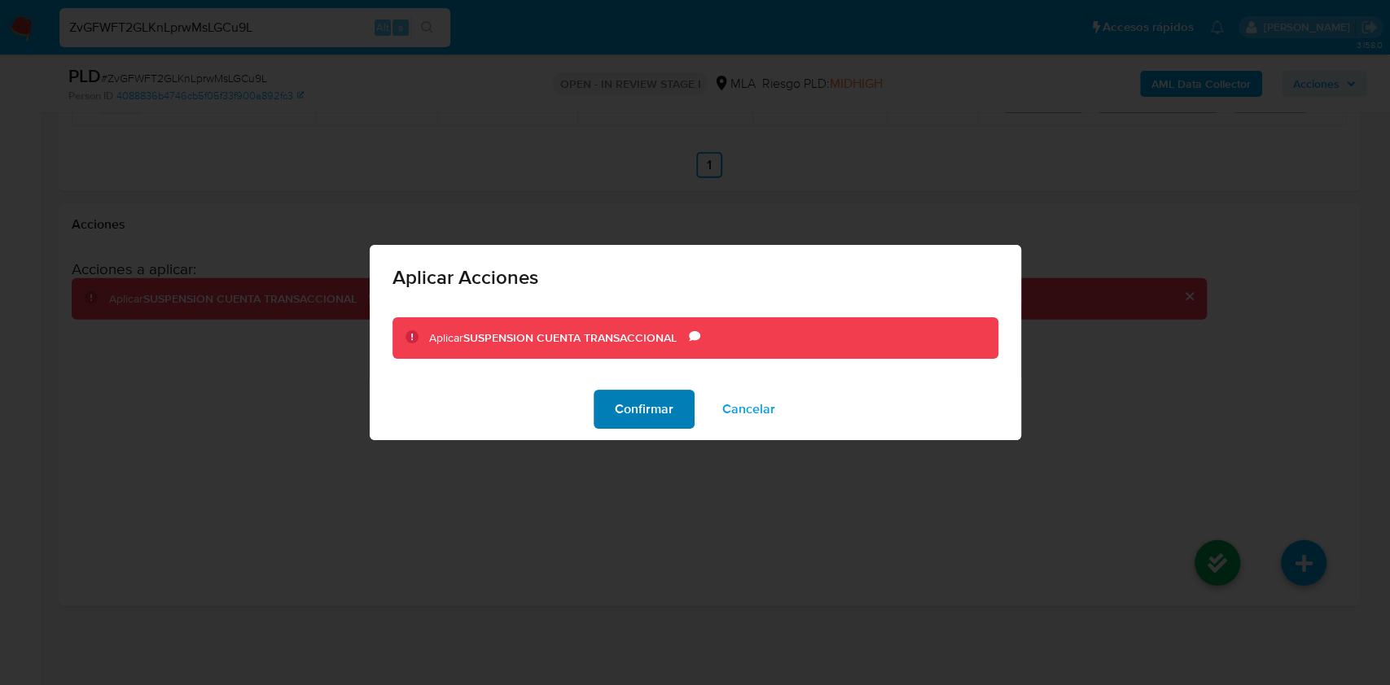
click at [632, 393] on span "Confirmar" at bounding box center [644, 410] width 59 height 36
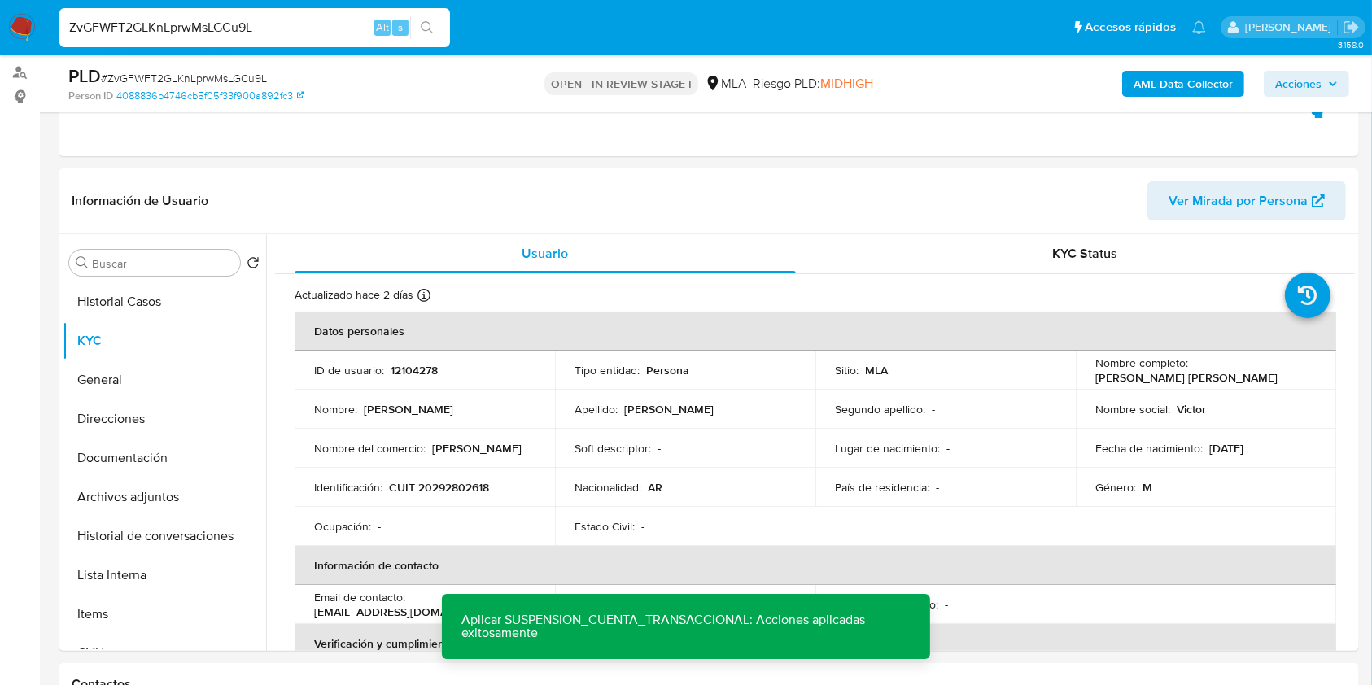
scroll to position [0, 0]
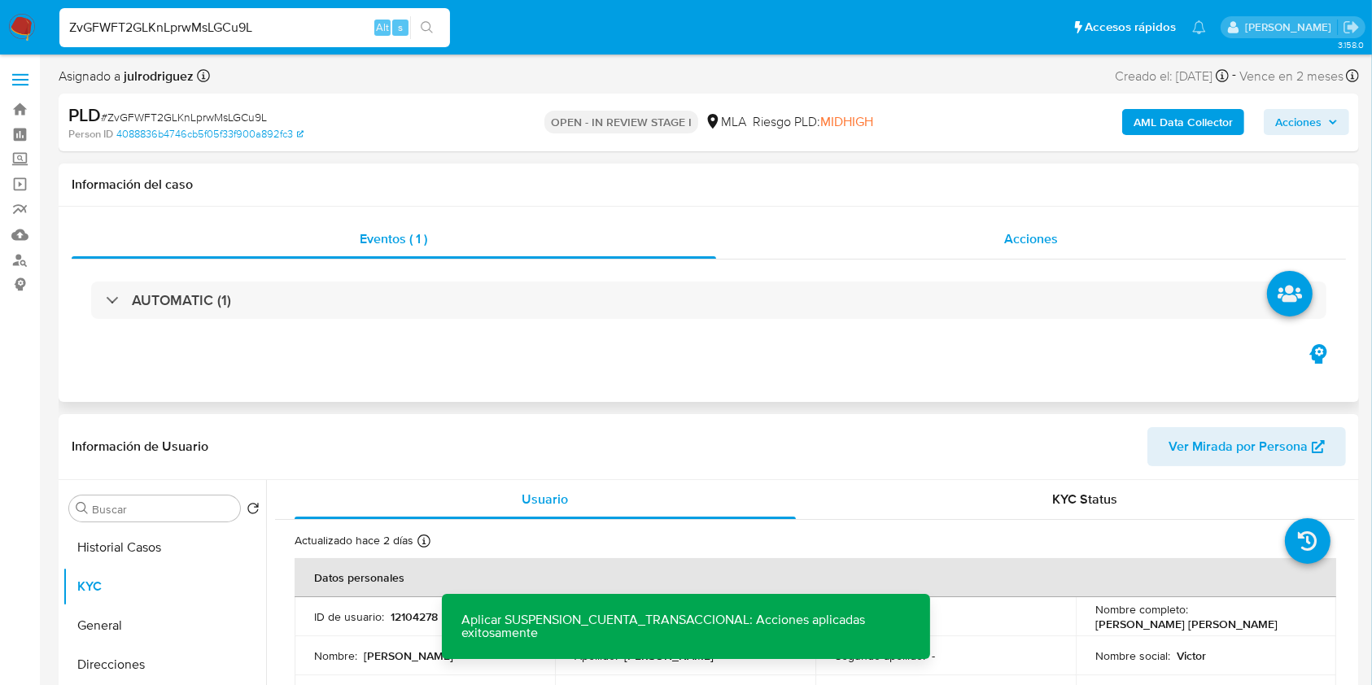
click at [1031, 247] on span "Acciones" at bounding box center [1032, 239] width 54 height 19
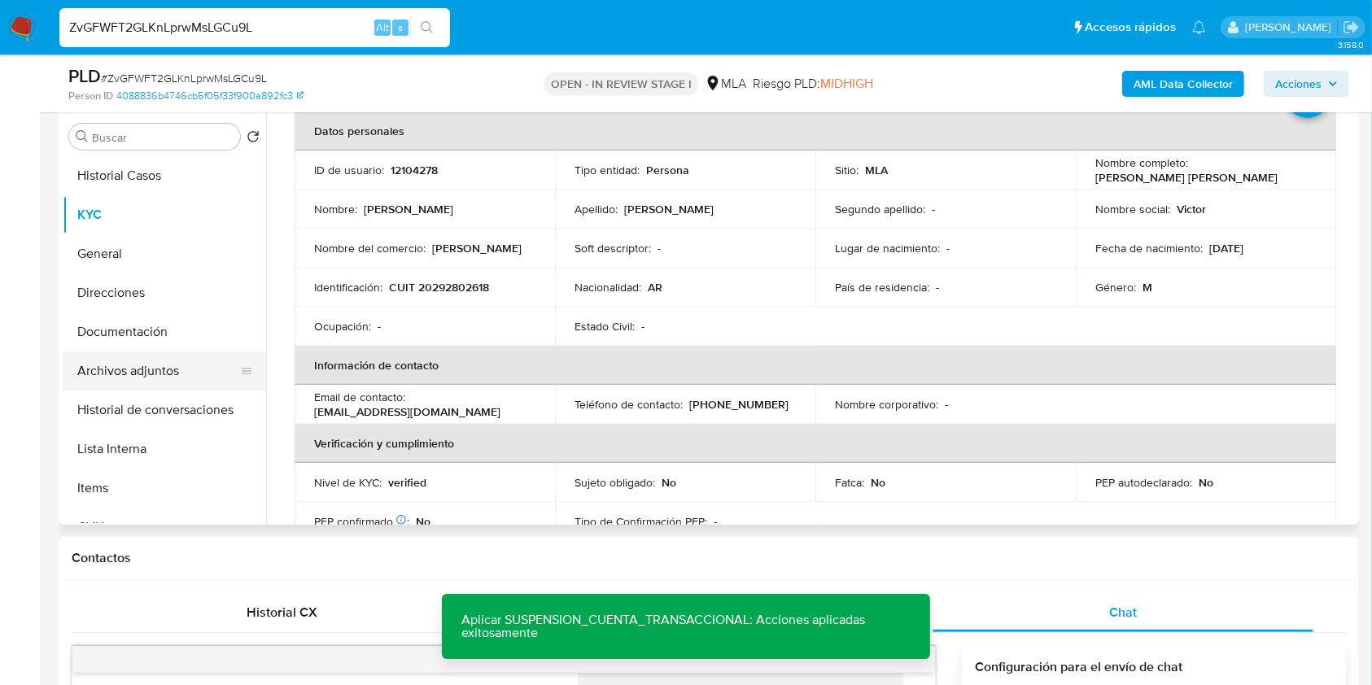
scroll to position [108, 0]
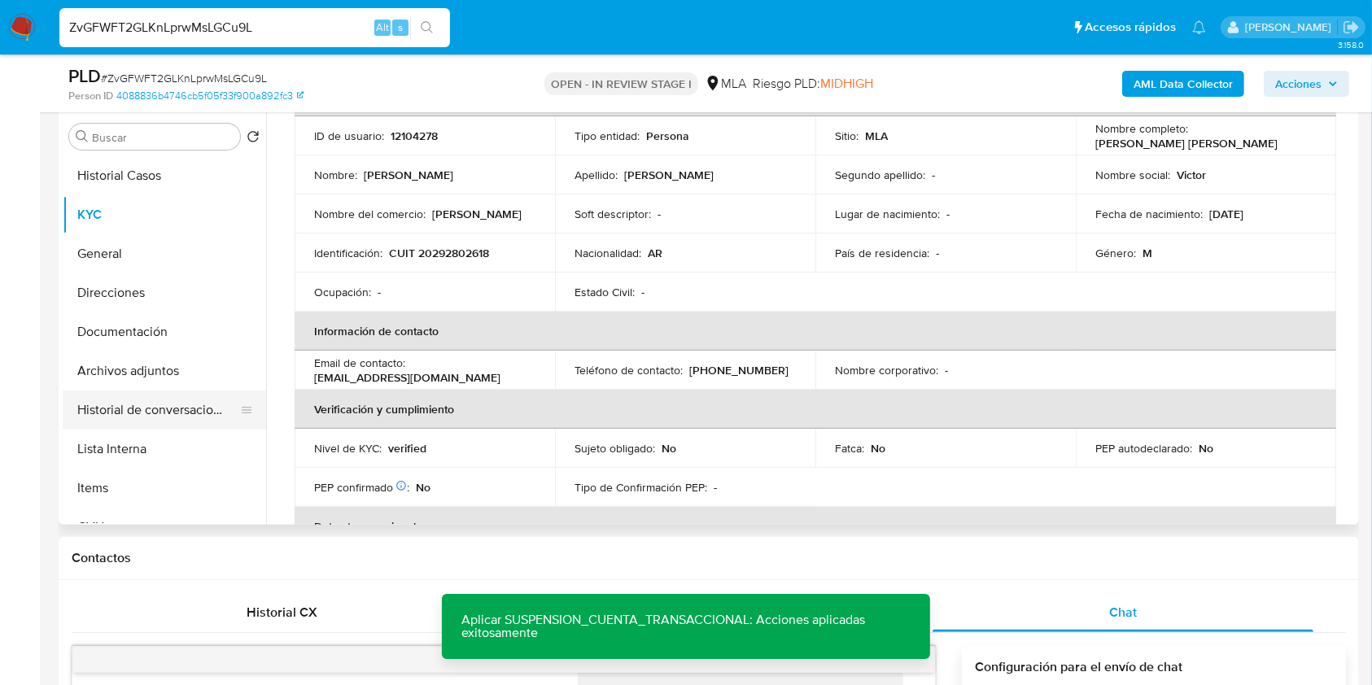
click at [172, 392] on button "Historial de conversaciones" at bounding box center [158, 410] width 190 height 39
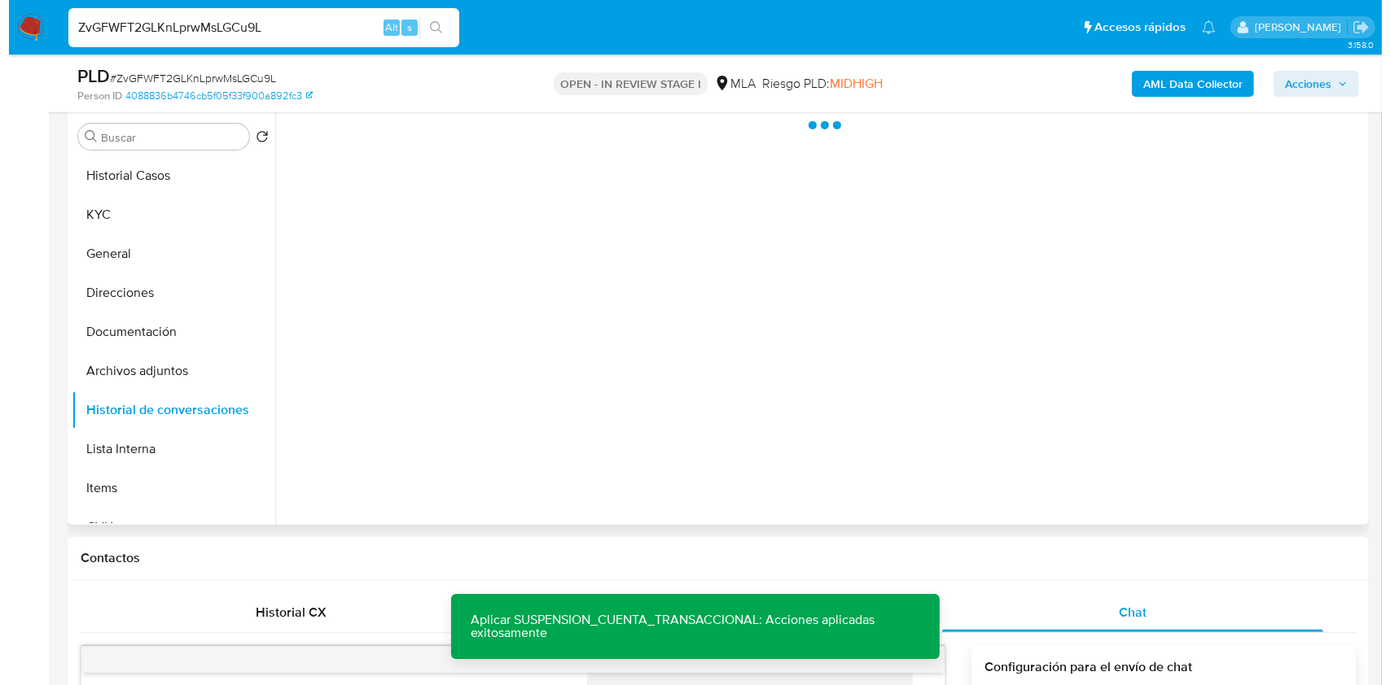
scroll to position [0, 0]
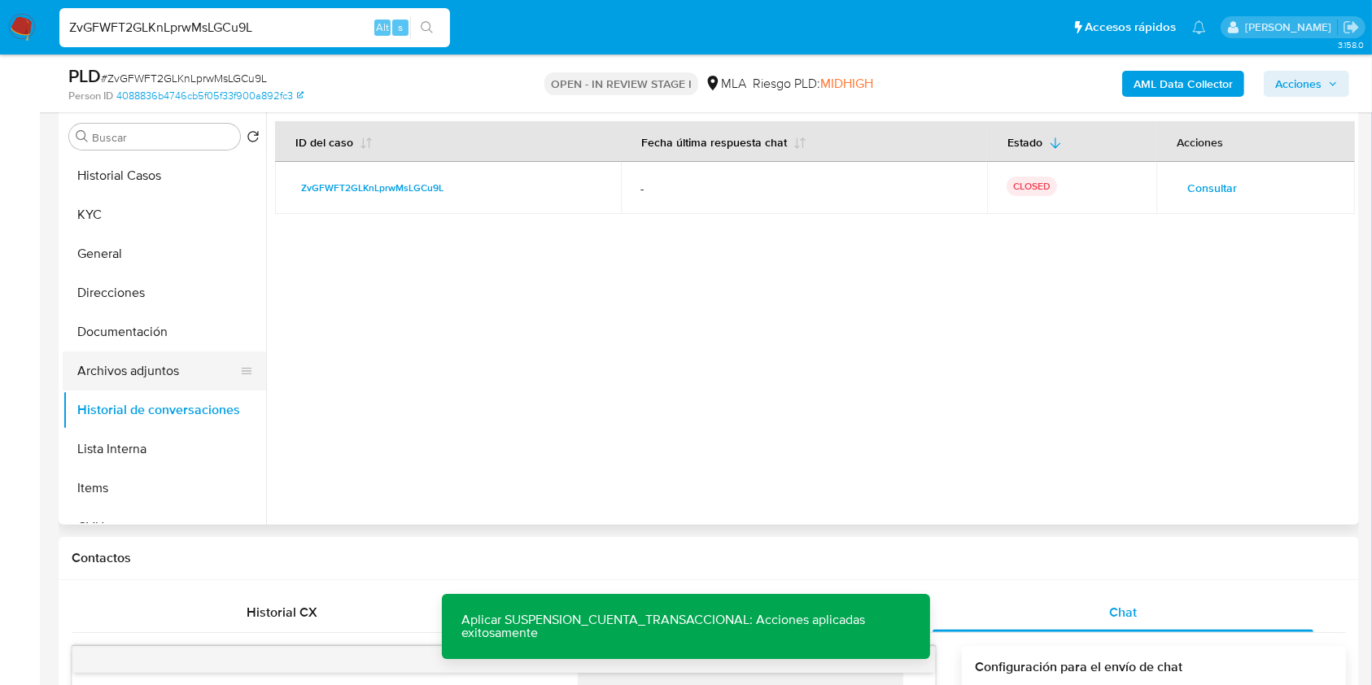
click at [130, 378] on button "Archivos adjuntos" at bounding box center [158, 371] width 190 height 39
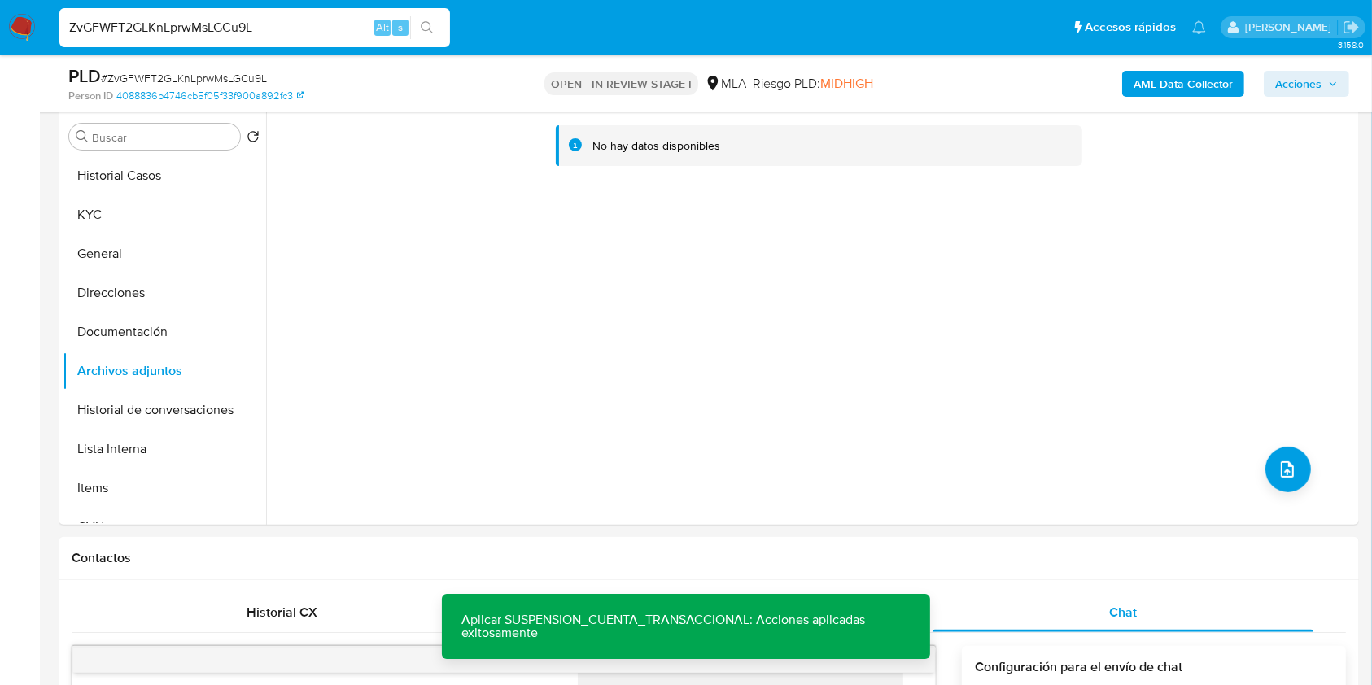
click at [1149, 90] on b "AML Data Collector" at bounding box center [1183, 84] width 99 height 26
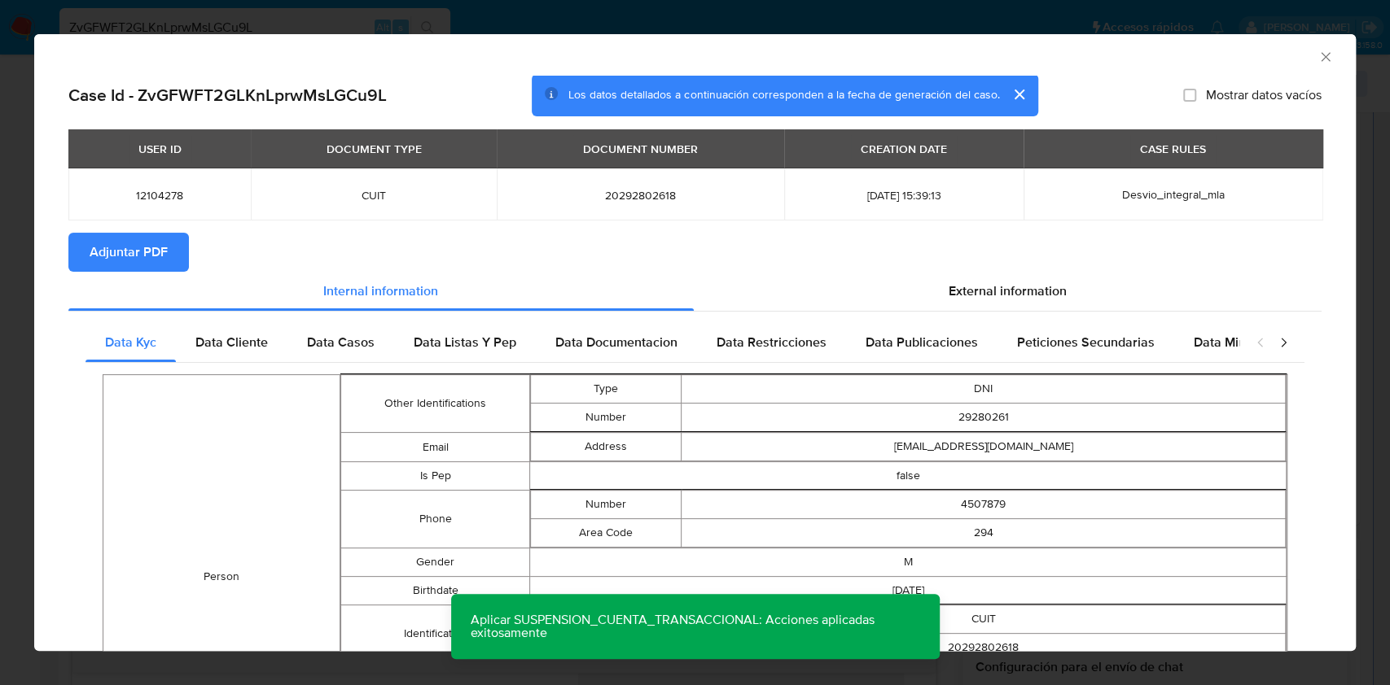
click at [173, 254] on button "Adjuntar PDF" at bounding box center [128, 252] width 120 height 39
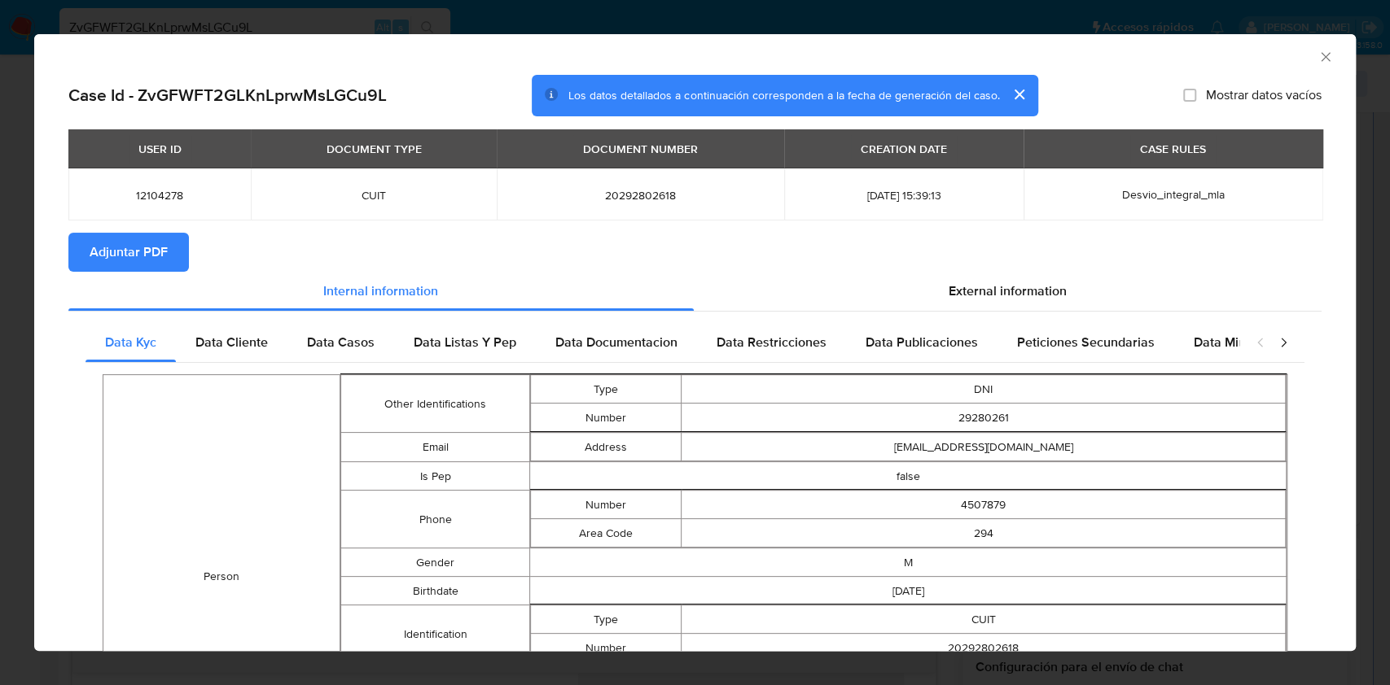
click at [1317, 64] on icon "Cerrar ventana" at bounding box center [1325, 57] width 16 height 16
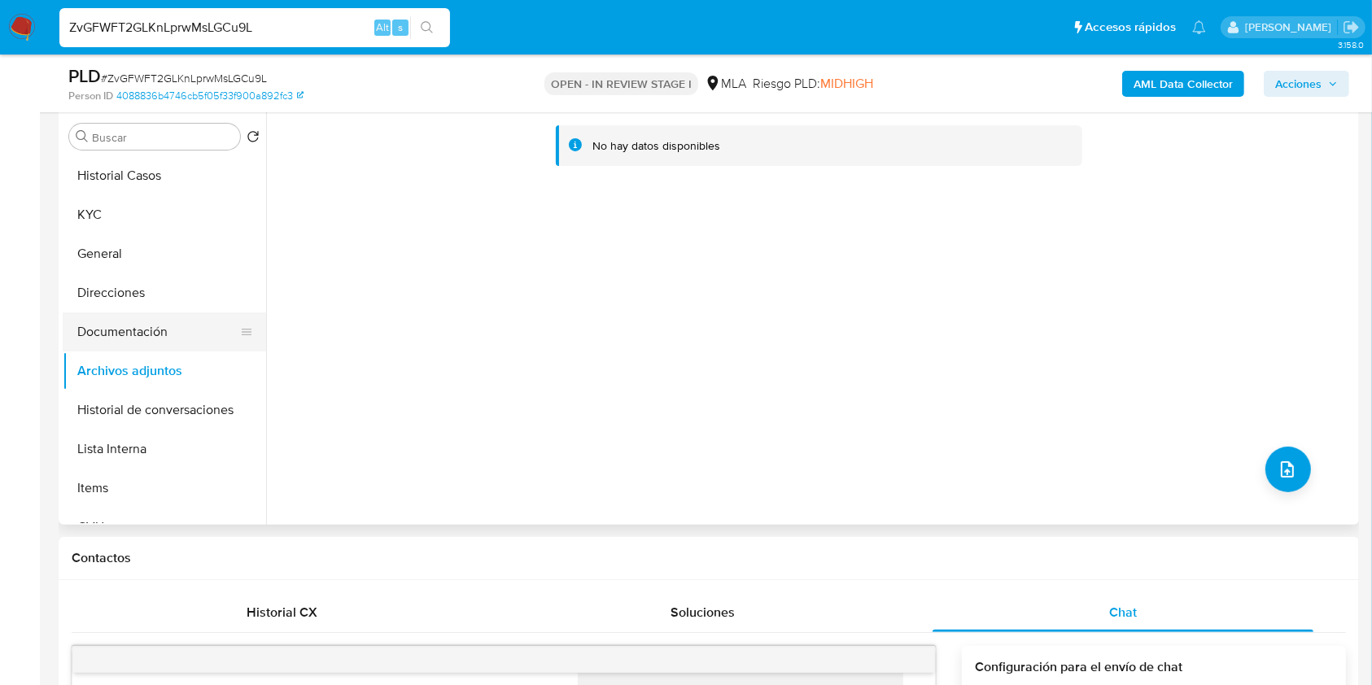
click at [163, 313] on button "Documentación" at bounding box center [158, 332] width 190 height 39
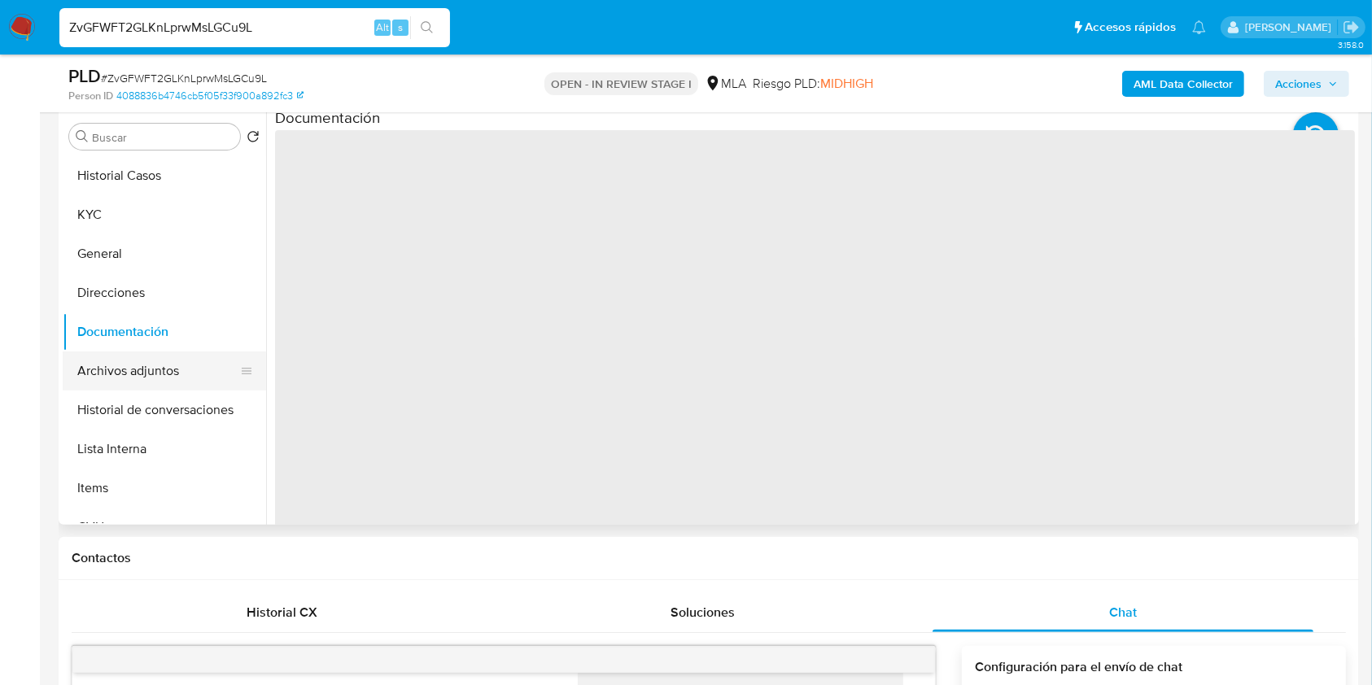
click at [138, 374] on button "Archivos adjuntos" at bounding box center [158, 371] width 190 height 39
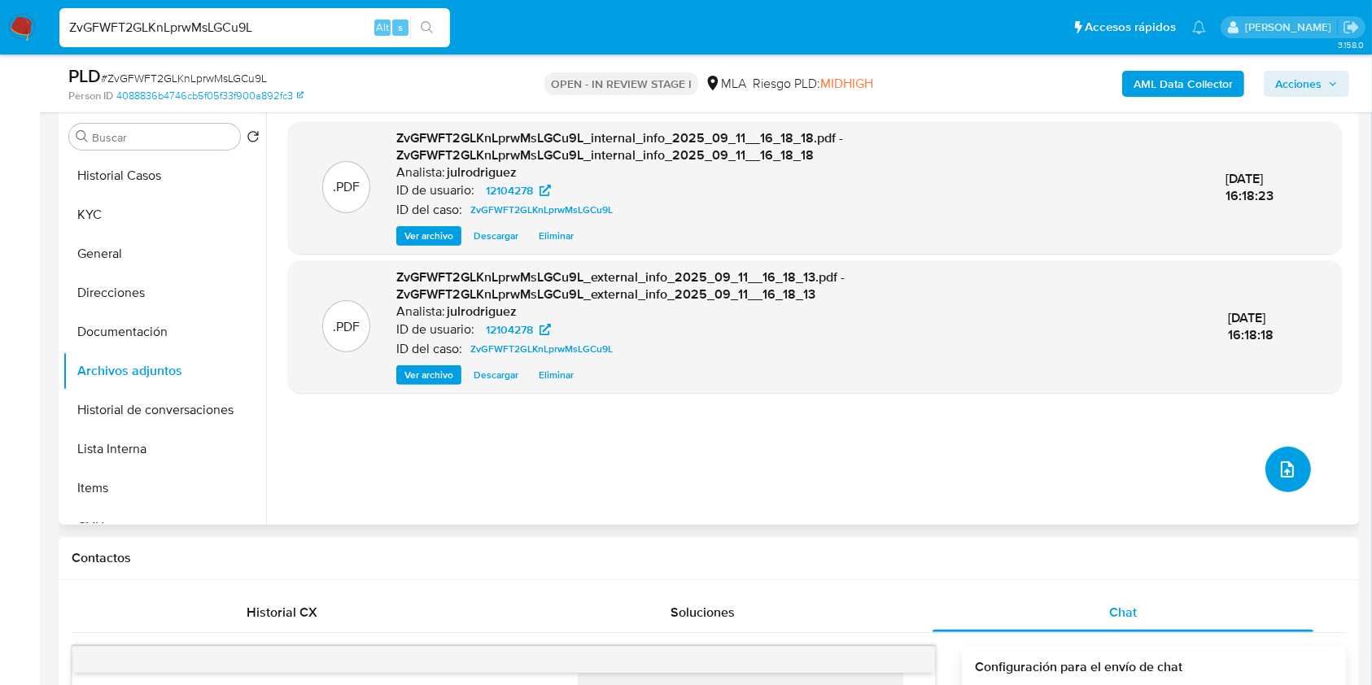
click at [1273, 451] on button "upload-file" at bounding box center [1289, 470] width 46 height 46
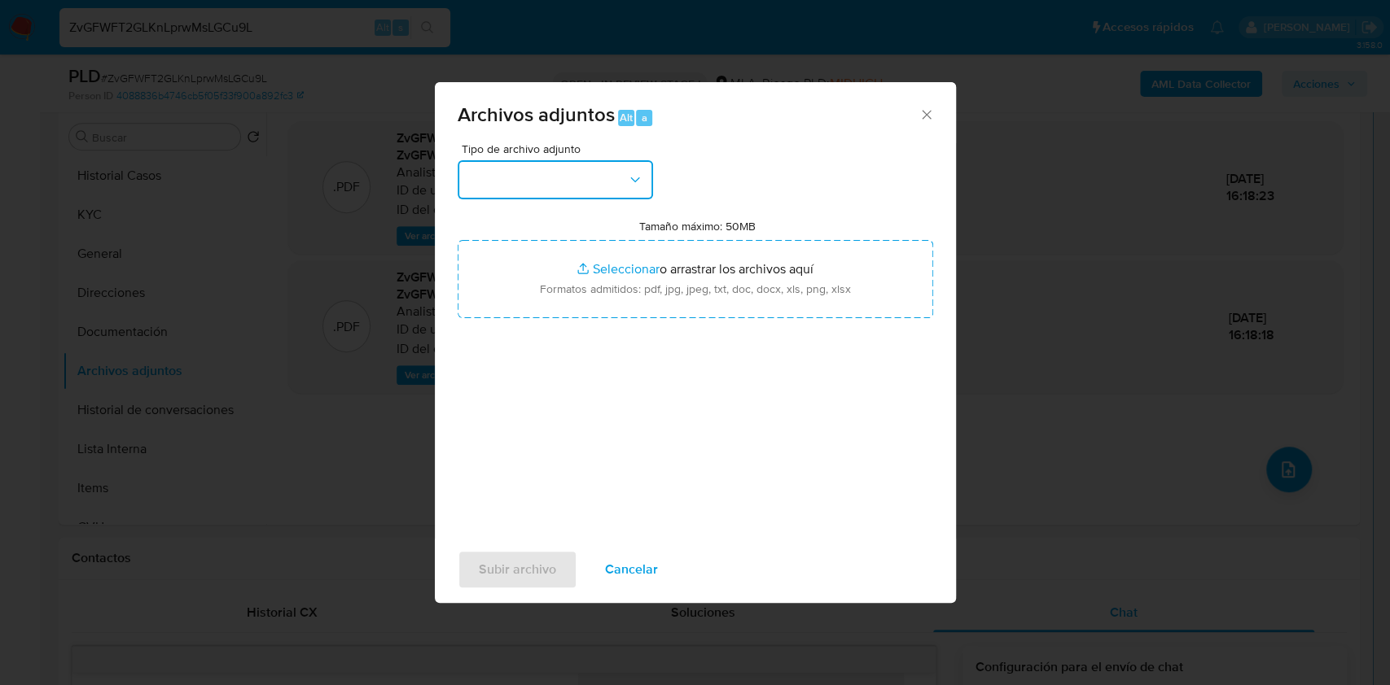
click at [549, 177] on button "button" at bounding box center [554, 179] width 195 height 39
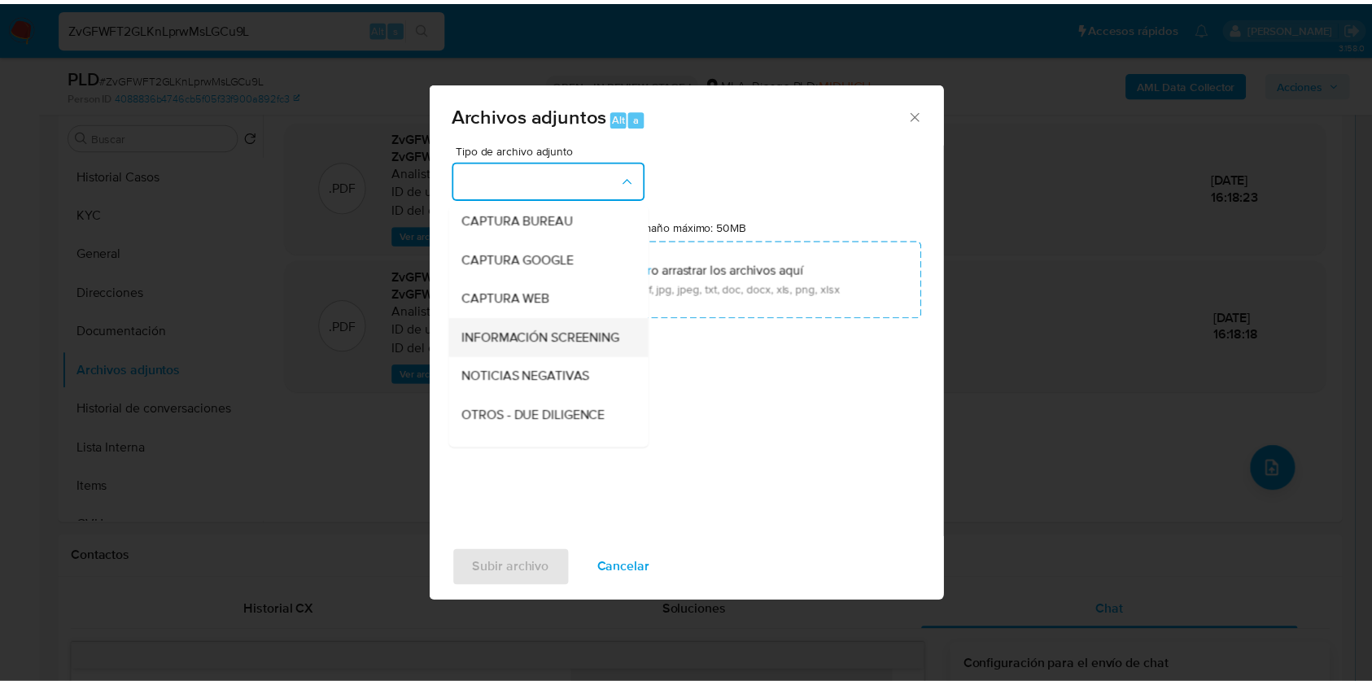
scroll to position [108, 0]
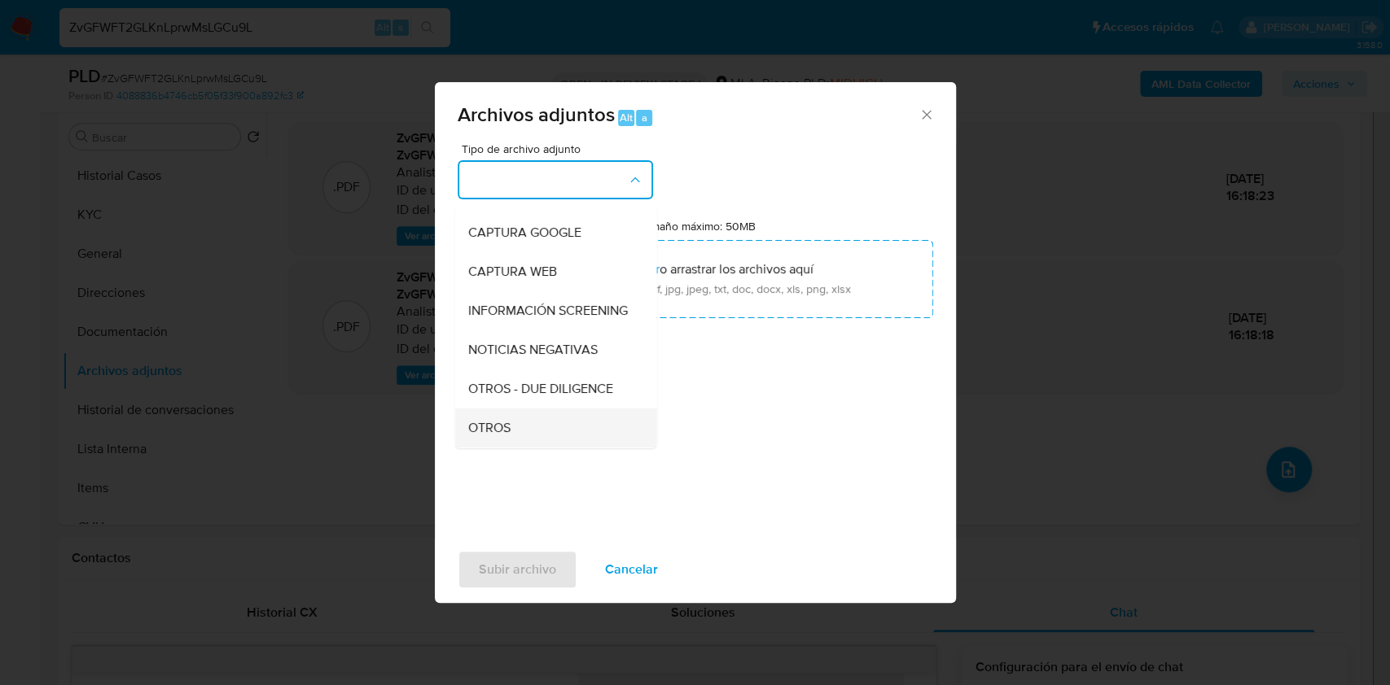
click at [506, 436] on span "OTROS" at bounding box center [488, 428] width 42 height 16
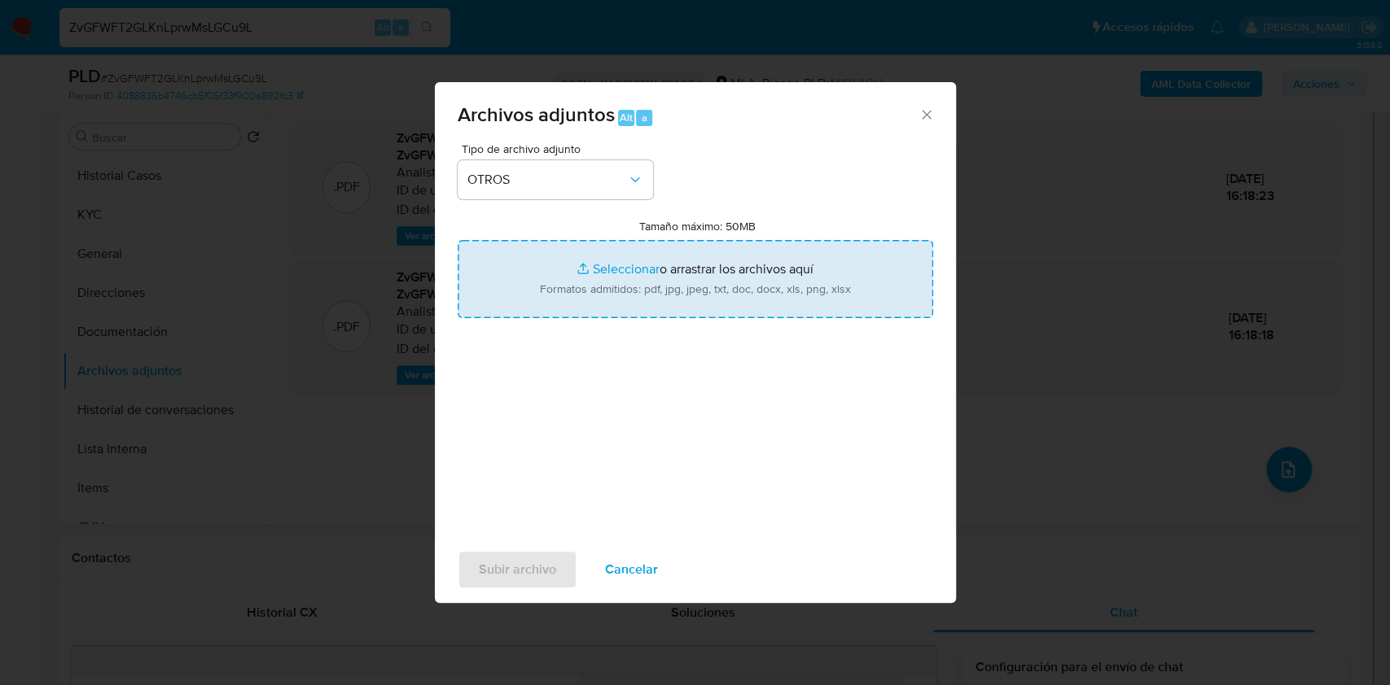
click at [598, 294] on input "Tamaño máximo: 50MB Seleccionar archivos" at bounding box center [694, 279] width 475 height 78
type input "C:\fakepath\Movimientos - 12104278 - ZvGFWFT2GLKnLprwMsLGCu9L.xlsx"
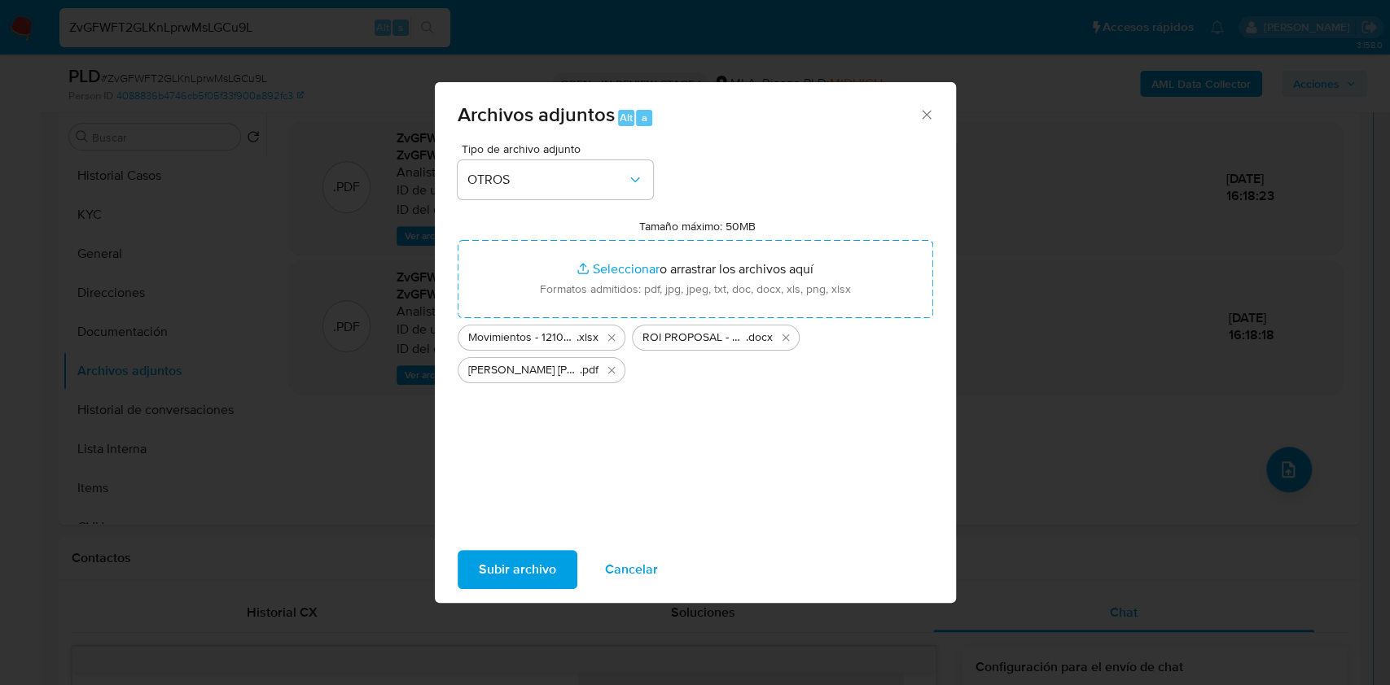
click at [517, 578] on span "Subir archivo" at bounding box center [517, 570] width 77 height 36
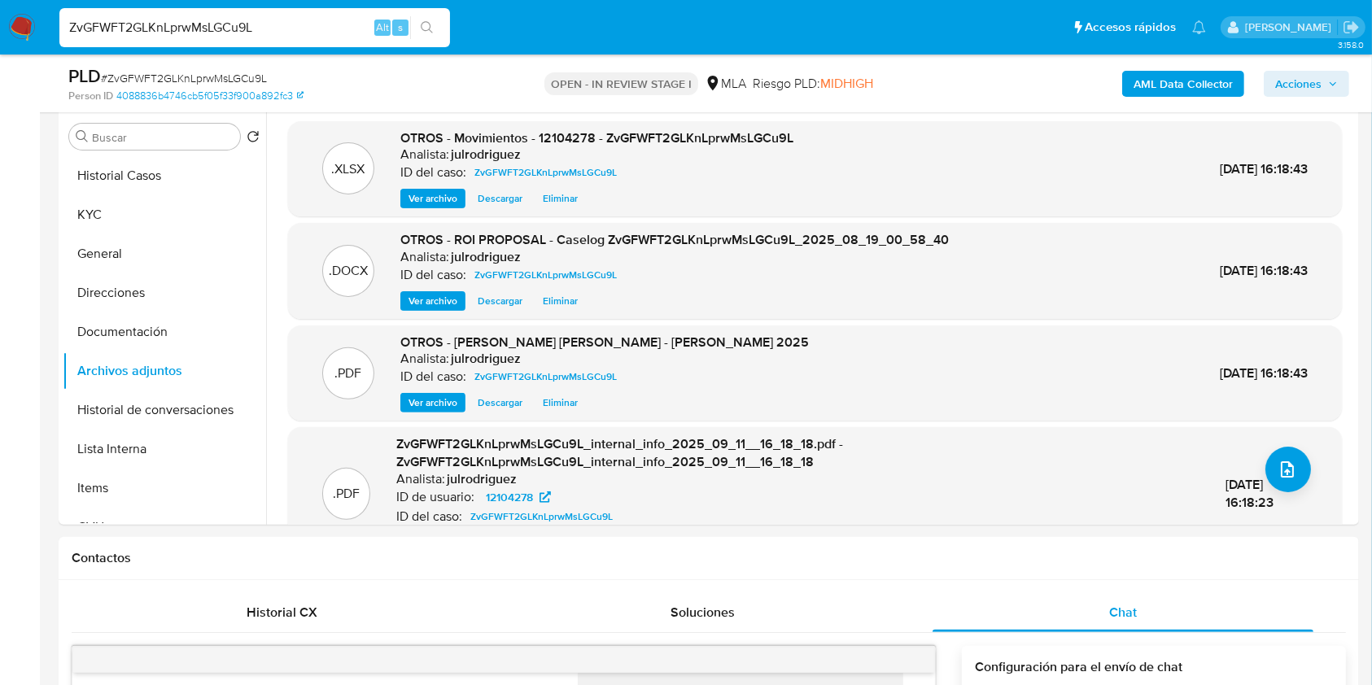
click at [1324, 87] on span "Acciones" at bounding box center [1307, 83] width 63 height 23
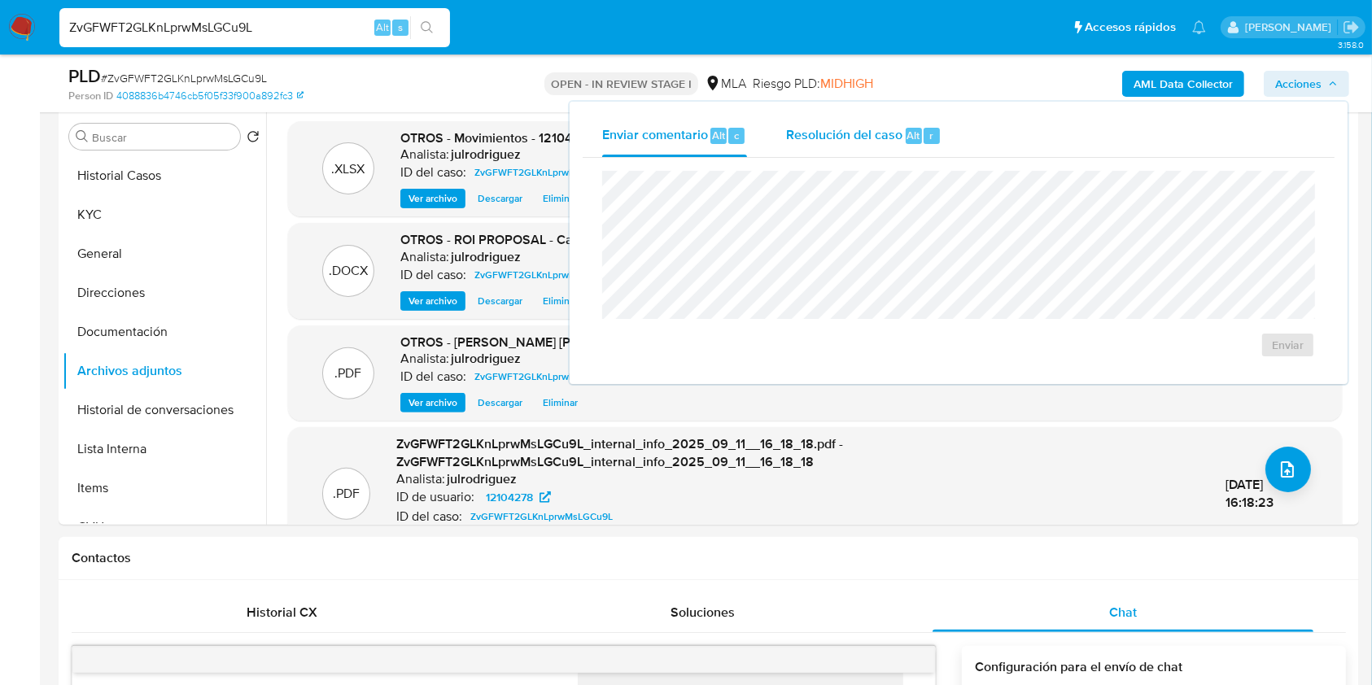
click at [878, 135] on span "Resolución del caso" at bounding box center [844, 134] width 116 height 19
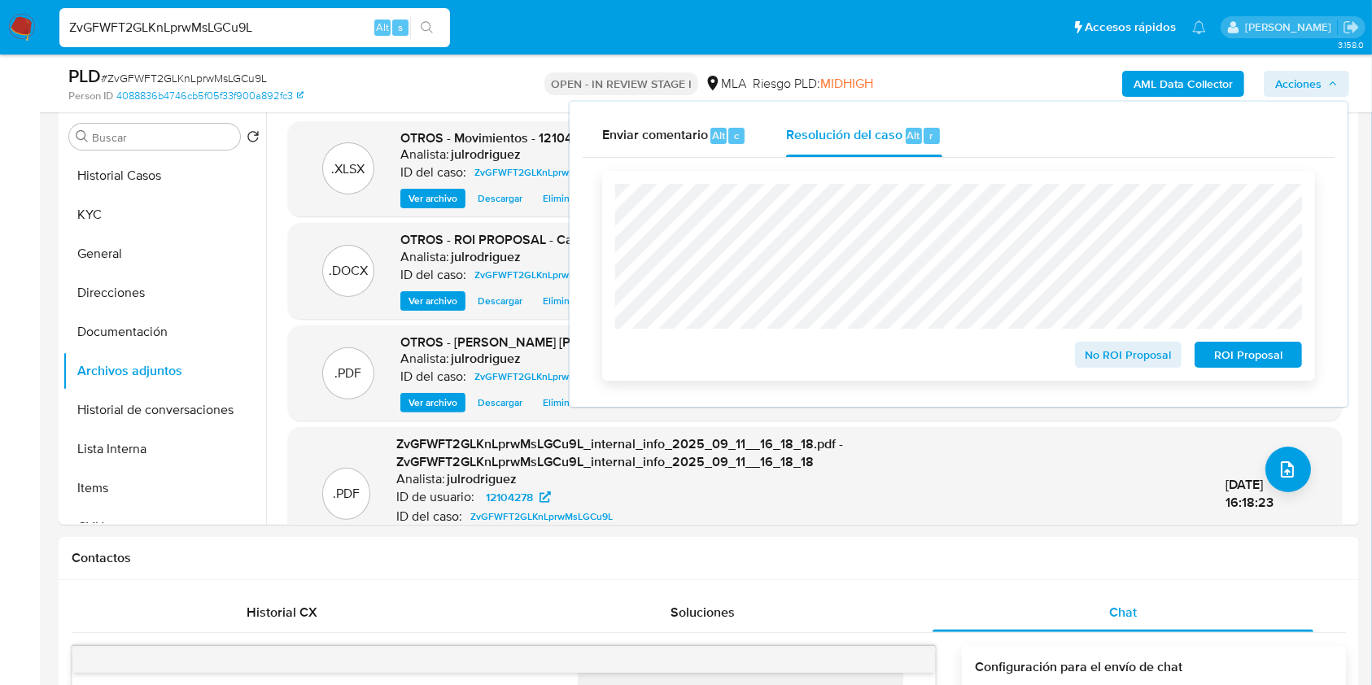
click at [1272, 362] on span "ROI Proposal" at bounding box center [1248, 355] width 85 height 23
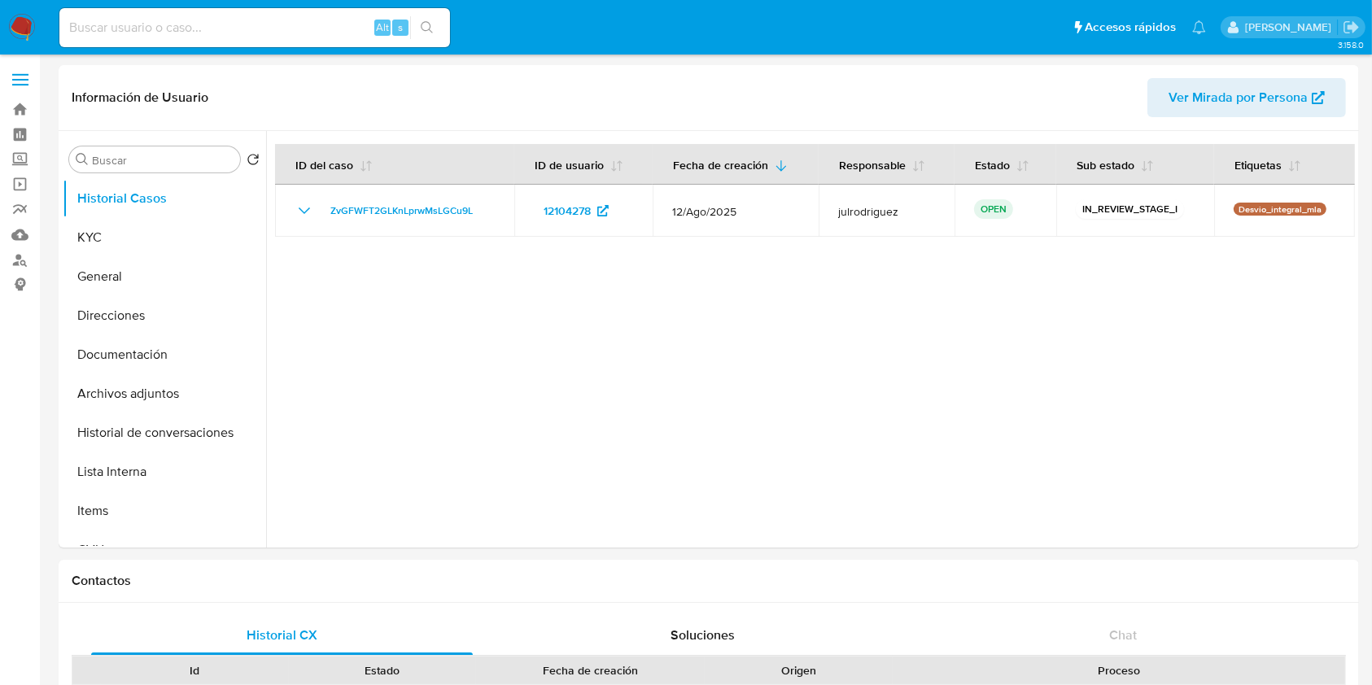
select select "10"
click at [129, 238] on button "KYC" at bounding box center [158, 237] width 190 height 39
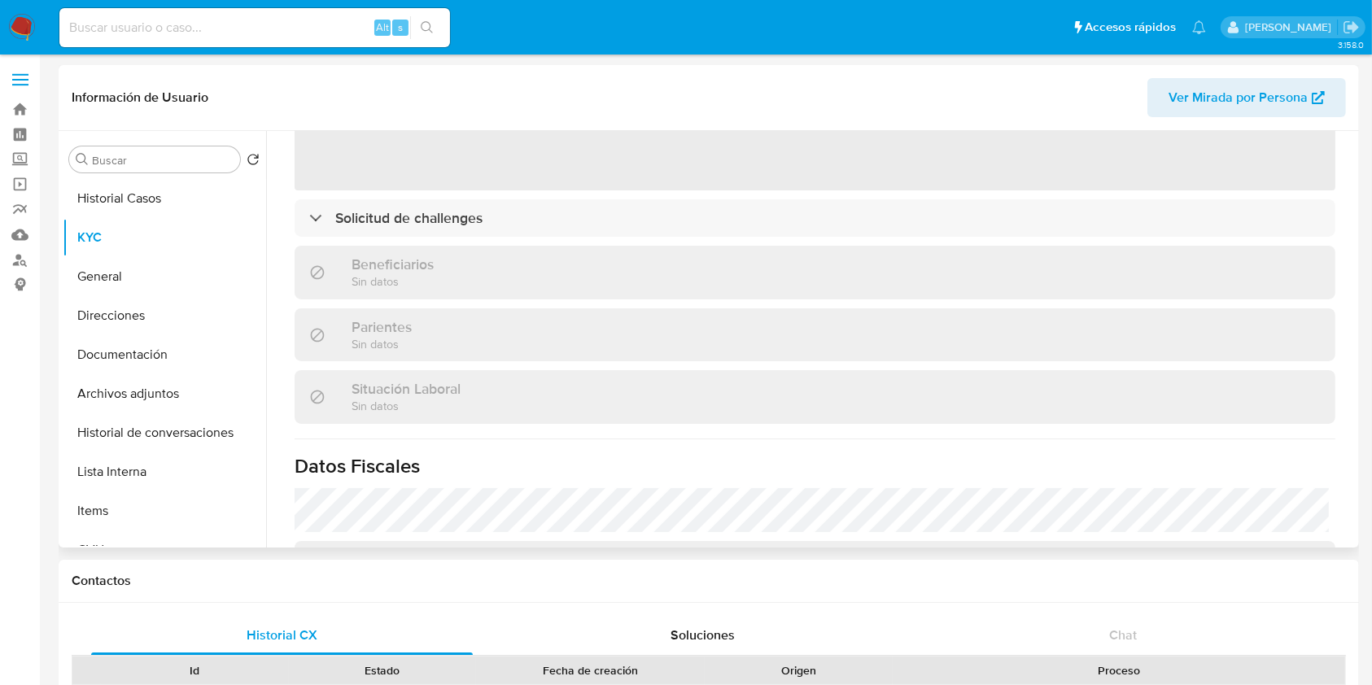
scroll to position [818, 0]
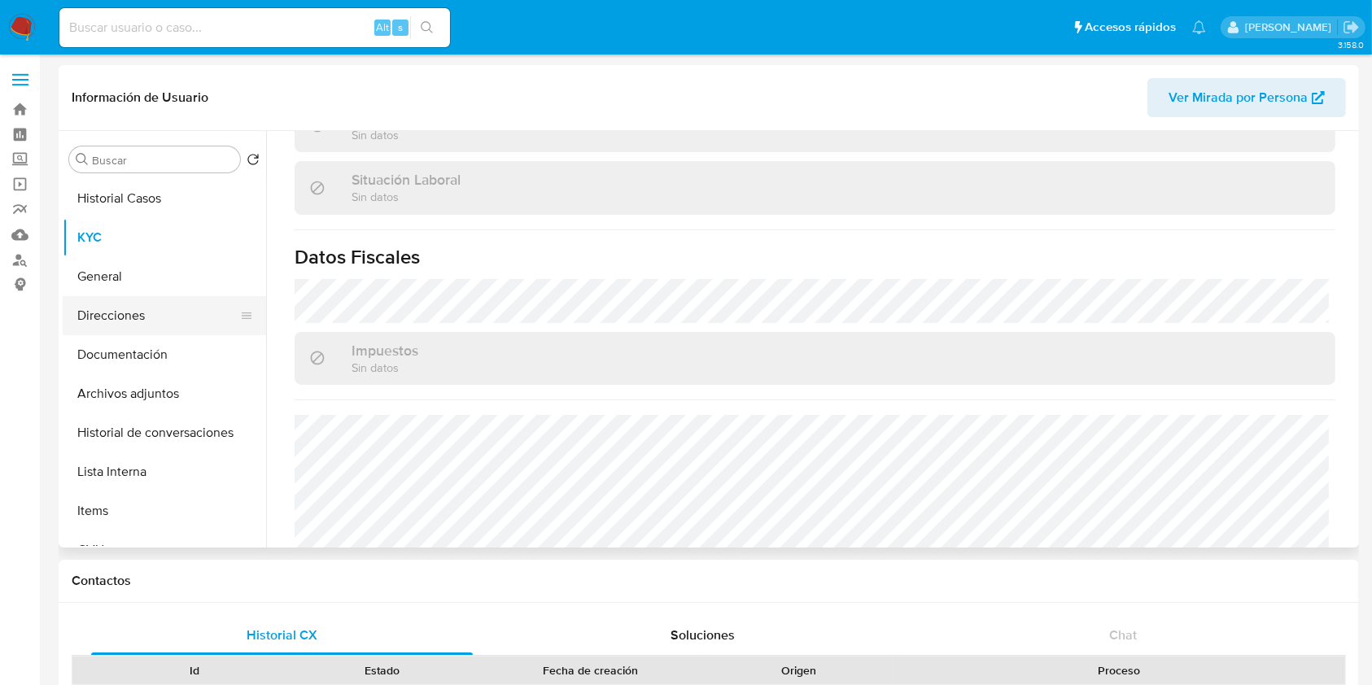
click at [100, 310] on button "Direcciones" at bounding box center [158, 315] width 190 height 39
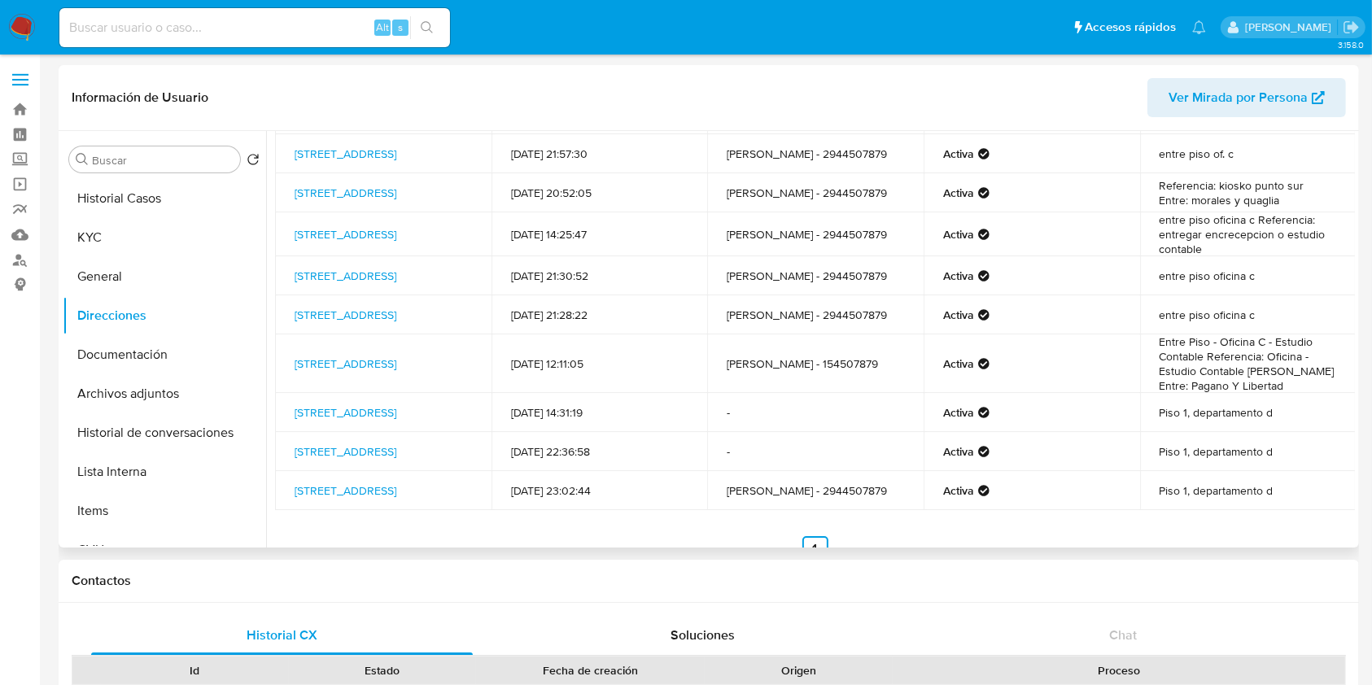
scroll to position [108, 0]
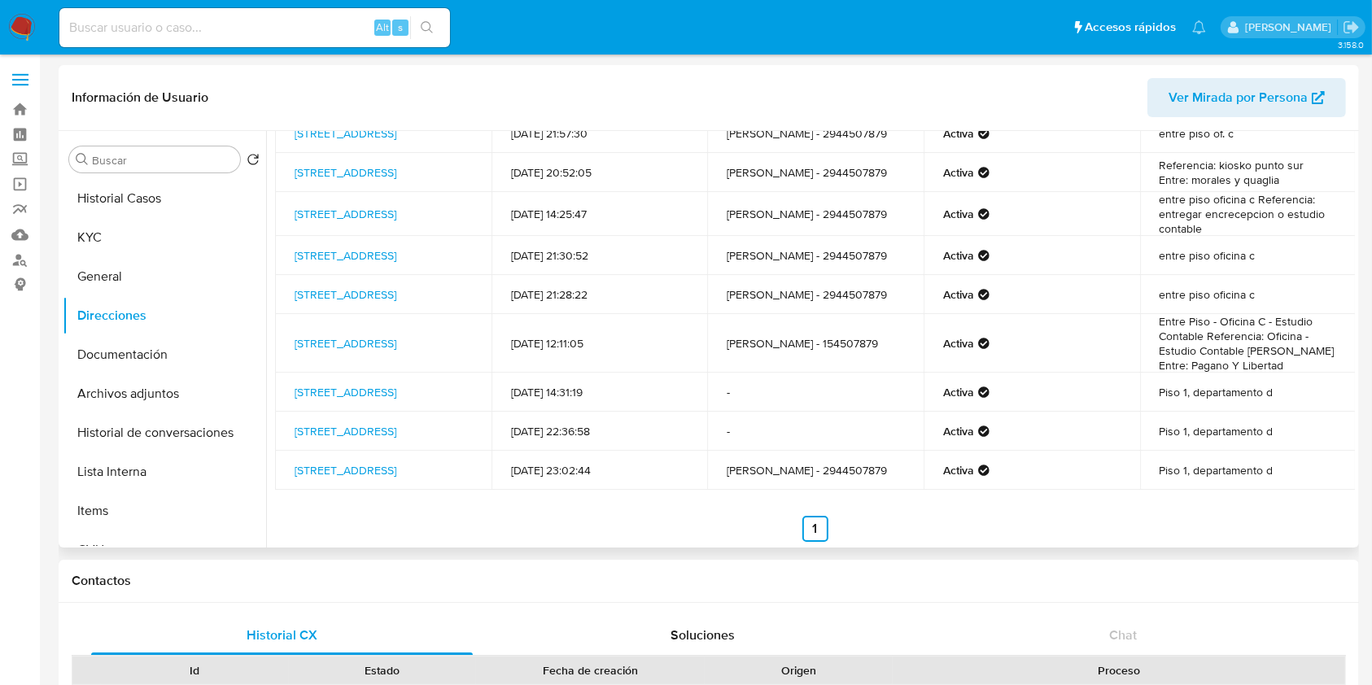
drag, startPoint x: 390, startPoint y: 451, endPoint x: 278, endPoint y: 452, distance: 112.3
click at [278, 451] on td "[STREET_ADDRESS]" at bounding box center [383, 431] width 217 height 39
drag, startPoint x: 420, startPoint y: 453, endPoint x: 282, endPoint y: 448, distance: 137.7
click at [282, 448] on td "[STREET_ADDRESS]" at bounding box center [383, 431] width 217 height 39
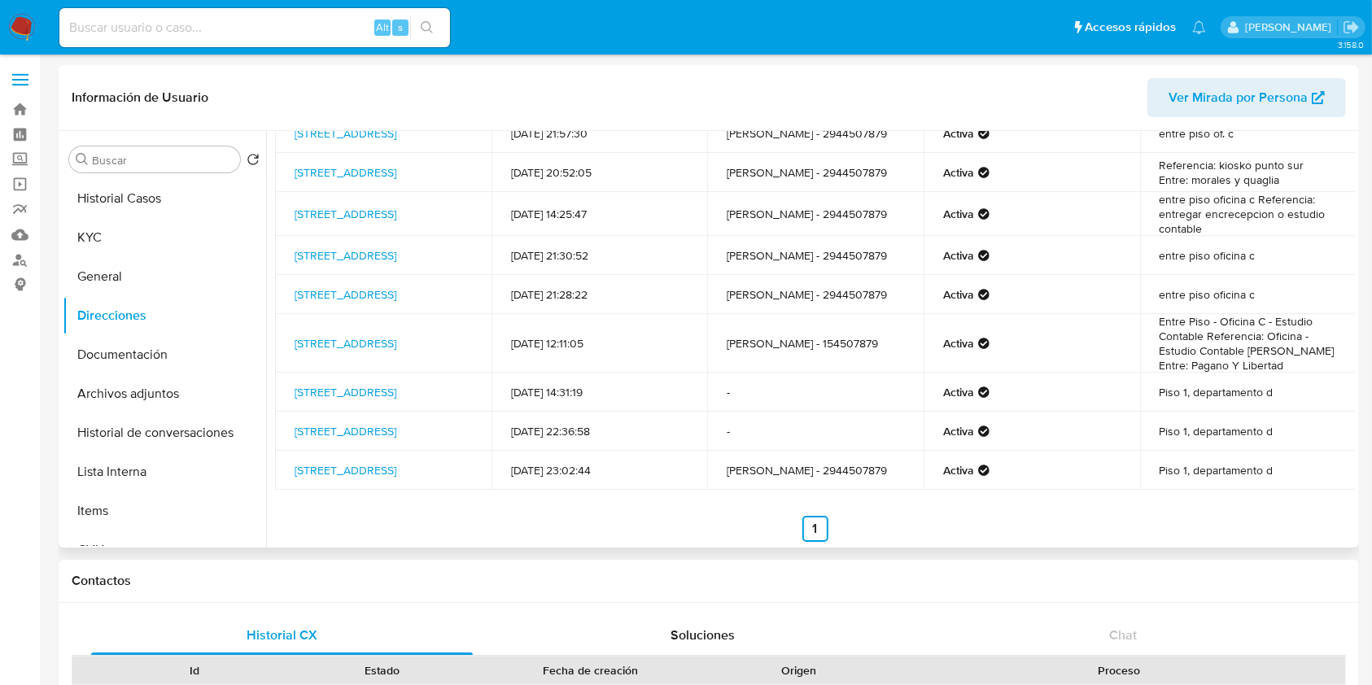
copy link "[STREET_ADDRESS]"
click at [108, 221] on button "KYC" at bounding box center [158, 237] width 190 height 39
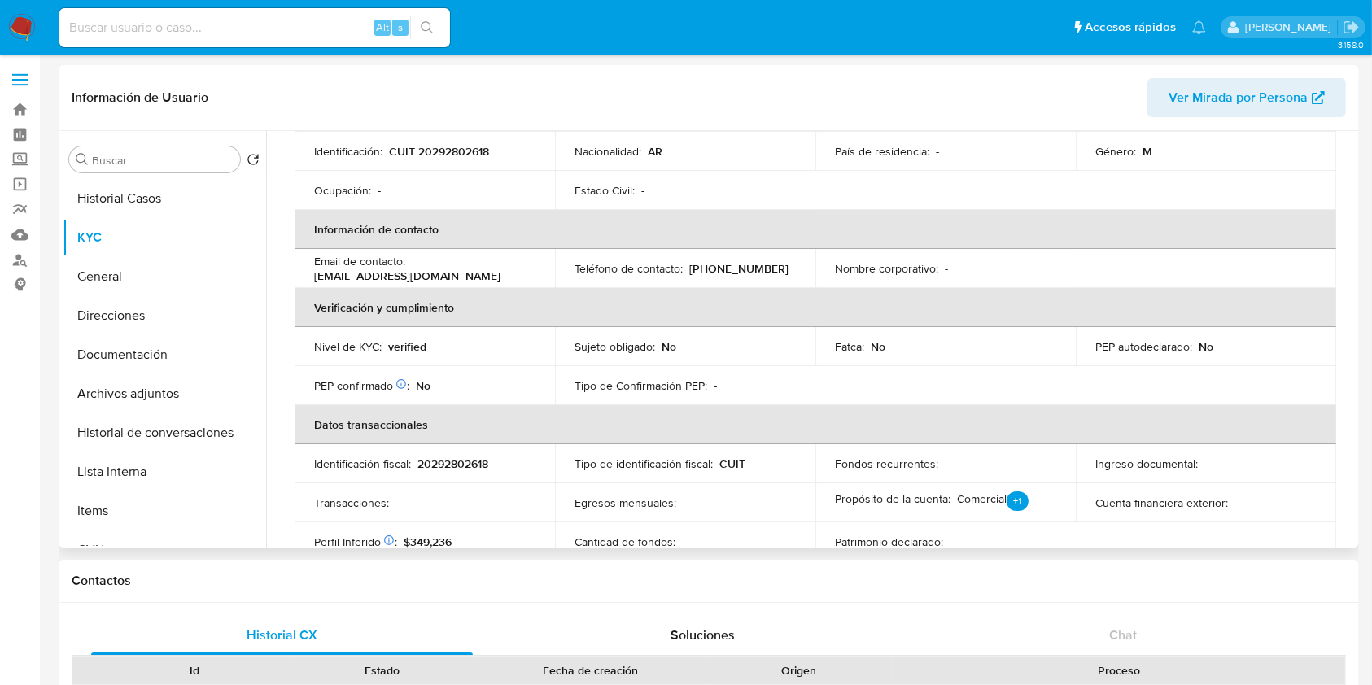
scroll to position [326, 0]
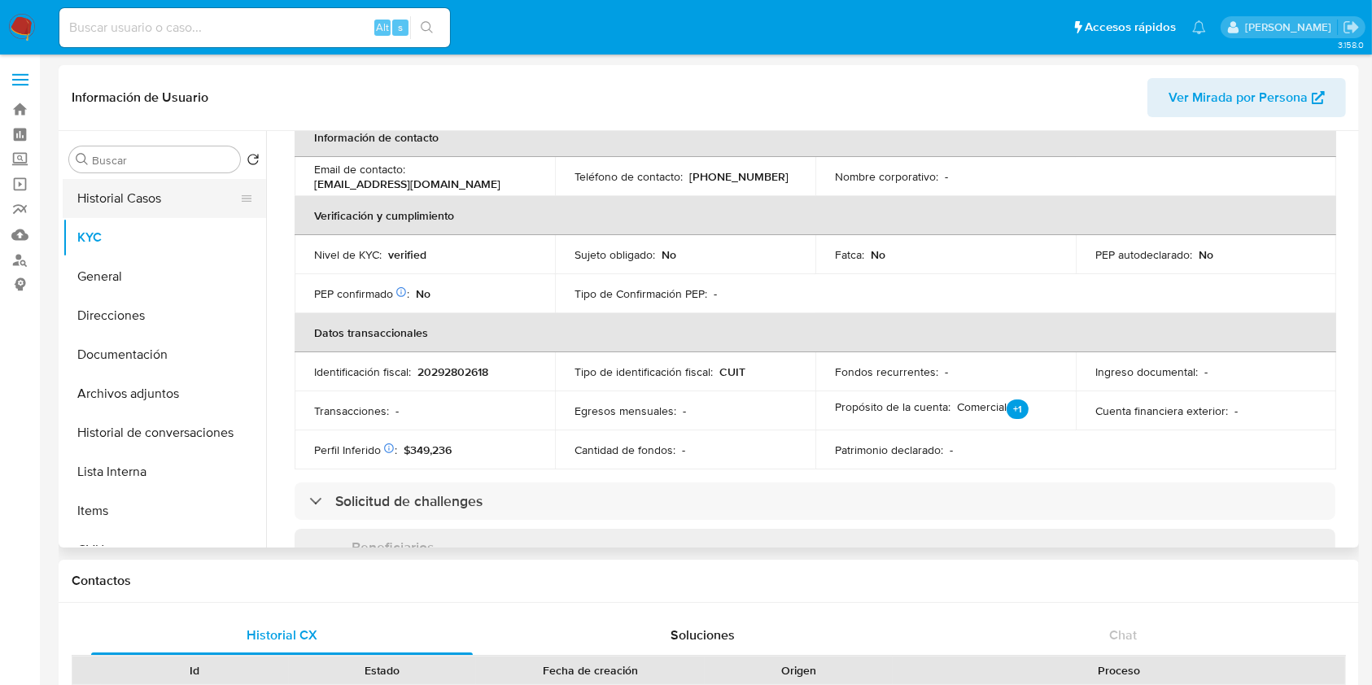
click at [184, 190] on button "Historial Casos" at bounding box center [158, 198] width 190 height 39
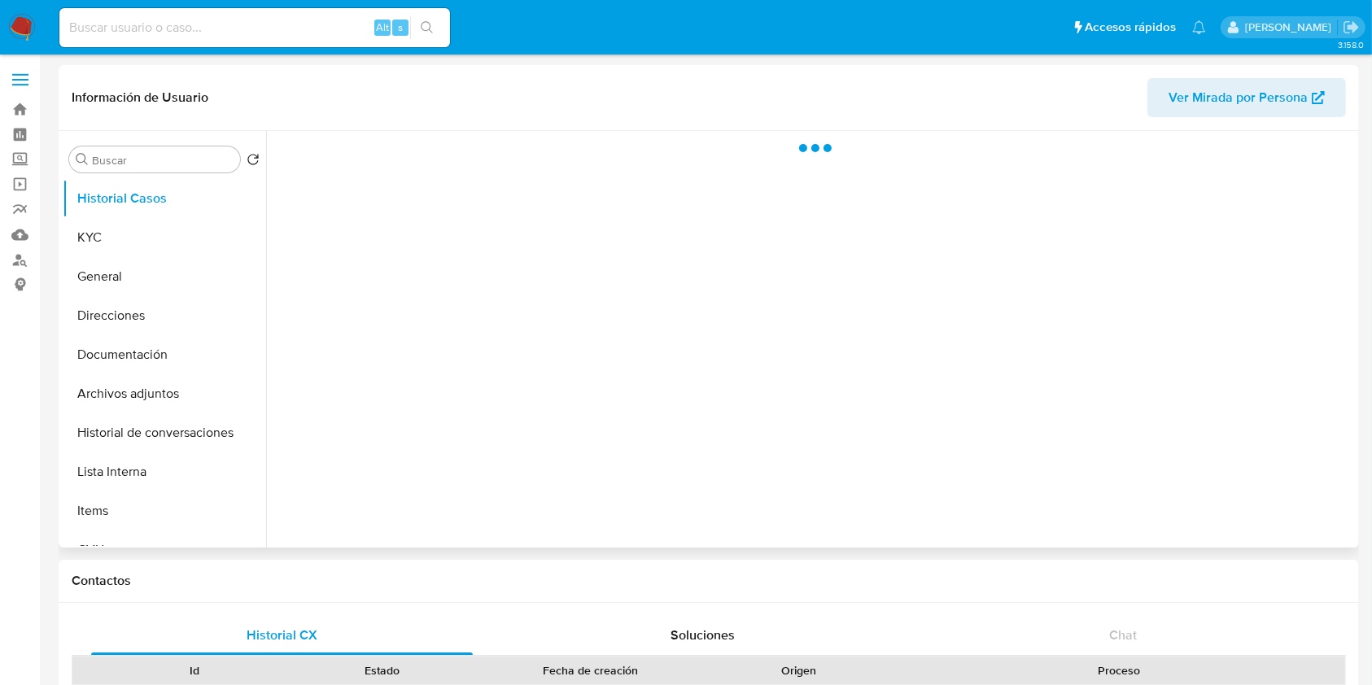
scroll to position [0, 0]
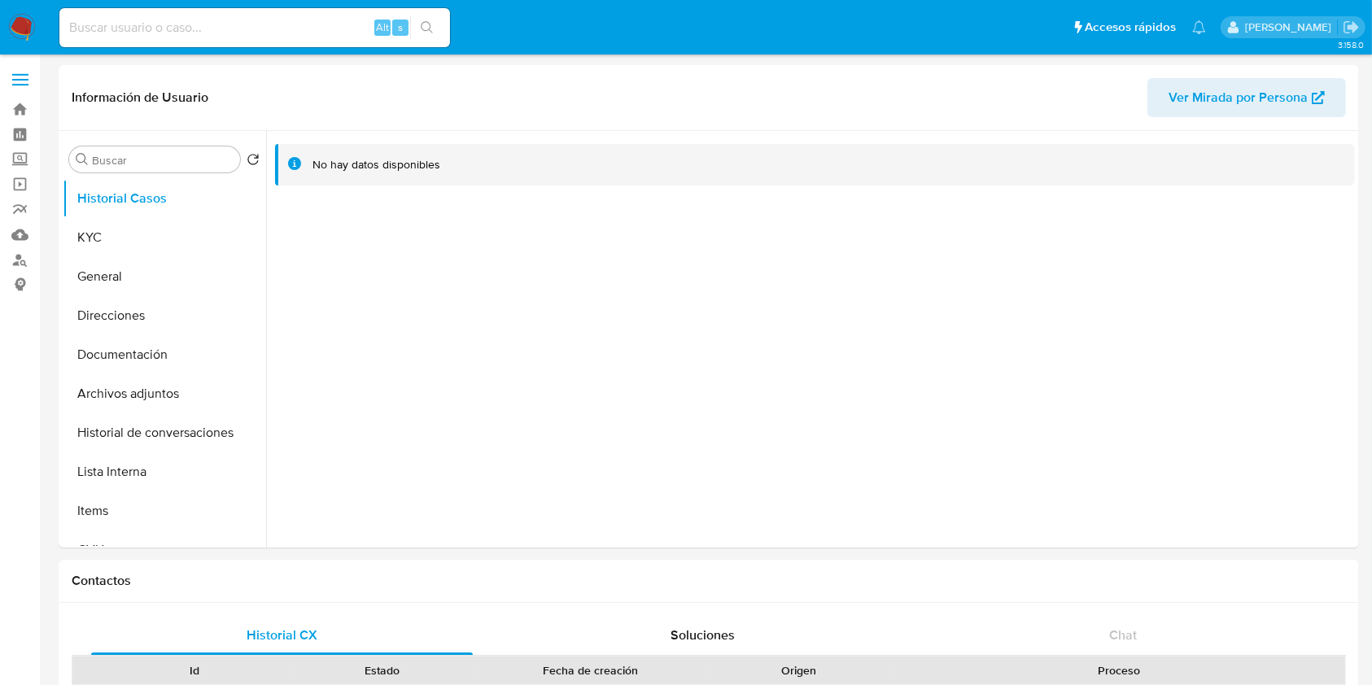
select select "10"
click at [102, 239] on button "KYC" at bounding box center [158, 237] width 190 height 39
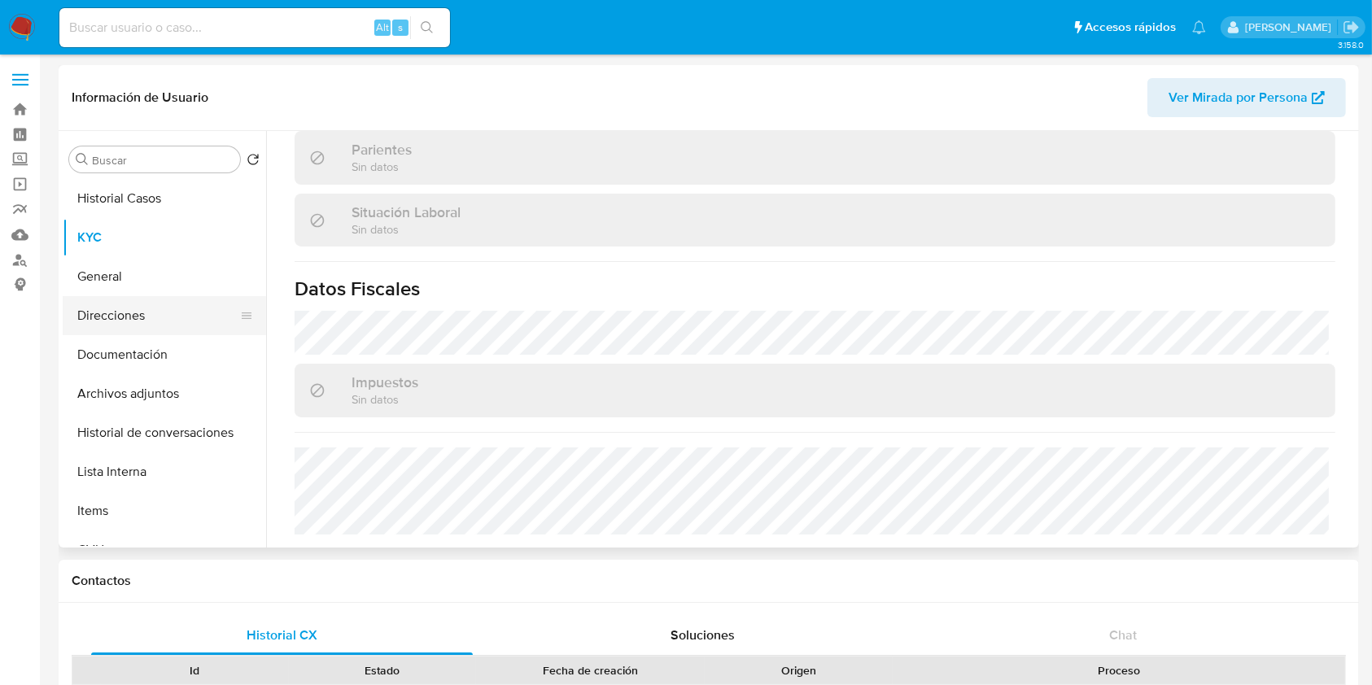
scroll to position [801, 0]
click at [123, 314] on button "Direcciones" at bounding box center [158, 315] width 190 height 39
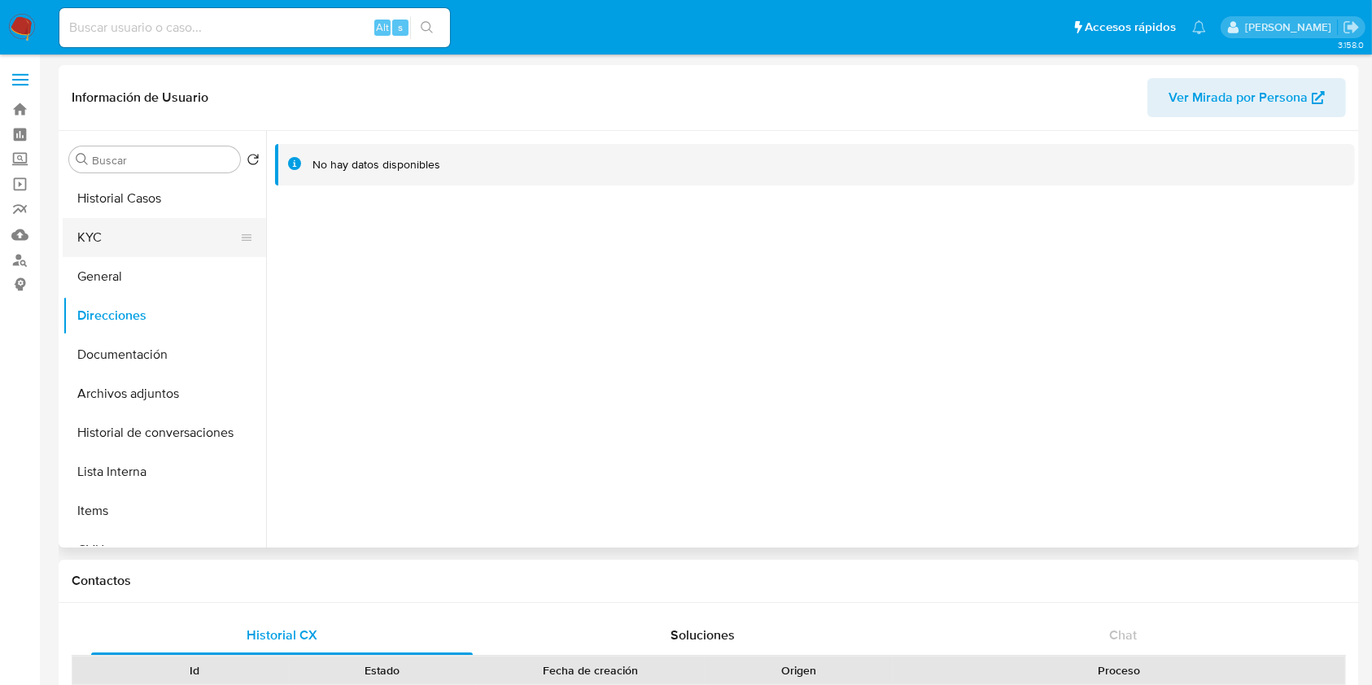
click at [208, 230] on button "KYC" at bounding box center [158, 237] width 190 height 39
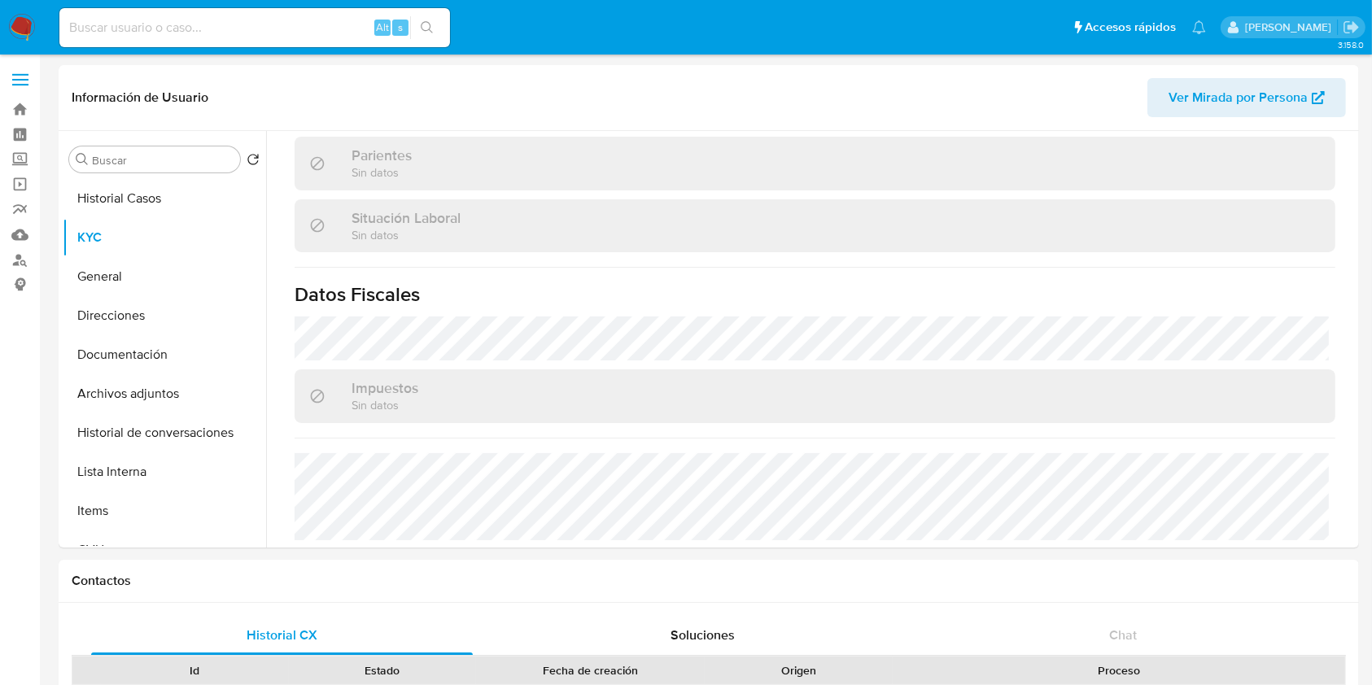
scroll to position [807, 0]
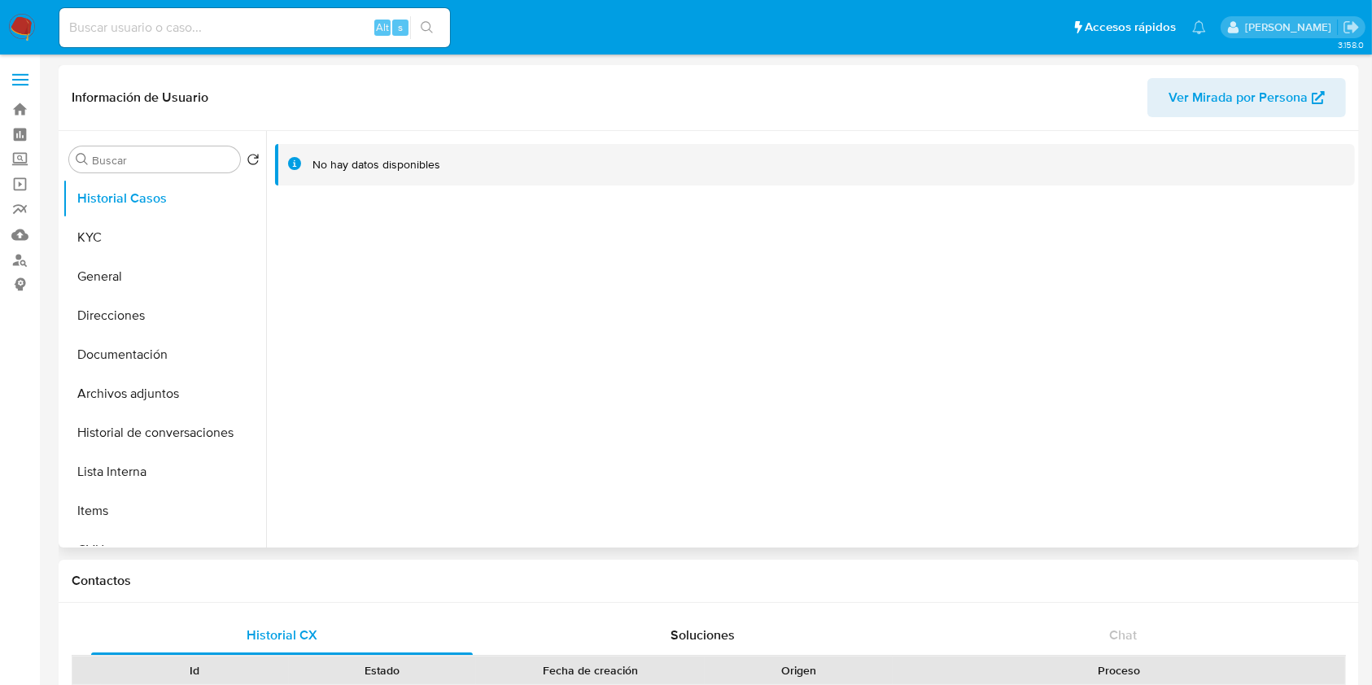
select select "10"
click at [110, 218] on button "KYC" at bounding box center [158, 237] width 190 height 39
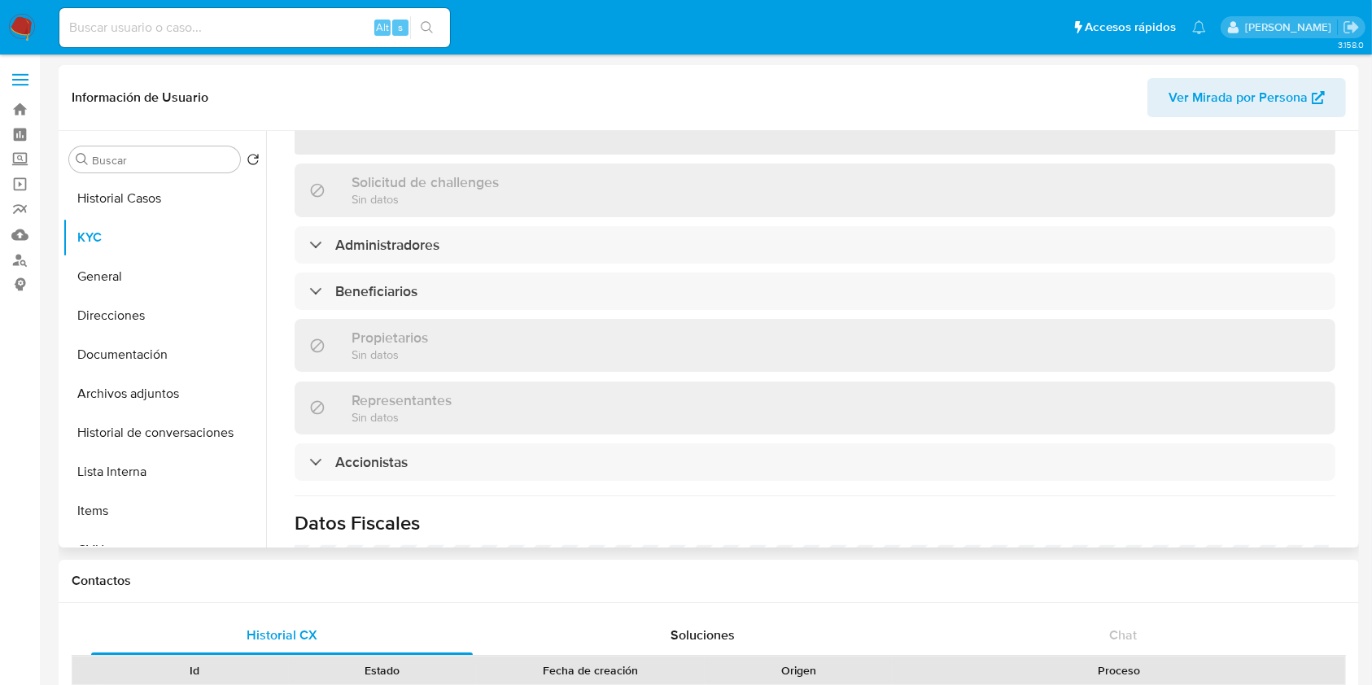
scroll to position [510, 0]
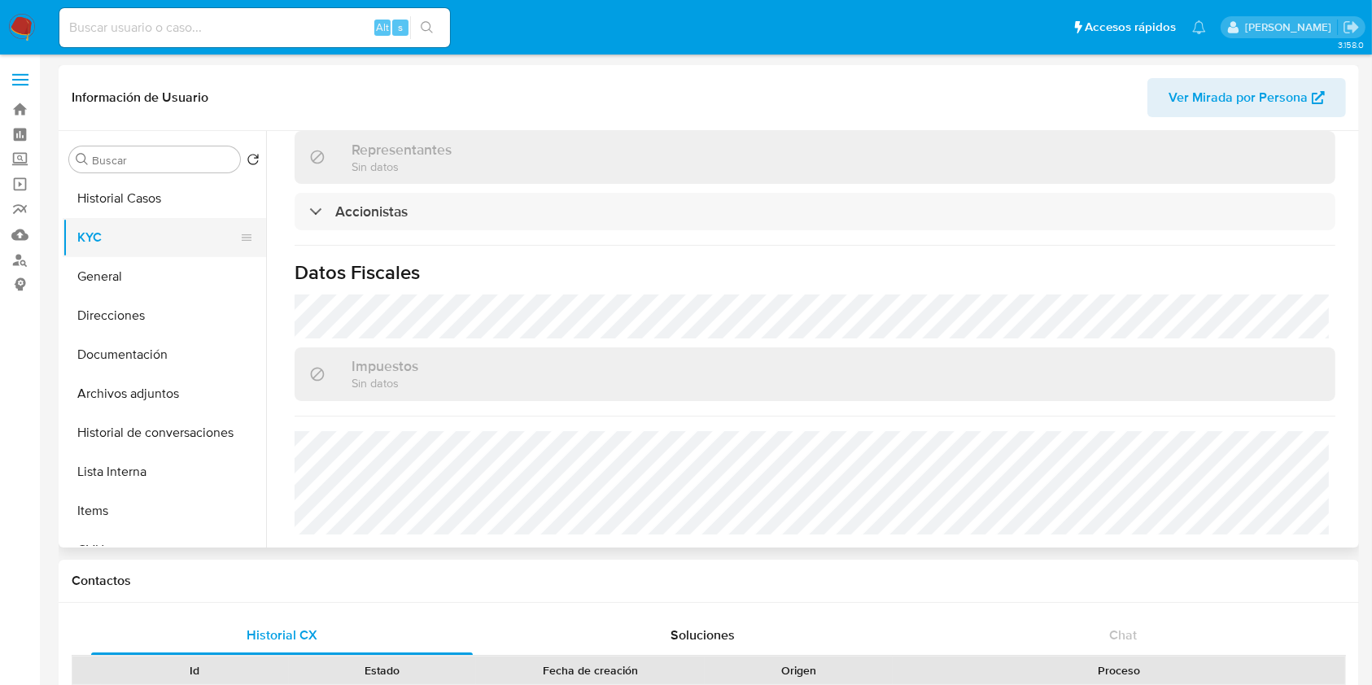
click at [150, 313] on button "Direcciones" at bounding box center [165, 315] width 204 height 39
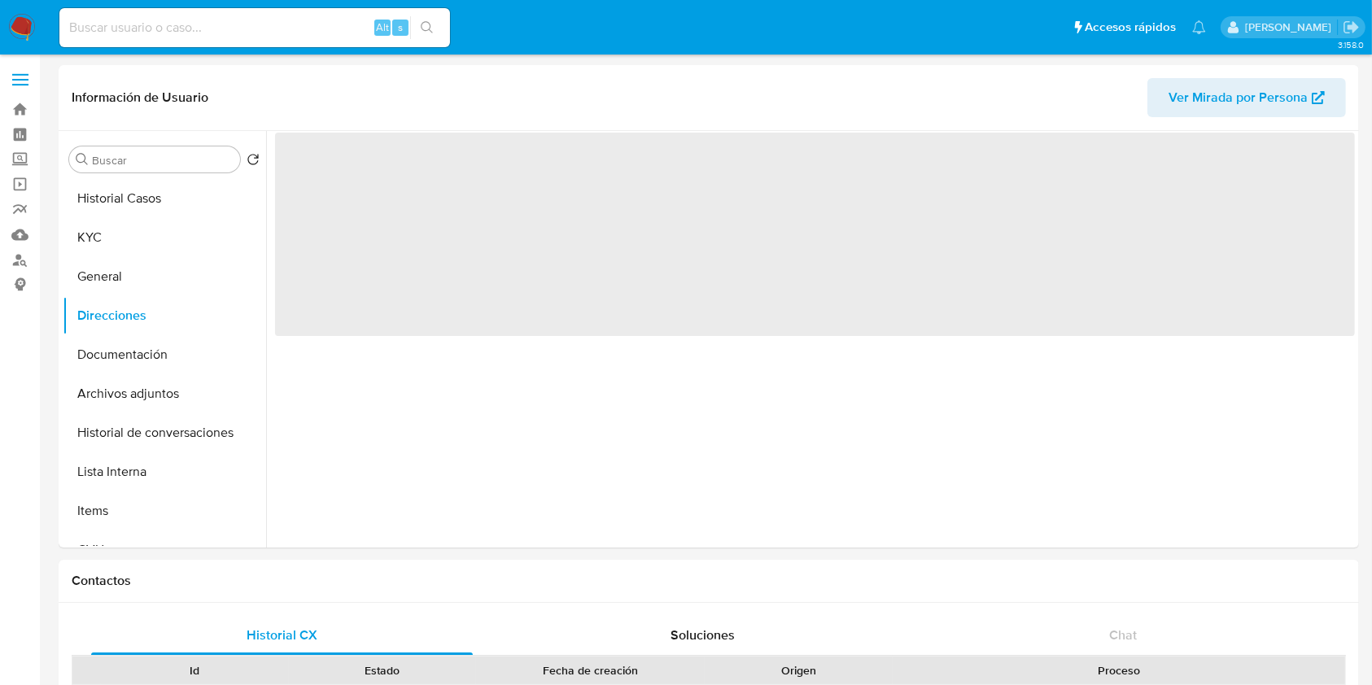
scroll to position [0, 0]
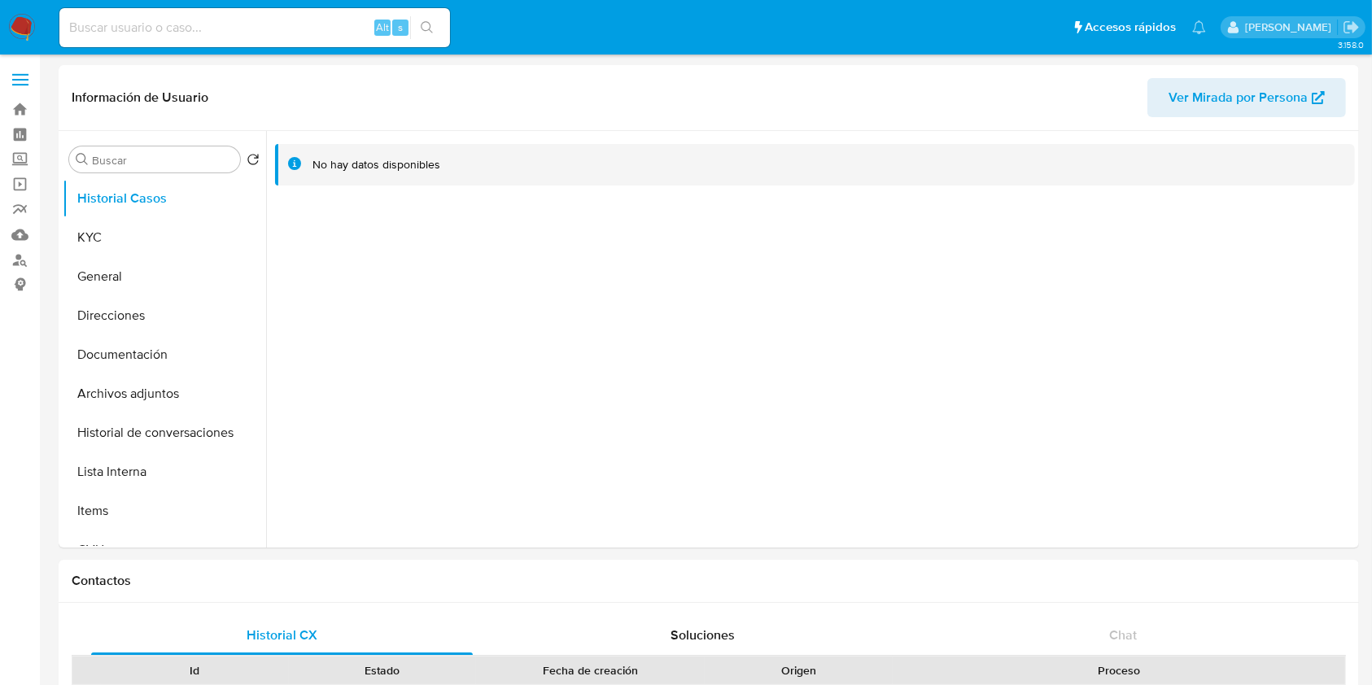
select select "10"
click at [128, 233] on button "KYC" at bounding box center [158, 237] width 190 height 39
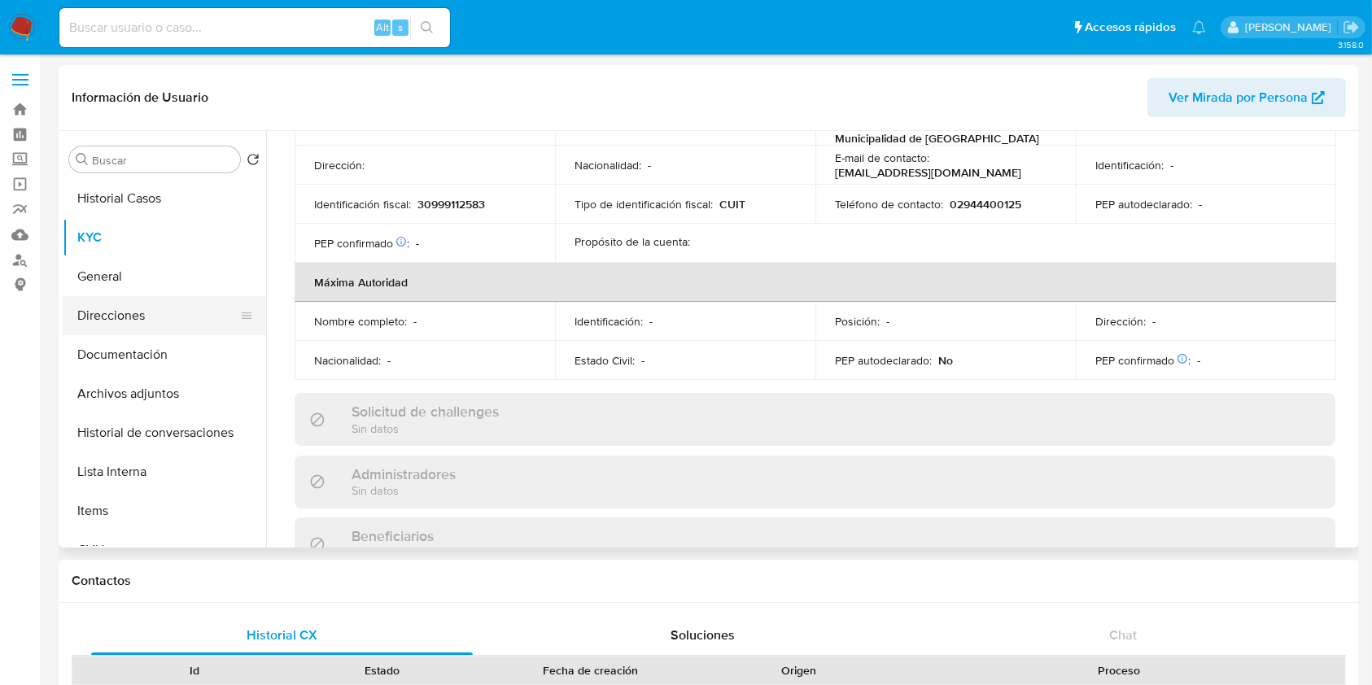
scroll to position [1054, 0]
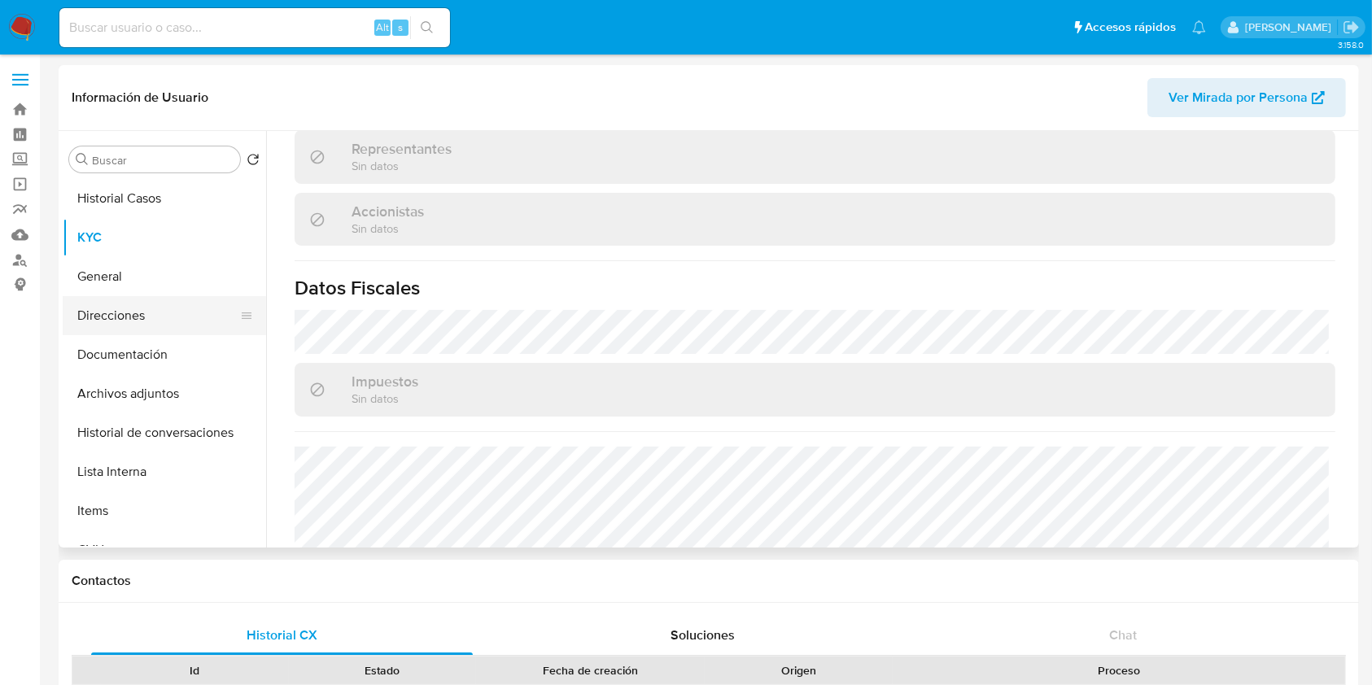
click at [143, 300] on button "Direcciones" at bounding box center [158, 315] width 190 height 39
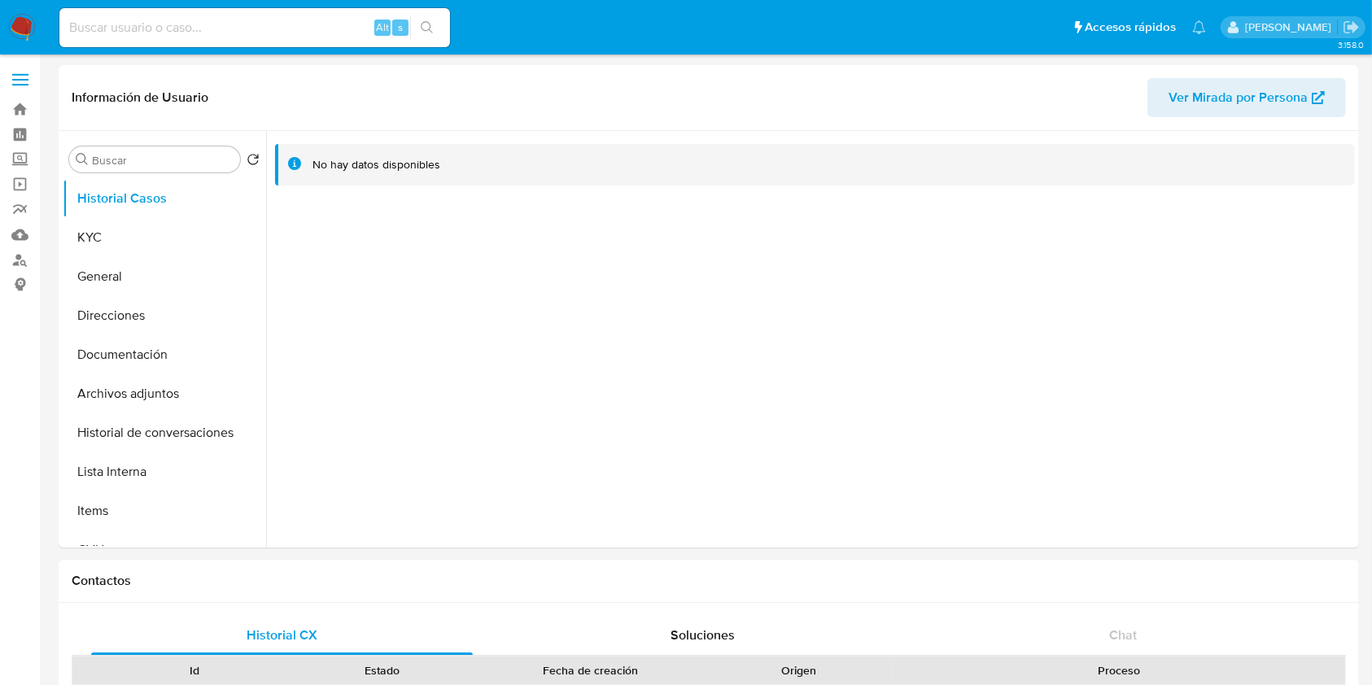
select select "10"
click at [89, 236] on button "KYC" at bounding box center [158, 237] width 190 height 39
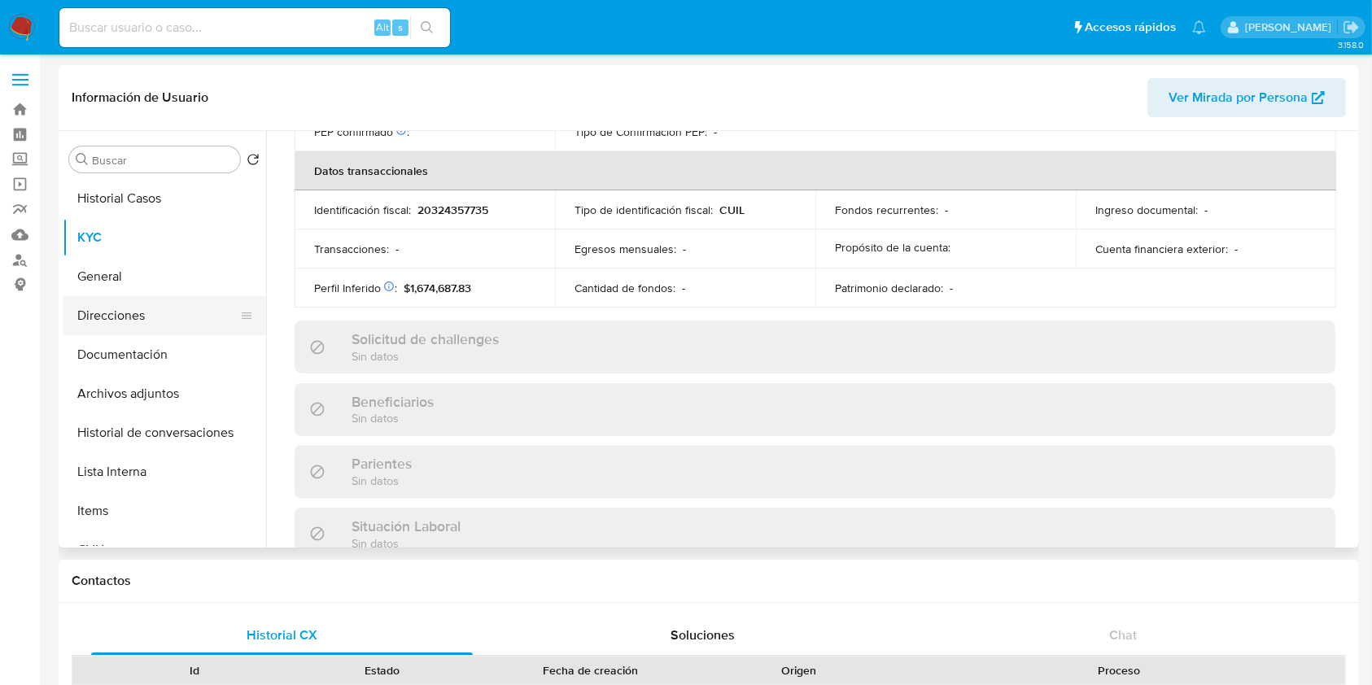
scroll to position [857, 0]
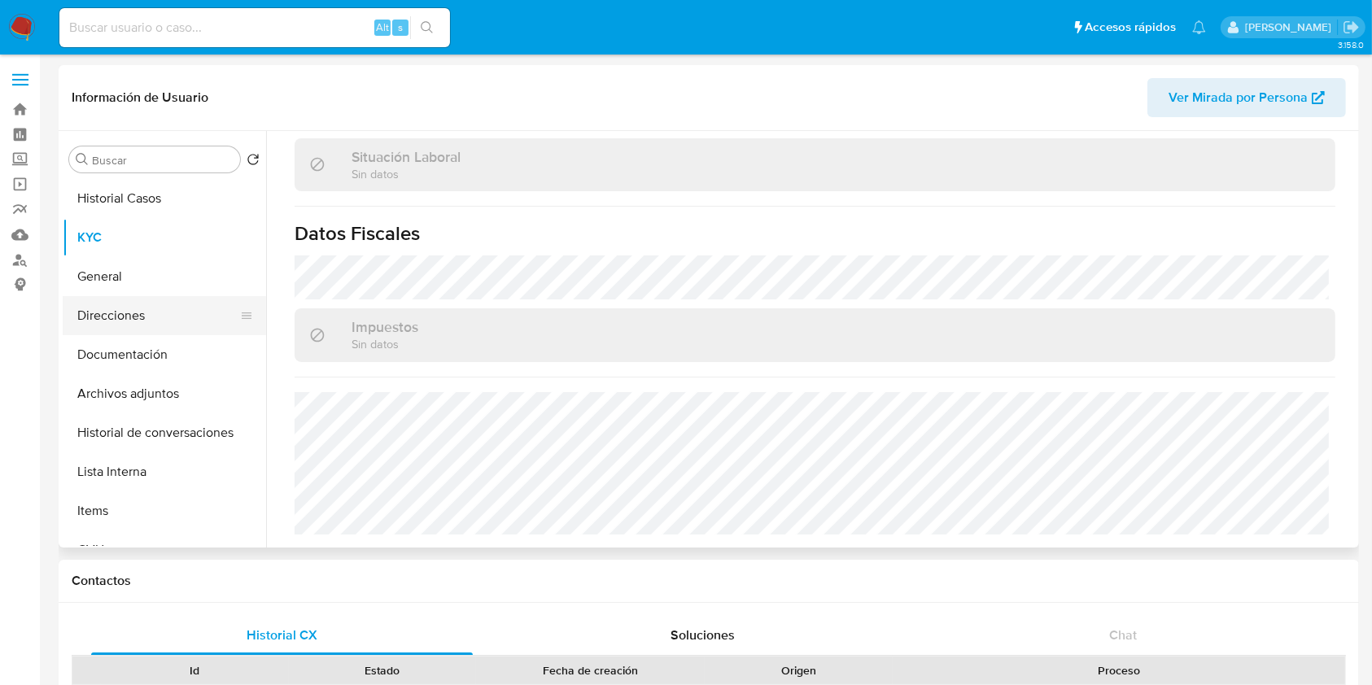
click at [137, 322] on button "Direcciones" at bounding box center [158, 315] width 190 height 39
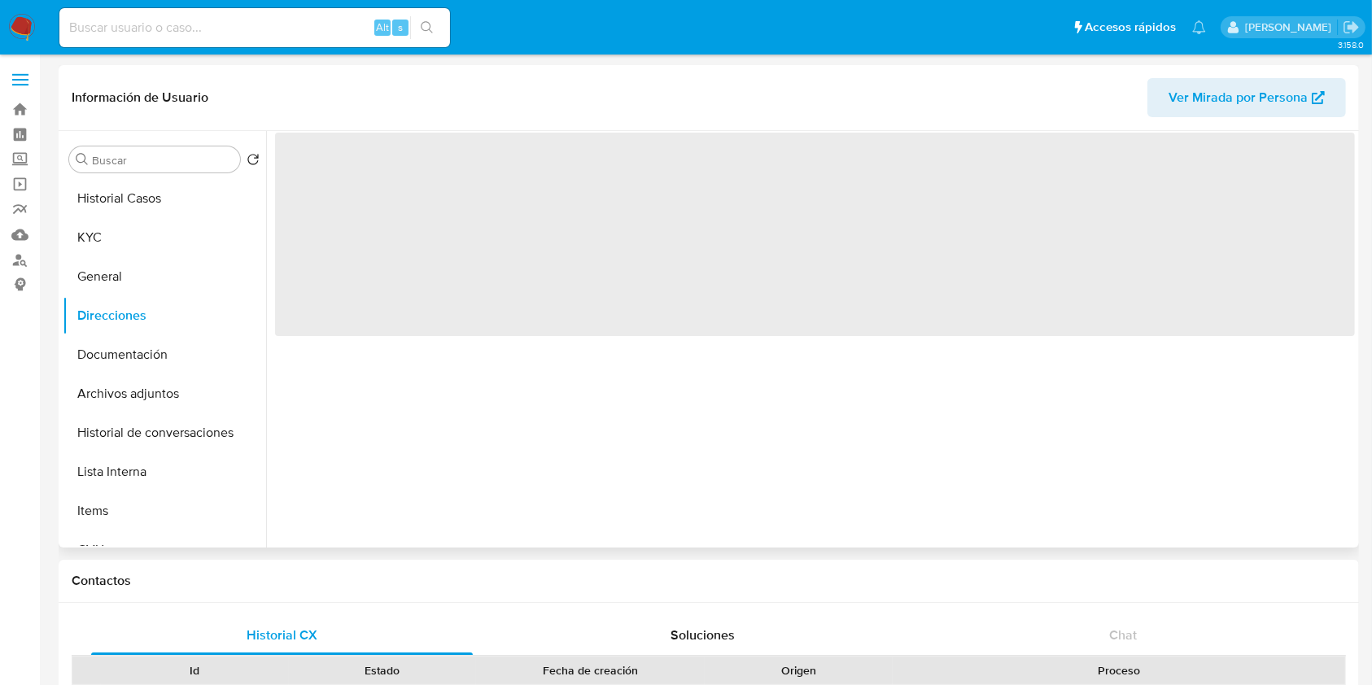
scroll to position [0, 0]
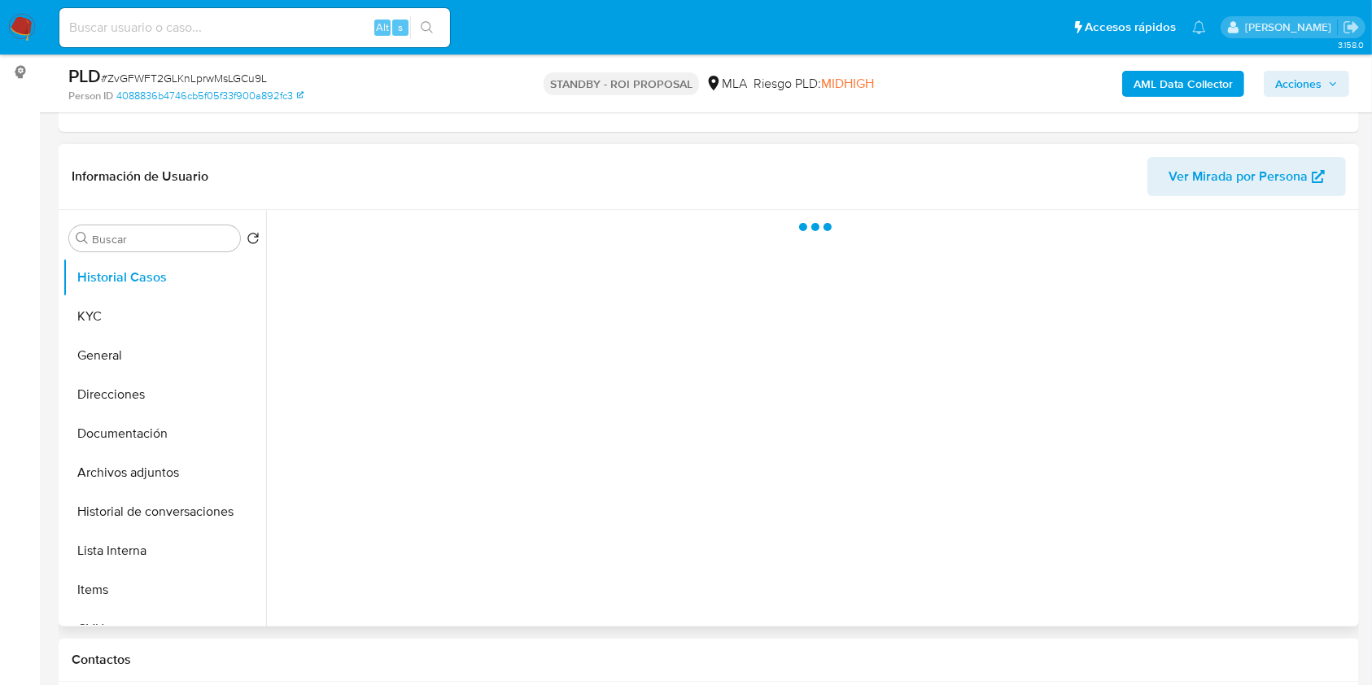
scroll to position [217, 0]
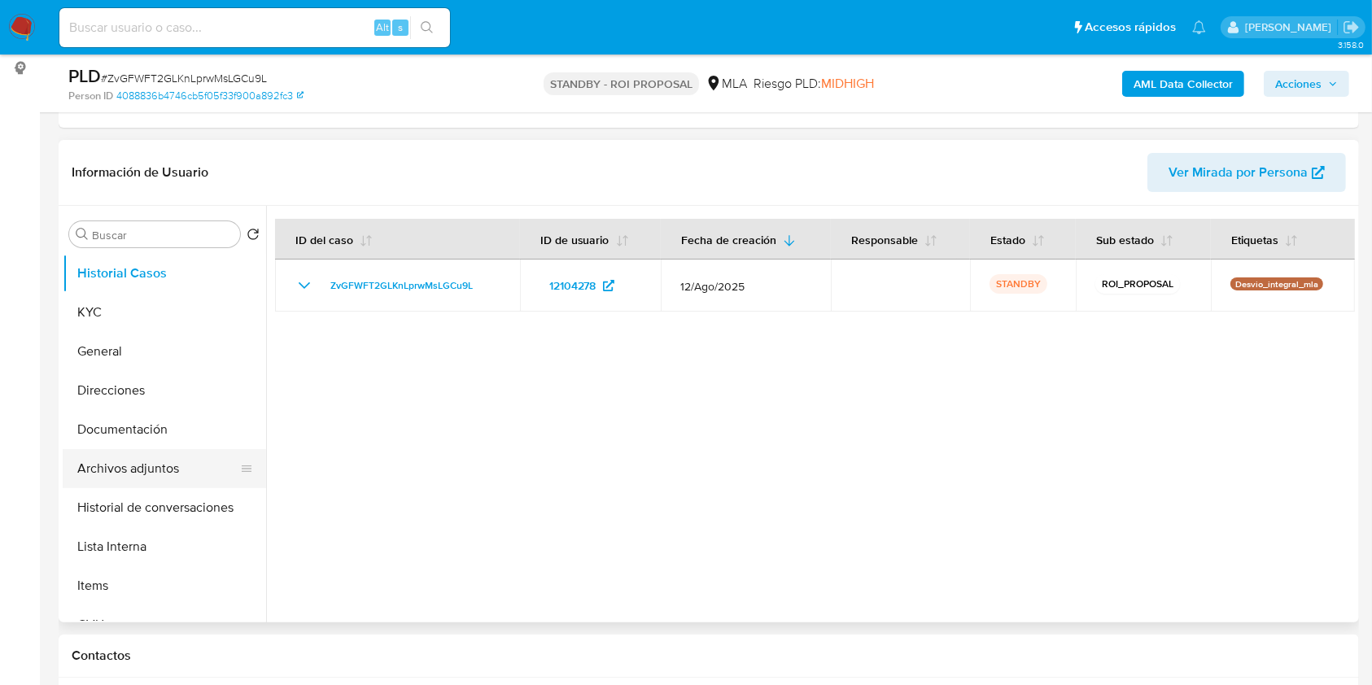
click at [125, 458] on button "Archivos adjuntos" at bounding box center [158, 468] width 190 height 39
select select "10"
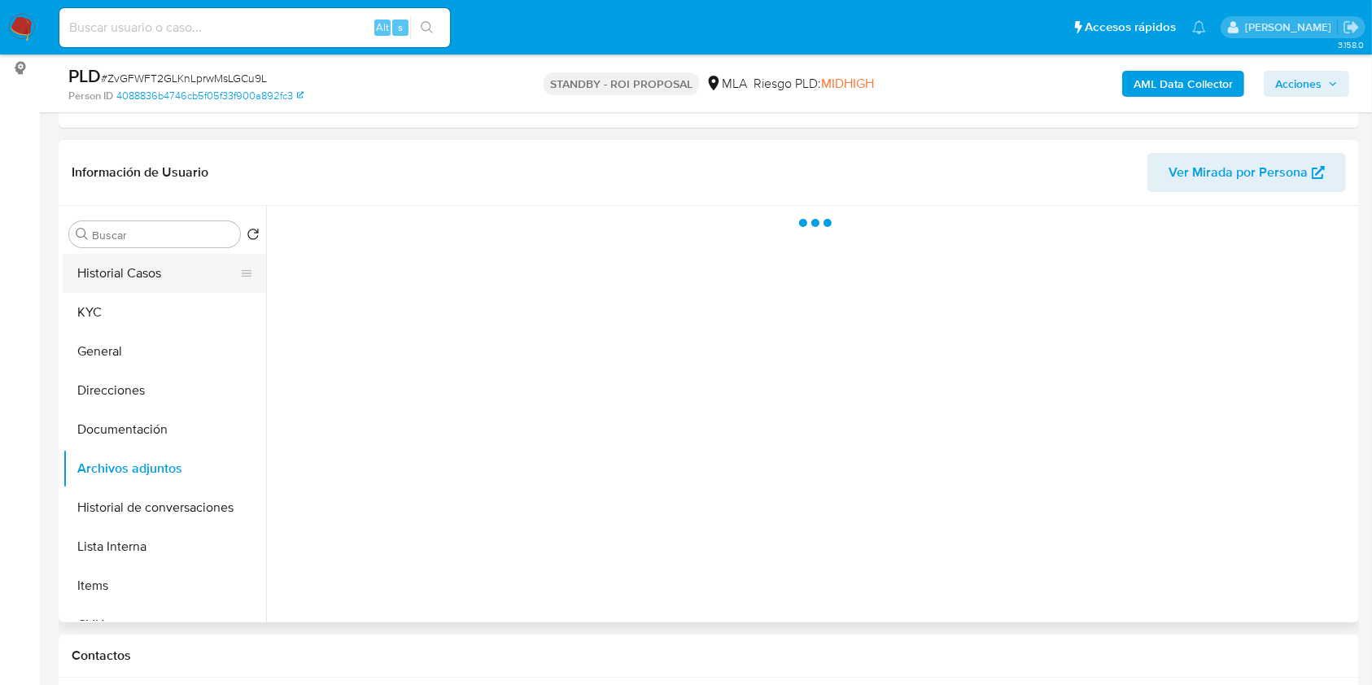
click at [111, 271] on button "Historial Casos" at bounding box center [158, 273] width 190 height 39
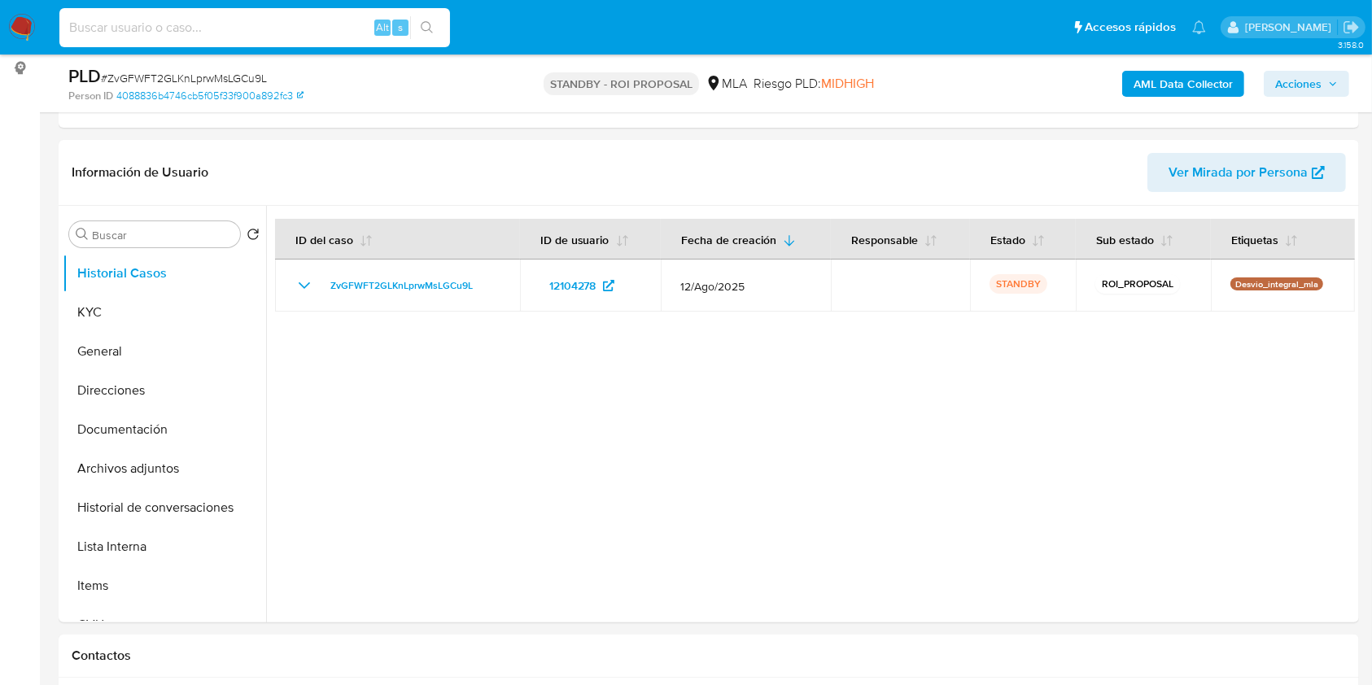
click at [225, 29] on input at bounding box center [254, 27] width 391 height 21
paste input "wyAtbxUfQAineFjS42EnPoho"
type input "wyAtbxUfQAineFjS42EnPoho"
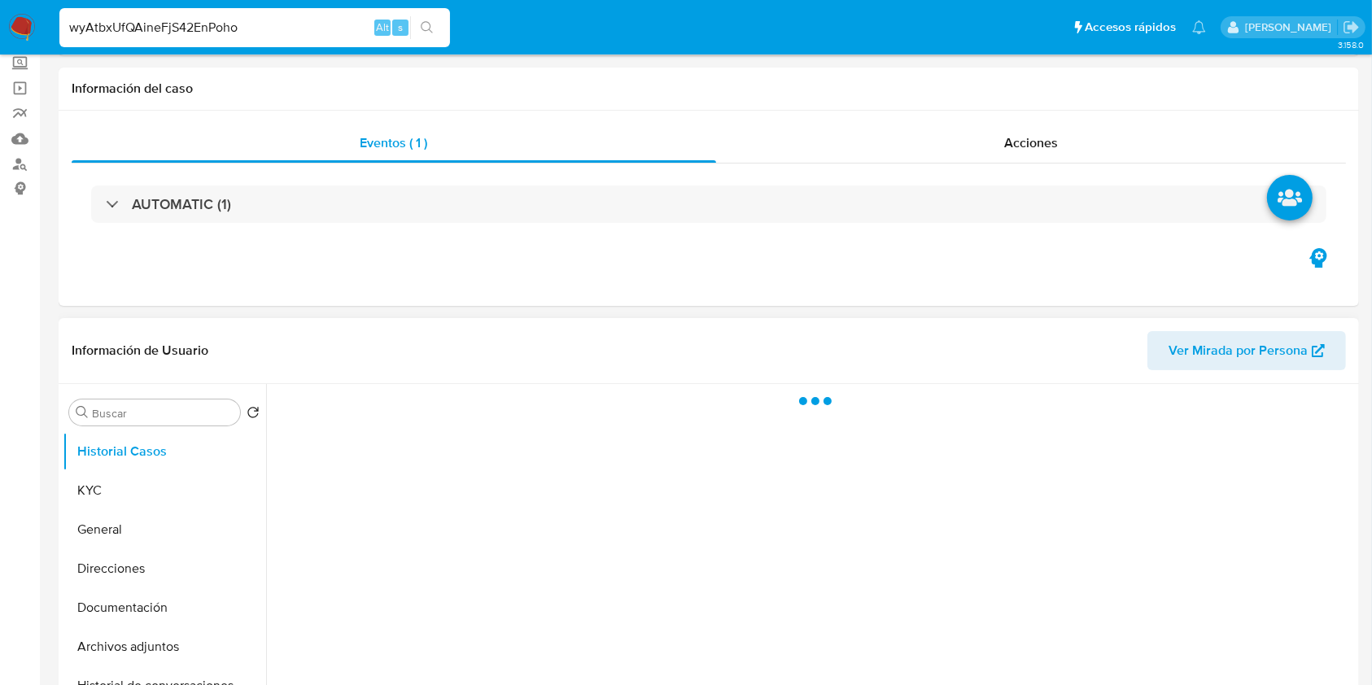
scroll to position [217, 0]
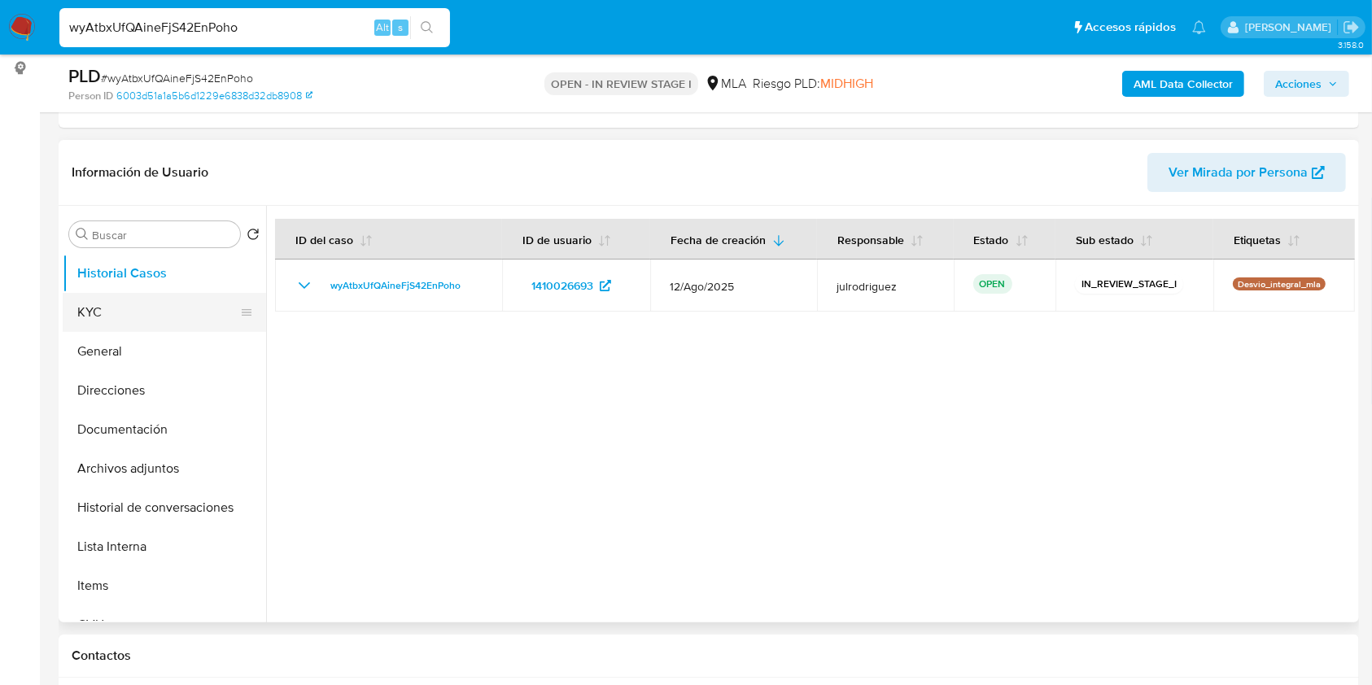
select select "10"
click at [133, 317] on button "KYC" at bounding box center [158, 312] width 190 height 39
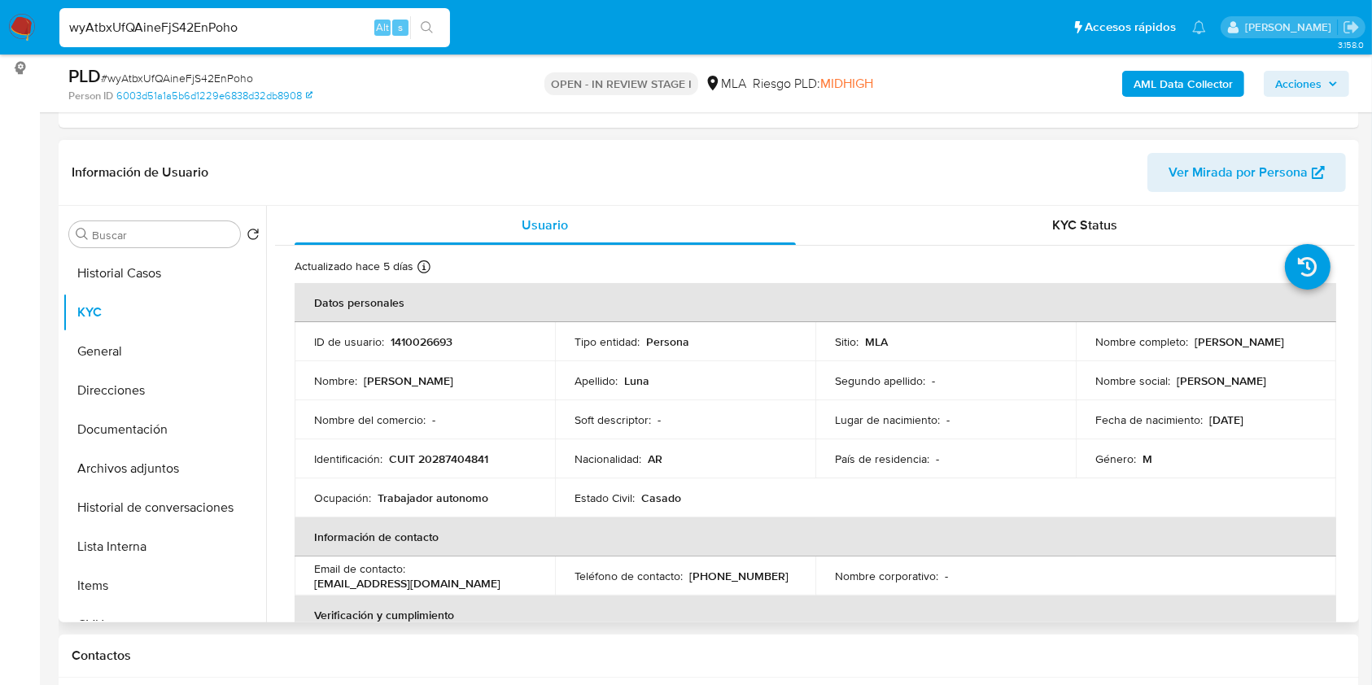
drag, startPoint x: 1207, startPoint y: 340, endPoint x: 1298, endPoint y: 335, distance: 90.5
click at [1298, 335] on div "Nombre completo : [PERSON_NAME]" at bounding box center [1206, 342] width 221 height 15
copy p "[PERSON_NAME]"
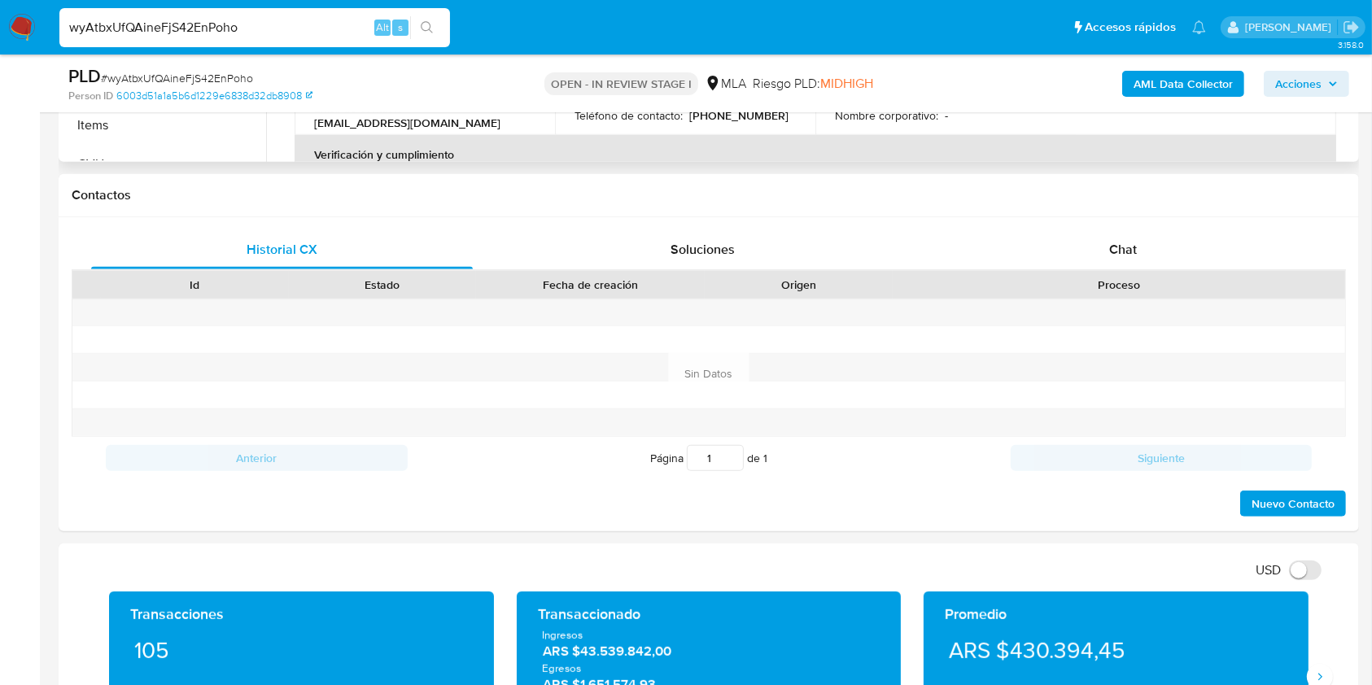
scroll to position [352, 0]
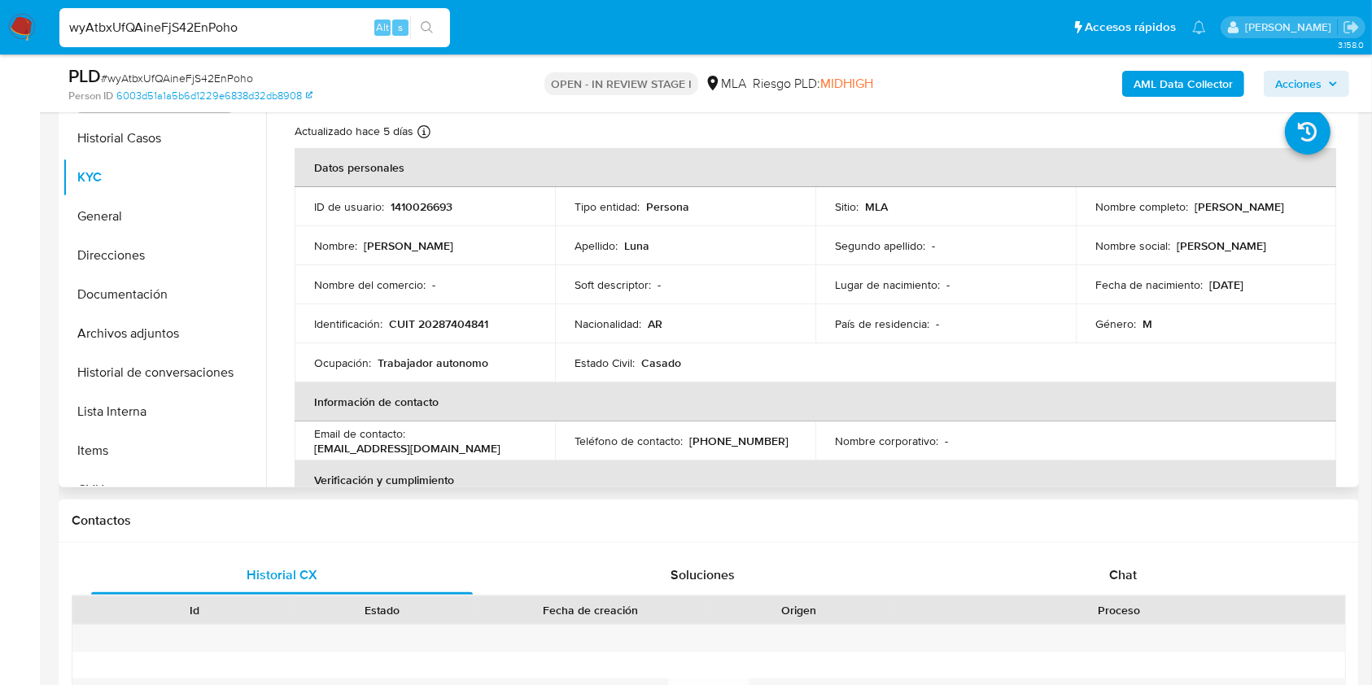
click at [426, 212] on p "1410026693" at bounding box center [422, 206] width 62 height 15
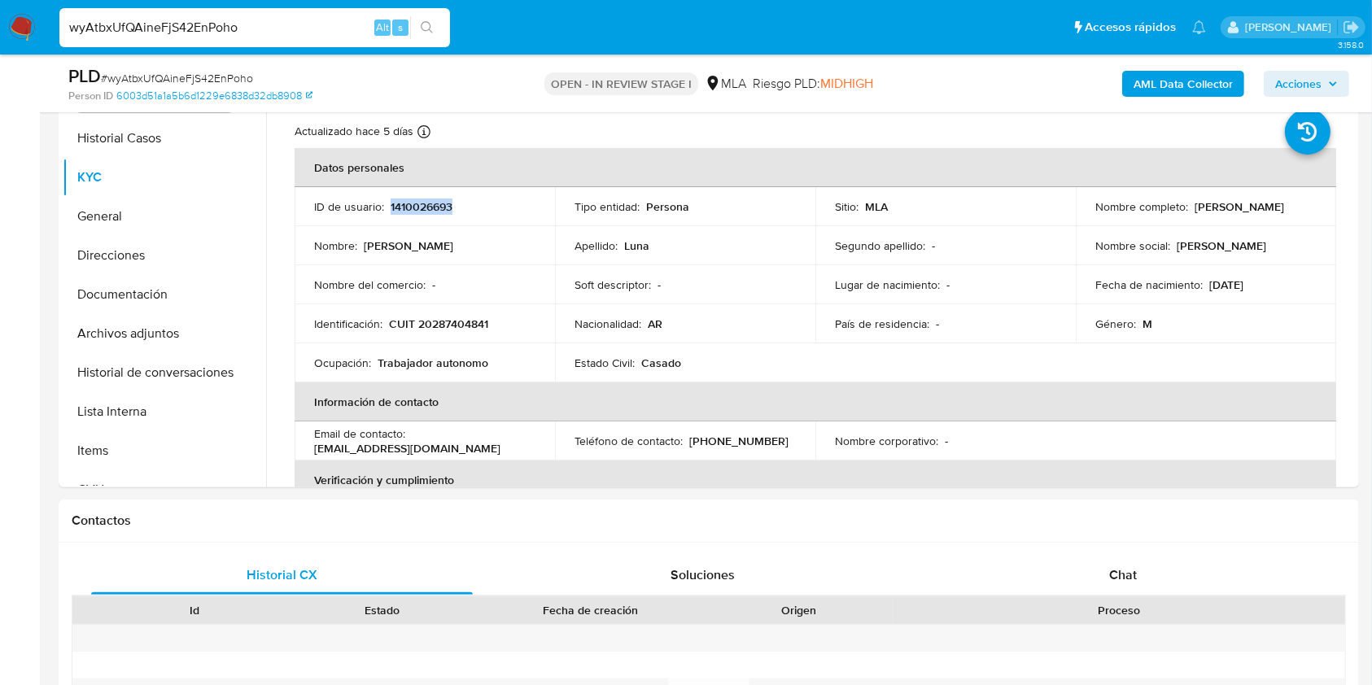
copy p "1410026693"
drag, startPoint x: 260, startPoint y: 30, endPoint x: 0, endPoint y: 29, distance: 260.5
click at [0, 29] on nav "Pausado Ver notificaciones wyAtbxUfQAineFjS42EnPoho Alt s Accesos rápidos Presi…" at bounding box center [686, 27] width 1372 height 55
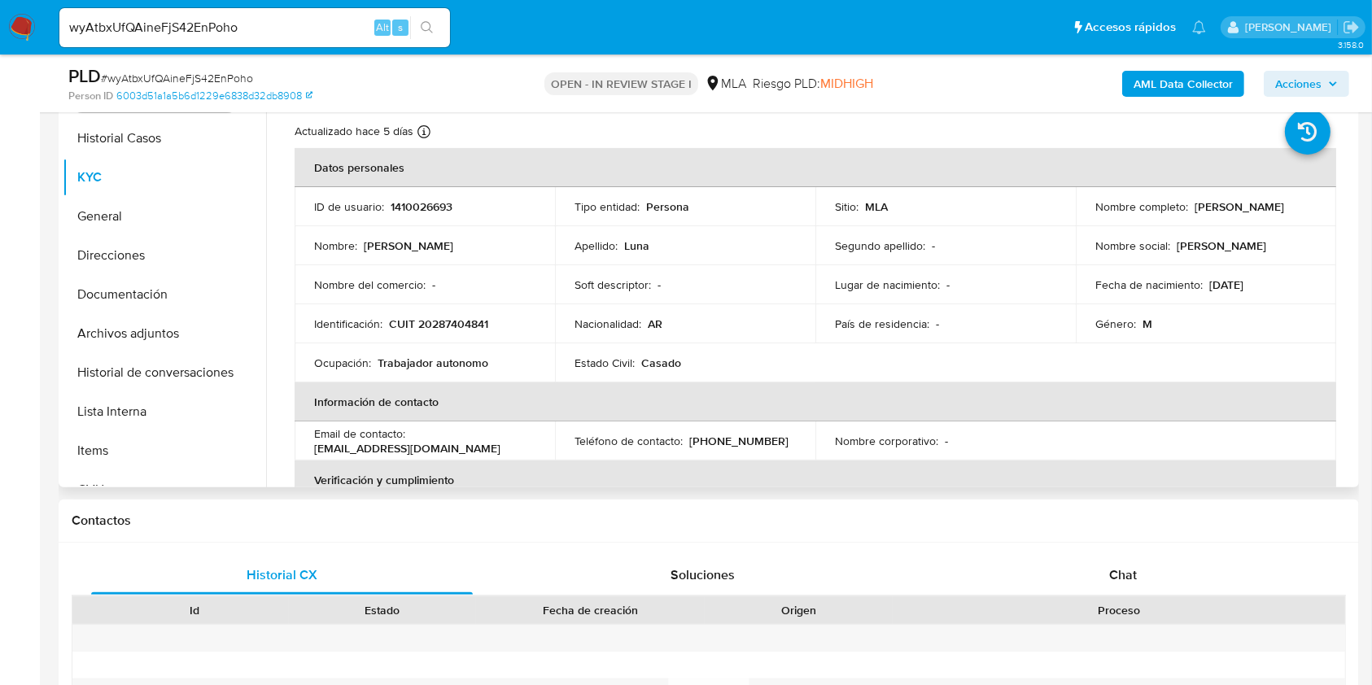
drag, startPoint x: 1190, startPoint y: 199, endPoint x: 1295, endPoint y: 204, distance: 105.1
click at [1295, 204] on div "Nombre completo : [PERSON_NAME]" at bounding box center [1206, 206] width 221 height 15
copy p "[PERSON_NAME]"
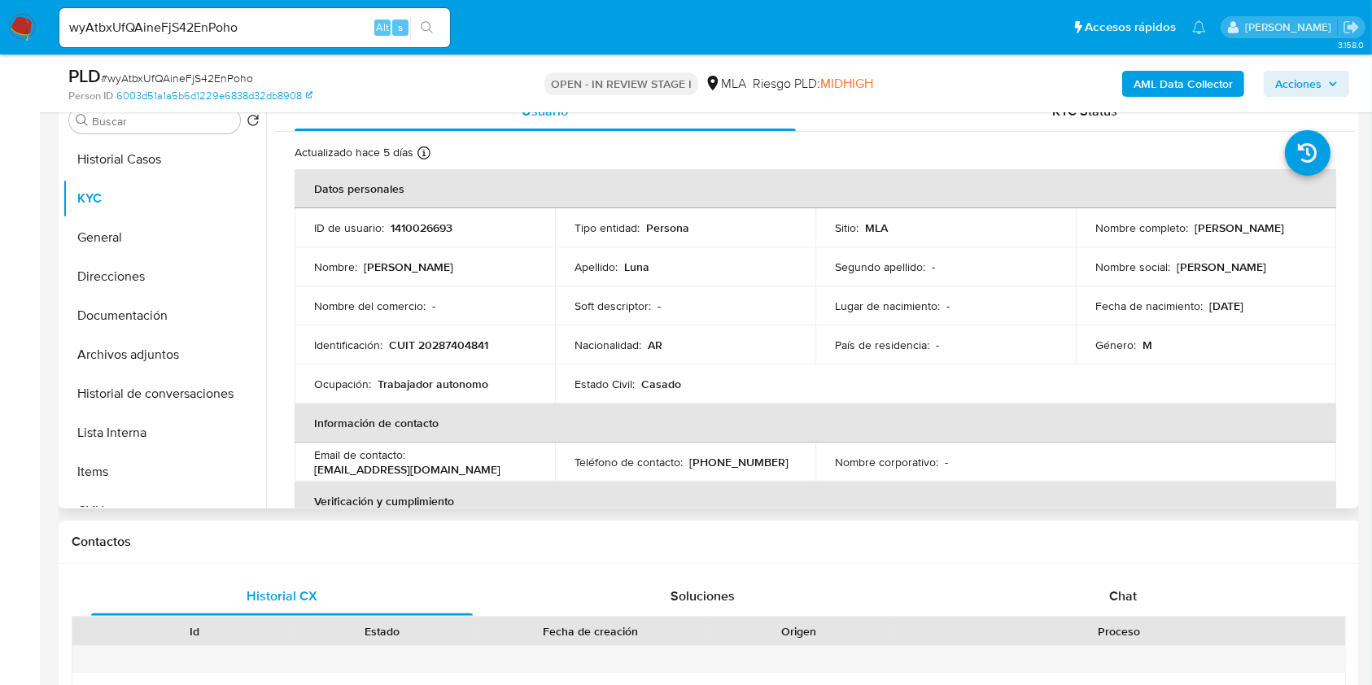
scroll to position [243, 0]
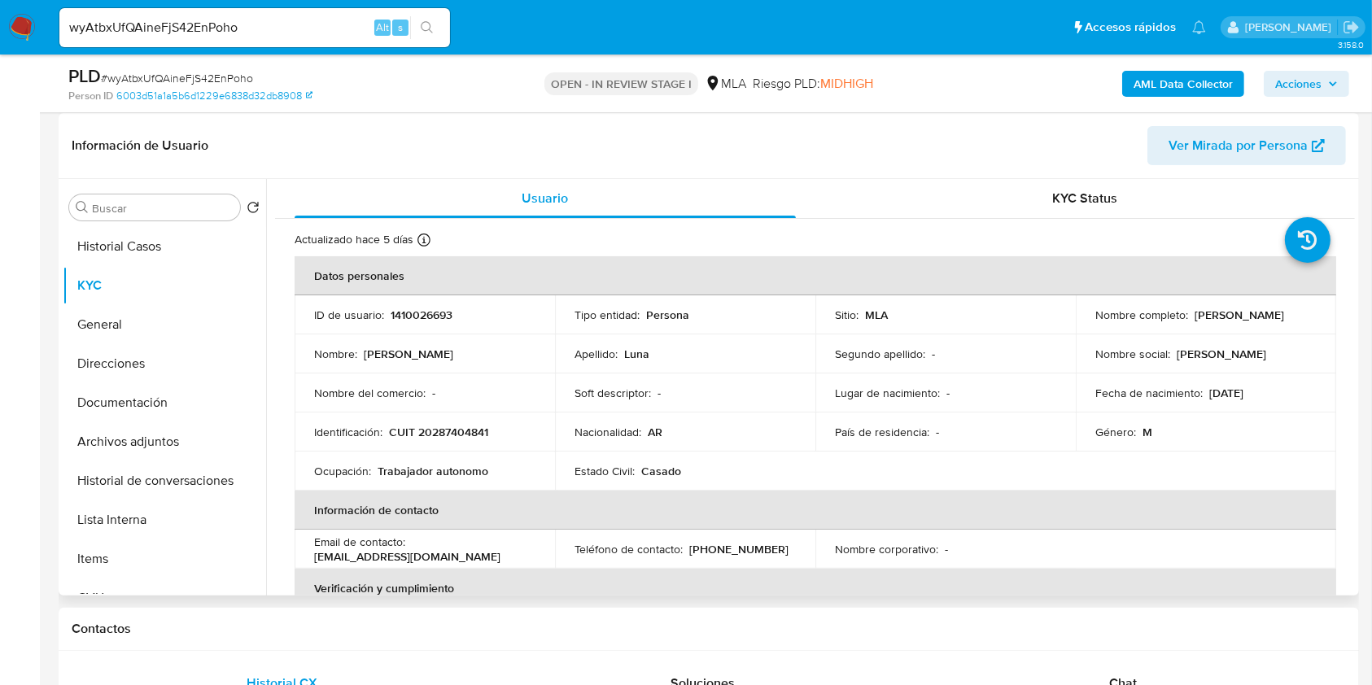
click at [422, 309] on p "1410026693" at bounding box center [422, 315] width 62 height 15
copy p "1410026693"
click at [192, 74] on span "# wyAtbxUfQAineFjS42EnPoho" at bounding box center [177, 78] width 152 height 16
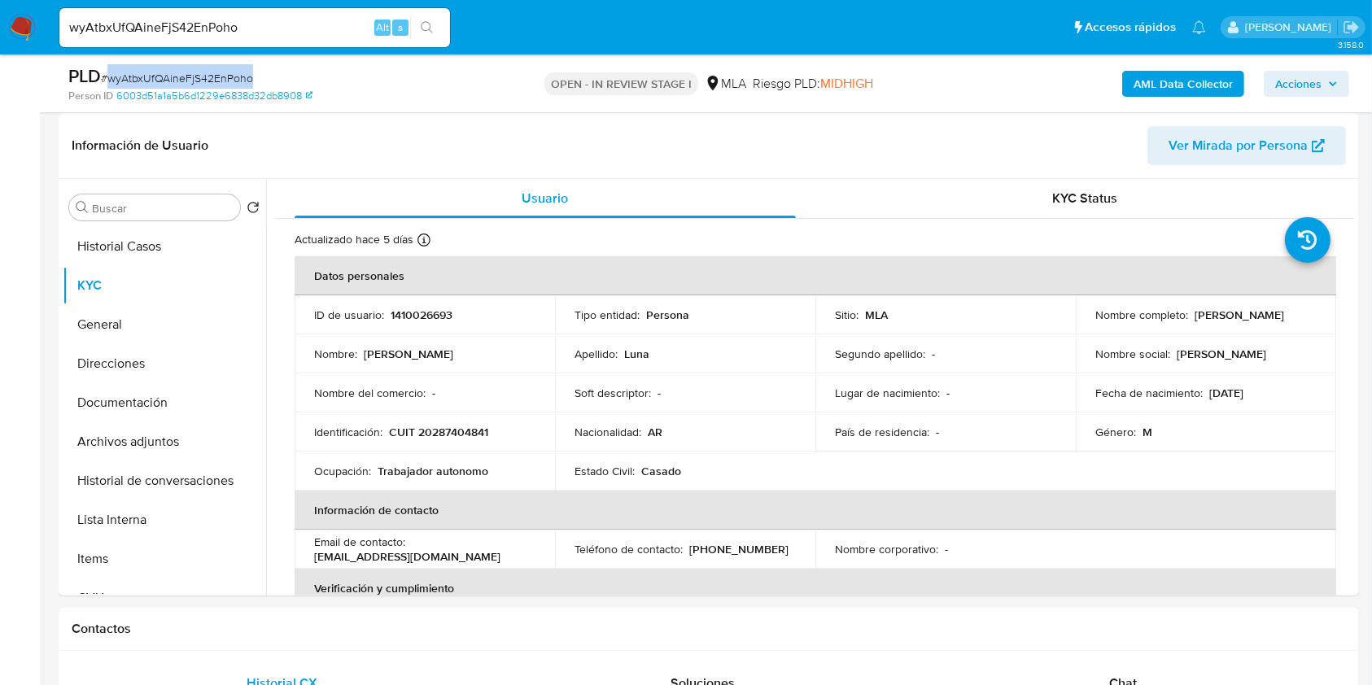
copy span "wyAtbxUfQAineFjS42EnPoho"
click at [469, 433] on p "CUIT 20287404841" at bounding box center [438, 432] width 99 height 15
copy p "20287404841"
click at [435, 318] on p "1410026693" at bounding box center [422, 315] width 62 height 15
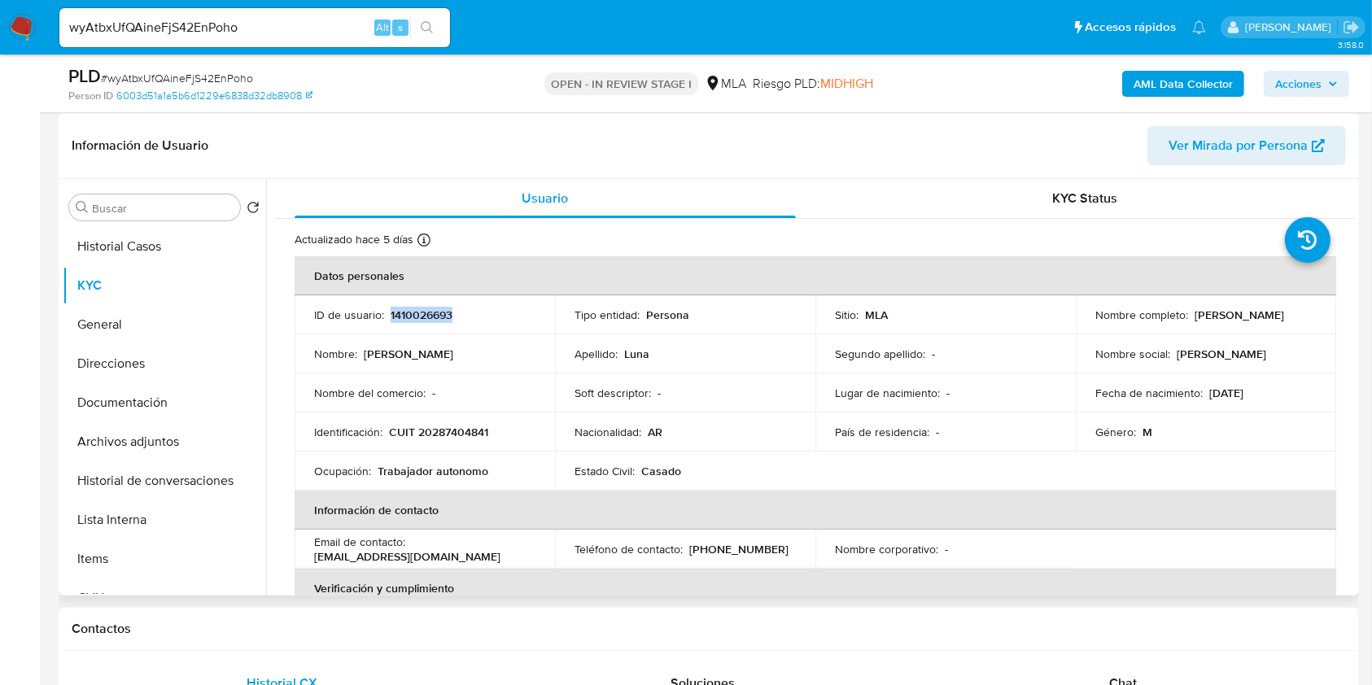
click at [435, 318] on p "1410026693" at bounding box center [422, 315] width 62 height 15
copy p "1410026693"
